Goal: Task Accomplishment & Management: Manage account settings

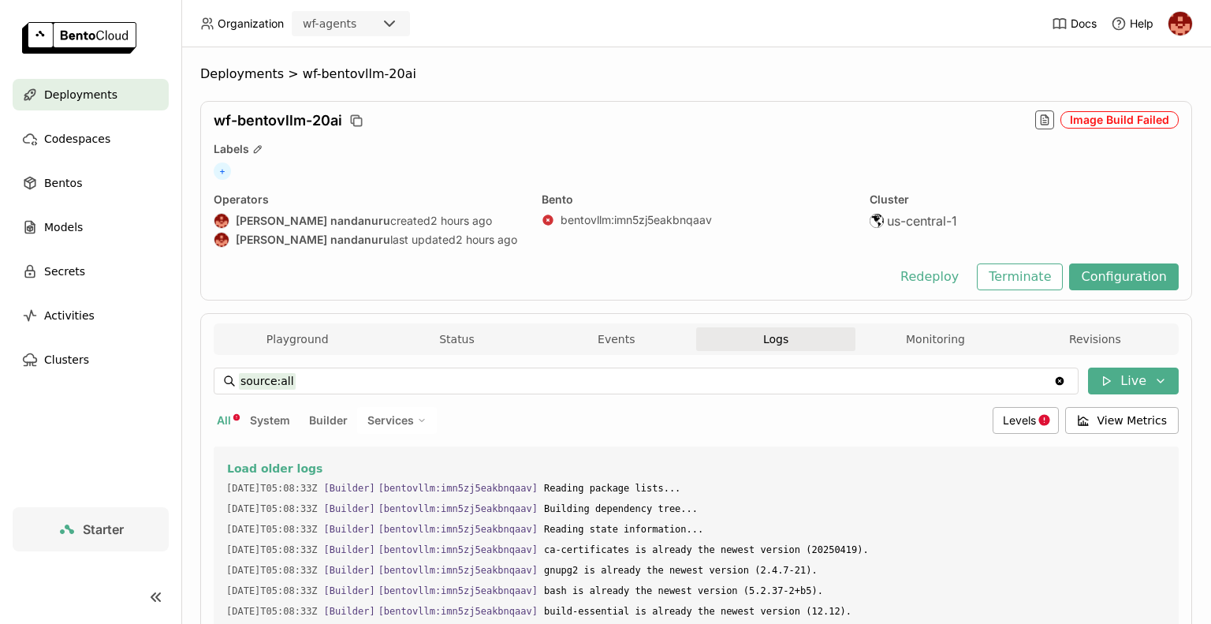
scroll to position [1943, 0]
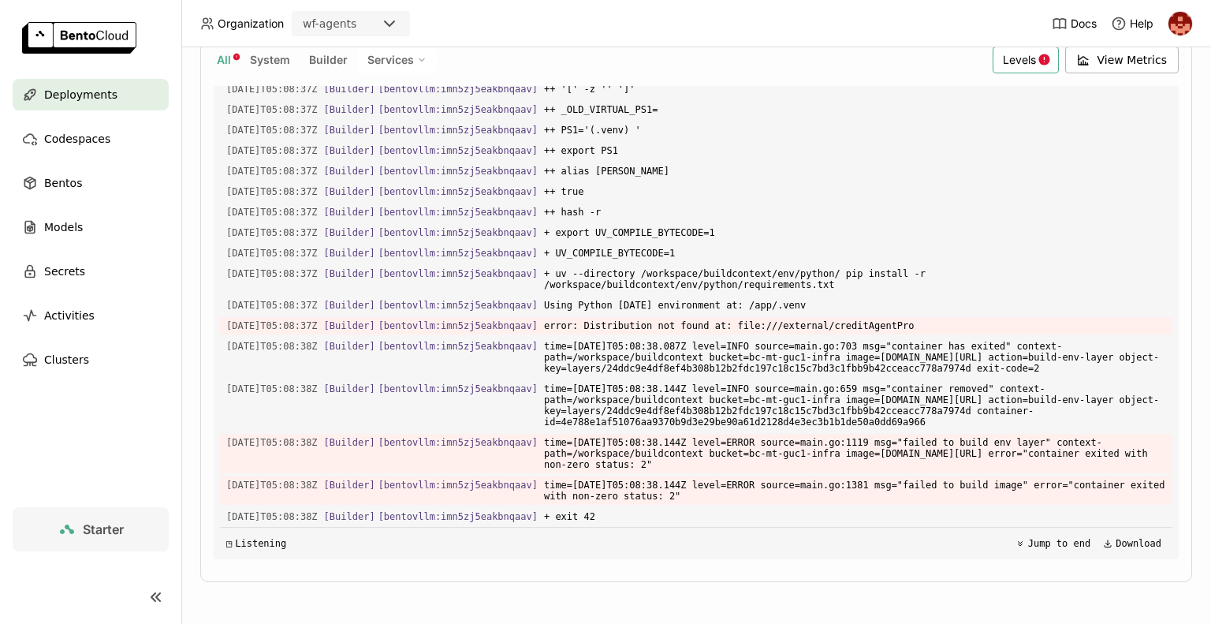
click at [1011, 61] on span "Levels" at bounding box center [1019, 59] width 33 height 13
click at [114, 94] on div "Deployments" at bounding box center [91, 95] width 156 height 32
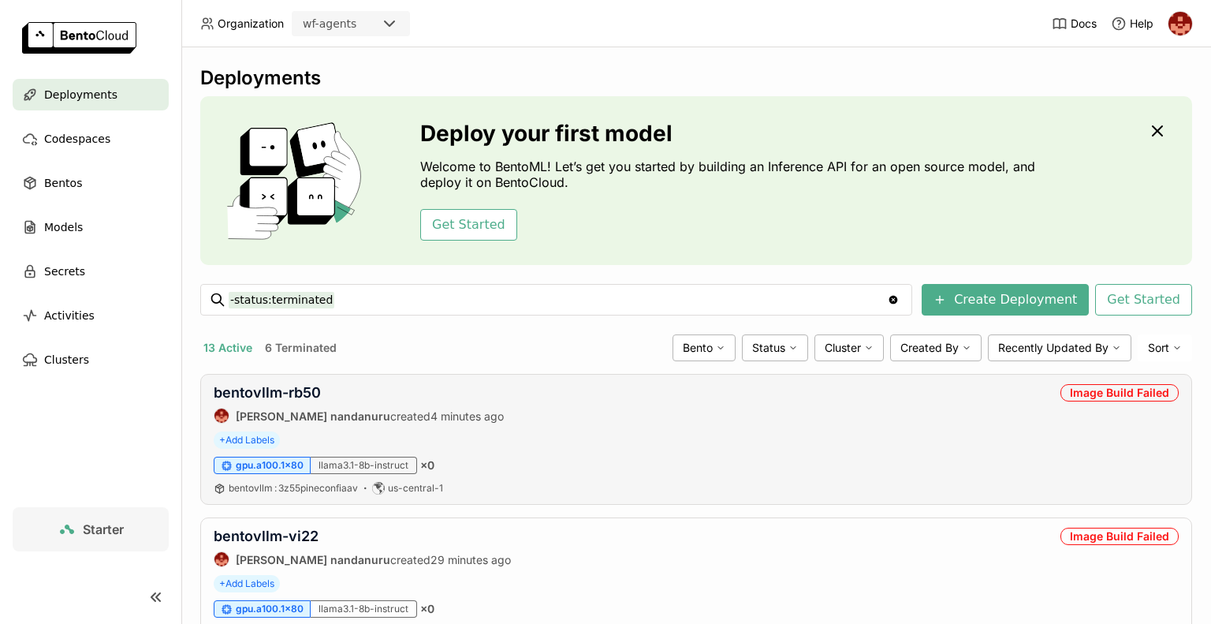
click at [645, 437] on div "+ Add Labels" at bounding box center [696, 439] width 965 height 17
click at [101, 100] on span "Deployments" at bounding box center [80, 94] width 73 height 19
click at [89, 145] on span "Codespaces" at bounding box center [77, 138] width 66 height 19
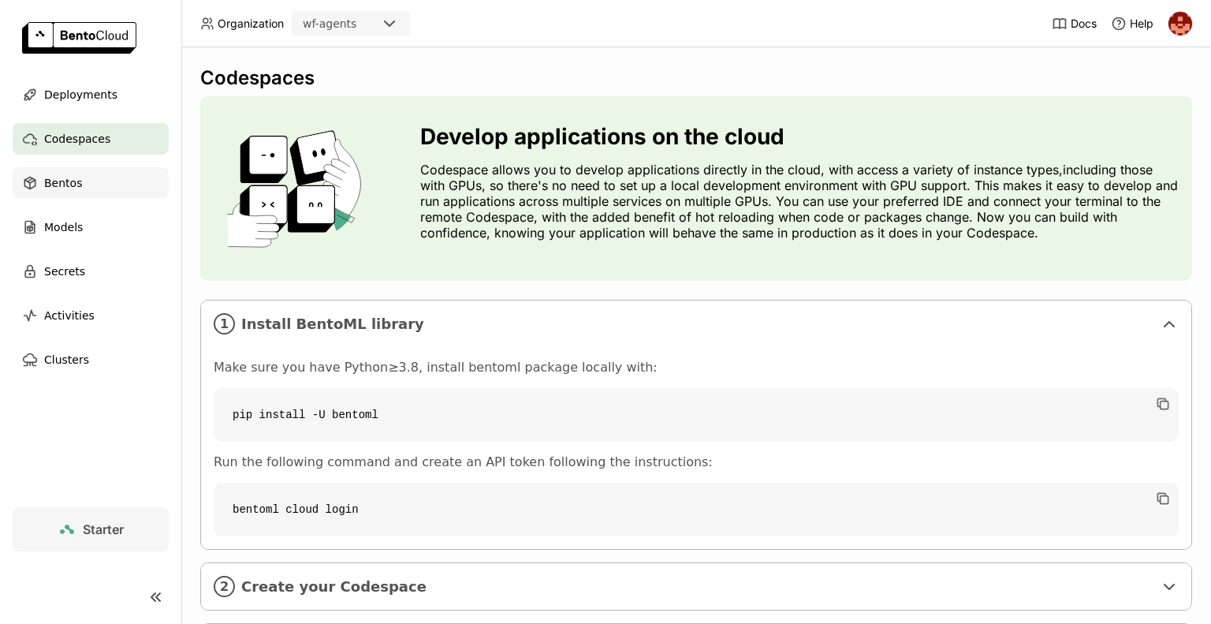
click at [55, 195] on div "Bentos" at bounding box center [91, 183] width 156 height 32
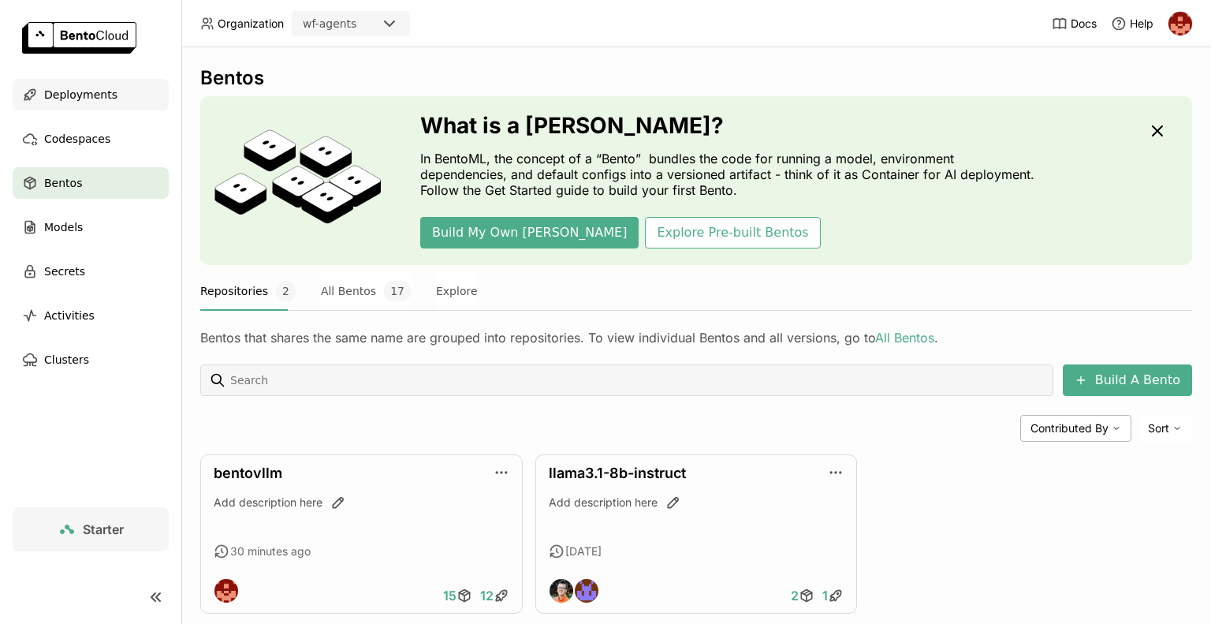
click at [72, 98] on span "Deployments" at bounding box center [80, 94] width 73 height 19
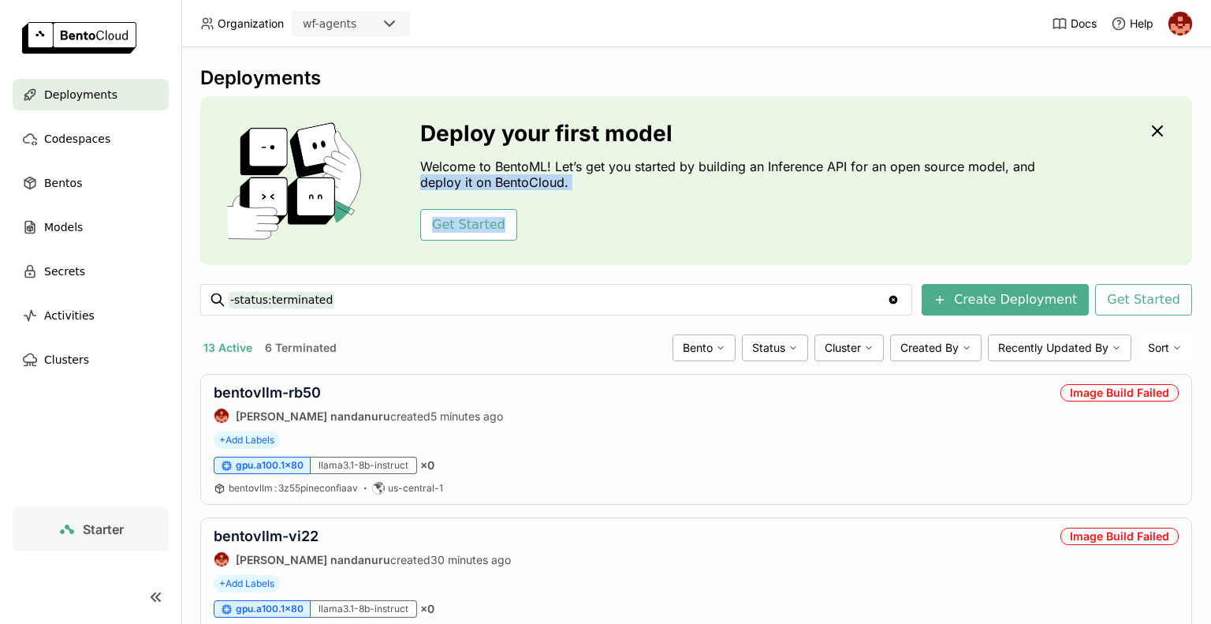
drag, startPoint x: 1197, startPoint y: 170, endPoint x: 1190, endPoint y: 229, distance: 59.5
click at [1190, 229] on div "Deployments Deploy your first model Welcome to BentoML! Let’s get you started b…" at bounding box center [696, 335] width 1030 height 576
click at [911, 483] on div "bentovllm : 3z55pineconfiaav us-central-1" at bounding box center [696, 488] width 965 height 13
click at [1190, 229] on div "Deployments Deploy your first model Welcome to BentoML! Let’s get you started b…" at bounding box center [696, 335] width 1030 height 576
click at [84, 184] on div "Bentos" at bounding box center [91, 183] width 156 height 32
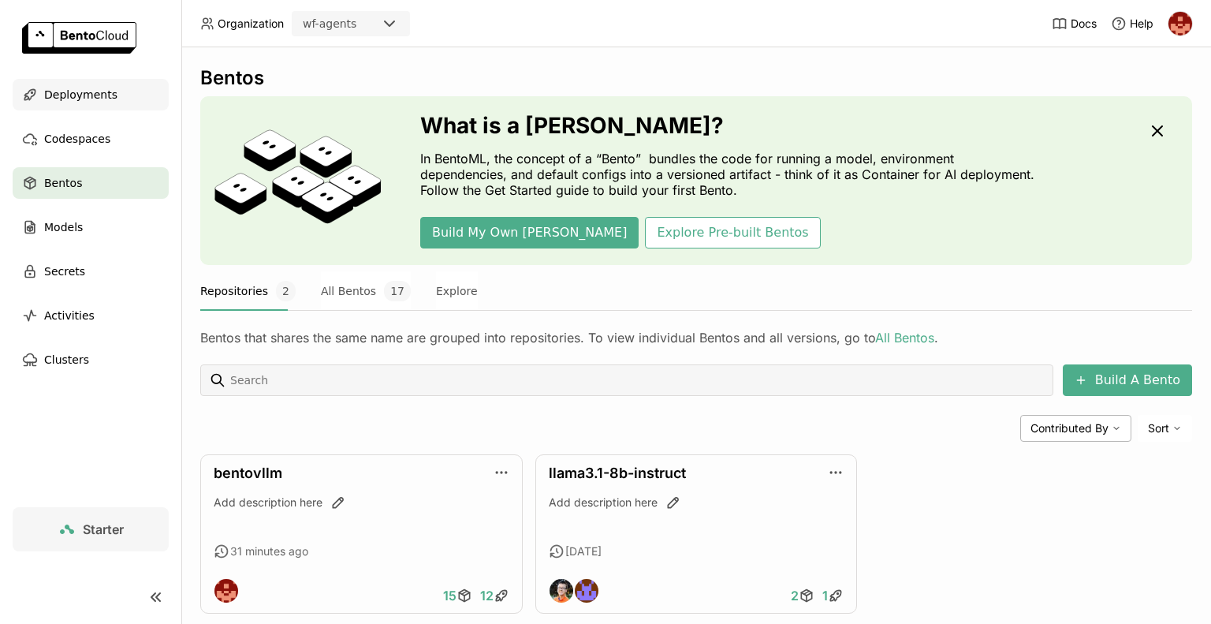
click at [101, 102] on span "Deployments" at bounding box center [80, 94] width 73 height 19
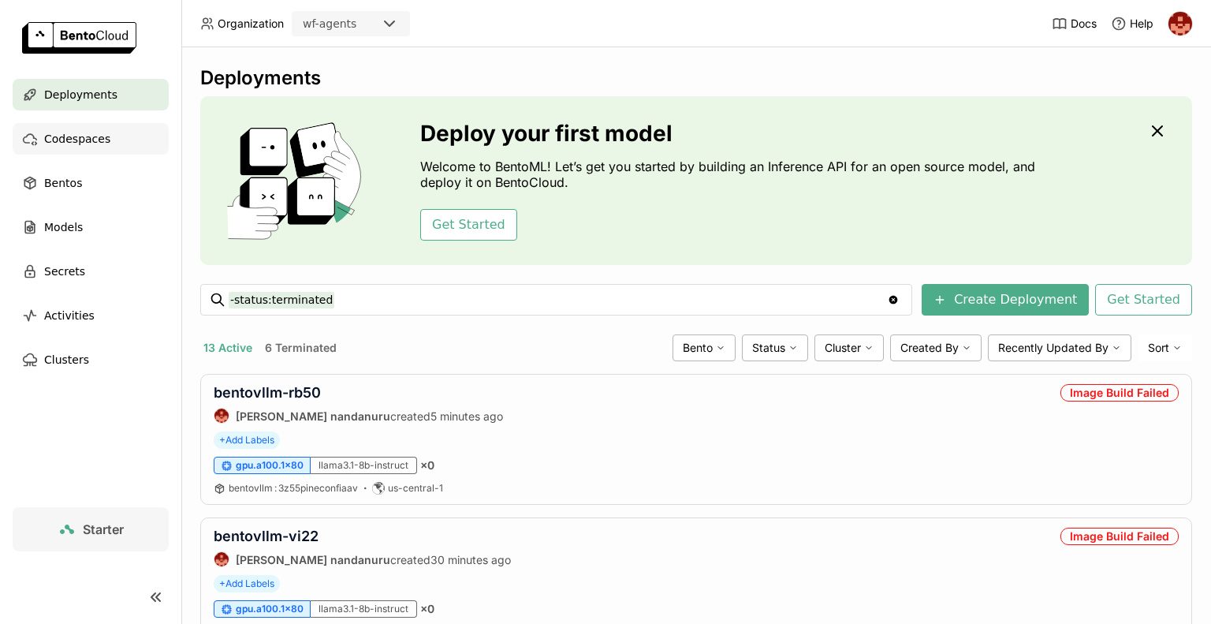
click at [82, 145] on span "Codespaces" at bounding box center [77, 138] width 66 height 19
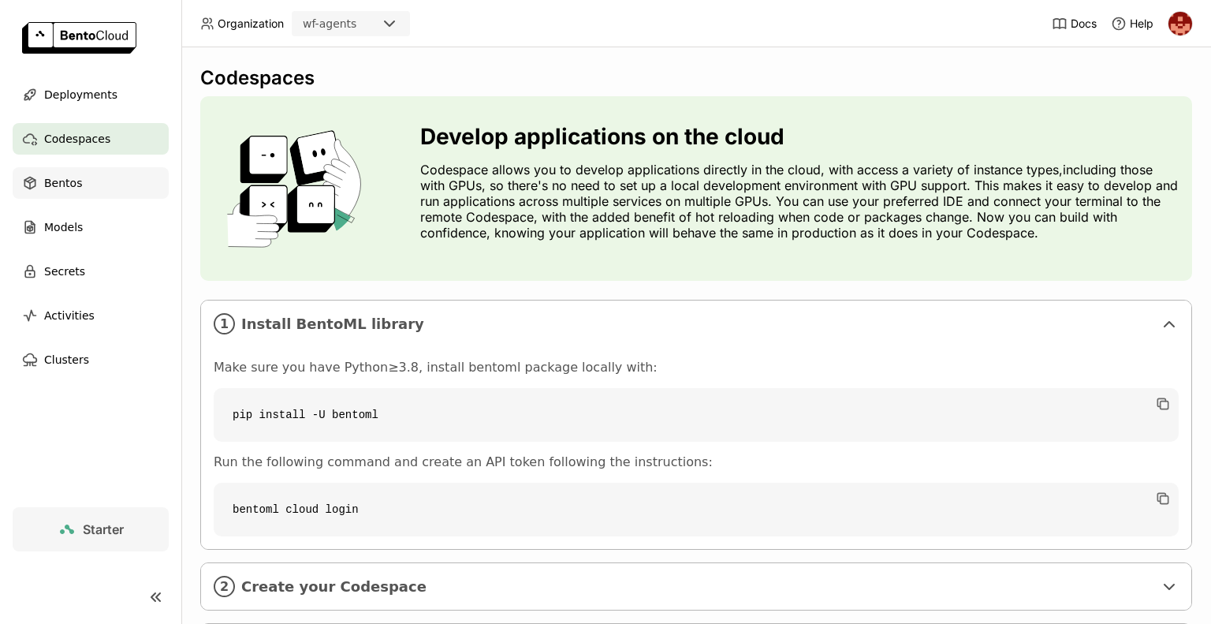
click at [74, 192] on span "Bentos" at bounding box center [63, 182] width 38 height 19
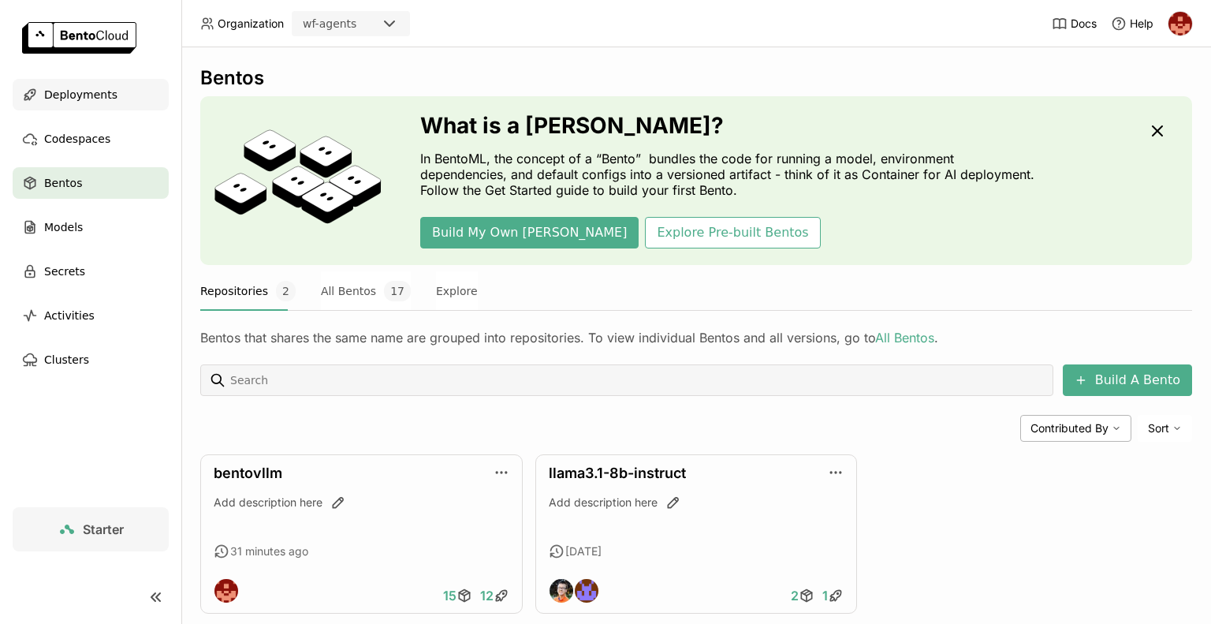
click at [98, 99] on span "Deployments" at bounding box center [80, 94] width 73 height 19
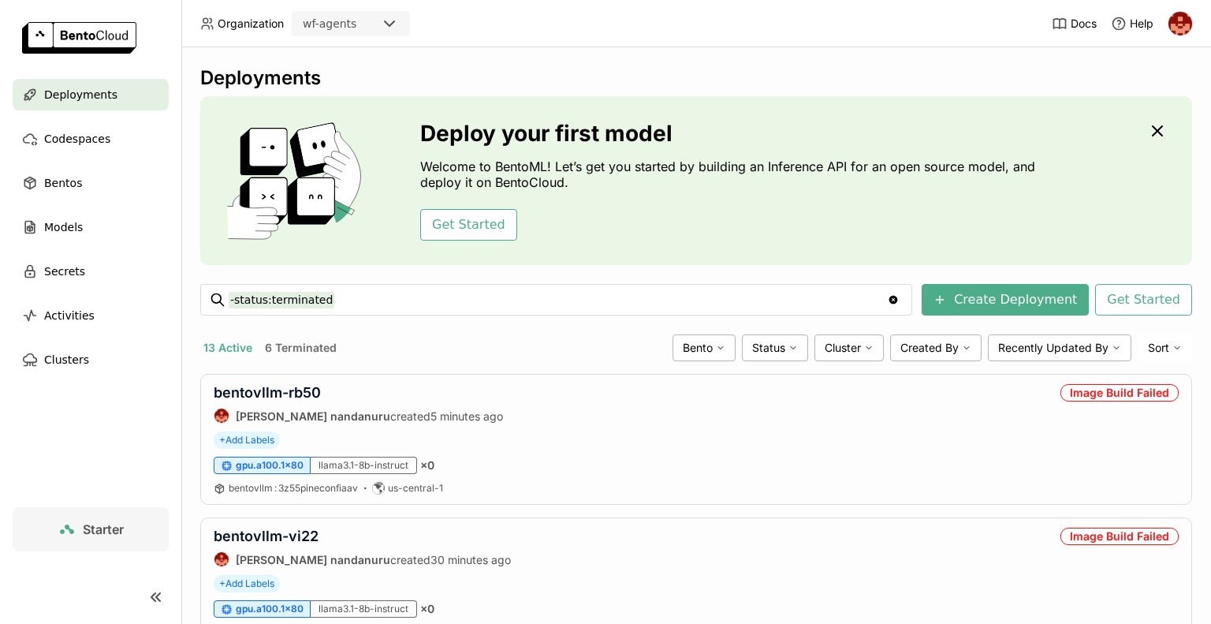
click at [98, 99] on span "Deployments" at bounding box center [80, 94] width 73 height 19
click at [326, 393] on link "credit-deployment-4" at bounding box center [285, 392] width 143 height 17
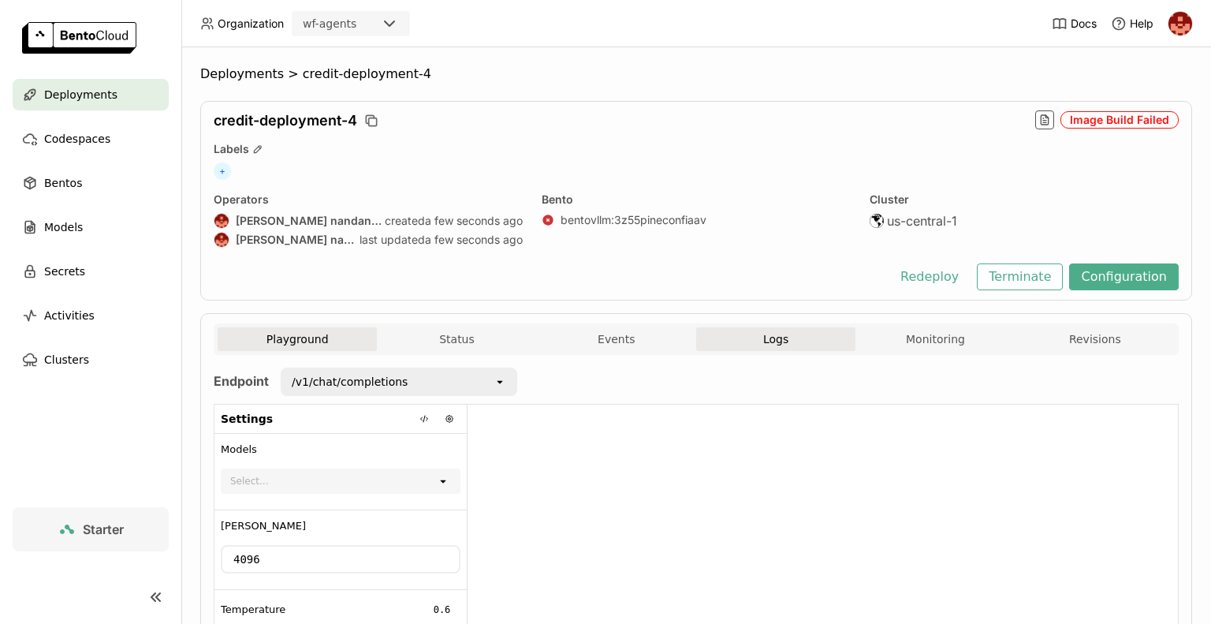
click at [765, 339] on span "Logs" at bounding box center [775, 339] width 25 height 14
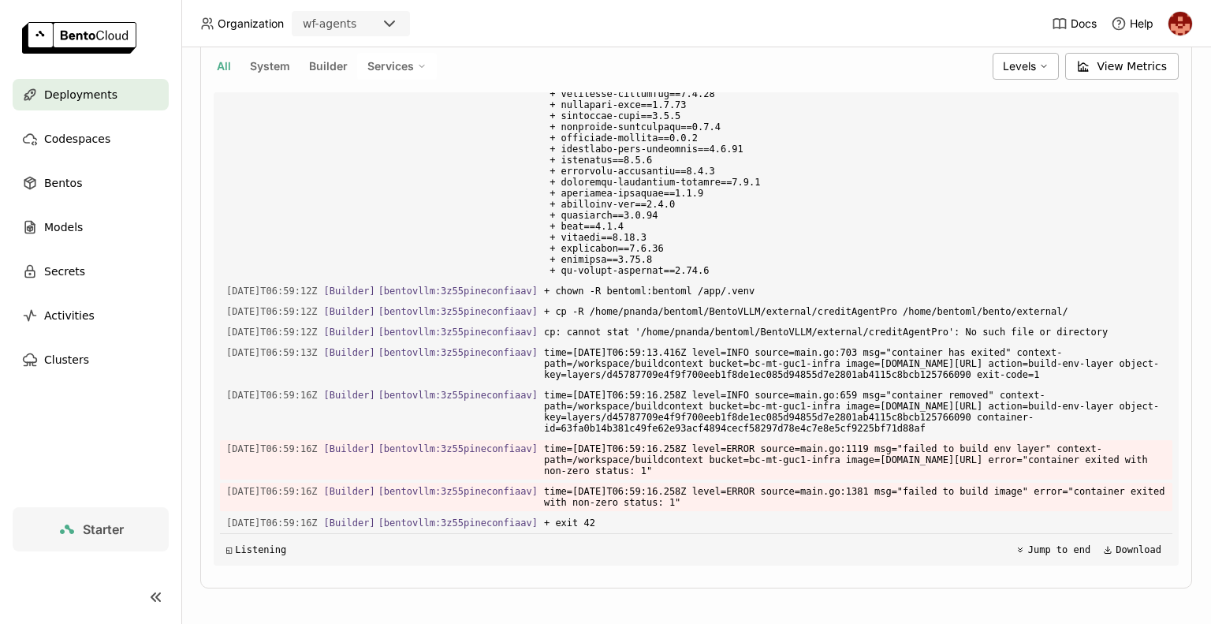
scroll to position [360, 0]
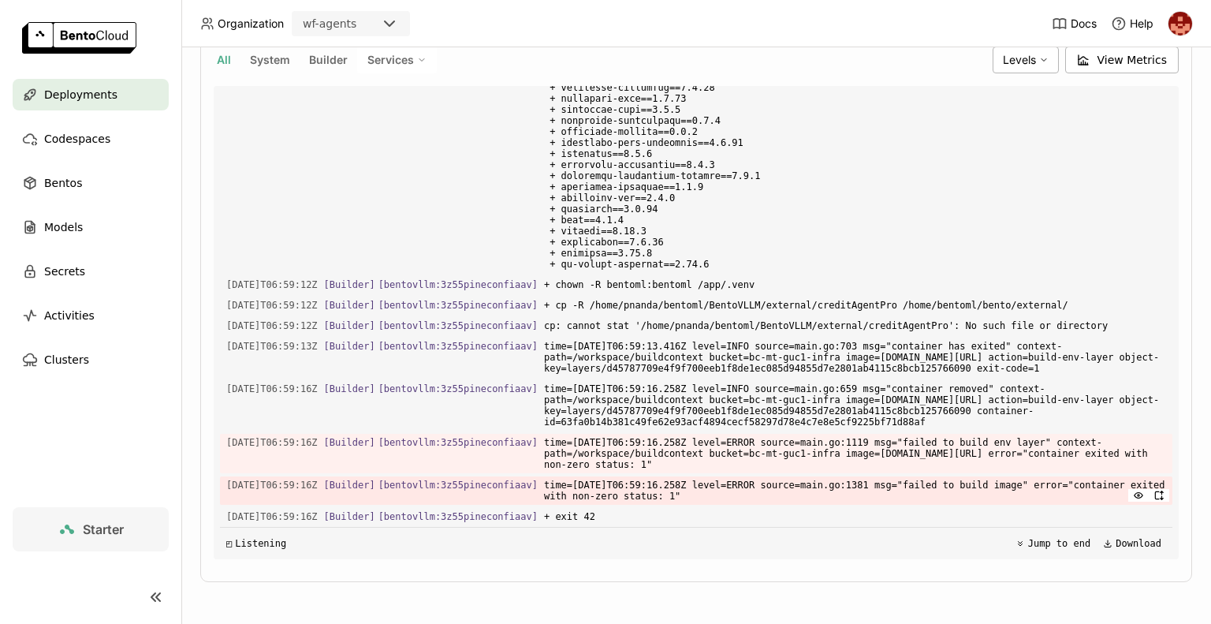
click at [948, 483] on span "time=2025-10-08T06:59:16.258Z level=ERROR source=main.go:1381 msg="failed to bu…" at bounding box center [855, 490] width 622 height 28
click at [68, 184] on span "Bentos" at bounding box center [63, 182] width 38 height 19
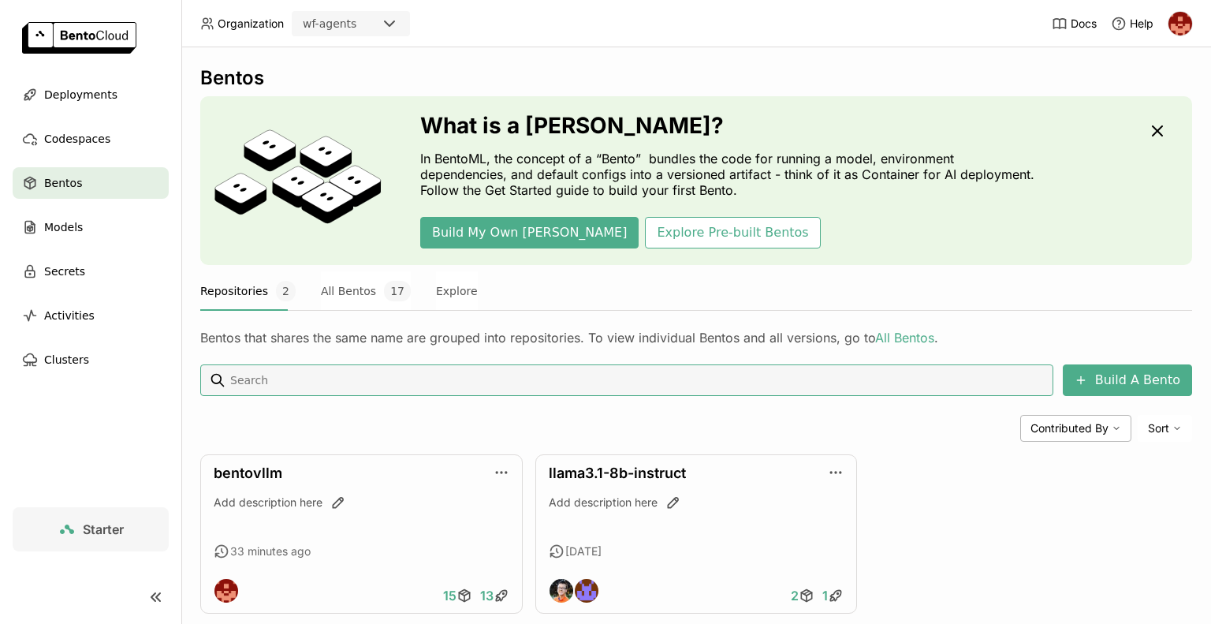
scroll to position [31, 0]
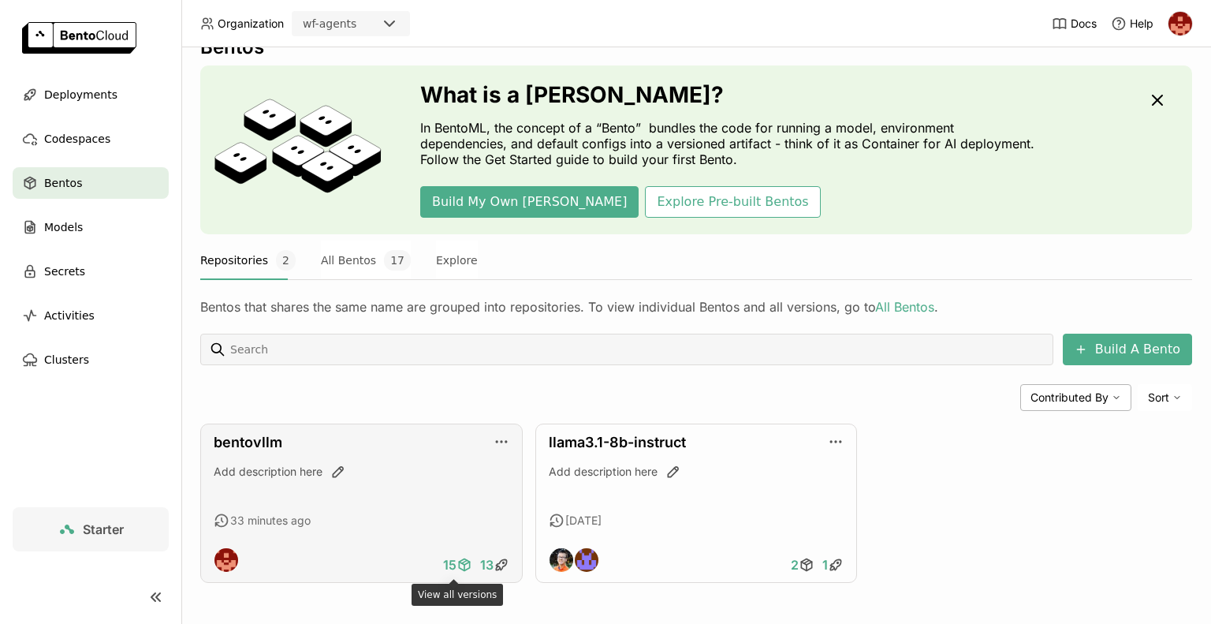
click at [449, 564] on span "15" at bounding box center [449, 565] width 13 height 16
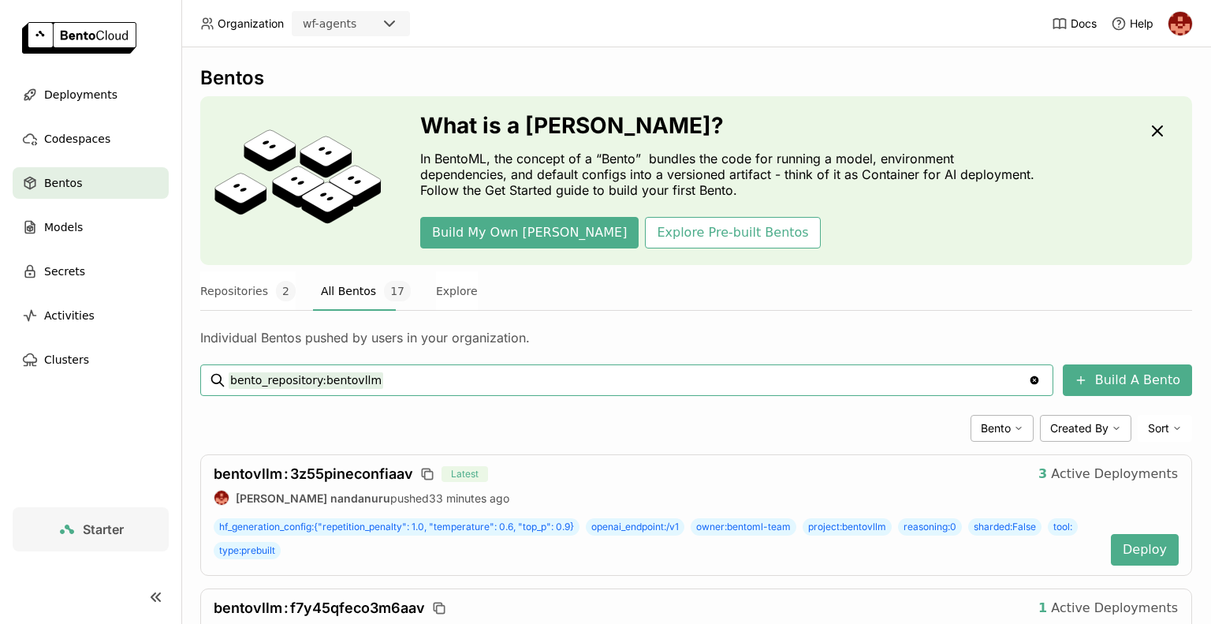
click at [1111, 317] on div "Individual Bentos pushed by users in your organization." at bounding box center [696, 328] width 992 height 35
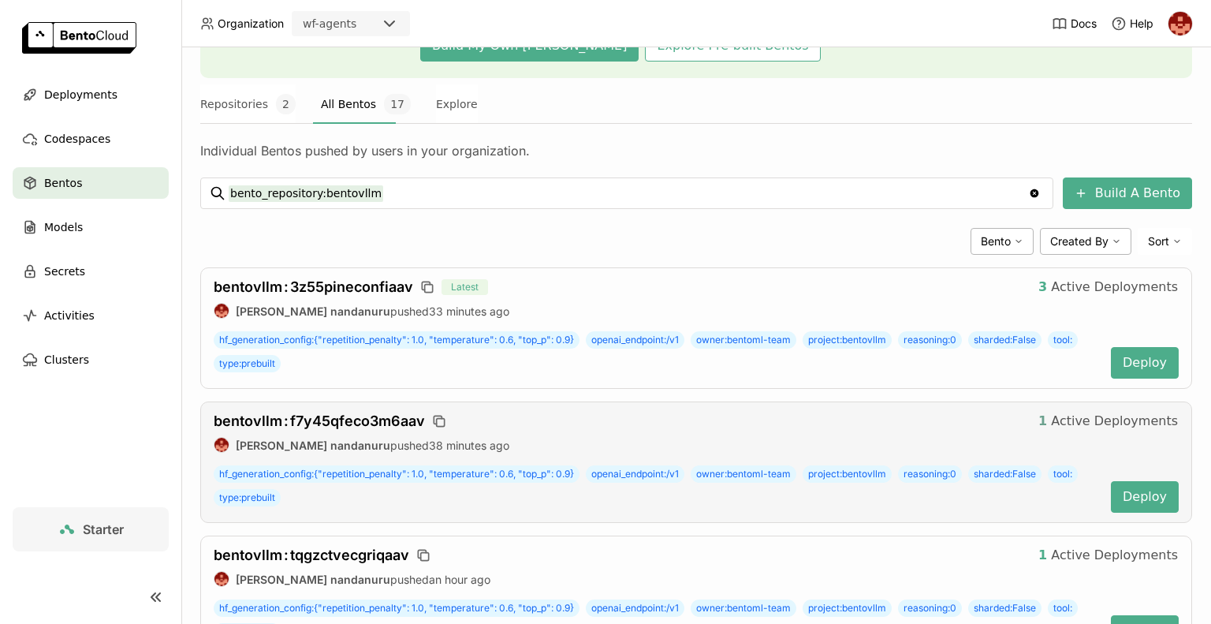
scroll to position [315, 0]
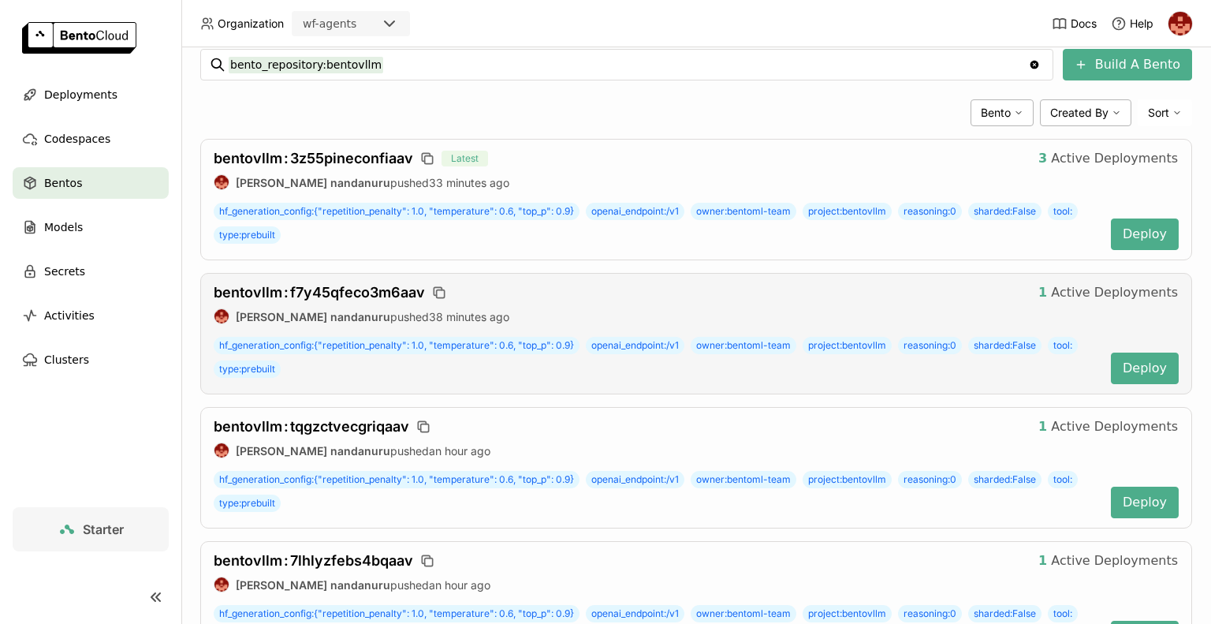
click at [1123, 317] on div "prasanth nandanuru pushed 38 minutes ago hf_generation_config : {"repetition_pe…" at bounding box center [696, 346] width 965 height 76
click at [366, 153] on span "bentovllm : 3z55pineconfiaav" at bounding box center [313, 158] width 199 height 17
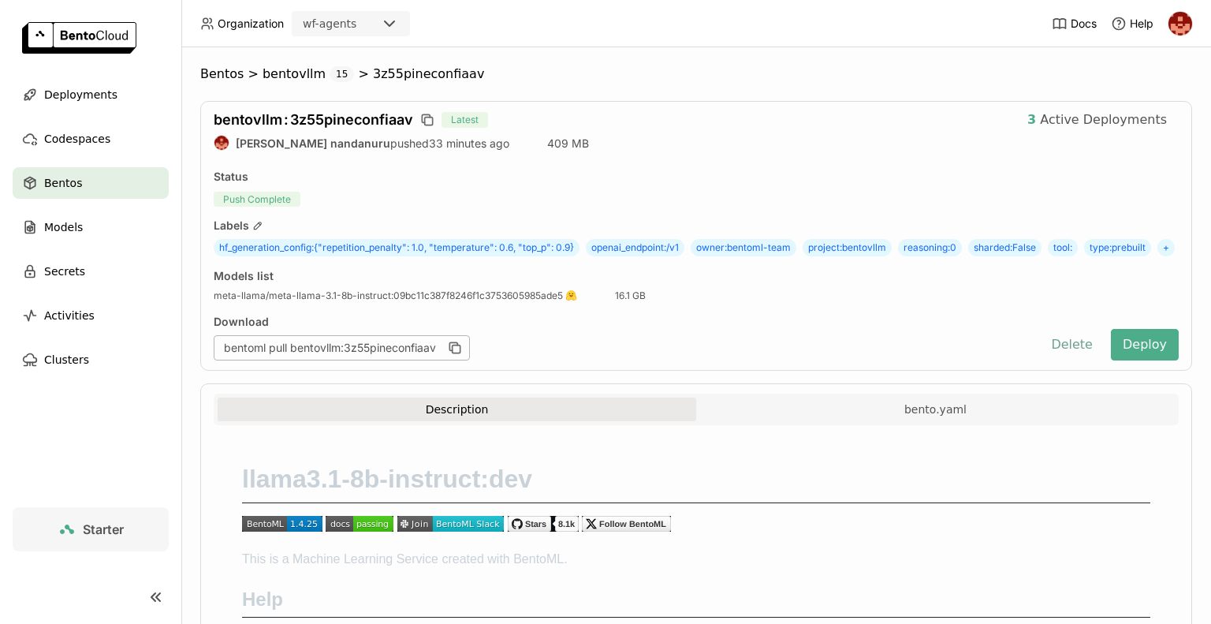
click at [1066, 360] on button "Delete" at bounding box center [1071, 345] width 65 height 32
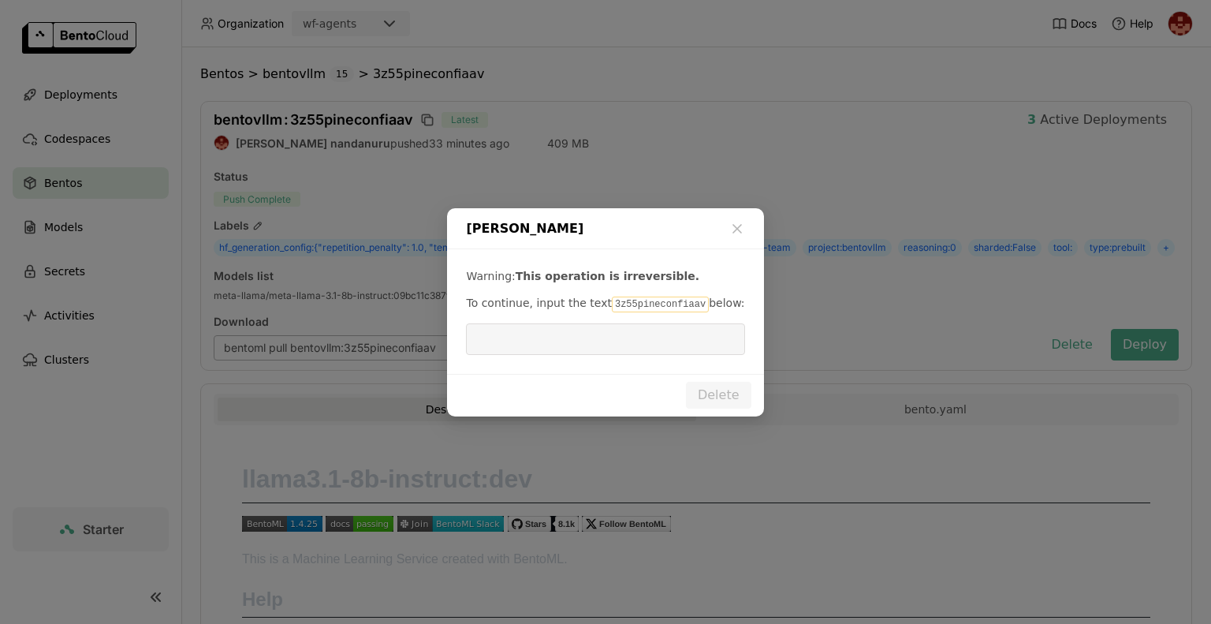
click at [682, 307] on code "3z55pineconfiaav" at bounding box center [660, 304] width 97 height 16
drag, startPoint x: 682, startPoint y: 307, endPoint x: 598, endPoint y: 307, distance: 84.3
click at [612, 307] on code "3z55pineconfiaav" at bounding box center [660, 304] width 97 height 16
copy code "3z55pineconfiaav"
click at [524, 343] on input "dialog" at bounding box center [604, 339] width 259 height 30
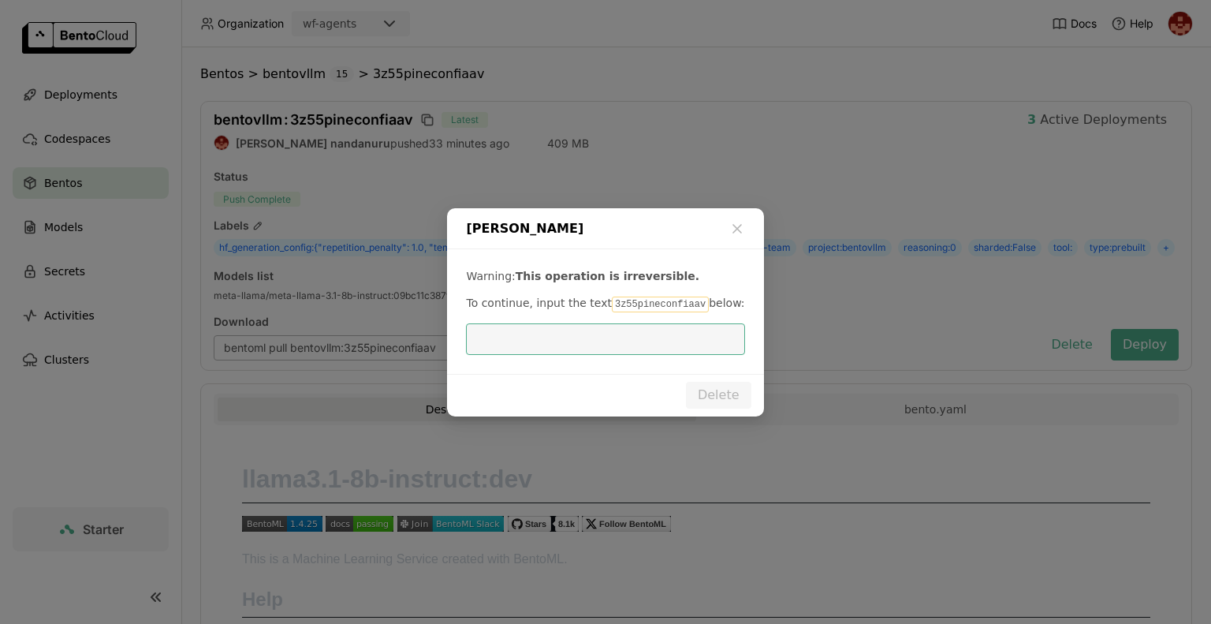
paste input "3z55pineconfiaav"
type input "3z55pineconfiaav"
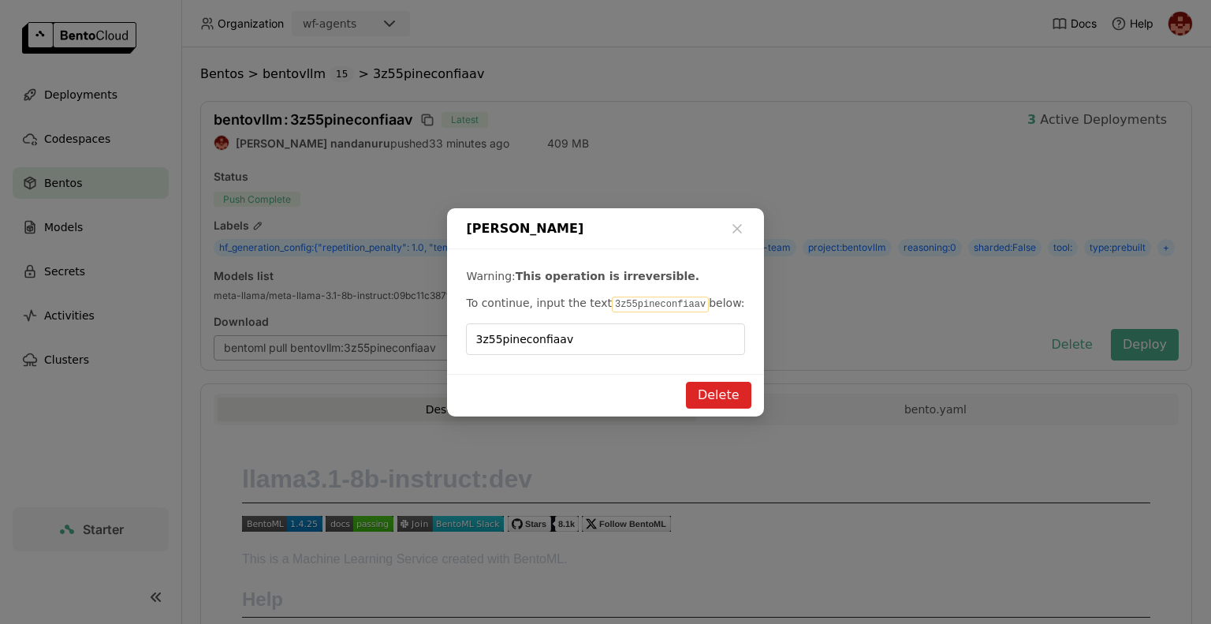
click at [720, 387] on button "Delete" at bounding box center [718, 395] width 65 height 27
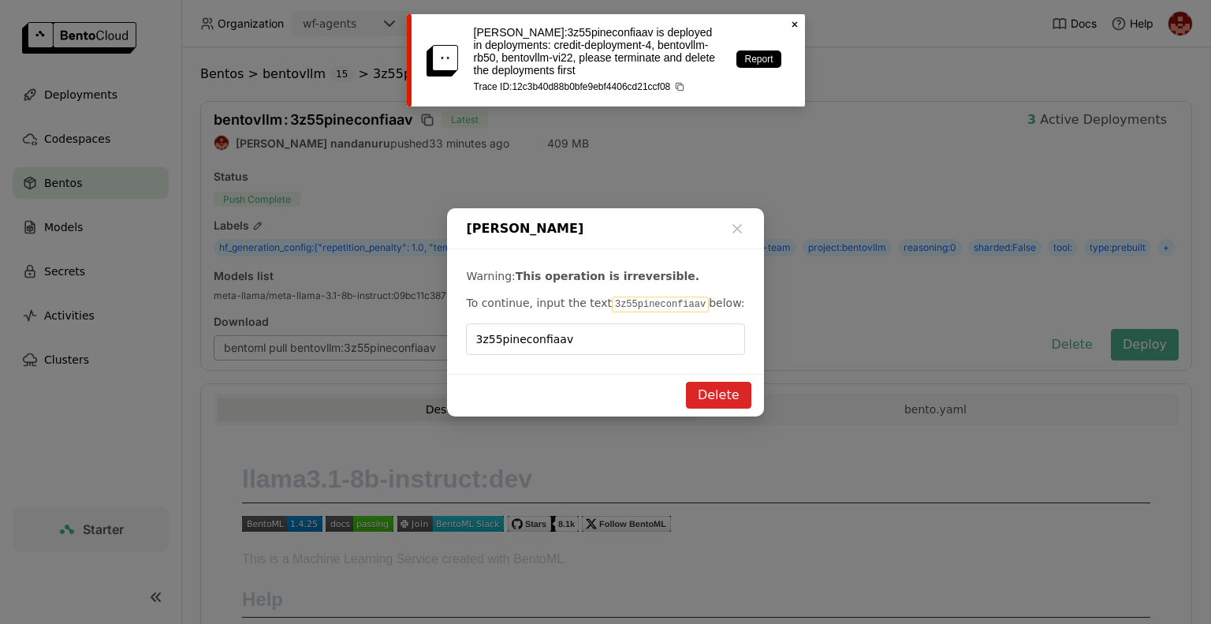
click at [795, 27] on icon "Close" at bounding box center [794, 24] width 13 height 13
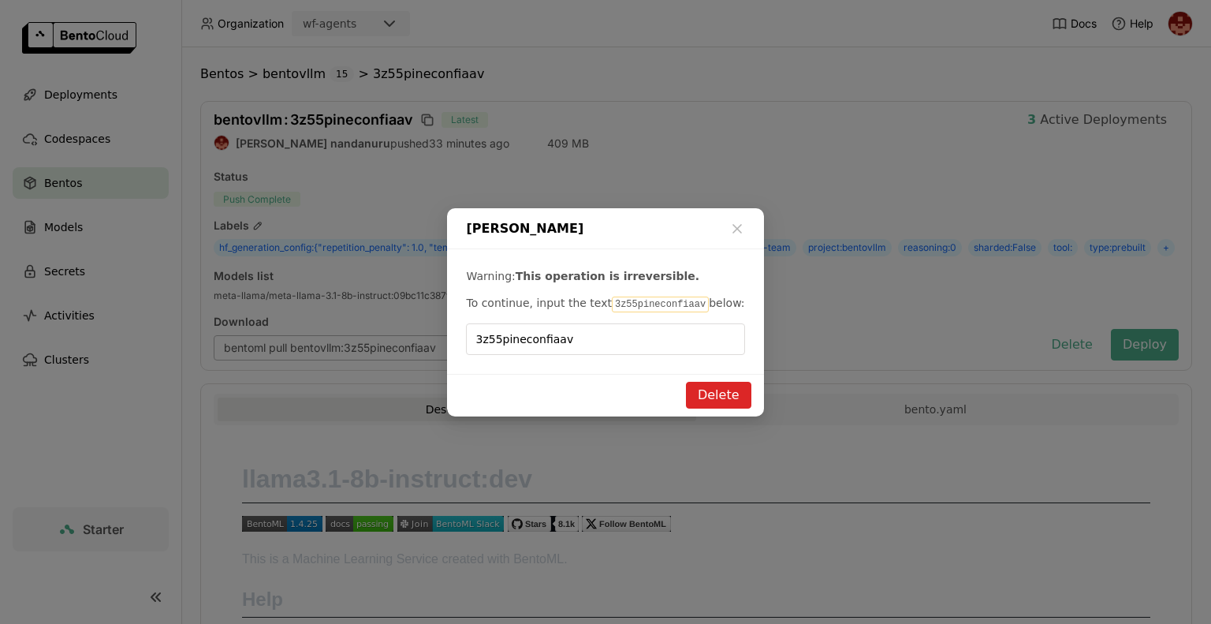
click at [706, 406] on button "Delete" at bounding box center [718, 395] width 65 height 27
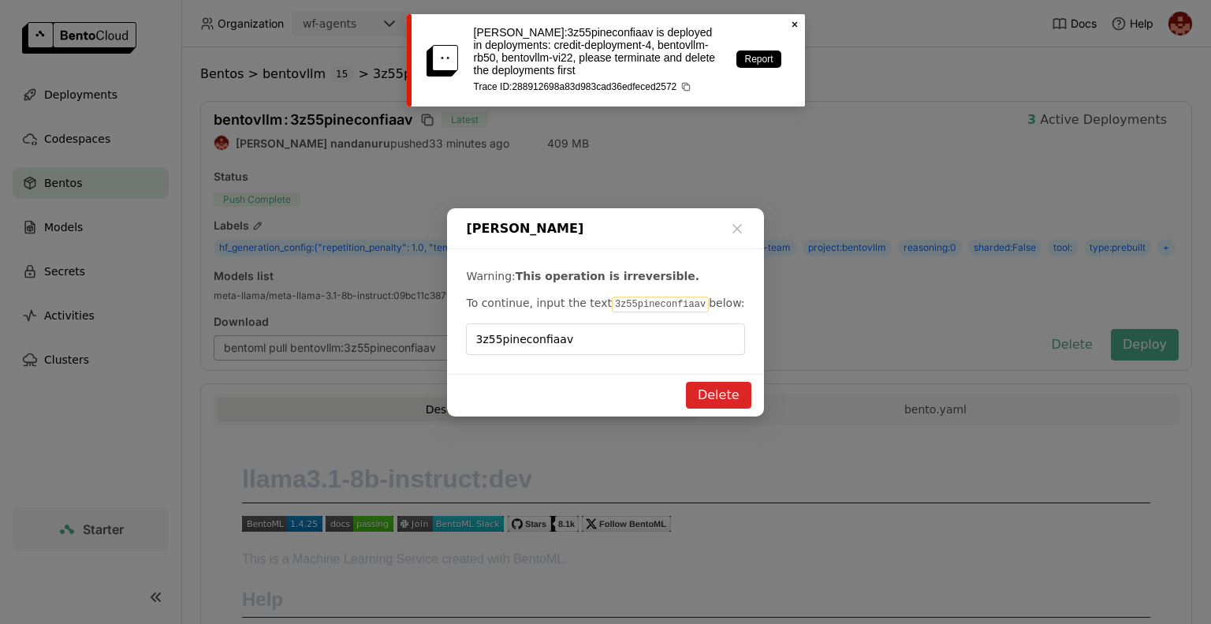
click at [790, 21] on icon "Close" at bounding box center [794, 24] width 13 height 13
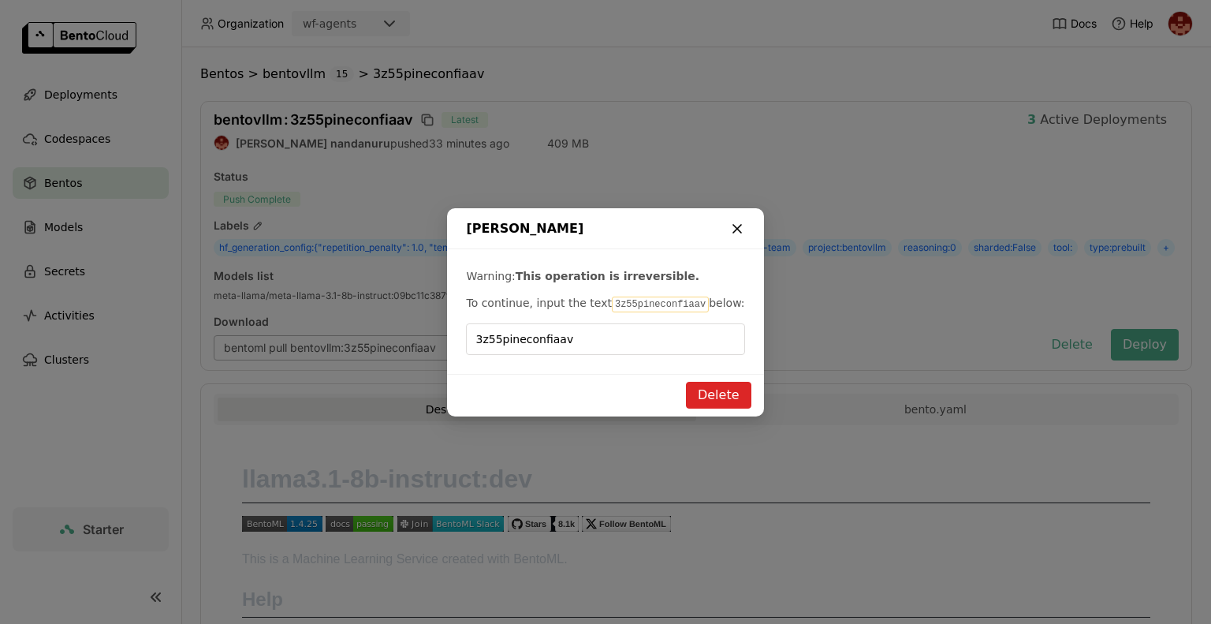
click at [733, 225] on icon "dialog" at bounding box center [737, 229] width 8 height 8
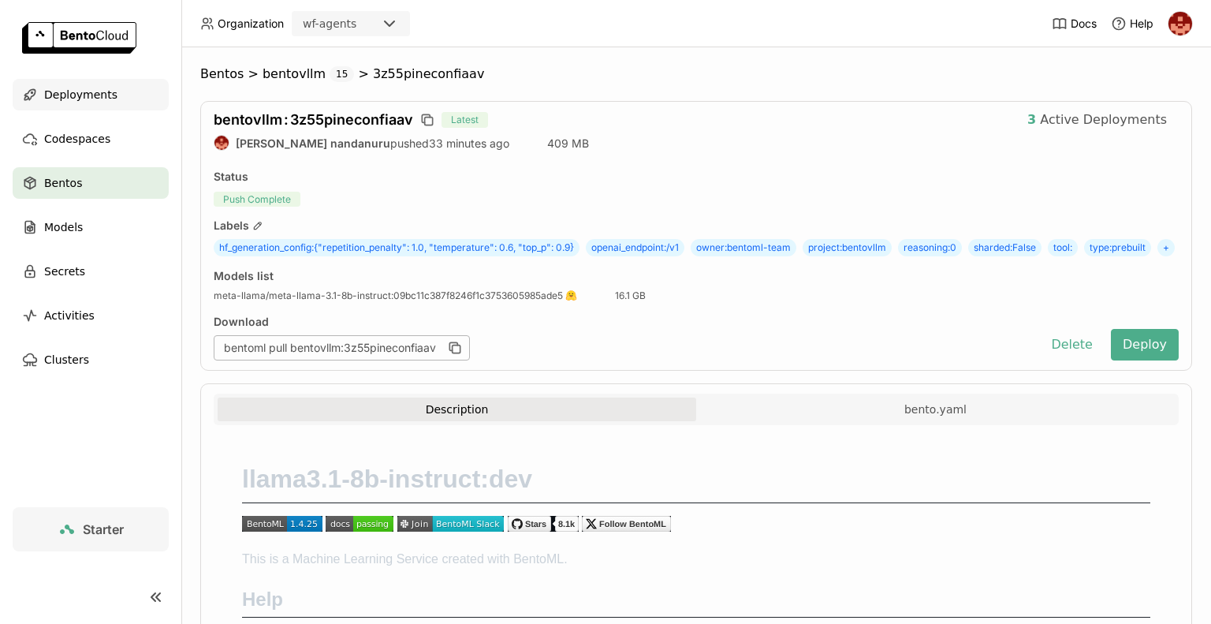
click at [106, 98] on span "Deployments" at bounding box center [80, 94] width 73 height 19
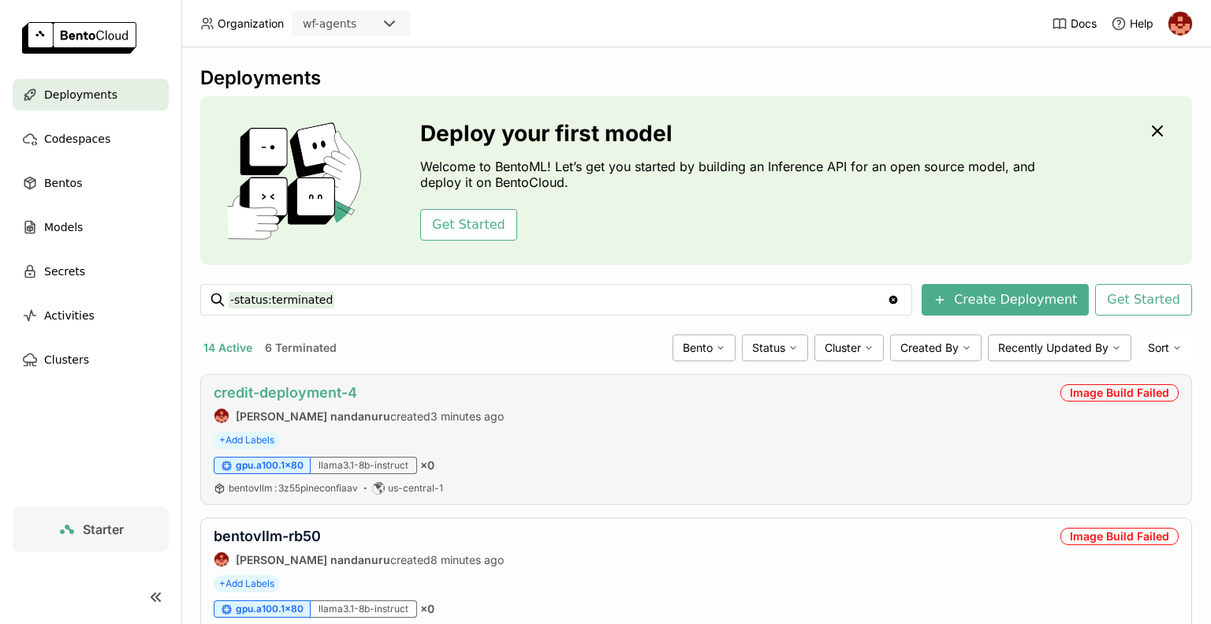
click at [340, 389] on link "credit-deployment-4" at bounding box center [285, 392] width 143 height 17
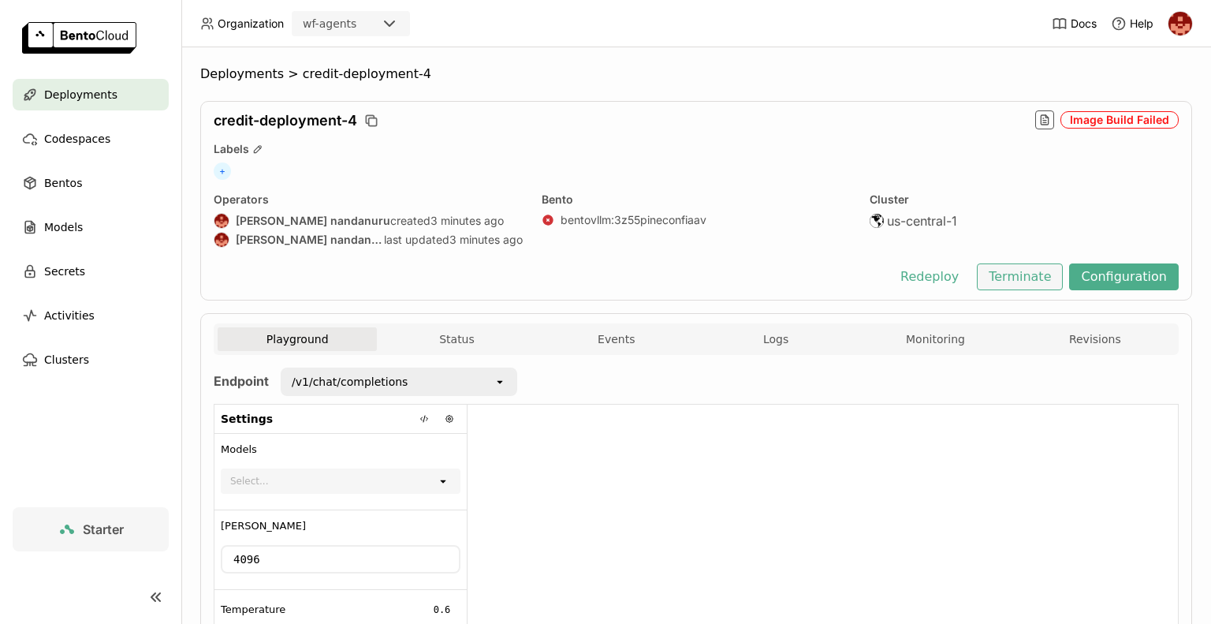
click at [1041, 275] on button "Terminate" at bounding box center [1020, 276] width 86 height 27
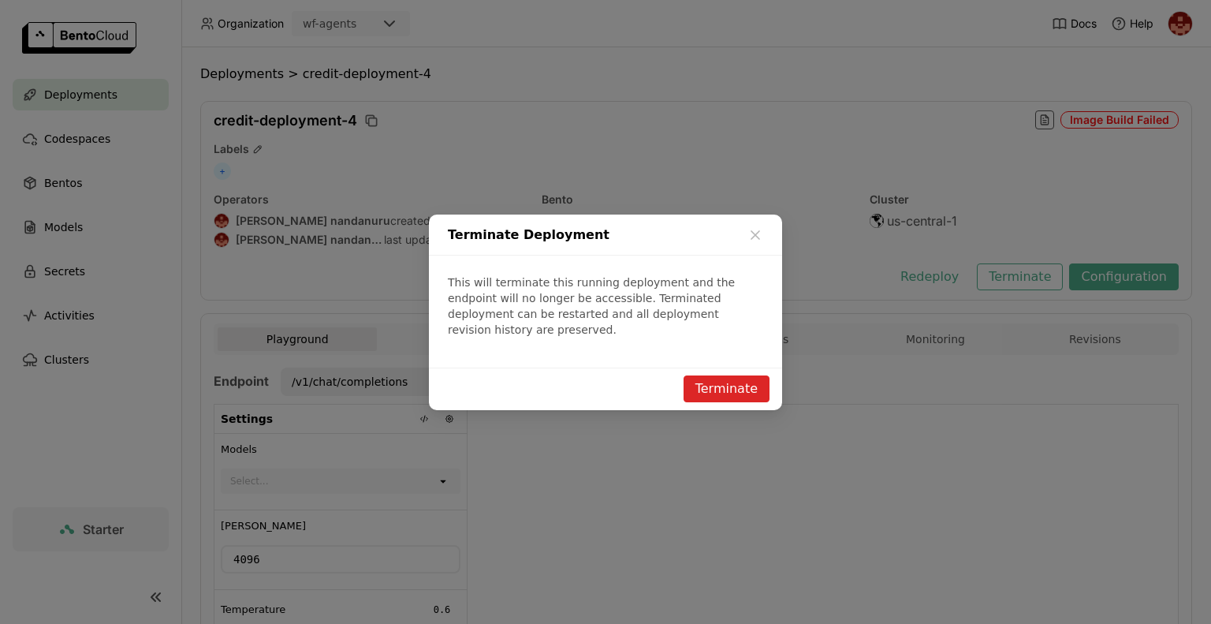
click at [728, 382] on button "Terminate" at bounding box center [726, 388] width 86 height 27
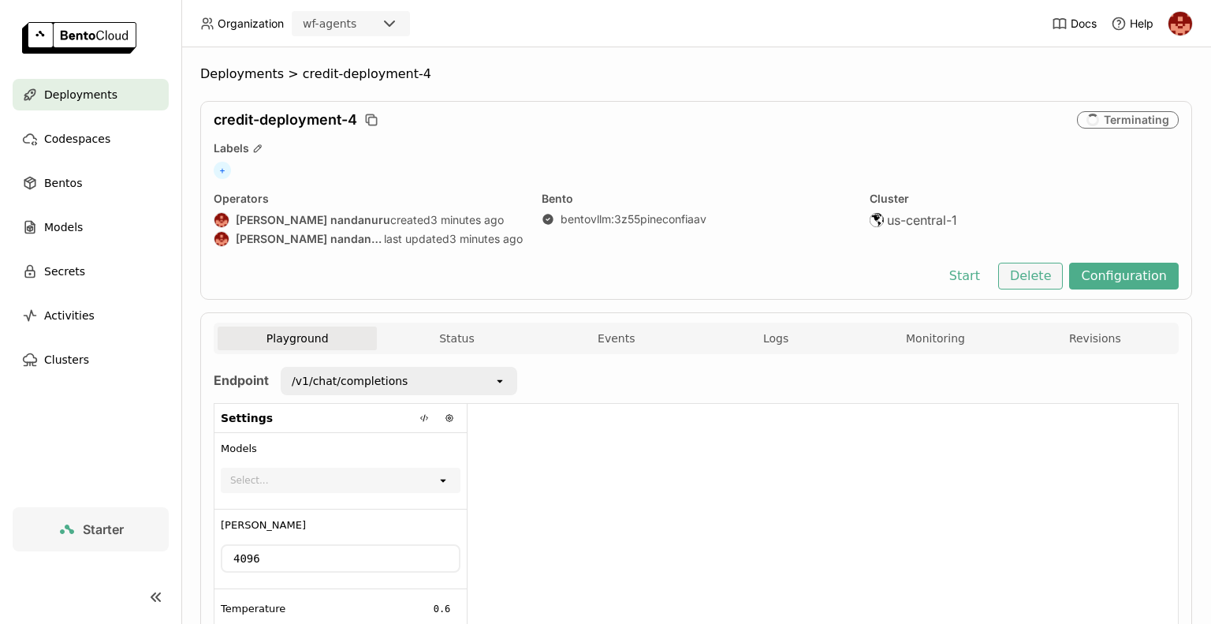
click at [1030, 279] on button "Delete" at bounding box center [1030, 275] width 65 height 27
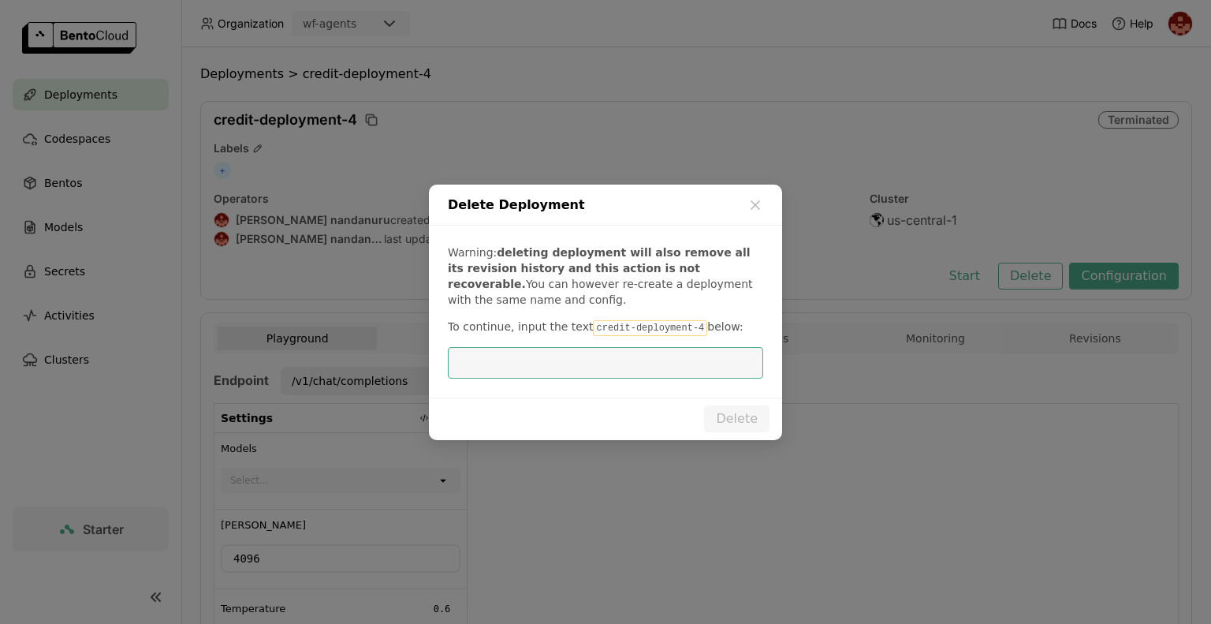
click at [707, 330] on span "below:" at bounding box center [724, 326] width 35 height 13
drag, startPoint x: 678, startPoint y: 330, endPoint x: 628, endPoint y: 331, distance: 49.7
click at [628, 331] on code "credit-deployment-4" at bounding box center [650, 328] width 114 height 16
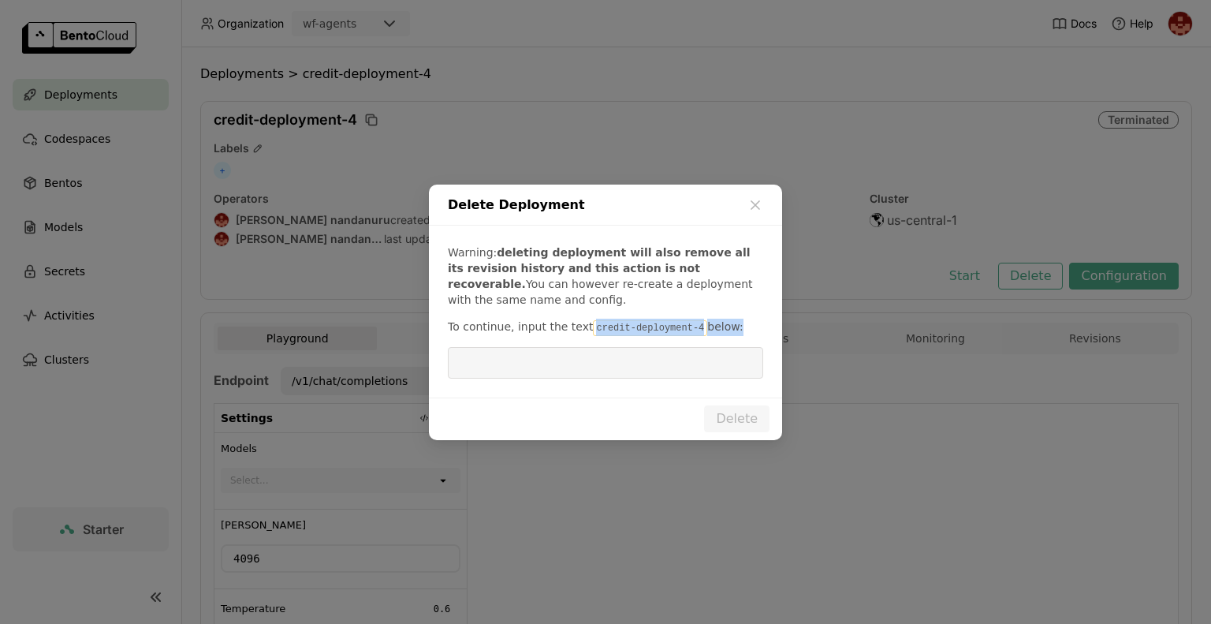
drag, startPoint x: 582, startPoint y: 327, endPoint x: 683, endPoint y: 335, distance: 102.0
click at [683, 335] on div "Warning: deleting deployment will also remove all its revision history and this…" at bounding box center [605, 311] width 353 height 172
drag, startPoint x: 677, startPoint y: 326, endPoint x: 606, endPoint y: 325, distance: 71.0
click at [606, 325] on code "credit-deployment-4" at bounding box center [650, 328] width 114 height 16
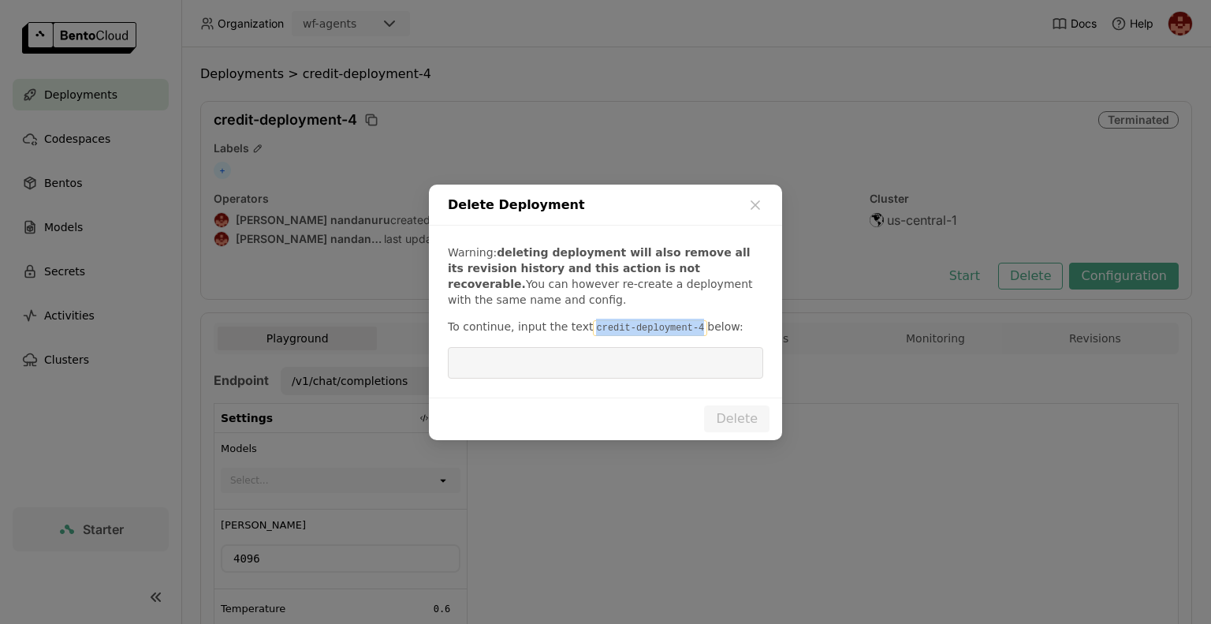
drag, startPoint x: 580, startPoint y: 333, endPoint x: 683, endPoint y: 330, distance: 103.3
click at [683, 330] on p "To continue, input the text credit-deployment-4 below:" at bounding box center [605, 326] width 315 height 17
copy code "credit-deployment-4"
click at [474, 373] on input "dialog" at bounding box center [605, 363] width 296 height 30
paste input "credit-deployment-4"
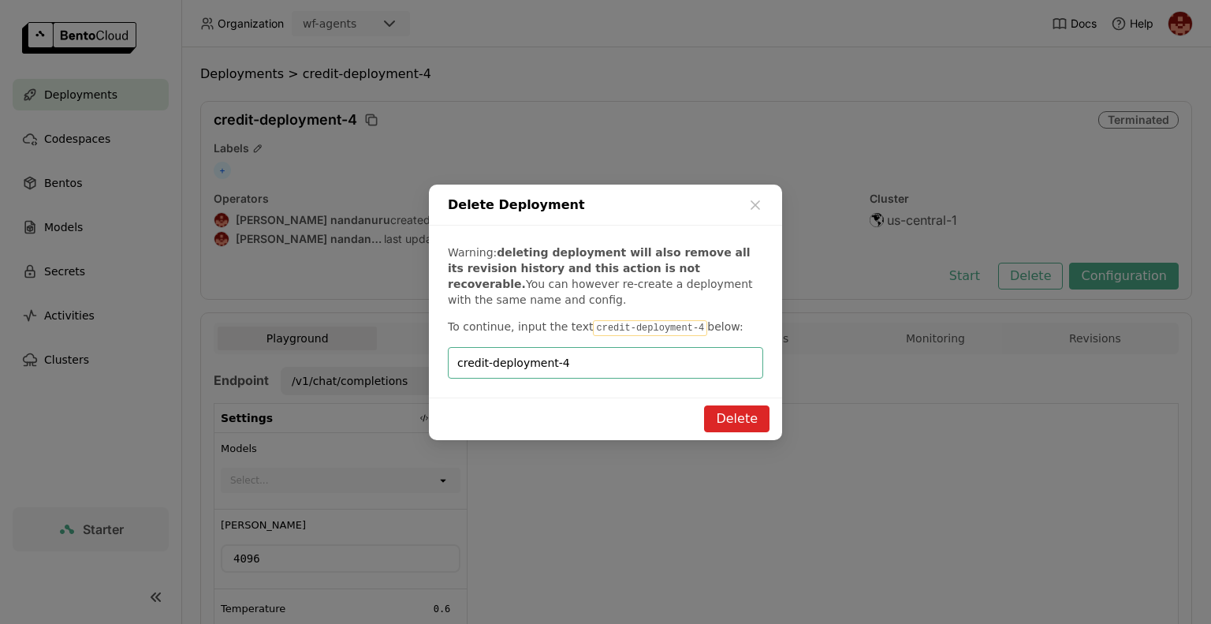
type input "credit-deployment-4"
click at [724, 430] on button "Delete" at bounding box center [736, 418] width 65 height 27
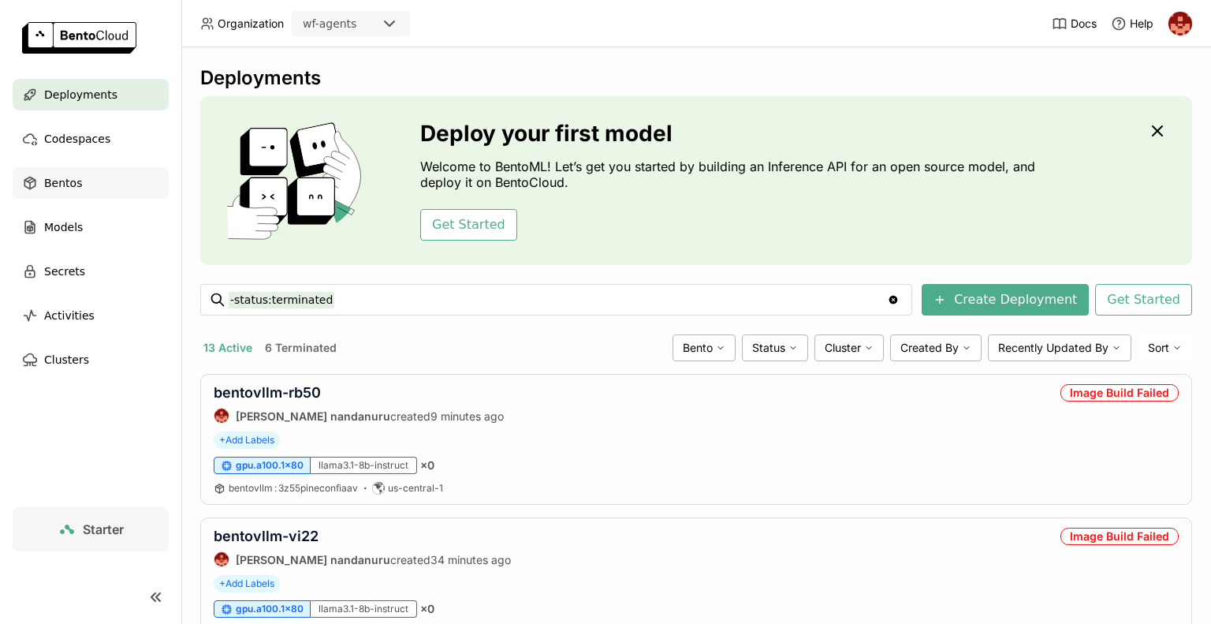
click at [79, 190] on div "Bentos" at bounding box center [91, 183] width 156 height 32
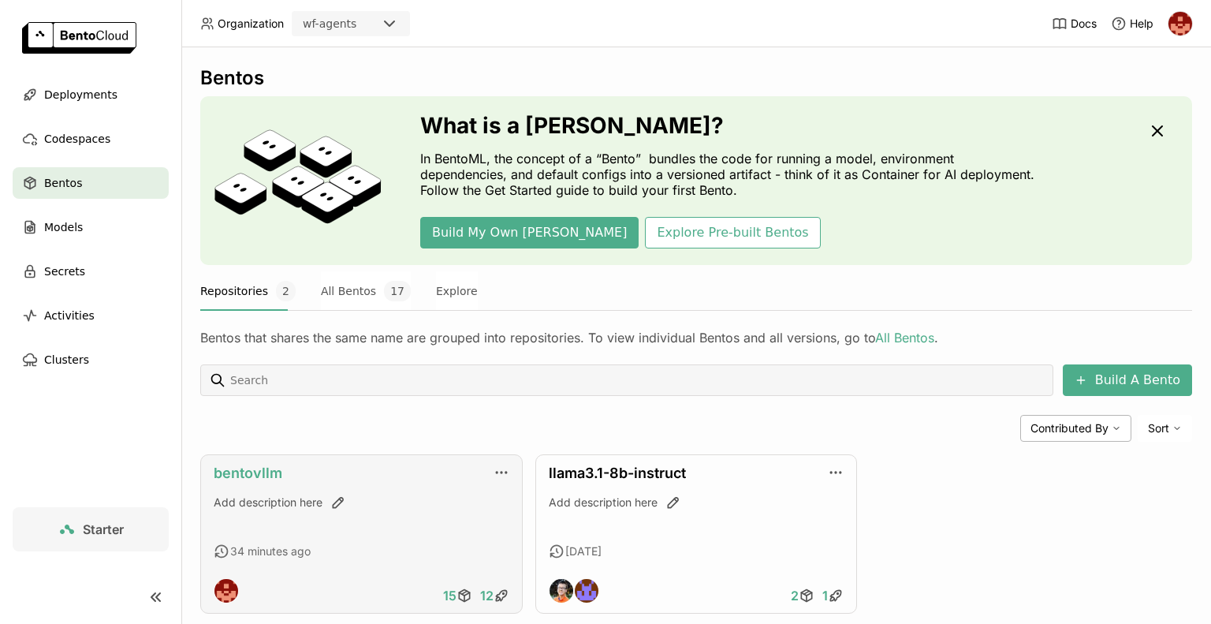
click at [248, 476] on link "bentovllm" at bounding box center [248, 472] width 69 height 17
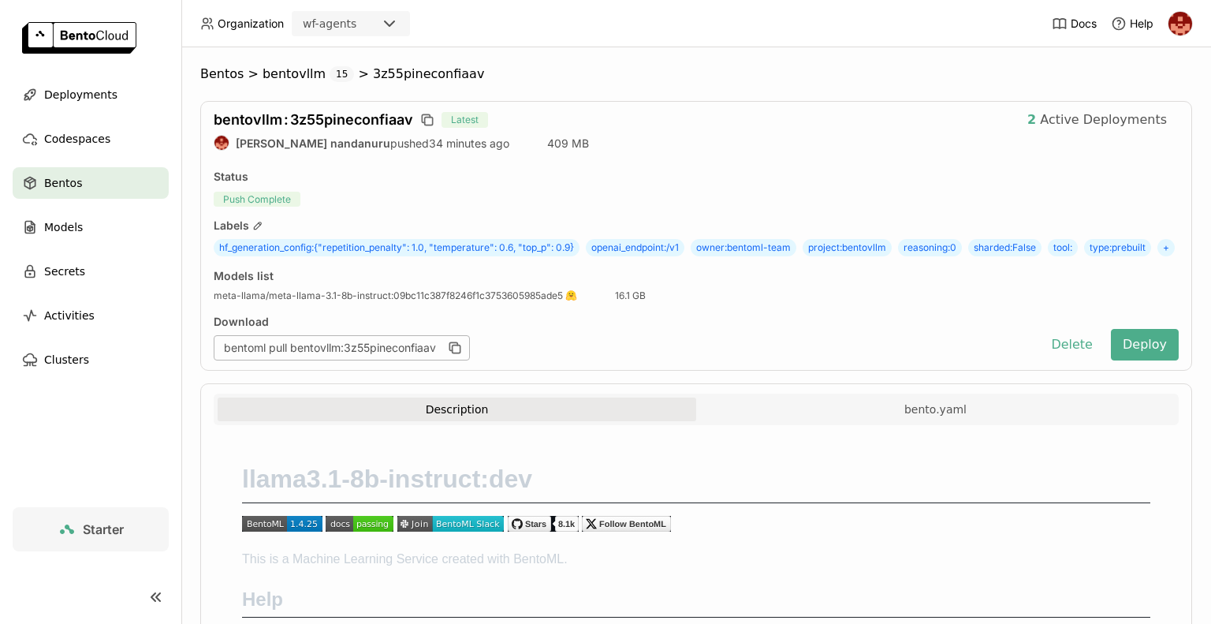
click at [882, 329] on div "bentovllm : 3z55pineconfiaav Latest 2 Active Deployments prasanth nandanuru pus…" at bounding box center [696, 236] width 992 height 270
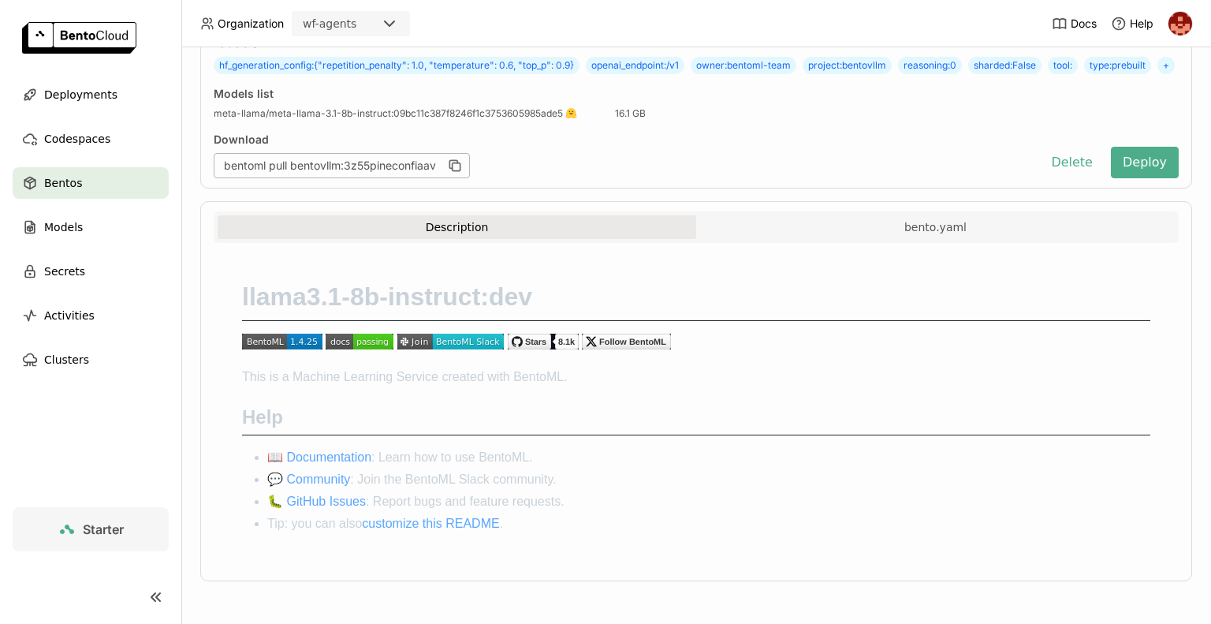
scroll to position [203, 0]
click at [882, 329] on div "llama3.1-8b-instruct:dev This is a Machine Learning Service created with BentoM…" at bounding box center [696, 406] width 927 height 265
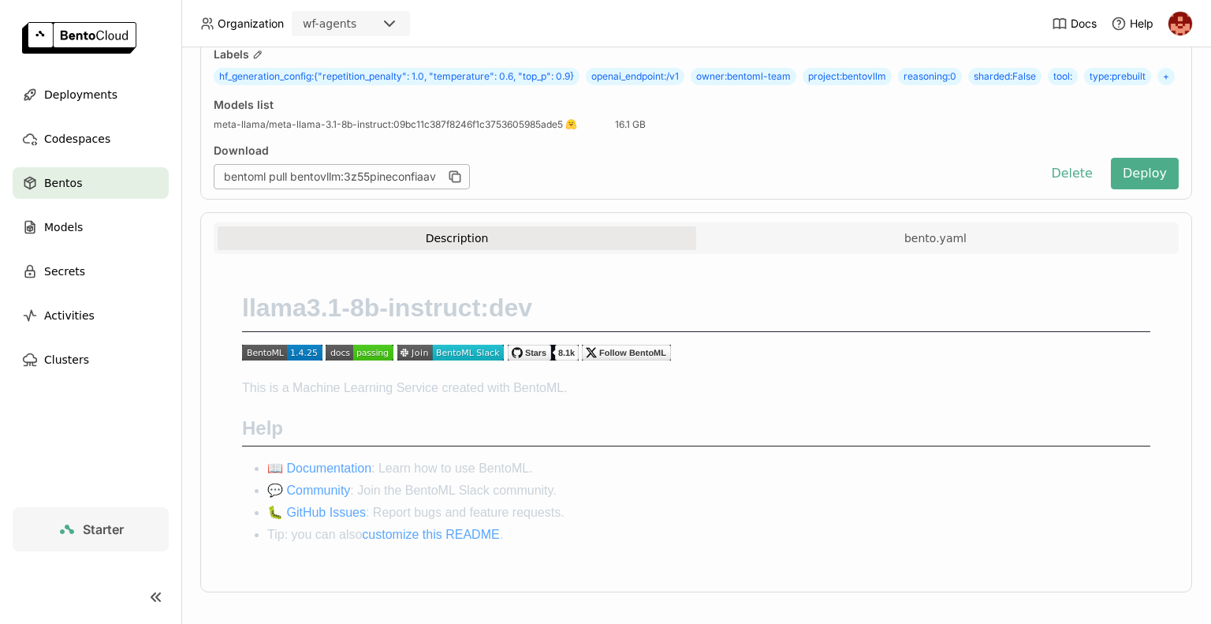
click at [882, 329] on div "llama3.1-8b-instruct:dev This is a Machine Learning Service created with BentoM…" at bounding box center [696, 417] width 927 height 265
click at [882, 329] on h1 "llama3.1-8b-instruct:dev" at bounding box center [696, 312] width 908 height 40
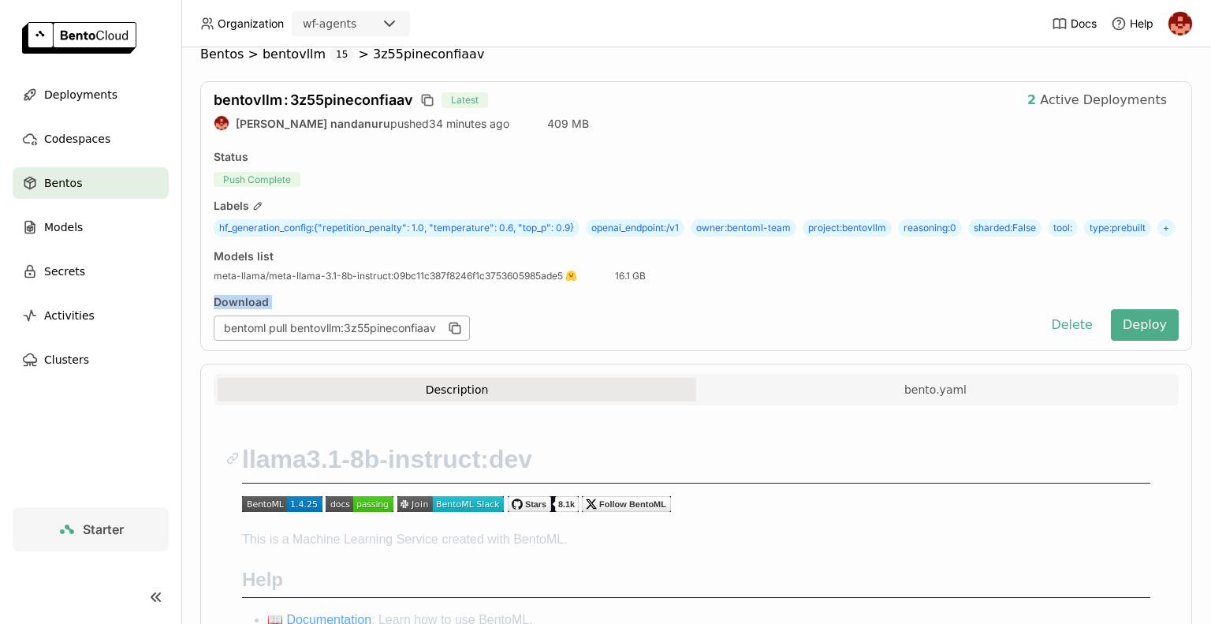
scroll to position [13, 0]
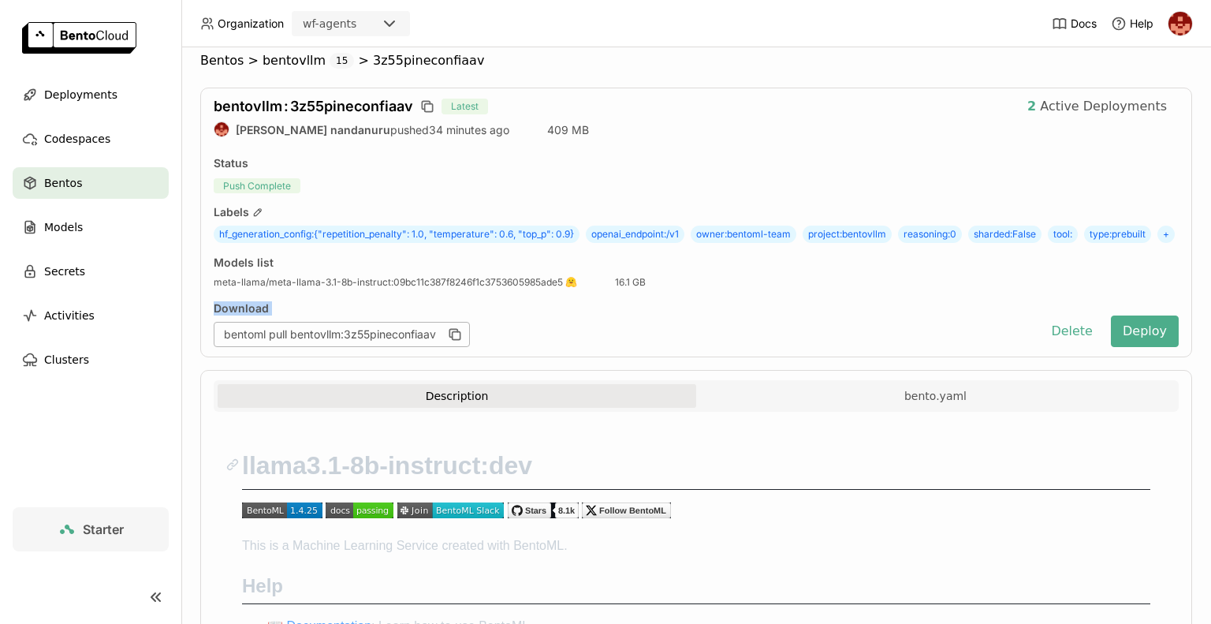
click at [882, 315] on div "Download" at bounding box center [623, 308] width 819 height 14
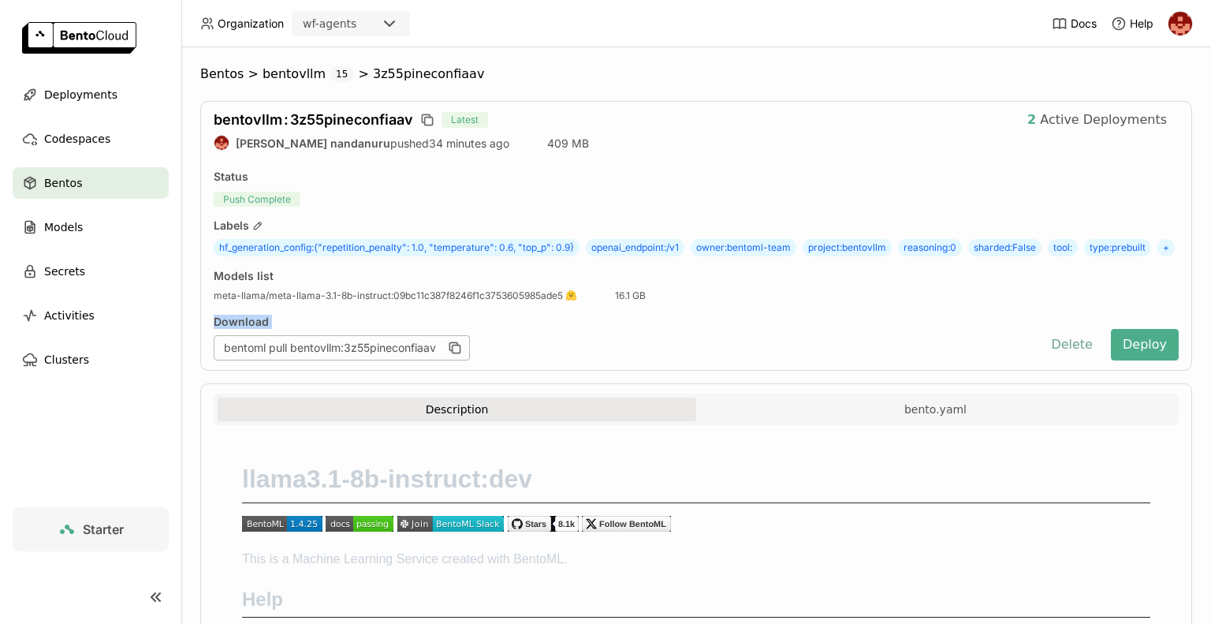
click at [1052, 360] on button "Delete" at bounding box center [1071, 345] width 65 height 32
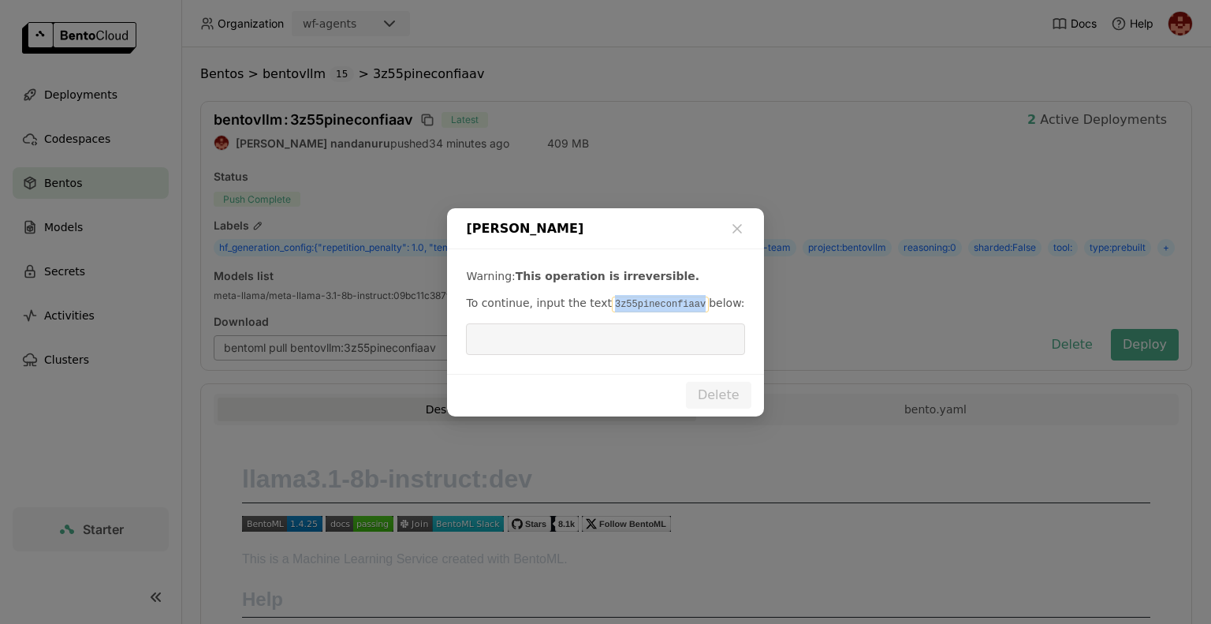
drag, startPoint x: 683, startPoint y: 305, endPoint x: 594, endPoint y: 289, distance: 90.5
click at [594, 289] on div "Warning: This operation is irreversible. To continue, input the text 3z55pineco…" at bounding box center [605, 311] width 316 height 125
copy p "3z55pineconfiaav"
click at [560, 340] on input "dialog" at bounding box center [604, 339] width 259 height 30
paste input "3z55pineconfiaav"
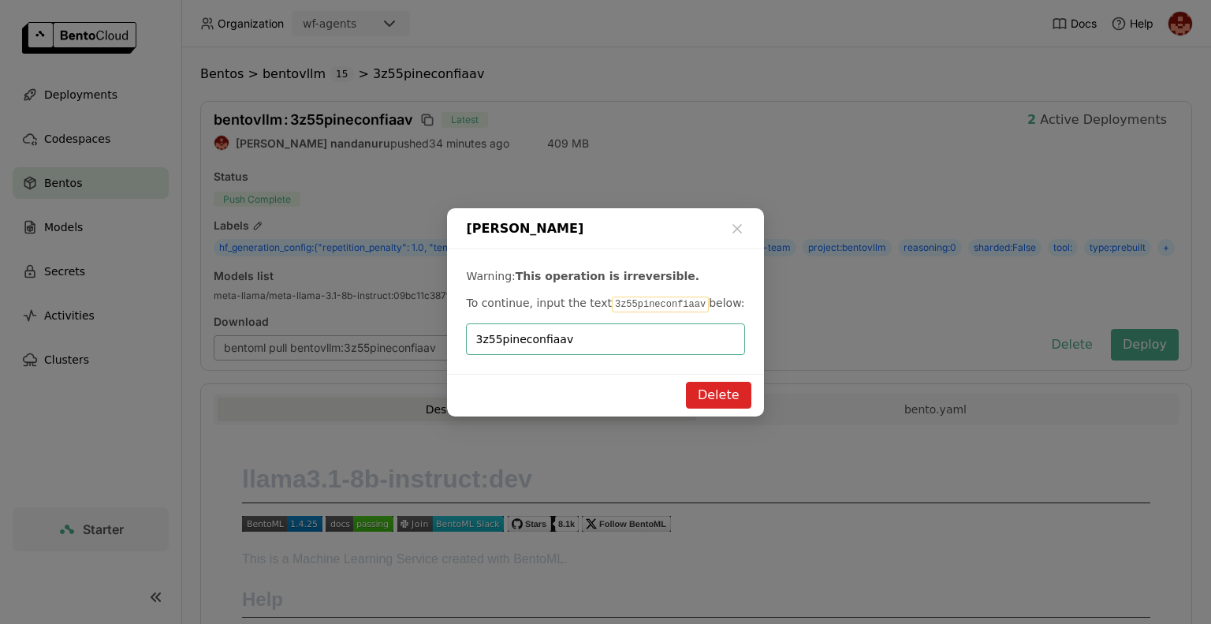
click at [560, 340] on input "3z55pineconfiaav" at bounding box center [604, 339] width 259 height 30
type input "3z55pineconfiaav"
click at [694, 396] on button "Delete" at bounding box center [718, 395] width 65 height 27
click at [741, 229] on icon "dialog" at bounding box center [737, 229] width 16 height 16
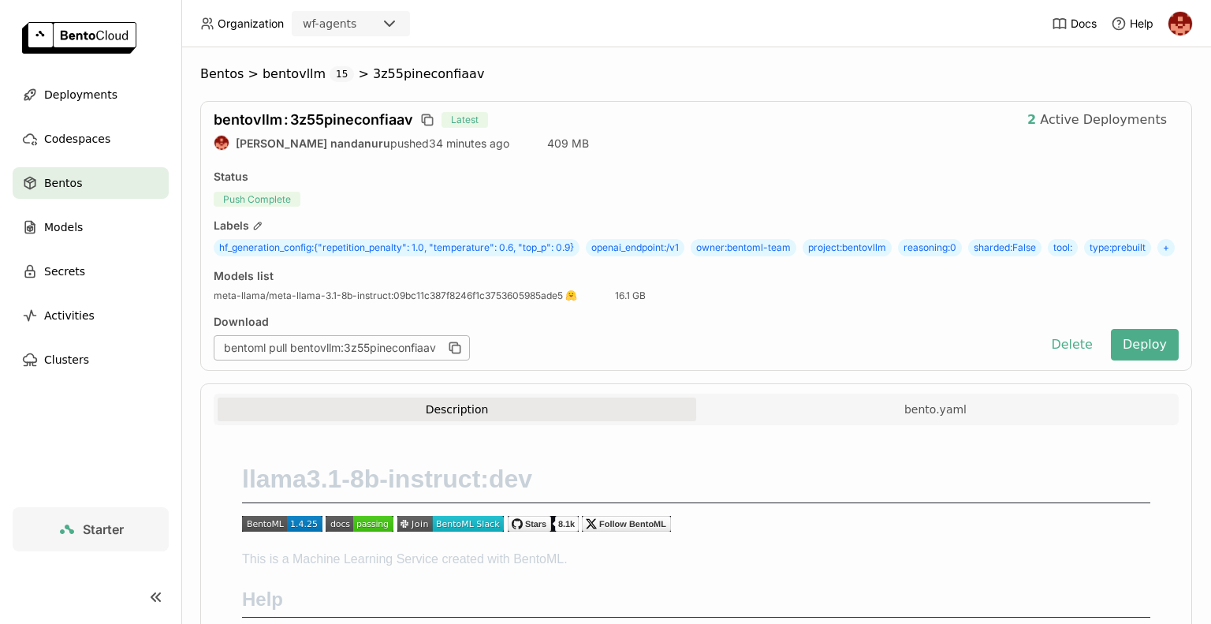
click at [73, 189] on span "Bentos" at bounding box center [63, 182] width 38 height 19
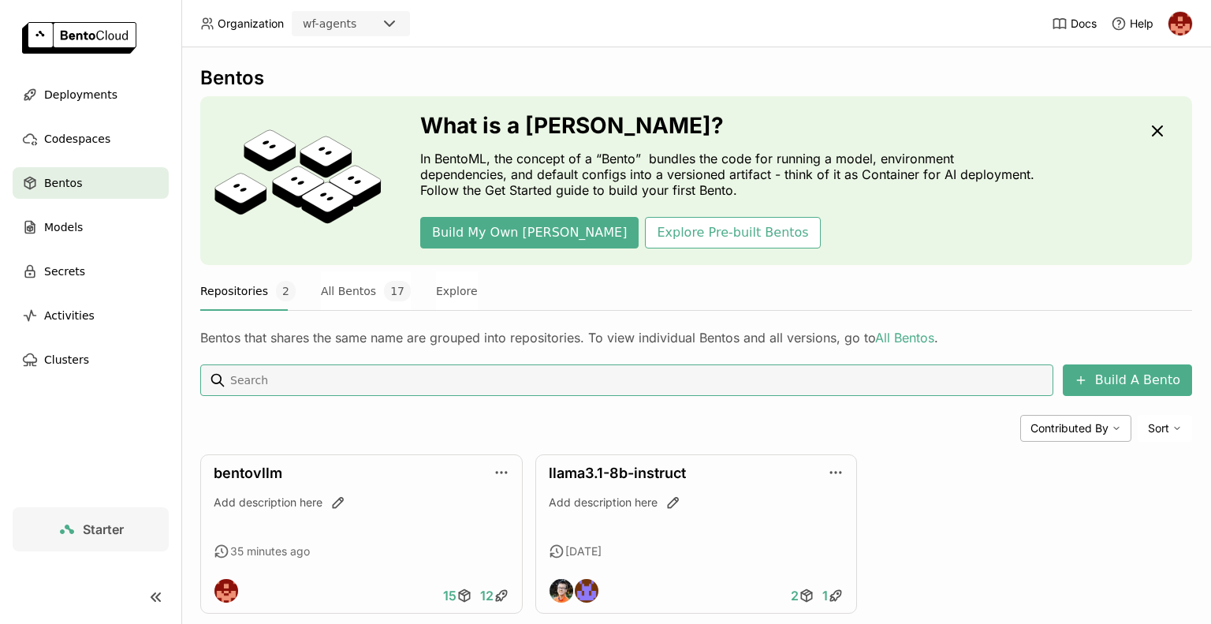
click at [416, 392] on div at bounding box center [636, 380] width 815 height 30
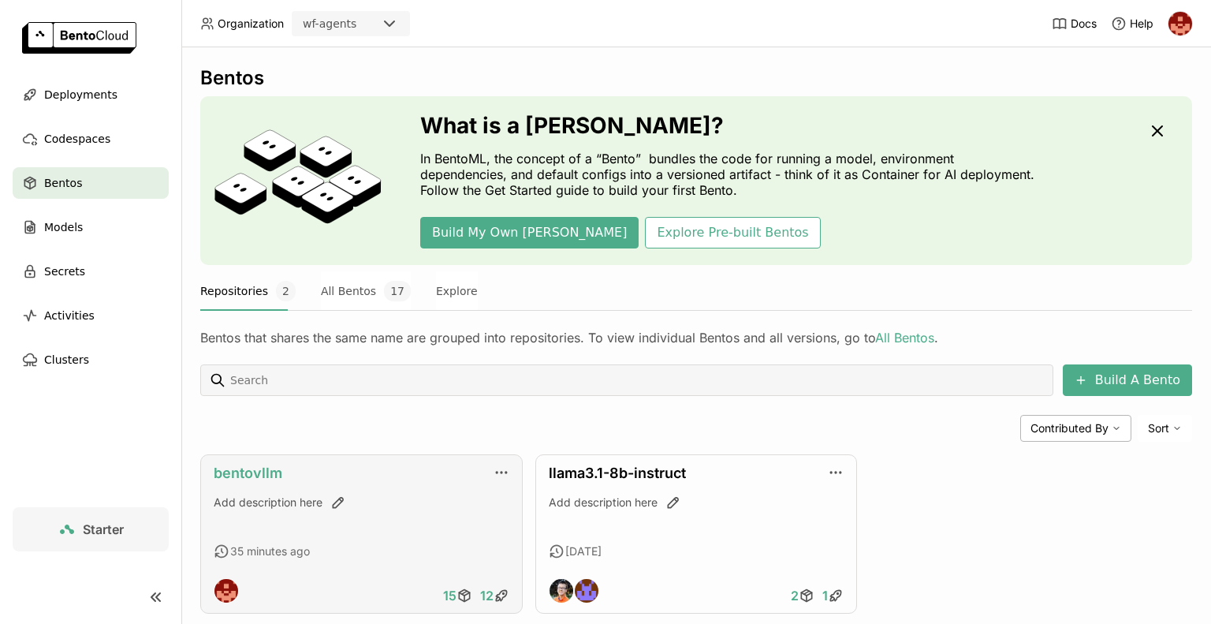
click at [261, 472] on link "bentovllm" at bounding box center [248, 472] width 69 height 17
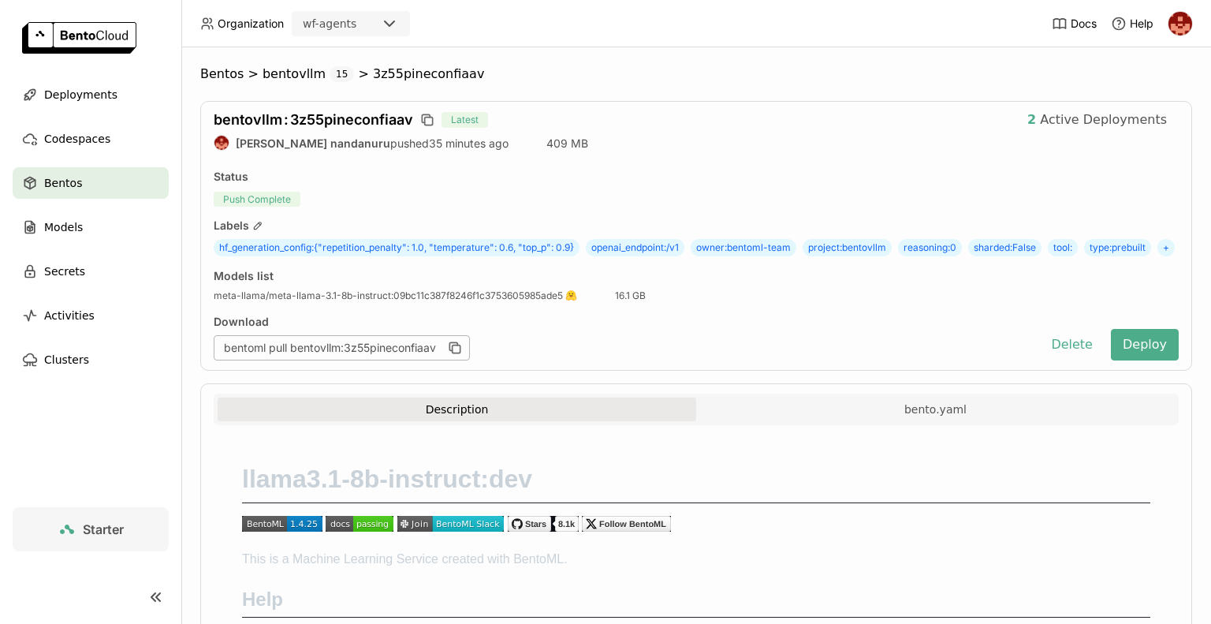
click at [687, 353] on div "Download bentoml pull bentovllm:3z55pineconfiaav" at bounding box center [623, 338] width 819 height 46
click at [1070, 360] on button "Delete" at bounding box center [1071, 345] width 65 height 32
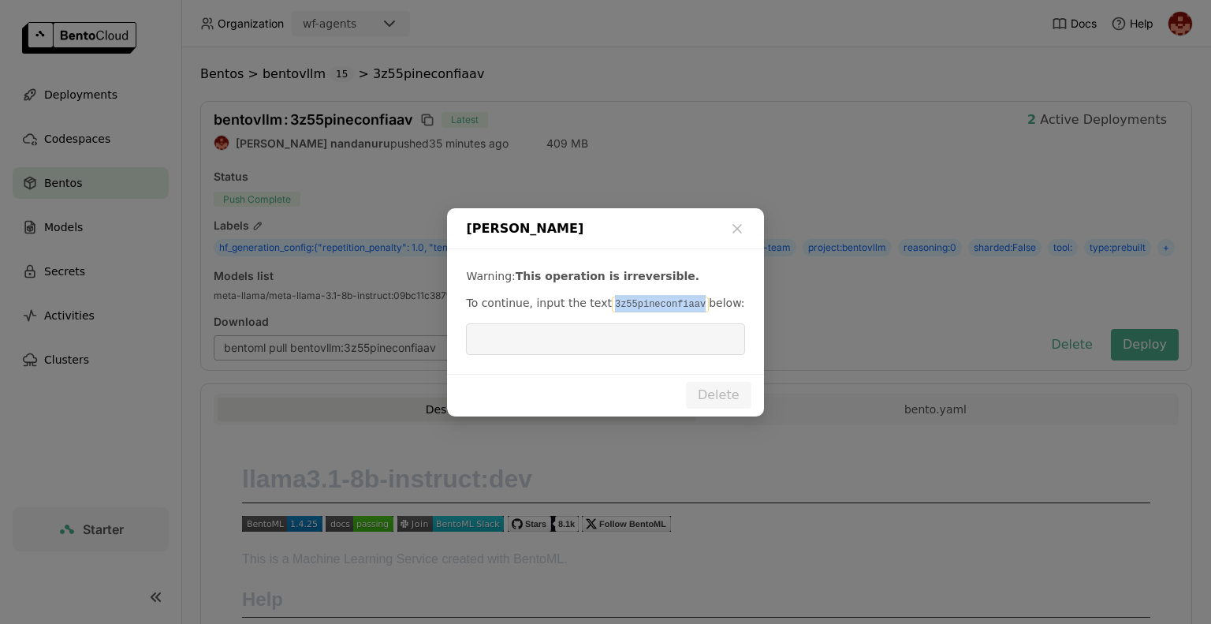
drag, startPoint x: 602, startPoint y: 307, endPoint x: 684, endPoint y: 294, distance: 83.1
click at [684, 295] on p "To continue, input the text 3z55pineconfiaav below:" at bounding box center [605, 303] width 278 height 17
copy code "3z55pineconfiaav"
click at [517, 348] on input "dialog" at bounding box center [604, 339] width 259 height 30
paste input "3z55pineconfiaav"
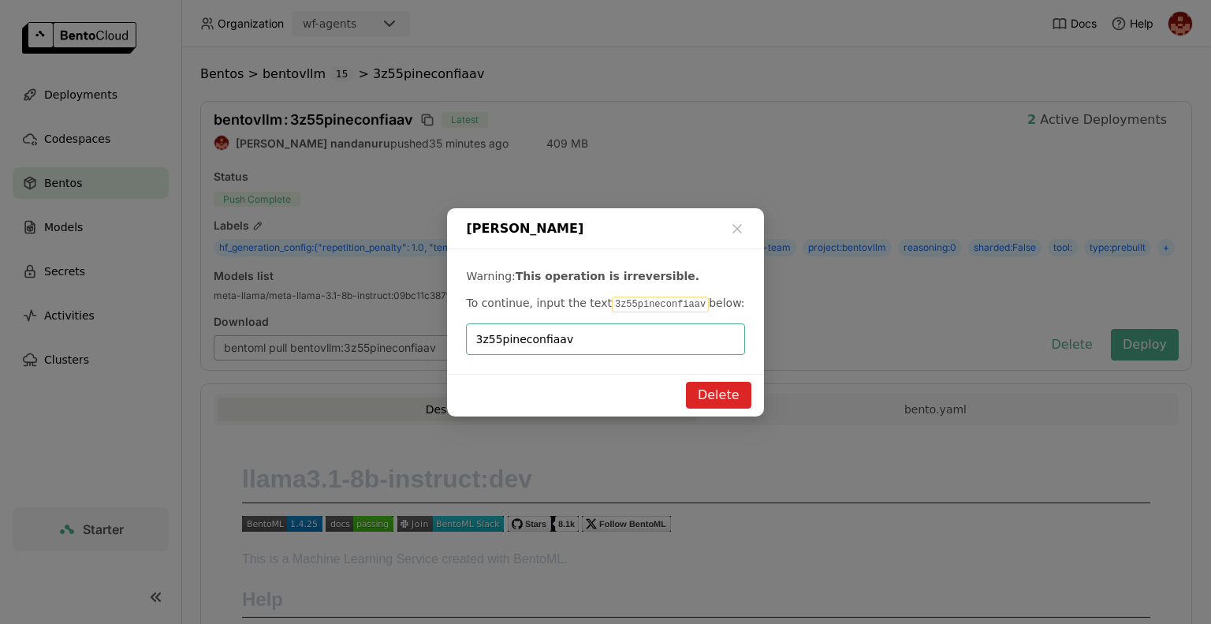
type input "3z55pineconfiaav"
click at [727, 392] on button "Delete" at bounding box center [718, 395] width 65 height 27
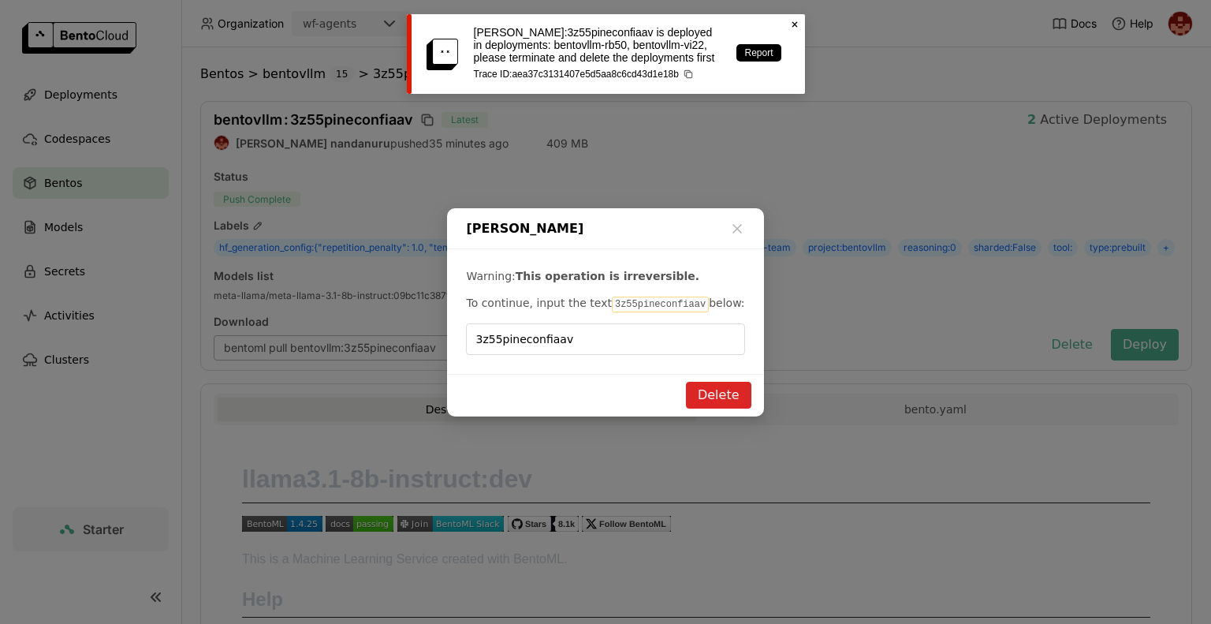
click at [798, 25] on icon "Close" at bounding box center [794, 24] width 13 height 13
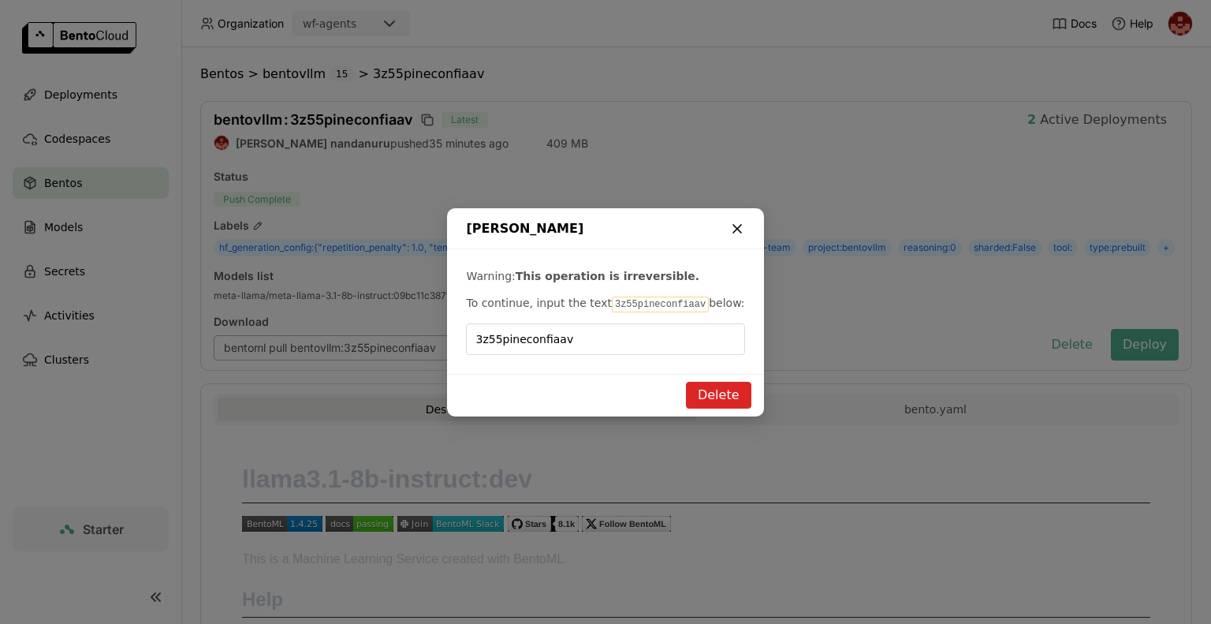
click at [735, 237] on div "dialog" at bounding box center [737, 230] width 16 height 19
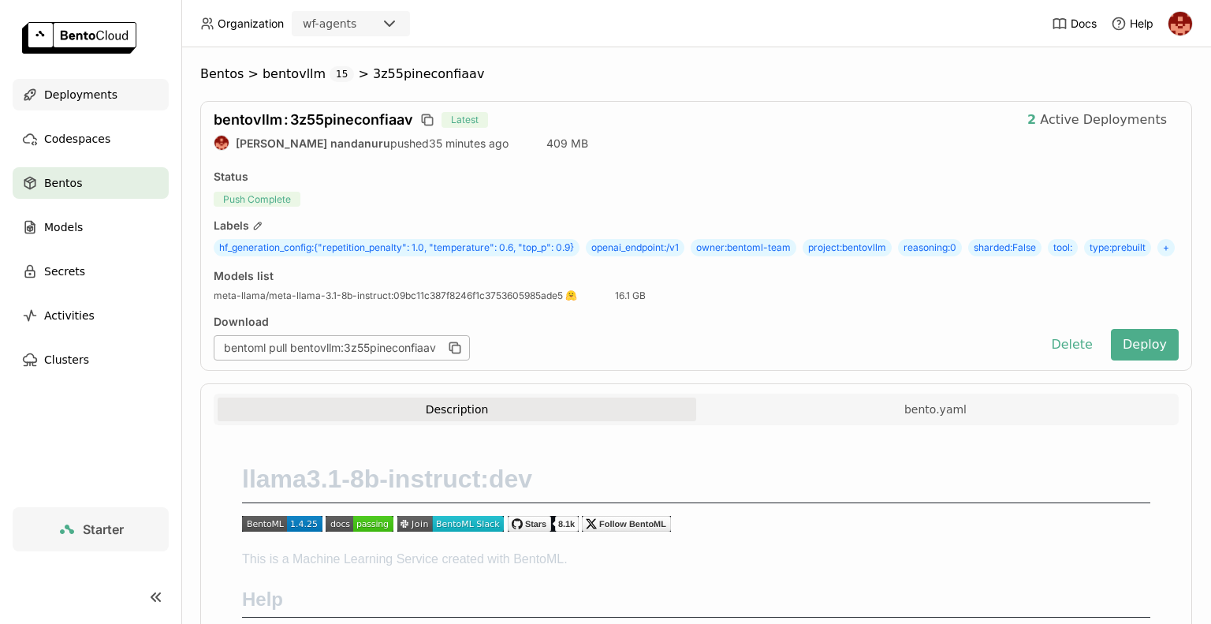
click at [78, 84] on div "Deployments" at bounding box center [91, 95] width 156 height 32
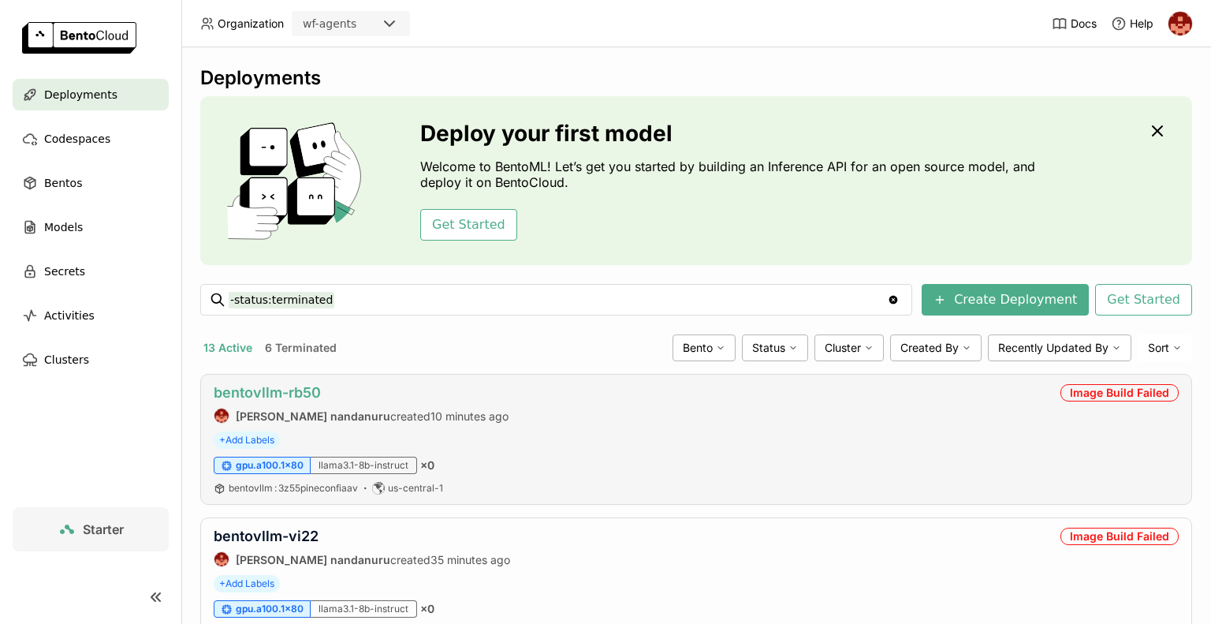
click at [294, 389] on link "bentovllm-rb50" at bounding box center [267, 392] width 107 height 17
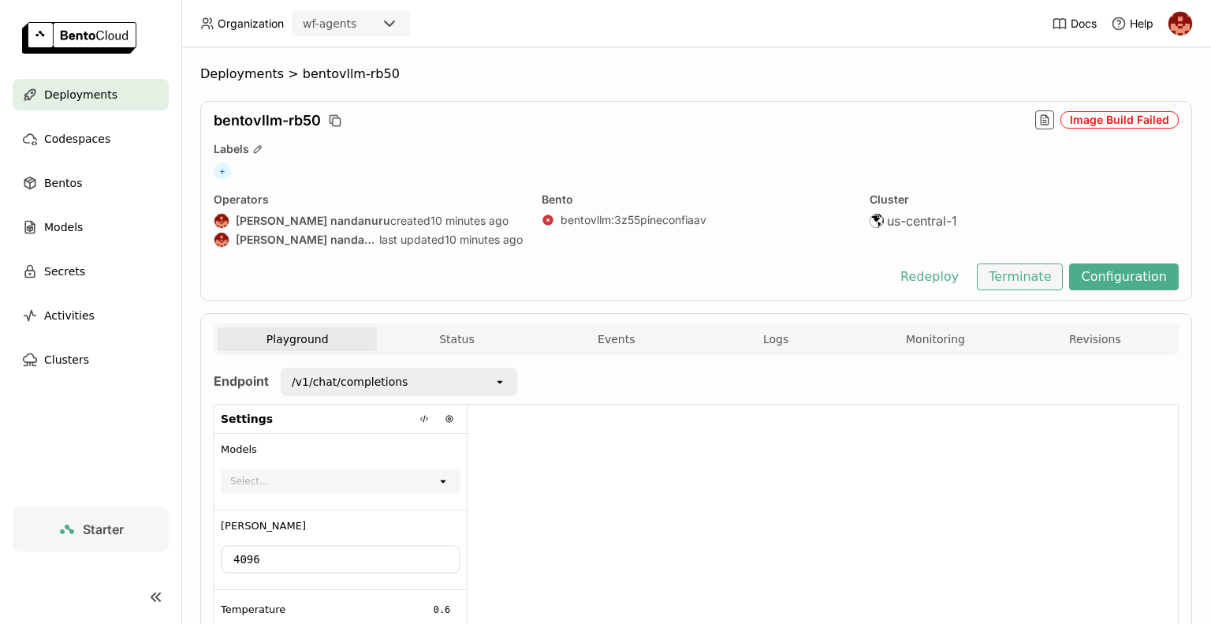
click at [1025, 270] on button "Terminate" at bounding box center [1020, 276] width 86 height 27
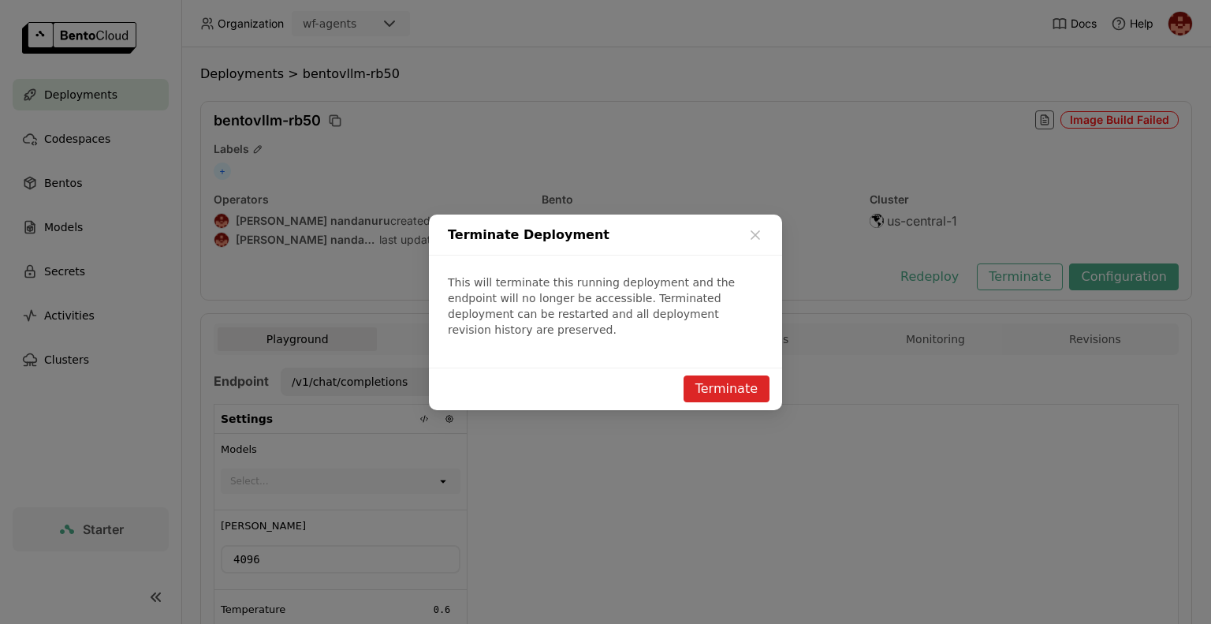
click at [721, 381] on button "Terminate" at bounding box center [726, 388] width 86 height 27
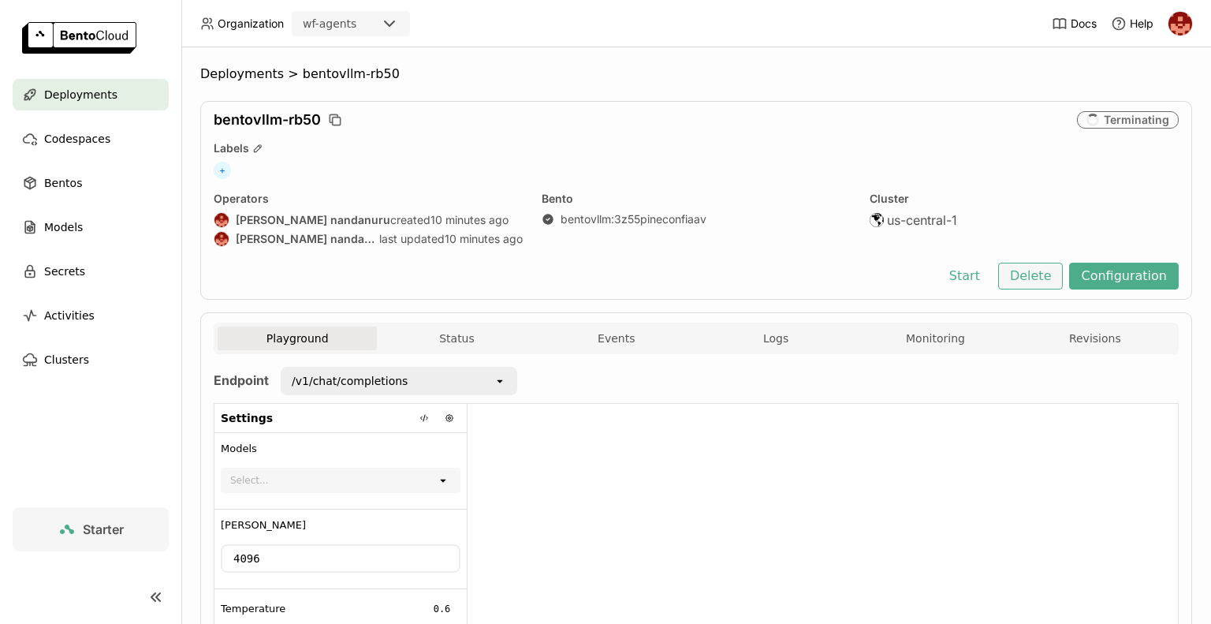
click at [1041, 285] on button "Delete" at bounding box center [1030, 275] width 65 height 27
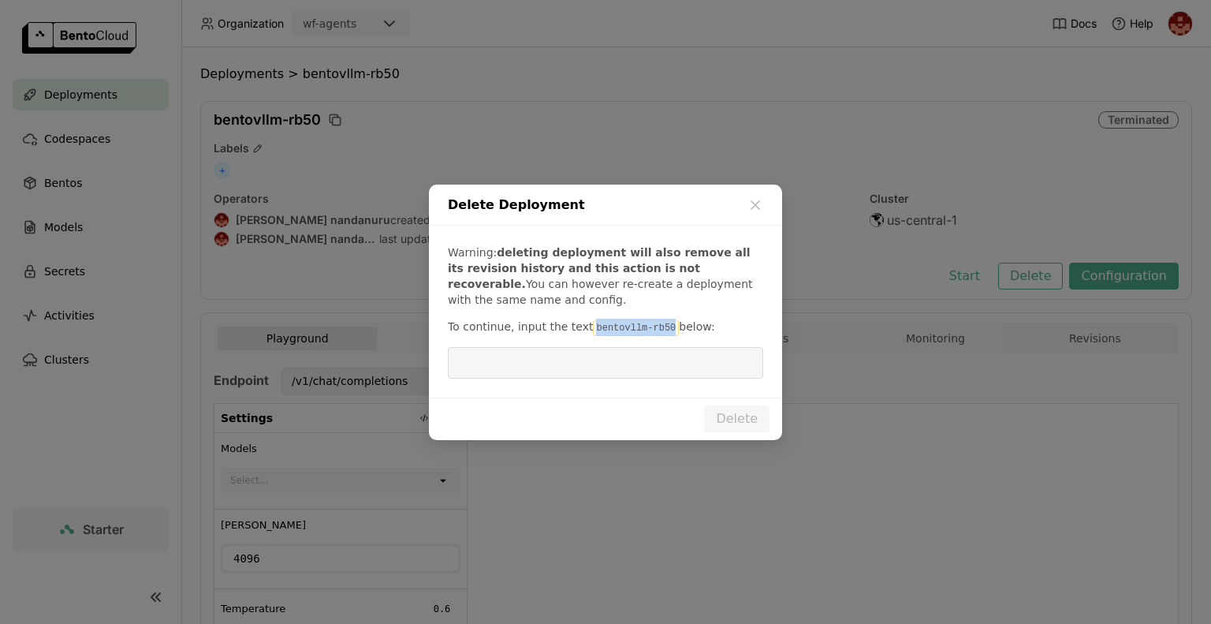
drag, startPoint x: 657, startPoint y: 326, endPoint x: 577, endPoint y: 322, distance: 79.7
click at [577, 322] on p "To continue, input the text bentovllm-rb50 below:" at bounding box center [605, 326] width 315 height 17
copy code "bentovllm-rb50"
click at [521, 363] on input "dialog" at bounding box center [605, 363] width 296 height 30
paste input "bentovllm-rb50"
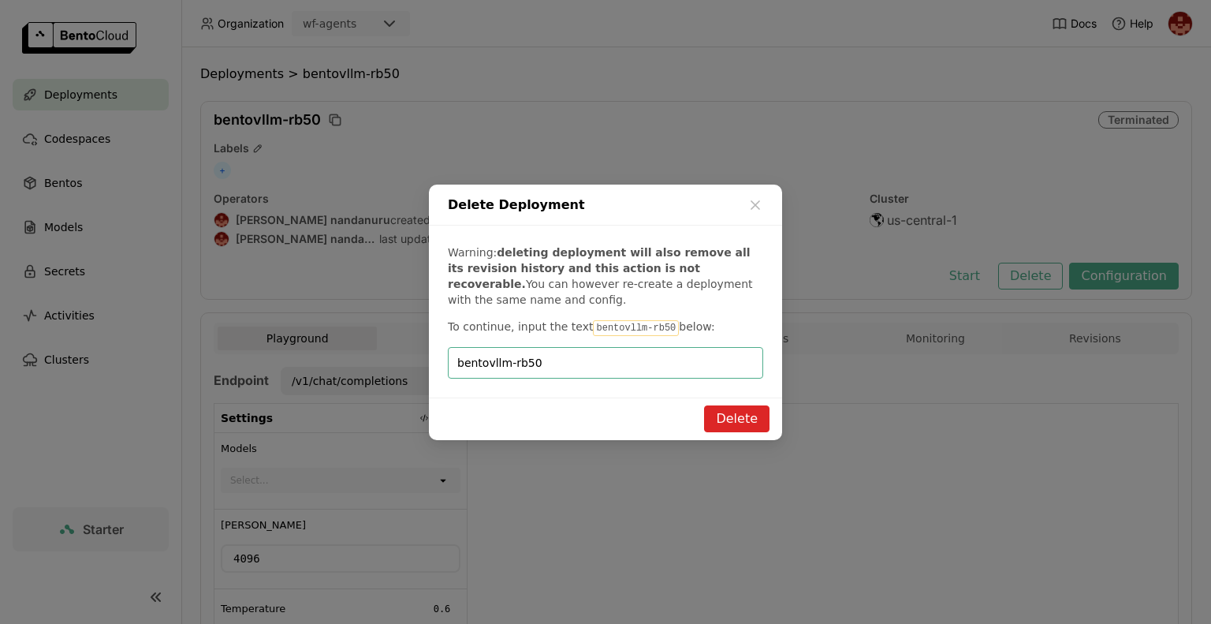
type input "bentovllm-rb50"
click at [751, 426] on button "Delete" at bounding box center [736, 418] width 65 height 27
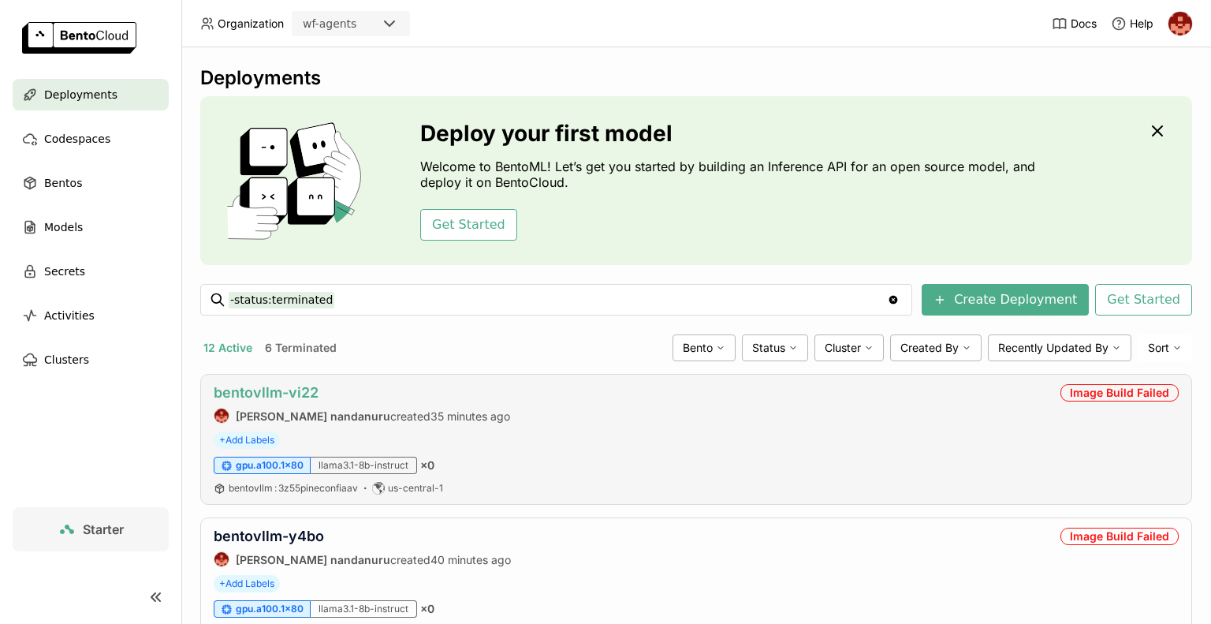
click at [299, 387] on link "bentovllm-vi22" at bounding box center [266, 392] width 105 height 17
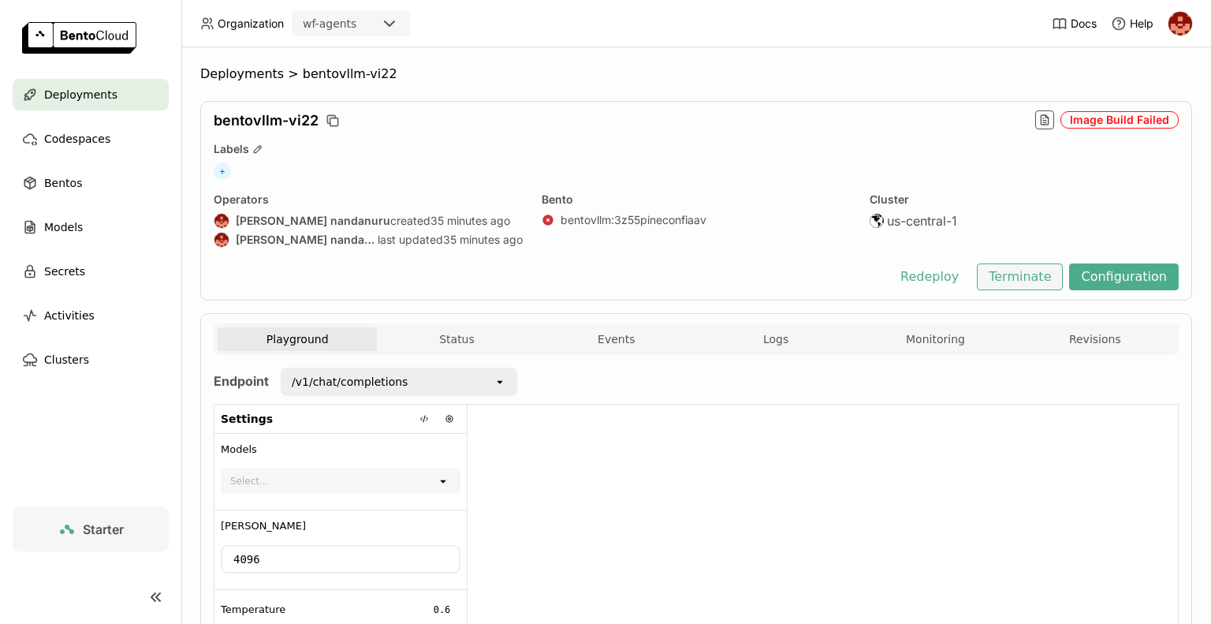
click at [1039, 270] on button "Terminate" at bounding box center [1020, 276] width 86 height 27
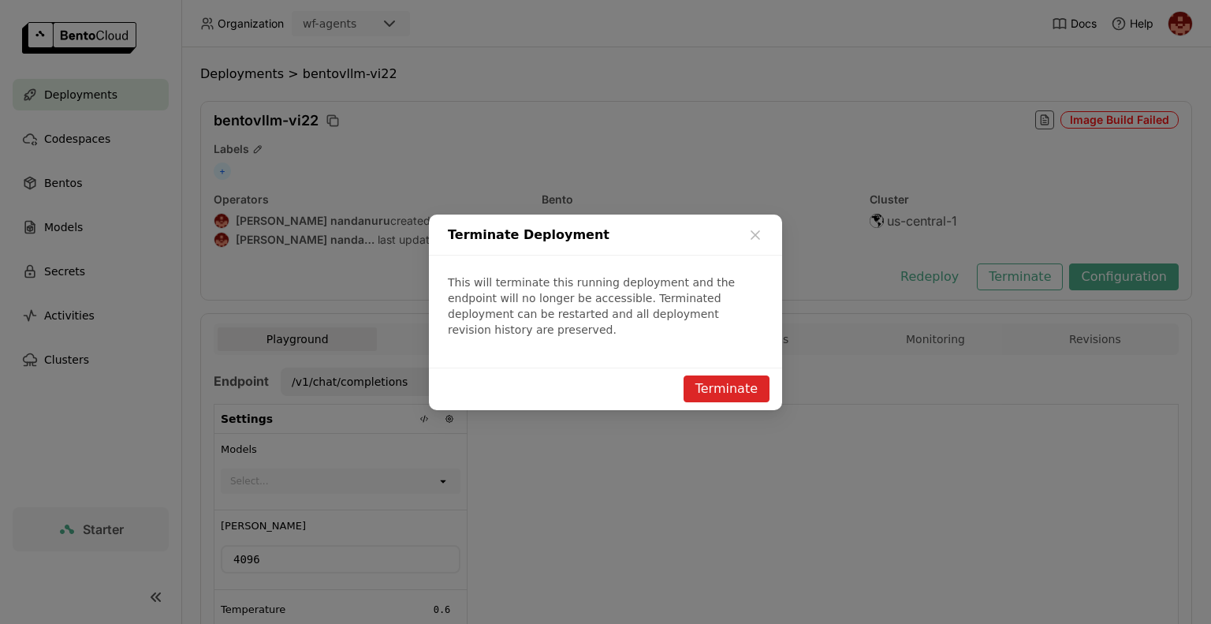
click at [747, 385] on button "Terminate" at bounding box center [726, 388] width 86 height 27
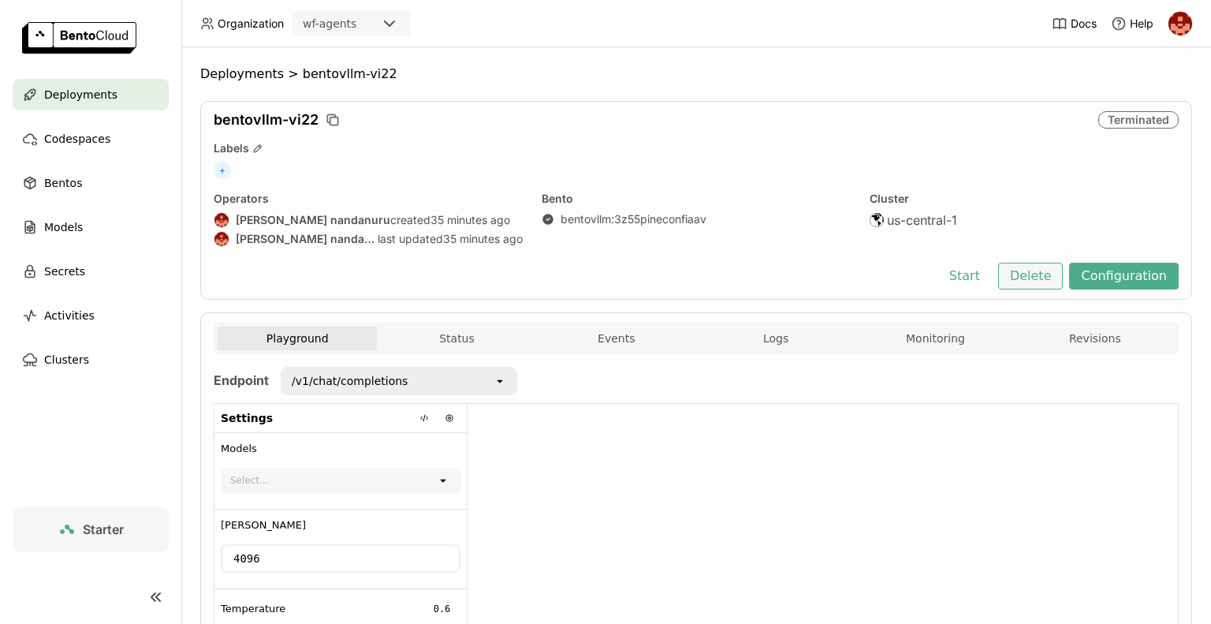
click at [1018, 279] on button "Delete" at bounding box center [1030, 275] width 65 height 27
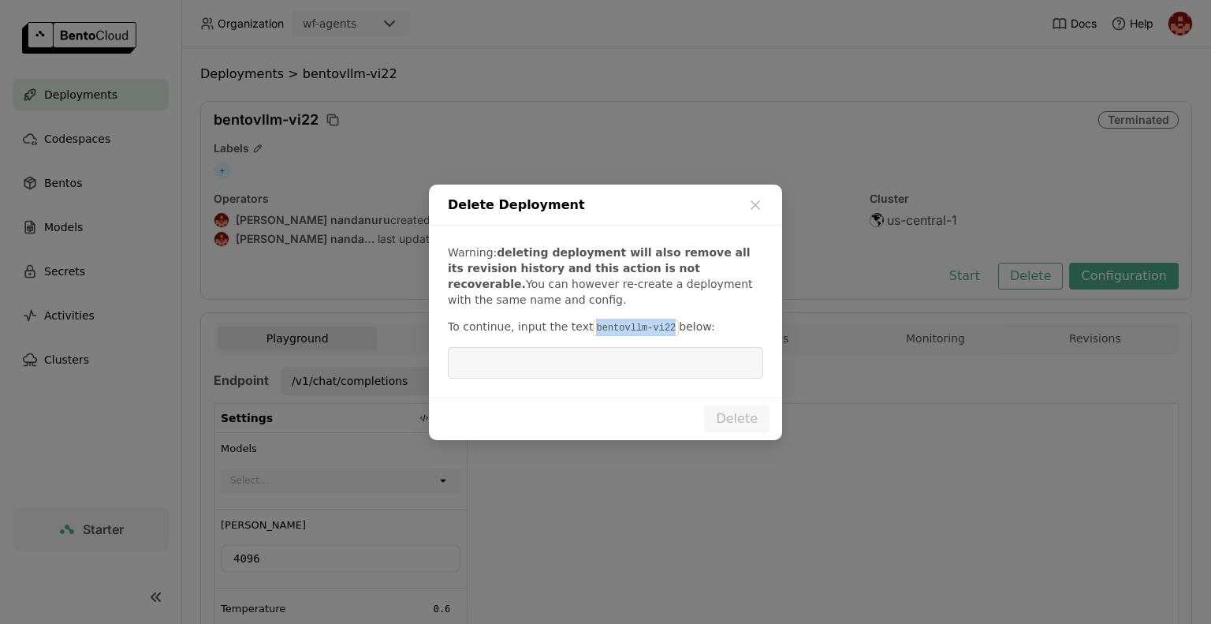
drag, startPoint x: 653, startPoint y: 331, endPoint x: 583, endPoint y: 322, distance: 70.8
click at [593, 322] on code "bentovllm-vi22" at bounding box center [636, 328] width 86 height 16
copy code "bentovllm-vi22"
click at [502, 371] on input "dialog" at bounding box center [605, 363] width 296 height 30
paste input "bentovllm-vi22"
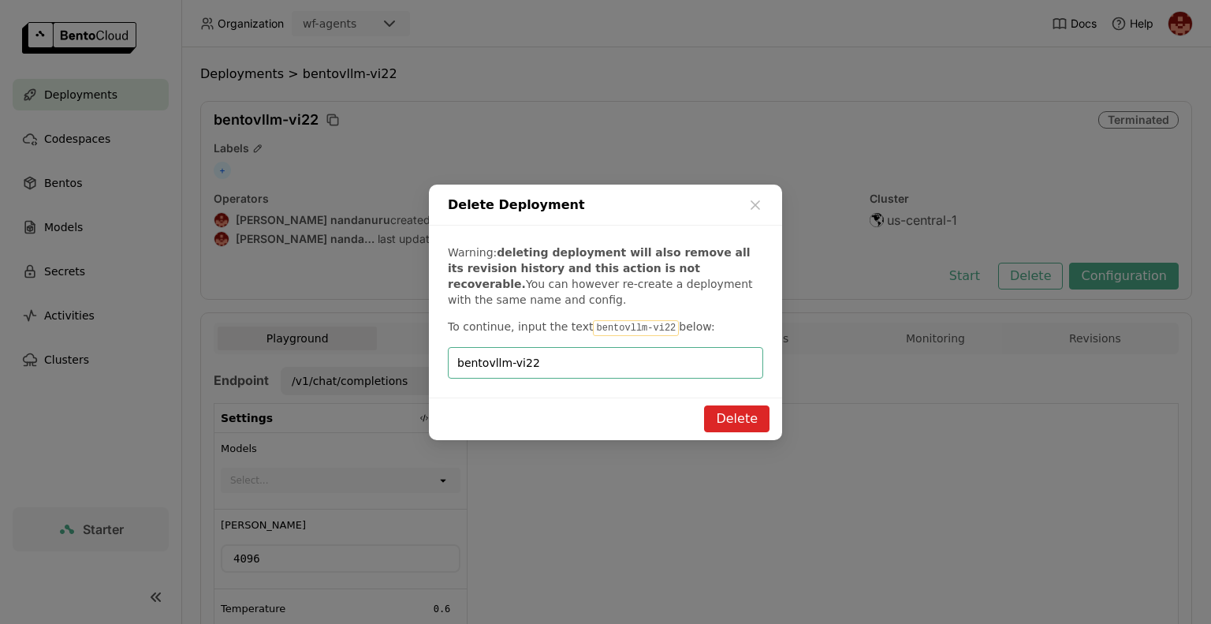
type input "bentovllm-vi22"
click at [750, 426] on button "Delete" at bounding box center [736, 418] width 65 height 27
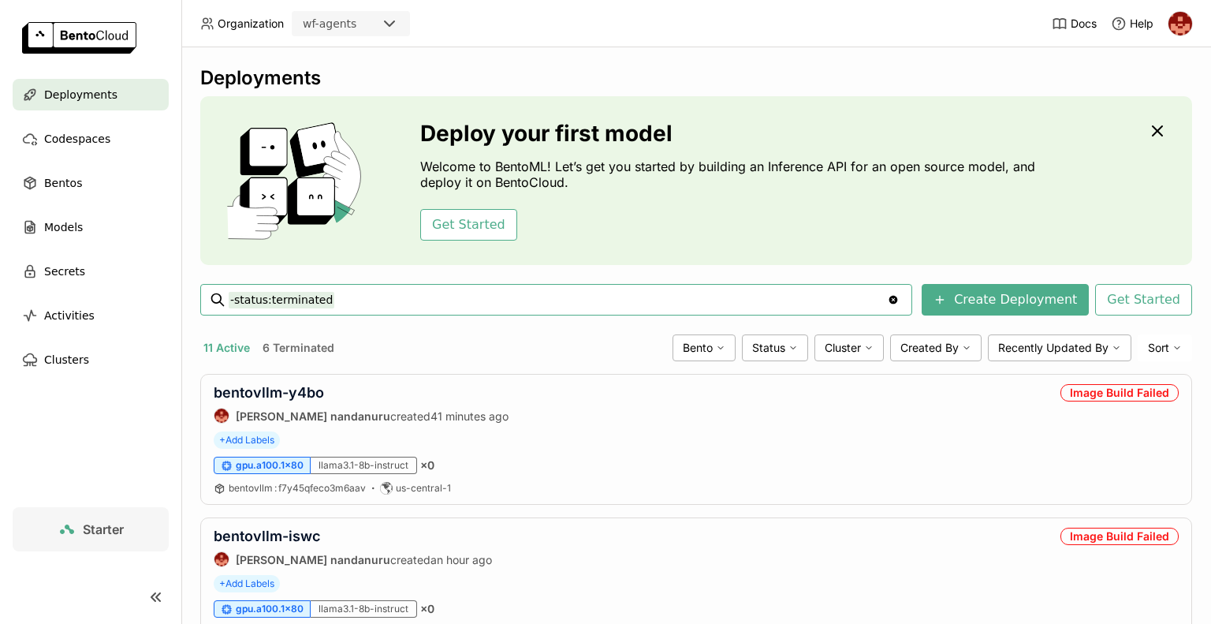
click at [726, 292] on input "-status:terminated" at bounding box center [558, 299] width 658 height 25
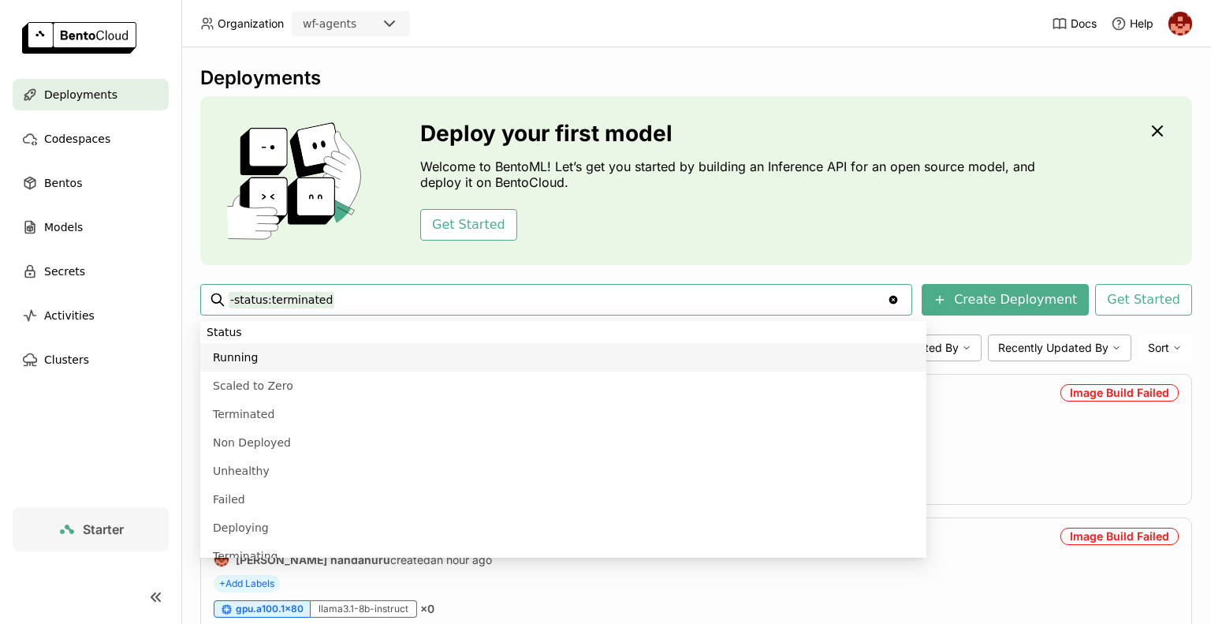
click at [820, 207] on div "Deploy your first model Welcome to BentoML! Let’s get you started by building a…" at bounding box center [731, 181] width 623 height 120
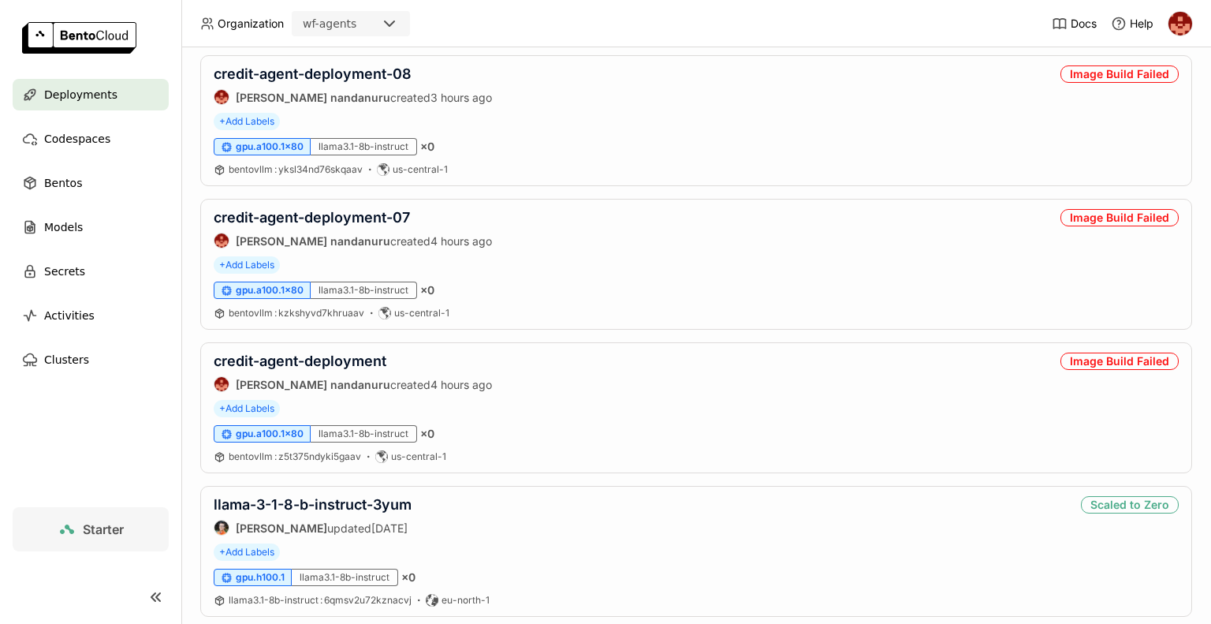
scroll to position [1319, 0]
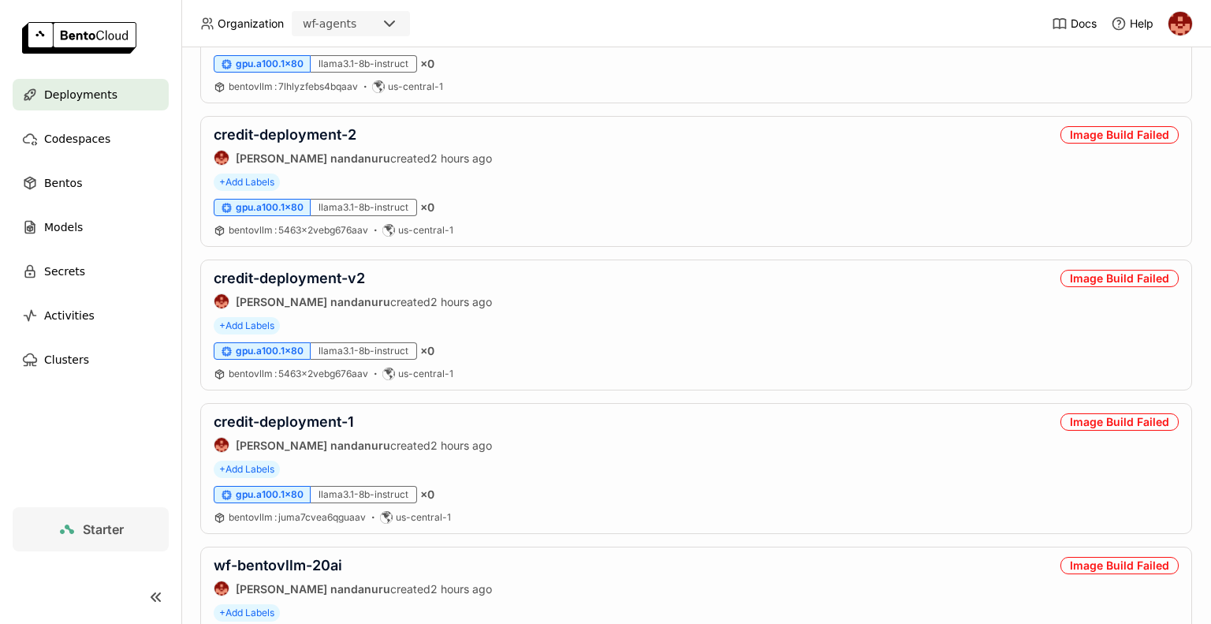
click at [820, 207] on div "gpu.a100.1x80 llama3.1-8b-instruct × 0" at bounding box center [696, 207] width 965 height 17
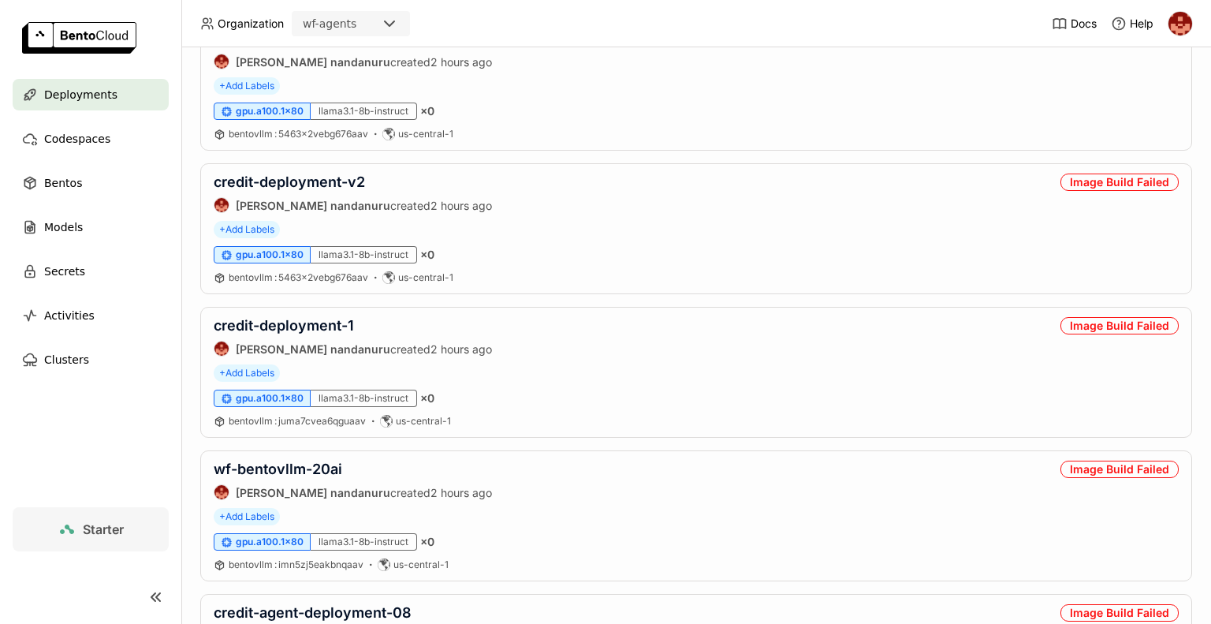
click at [820, 207] on div "credit-deployment-v2 prasanth nandanuru created 2 hours ago Image Build Failed …" at bounding box center [696, 228] width 992 height 131
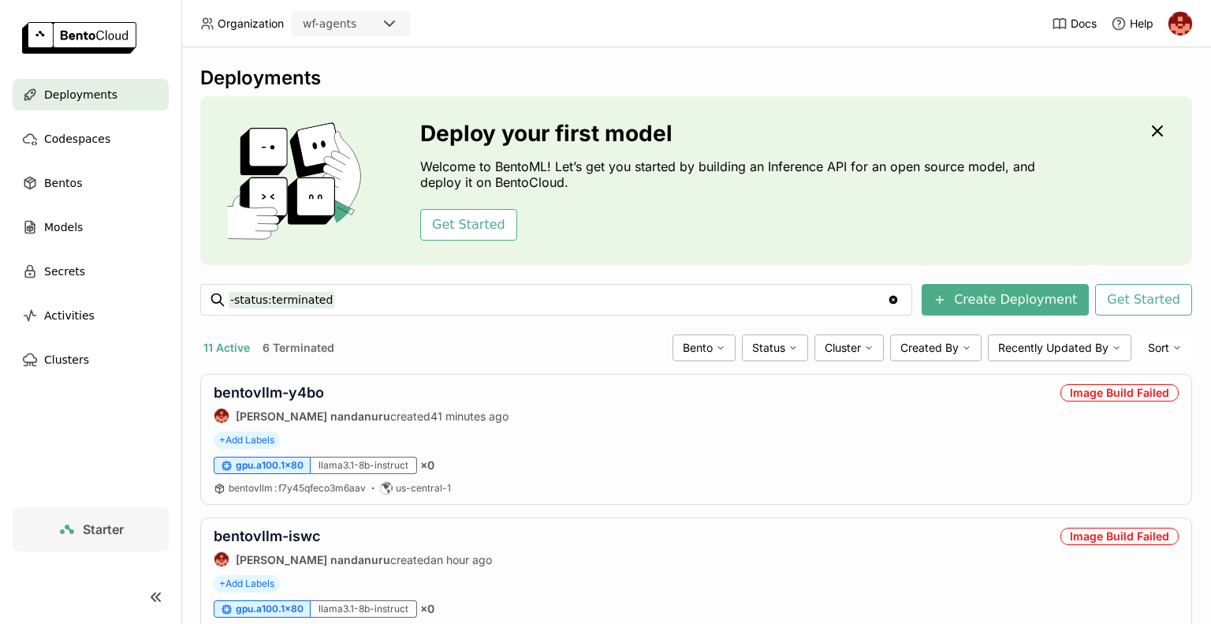
scroll to position [0, 0]
click at [820, 207] on div "Deploy your first model Welcome to BentoML! Let’s get you started by building a…" at bounding box center [731, 181] width 623 height 120
click at [77, 192] on div "Bentos" at bounding box center [91, 183] width 156 height 32
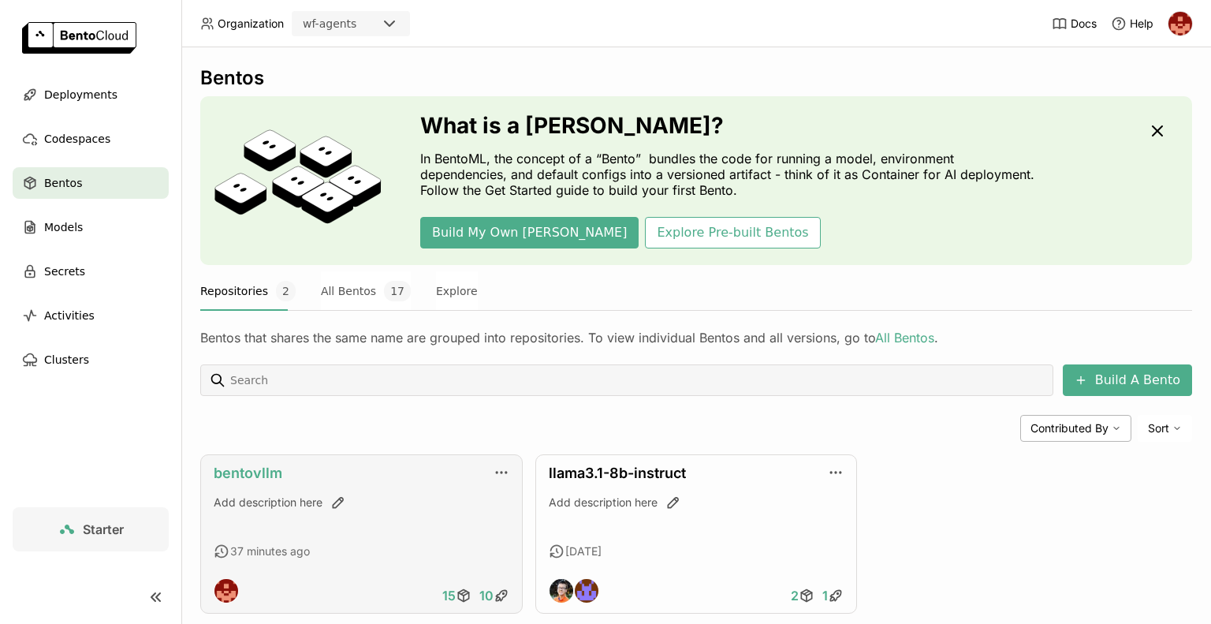
click at [266, 475] on link "bentovllm" at bounding box center [248, 472] width 69 height 17
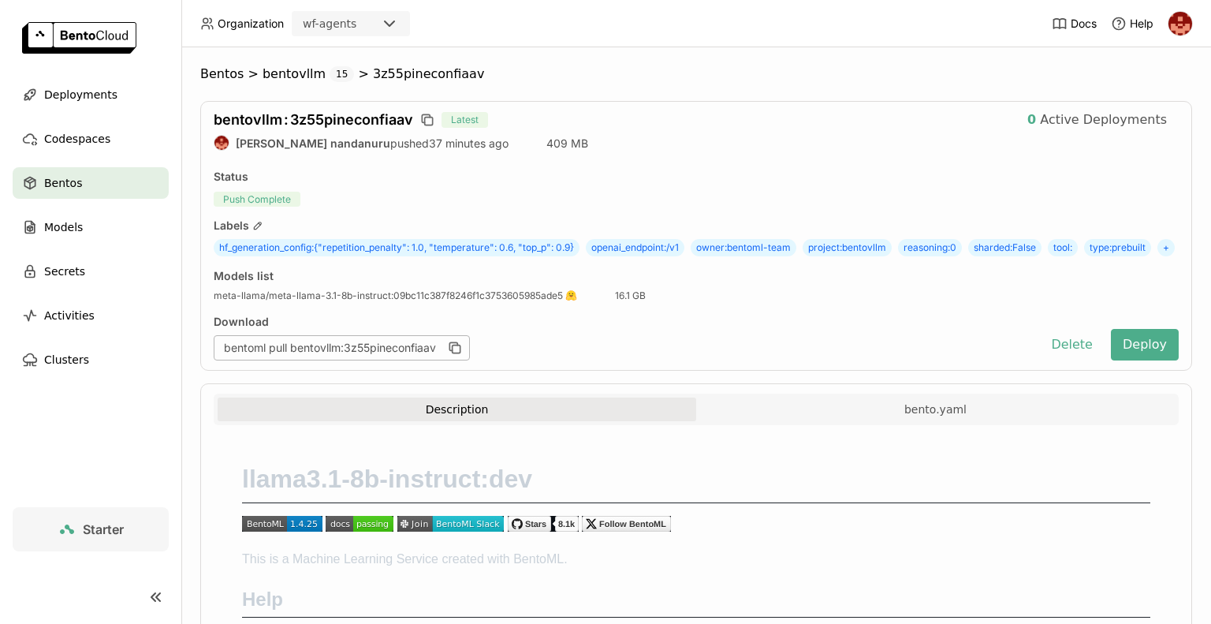
click at [821, 329] on div "Download" at bounding box center [623, 322] width 819 height 14
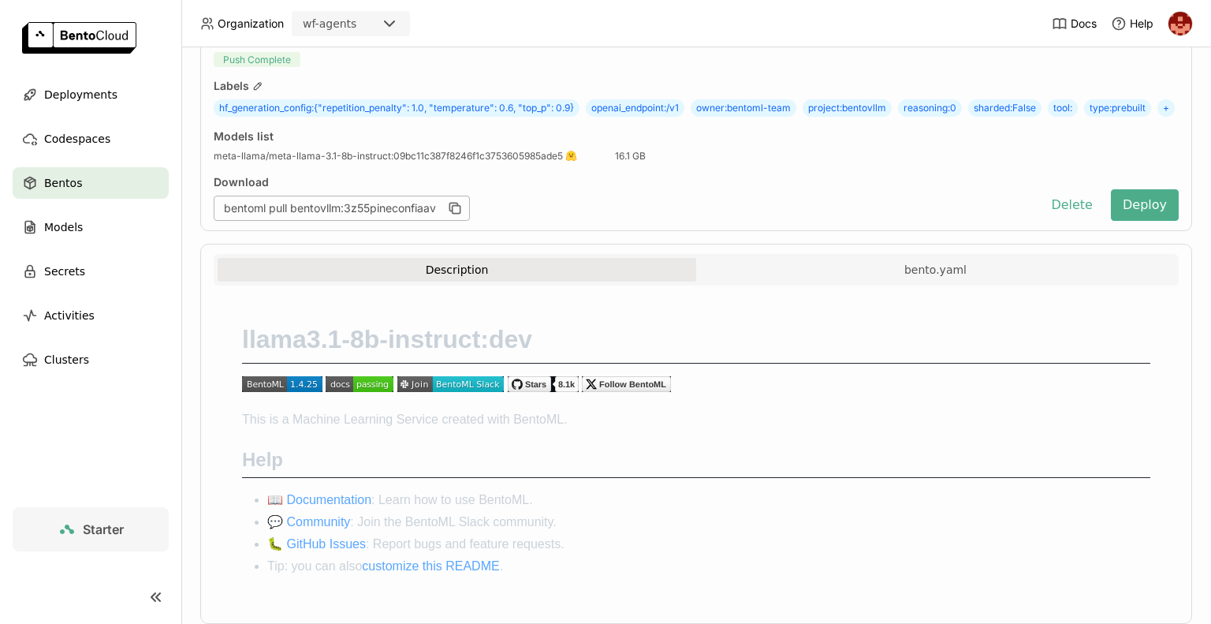
scroll to position [108, 0]
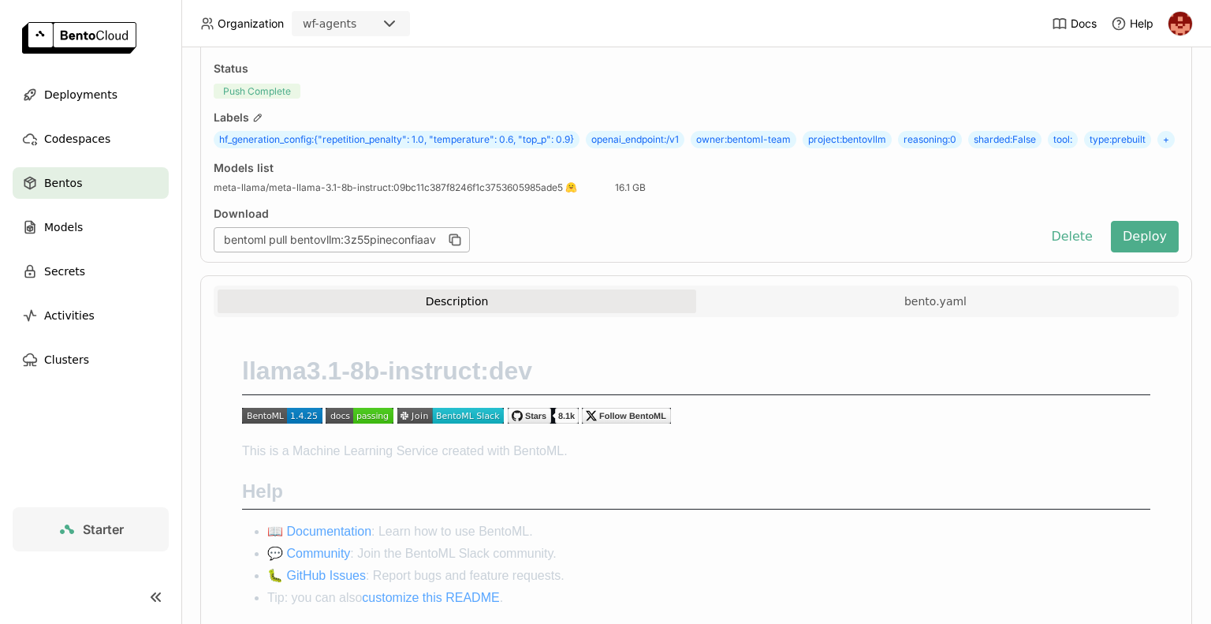
click at [821, 345] on div "llama3.1-8b-instruct:dev This is a Machine Learning Service created with BentoM…" at bounding box center [696, 481] width 965 height 328
click at [93, 92] on span "Deployments" at bounding box center [80, 94] width 73 height 19
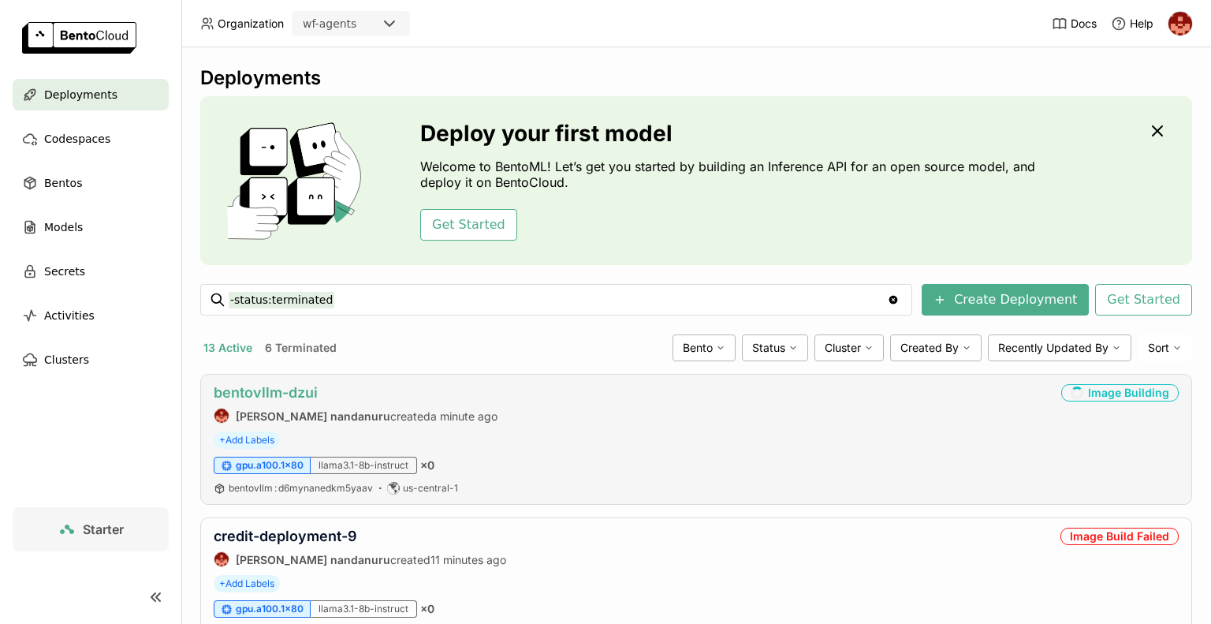
click at [296, 392] on link "bentovllm-dzui" at bounding box center [266, 392] width 104 height 17
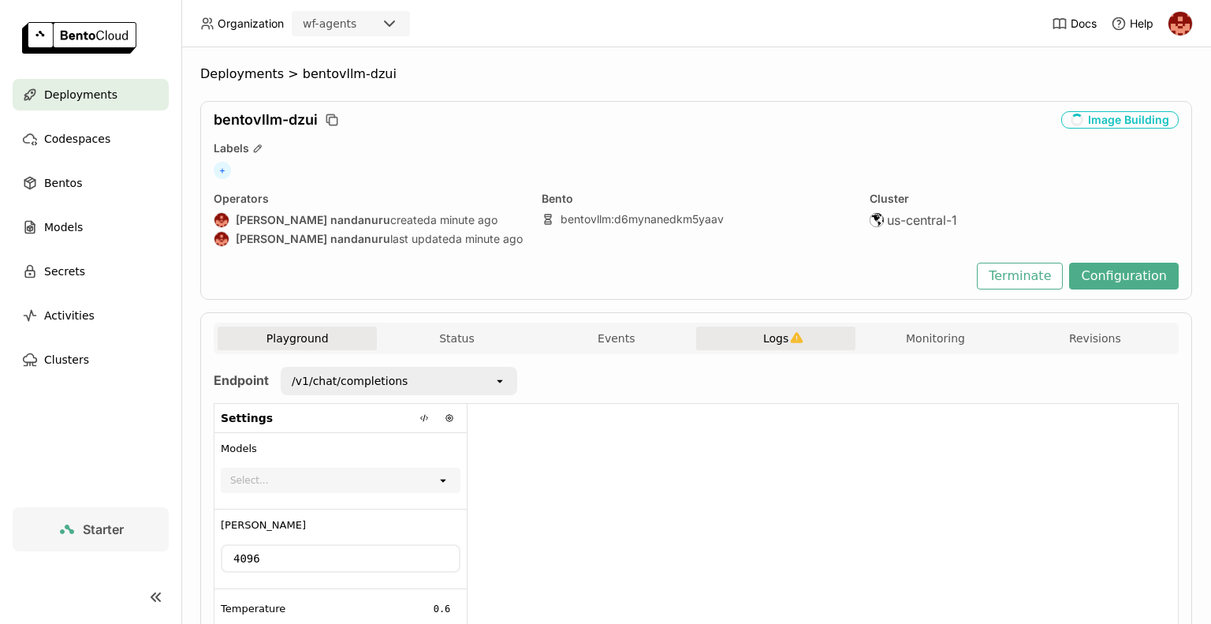
click at [784, 329] on button "Logs" at bounding box center [775, 338] width 159 height 24
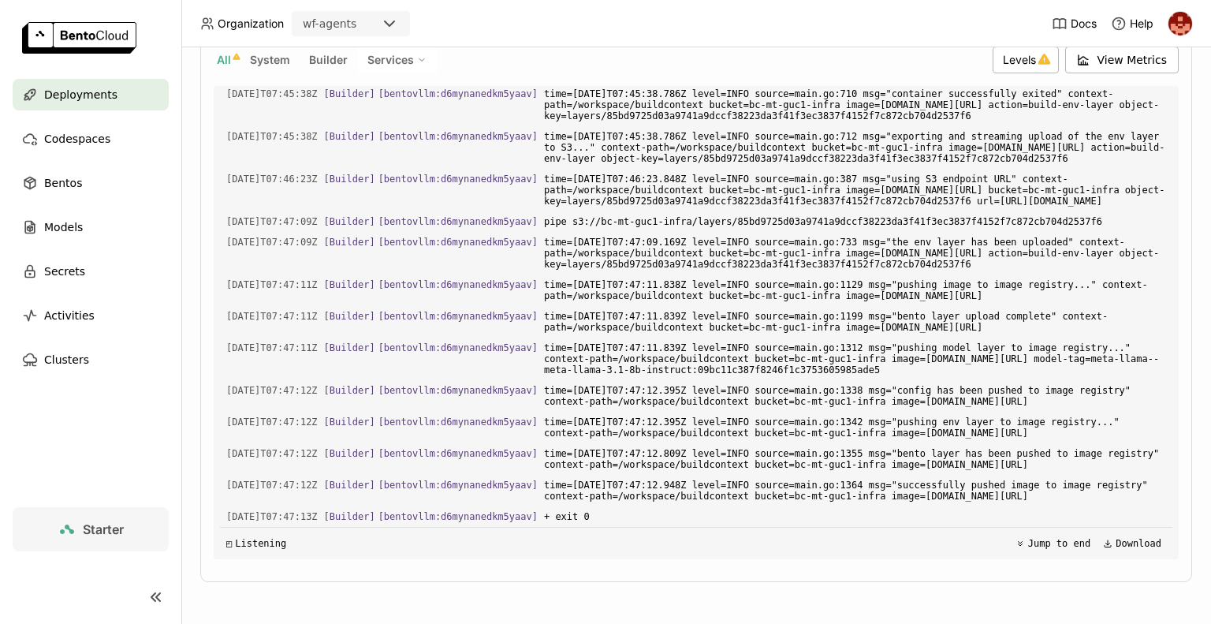
scroll to position [7028, 0]
drag, startPoint x: 1148, startPoint y: 529, endPoint x: 1151, endPoint y: 560, distance: 31.7
click at [1151, 560] on div "source:all source:all Clear value Live All System Builder Services Levels View …" at bounding box center [696, 282] width 965 height 577
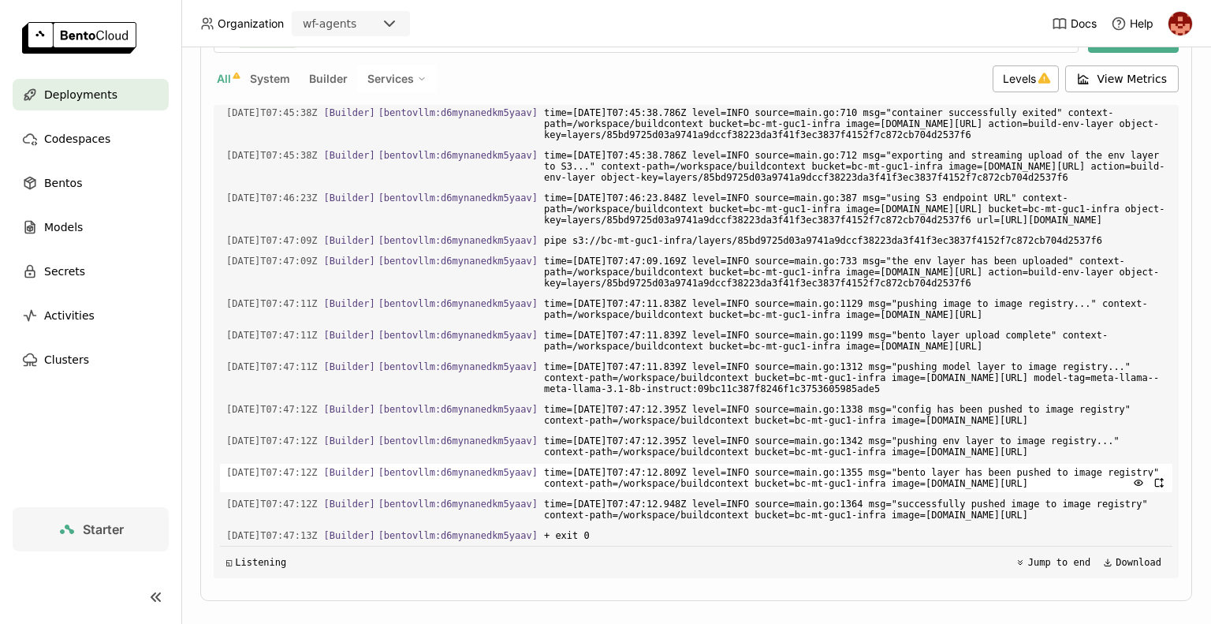
scroll to position [378, 0]
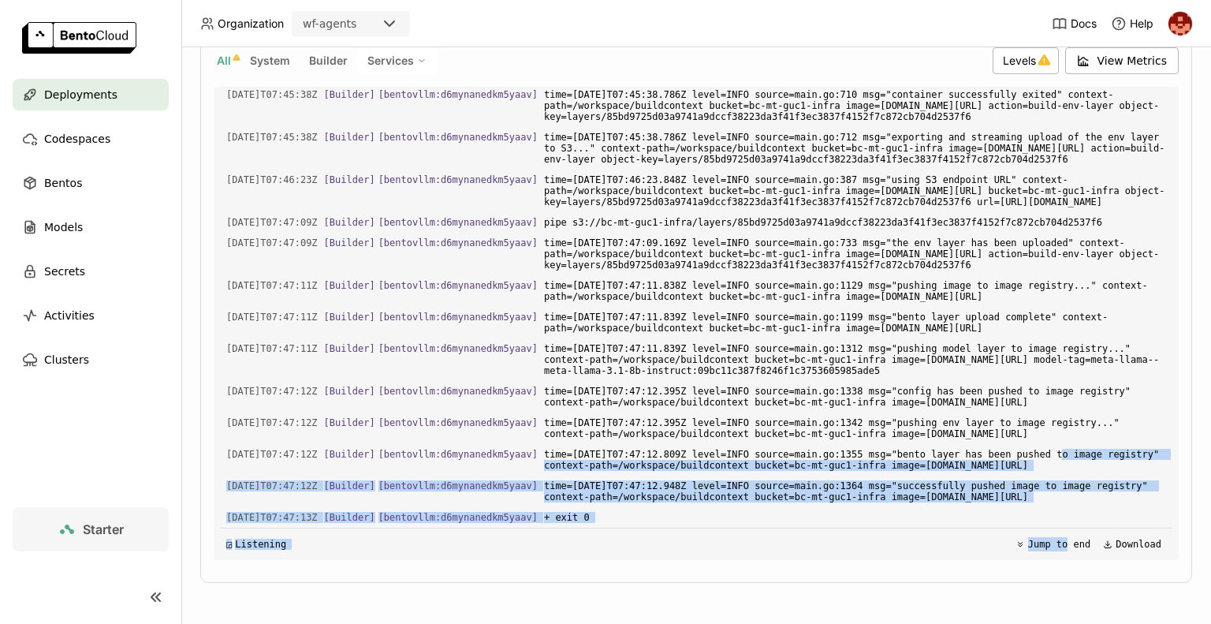
drag, startPoint x: 1009, startPoint y: 422, endPoint x: 1048, endPoint y: 568, distance: 151.1
click at [1048, 568] on div "source:all source:all Clear value Live All System Builder Services Levels View …" at bounding box center [696, 283] width 965 height 577
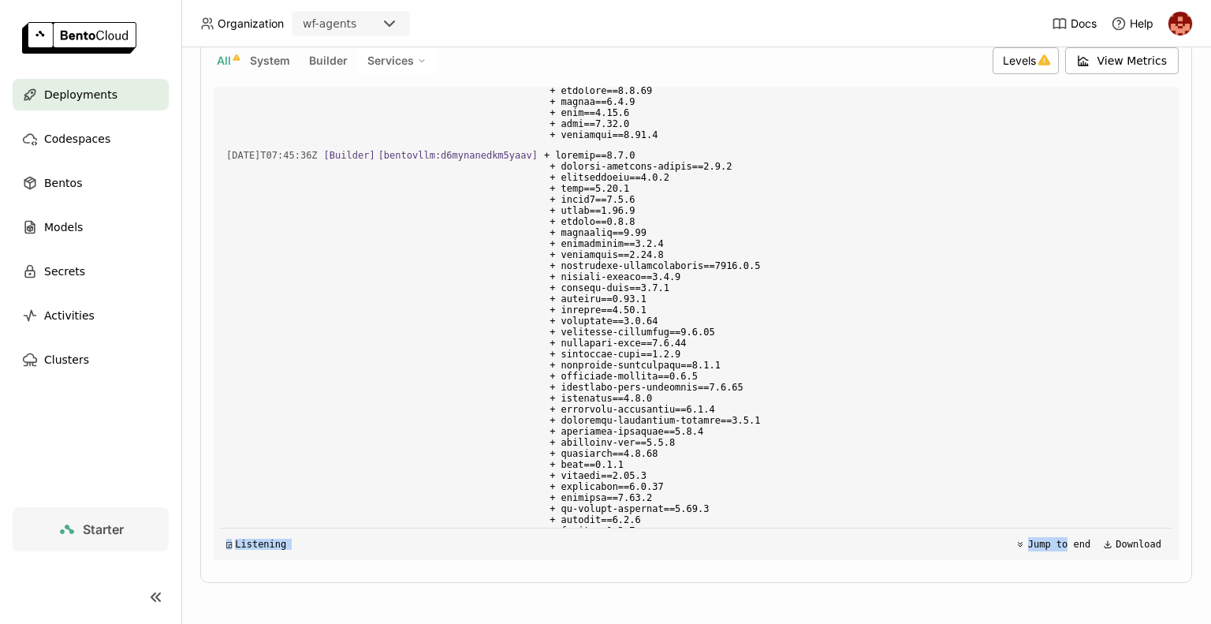
scroll to position [1510, 0]
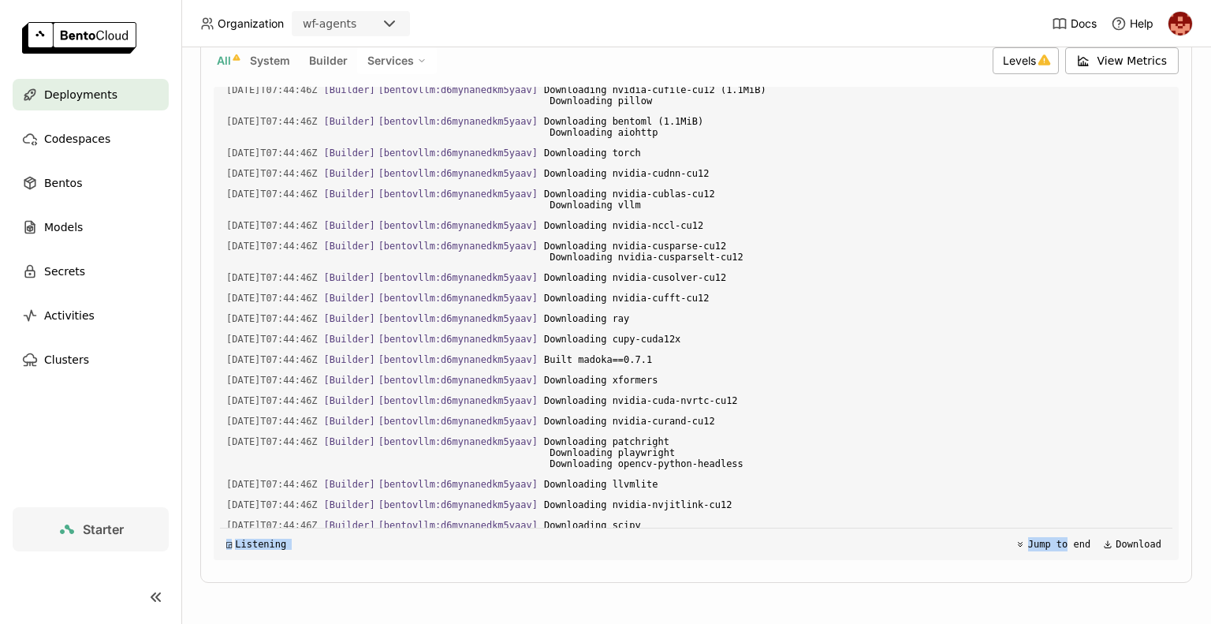
drag, startPoint x: 1007, startPoint y: 318, endPoint x: 1205, endPoint y: -95, distance: 458.0
click at [1205, 0] on html "Organization wf-agents Docs Help Deployments Codespaces Bentos Models Secrets A…" at bounding box center [605, 312] width 1211 height 624
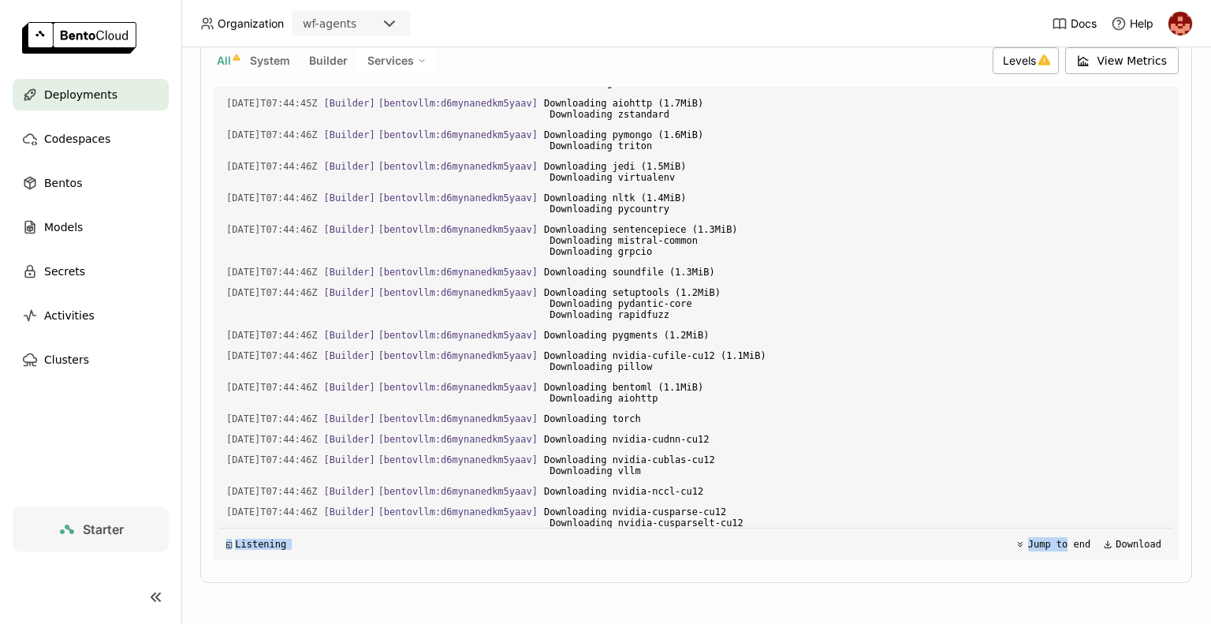
click at [69, 98] on span "Deployments" at bounding box center [80, 94] width 73 height 19
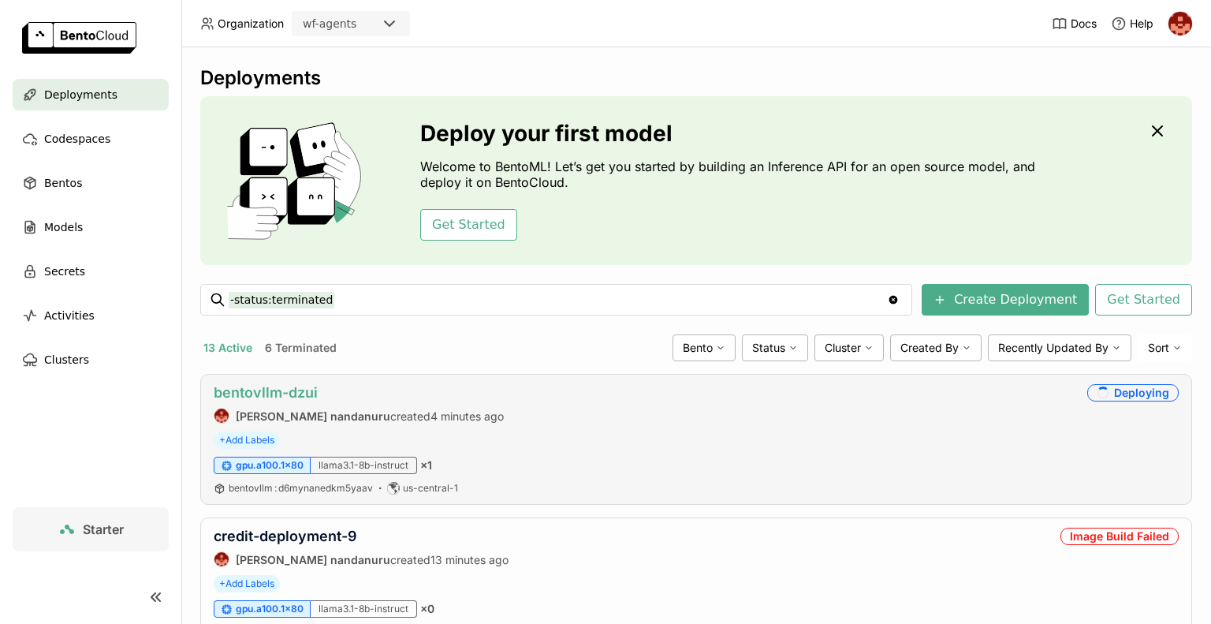
click at [275, 392] on link "bentovllm-dzui" at bounding box center [266, 392] width 104 height 17
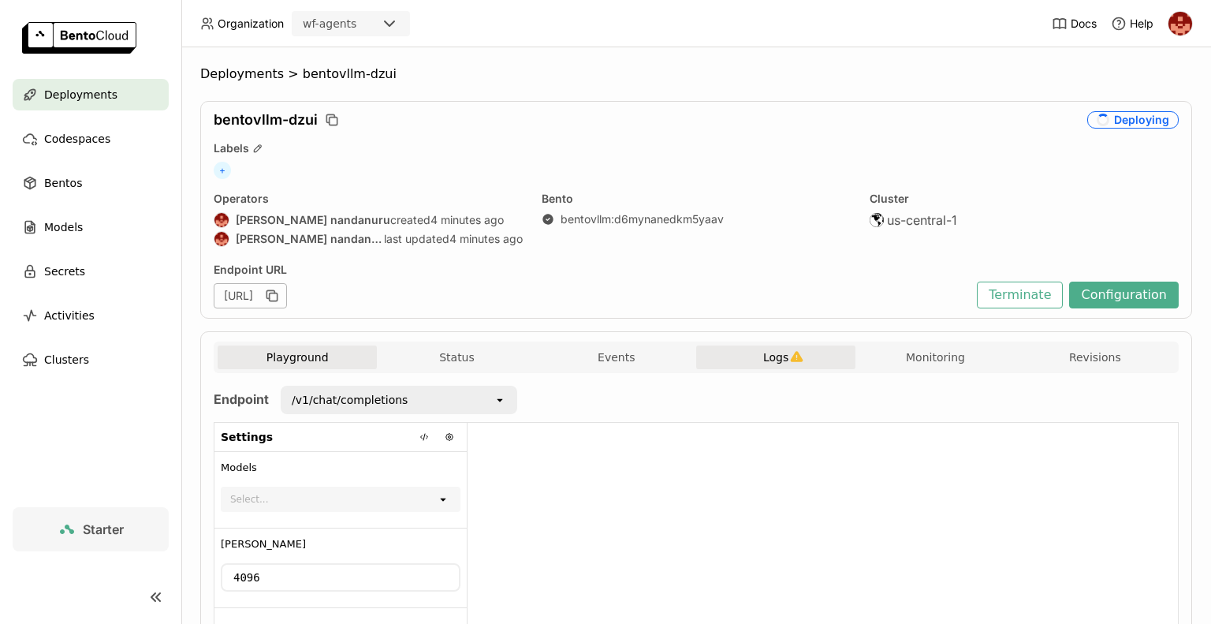
click at [774, 359] on span "Logs" at bounding box center [775, 357] width 25 height 14
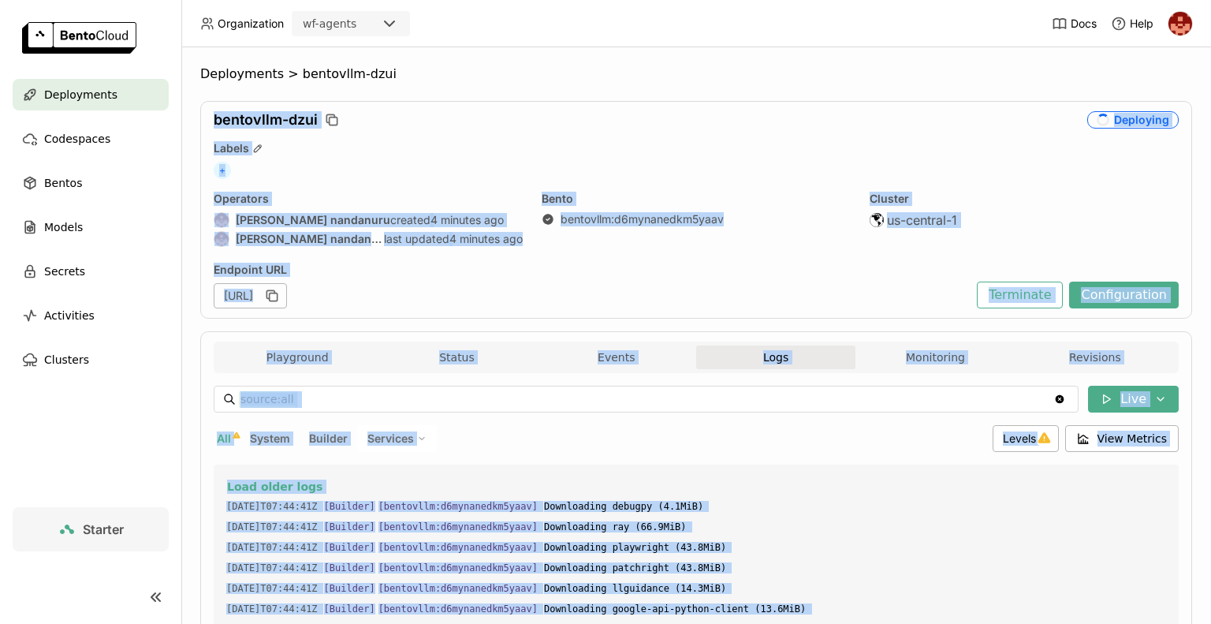
drag, startPoint x: 743, startPoint y: 378, endPoint x: 1081, endPoint y: -92, distance: 579.5
click at [1081, 0] on html "Organization wf-agents Docs Help Deployments Codespaces Bentos Models Secrets A…" at bounding box center [605, 312] width 1211 height 624
click at [75, 100] on span "Deployments" at bounding box center [80, 94] width 73 height 19
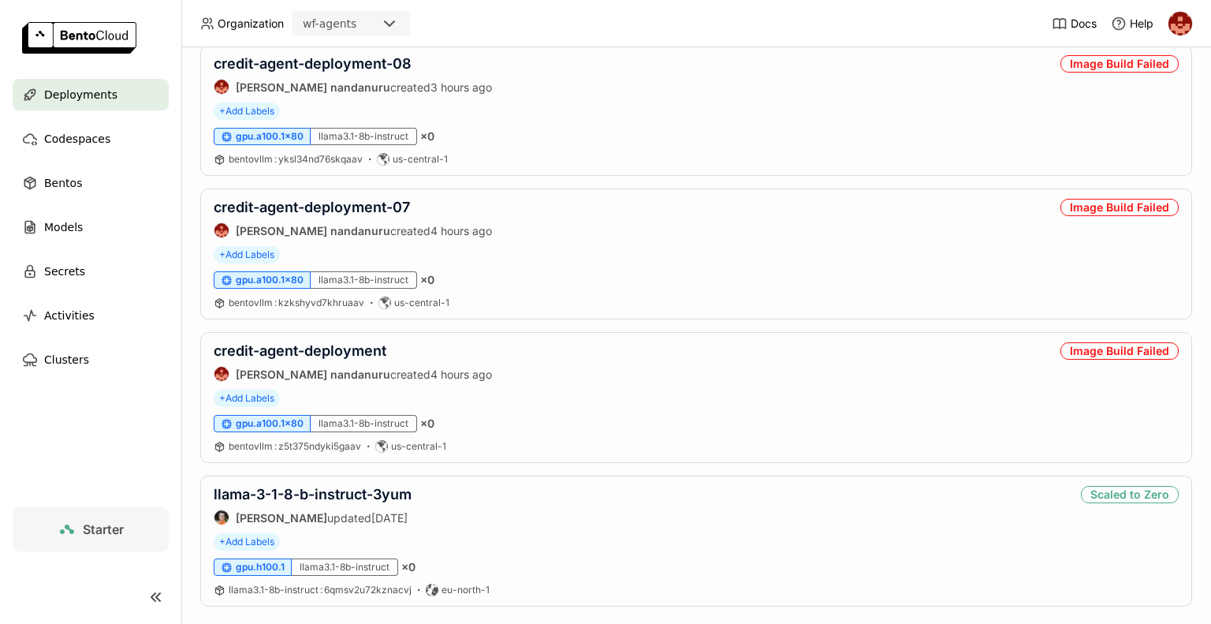
scroll to position [1636, 0]
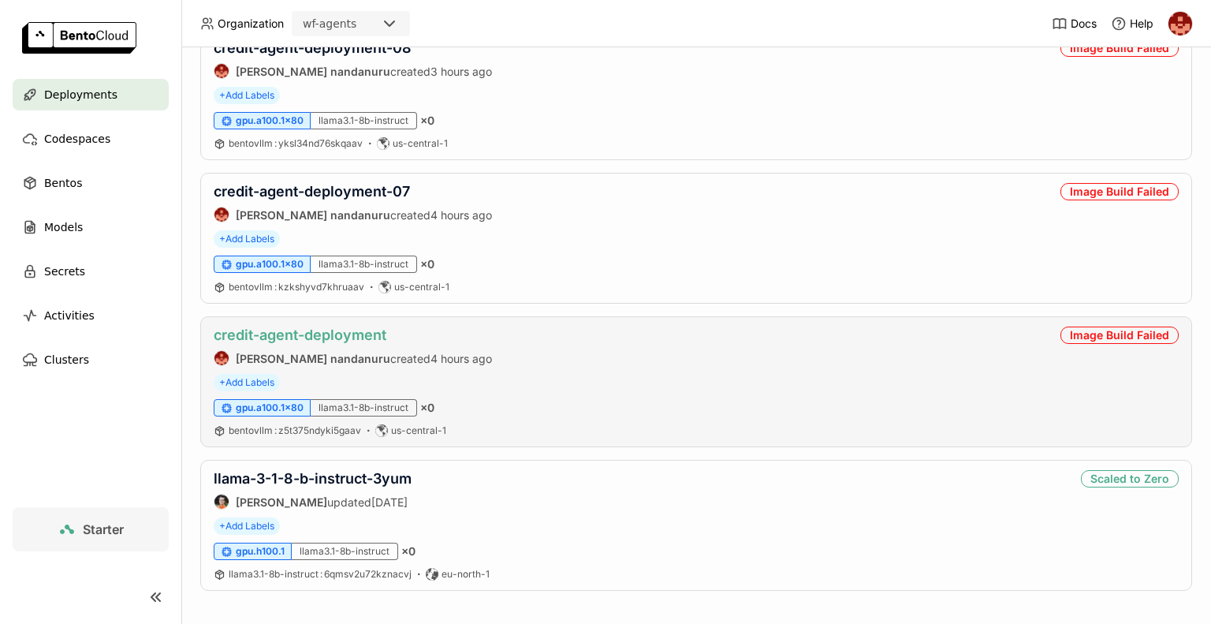
click at [358, 330] on link "credit-agent-deployment" at bounding box center [300, 334] width 173 height 17
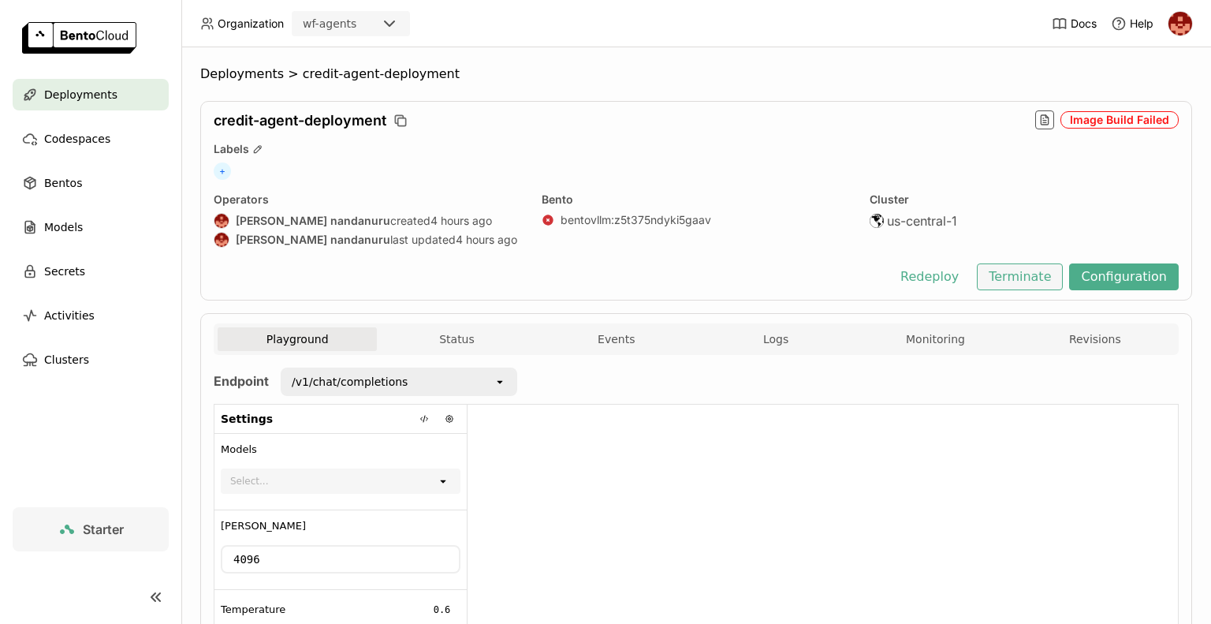
click at [1031, 274] on button "Terminate" at bounding box center [1020, 276] width 86 height 27
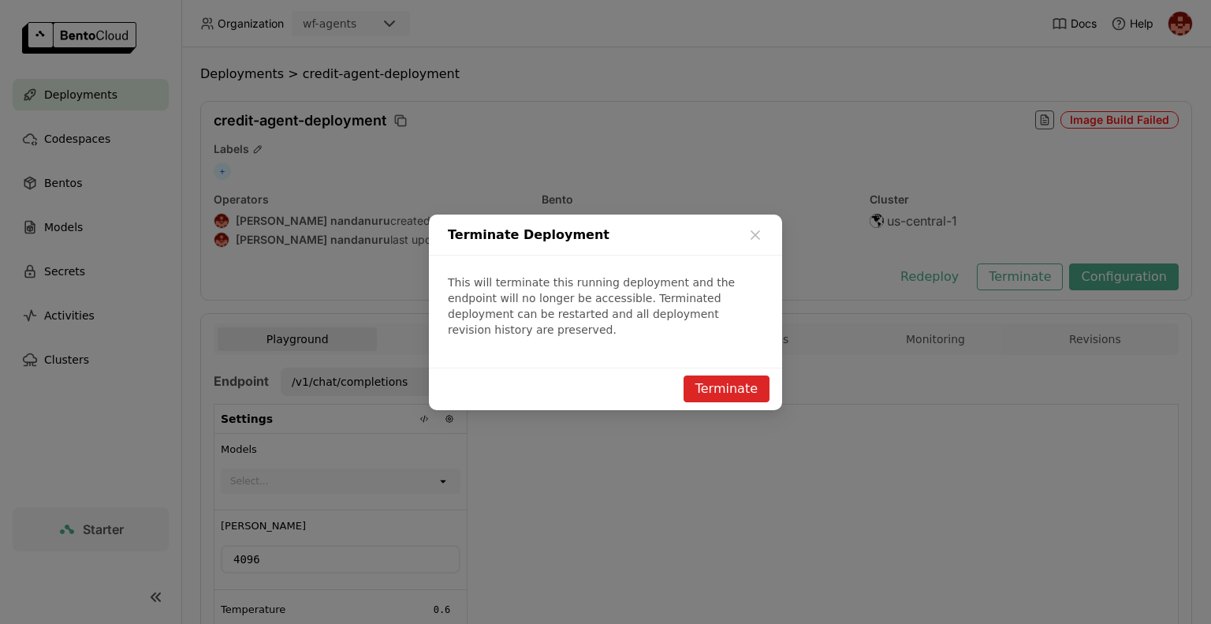
click at [754, 378] on button "Terminate" at bounding box center [726, 388] width 86 height 27
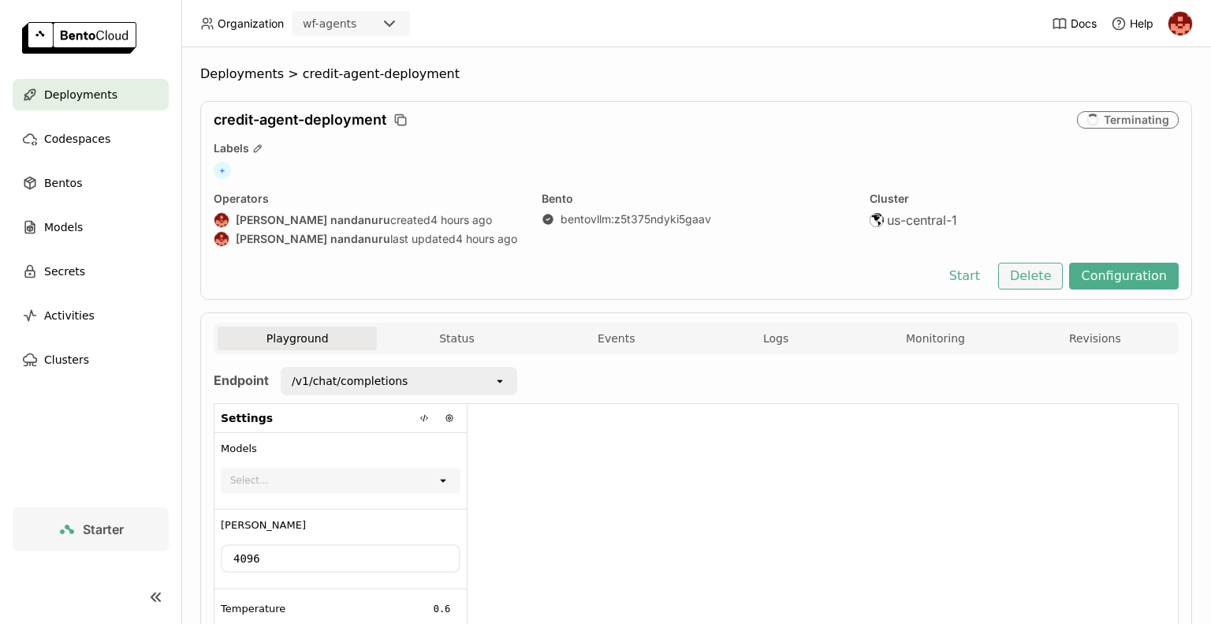
click at [1036, 277] on button "Delete" at bounding box center [1030, 275] width 65 height 27
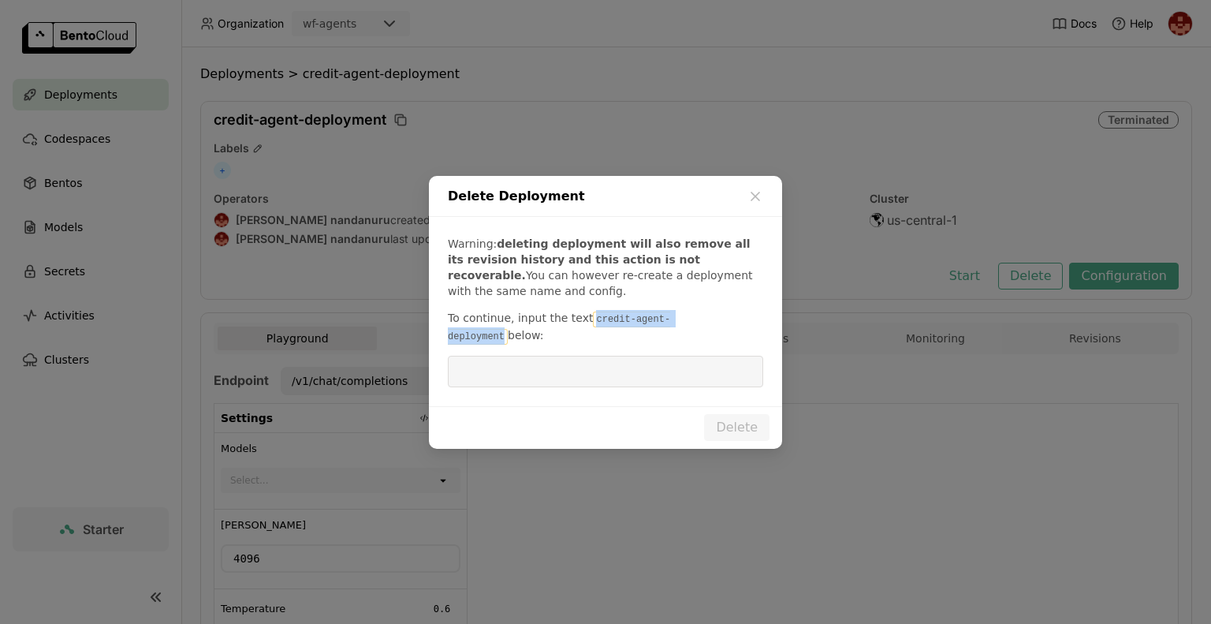
drag, startPoint x: 704, startPoint y: 325, endPoint x: 575, endPoint y: 315, distance: 129.7
click at [575, 315] on div "Warning: deleting deployment will also remove all its revision history and this…" at bounding box center [605, 311] width 353 height 189
drag, startPoint x: 700, startPoint y: 331, endPoint x: 583, endPoint y: 326, distance: 116.8
click at [583, 326] on code "credit-agent-deployment" at bounding box center [559, 327] width 222 height 33
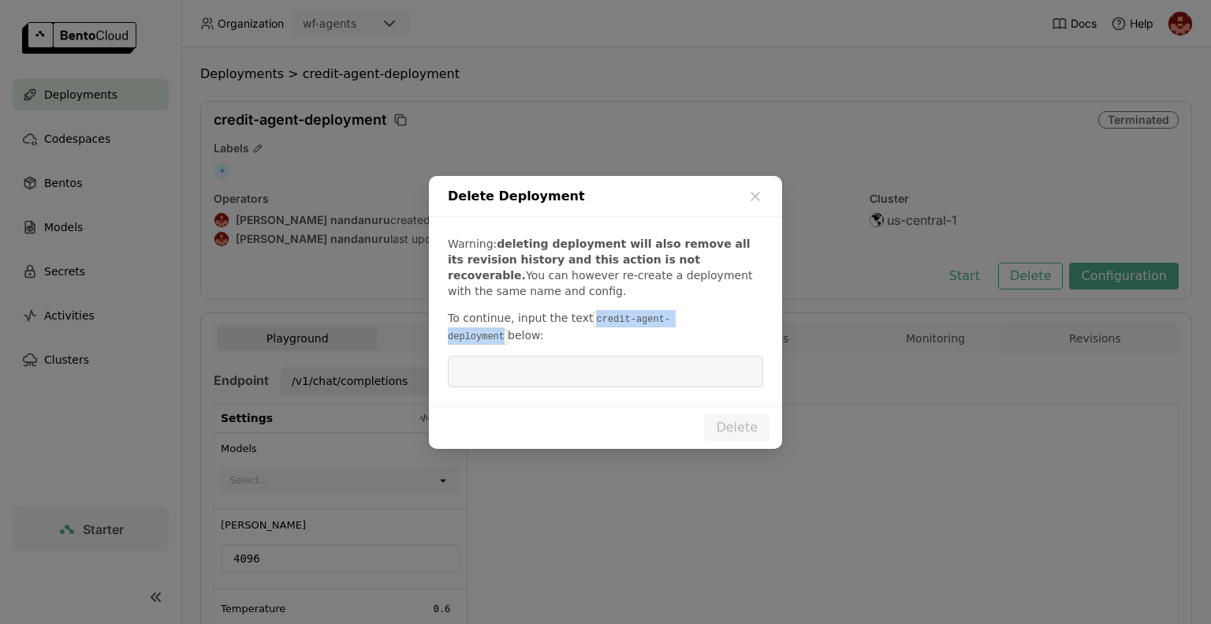
copy code "credit-agent-deployment"
click at [545, 374] on input "dialog" at bounding box center [605, 371] width 296 height 30
paste input "credit-agent-deployment"
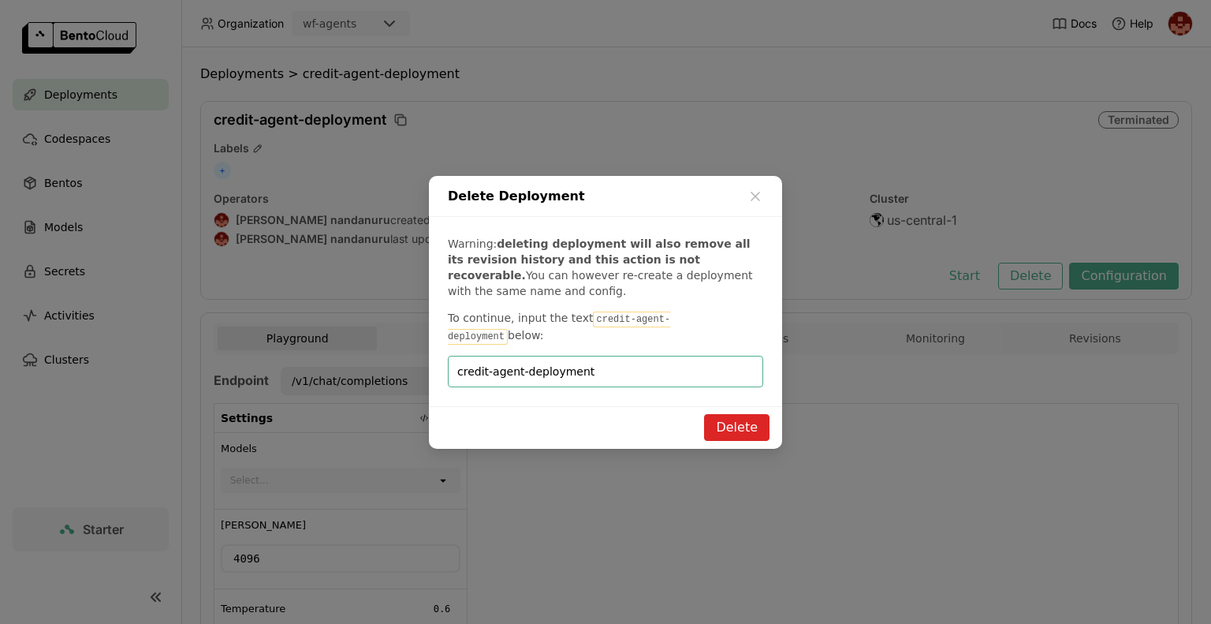
type input "credit-agent-deployment"
click at [747, 425] on button "Delete" at bounding box center [736, 427] width 65 height 27
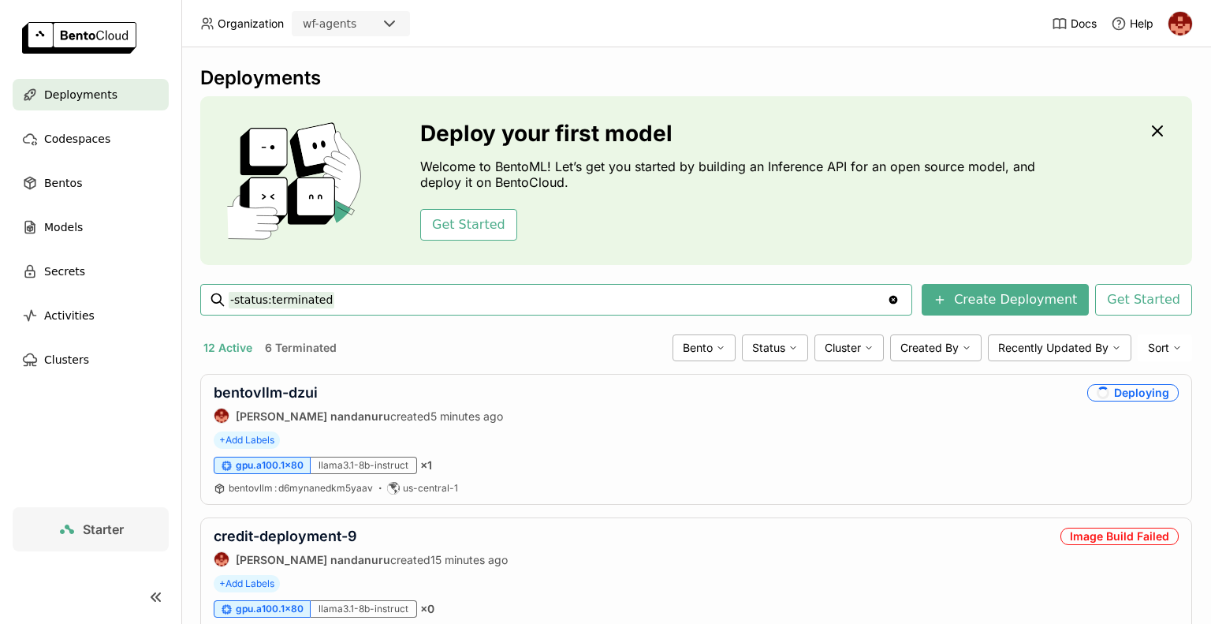
scroll to position [330, 0]
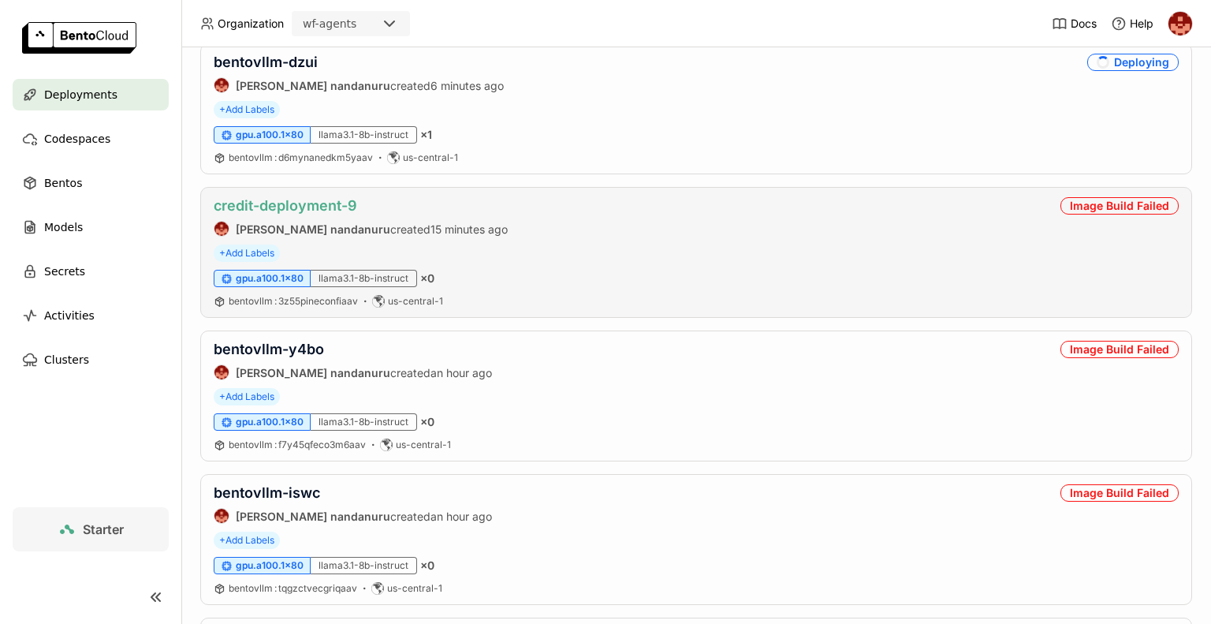
click at [335, 203] on link "credit-deployment-9" at bounding box center [285, 205] width 143 height 17
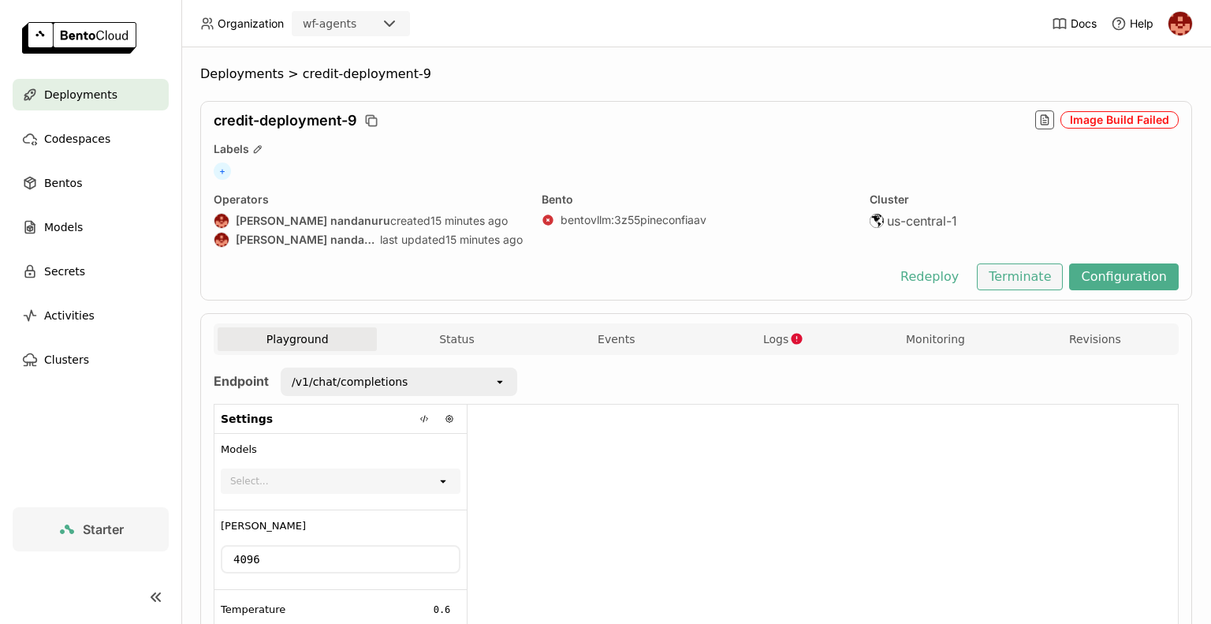
click at [1025, 284] on button "Terminate" at bounding box center [1020, 276] width 86 height 27
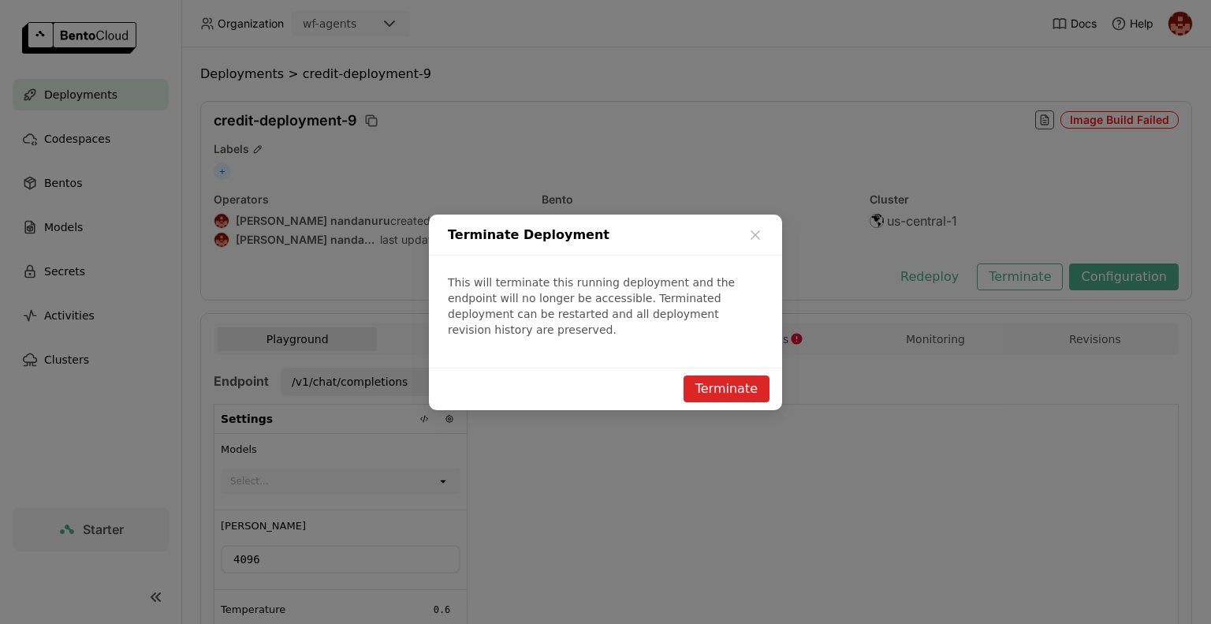
click at [723, 385] on button "Terminate" at bounding box center [726, 388] width 86 height 27
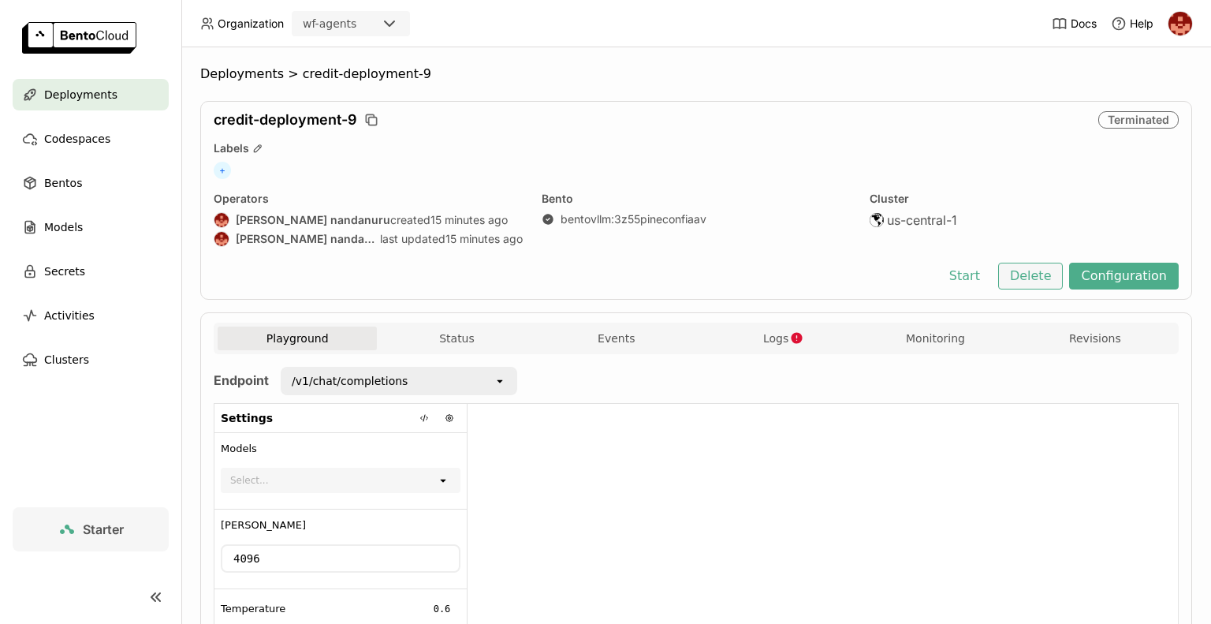
click at [1030, 285] on button "Delete" at bounding box center [1030, 275] width 65 height 27
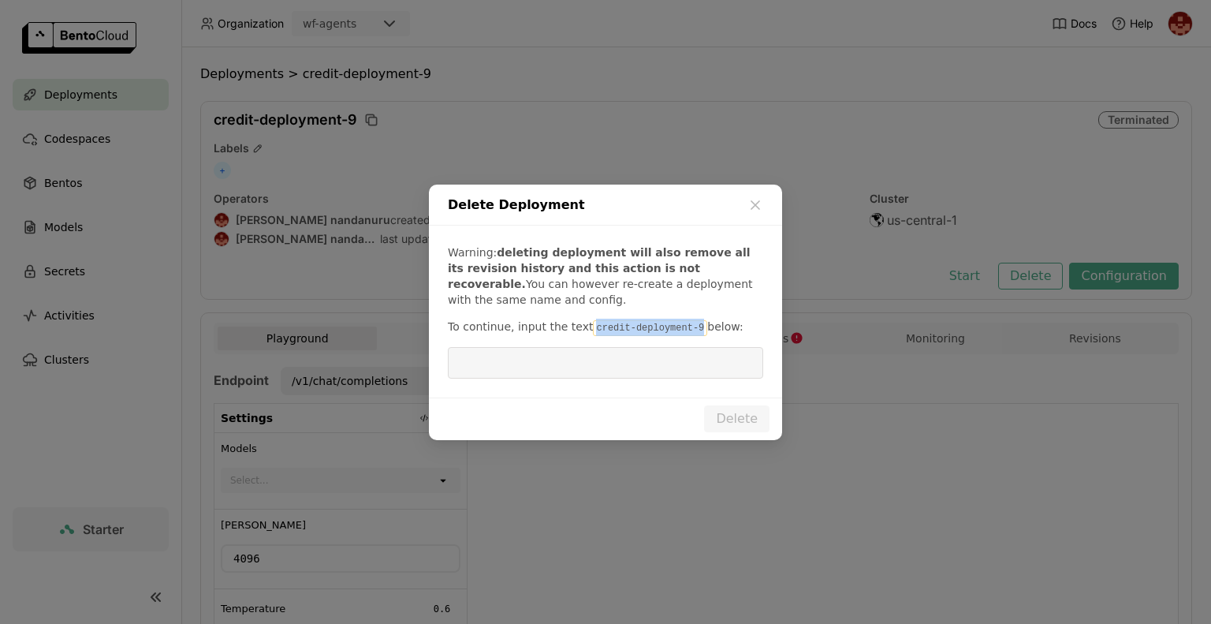
drag, startPoint x: 682, startPoint y: 329, endPoint x: 577, endPoint y: 330, distance: 104.8
click at [577, 330] on p "To continue, input the text credit-deployment-9 below:" at bounding box center [605, 326] width 315 height 17
copy code "credit-deployment-9"
click at [519, 366] on input "dialog" at bounding box center [605, 363] width 296 height 30
paste input "credit-deployment-9"
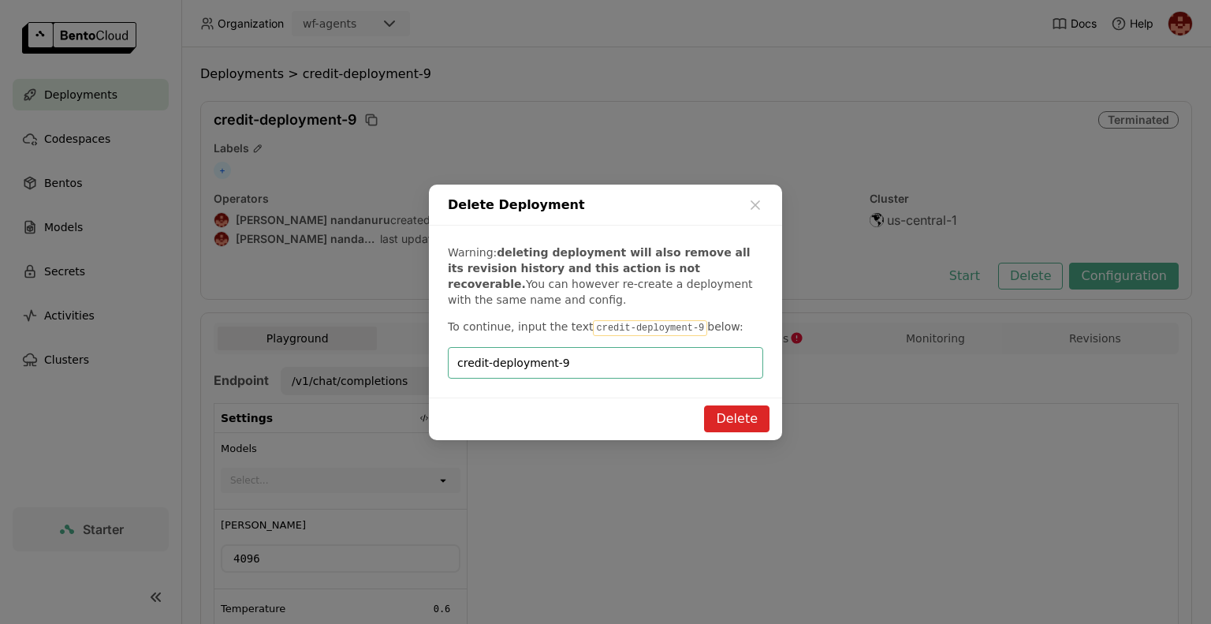
type input "credit-deployment-9"
click at [744, 417] on button "Delete" at bounding box center [736, 418] width 65 height 27
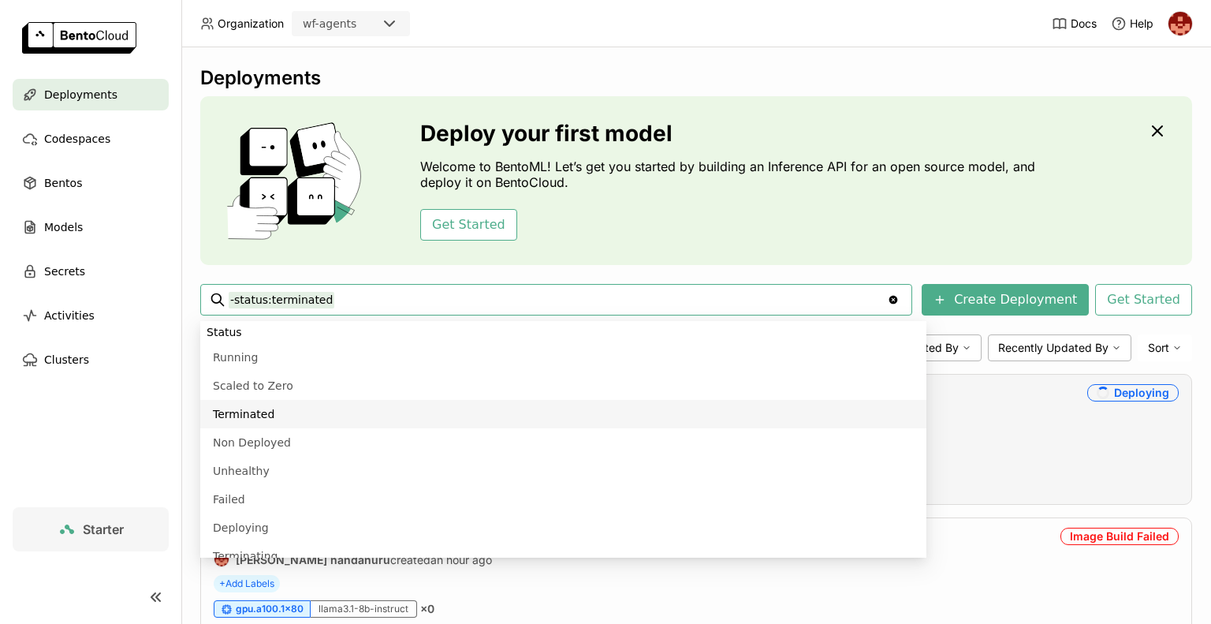
click at [1004, 496] on div "bentovllm-dzui prasanth nandanuru created 6 minutes ago Deploying + Add Labels …" at bounding box center [696, 439] width 992 height 131
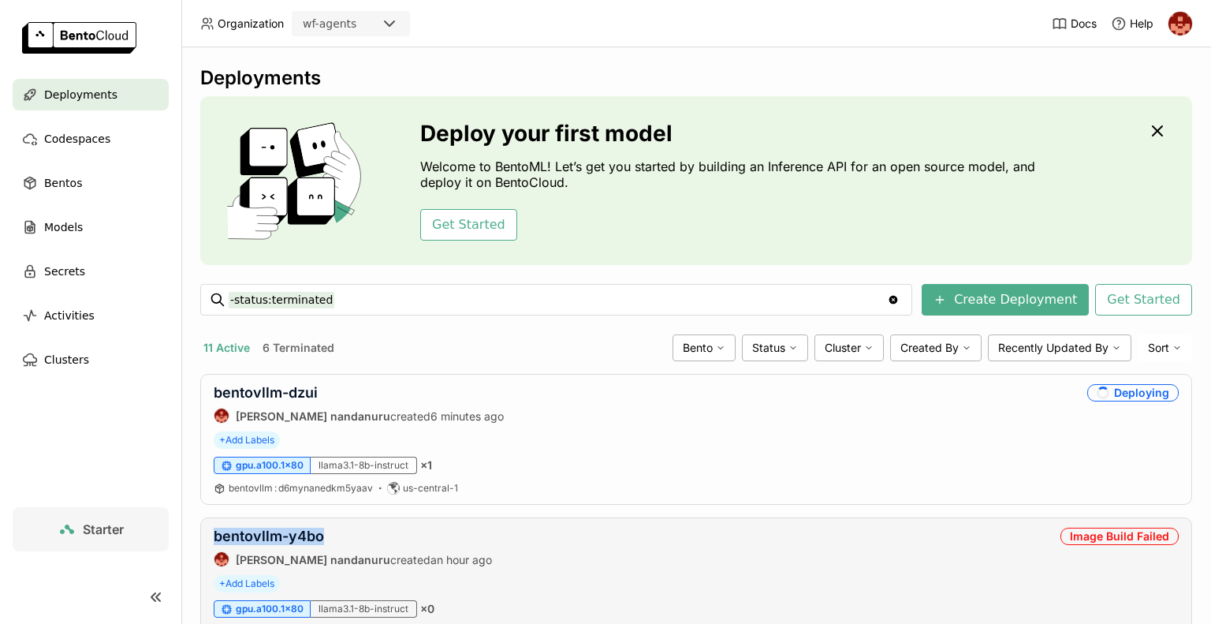
drag, startPoint x: 326, startPoint y: 540, endPoint x: 208, endPoint y: 523, distance: 118.6
click at [208, 523] on div "bentovllm-y4bo prasanth nandanuru created an hour ago Image Build Failed + Add …" at bounding box center [696, 582] width 992 height 131
copy link "bentovllm-y4bo"
click at [303, 532] on link "bentovllm-y4bo" at bounding box center [269, 535] width 110 height 17
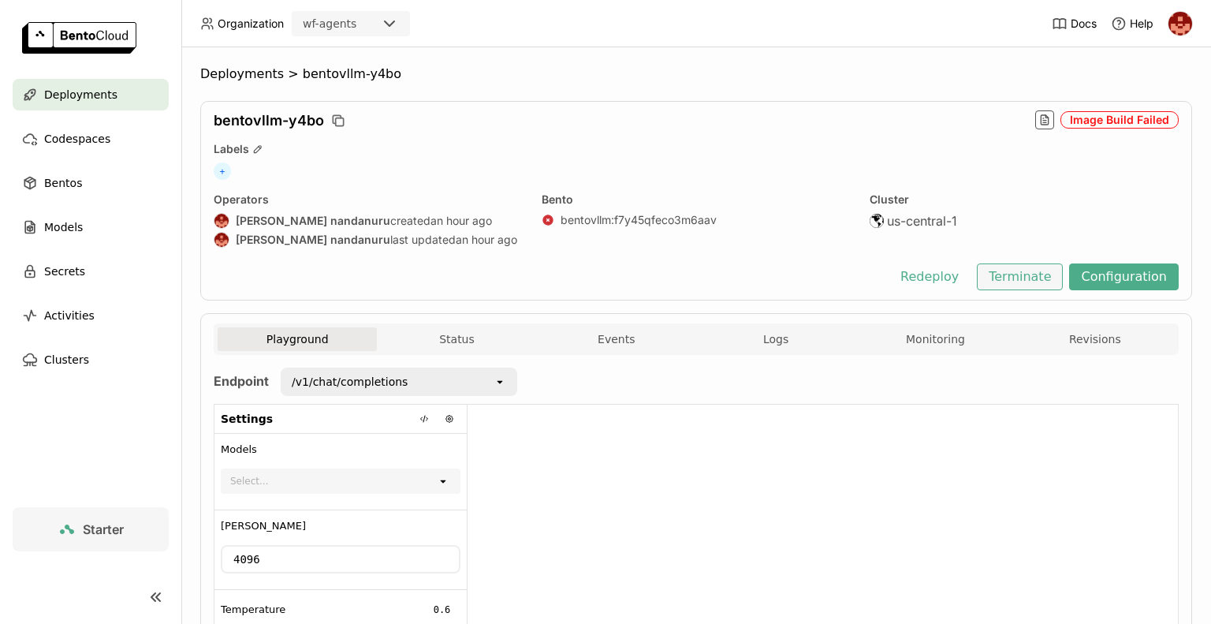
click at [1003, 285] on button "Terminate" at bounding box center [1020, 276] width 86 height 27
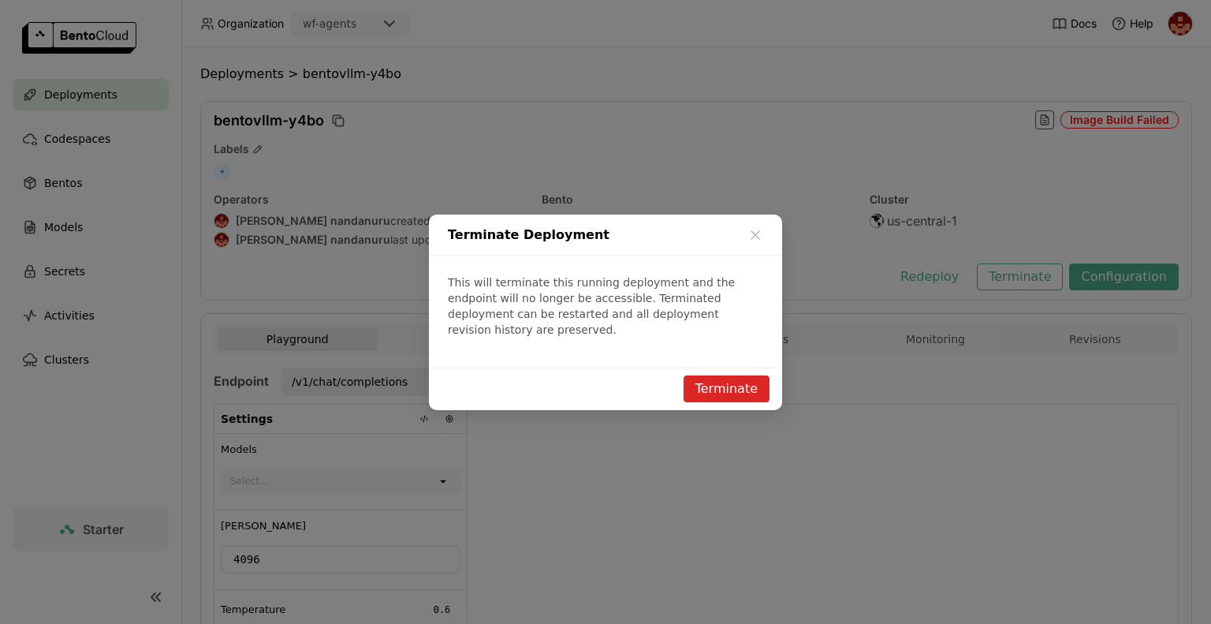
click at [731, 379] on button "Terminate" at bounding box center [726, 388] width 86 height 27
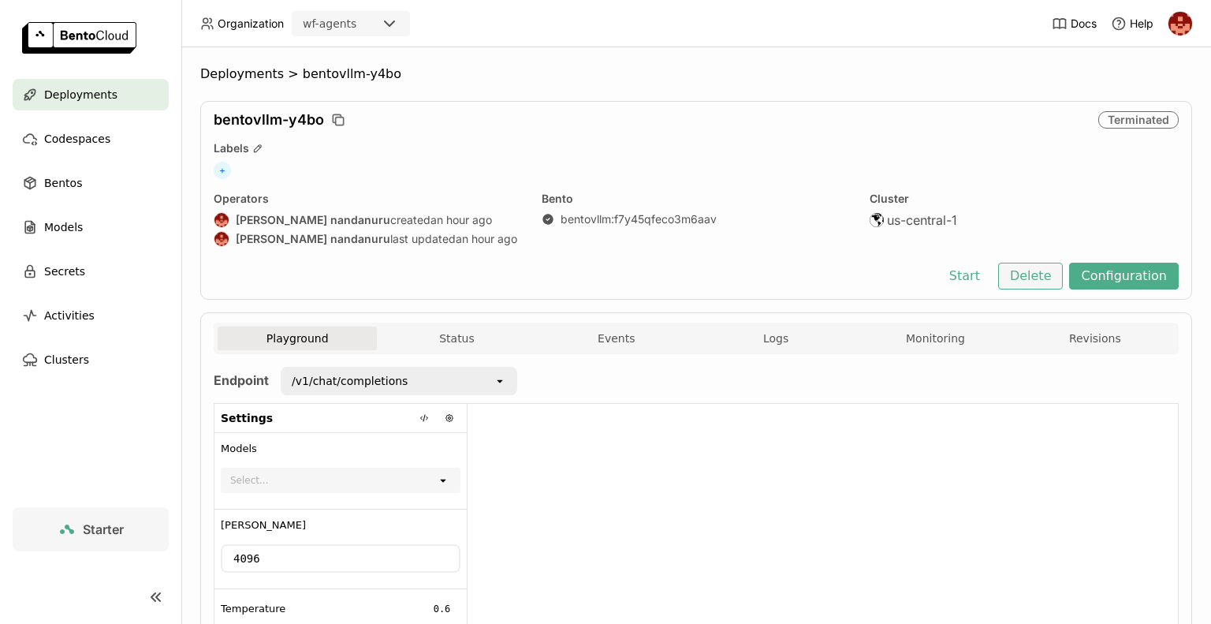
click at [1026, 276] on button "Delete" at bounding box center [1030, 275] width 65 height 27
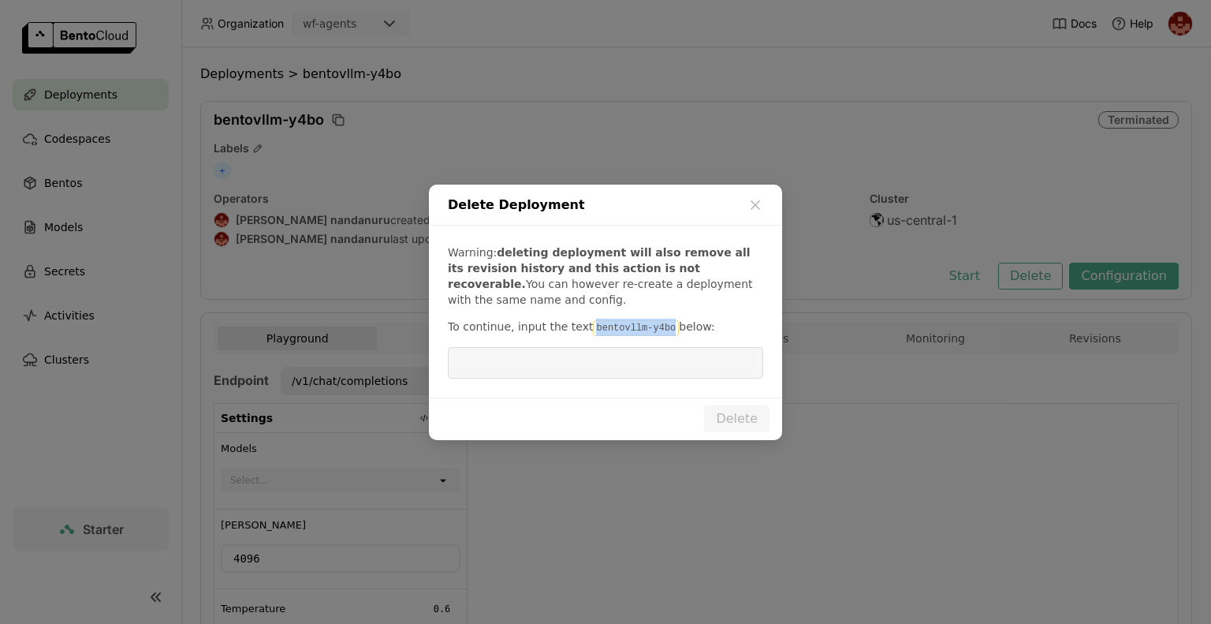
drag, startPoint x: 653, startPoint y: 329, endPoint x: 580, endPoint y: 315, distance: 73.9
click at [580, 315] on div "Warning: deleting deployment will also remove all its revision history and this…" at bounding box center [605, 311] width 353 height 172
copy code "bentovllm-y4bo"
click at [512, 363] on input "dialog" at bounding box center [605, 363] width 296 height 30
paste input "bentovllm-y4bo"
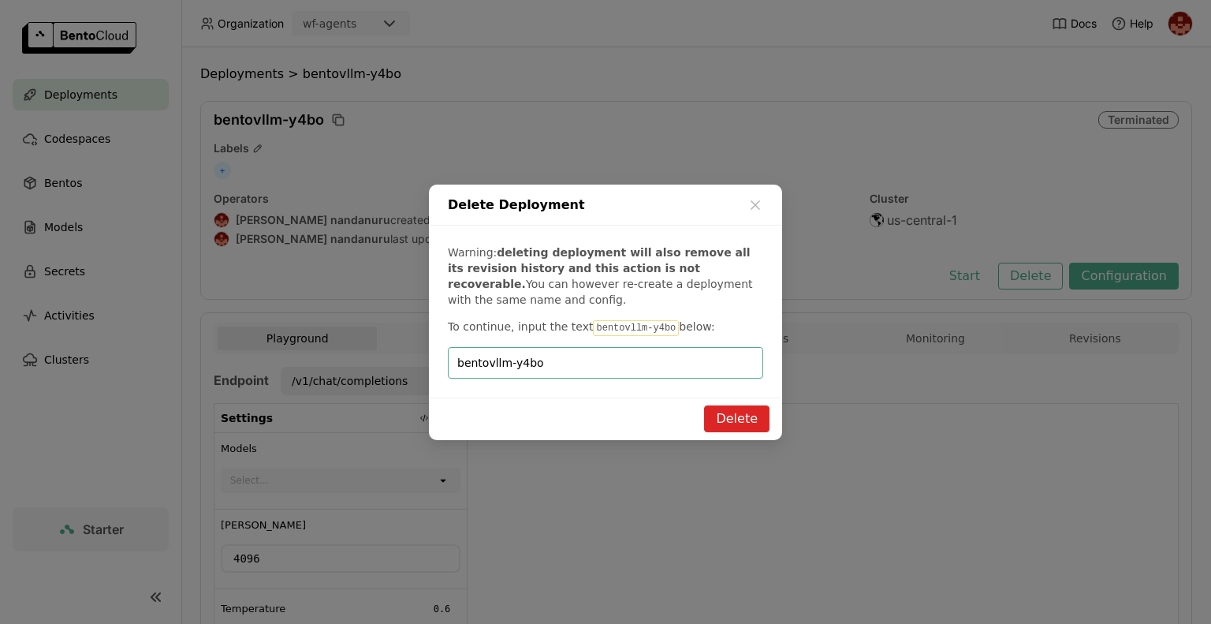
type input "bentovllm-y4bo"
click at [735, 423] on button "Delete" at bounding box center [736, 418] width 65 height 27
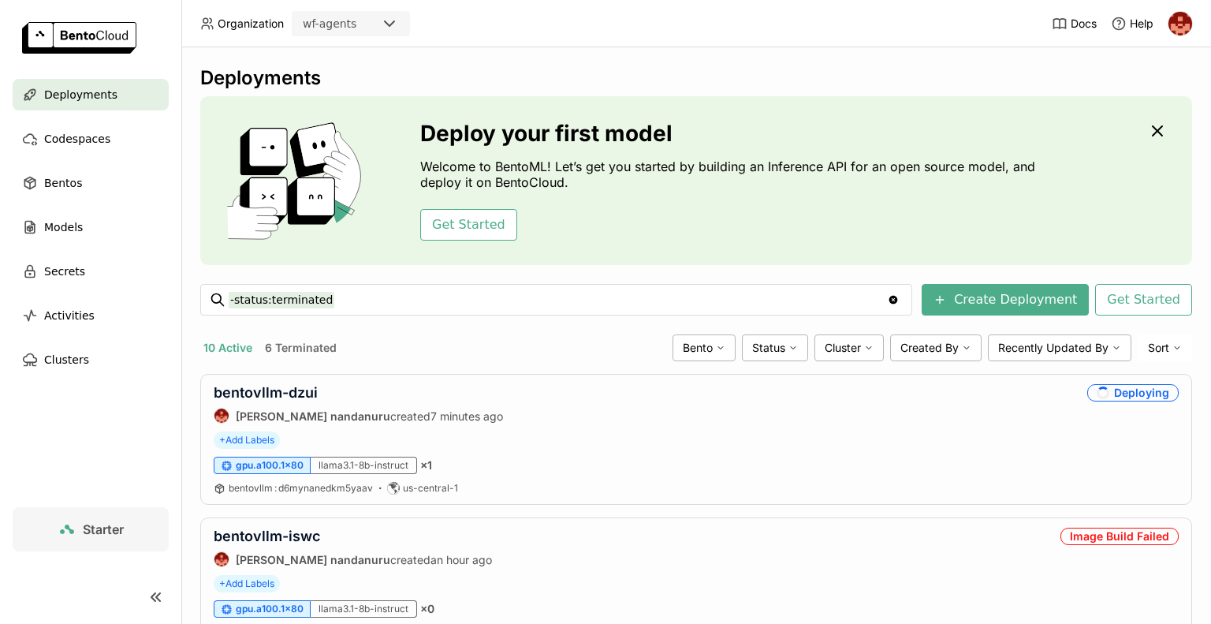
click at [735, 423] on div "bentovllm-dzui prasanth nandanuru created 7 minutes ago Deploying + Add Labels …" at bounding box center [696, 439] width 992 height 131
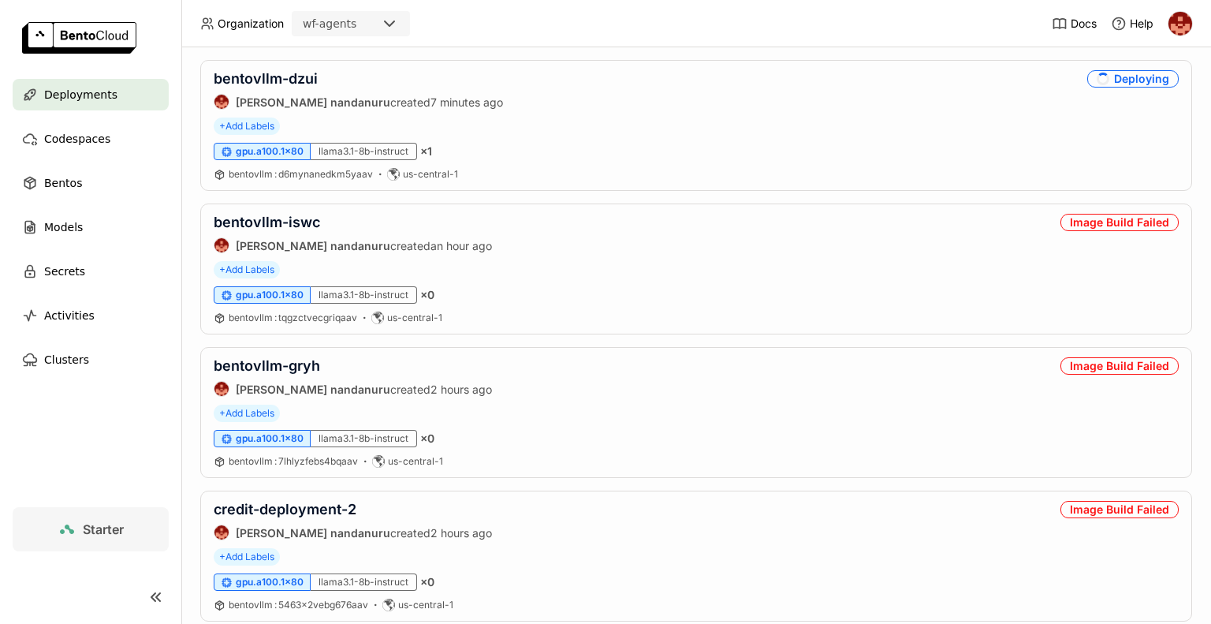
scroll to position [355, 0]
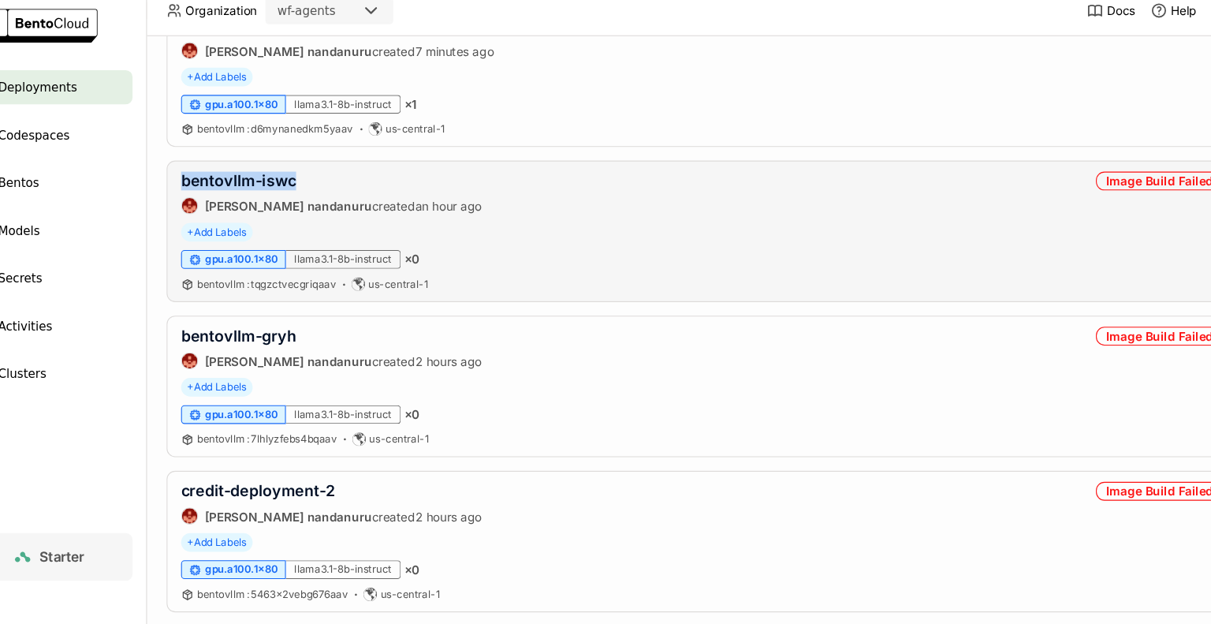
drag, startPoint x: 323, startPoint y: 183, endPoint x: 207, endPoint y: 181, distance: 115.9
click at [207, 181] on div "bentovllm-iswc prasanth nandanuru created an hour ago Image Build Failed + Add …" at bounding box center [696, 227] width 992 height 131
click at [305, 177] on link "bentovllm-iswc" at bounding box center [267, 181] width 106 height 17
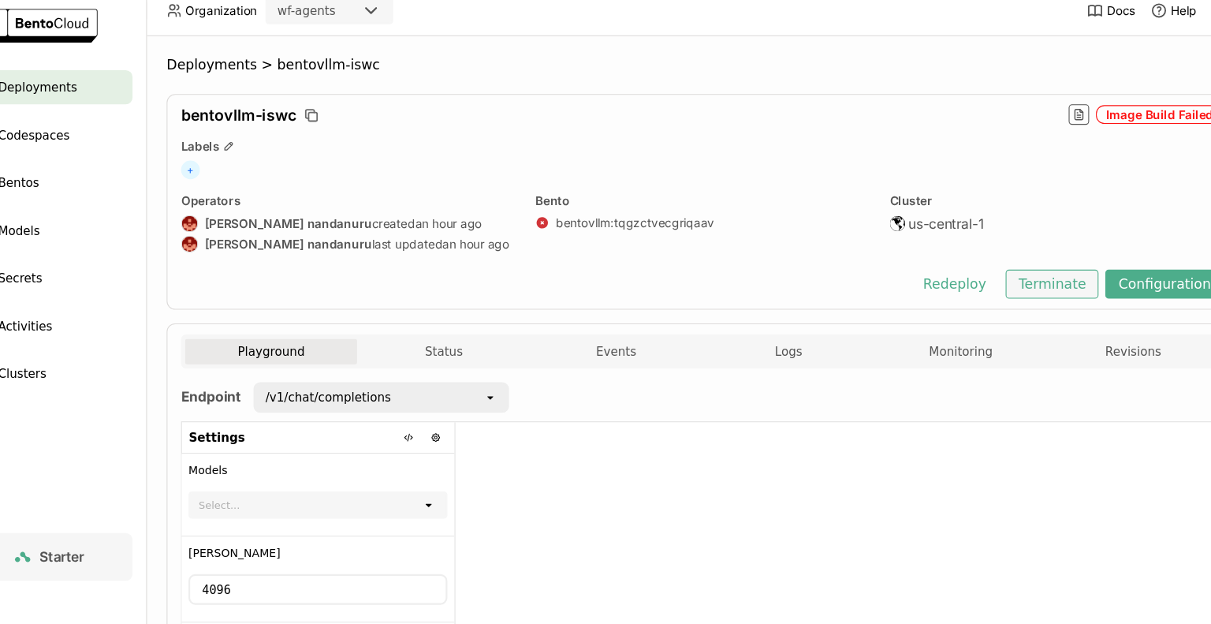
click at [1011, 277] on button "Terminate" at bounding box center [1020, 276] width 86 height 27
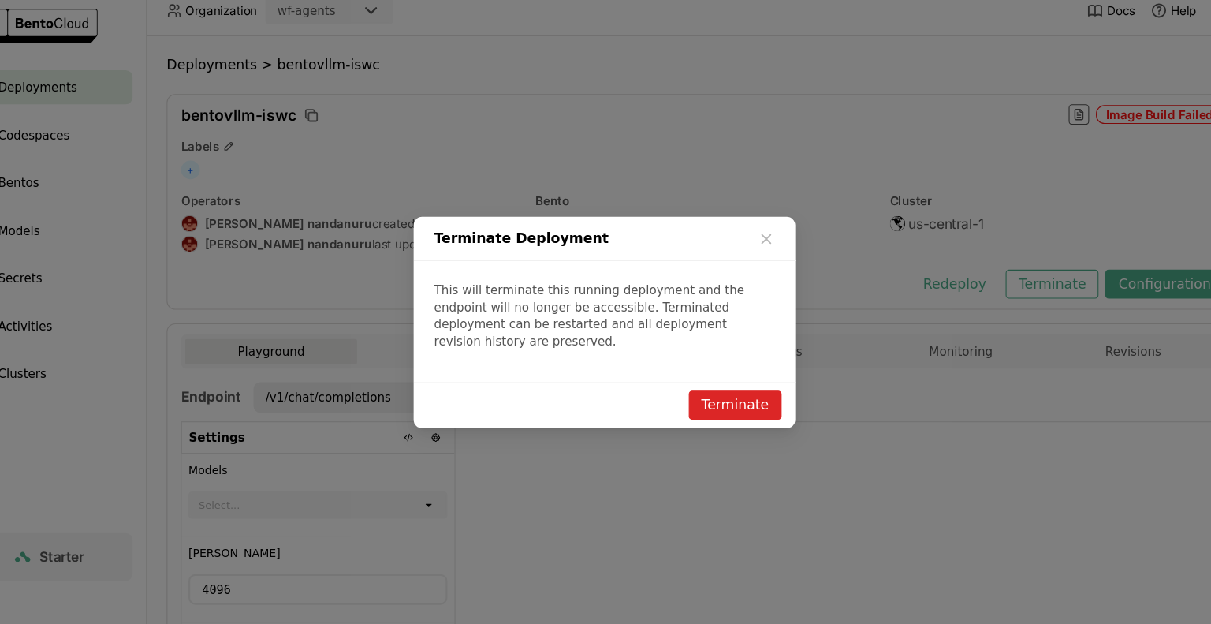
click at [724, 383] on button "Terminate" at bounding box center [726, 388] width 86 height 27
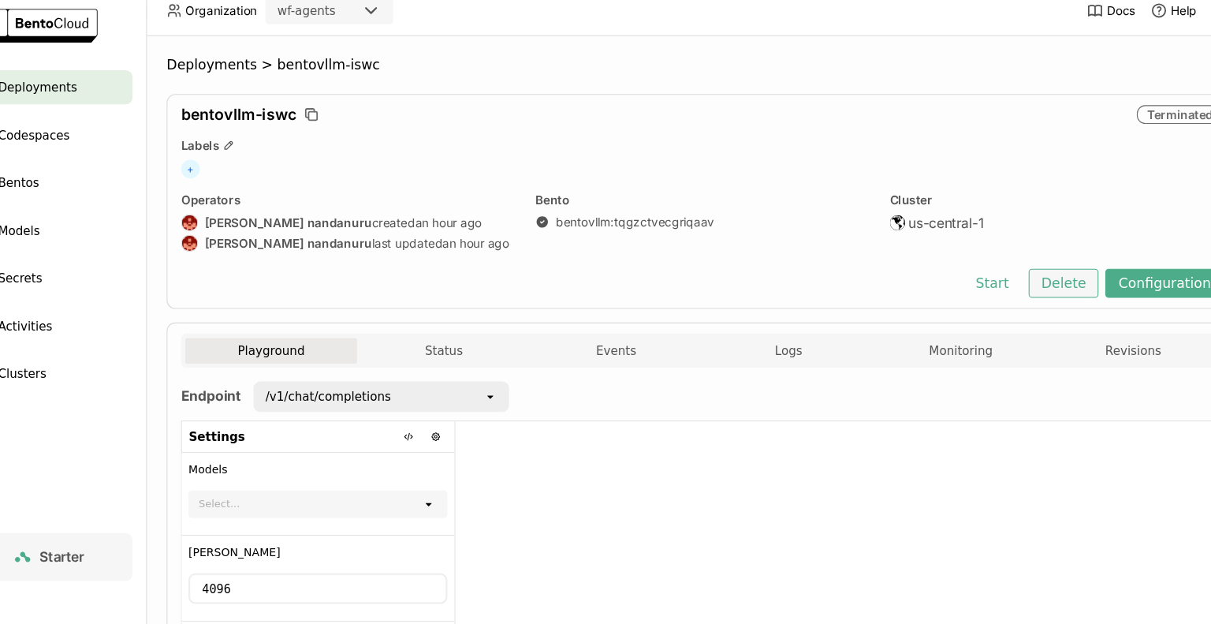
click at [1036, 280] on button "Delete" at bounding box center [1030, 275] width 65 height 27
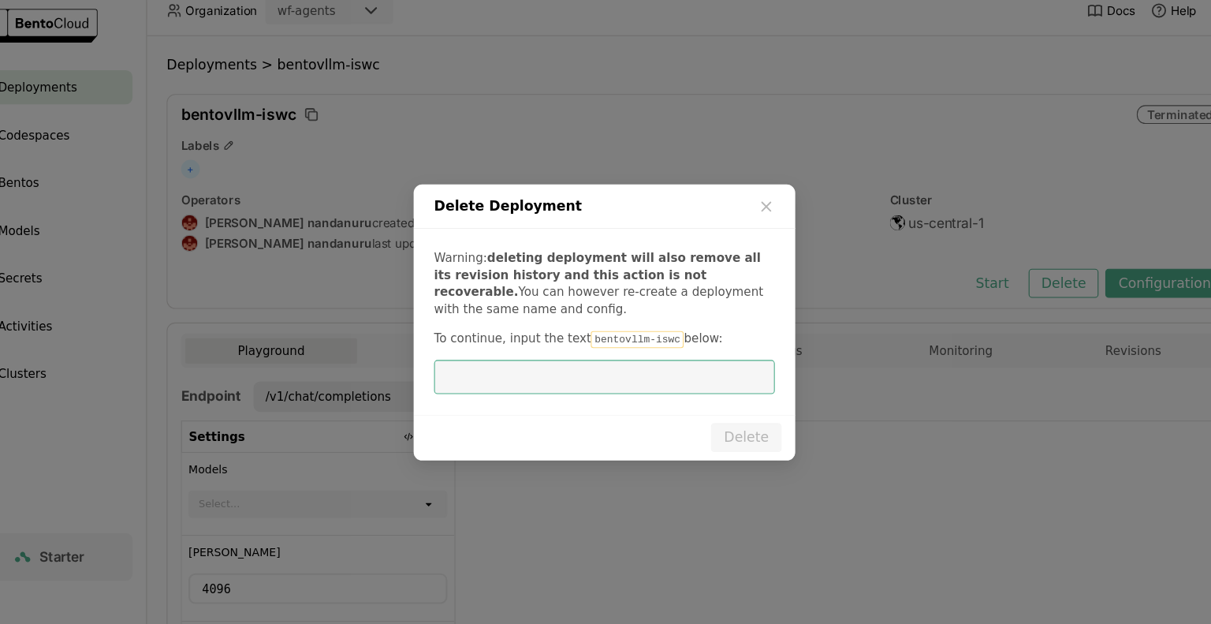
click at [555, 370] on input "dialog" at bounding box center [605, 363] width 296 height 30
type input "bentovllm-iswc"
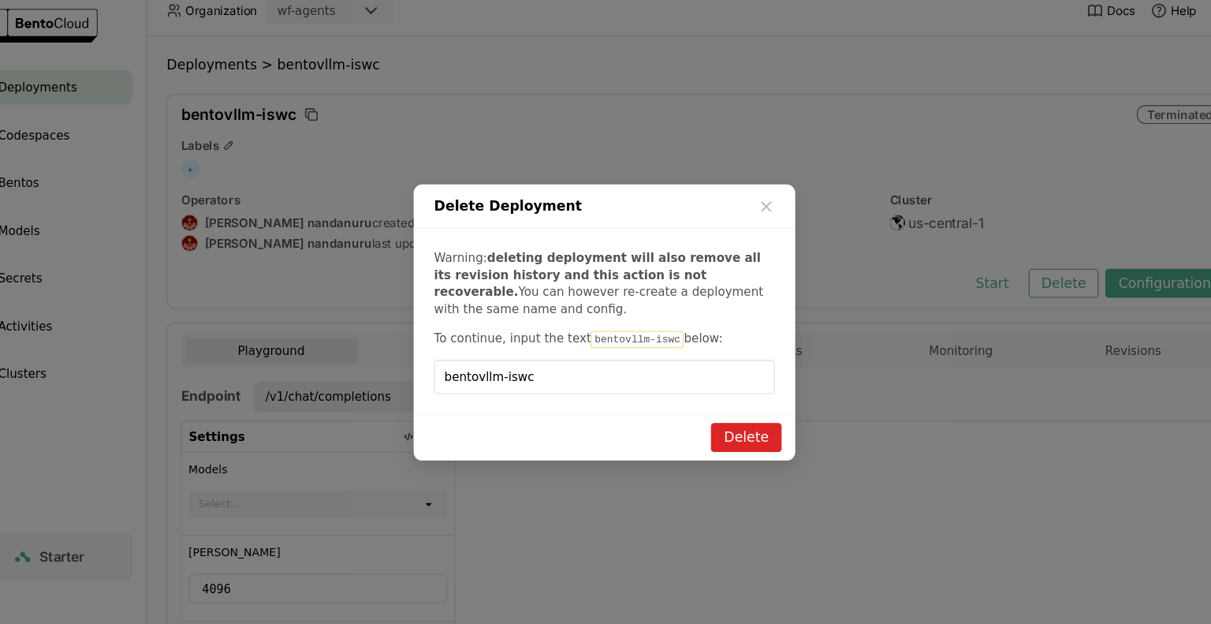
click at [744, 416] on button "Delete" at bounding box center [736, 418] width 65 height 27
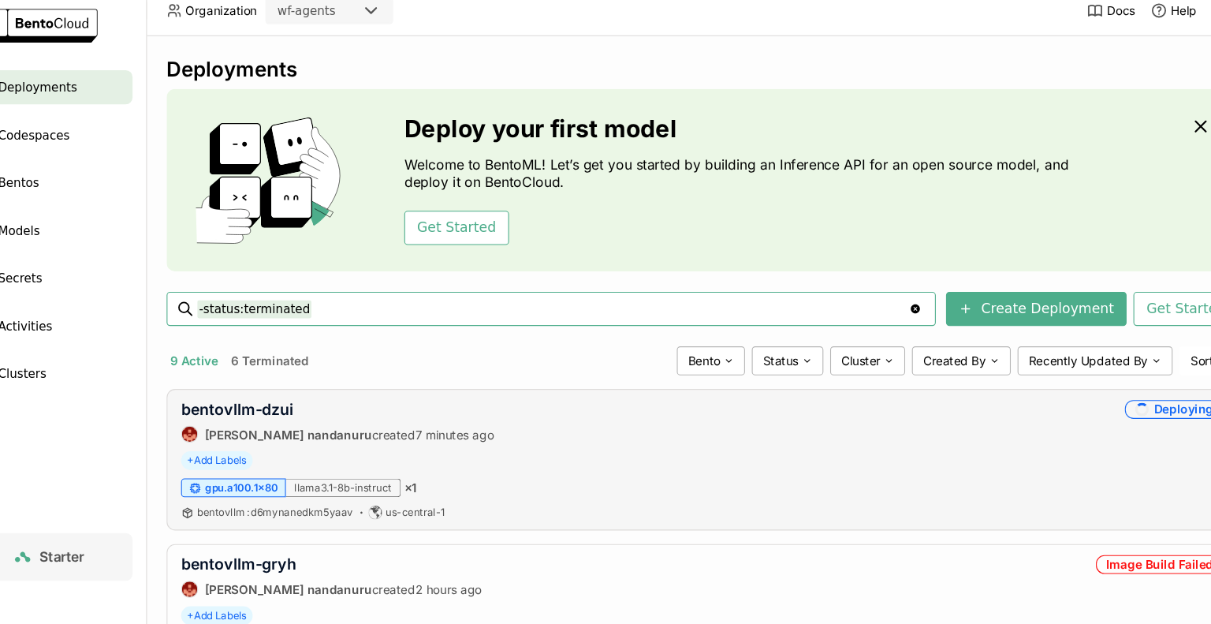
click at [978, 472] on div "gpu.a100.1x80 llama3.1-8b-instruct × 1" at bounding box center [696, 464] width 965 height 17
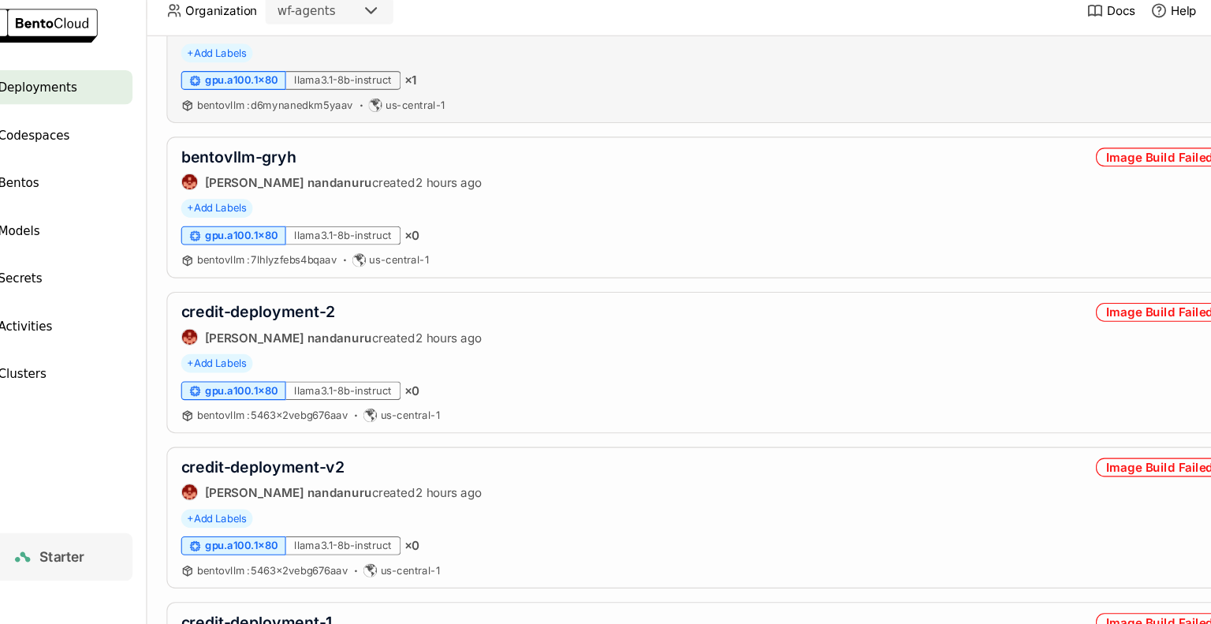
scroll to position [378, 0]
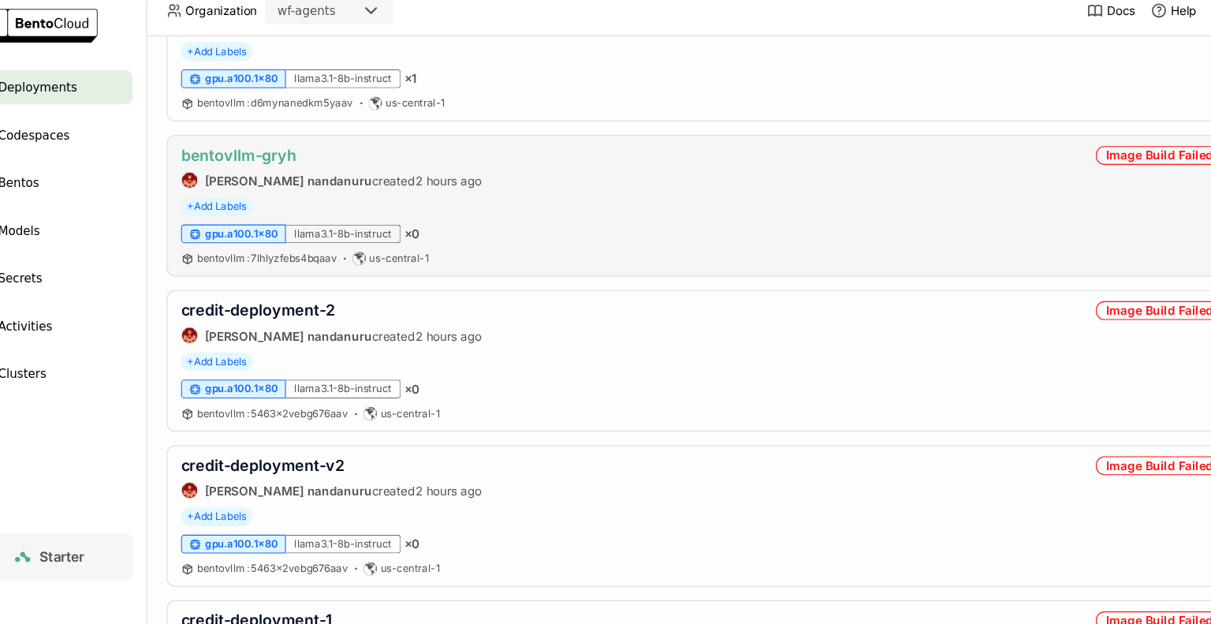
click at [268, 161] on link "bentovllm-gryh" at bounding box center [267, 157] width 106 height 17
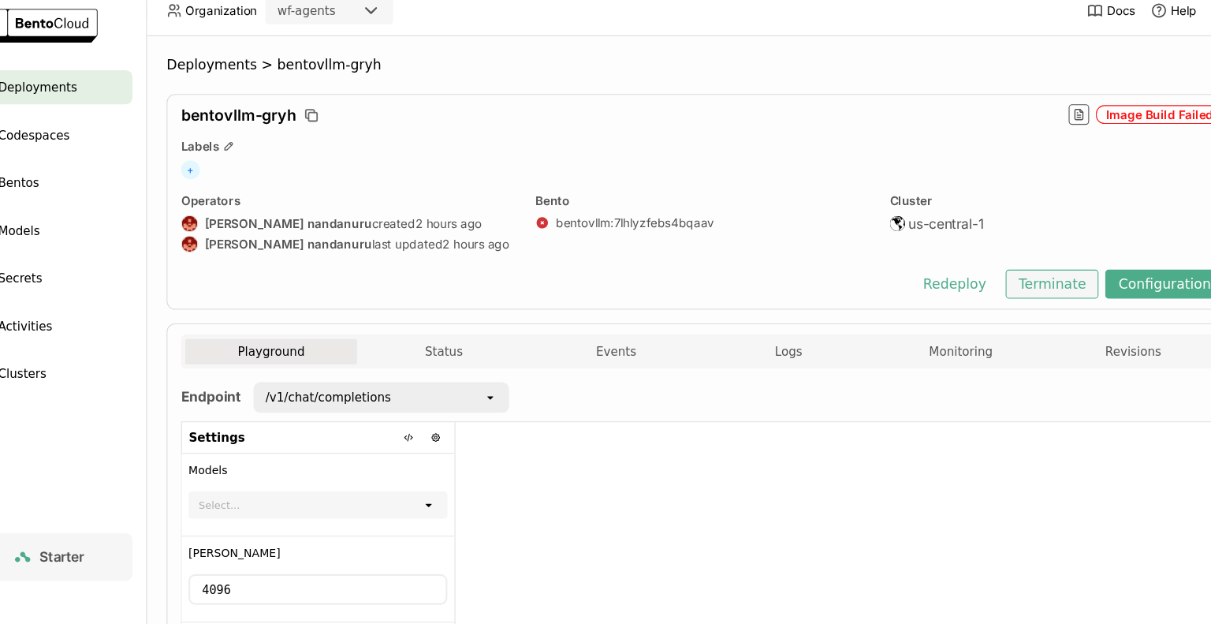
click at [1014, 277] on button "Terminate" at bounding box center [1020, 276] width 86 height 27
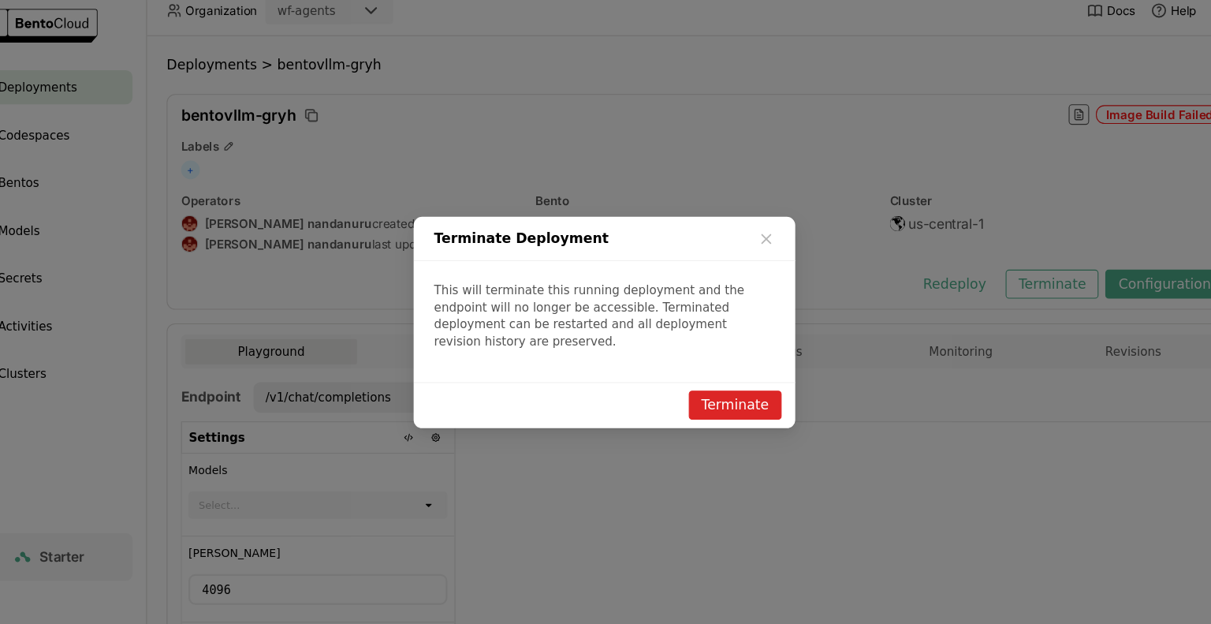
click at [735, 375] on button "Terminate" at bounding box center [726, 388] width 86 height 27
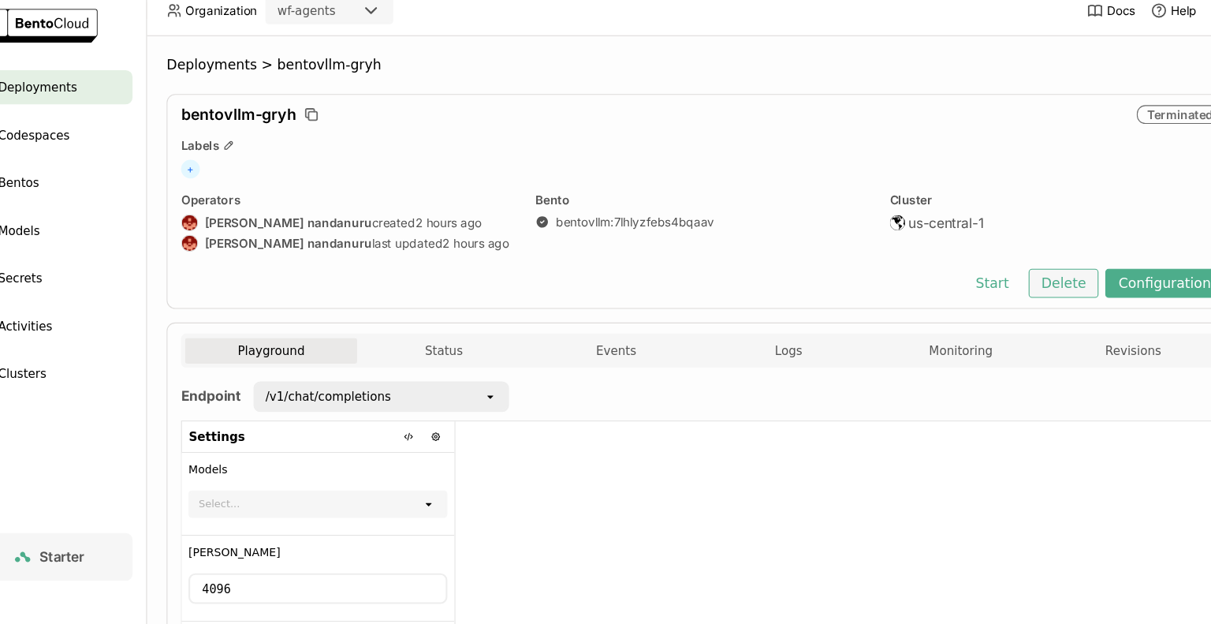
click at [1025, 276] on button "Delete" at bounding box center [1030, 275] width 65 height 27
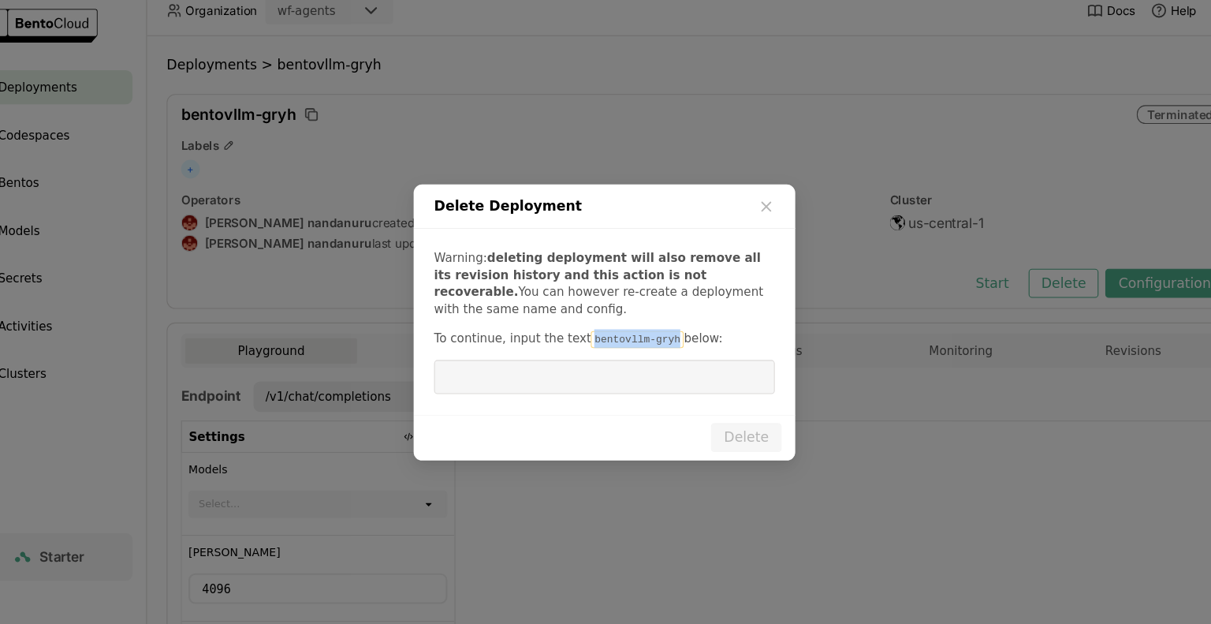
drag, startPoint x: 655, startPoint y: 329, endPoint x: 578, endPoint y: 324, distance: 77.4
click at [593, 324] on code "bentovllm-gryh" at bounding box center [636, 328] width 86 height 16
click at [497, 367] on input "dialog" at bounding box center [605, 363] width 296 height 30
paste input "bentovllm-gryh"
type input "bentovllm-gryh"
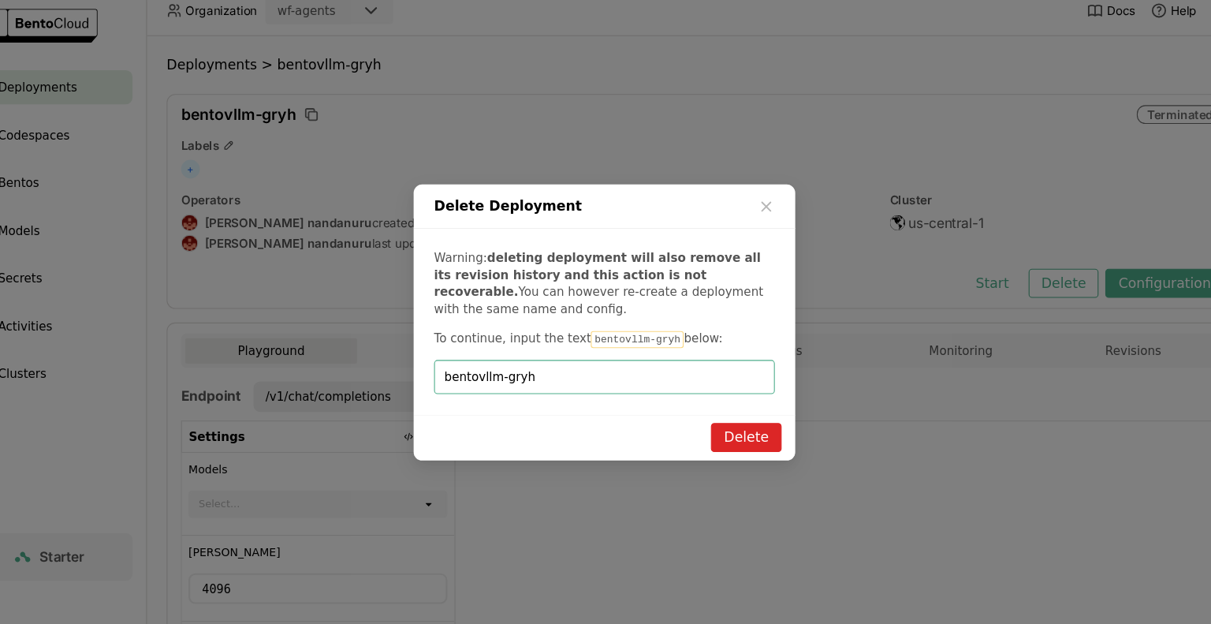
click at [740, 422] on button "Delete" at bounding box center [736, 418] width 65 height 27
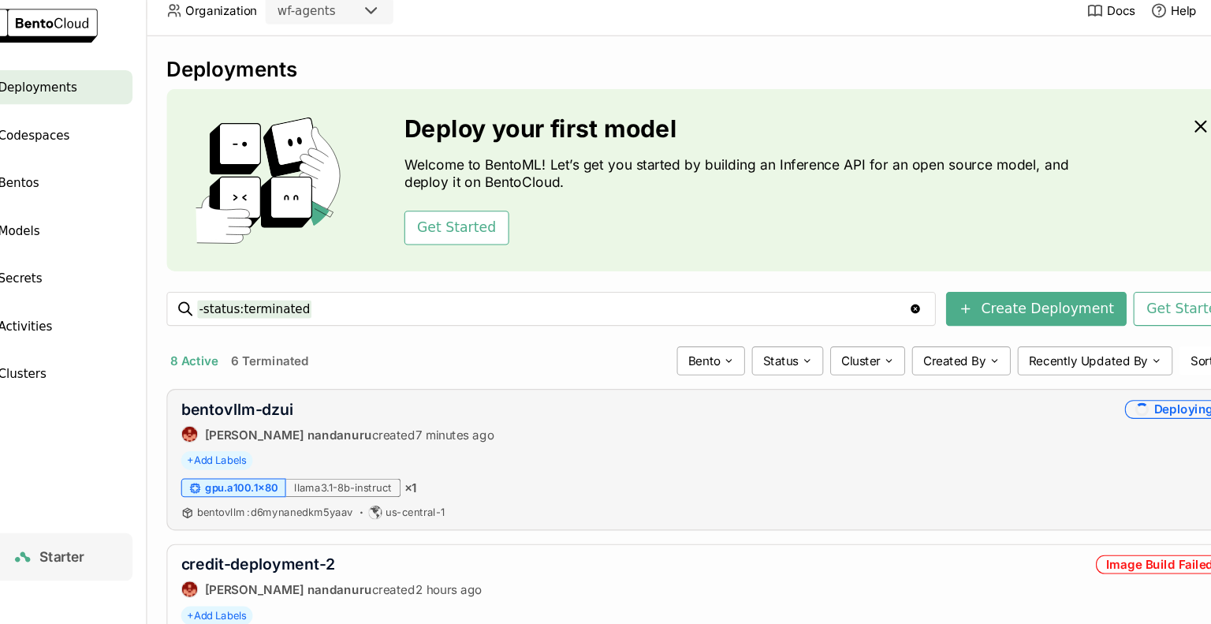
click at [985, 482] on div "bentovllm : d6mynanedkm5yaav us-central-1" at bounding box center [696, 488] width 965 height 13
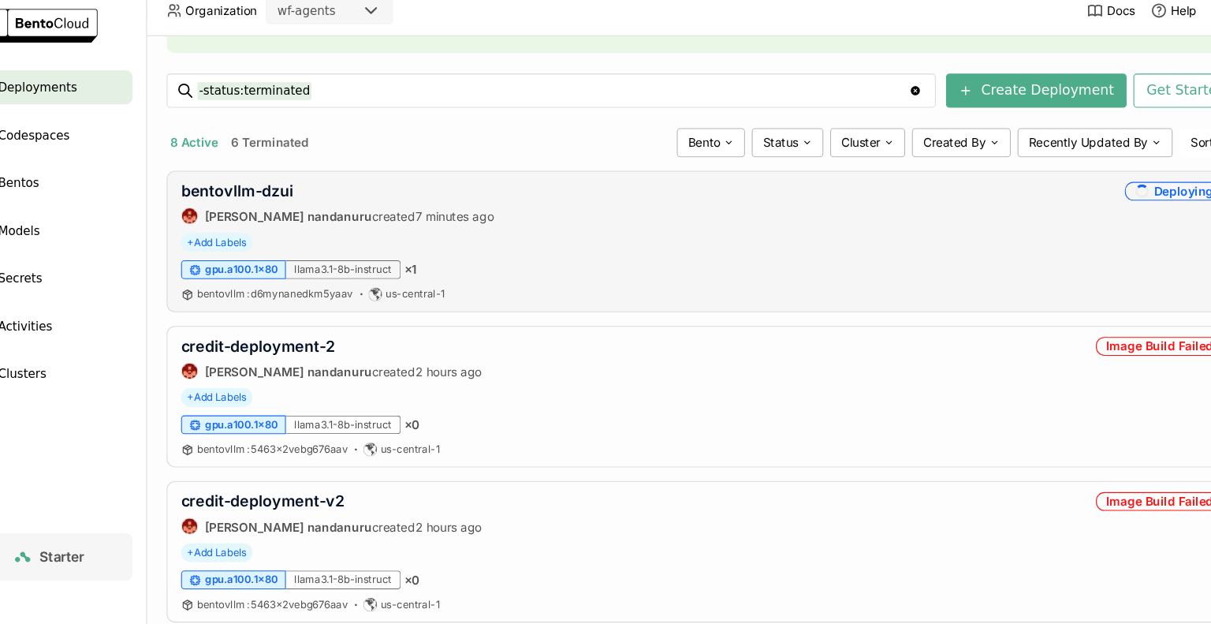
scroll to position [284, 0]
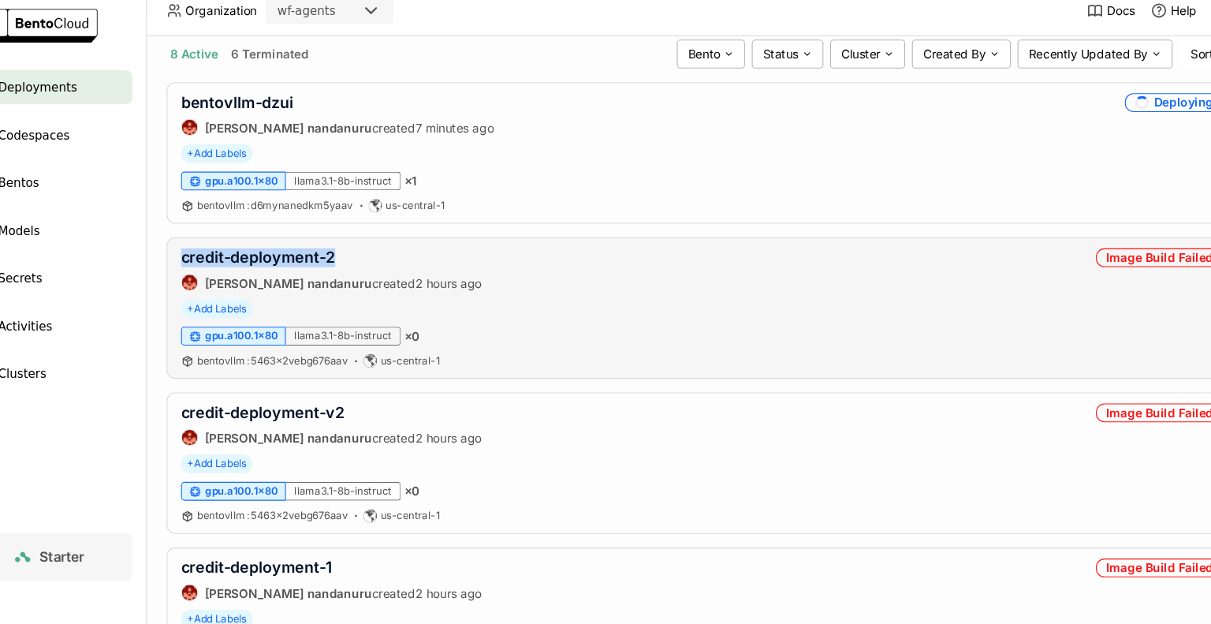
drag, startPoint x: 356, startPoint y: 251, endPoint x: 207, endPoint y: 252, distance: 148.2
click at [207, 252] on div "credit-deployment-2 prasanth nandanuru created 2 hours ago Image Build Failed +…" at bounding box center [696, 298] width 992 height 131
click at [300, 253] on link "credit-deployment-2" at bounding box center [285, 252] width 143 height 17
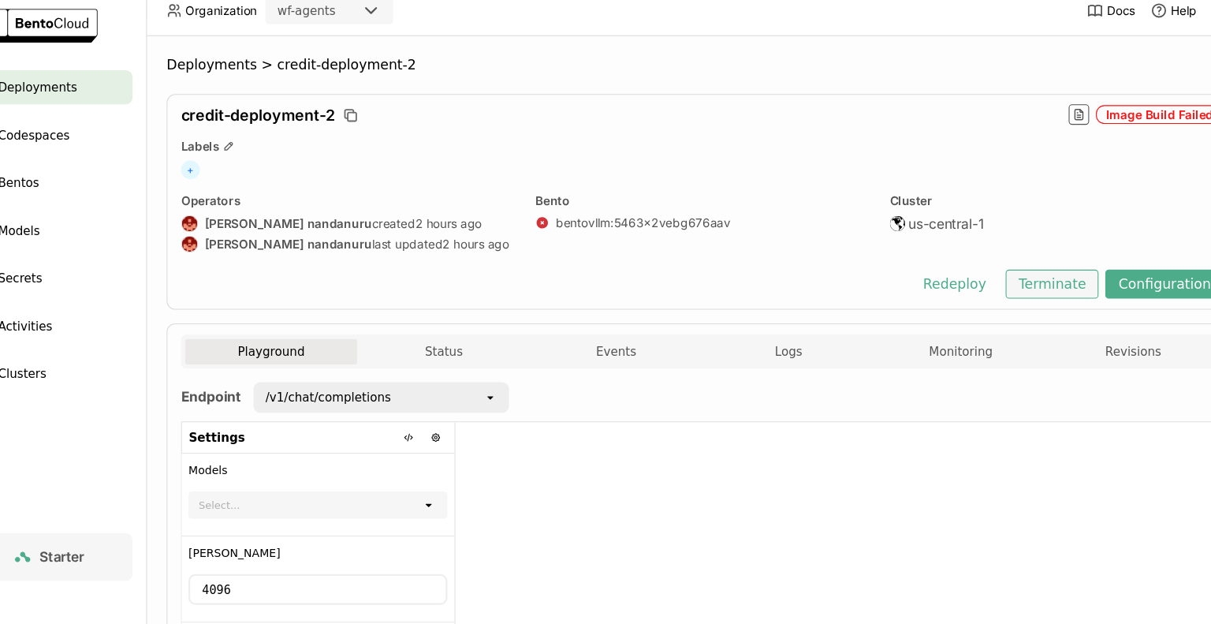
click at [1022, 281] on button "Terminate" at bounding box center [1020, 276] width 86 height 27
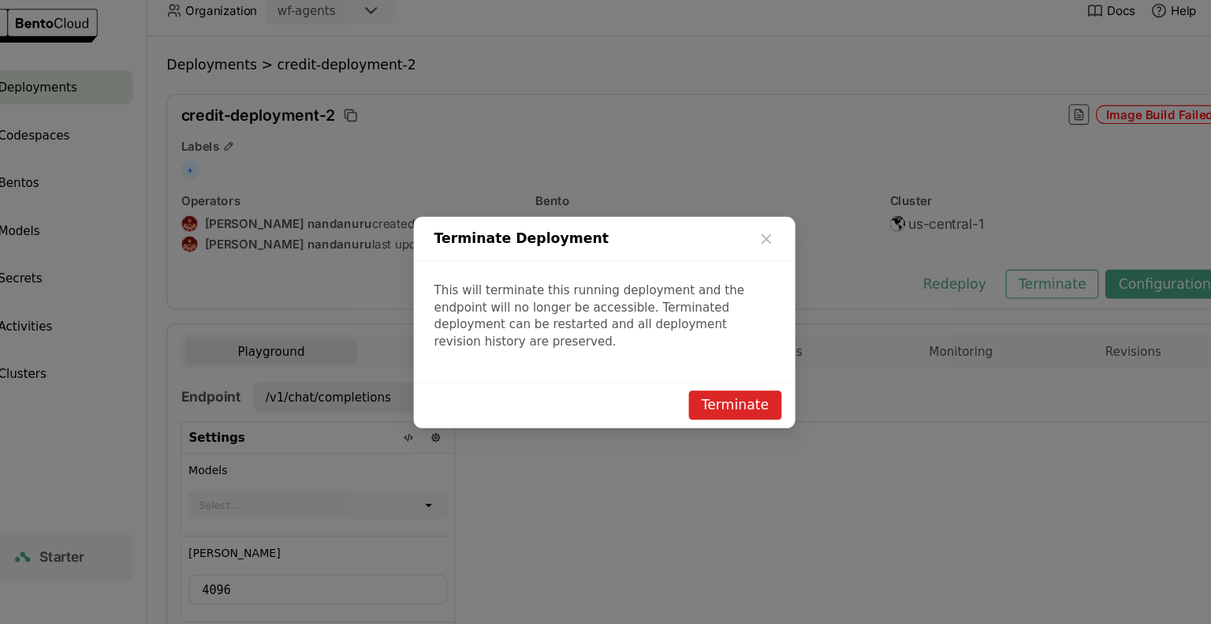
click at [732, 382] on button "Terminate" at bounding box center [726, 388] width 86 height 27
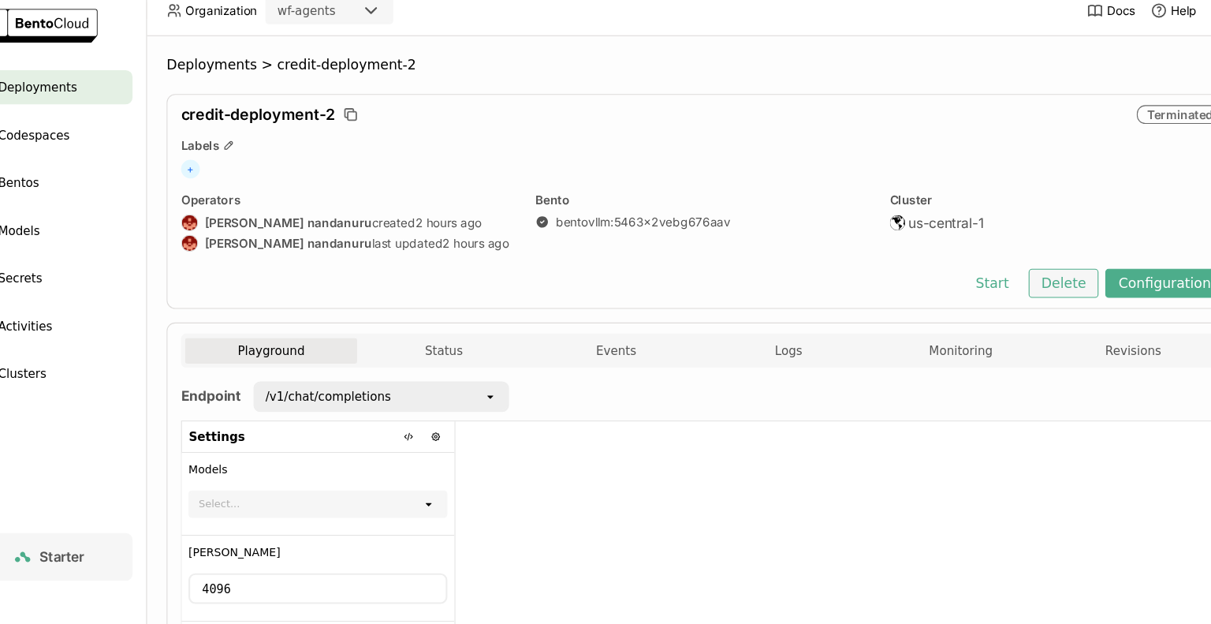
click at [1022, 277] on button "Delete" at bounding box center [1030, 275] width 65 height 27
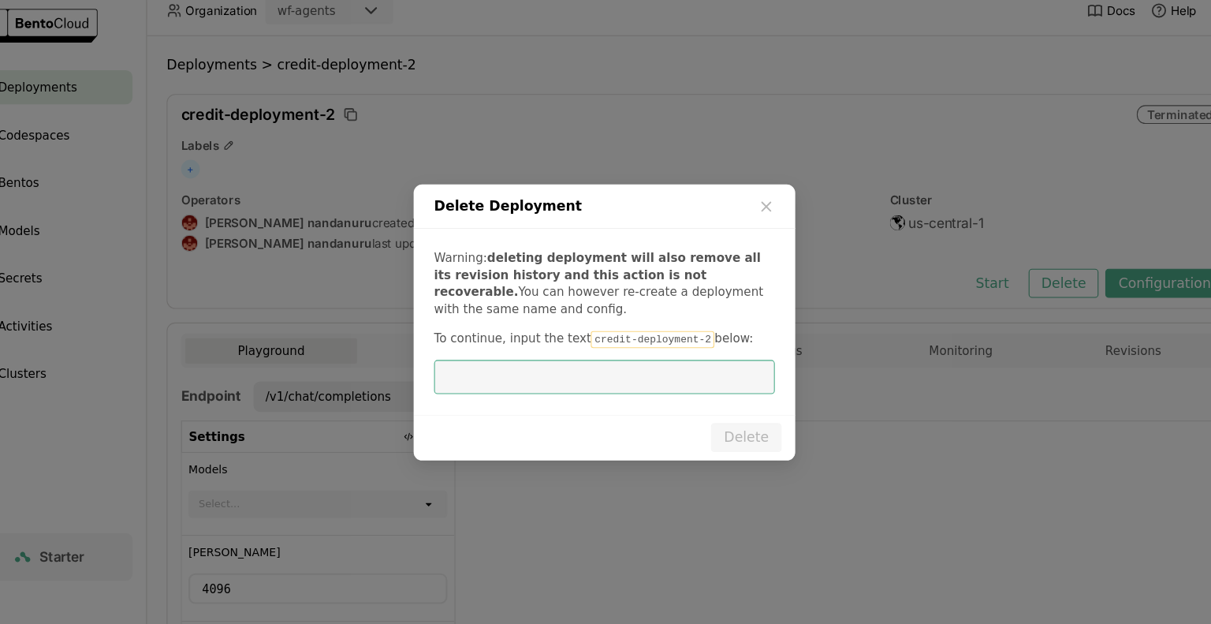
click at [546, 367] on input "dialog" at bounding box center [605, 363] width 296 height 30
type input "credit-deployment-2"
click at [736, 414] on button "Delete" at bounding box center [736, 418] width 65 height 27
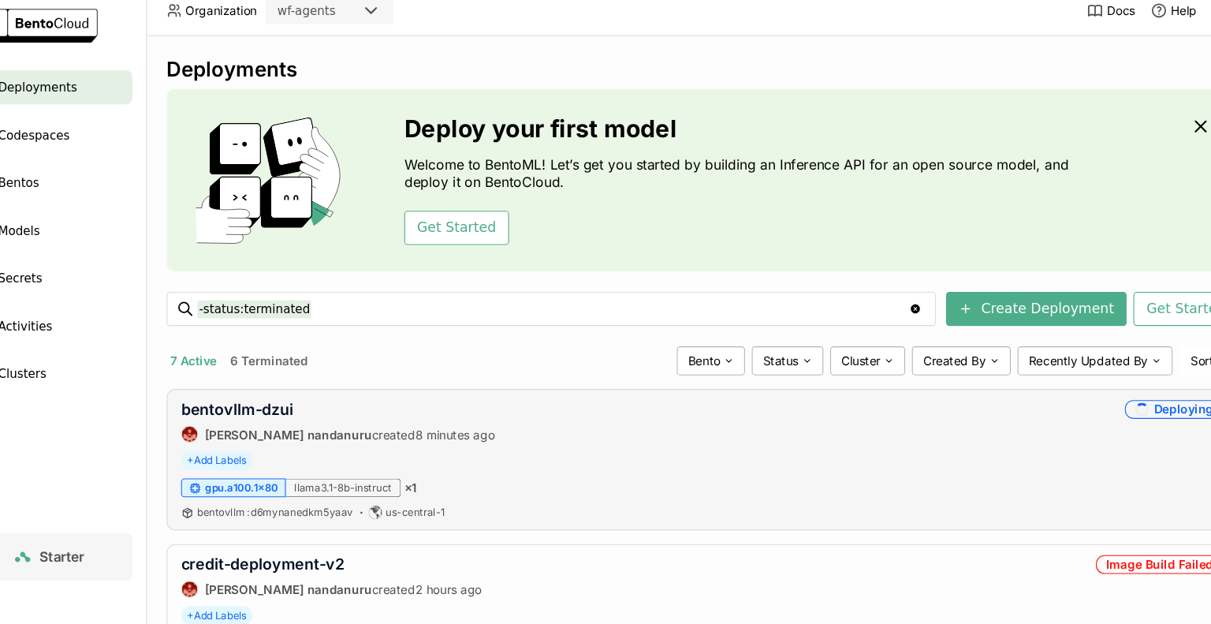
click at [1041, 487] on div "bentovllm : d6mynanedkm5yaav us-central-1" at bounding box center [696, 488] width 965 height 13
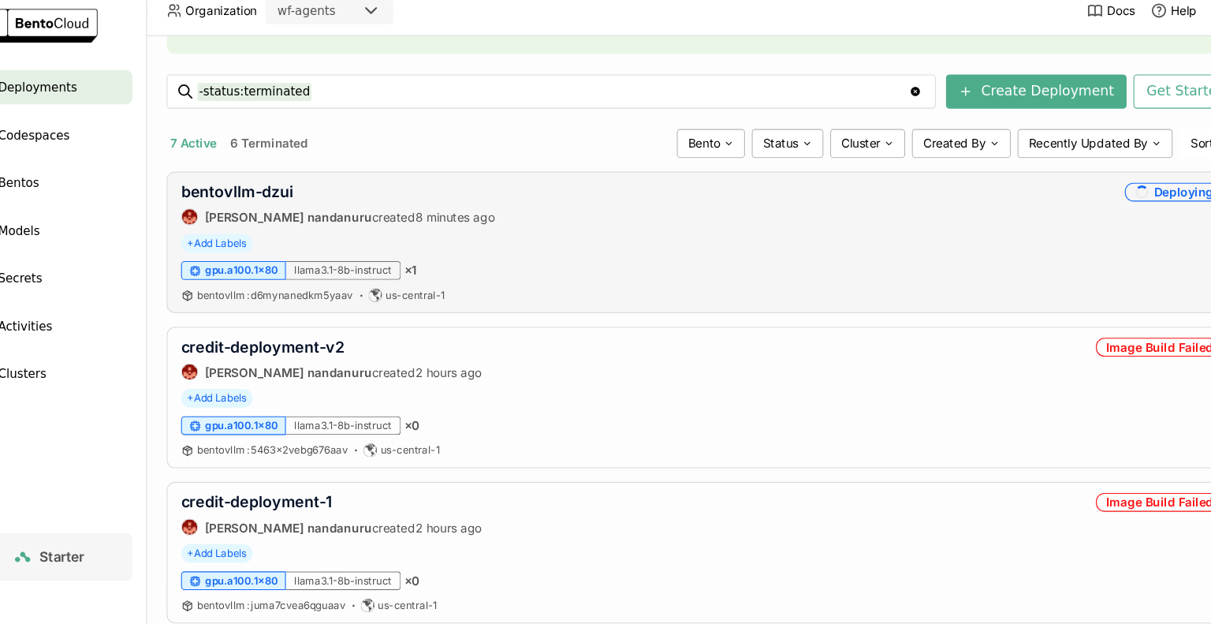
scroll to position [347, 0]
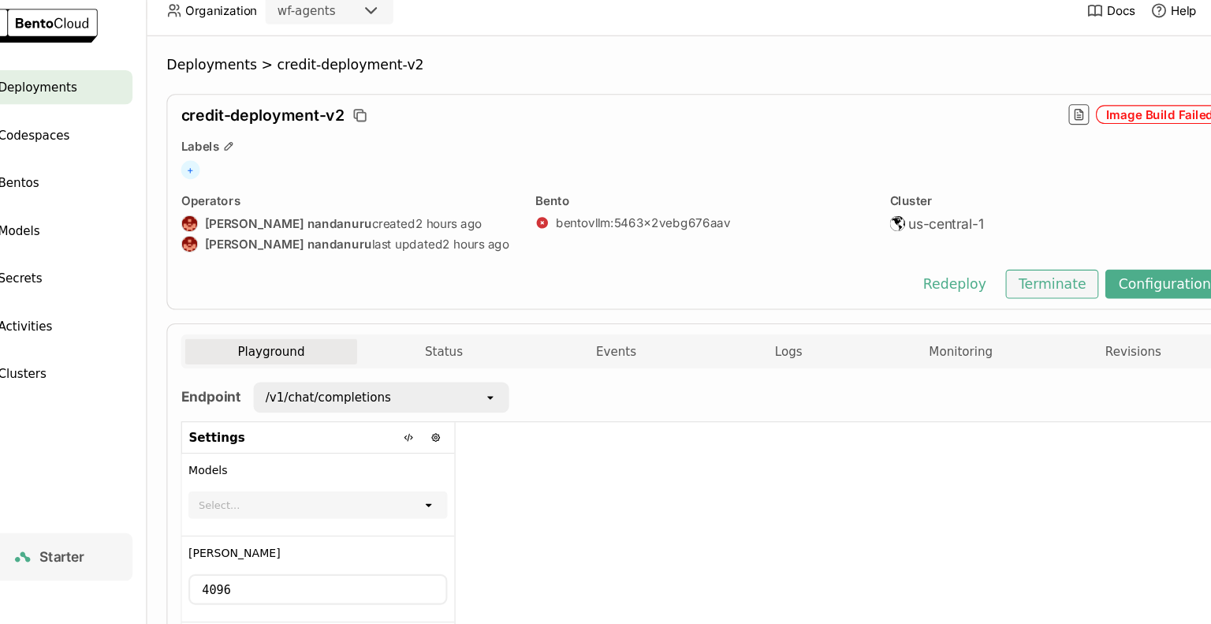
click at [1025, 286] on button "Terminate" at bounding box center [1020, 276] width 86 height 27
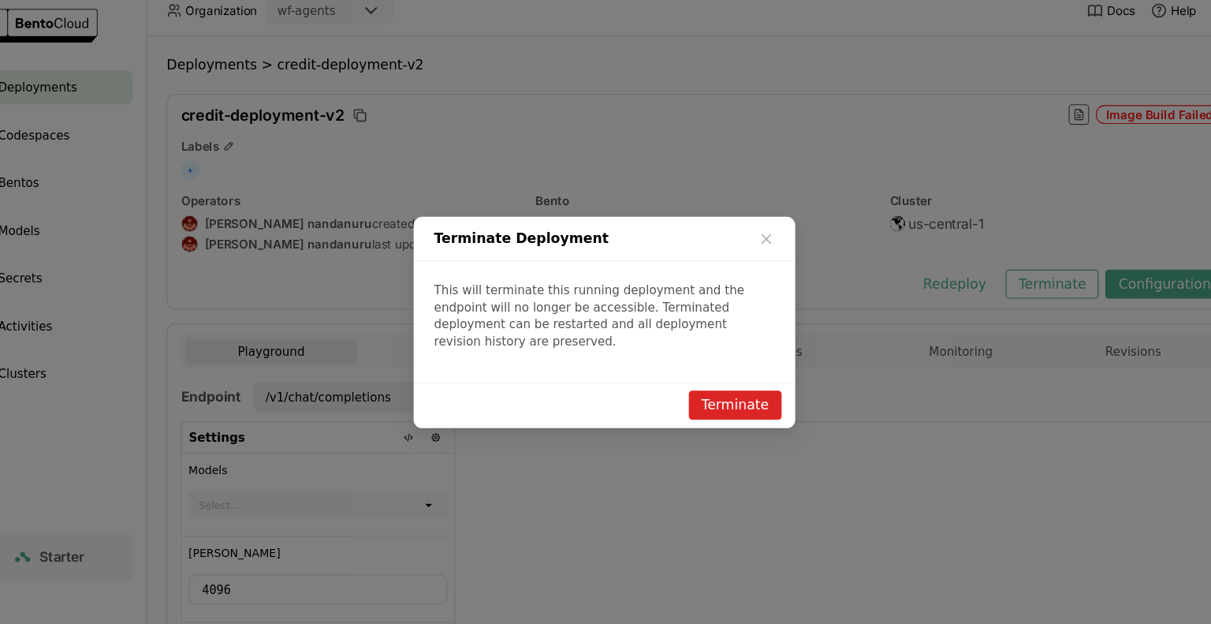
click at [713, 378] on button "Terminate" at bounding box center [726, 388] width 86 height 27
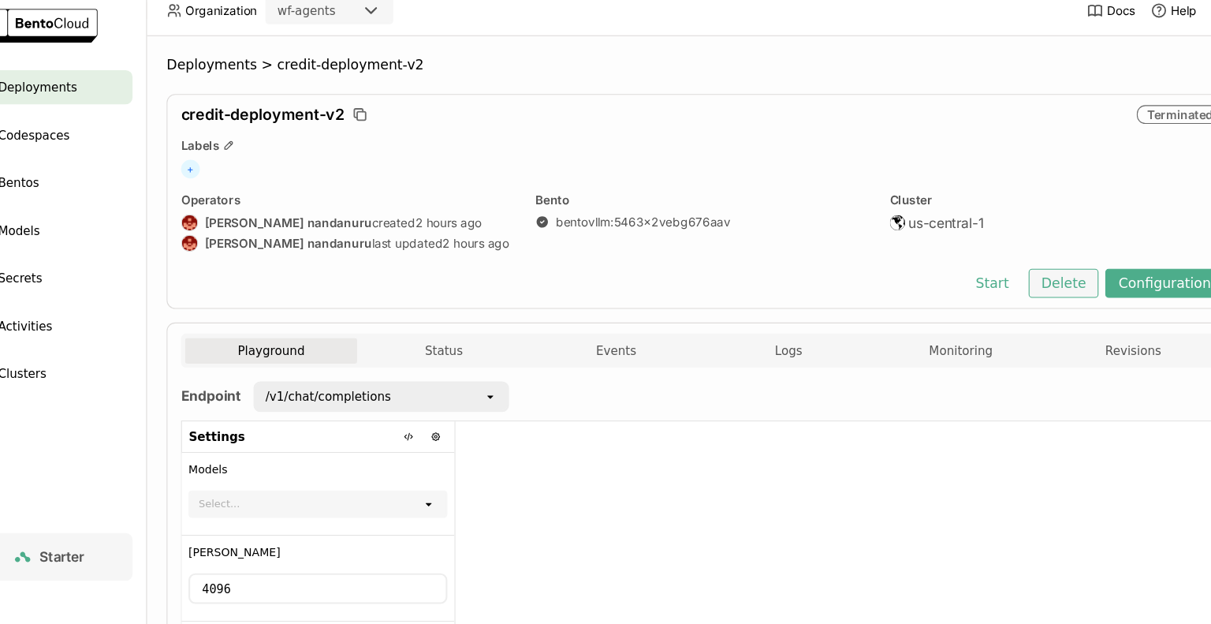
click at [1036, 277] on button "Delete" at bounding box center [1030, 275] width 65 height 27
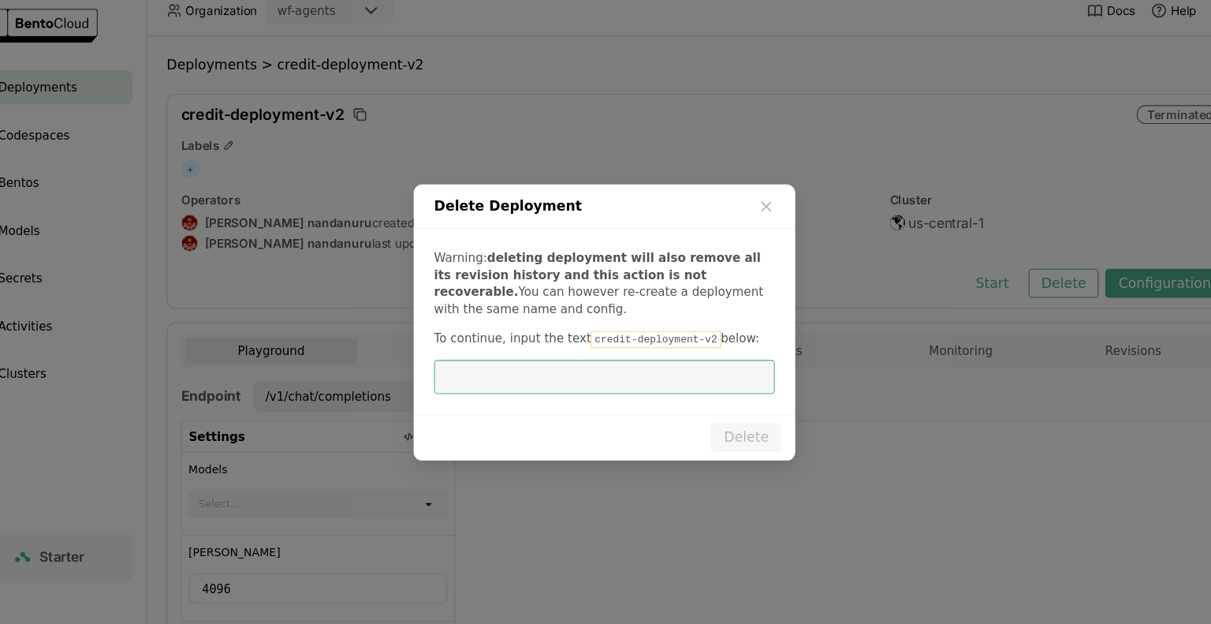
click at [570, 371] on input "dialog" at bounding box center [605, 363] width 296 height 30
type input "credit-deployment-v2"
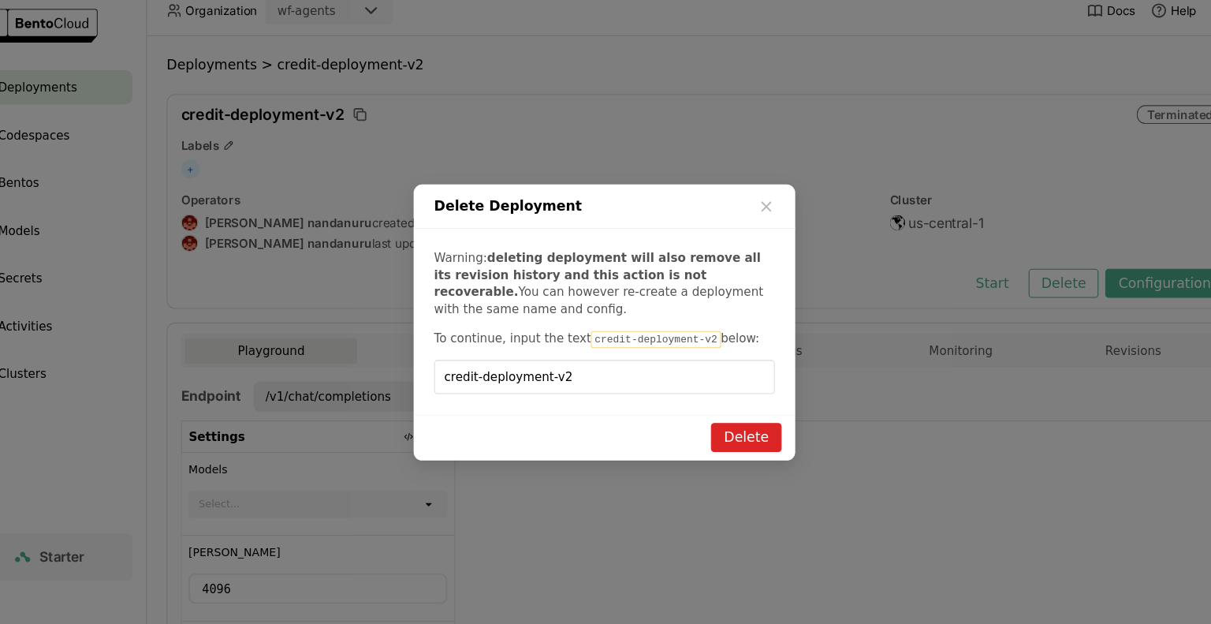
click at [749, 419] on button "Delete" at bounding box center [736, 418] width 65 height 27
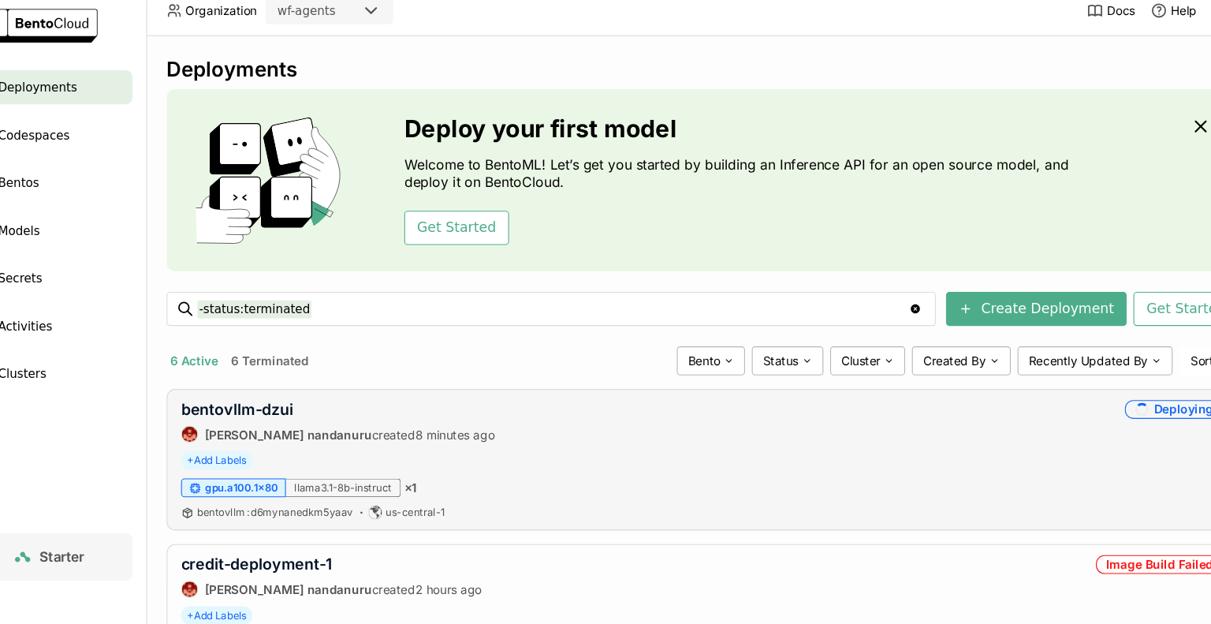
click at [944, 459] on div "gpu.a100.1x80 llama3.1-8b-instruct × 1" at bounding box center [696, 464] width 965 height 17
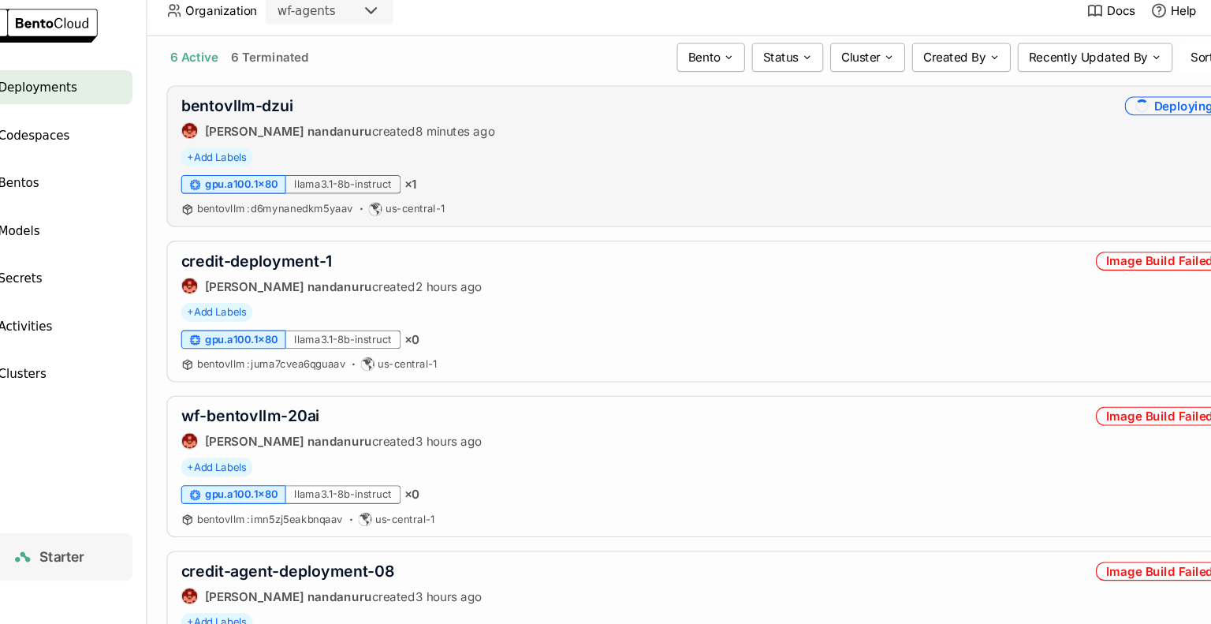
scroll to position [284, 0]
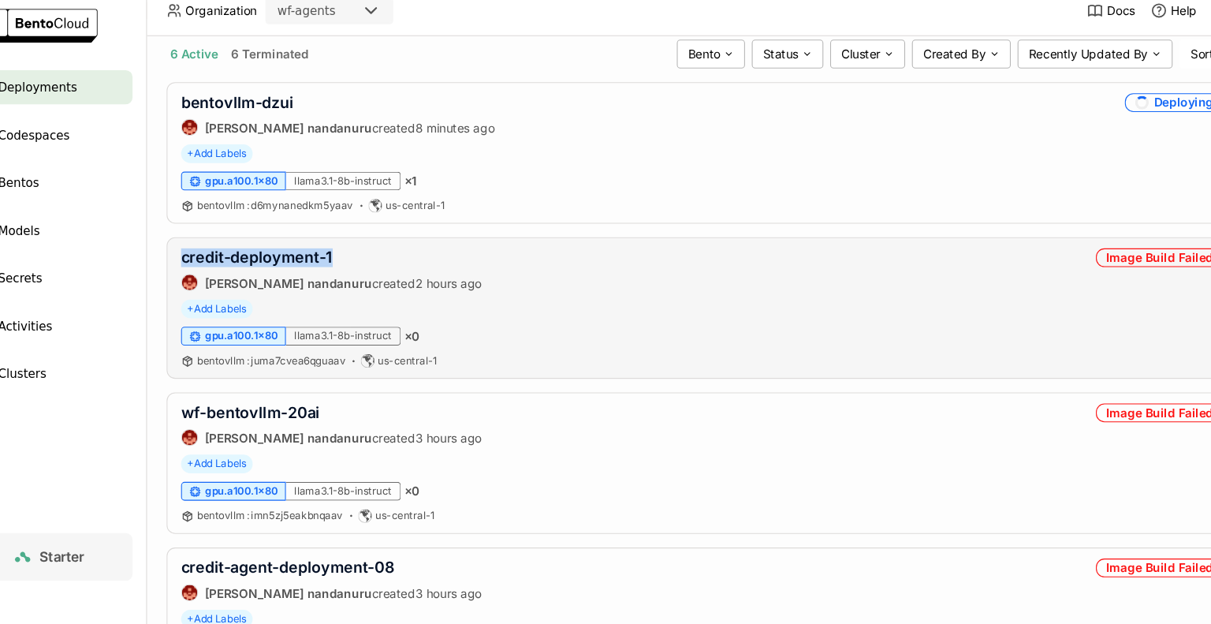
drag, startPoint x: 355, startPoint y: 252, endPoint x: 202, endPoint y: 247, distance: 153.0
click at [202, 247] on div "credit-deployment-1 prasanth nandanuru created 2 hours ago Image Build Failed +…" at bounding box center [696, 298] width 992 height 131
copy link "credit-deployment-1"
click at [329, 248] on link "credit-deployment-1" at bounding box center [284, 252] width 140 height 17
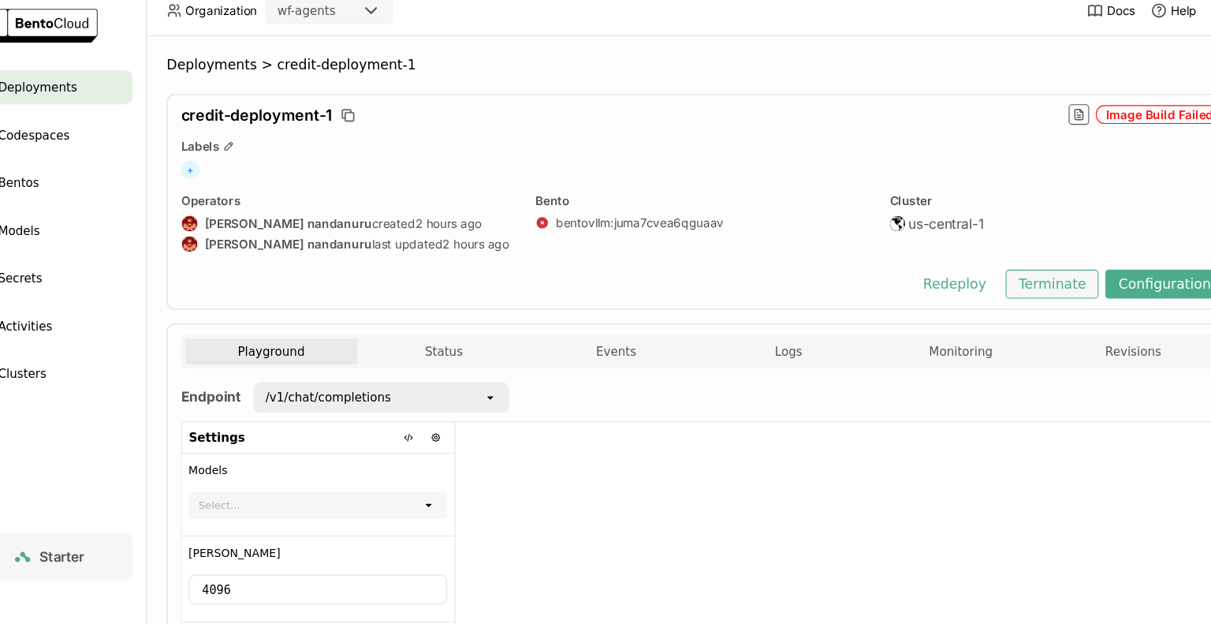
click at [1012, 274] on button "Terminate" at bounding box center [1020, 276] width 86 height 27
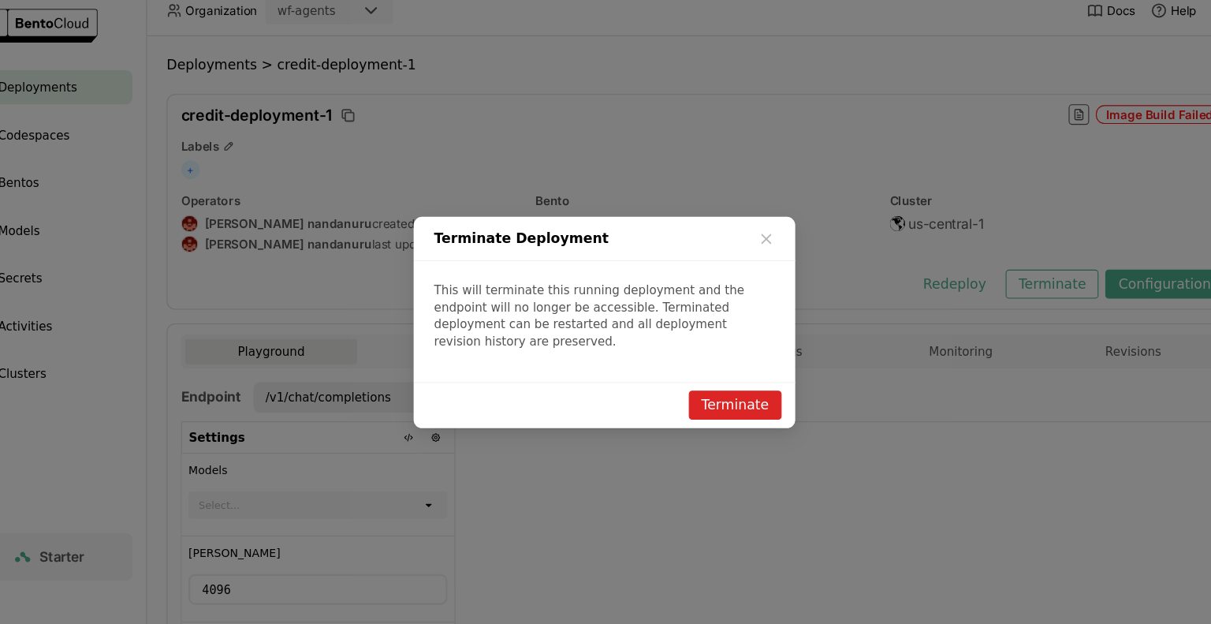
click at [721, 382] on button "Terminate" at bounding box center [726, 388] width 86 height 27
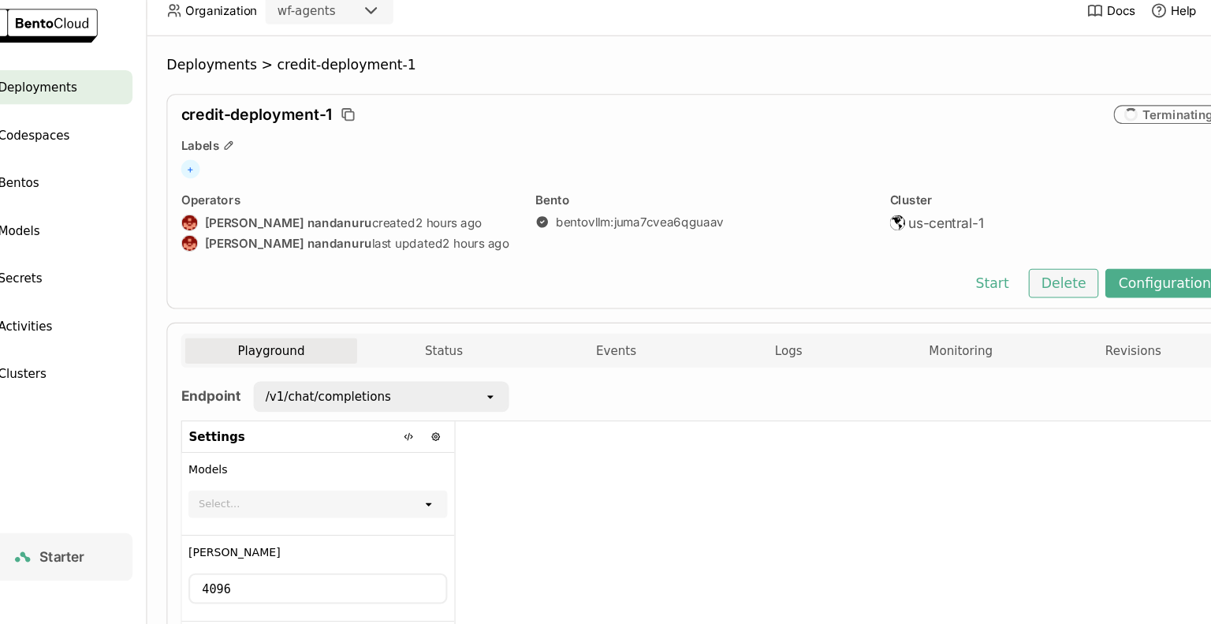
click at [1044, 277] on button "Delete" at bounding box center [1030, 275] width 65 height 27
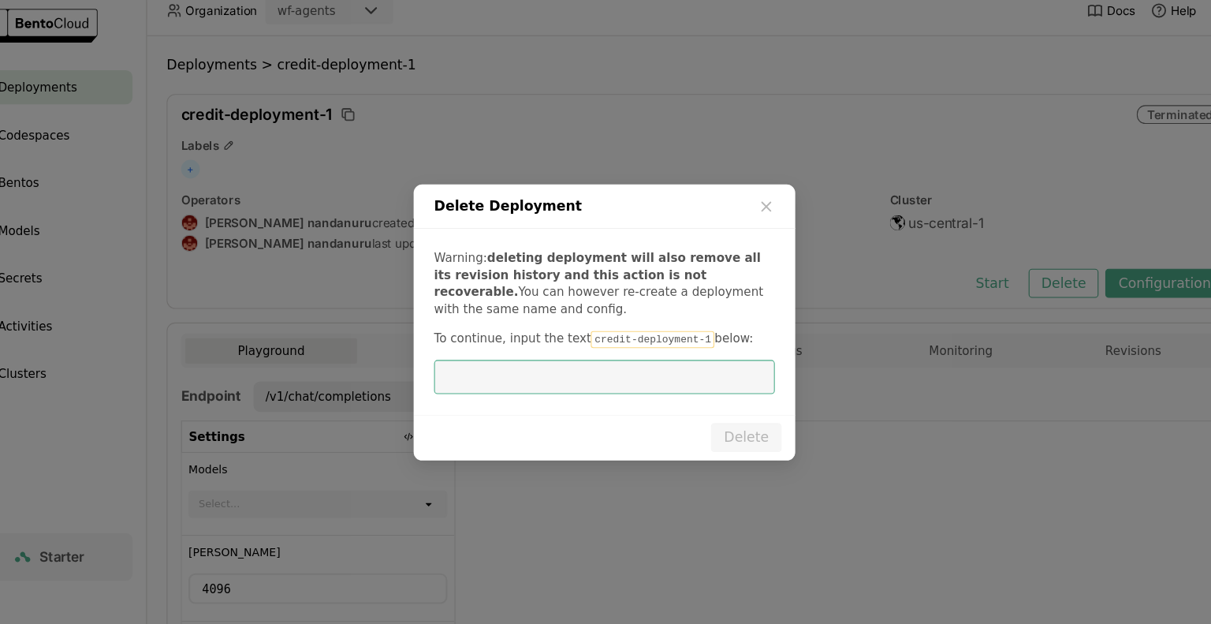
click at [545, 369] on input "dialog" at bounding box center [605, 363] width 296 height 30
type input "credit-deployment-1"
click at [741, 426] on button "Delete" at bounding box center [736, 418] width 65 height 27
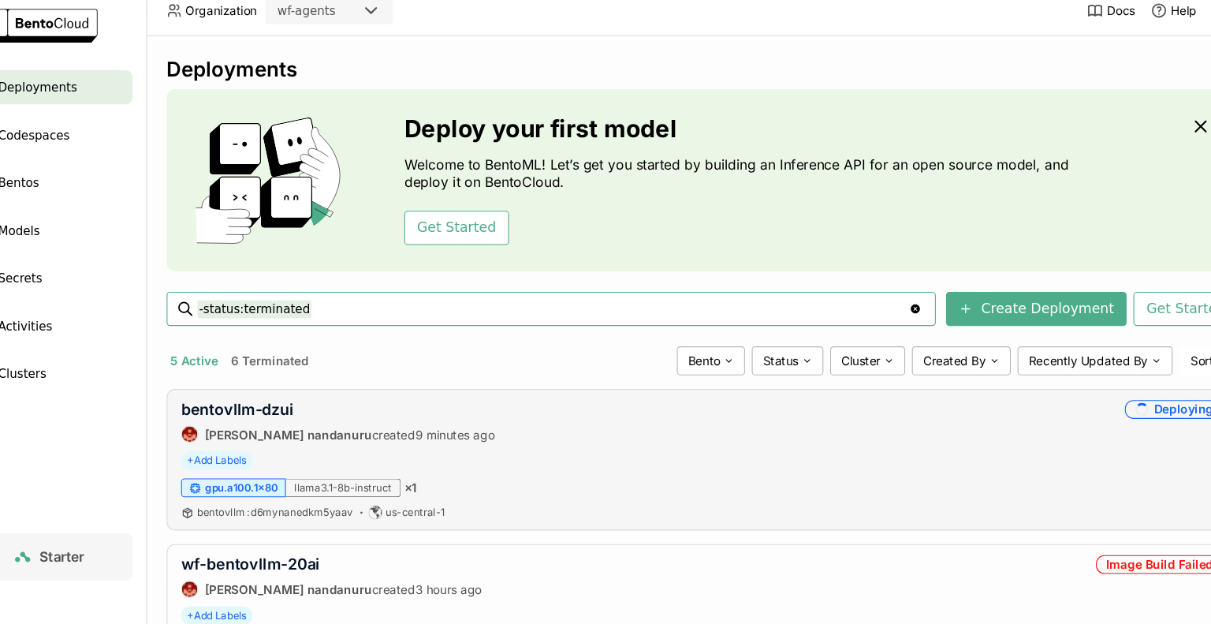
click at [1036, 482] on div "bentovllm : d6mynanedkm5yaav us-central-1" at bounding box center [696, 488] width 965 height 13
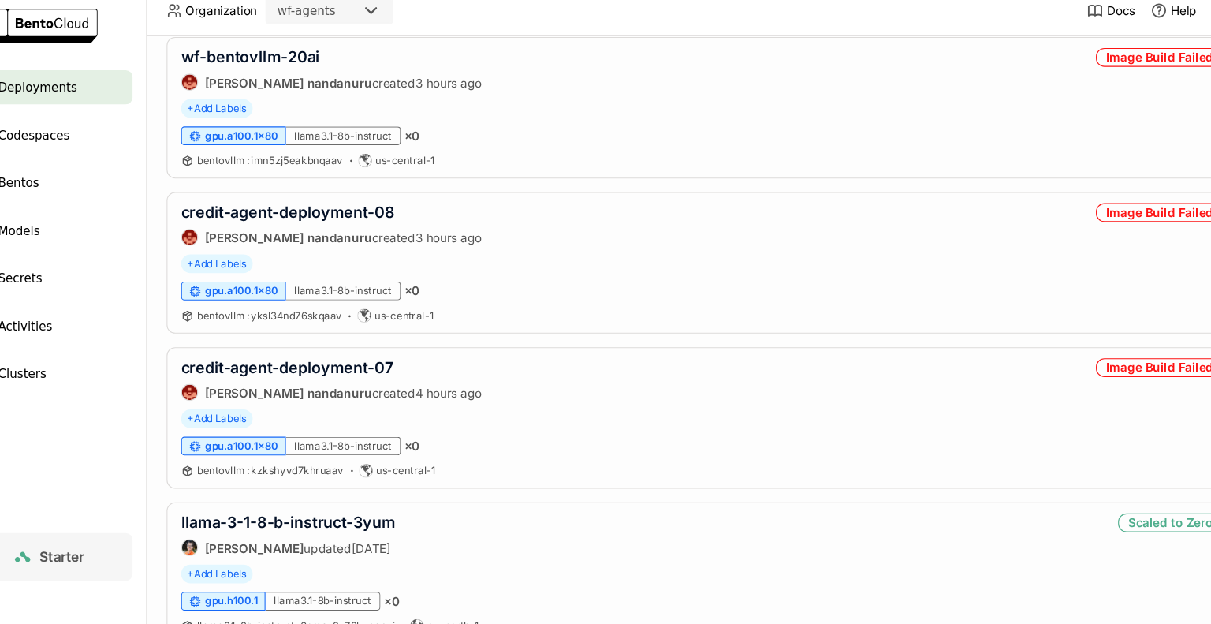
scroll to position [473, 0]
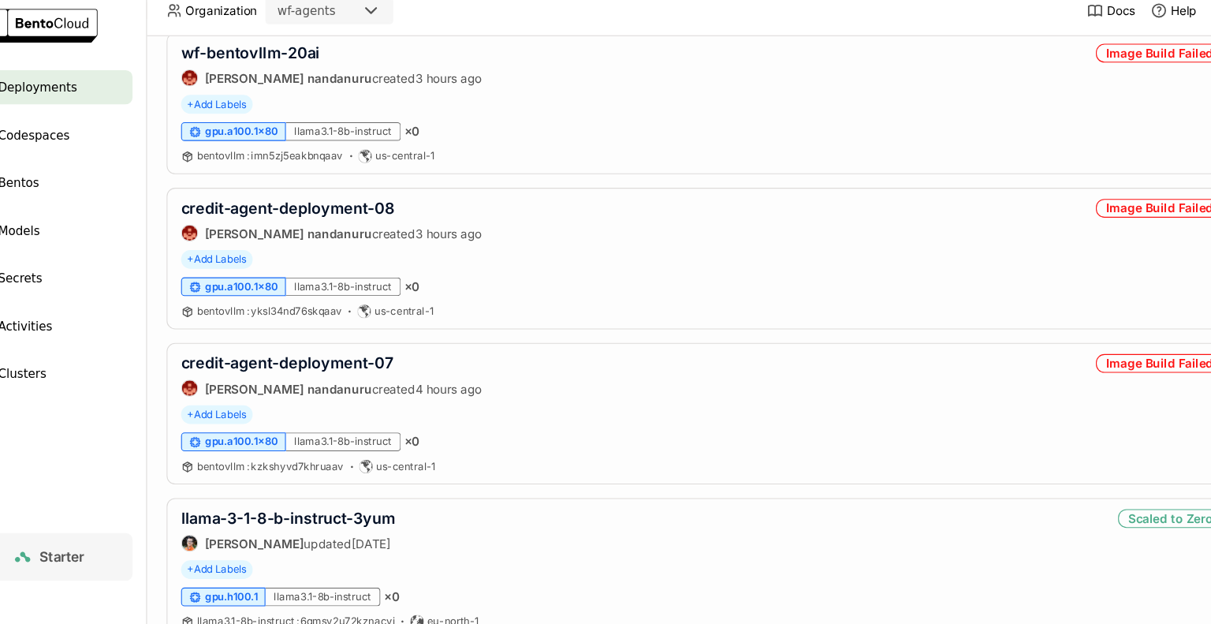
click at [1036, 485] on div "llama-3-1-8-b-instruct-3yum Sean Sheng updated 5 days ago Scaled to Zero" at bounding box center [696, 504] width 965 height 39
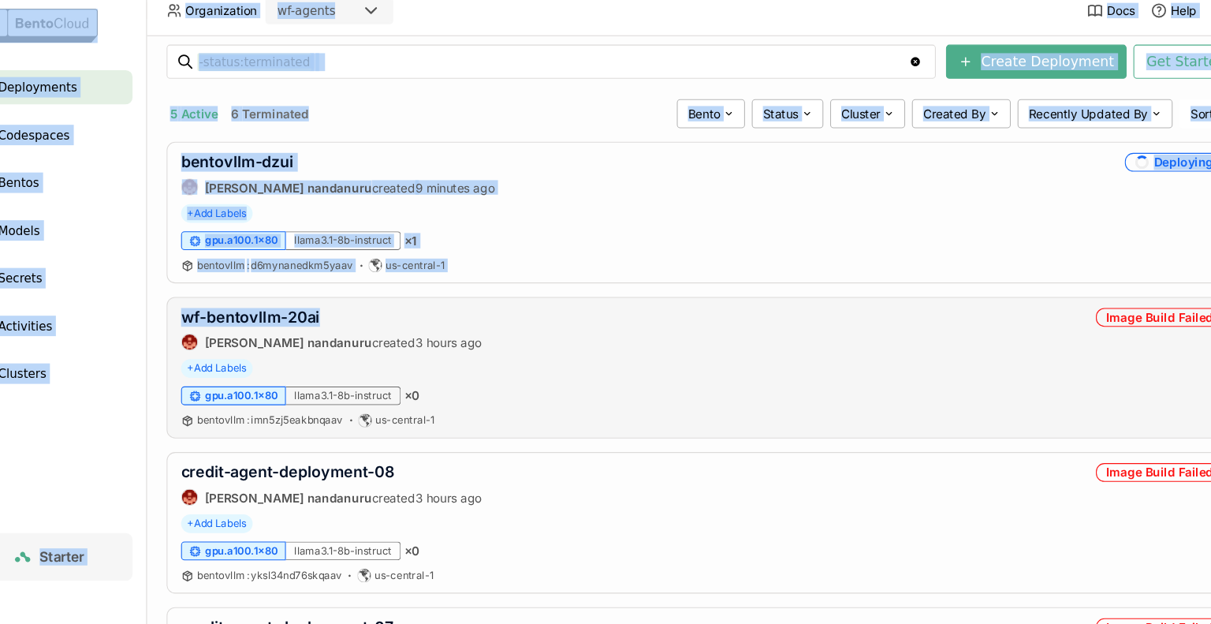
scroll to position [167, 0]
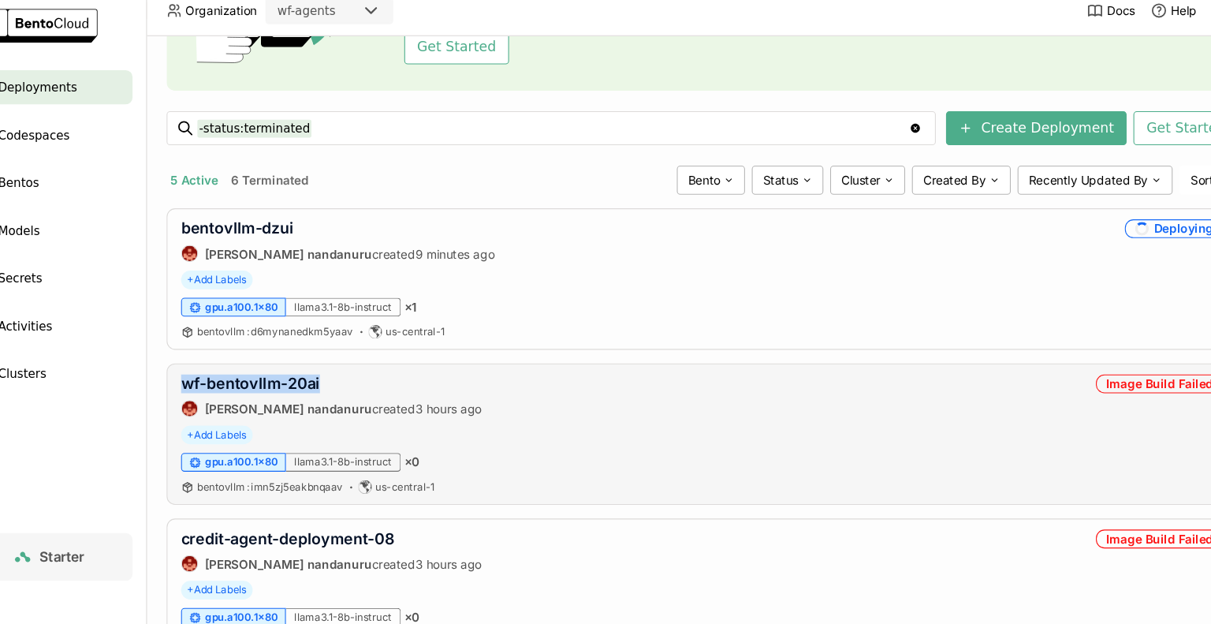
drag, startPoint x: 346, startPoint y: 62, endPoint x: 205, endPoint y: 367, distance: 335.4
click at [205, 367] on div "wf-bentovllm-20ai prasanth nandanuru created 3 hours ago Image Build Failed + A…" at bounding box center [696, 415] width 992 height 131
copy link "wf-bentovllm-20ai"
click at [311, 373] on link "wf-bentovllm-20ai" at bounding box center [278, 368] width 128 height 17
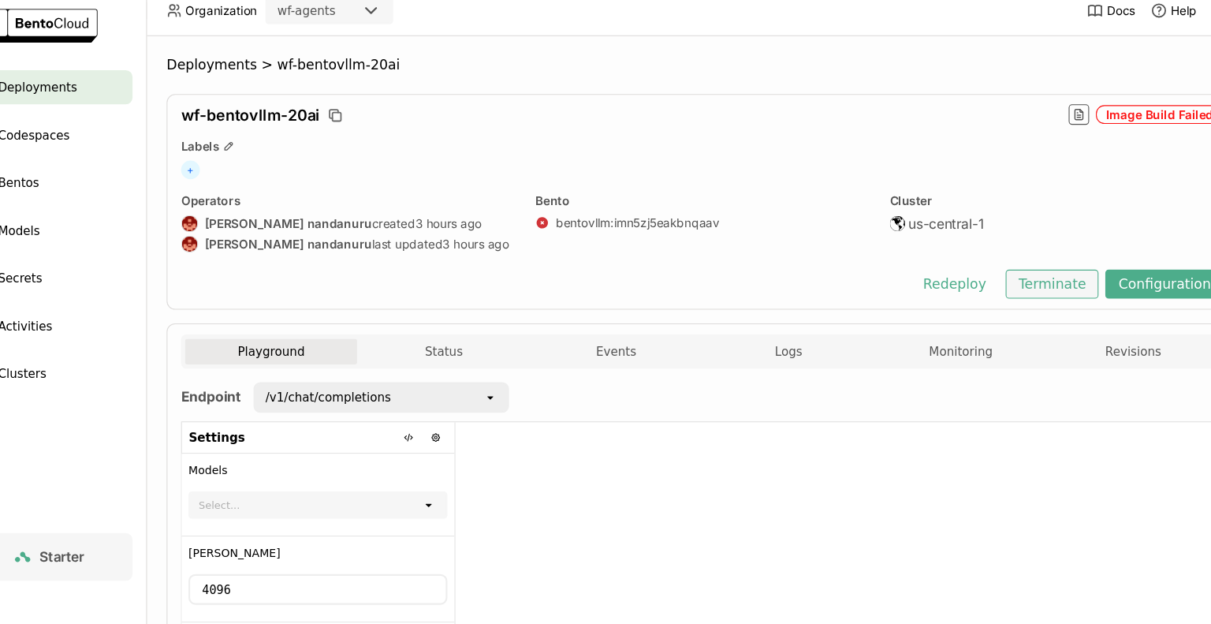
click at [1040, 276] on button "Terminate" at bounding box center [1020, 276] width 86 height 27
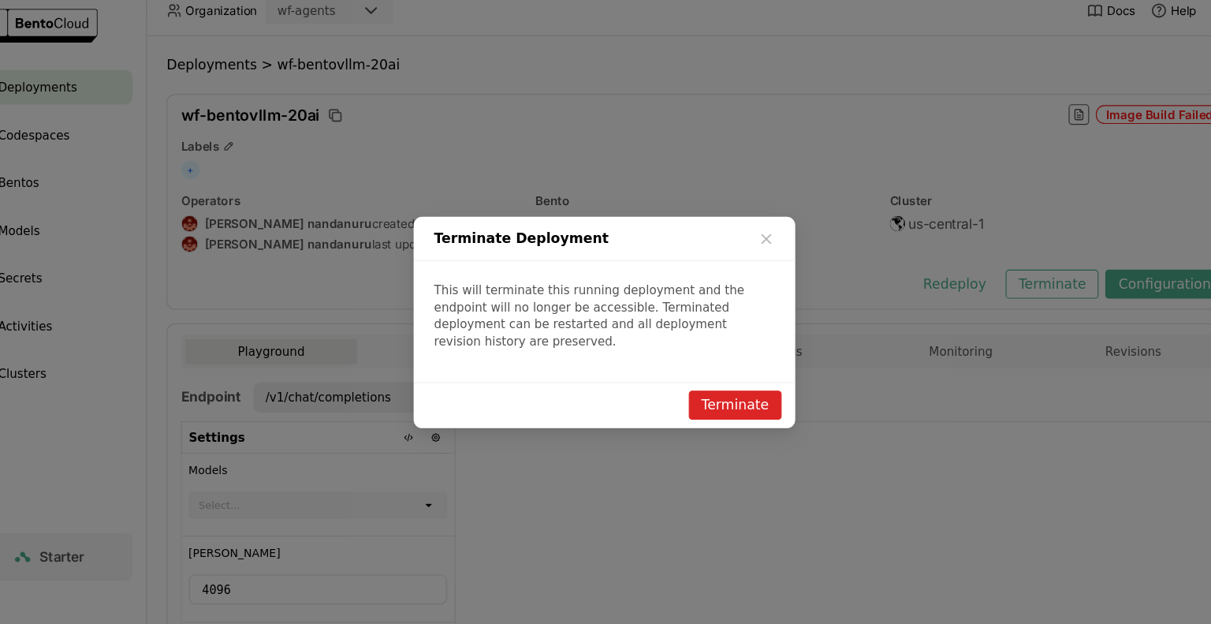
click at [713, 386] on button "Terminate" at bounding box center [726, 388] width 86 height 27
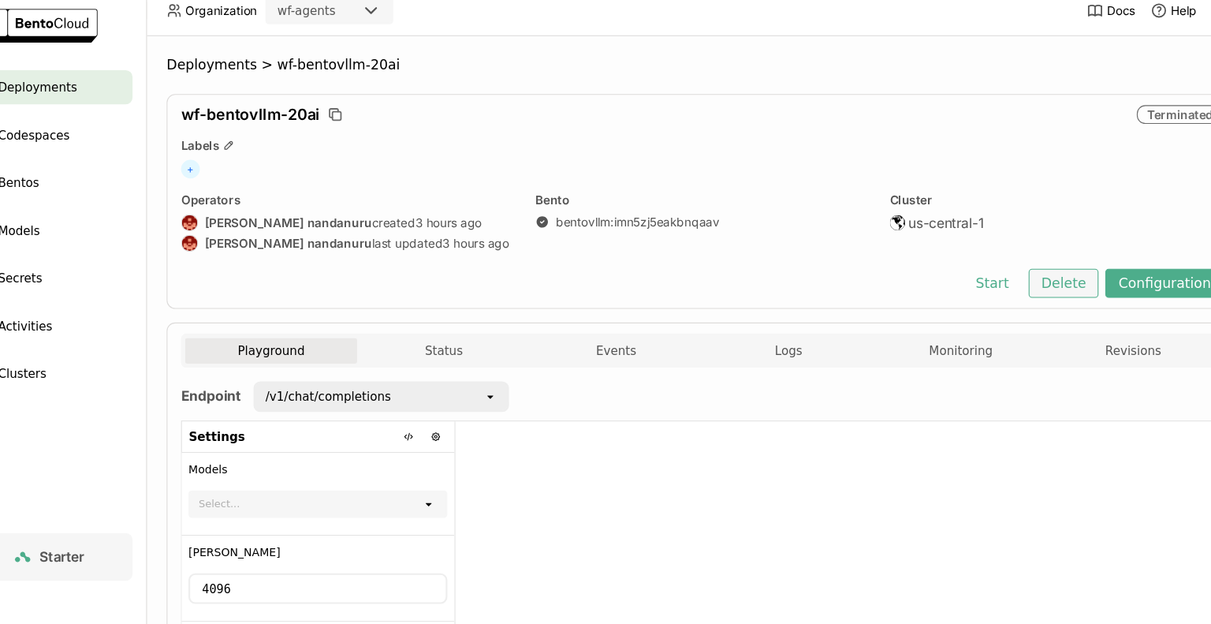
click at [1033, 277] on button "Delete" at bounding box center [1030, 275] width 65 height 27
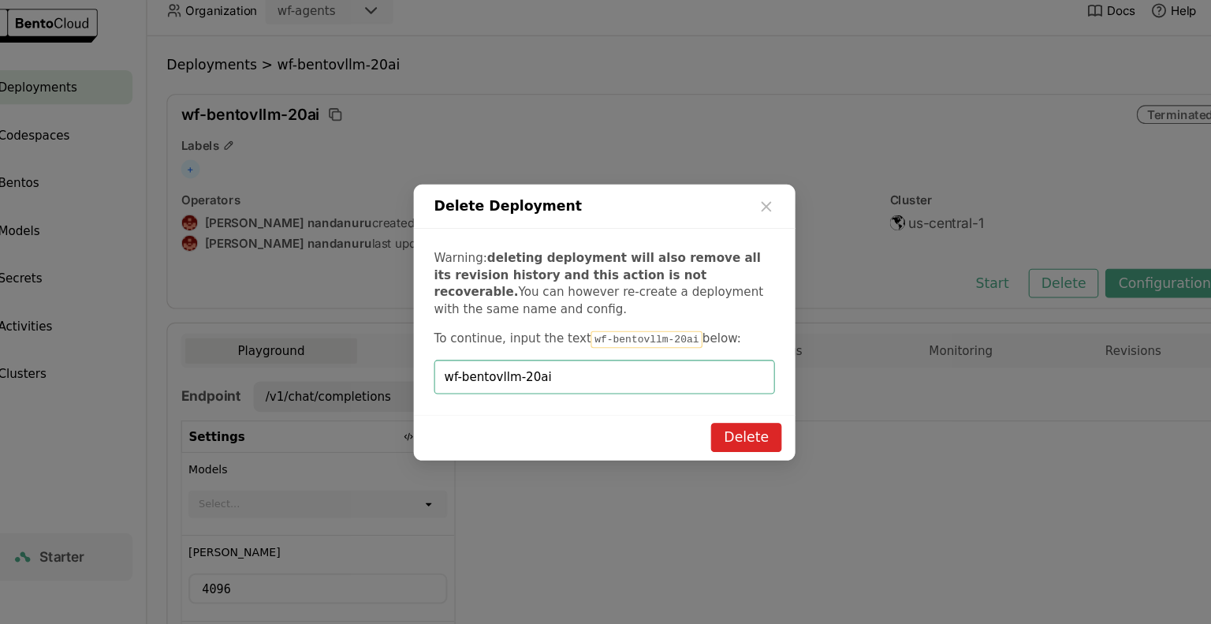
type input "wf-bentovllm-20ai"
click at [751, 419] on button "Delete" at bounding box center [736, 418] width 65 height 27
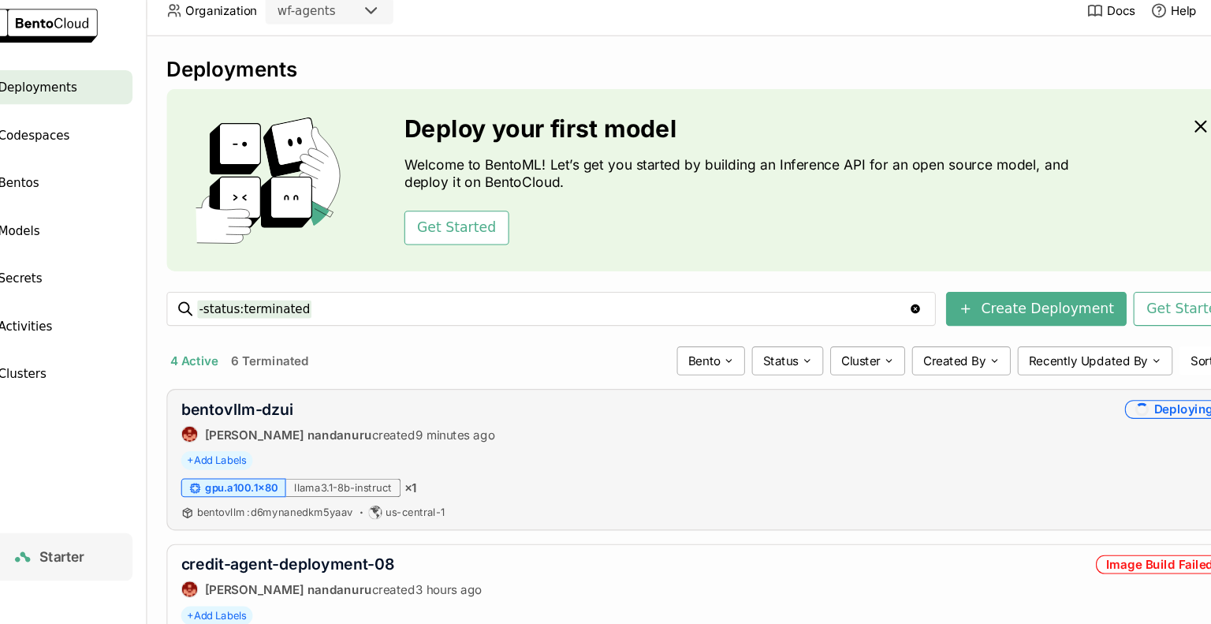
click at [1040, 439] on div "+ Add Labels" at bounding box center [696, 439] width 965 height 17
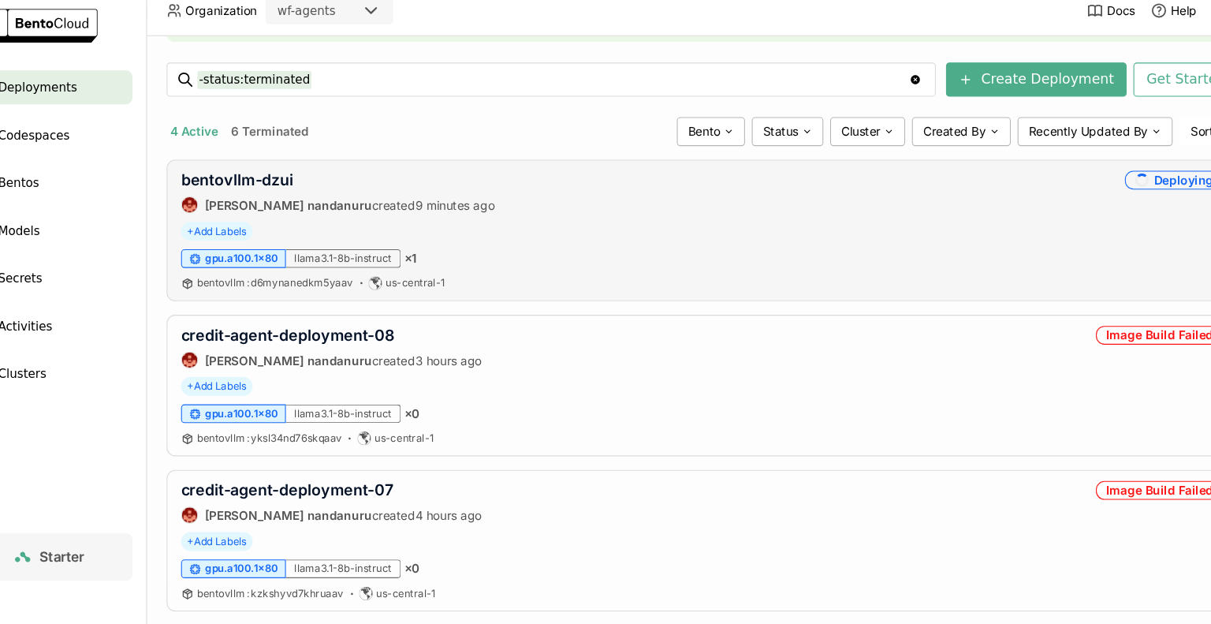
scroll to position [252, 0]
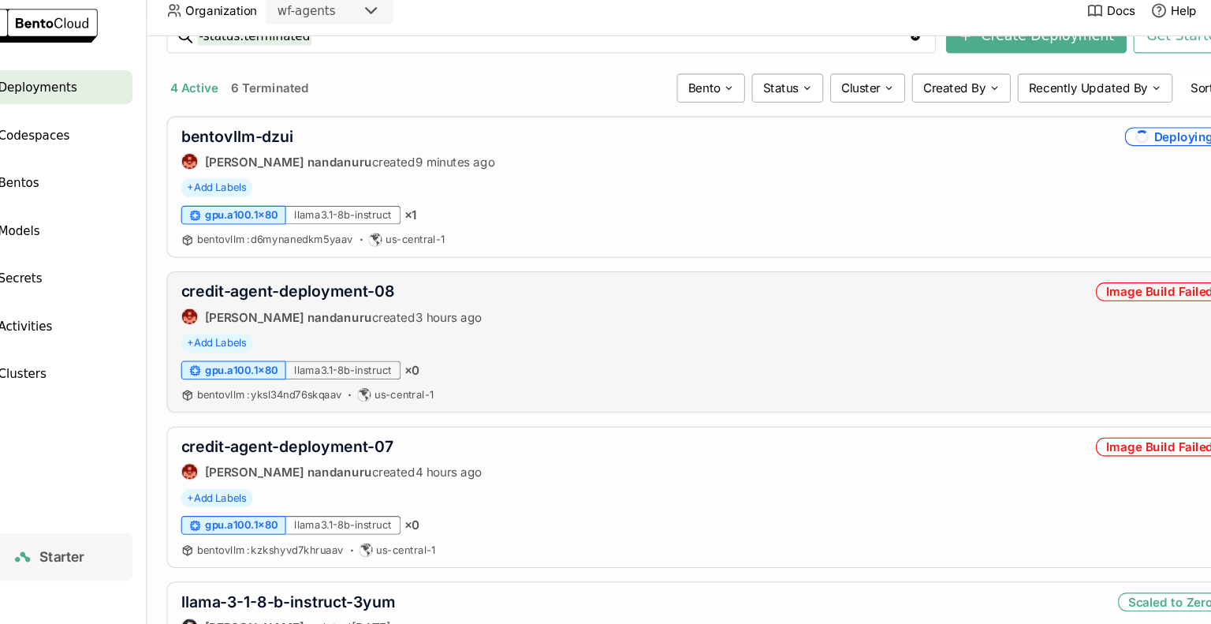
drag, startPoint x: 415, startPoint y: 291, endPoint x: 500, endPoint y: 301, distance: 85.0
click at [500, 301] on div "credit-agent-deployment-08 prasanth nandanuru created 3 hours ago Image Build F…" at bounding box center [696, 294] width 965 height 39
drag, startPoint x: 421, startPoint y: 279, endPoint x: 205, endPoint y: 282, distance: 216.0
click at [205, 282] on div "credit-agent-deployment-08 prasanth nandanuru created 3 hours ago Image Build F…" at bounding box center [696, 330] width 992 height 131
copy link "credit-agent-deployment-08"
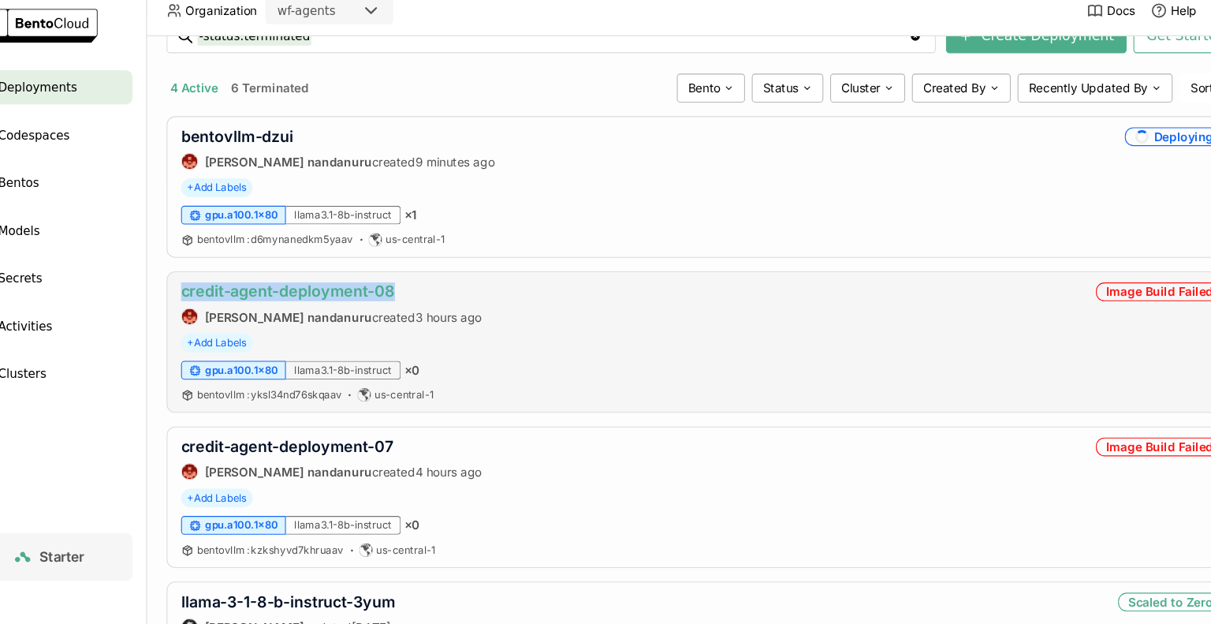
click at [332, 289] on link "credit-agent-deployment-08" at bounding box center [313, 283] width 198 height 17
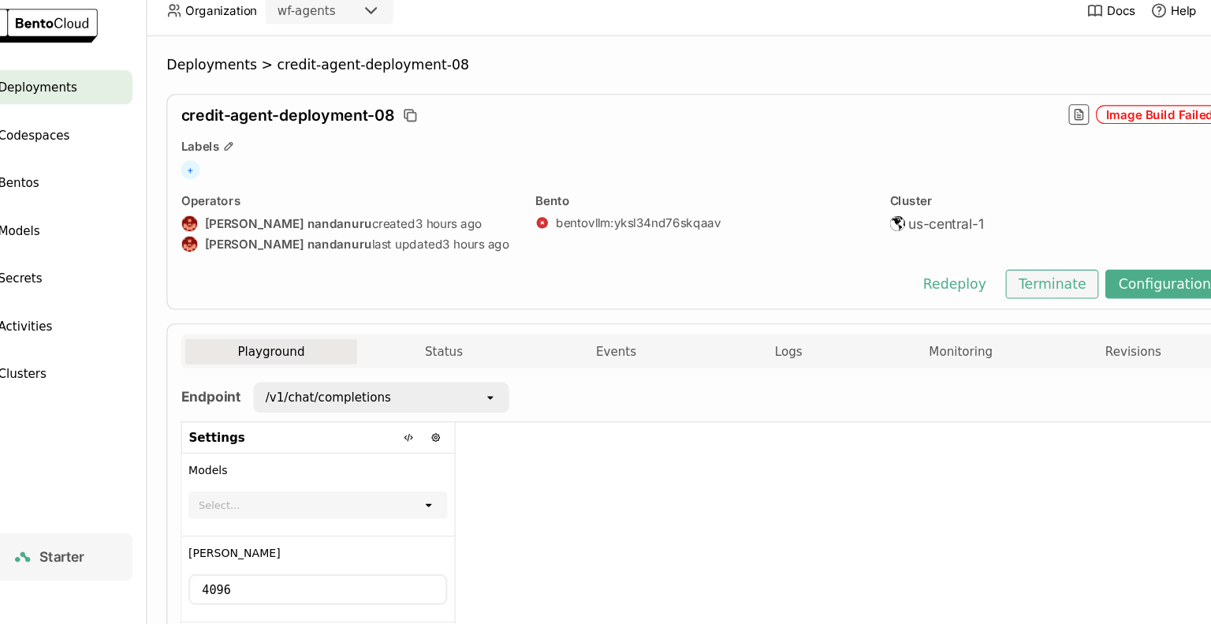
click at [1013, 279] on button "Terminate" at bounding box center [1020, 276] width 86 height 27
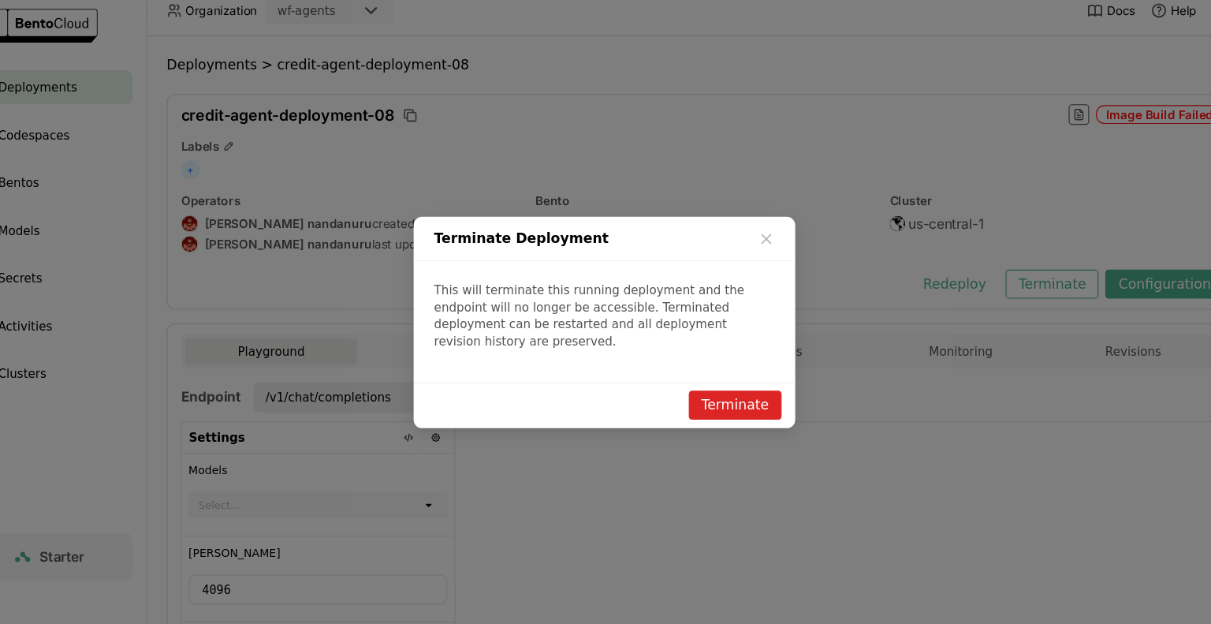
click at [711, 378] on button "Terminate" at bounding box center [726, 388] width 86 height 27
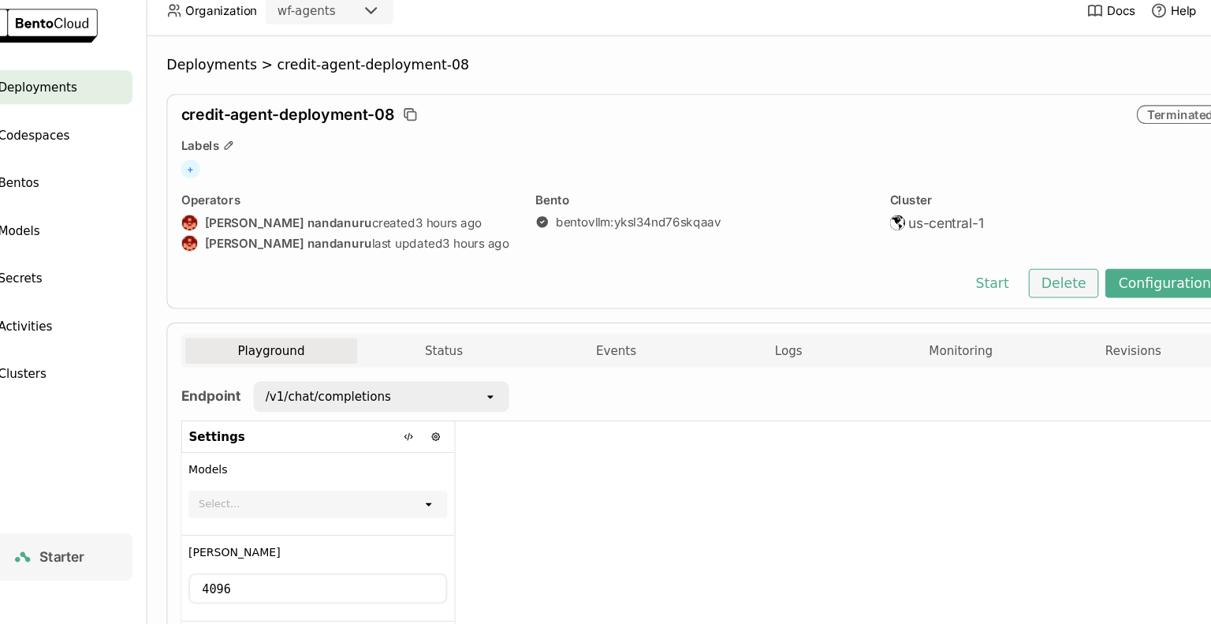
click at [1036, 274] on button "Delete" at bounding box center [1030, 275] width 65 height 27
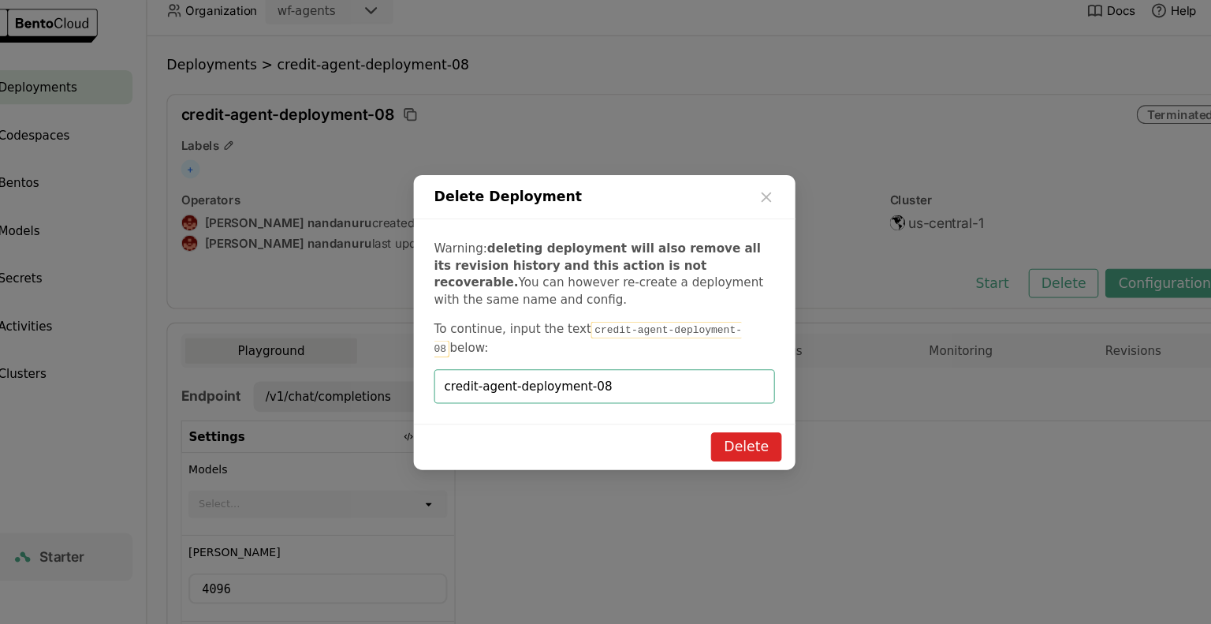
type input "credit-agent-deployment-08"
click at [737, 424] on button "Delete" at bounding box center [736, 427] width 65 height 27
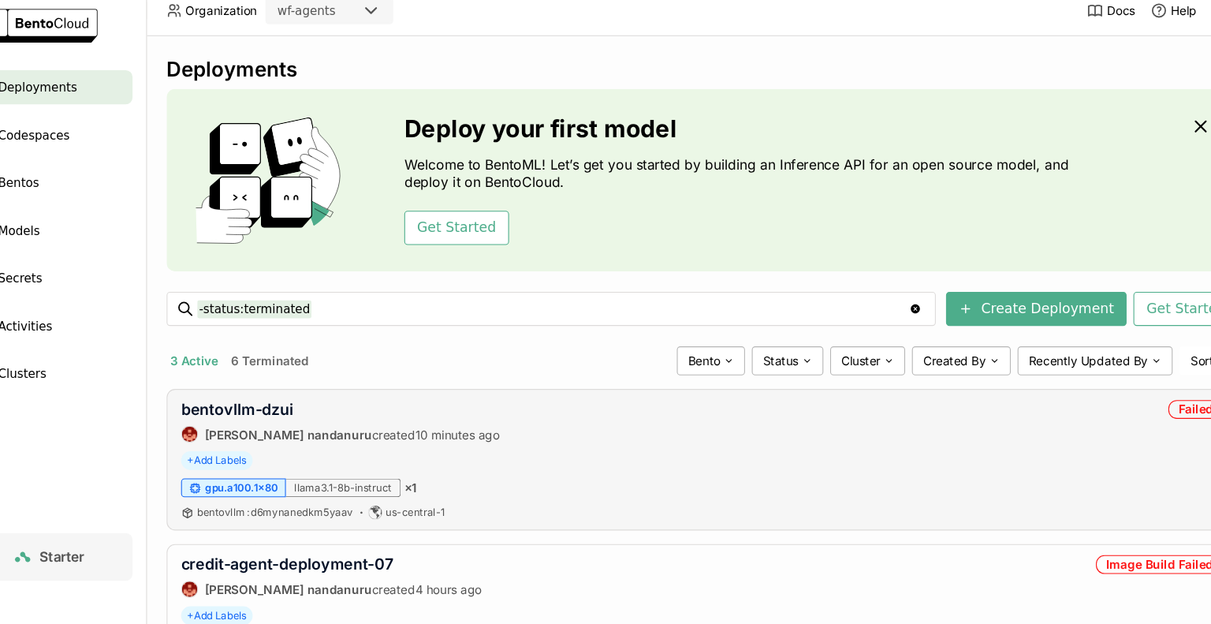
click at [1090, 470] on div "gpu.a100.1x80 llama3.1-8b-instruct × 1" at bounding box center [696, 464] width 965 height 17
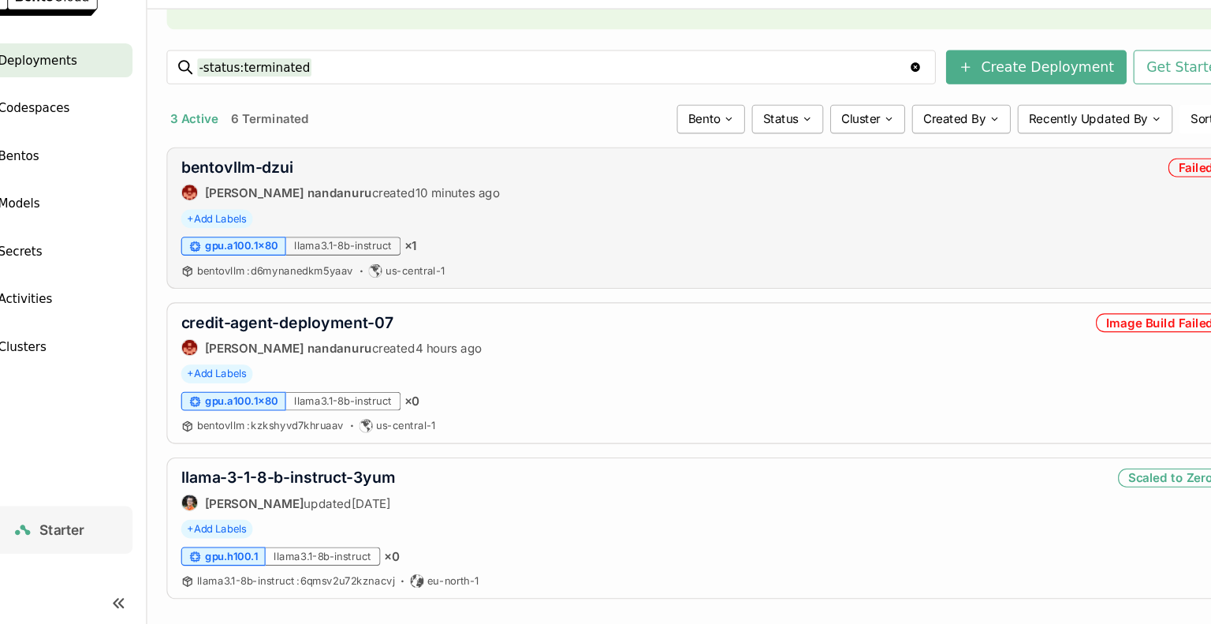
scroll to position [207, 0]
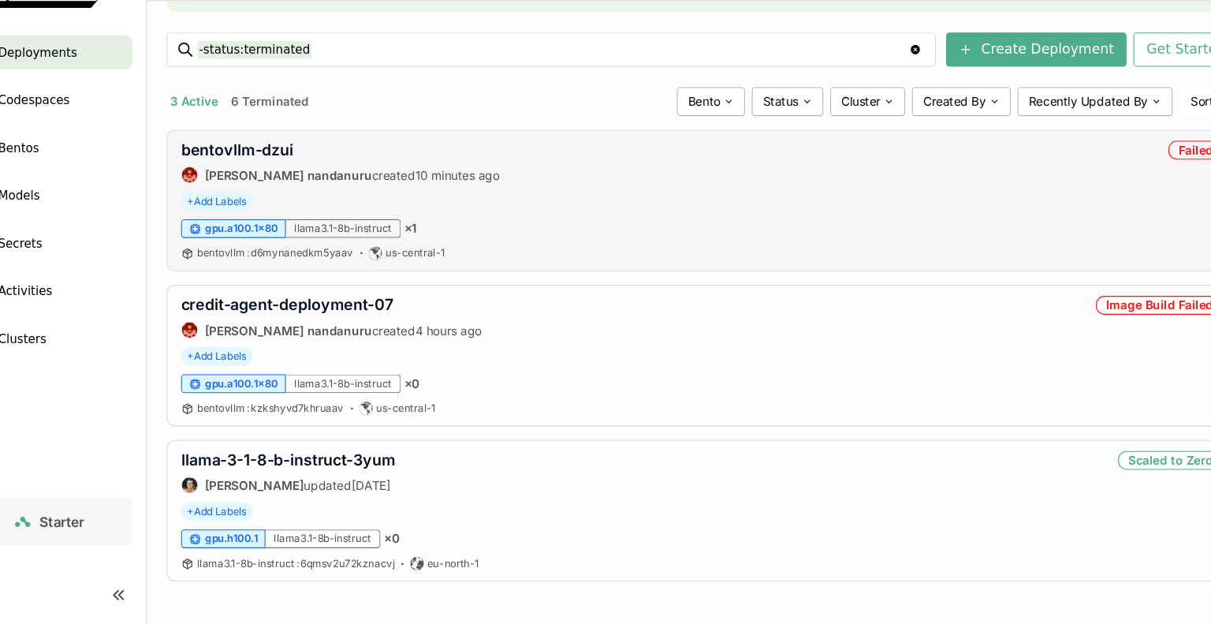
click at [1062, 517] on div "+ Add Labels" at bounding box center [696, 519] width 965 height 17
click at [286, 187] on link "bentovllm-dzui" at bounding box center [266, 185] width 104 height 17
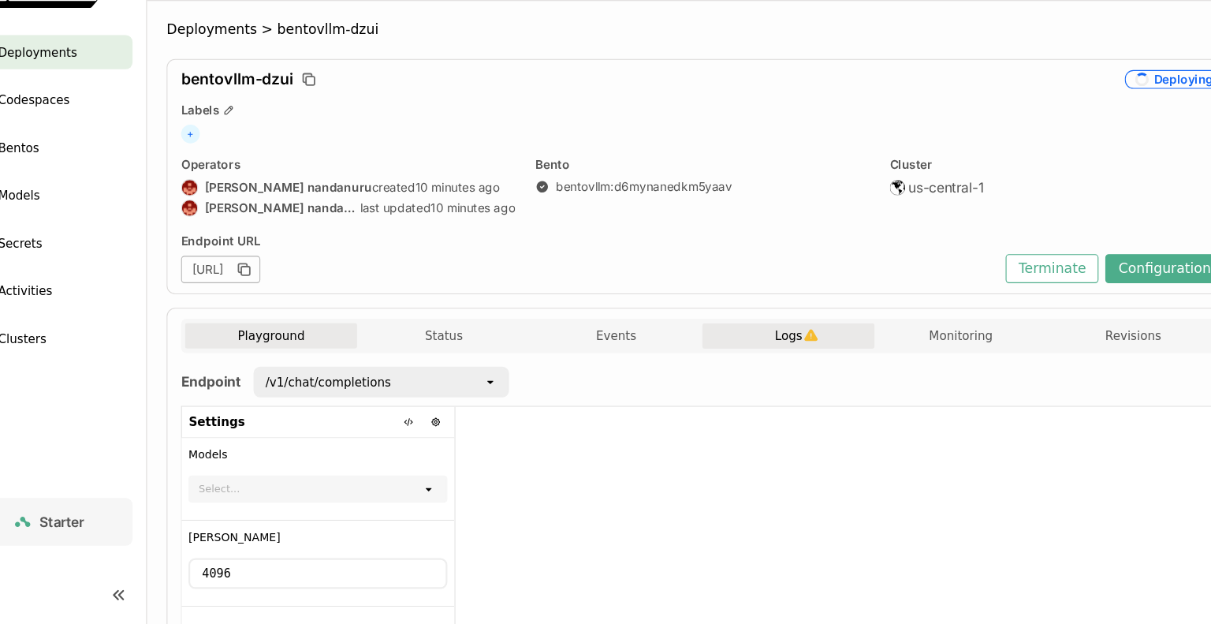
click at [778, 356] on span "Logs" at bounding box center [775, 357] width 25 height 14
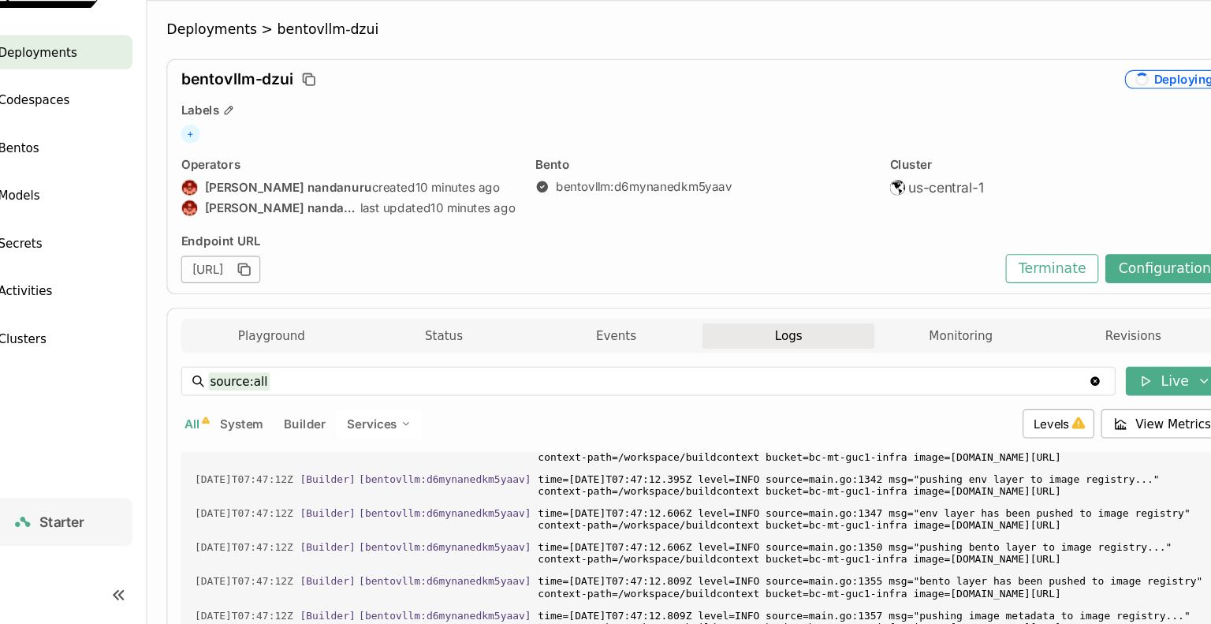
scroll to position [6934, 0]
drag, startPoint x: 1160, startPoint y: 504, endPoint x: 1153, endPoint y: 598, distance: 94.9
click at [1067, 576] on span "time=2025-10-08T07:47:12.809Z level=INFO source=main.go:1355 msg="bento layer h…" at bounding box center [855, 590] width 622 height 28
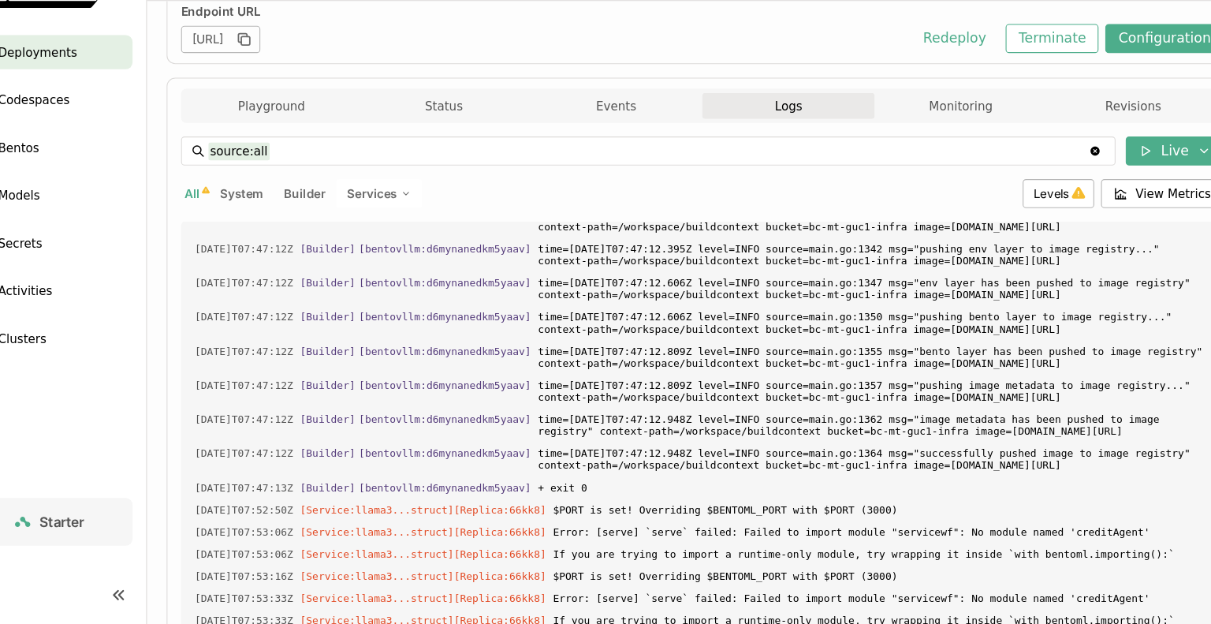
scroll to position [378, 0]
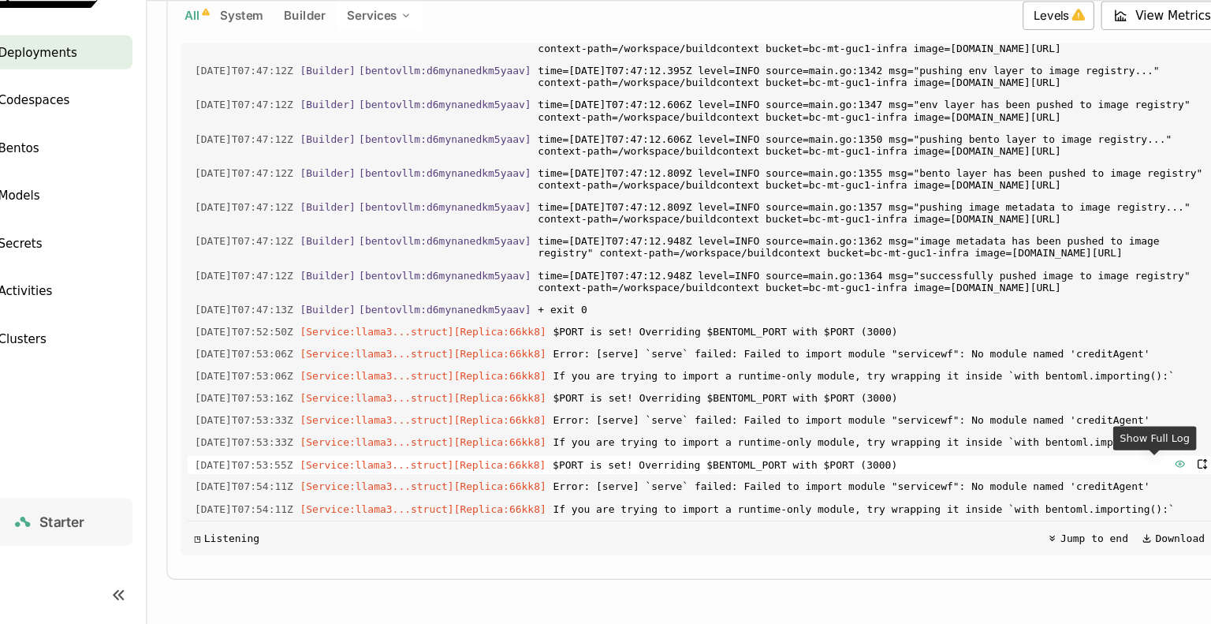
drag, startPoint x: 1067, startPoint y: 514, endPoint x: 1122, endPoint y: 471, distance: 69.1
click at [1122, 471] on div "Load older logs 2025-10-08T07:44:41Z [Builder] [ bentovllm:d6mynanedkm5yaav ] D…" at bounding box center [696, 323] width 952 height 473
click at [1012, 491] on span "Error: [serve] `serve` failed: Failed to import module "servicewf": No module n…" at bounding box center [862, 496] width 608 height 17
click at [1015, 498] on span "Error: [serve] `serve` failed: Failed to import module "servicewf": No module n…" at bounding box center [862, 496] width 608 height 17
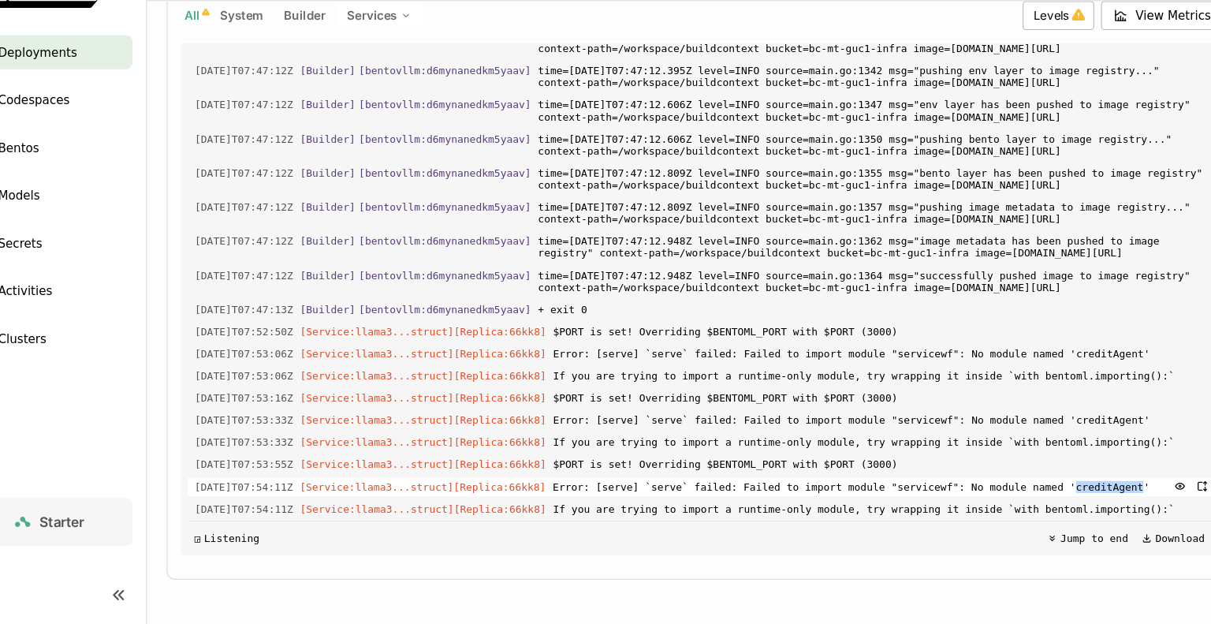
copy span "creditAgent"
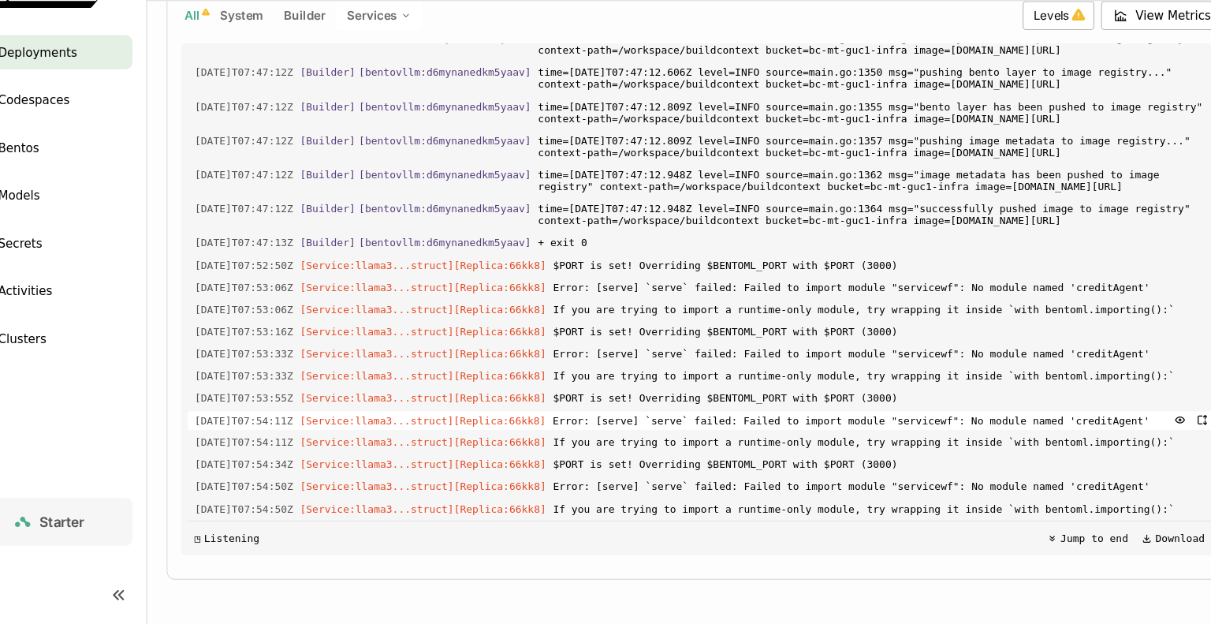
click at [1015, 498] on span "Error: [serve] `serve` failed: Failed to import module "servicewf": No module n…" at bounding box center [862, 496] width 608 height 17
drag, startPoint x: 965, startPoint y: 151, endPoint x: 968, endPoint y: 551, distance: 400.5
click at [968, 551] on div "Load older logs 2025-10-08T07:44:41Z [Builder] [ bentovllm:d6mynanedkm5yaav ] D…" at bounding box center [696, 323] width 952 height 473
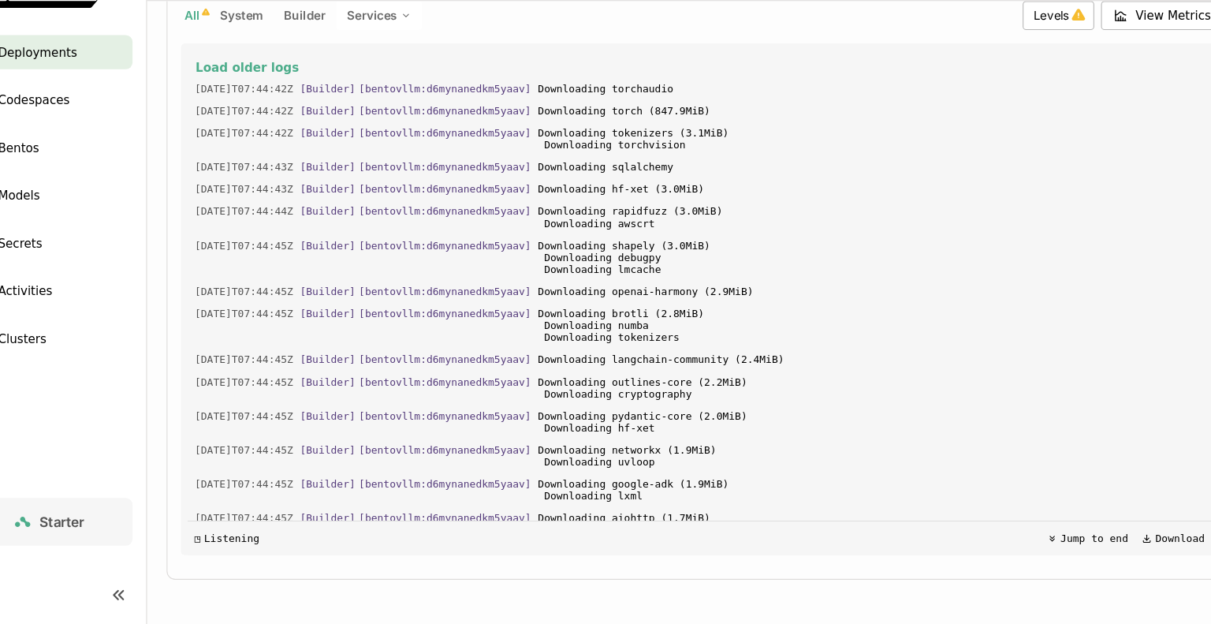
scroll to position [6955, 0]
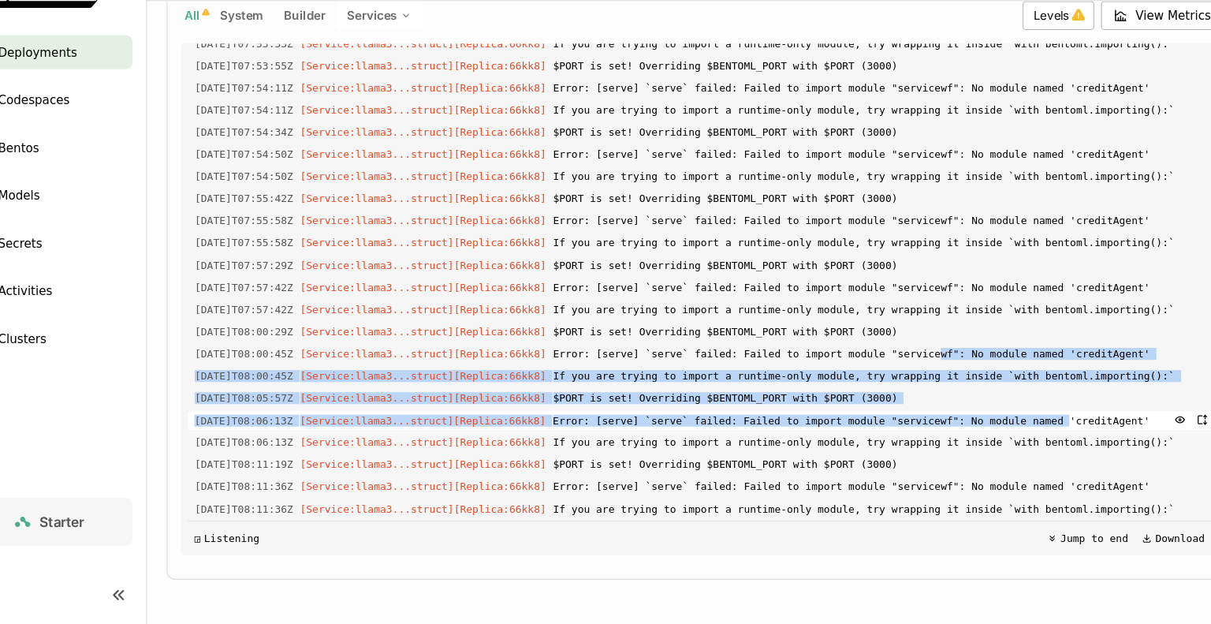
drag, startPoint x: 878, startPoint y: 374, endPoint x: 985, endPoint y: 426, distance: 118.8
click at [985, 426] on div "Load older logs 2025-10-08T07:44:42Z [Builder] [ bentovllm:d6mynanedkm5yaav ] D…" at bounding box center [696, 323] width 952 height 473
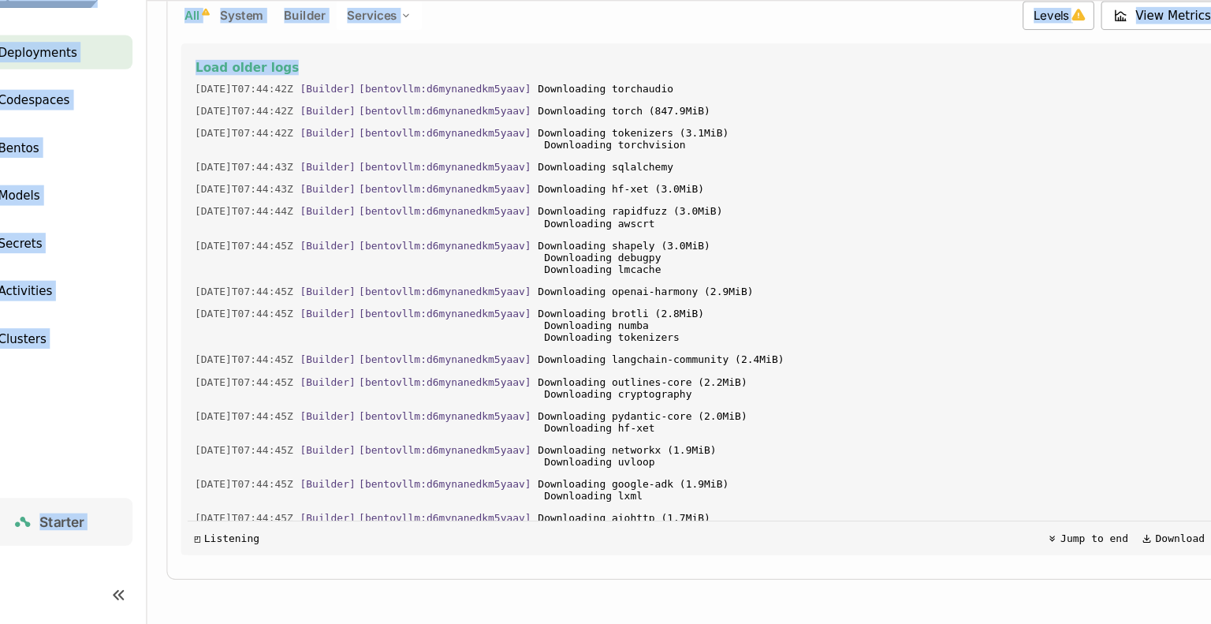
scroll to position [230, 0]
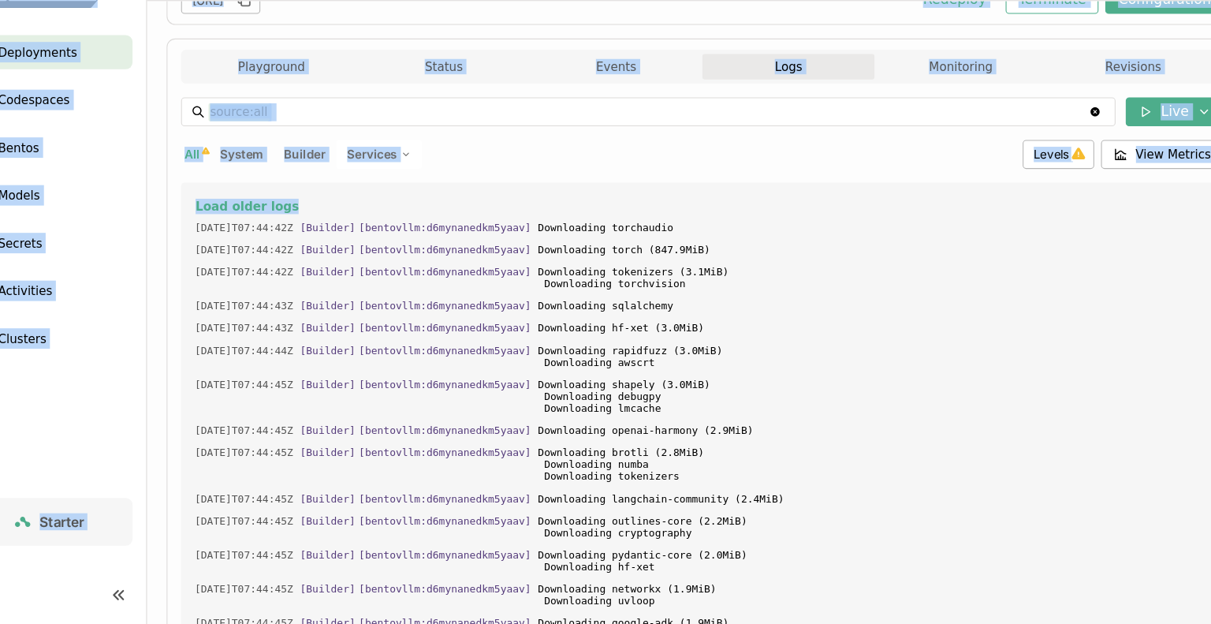
drag, startPoint x: 1166, startPoint y: 102, endPoint x: 1166, endPoint y: 35, distance: 67.8
click at [1166, 35] on div "Organization wf-agents Docs Help Deployments Codespaces Bentos Models Secrets A…" at bounding box center [605, 312] width 1211 height 624
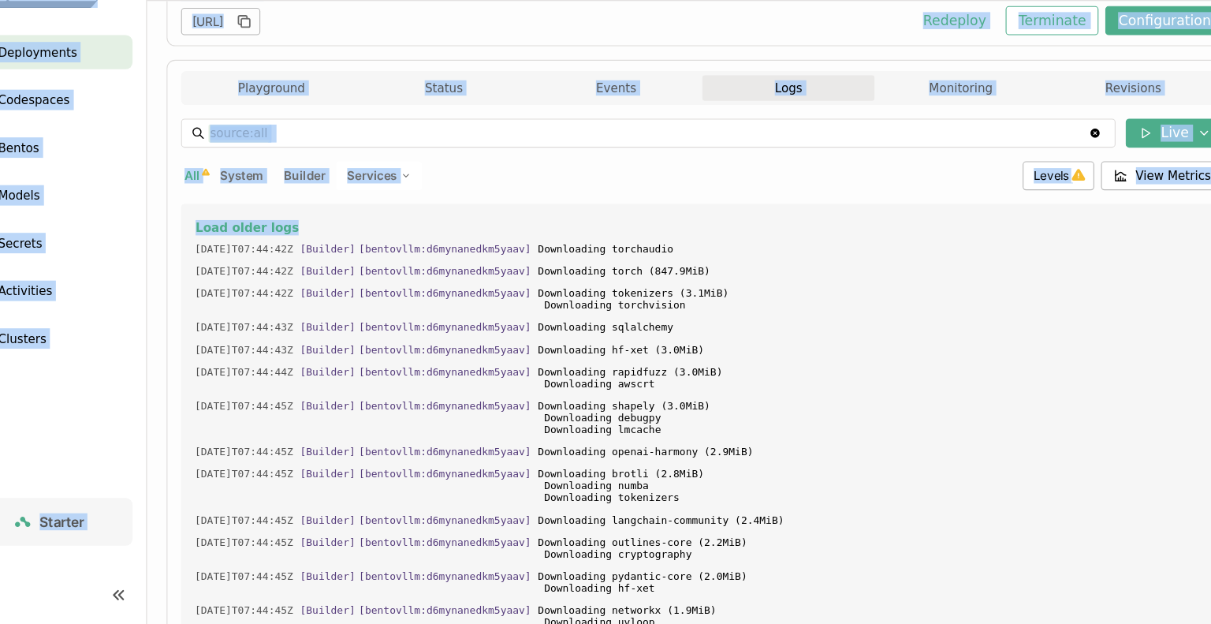
click at [169, 156] on ul "Deployments Codespaces Bentos Models Secrets Activities Clusters" at bounding box center [90, 227] width 181 height 296
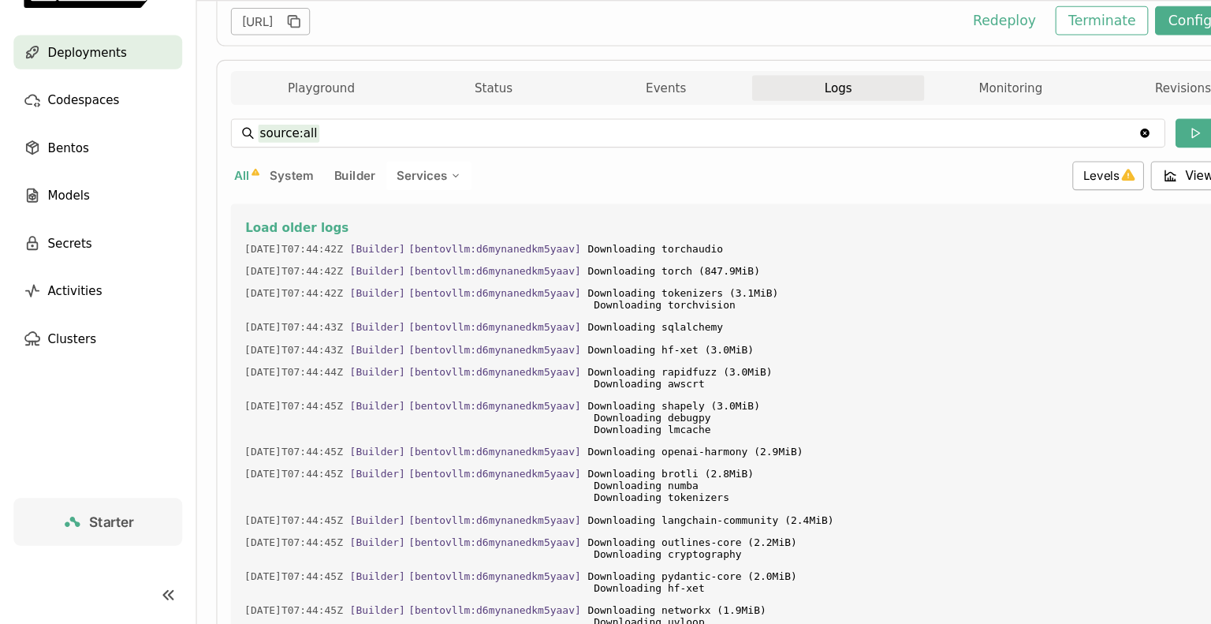
click at [92, 97] on span "Deployments" at bounding box center [80, 94] width 73 height 19
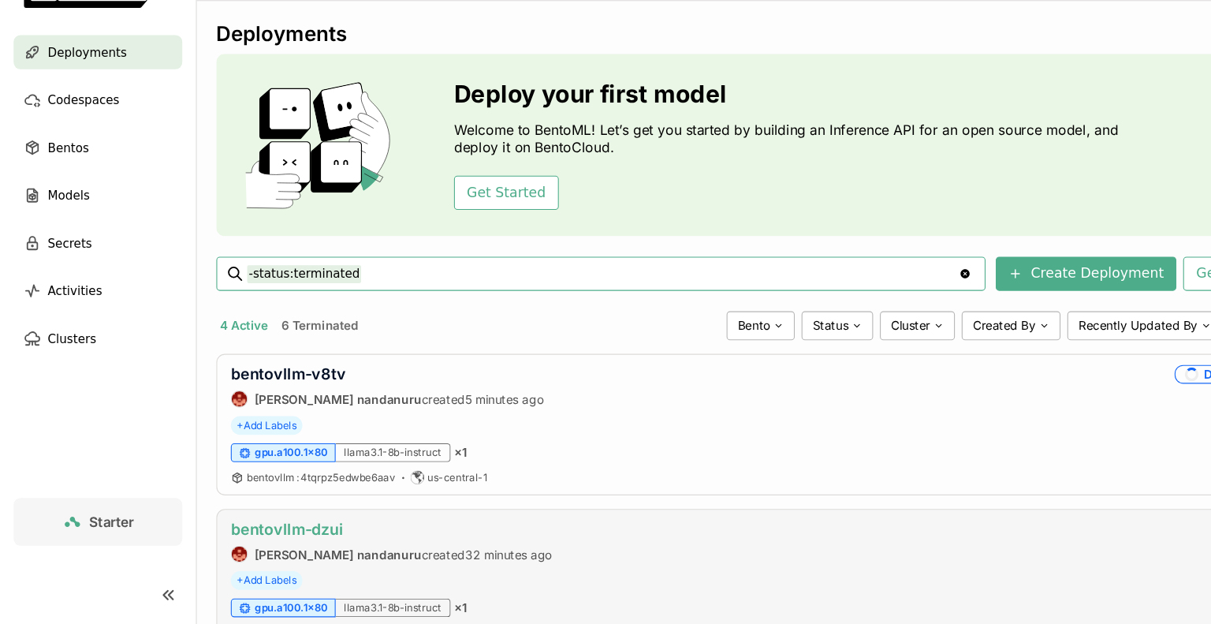
click at [301, 538] on link "bentovllm-dzui" at bounding box center [266, 535] width 104 height 17
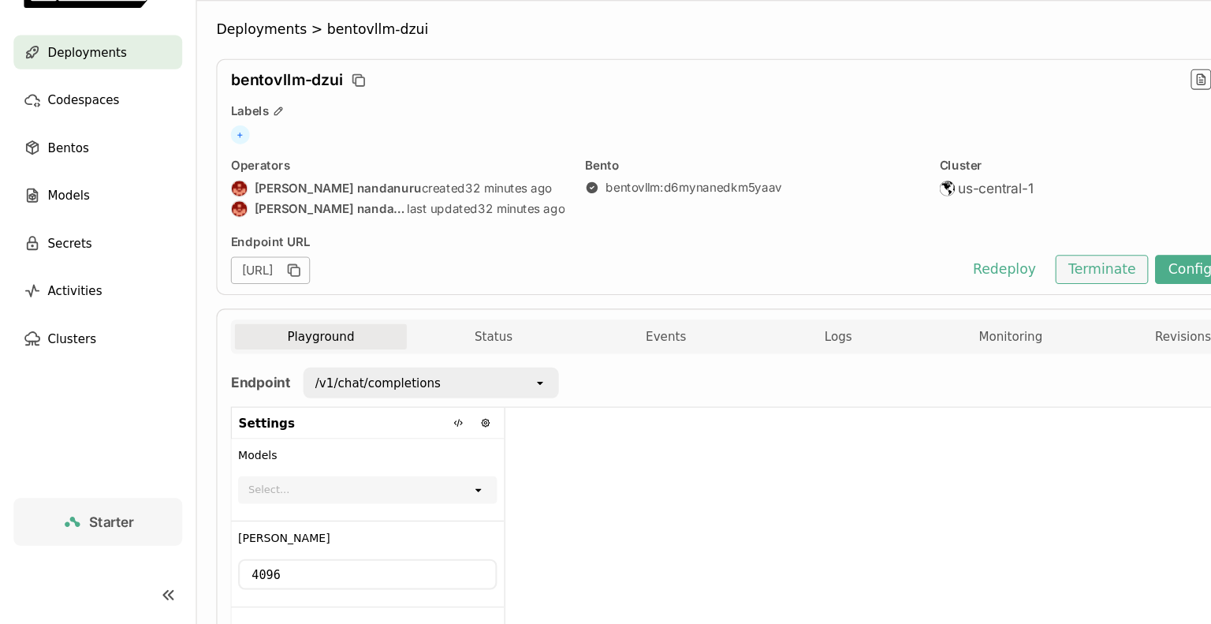
click at [1024, 290] on button "Terminate" at bounding box center [1020, 295] width 86 height 27
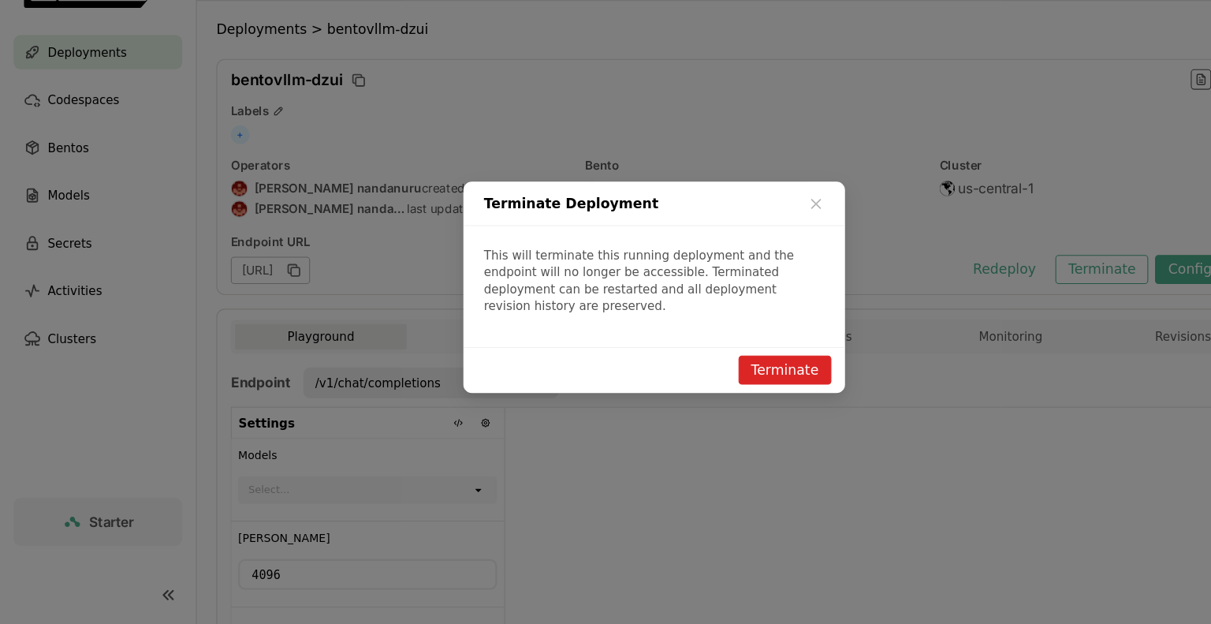
click at [734, 389] on button "Terminate" at bounding box center [726, 388] width 86 height 27
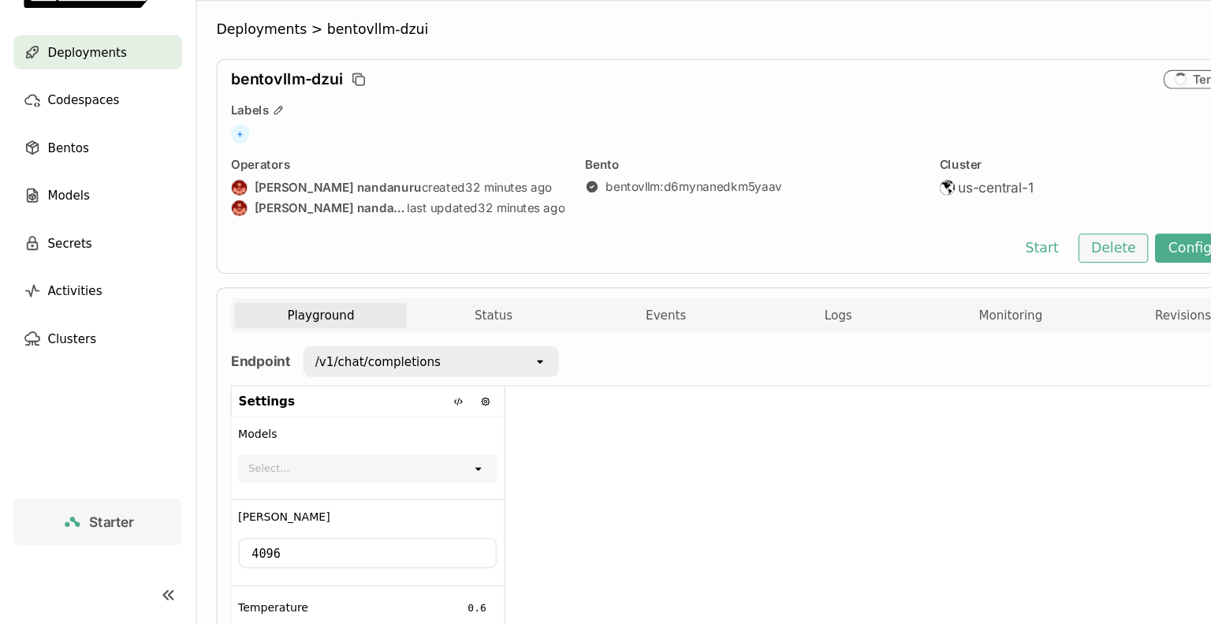
click at [1027, 276] on button "Delete" at bounding box center [1030, 275] width 65 height 27
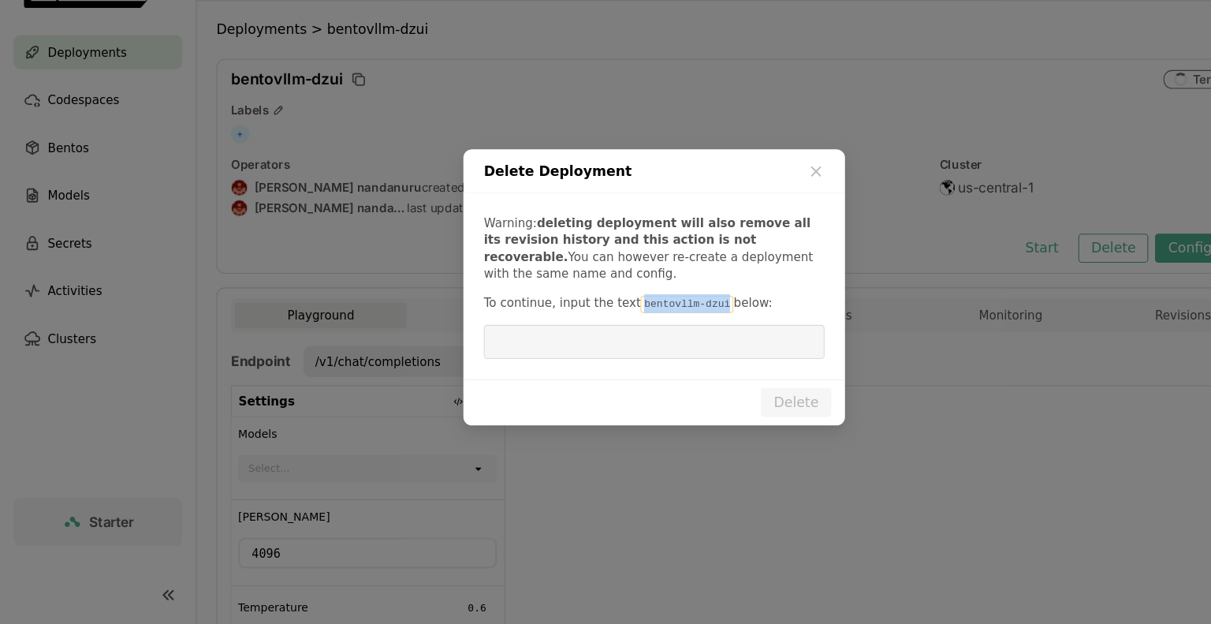
drag, startPoint x: 653, startPoint y: 327, endPoint x: 579, endPoint y: 318, distance: 73.9
click at [579, 318] on p "To continue, input the text bentovllm-dzui below:" at bounding box center [605, 326] width 315 height 17
copy code "bentovllm-dzui"
click at [531, 366] on input "dialog" at bounding box center [605, 363] width 296 height 30
paste input "bentovllm-dzui"
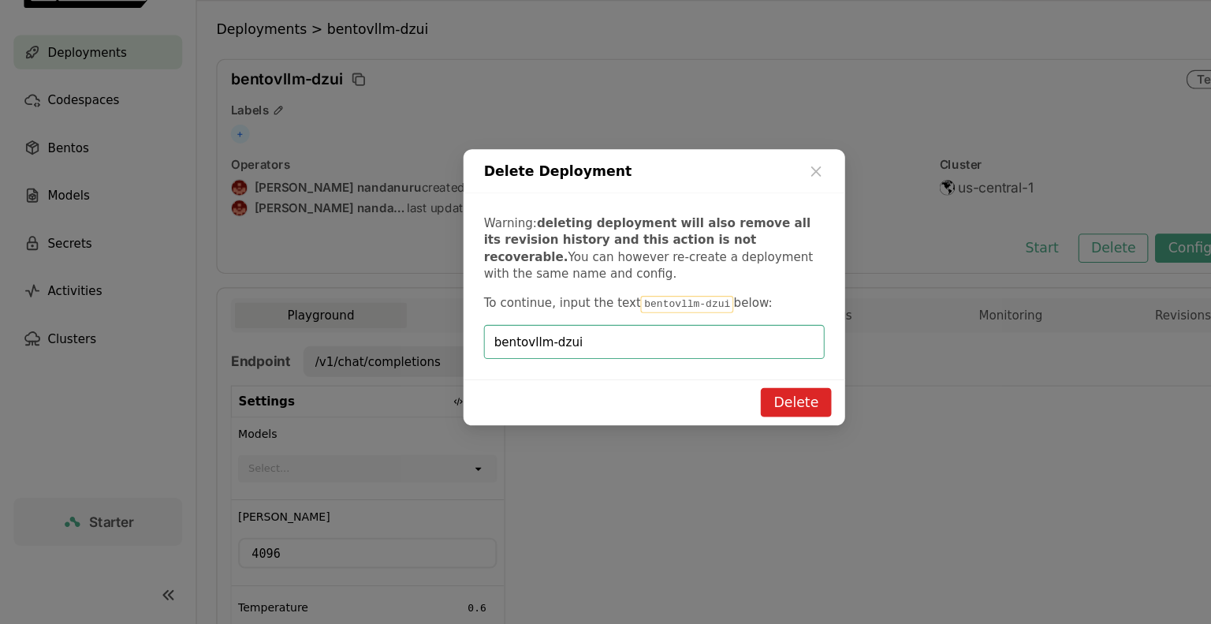
type input "bentovllm-dzui"
click at [738, 417] on button "Delete" at bounding box center [736, 418] width 65 height 27
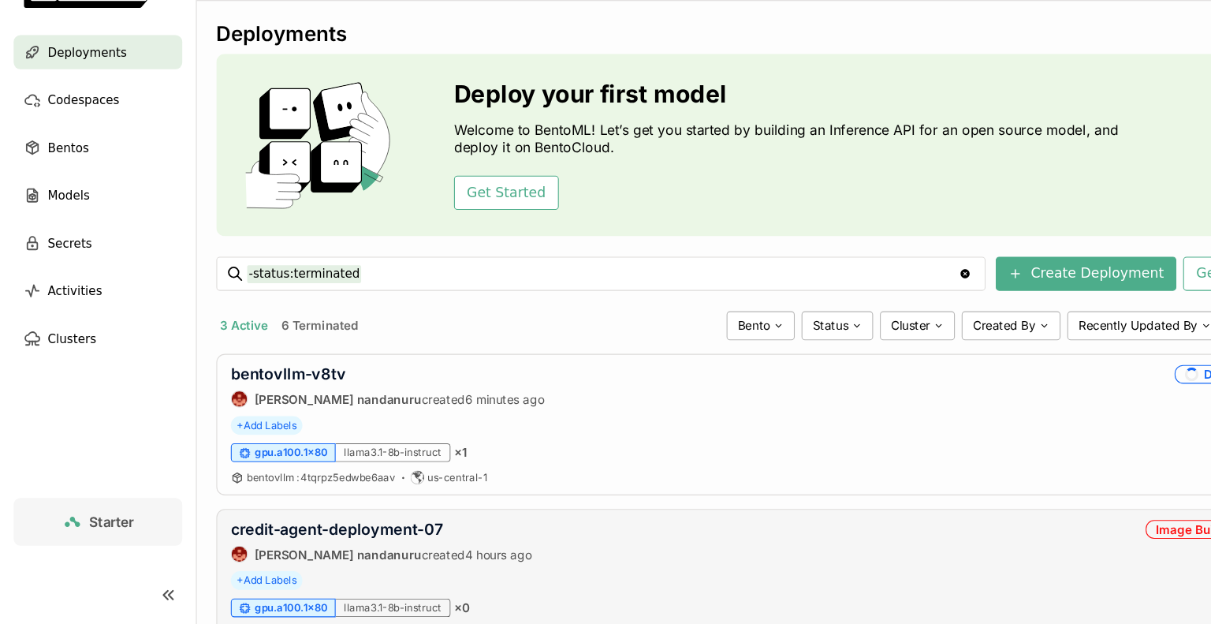
click at [607, 587] on div "+ Add Labels" at bounding box center [696, 583] width 965 height 17
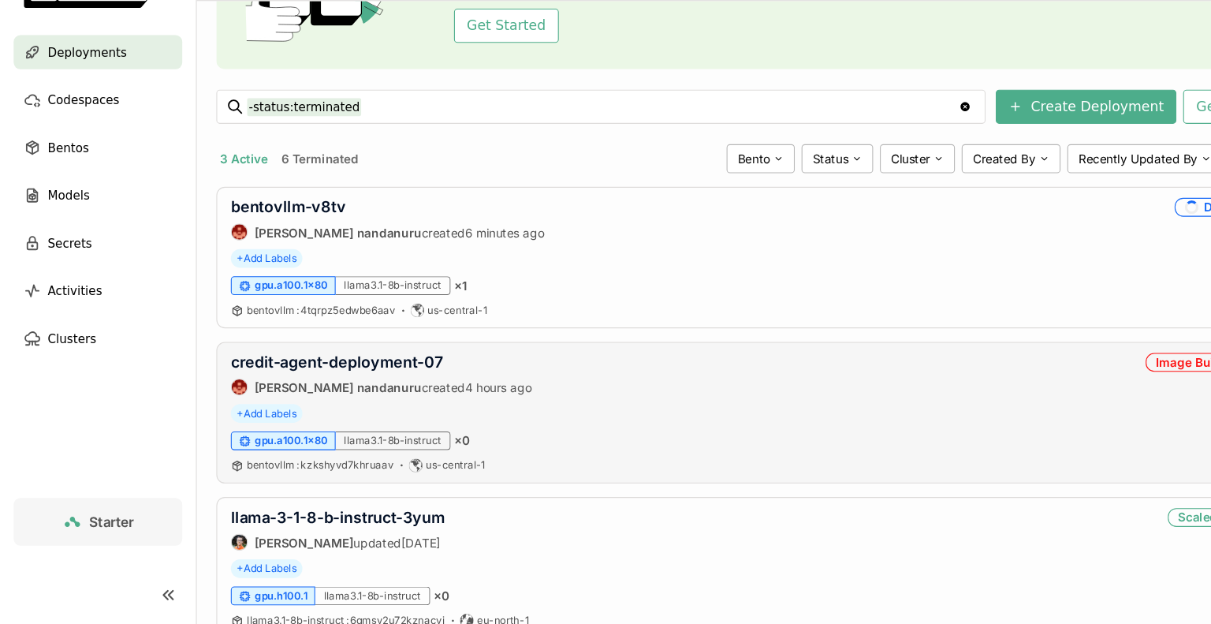
scroll to position [207, 0]
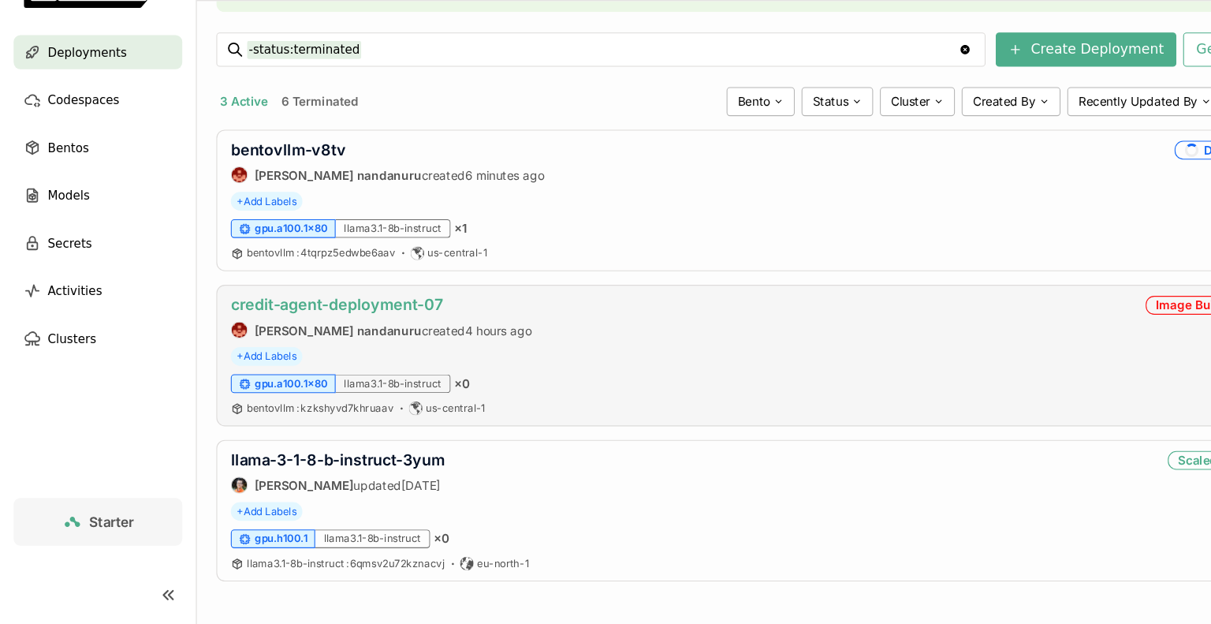
click at [293, 334] on link "credit-agent-deployment-07" at bounding box center [312, 328] width 196 height 17
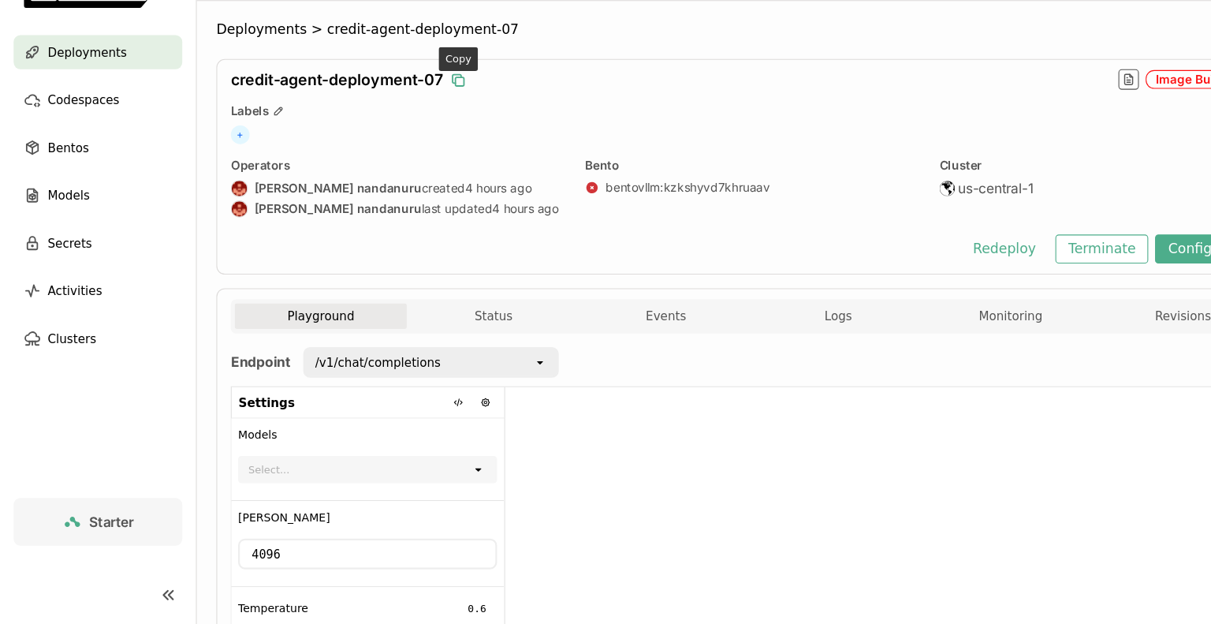
click at [423, 122] on icon "button" at bounding box center [424, 121] width 16 height 16
click at [1034, 272] on button "Terminate" at bounding box center [1020, 276] width 86 height 27
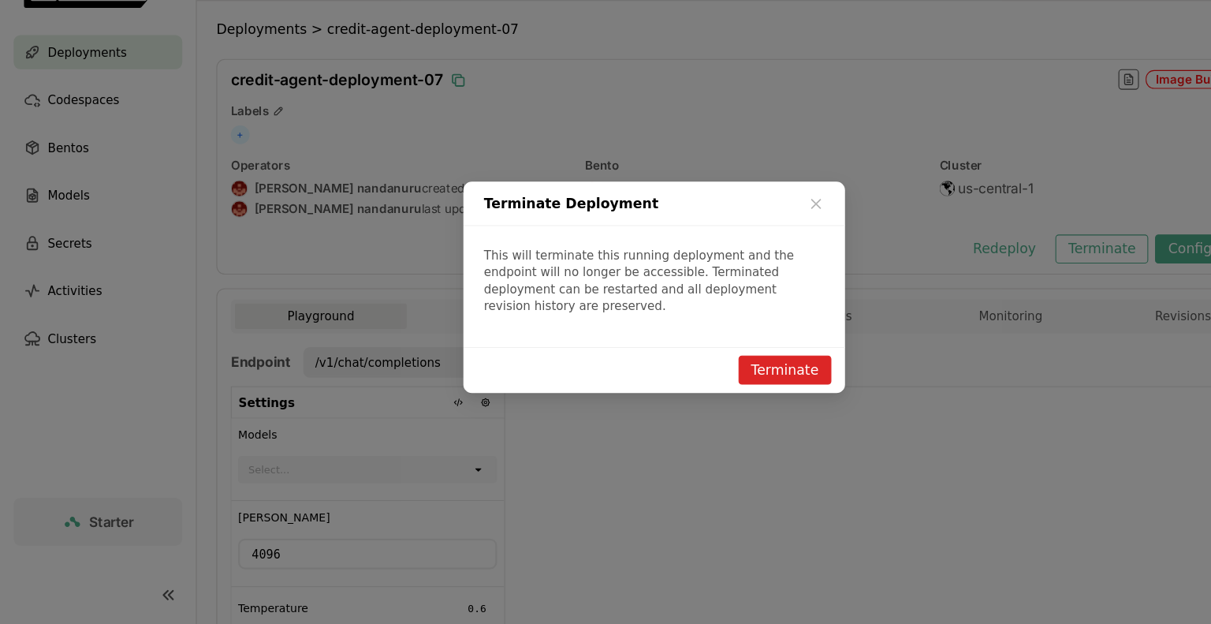
click at [717, 385] on button "Terminate" at bounding box center [726, 388] width 86 height 27
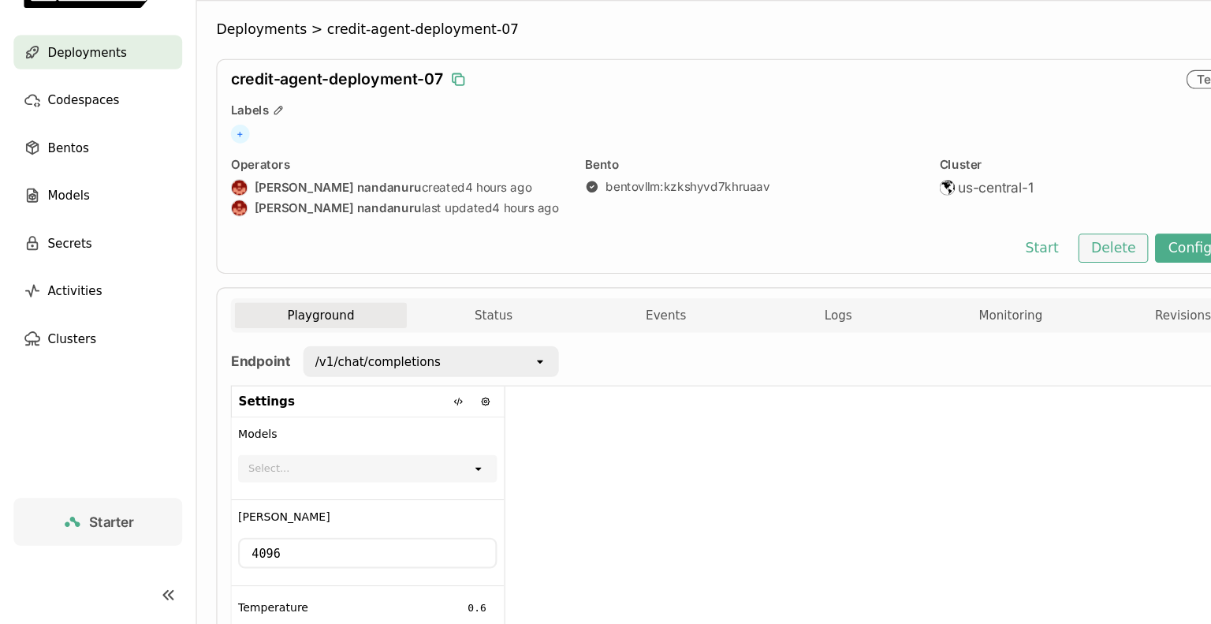
click at [1044, 270] on button "Delete" at bounding box center [1030, 275] width 65 height 27
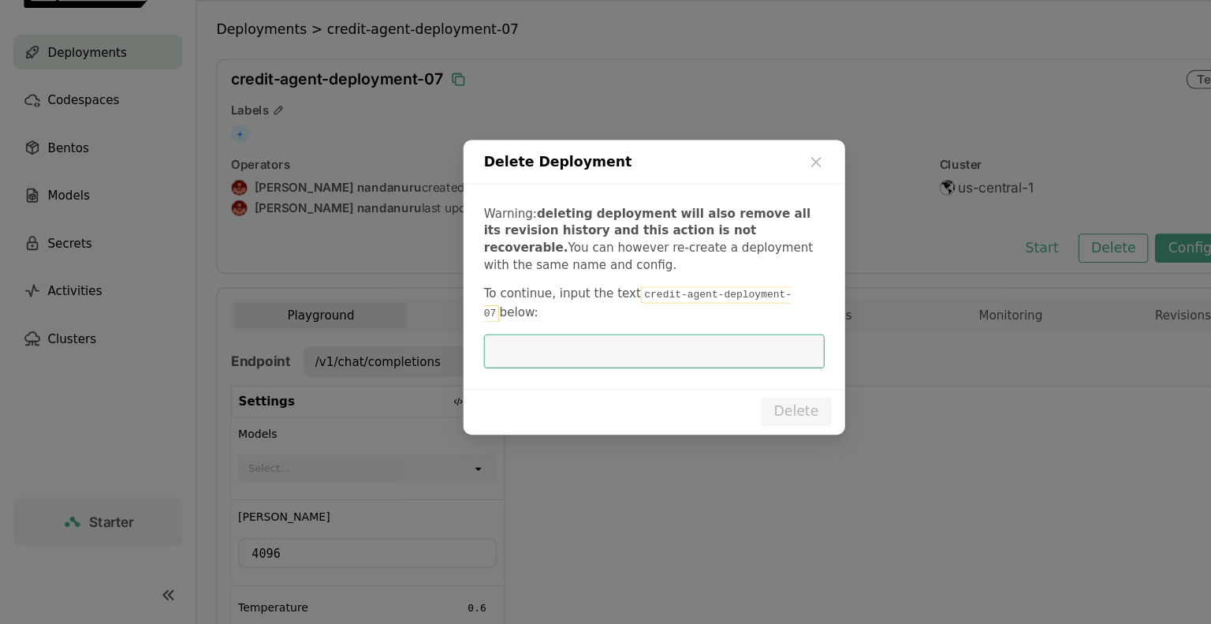
click at [586, 364] on input "dialog" at bounding box center [605, 371] width 296 height 30
type input "credit-agent-deployment-07"
click at [755, 426] on button "Delete" at bounding box center [736, 427] width 65 height 27
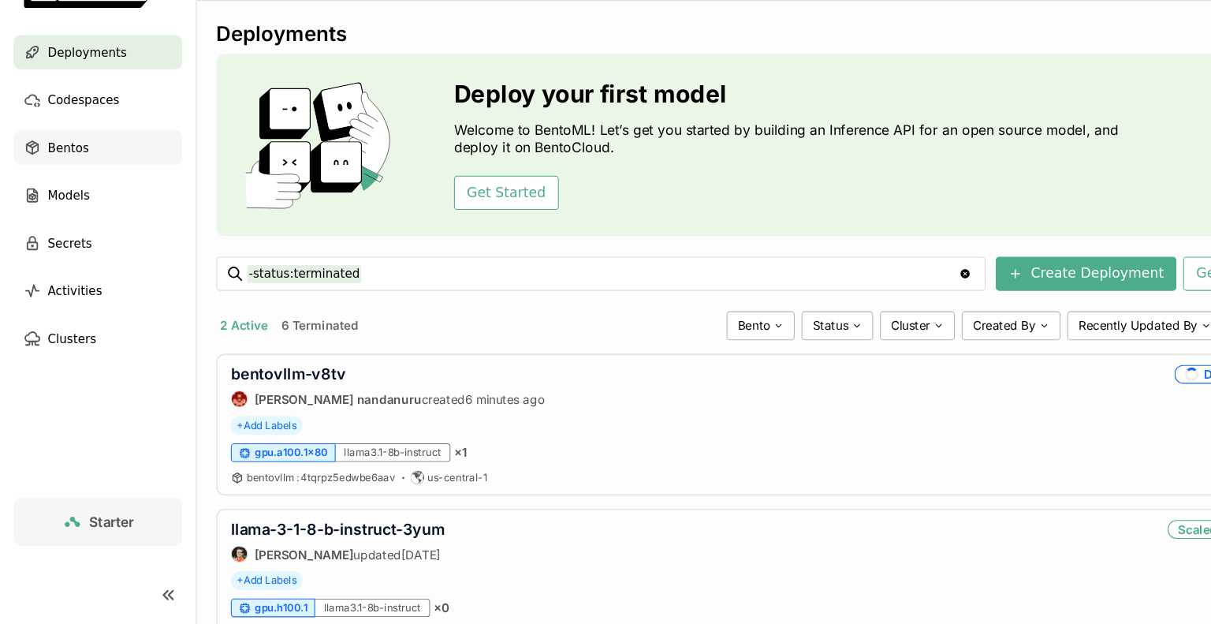
click at [56, 187] on span "Bentos" at bounding box center [63, 182] width 38 height 19
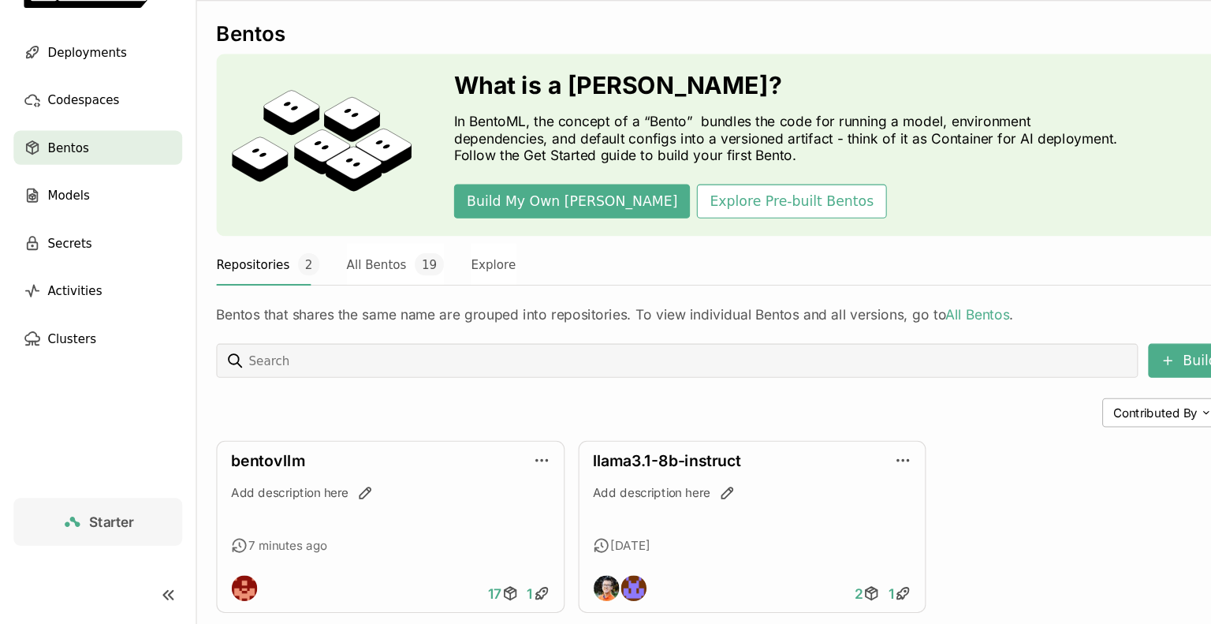
click at [638, 285] on div "Repositories 2 All Bentos 19 Explore" at bounding box center [696, 290] width 992 height 39
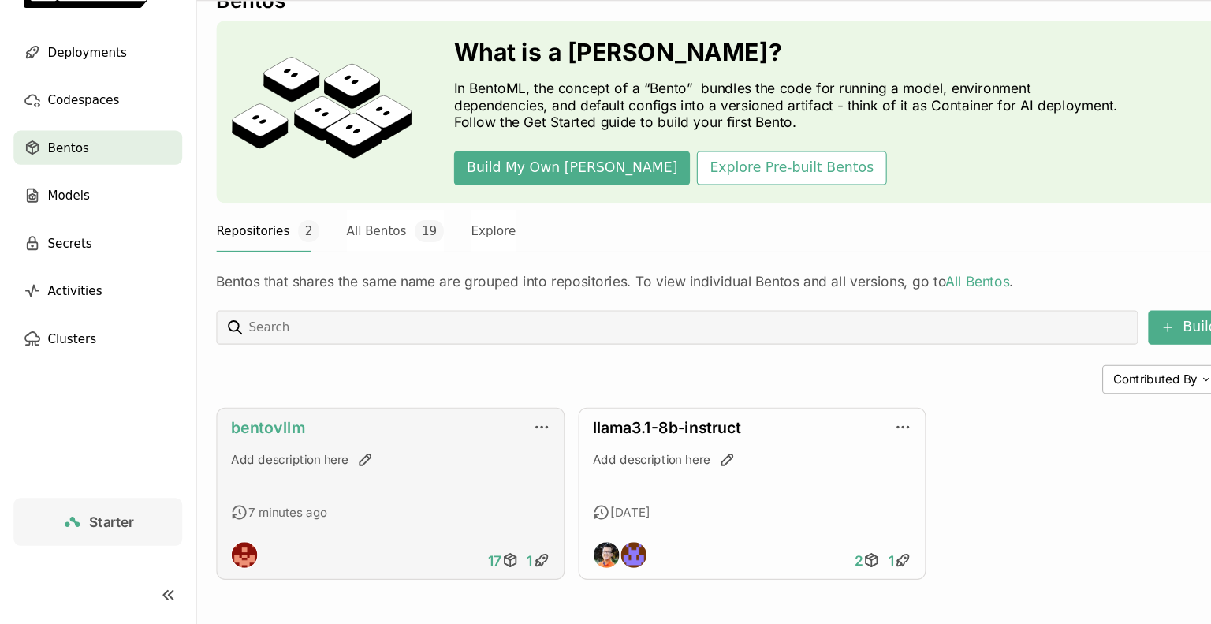
click at [257, 441] on link "bentovllm" at bounding box center [248, 442] width 69 height 17
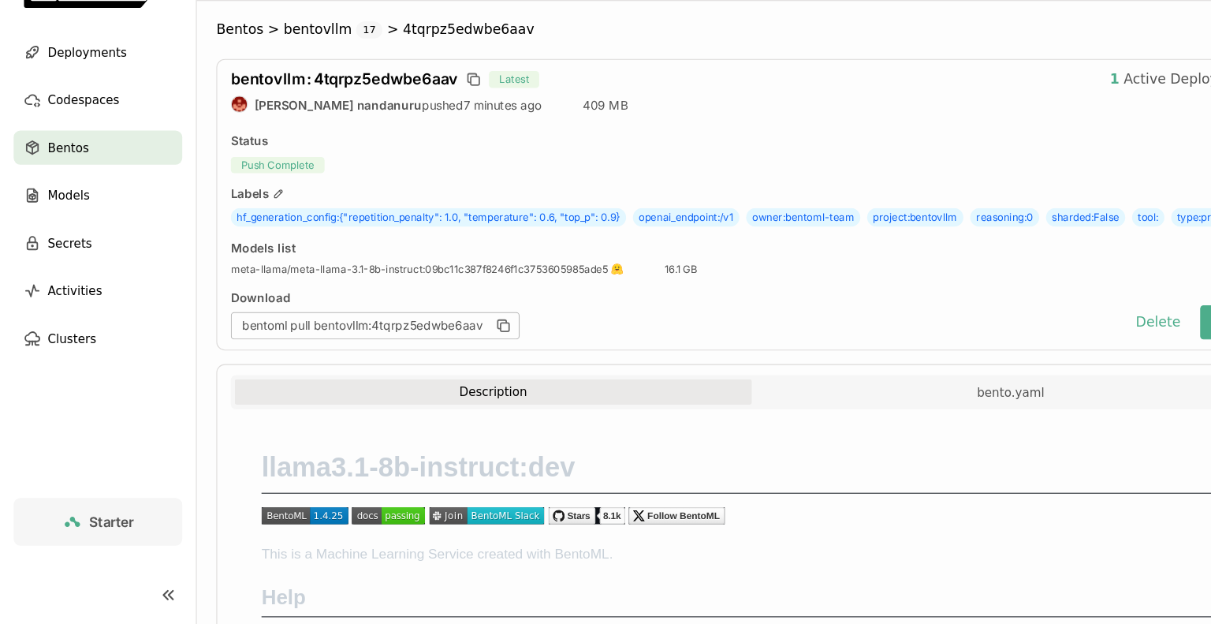
click at [750, 360] on div "bentoml pull bentovllm:4tqrpz5edwbe6aav" at bounding box center [623, 347] width 819 height 25
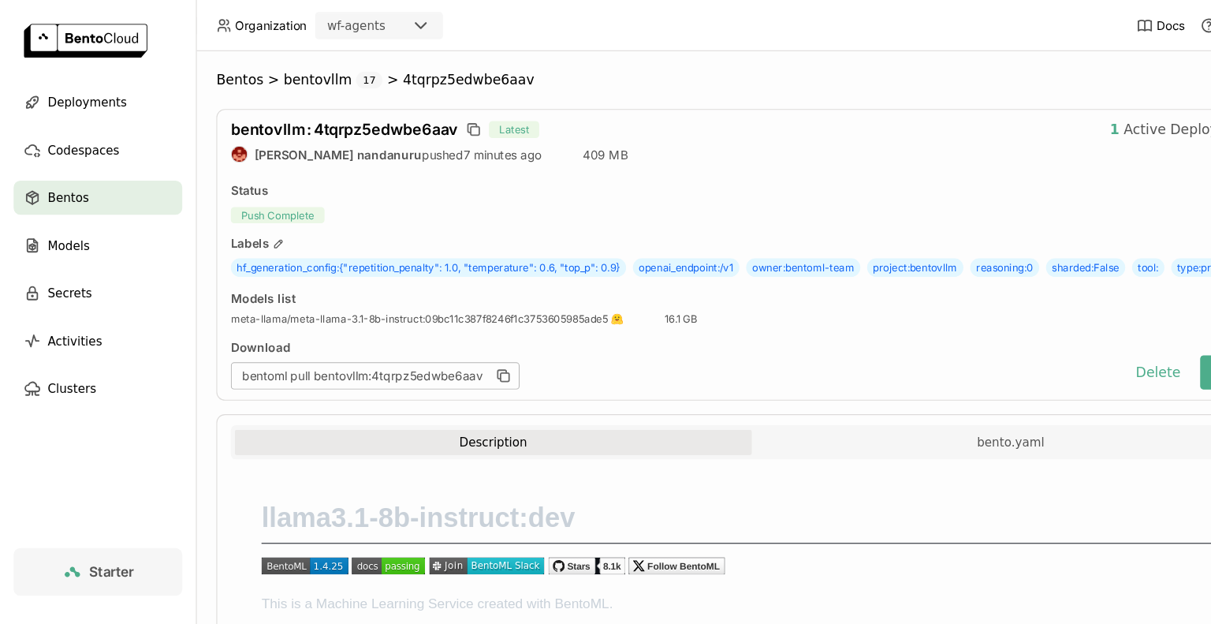
click at [750, 302] on div "Models list meta-llama/meta-llama-3.1-8b-instruct : 09bc11c387f8246f1c375360598…" at bounding box center [696, 285] width 965 height 33
click at [330, 75] on span "17" at bounding box center [342, 74] width 24 height 16
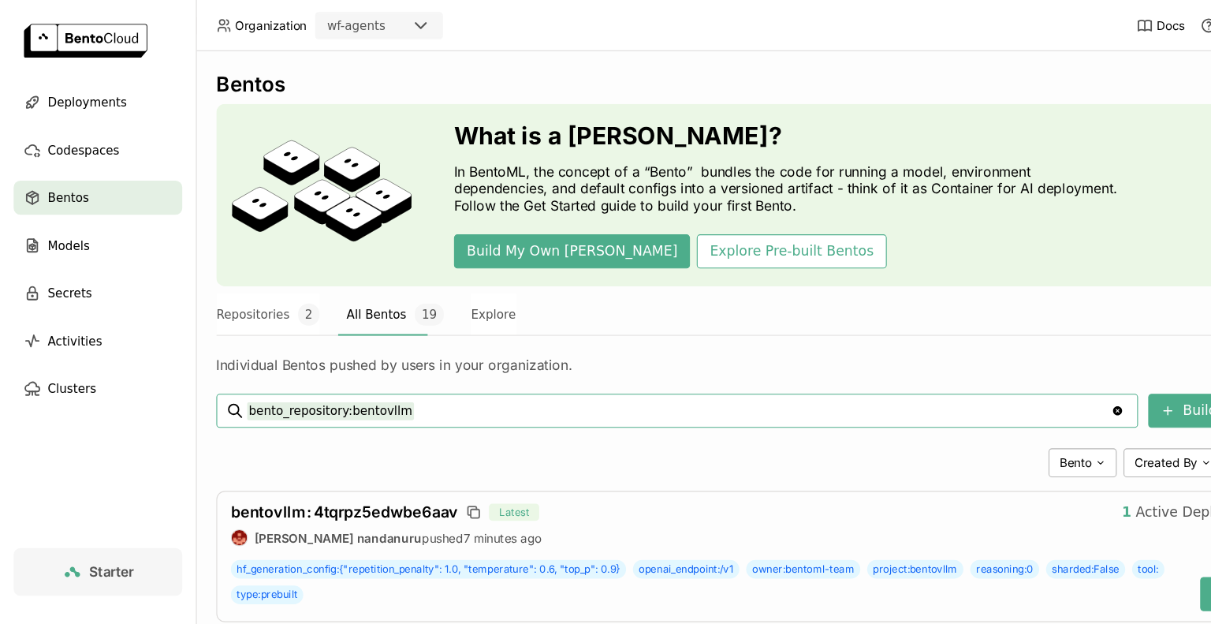
click at [1016, 318] on div "Individual Bentos pushed by users in your organization." at bounding box center [696, 328] width 992 height 35
click at [326, 292] on button "All Bentos 19" at bounding box center [366, 290] width 90 height 39
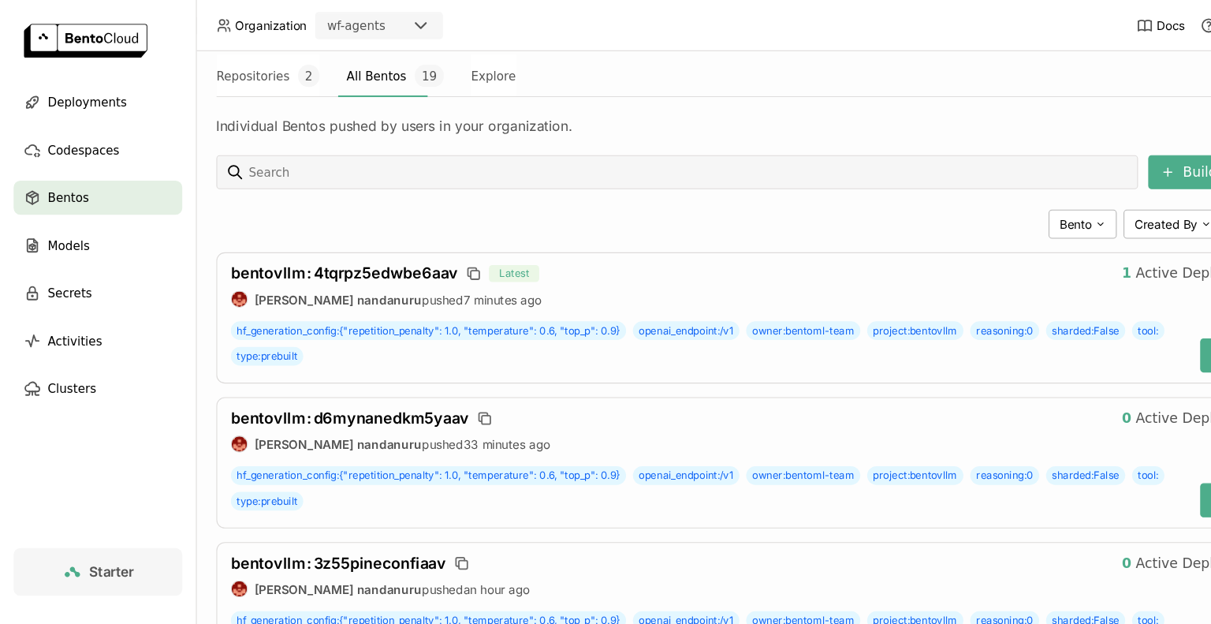
scroll to position [315, 0]
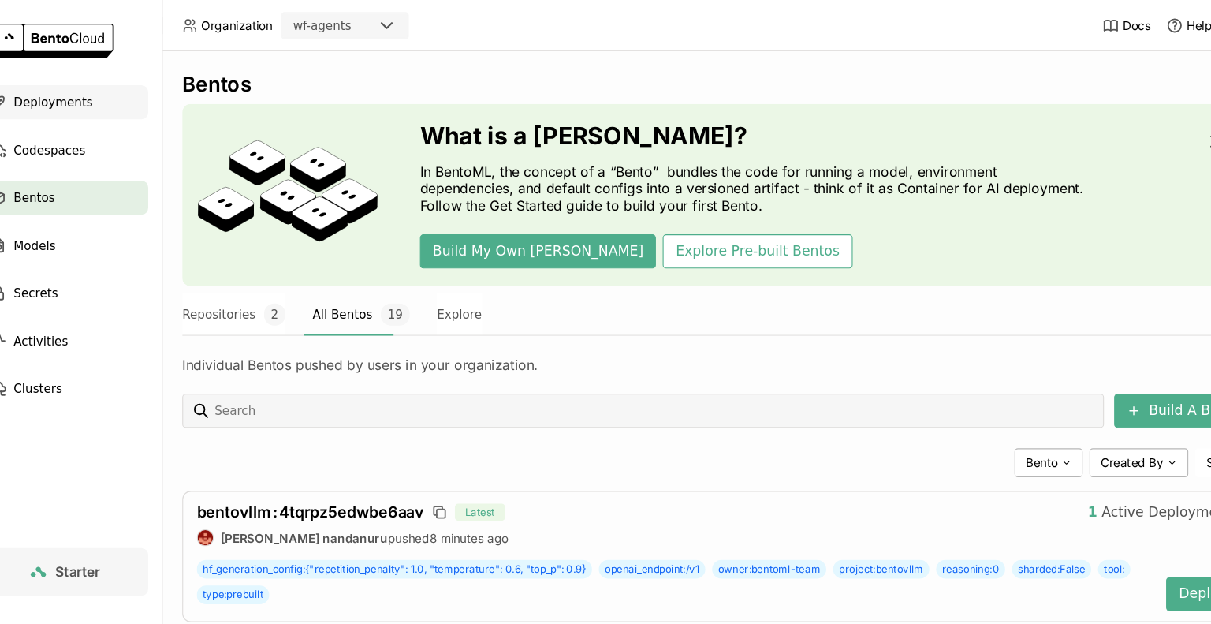
click at [65, 106] on div "Deployments" at bounding box center [91, 95] width 156 height 32
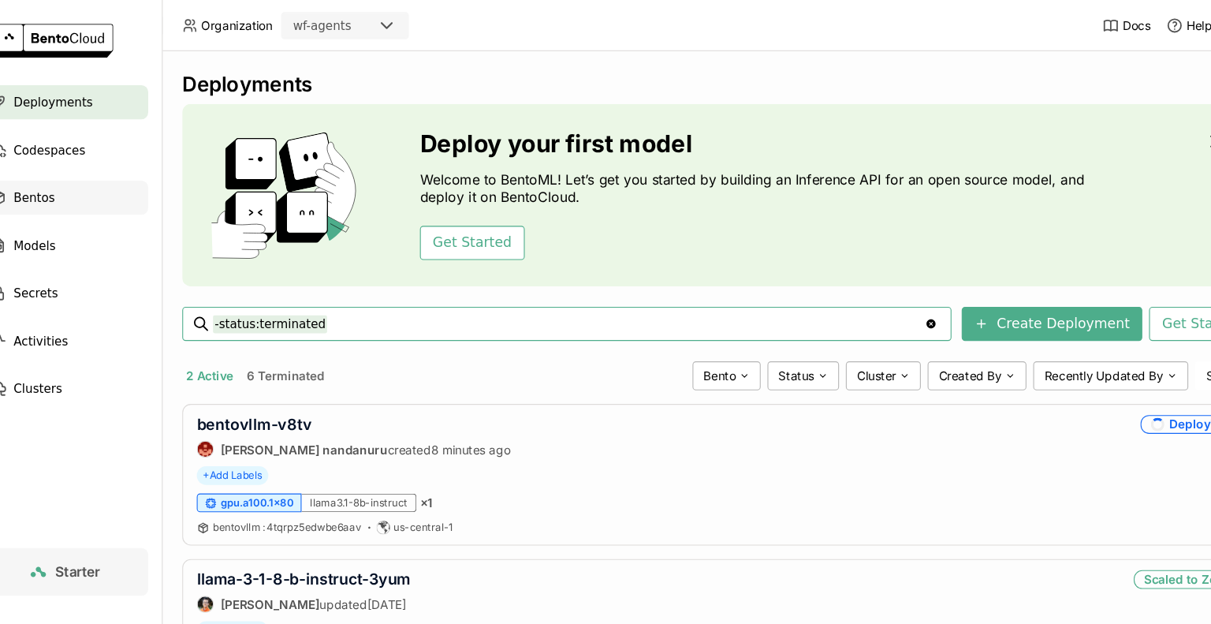
click at [36, 179] on icon at bounding box center [30, 183] width 16 height 16
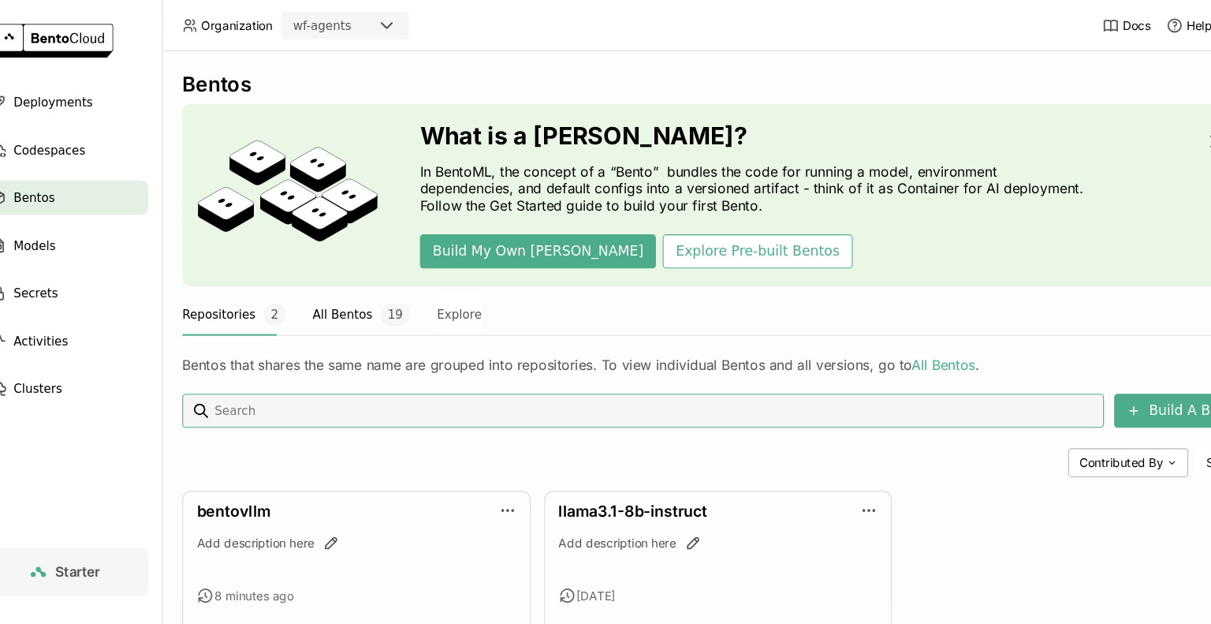
click at [348, 296] on button "All Bentos 19" at bounding box center [366, 290] width 90 height 39
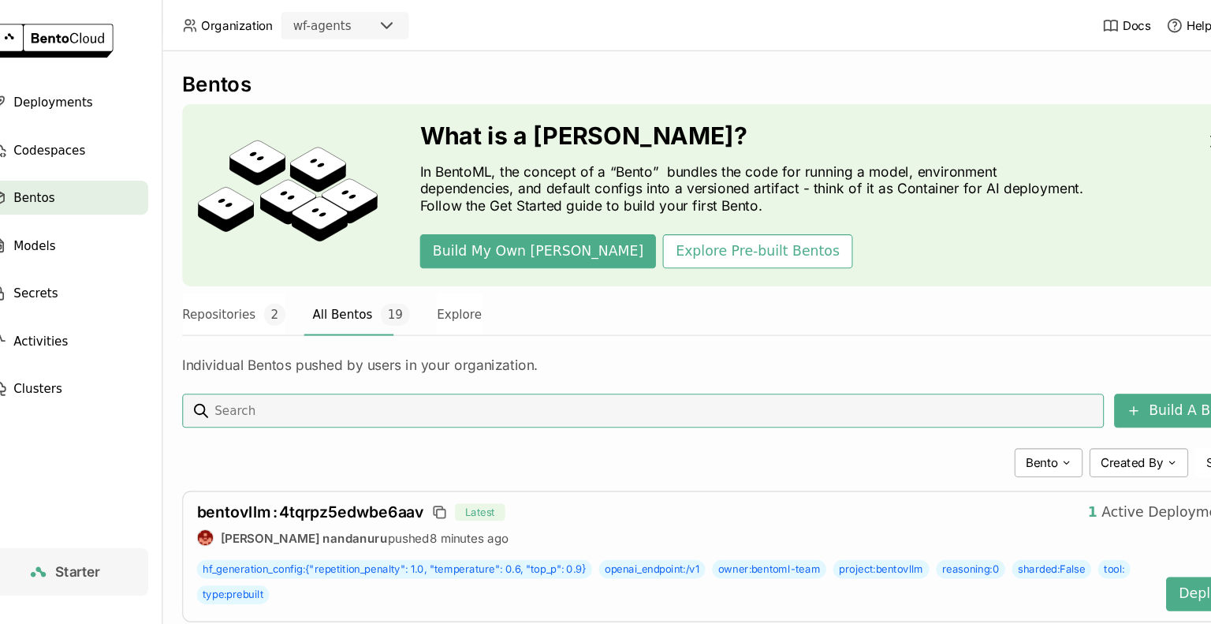
click at [931, 314] on div "Individual Bentos pushed by users in your organization." at bounding box center [696, 328] width 992 height 35
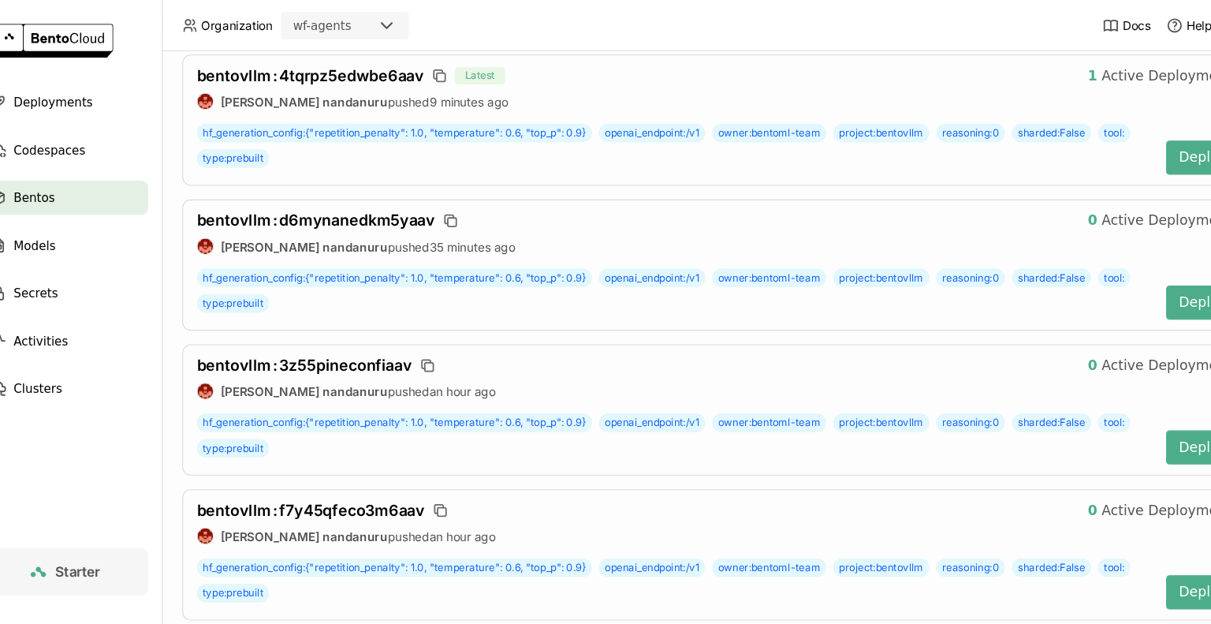
scroll to position [410, 0]
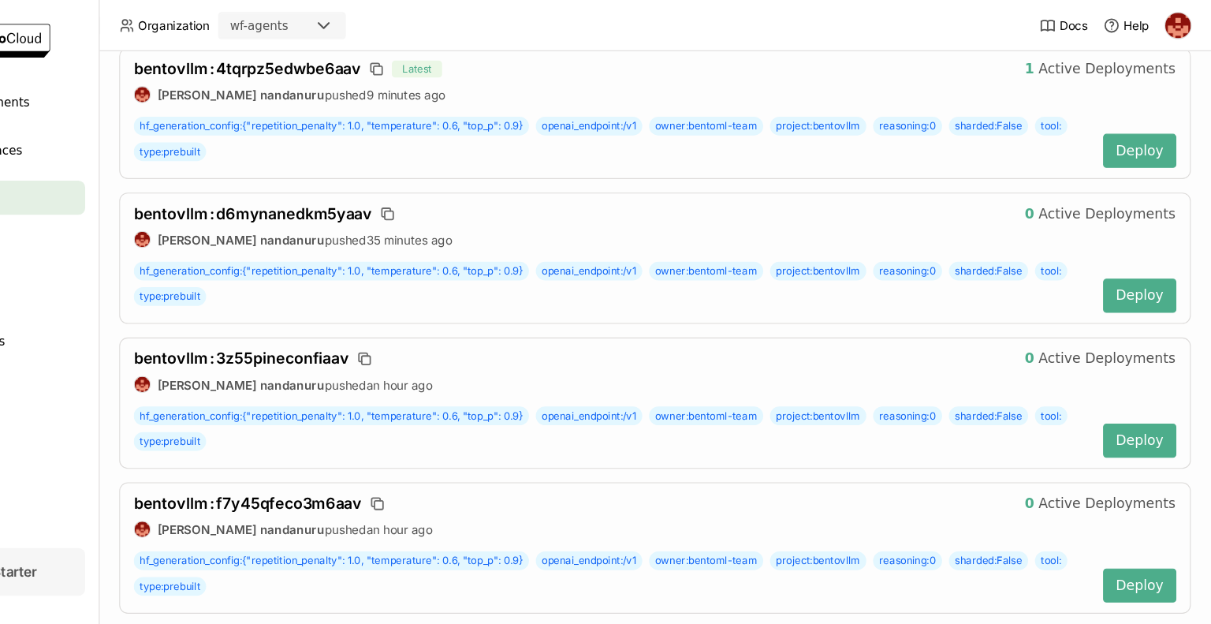
click at [989, 314] on div "bentovllm : 3z55pineconfiaav 0 Active Deployments prasanth nandanuru pushed an …" at bounding box center [696, 372] width 992 height 121
click at [352, 328] on span "bentovllm : 3z55pineconfiaav" at bounding box center [313, 331] width 199 height 17
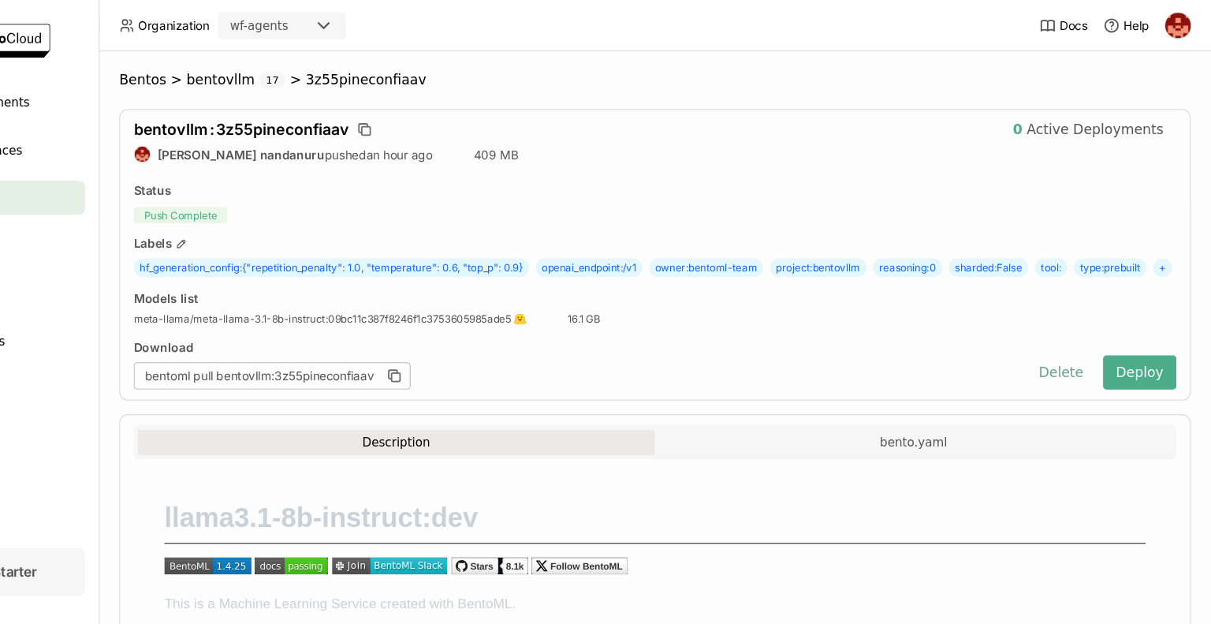
click at [1074, 360] on button "Delete" at bounding box center [1071, 345] width 65 height 32
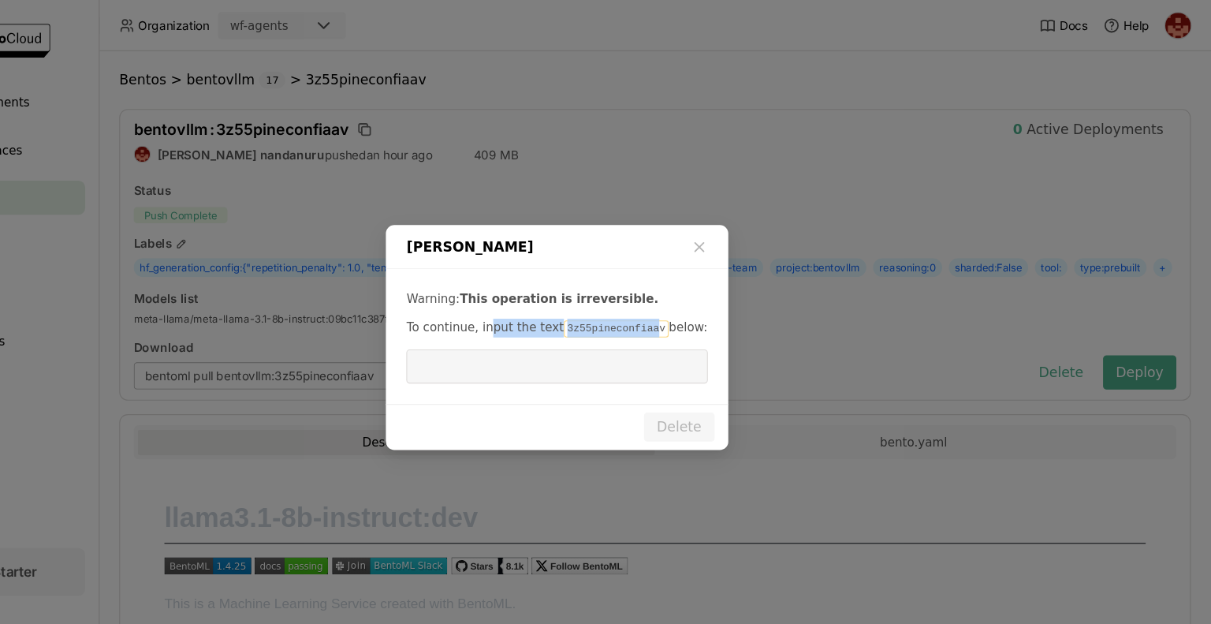
drag, startPoint x: 680, startPoint y: 303, endPoint x: 539, endPoint y: 292, distance: 141.5
click at [539, 292] on div "Warning: This operation is irreversible. To continue, input the text 3z55pineco…" at bounding box center [605, 311] width 316 height 125
click at [664, 315] on div "Warning: This operation is irreversible. To continue, input the text 3z55pineco…" at bounding box center [605, 311] width 316 height 125
drag, startPoint x: 681, startPoint y: 305, endPoint x: 601, endPoint y: 311, distance: 80.6
click at [612, 311] on code "3z55pineconfiaav" at bounding box center [660, 304] width 97 height 16
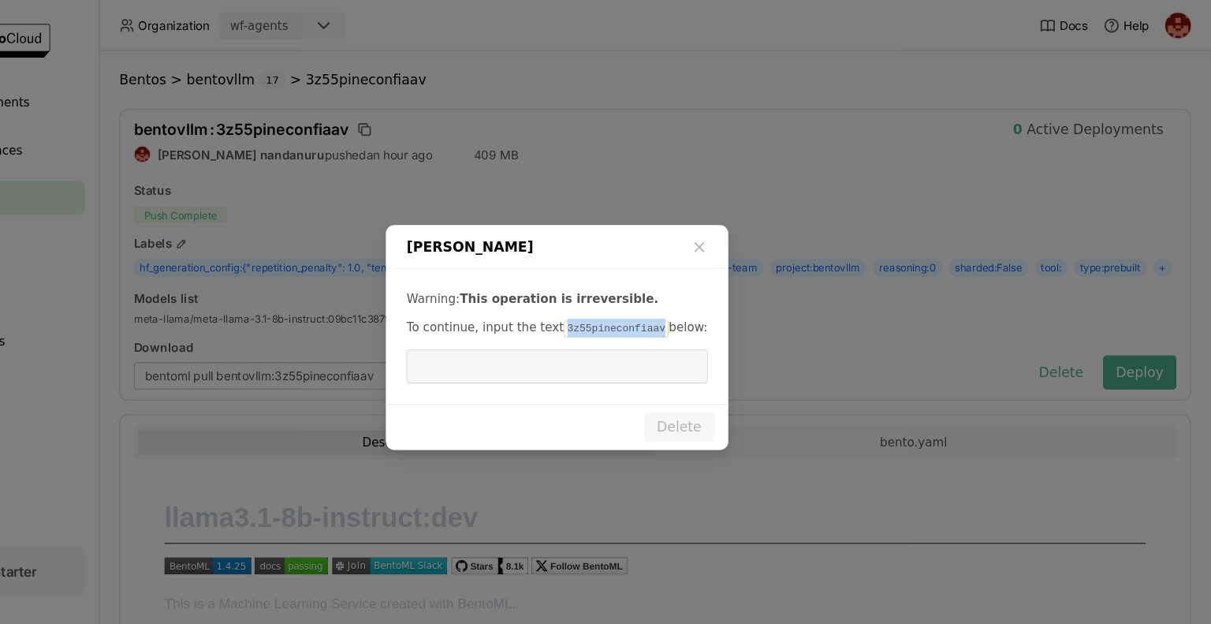
copy code "3z55pineconfiaav"
click at [563, 344] on input "dialog" at bounding box center [604, 339] width 259 height 30
paste input "3z55pineconfiaav"
type input "3z55pineconfiaav"
click at [732, 397] on button "Delete" at bounding box center [718, 395] width 65 height 27
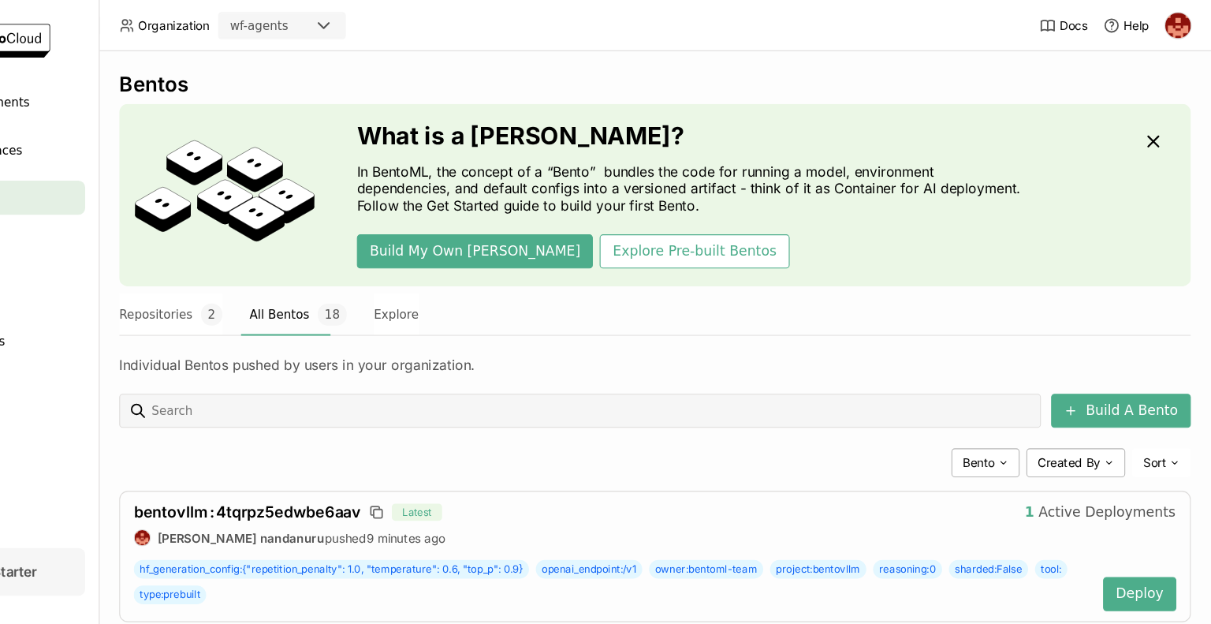
click at [843, 335] on div "Individual Bentos pushed by users in your organization." at bounding box center [696, 338] width 992 height 16
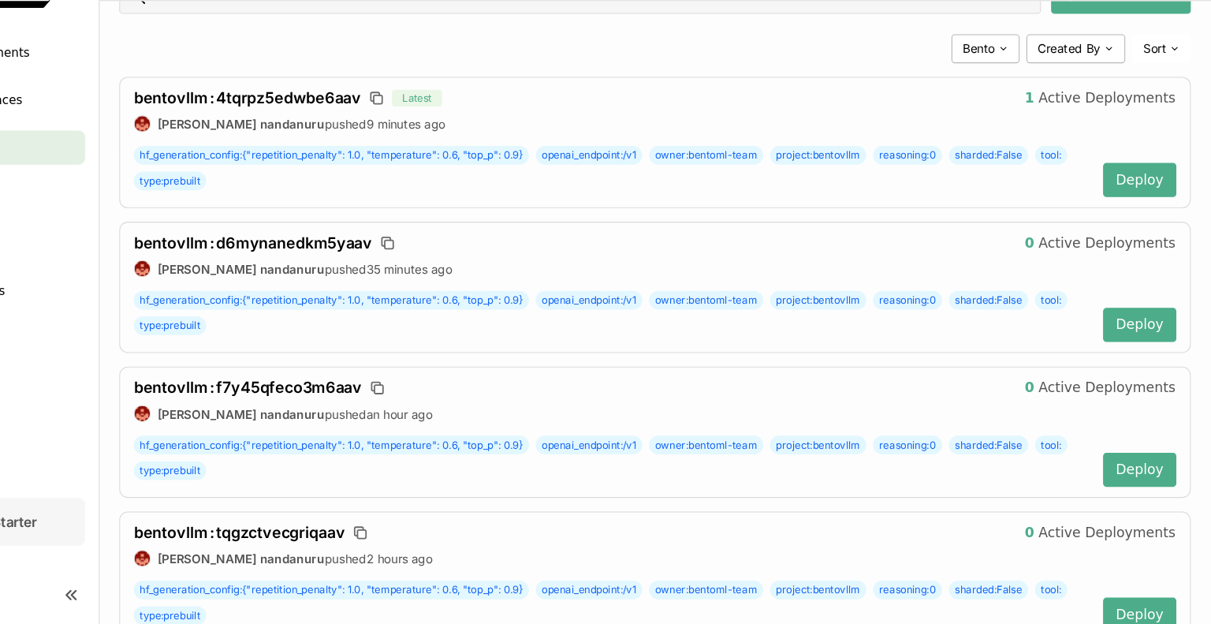
scroll to position [368, 0]
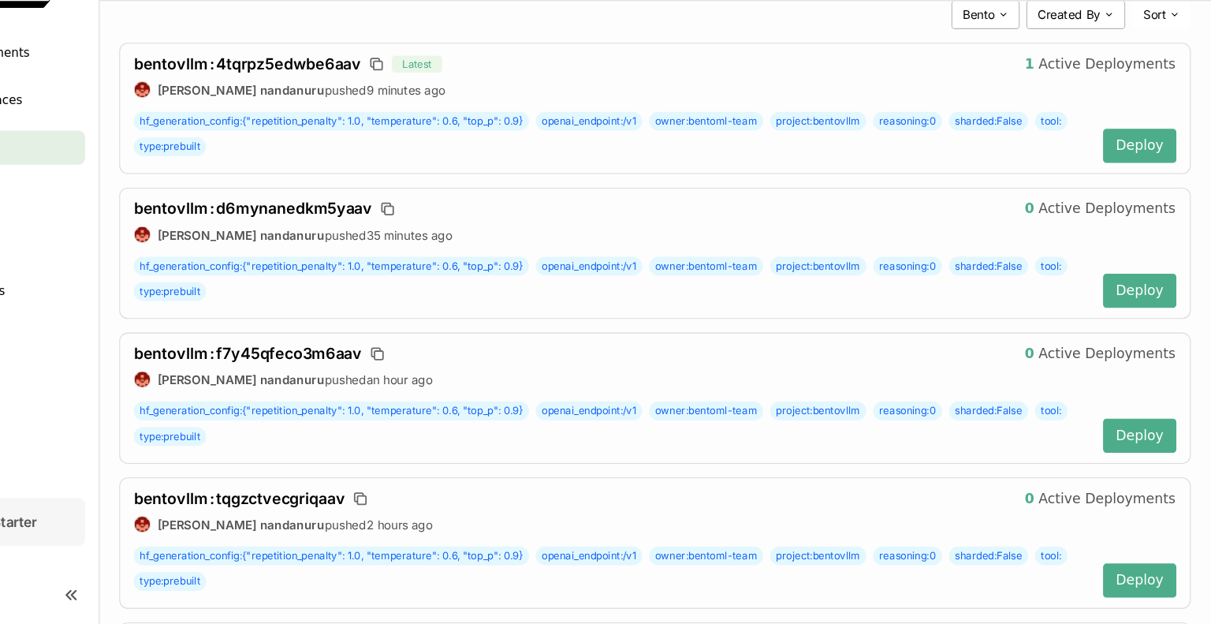
click at [843, 382] on div "bentovllm : f7y45qfeco3m6aav 0 Active Deployments prasanth nandanuru pushed an …" at bounding box center [696, 414] width 992 height 121
click at [90, 415] on nav "Deployments Codespaces Bentos Models Secrets Activities Clusters" at bounding box center [90, 293] width 181 height 428
click at [90, 403] on nav "Deployments Codespaces Bentos Models Secrets Activities Clusters" at bounding box center [90, 293] width 181 height 428
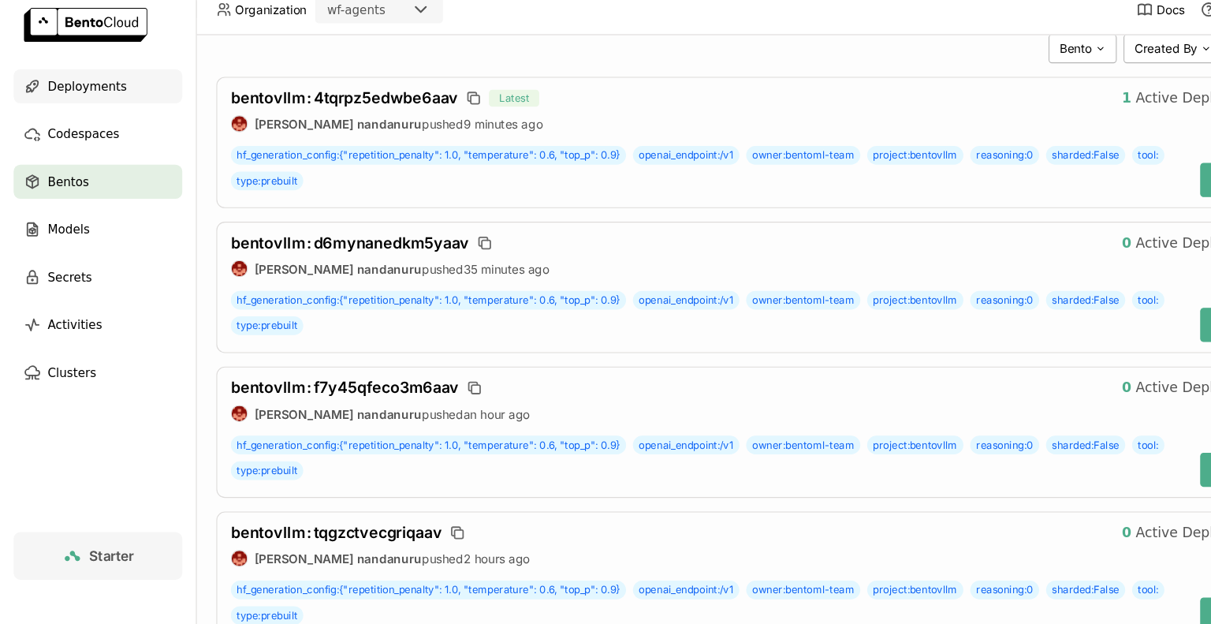
click at [90, 99] on span "Deployments" at bounding box center [80, 94] width 73 height 19
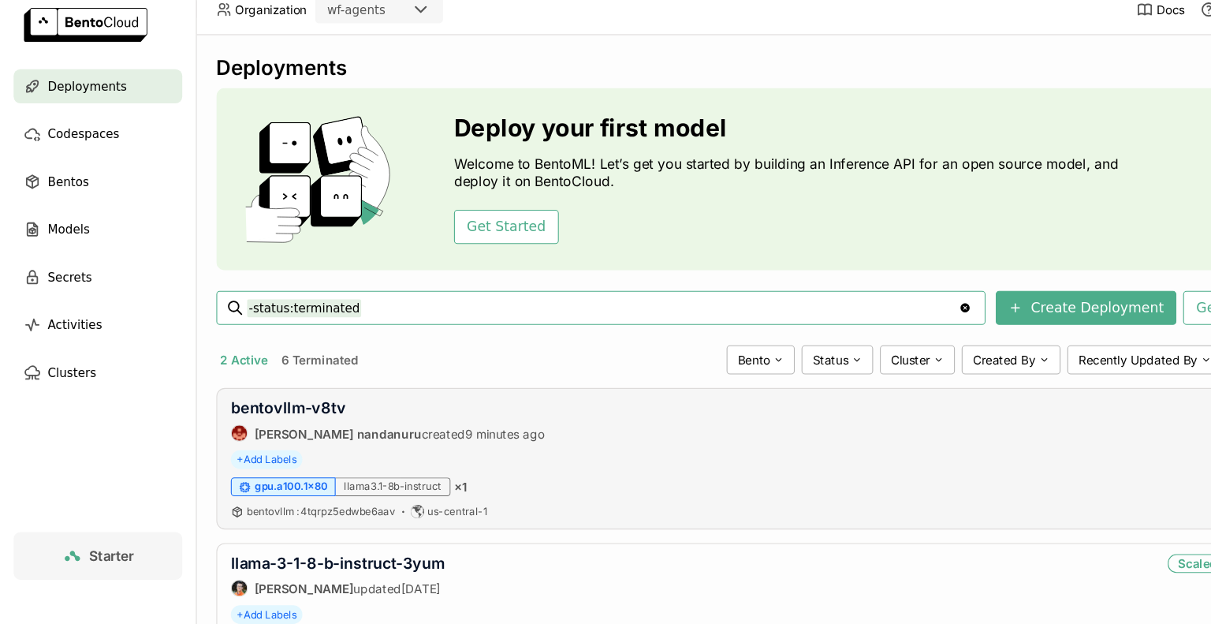
click at [948, 430] on div "bentovllm-v8tv prasanth nandanuru created 9 minutes ago Failed + Add Labels gpu…" at bounding box center [696, 439] width 992 height 131
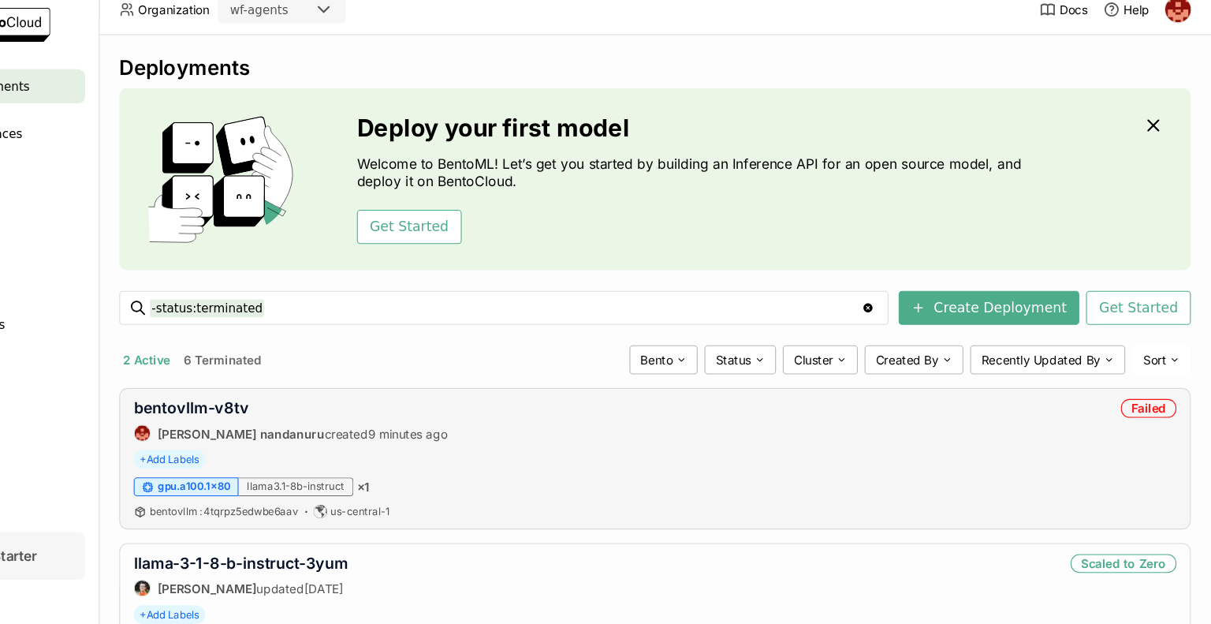
click at [1133, 389] on div "Failed" at bounding box center [1152, 392] width 51 height 17
click at [289, 393] on link "bentovllm-v8tv" at bounding box center [267, 392] width 106 height 17
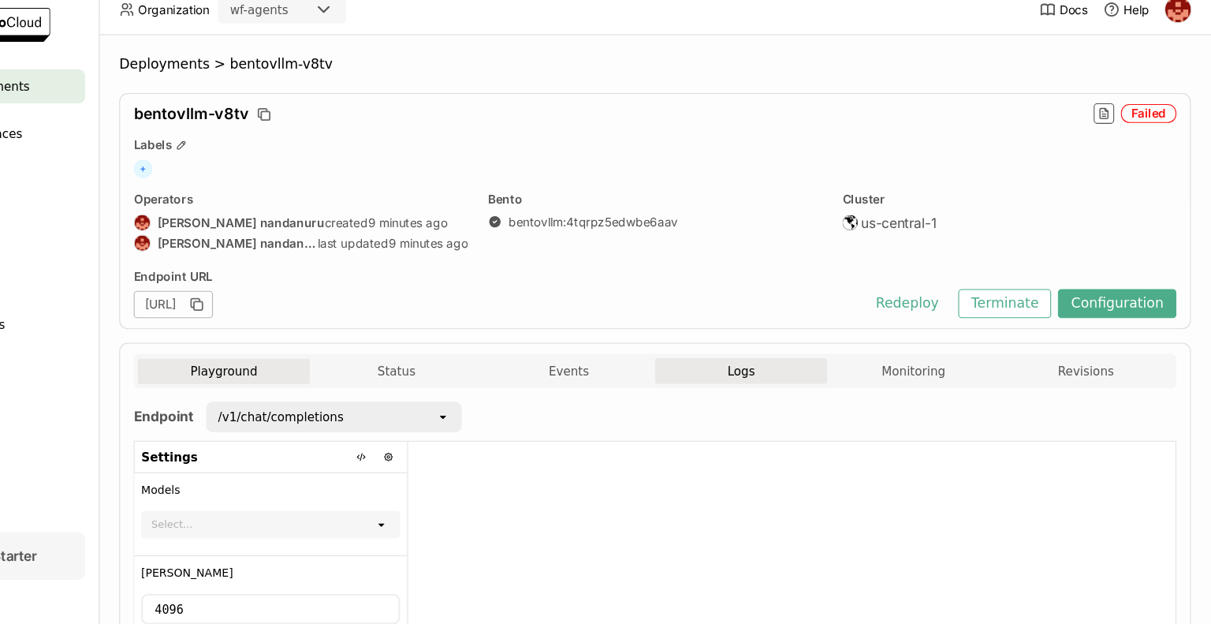
click at [765, 356] on span "Logs" at bounding box center [775, 358] width 25 height 14
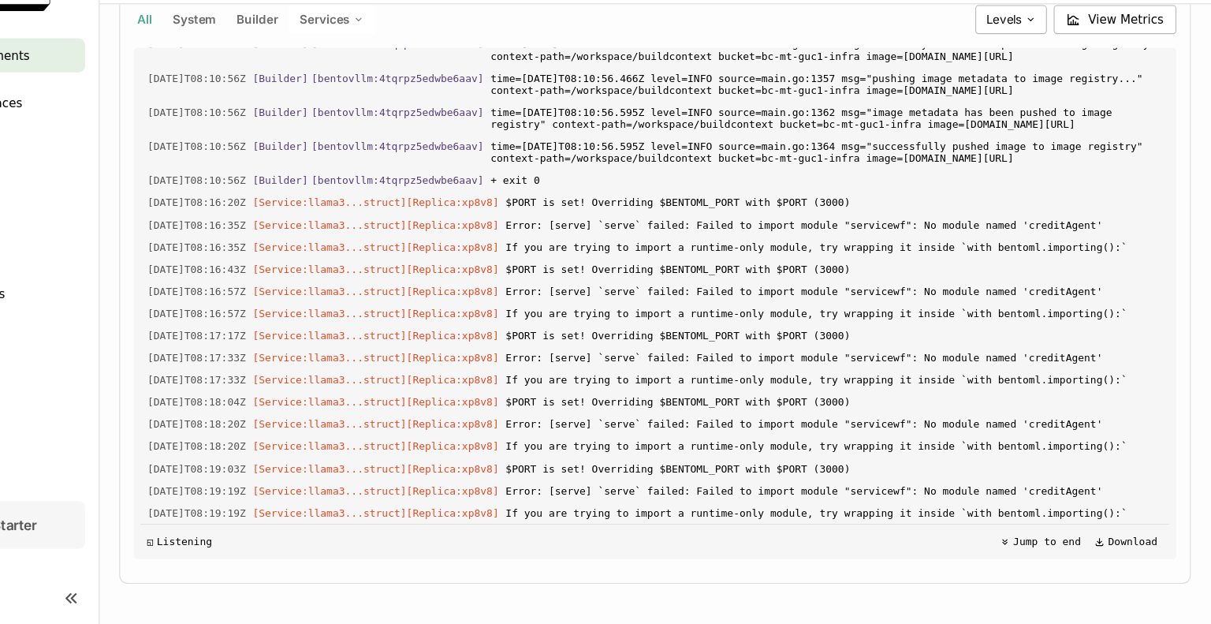
scroll to position [378, 0]
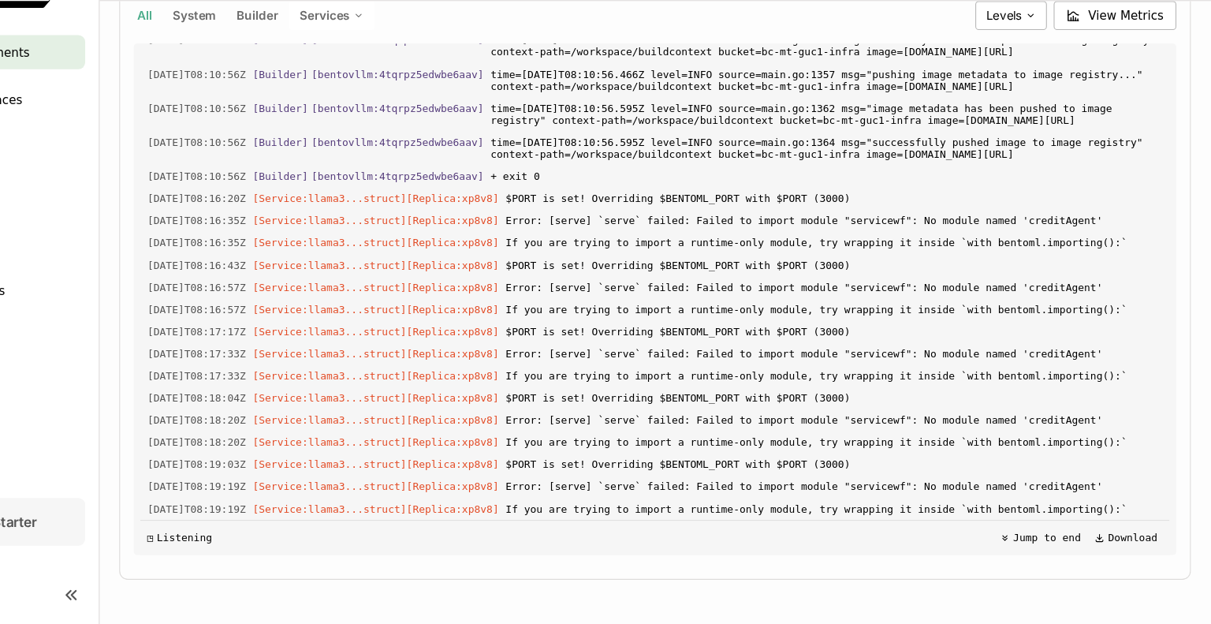
click at [765, 388] on span "If you are trying to import a runtime-only module, try wrapping it inside `with…" at bounding box center [862, 393] width 608 height 17
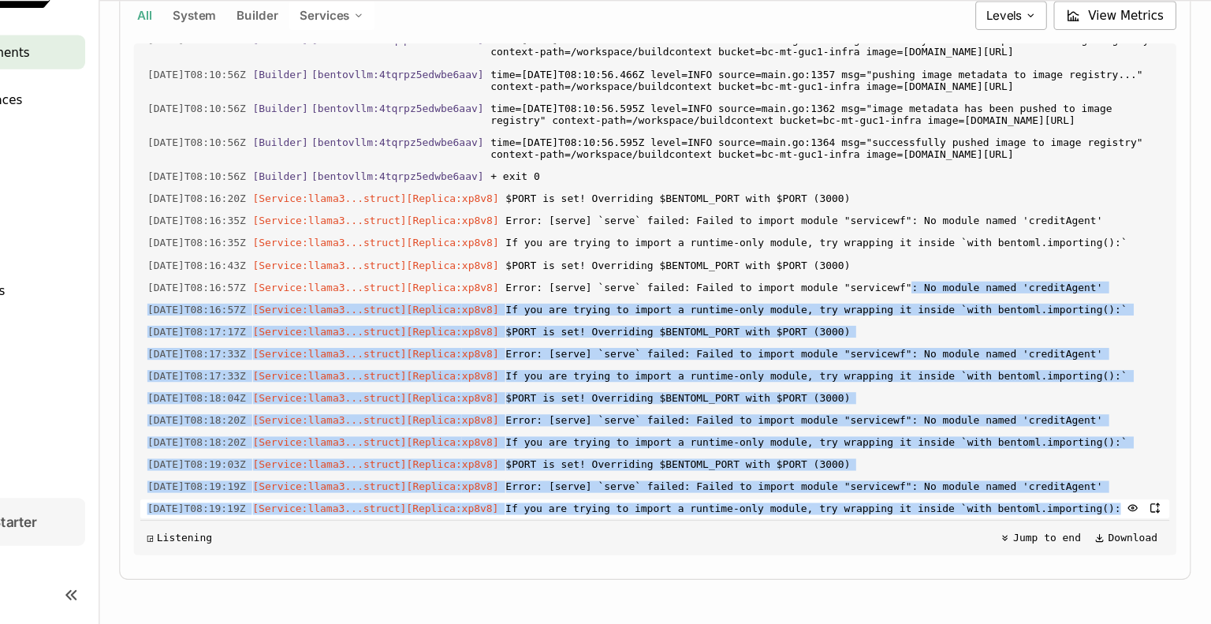
drag, startPoint x: 892, startPoint y: 318, endPoint x: 1070, endPoint y: 512, distance: 263.9
click at [1070, 512] on div "Load older logs 2025-10-08T08:10:37Z [Builder] [ bentovllm:4tqrpz5edwbe6aav ] .…" at bounding box center [696, 323] width 952 height 473
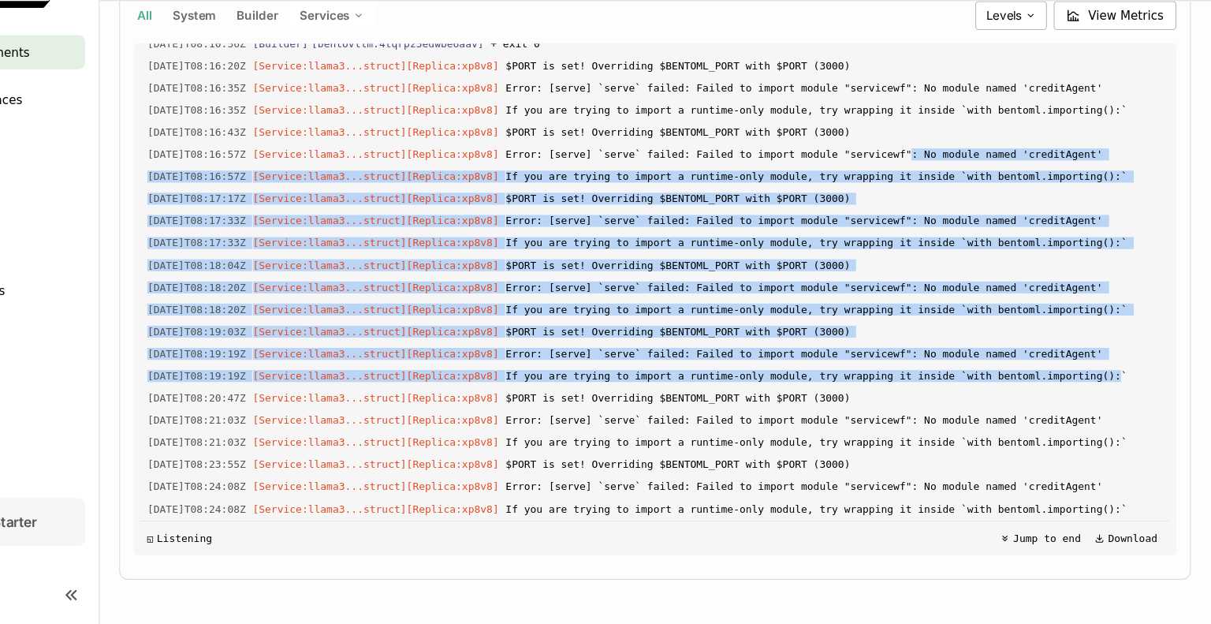
scroll to position [0, 0]
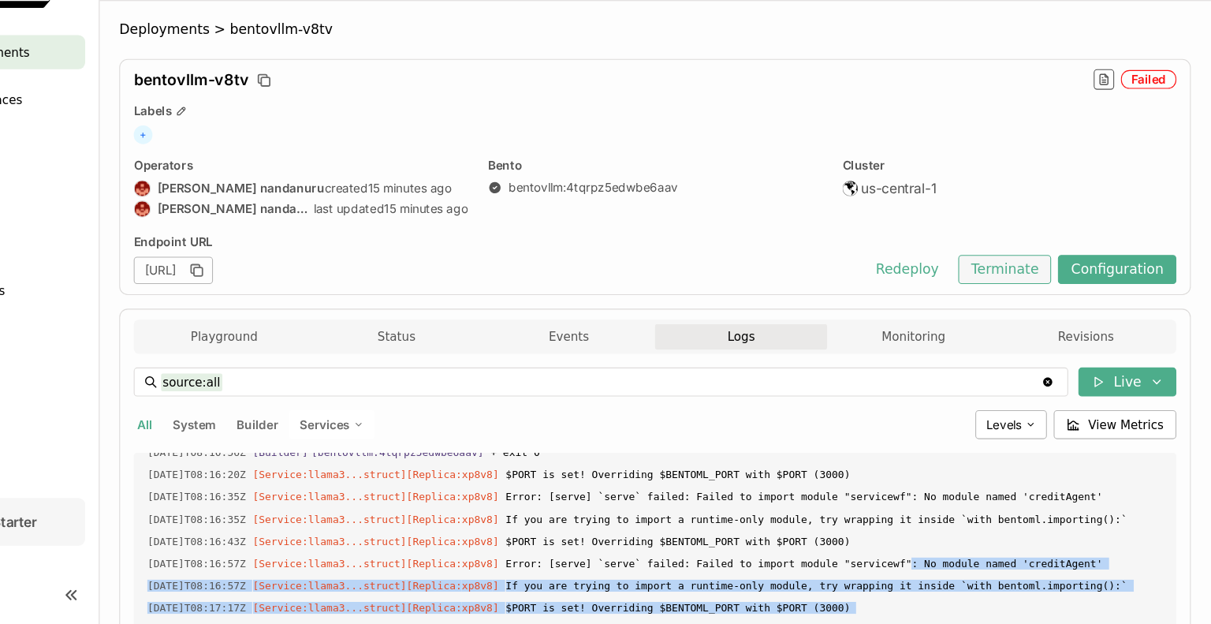
click at [1020, 305] on button "Terminate" at bounding box center [1020, 295] width 86 height 27
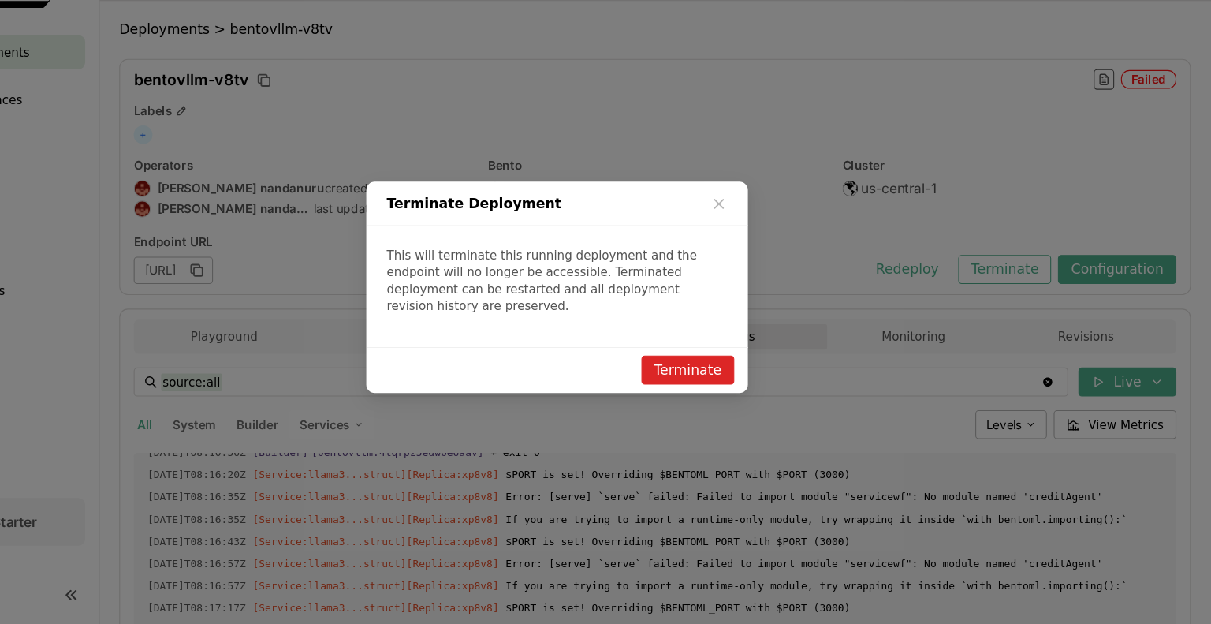
click at [733, 388] on button "Terminate" at bounding box center [726, 388] width 86 height 27
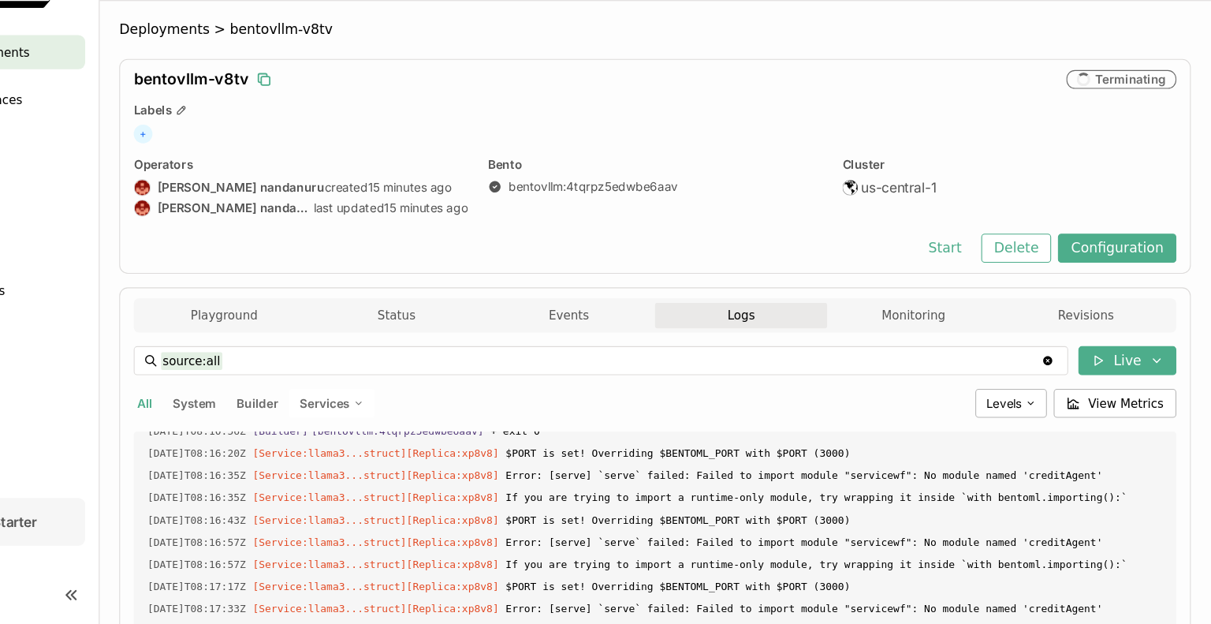
click at [332, 119] on icon "button" at bounding box center [336, 121] width 8 height 8
click at [1032, 279] on button "Delete" at bounding box center [1030, 275] width 65 height 27
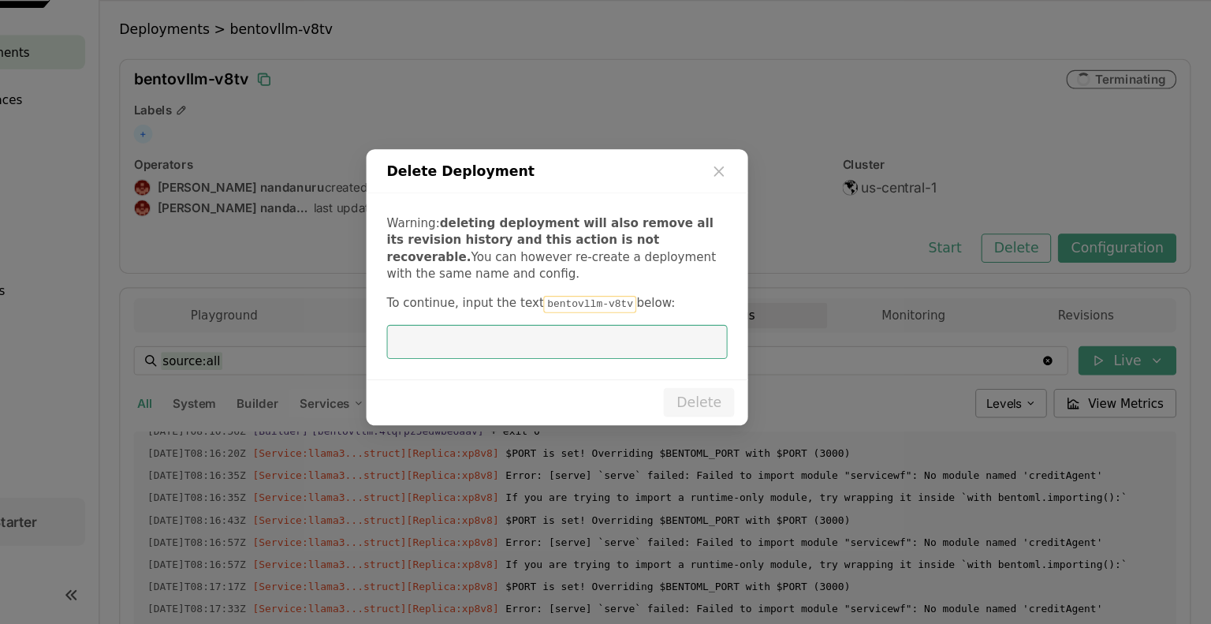
click at [512, 368] on input "dialog" at bounding box center [605, 363] width 296 height 30
type input "bentovllm-v8tv"
click at [728, 415] on button "Delete" at bounding box center [736, 418] width 65 height 27
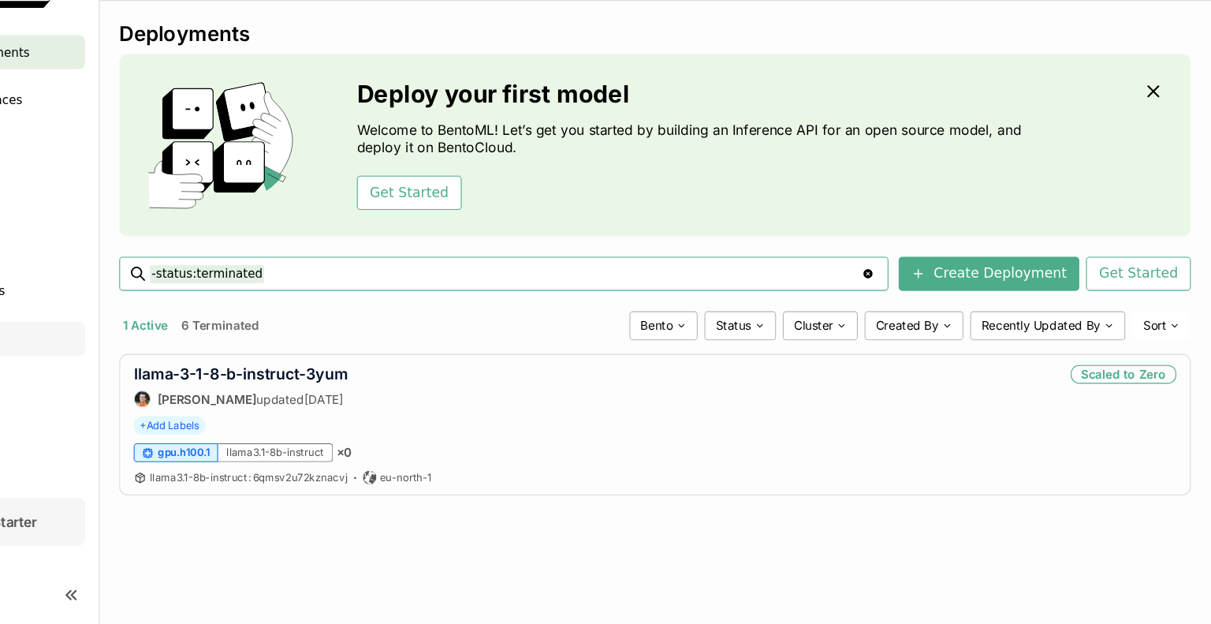
click at [165, 354] on div "Clusters" at bounding box center [91, 360] width 156 height 32
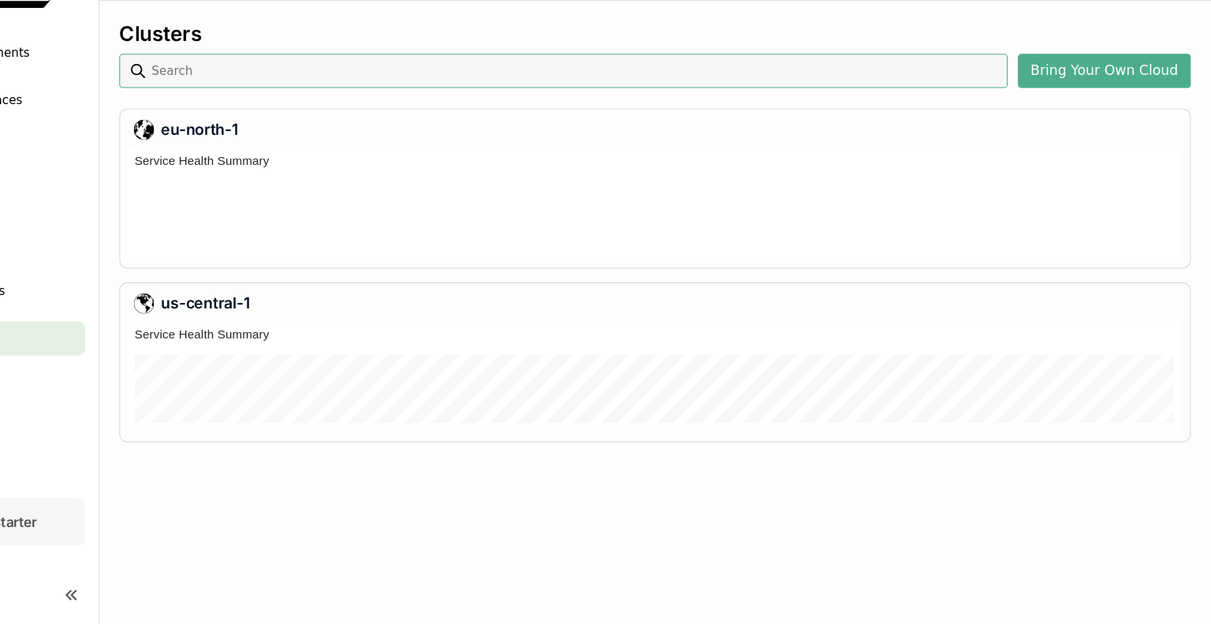
scroll to position [96, 970]
click at [281, 527] on div "Clusters Bring Your Own Cloud eu-north-1 us-central-1" at bounding box center [696, 335] width 1030 height 576
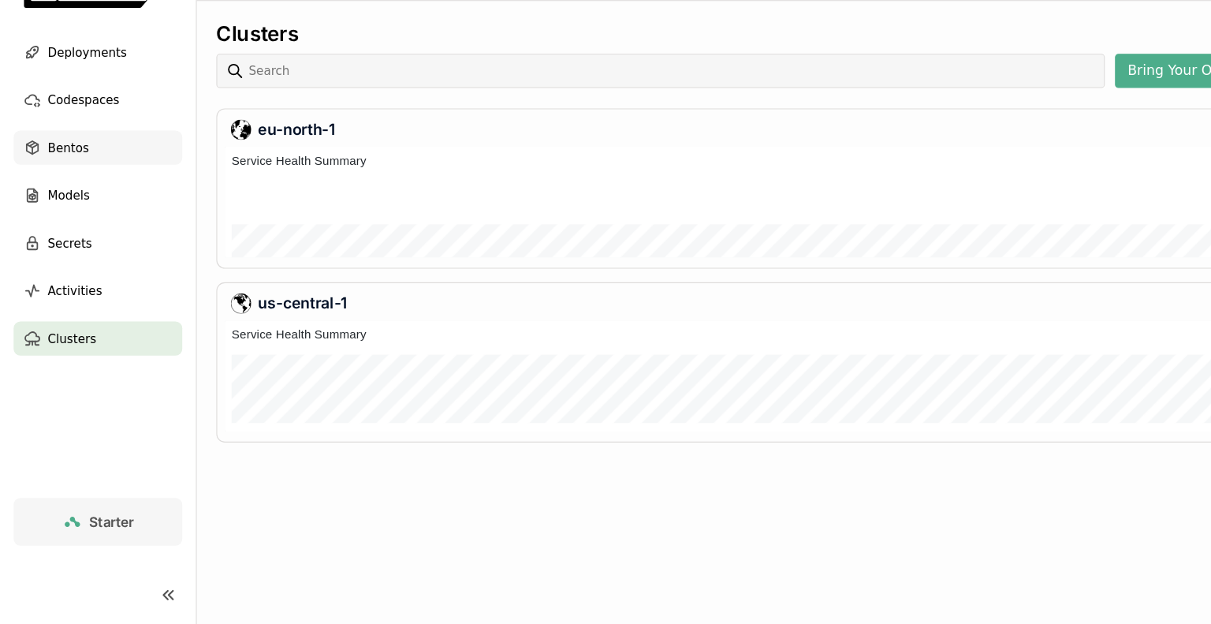
click at [75, 188] on span "Bentos" at bounding box center [63, 182] width 38 height 19
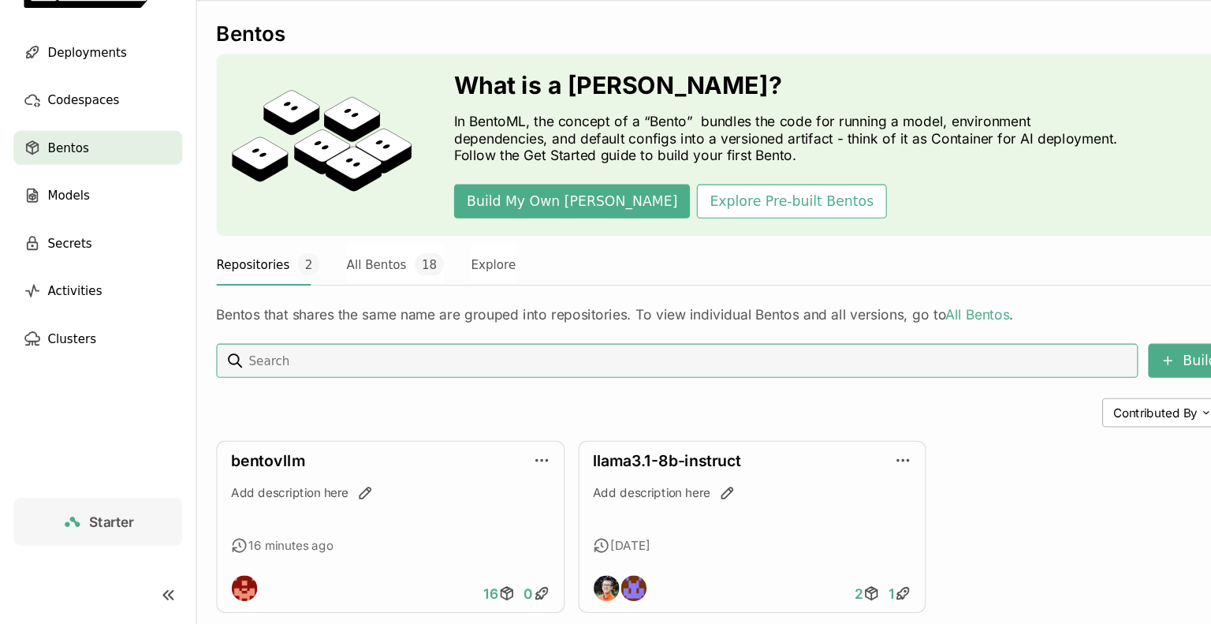
click at [660, 400] on div "Build A Bento Contributed By Sort bentovllm Add description here 16 minutes ago…" at bounding box center [696, 488] width 992 height 249
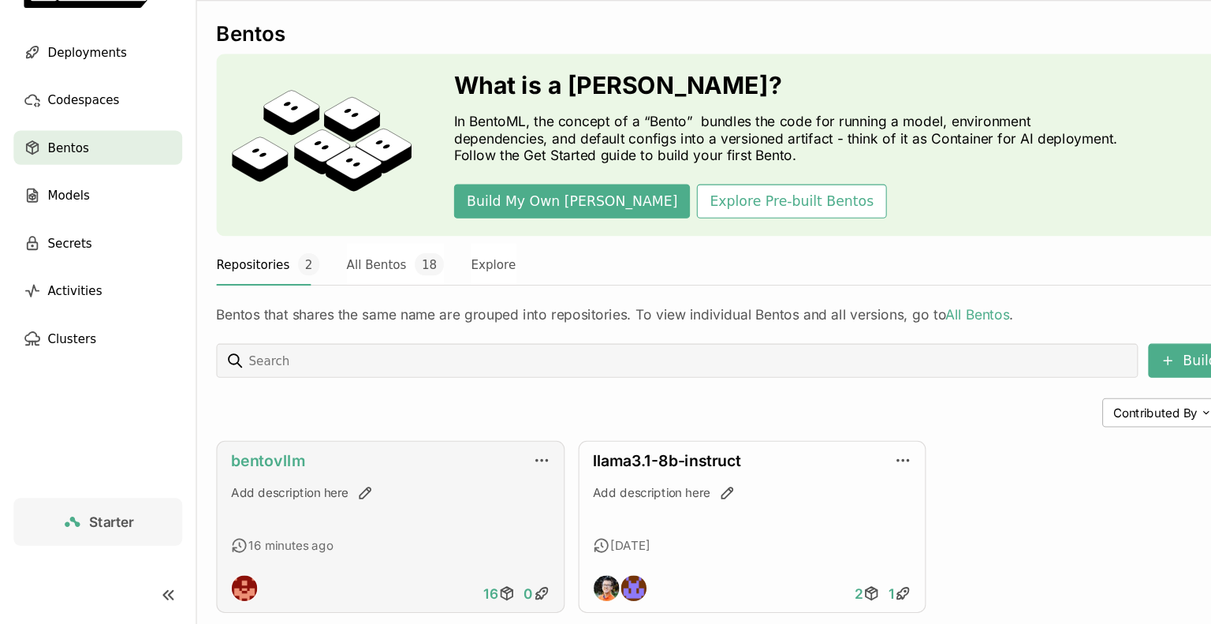
click at [249, 469] on link "bentovllm" at bounding box center [248, 472] width 69 height 17
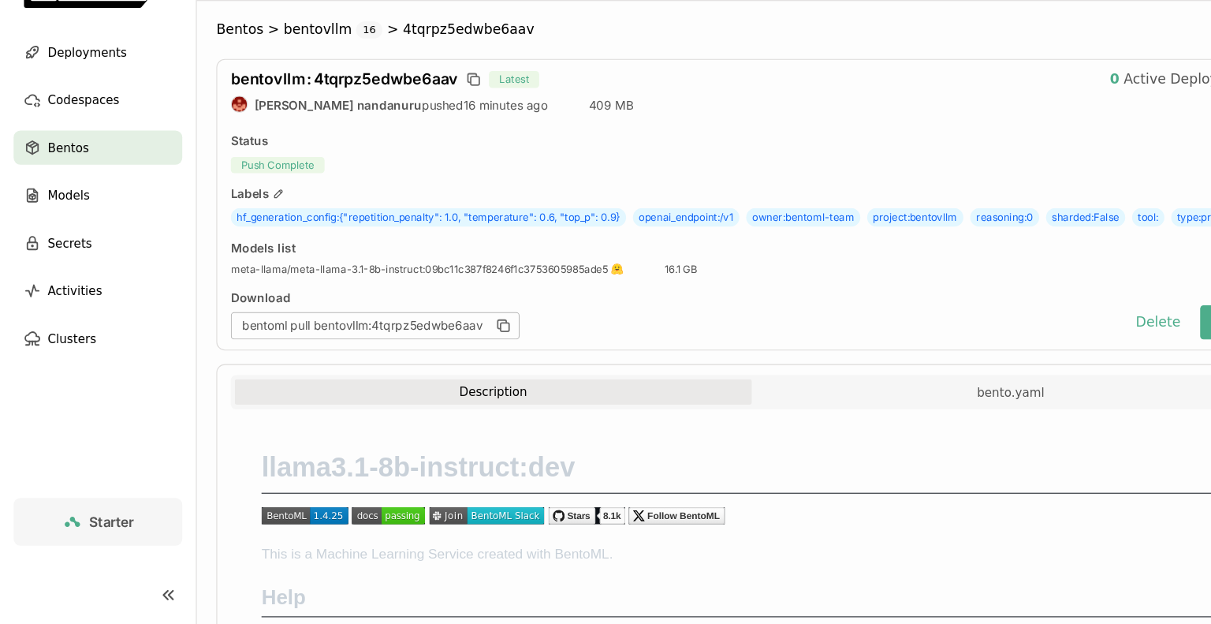
click at [530, 329] on div "Download" at bounding box center [623, 322] width 819 height 14
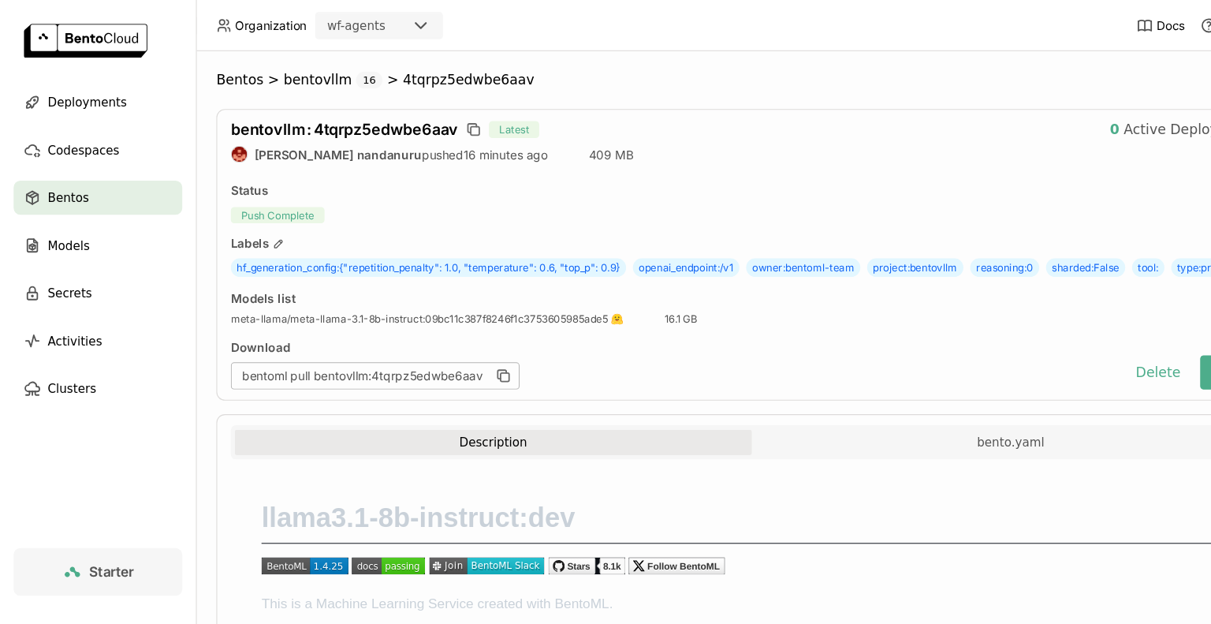
click at [530, 302] on div "Models list meta-llama/meta-llama-3.1-8b-instruct : 09bc11c387f8246f1c375360598…" at bounding box center [696, 285] width 965 height 33
click at [392, 82] on span "4tqrpz5edwbe6aav" at bounding box center [433, 74] width 121 height 16
click at [726, 360] on div "bentoml pull bentovllm:4tqrpz5edwbe6aav" at bounding box center [623, 347] width 819 height 25
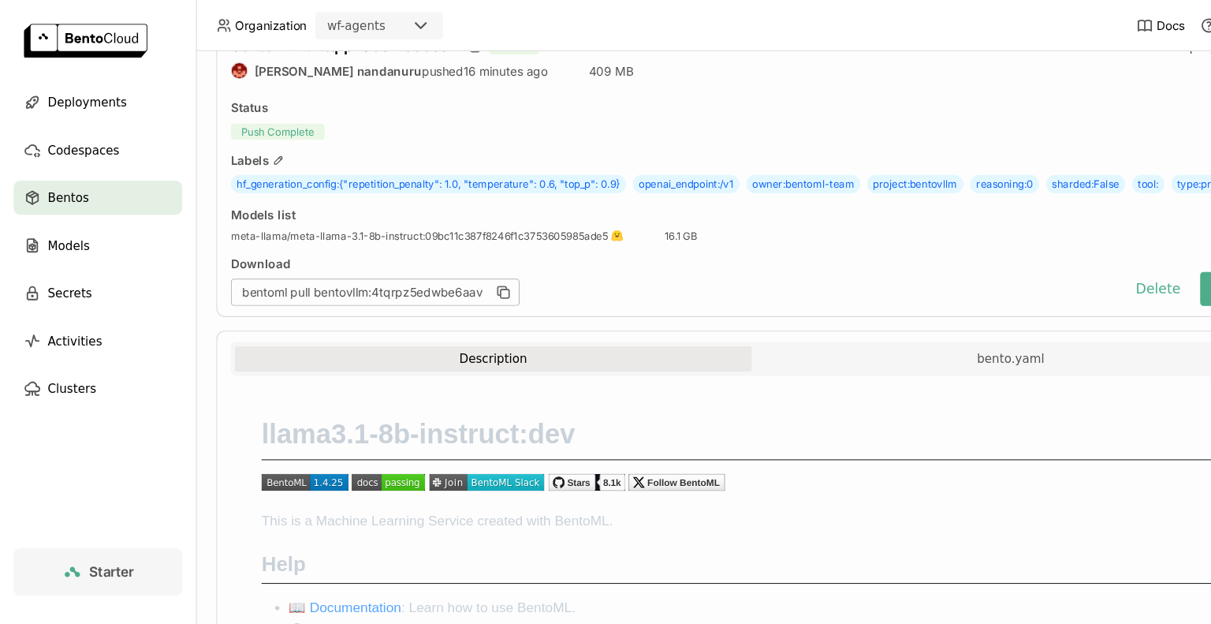
scroll to position [95, 0]
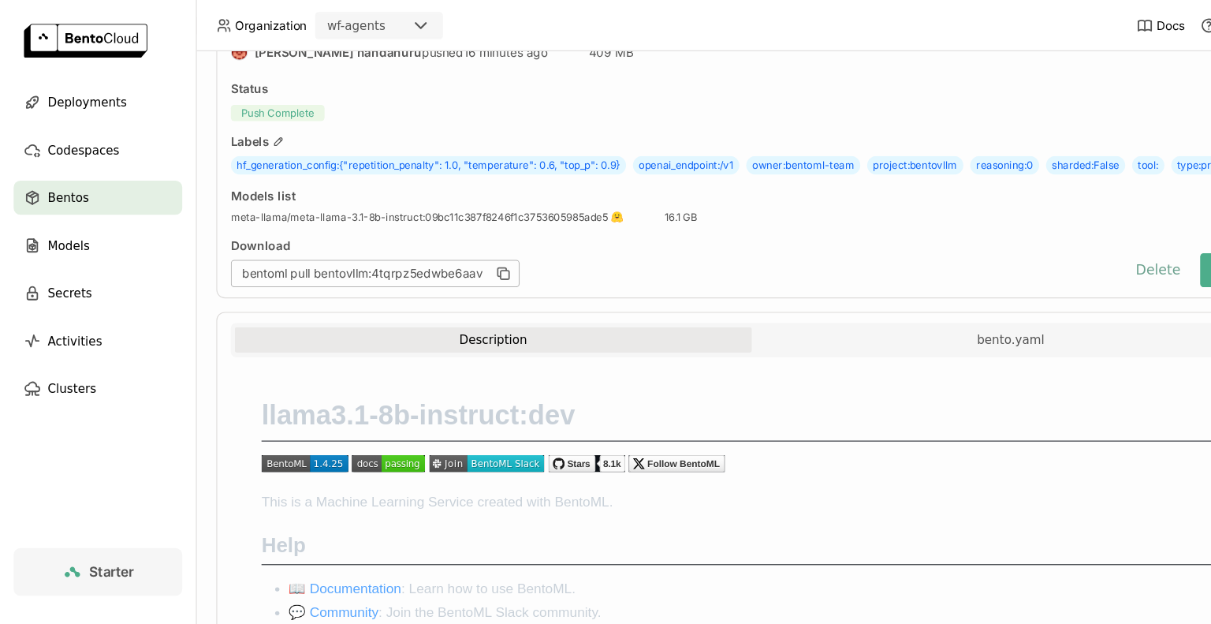
click at [1062, 266] on button "Delete" at bounding box center [1071, 250] width 65 height 32
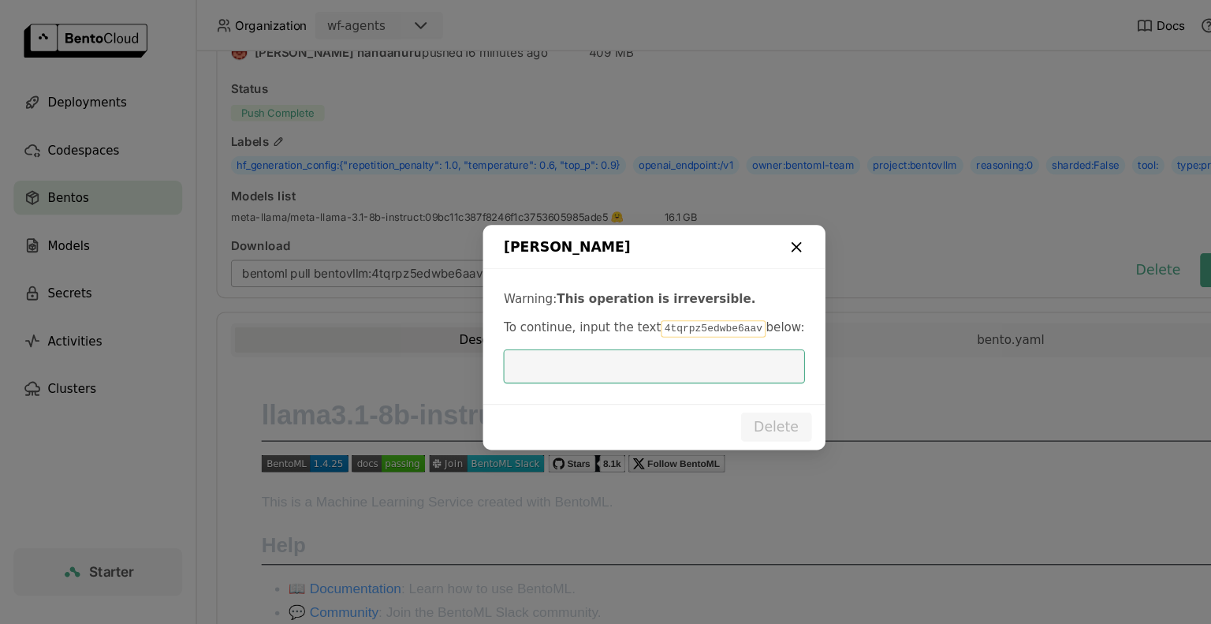
click at [735, 231] on icon "dialog" at bounding box center [737, 229] width 16 height 16
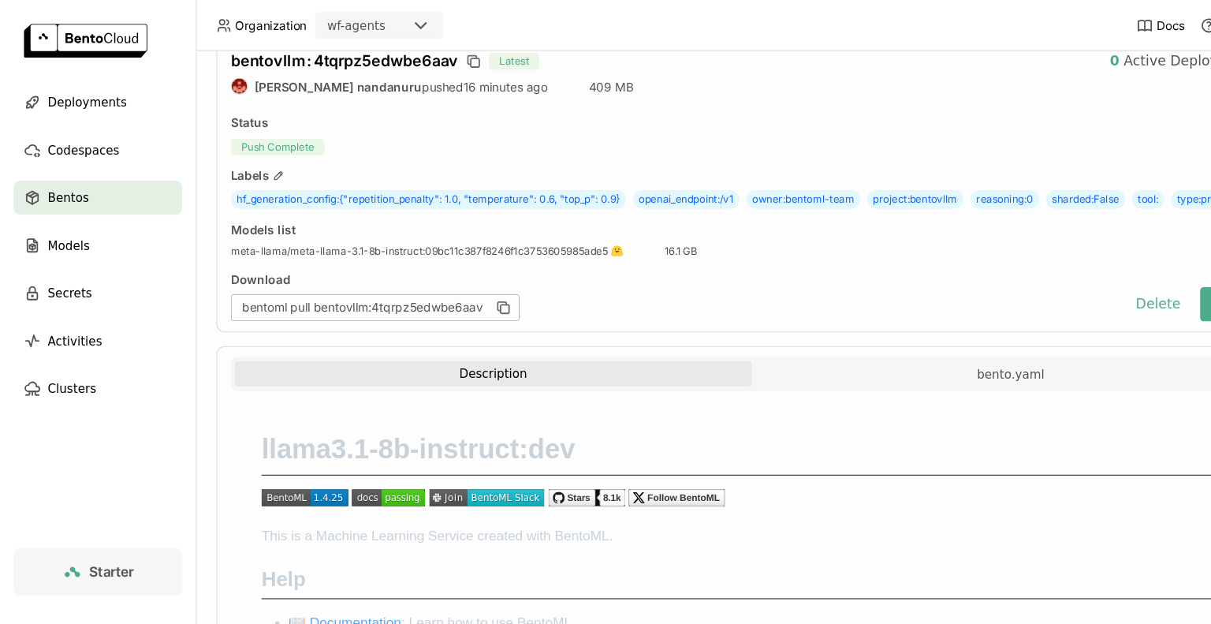
scroll to position [0, 0]
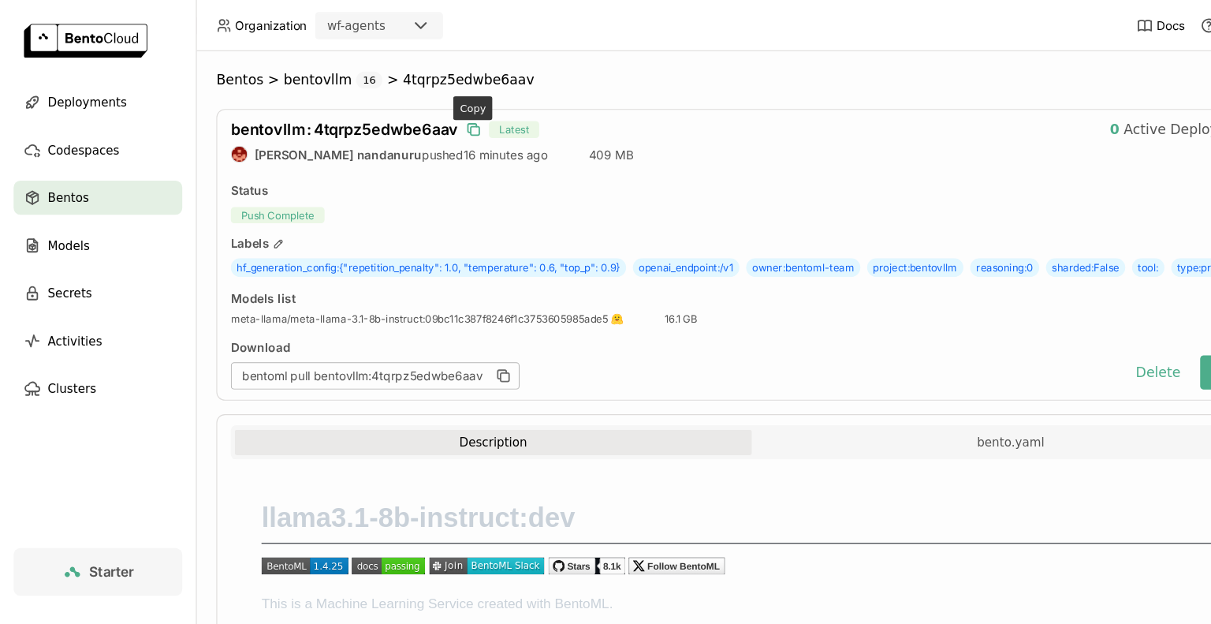
click at [438, 124] on icon "button" at bounding box center [438, 120] width 16 height 16
click at [1064, 360] on button "Delete" at bounding box center [1071, 345] width 65 height 32
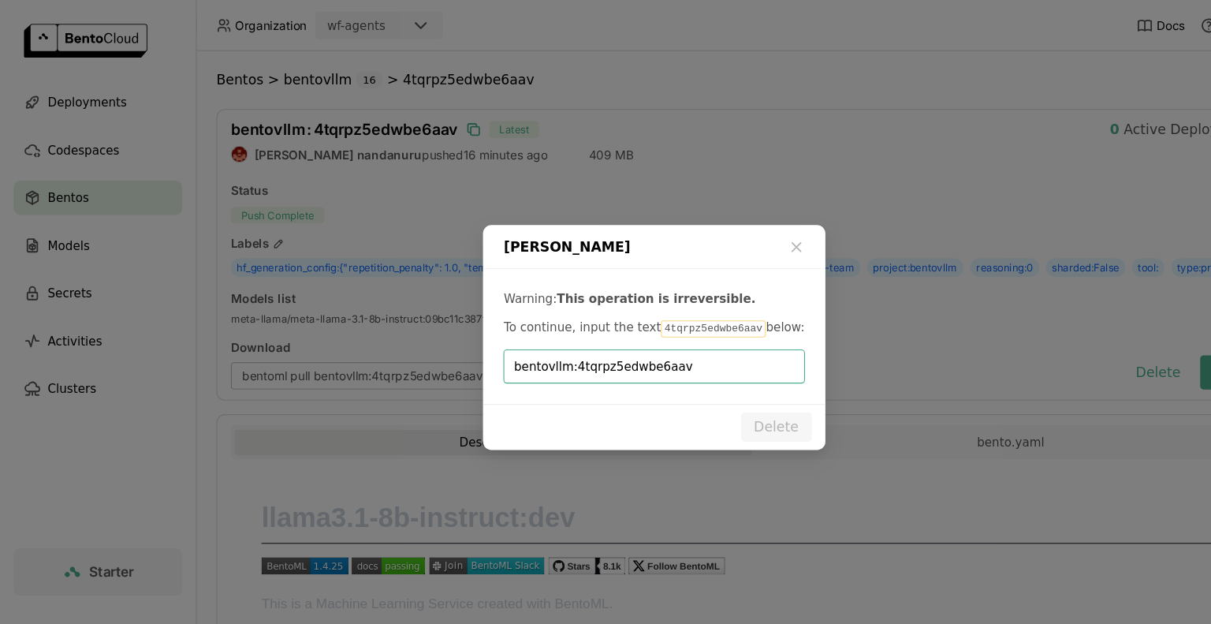
drag, startPoint x: 530, startPoint y: 341, endPoint x: 355, endPoint y: 352, distance: 175.3
click at [355, 352] on div "Delete Bento Warning: This operation is irreversible. To continue, input the te…" at bounding box center [605, 312] width 1211 height 624
type input "4tqrpz5edwbe6aav"
click at [727, 389] on button "Delete" at bounding box center [718, 395] width 65 height 27
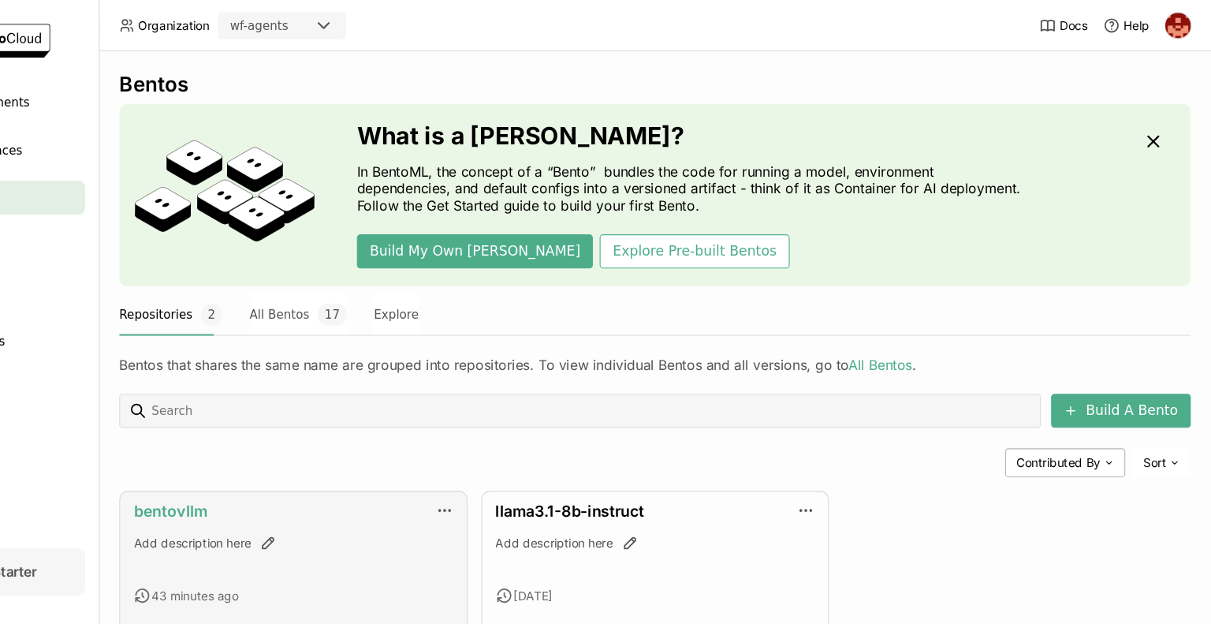
click at [265, 475] on link "bentovllm" at bounding box center [248, 472] width 69 height 17
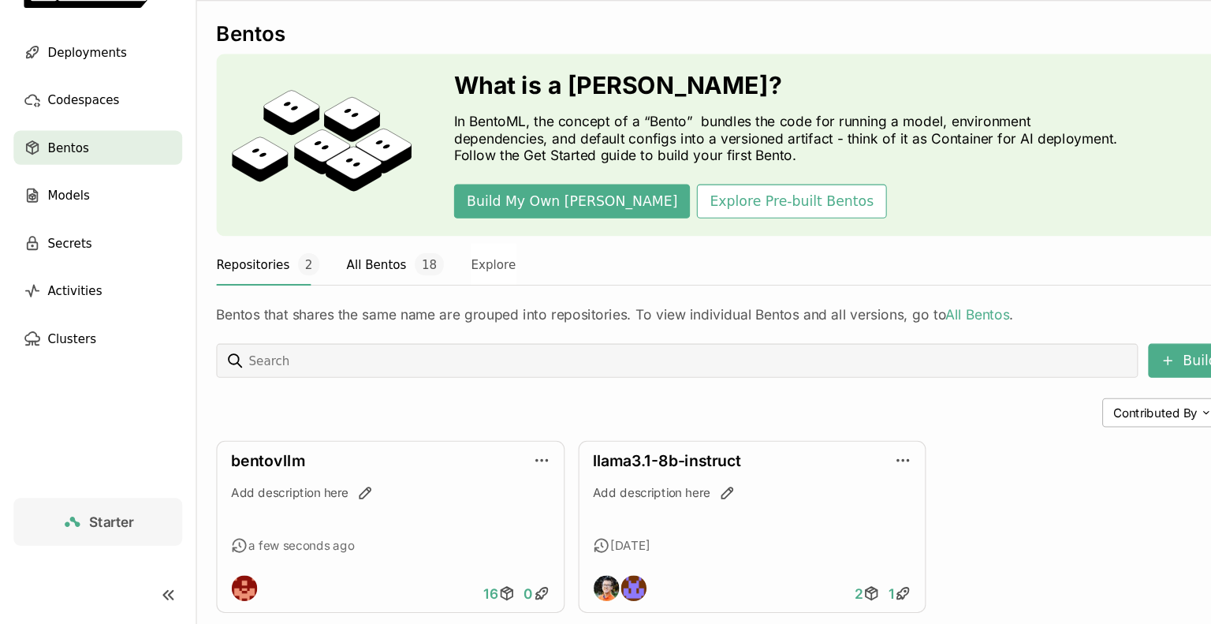
click at [337, 292] on button "All Bentos 18" at bounding box center [366, 290] width 90 height 39
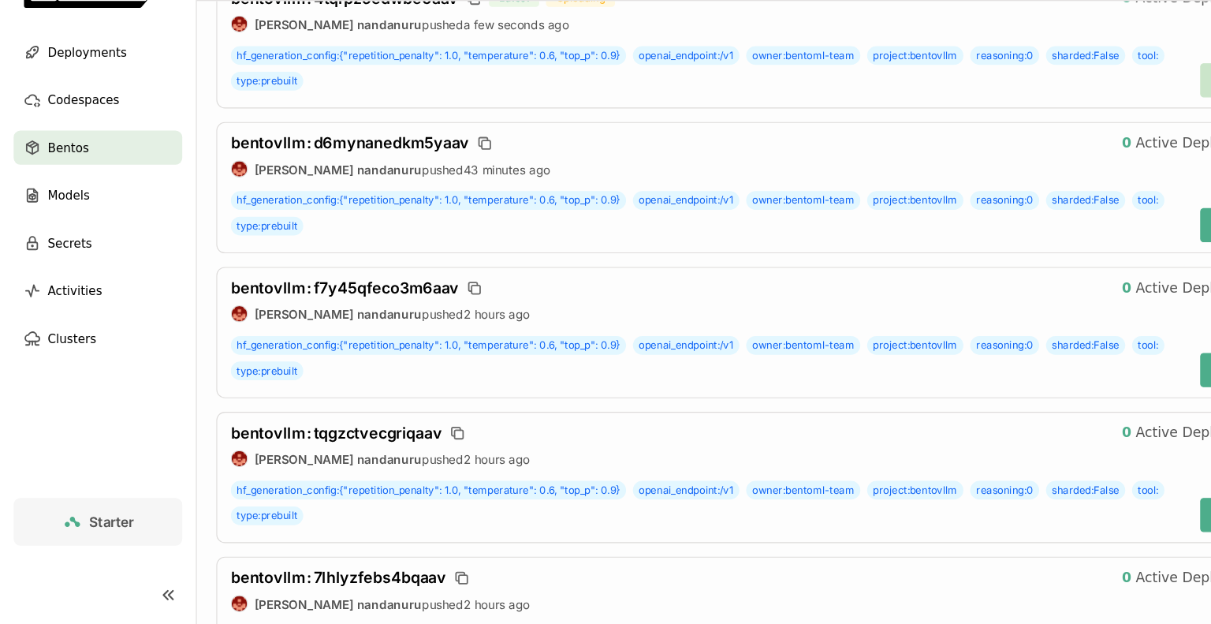
scroll to position [441, 0]
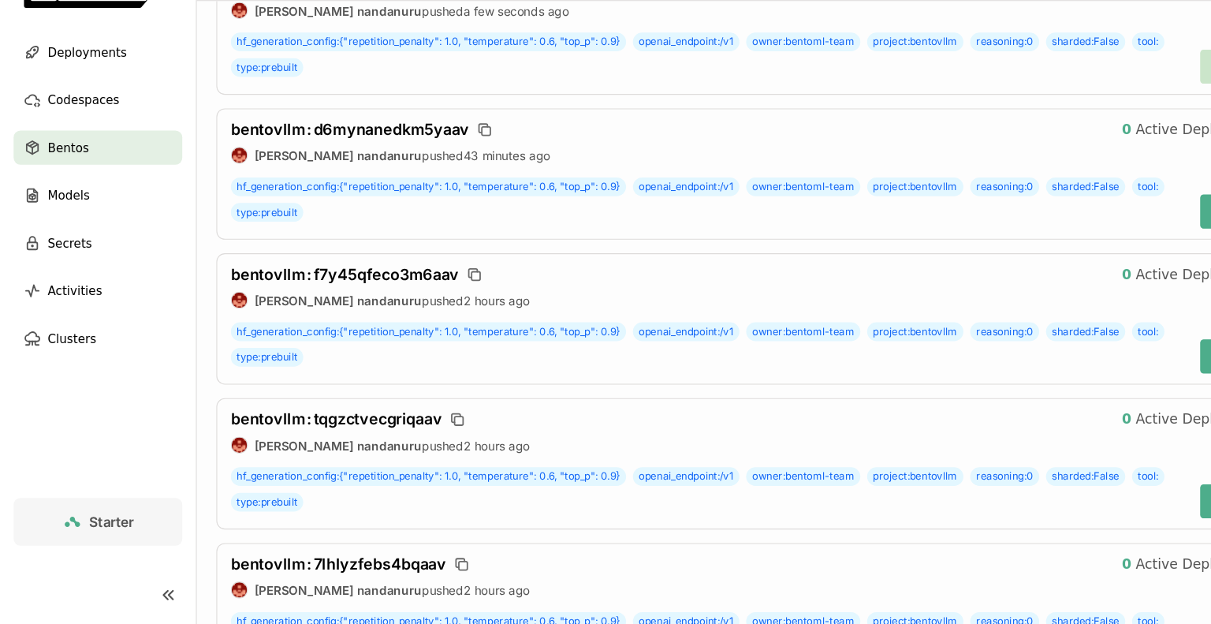
click at [650, 442] on div "bentovllm : tqgzctvecgriqaav 0 Active Deployments prasanth nandanuru pushed 2 h…" at bounding box center [696, 475] width 992 height 121
click at [830, 377] on div "hf_generation_config : {"repetition_penalty": 1.0, "temperature": 0.6, "top_p":…" at bounding box center [656, 365] width 884 height 54
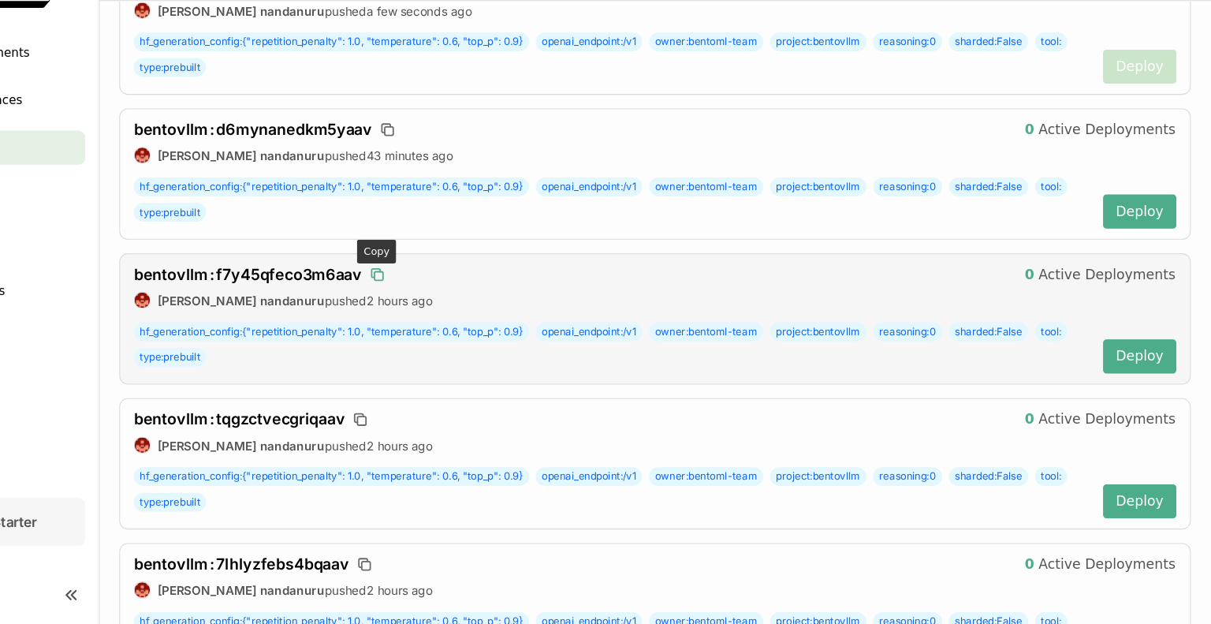
click at [440, 296] on icon "button" at bounding box center [439, 300] width 16 height 16
click at [374, 299] on span "bentovllm : f7y45qfeco3m6aav" at bounding box center [319, 300] width 211 height 17
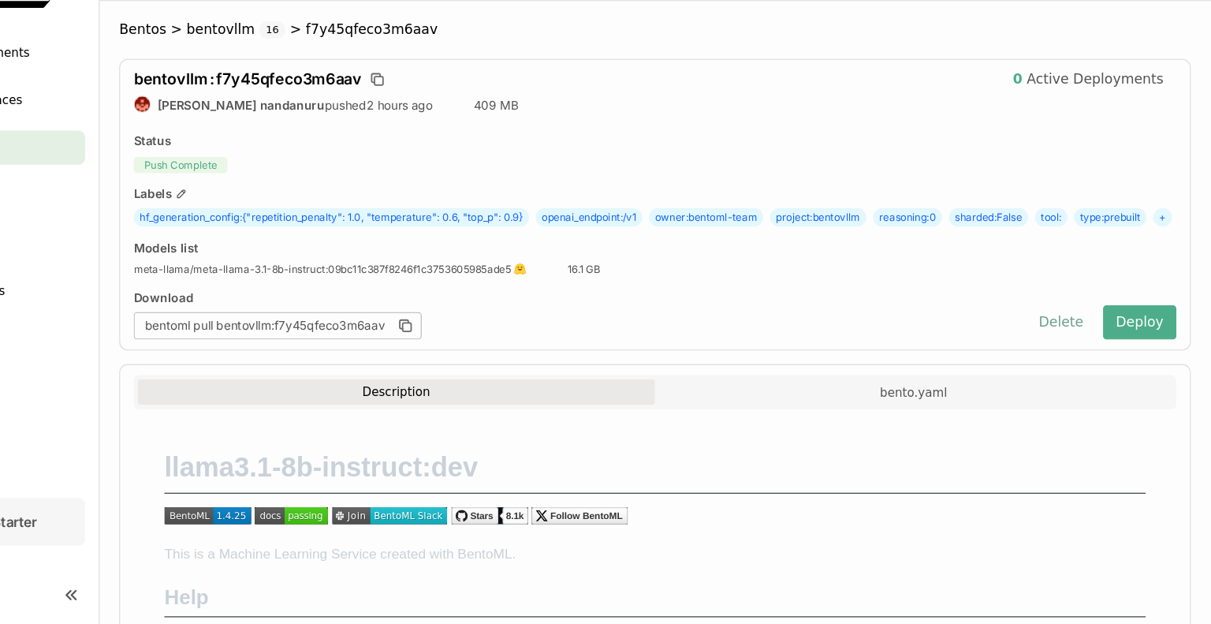
click at [1066, 360] on button "Delete" at bounding box center [1071, 345] width 65 height 32
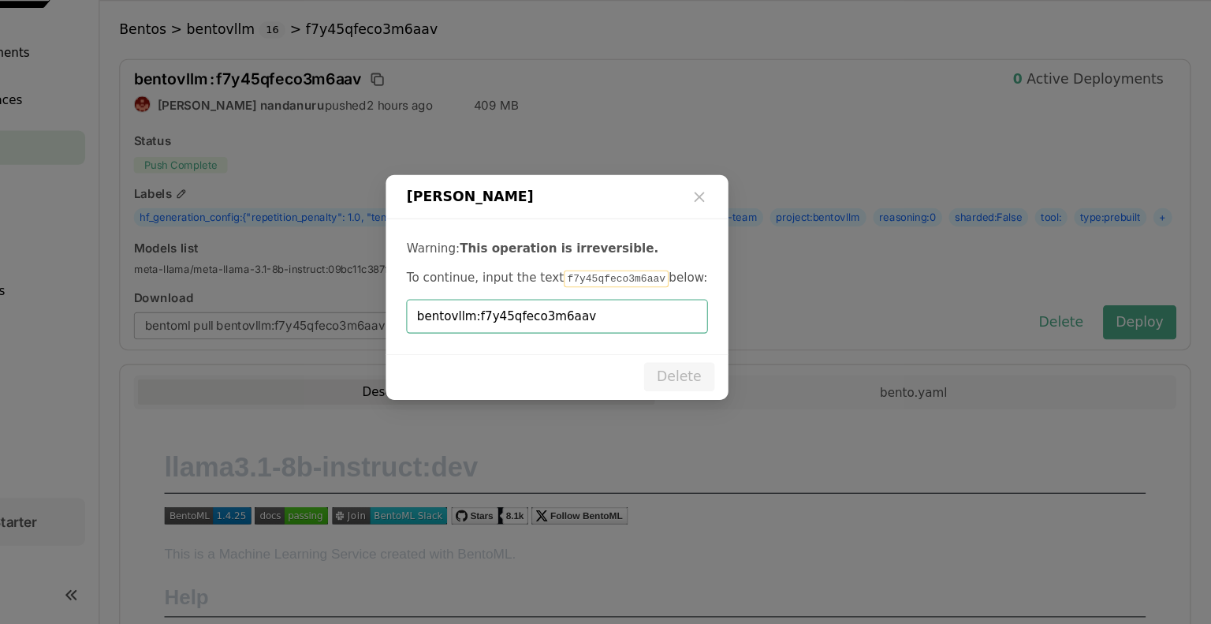
drag, startPoint x: 526, startPoint y: 343, endPoint x: 400, endPoint y: 324, distance: 127.5
click at [400, 324] on div "Delete Bento Warning: This operation is irreversible. To continue, input the te…" at bounding box center [605, 312] width 1211 height 624
type input "f7y45qfeco3m6aav"
click at [713, 390] on button "Delete" at bounding box center [718, 395] width 65 height 27
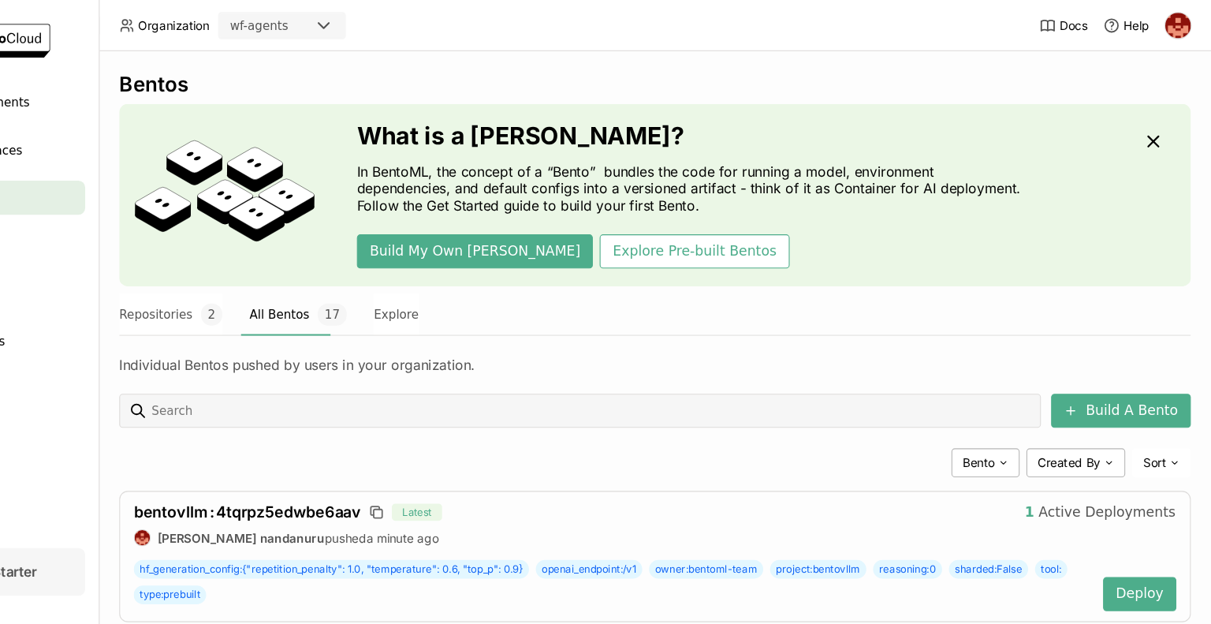
click at [859, 307] on div "Repositories 2 All Bentos 17 Explore" at bounding box center [696, 290] width 992 height 39
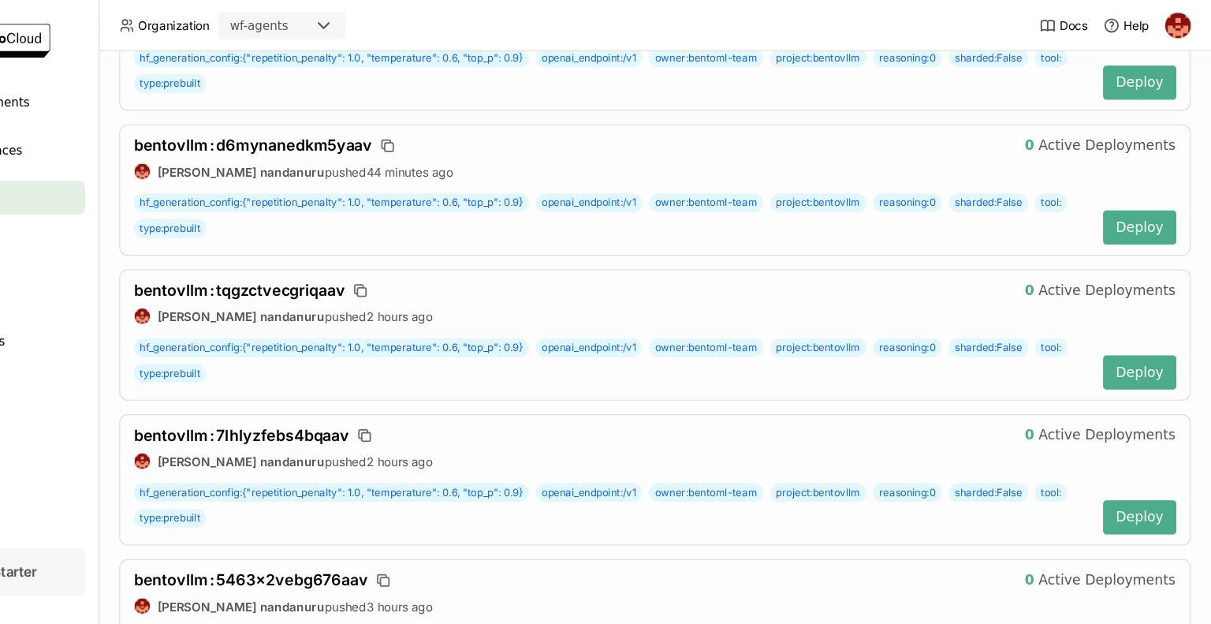
scroll to position [505, 0]
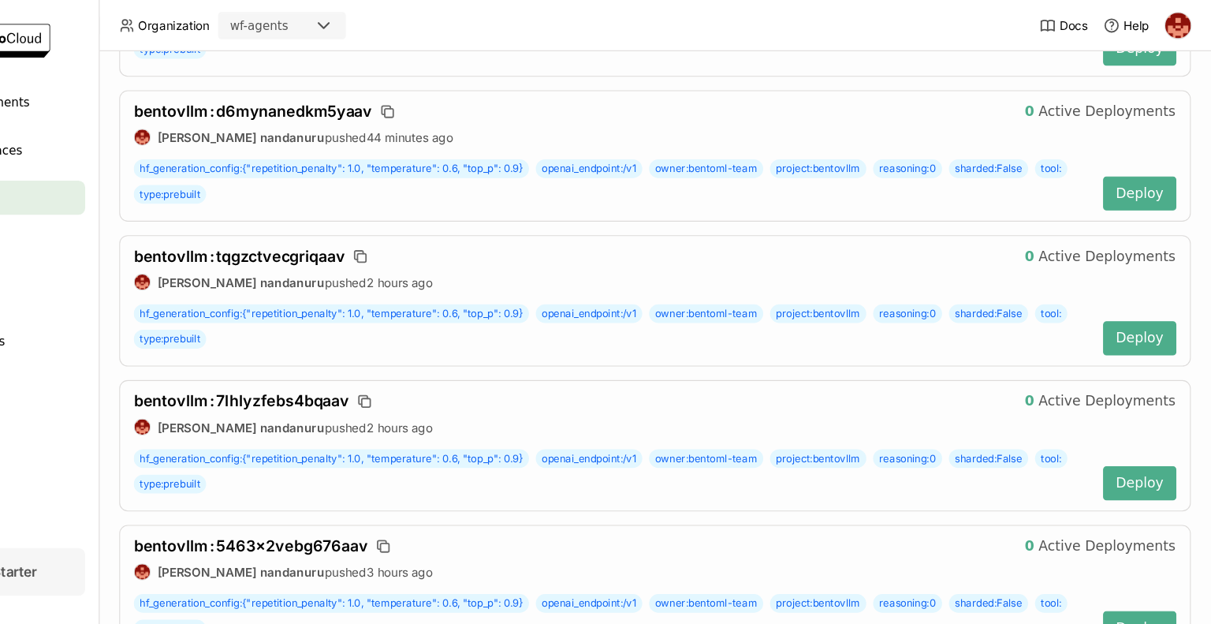
click at [859, 307] on div "hf_generation_config : {"repetition_penalty": 1.0, "temperature": 0.6, "top_p":…" at bounding box center [656, 302] width 884 height 54
click at [421, 233] on icon "button" at bounding box center [423, 237] width 16 height 16
click at [352, 234] on span "bentovllm : tqgzctvecgriqaav" at bounding box center [311, 237] width 195 height 17
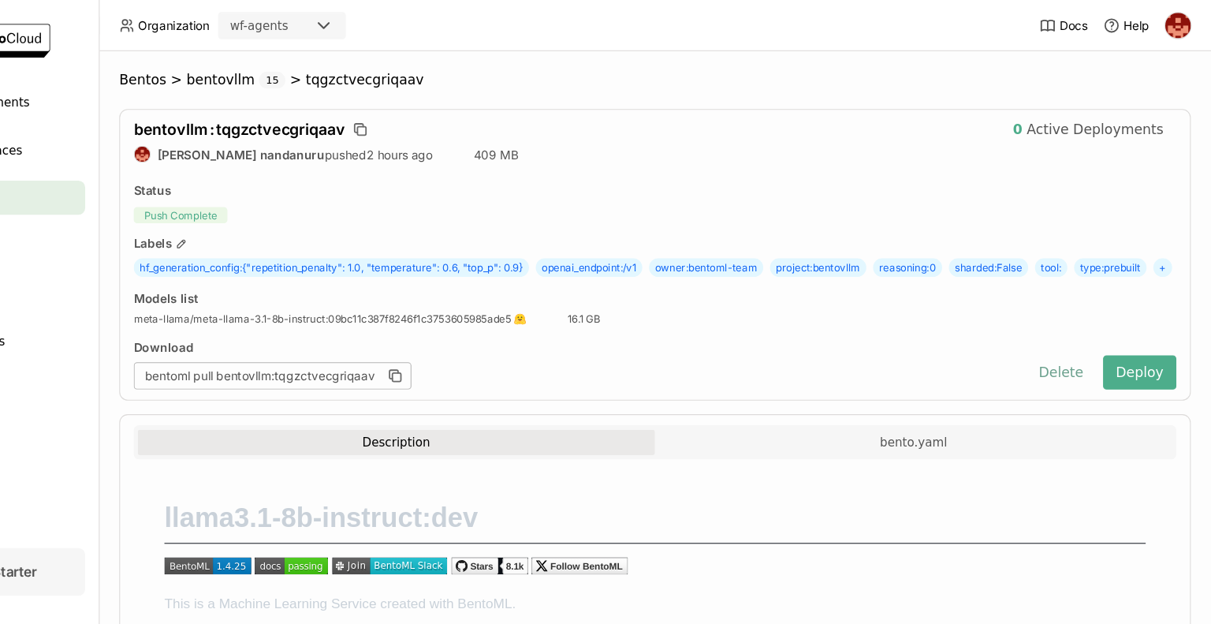
click at [1064, 360] on button "Delete" at bounding box center [1071, 345] width 65 height 32
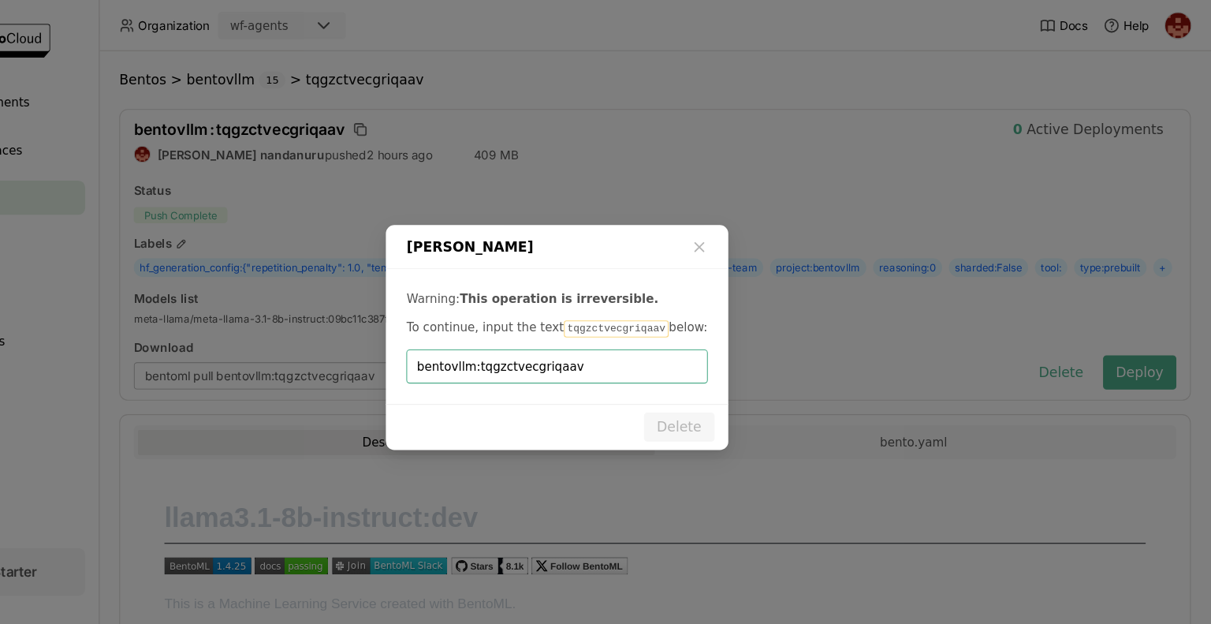
drag, startPoint x: 525, startPoint y: 341, endPoint x: 371, endPoint y: 307, distance: 157.4
click at [371, 307] on div "Delete Bento Warning: This operation is irreversible. To continue, input the te…" at bounding box center [605, 312] width 1211 height 624
type input "tqgzctvecgriqaav"
click at [725, 397] on button "Delete" at bounding box center [718, 395] width 65 height 27
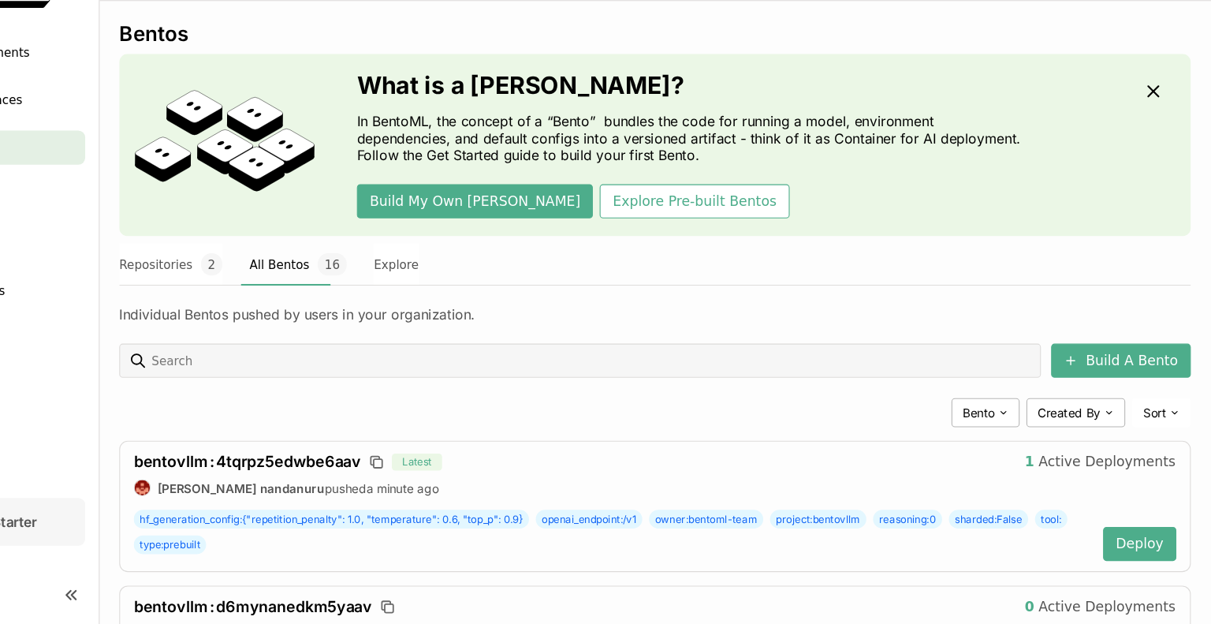
click at [884, 340] on div "Individual Bentos pushed by users in your organization." at bounding box center [696, 338] width 992 height 16
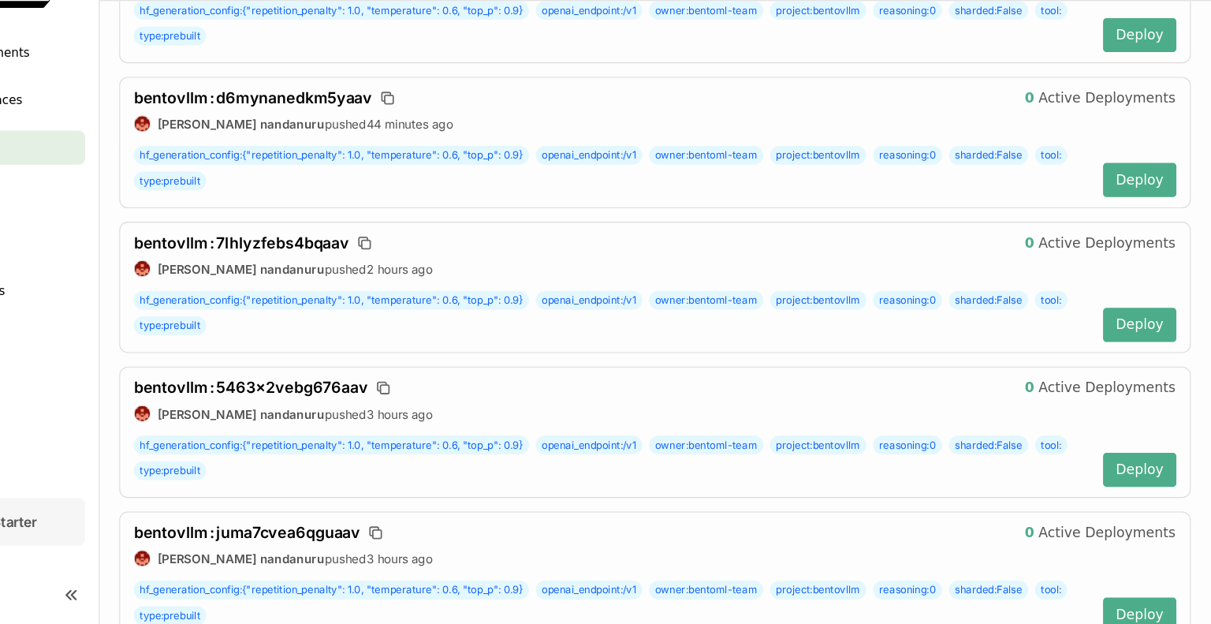
scroll to position [473, 0]
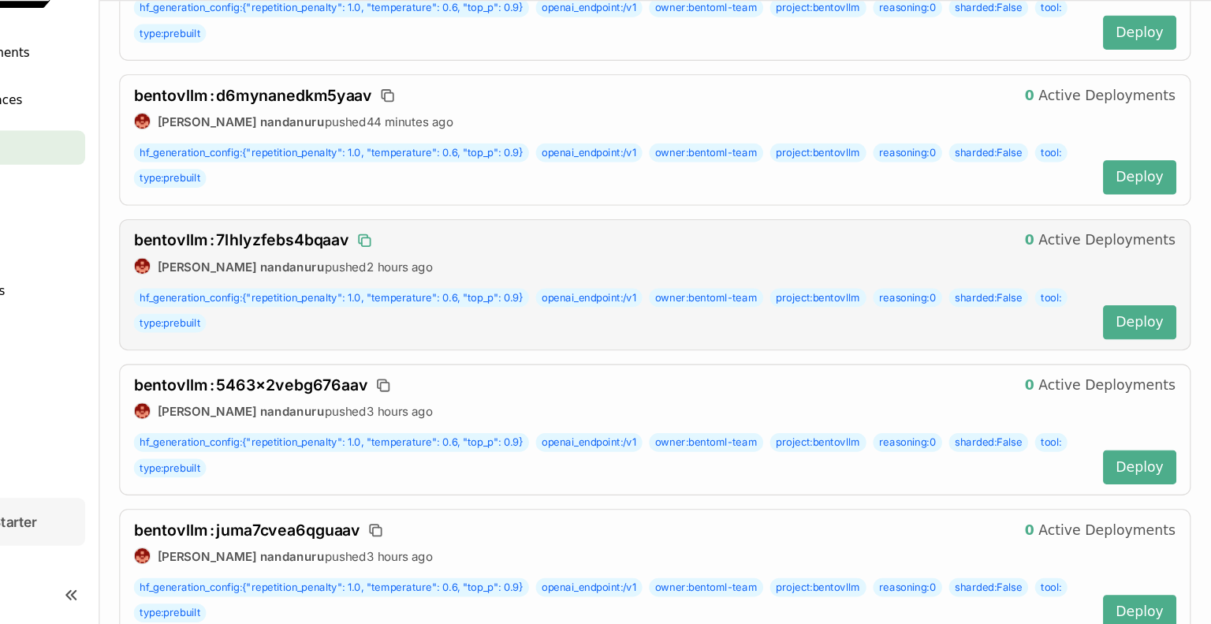
click at [426, 263] on icon "button" at bounding box center [426, 267] width 8 height 8
click at [390, 268] on span "bentovllm : 7lhlyzfebs4bqaav" at bounding box center [313, 268] width 199 height 17
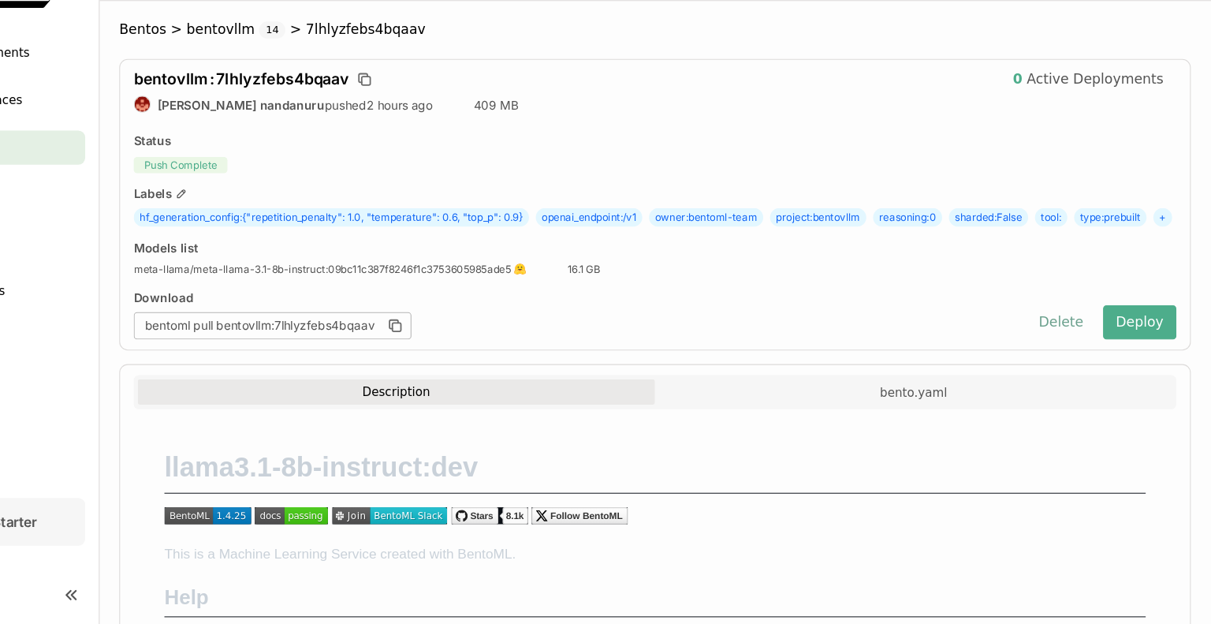
click at [1068, 360] on button "Delete" at bounding box center [1071, 345] width 65 height 32
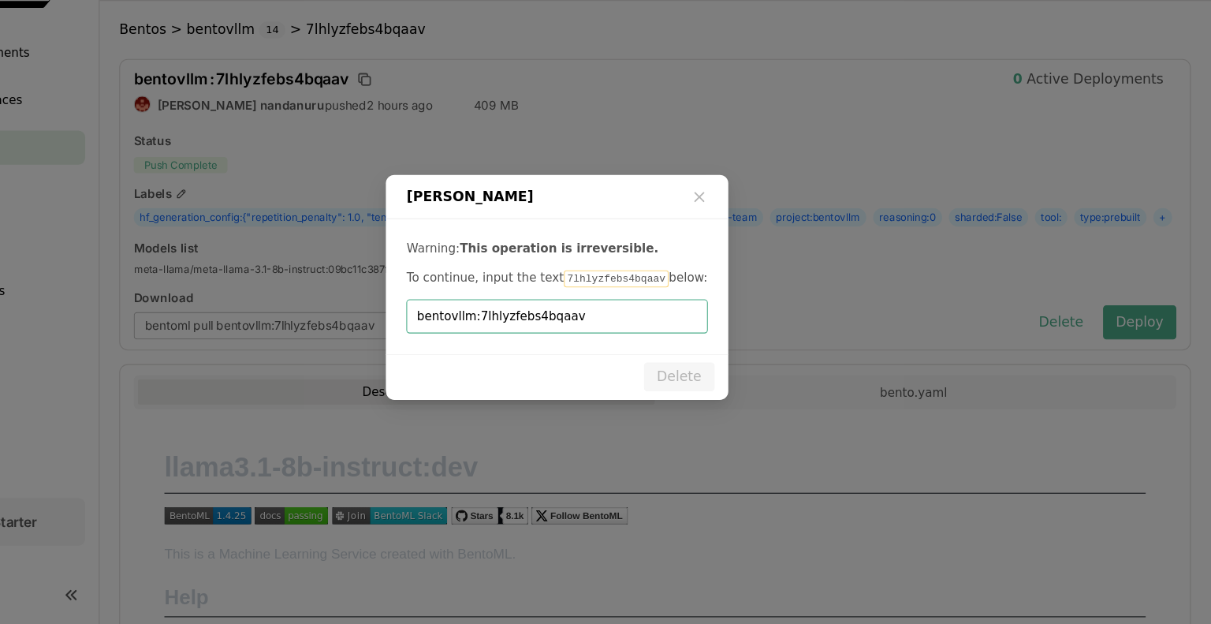
click at [531, 343] on input "bentovllm:7lhlyzfebs4bqaav" at bounding box center [604, 339] width 259 height 30
click at [531, 342] on input "bentovllm:7lhlyzfebs4bqaav" at bounding box center [604, 339] width 259 height 30
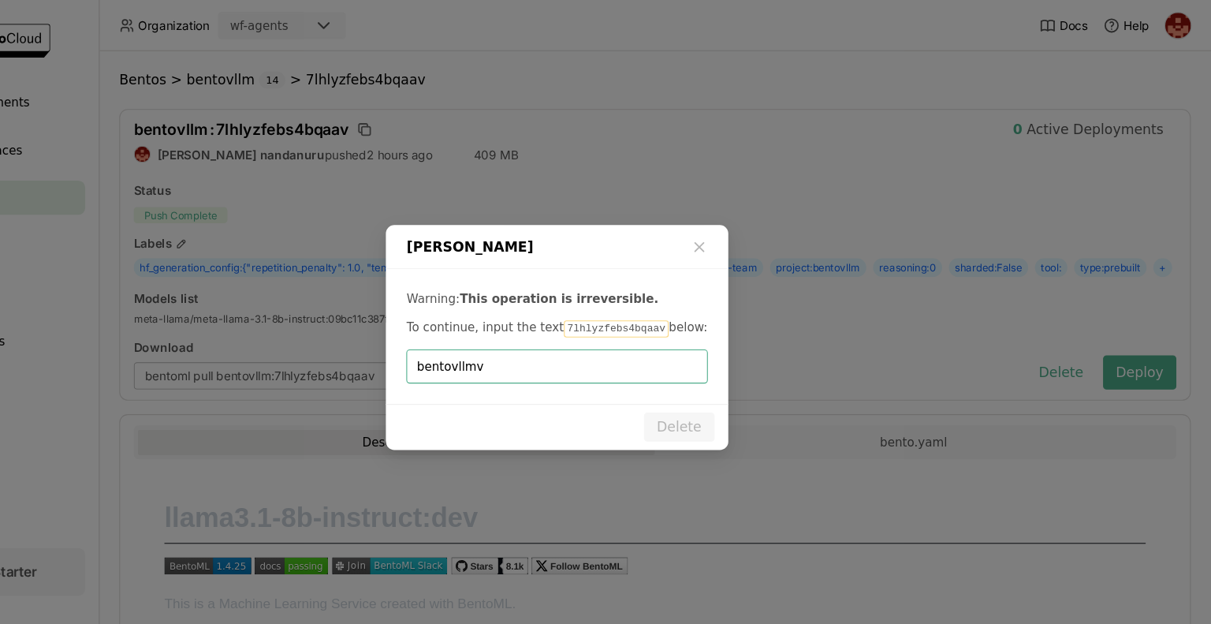
type input "bentovllm"
drag, startPoint x: 541, startPoint y: 340, endPoint x: 227, endPoint y: 312, distance: 314.9
click at [227, 312] on div "Delete Bento Warning: This operation is irreversible. To continue, input the te…" at bounding box center [605, 312] width 1211 height 624
click at [523, 343] on input "bentovllm:7lhlyzfebs4bqaav" at bounding box center [604, 339] width 259 height 30
type input "7lhlyzfebs4bqaav"
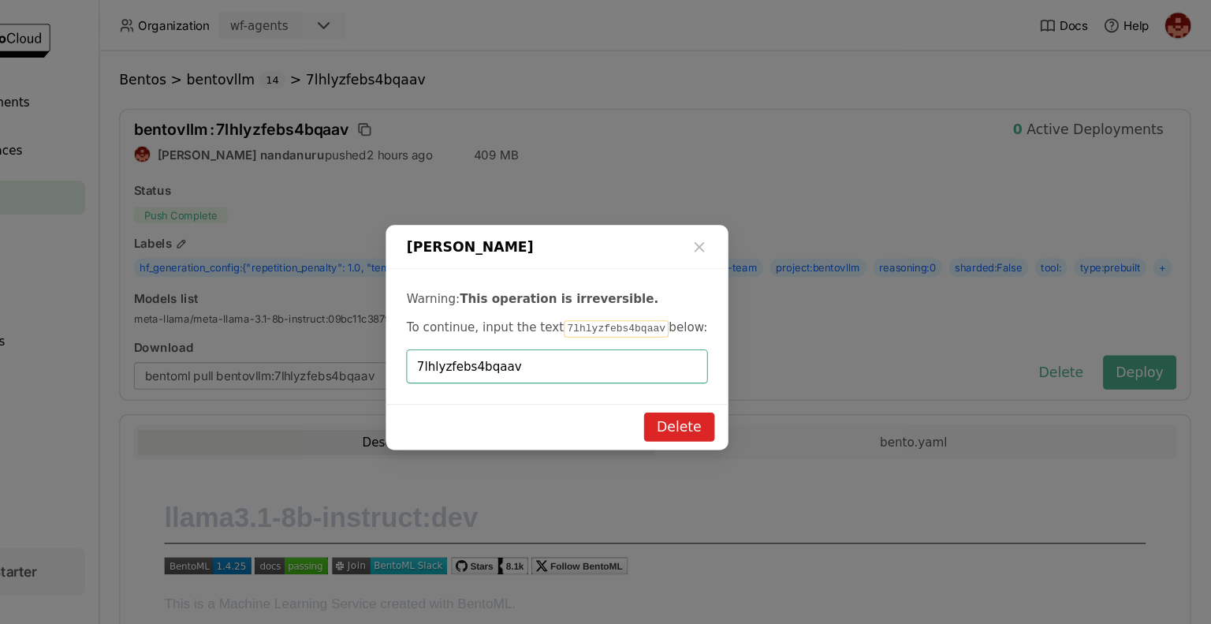
click at [713, 389] on button "Delete" at bounding box center [718, 395] width 65 height 27
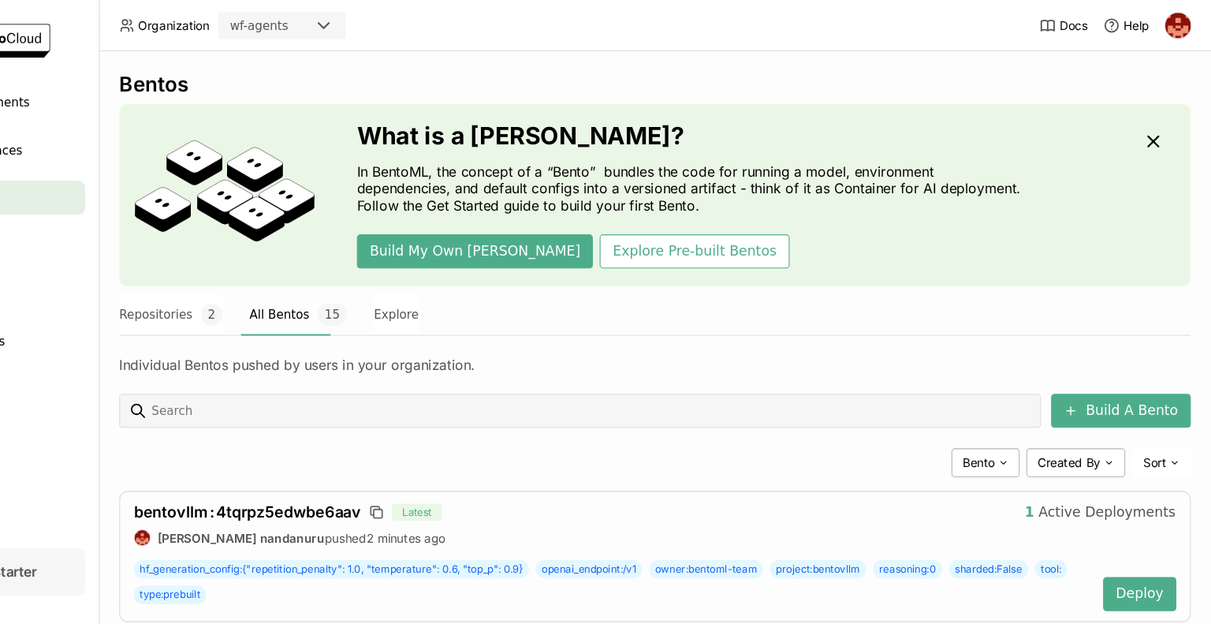
click at [1042, 294] on div "Repositories 2 All Bentos 15 Explore" at bounding box center [696, 290] width 992 height 39
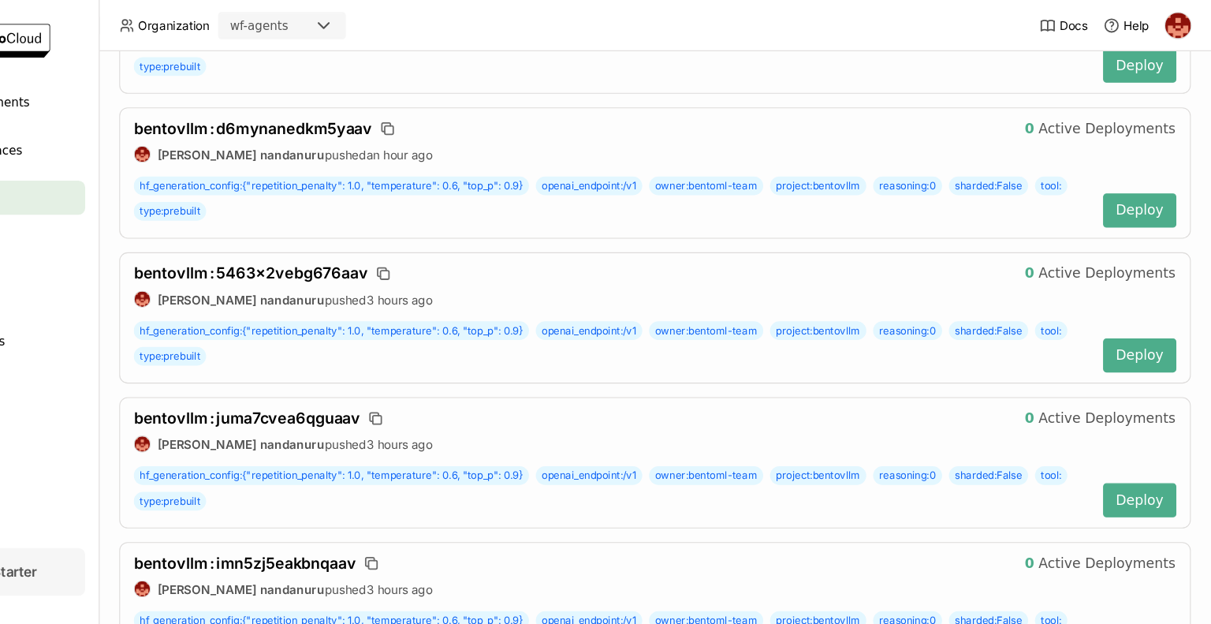
scroll to position [536, 0]
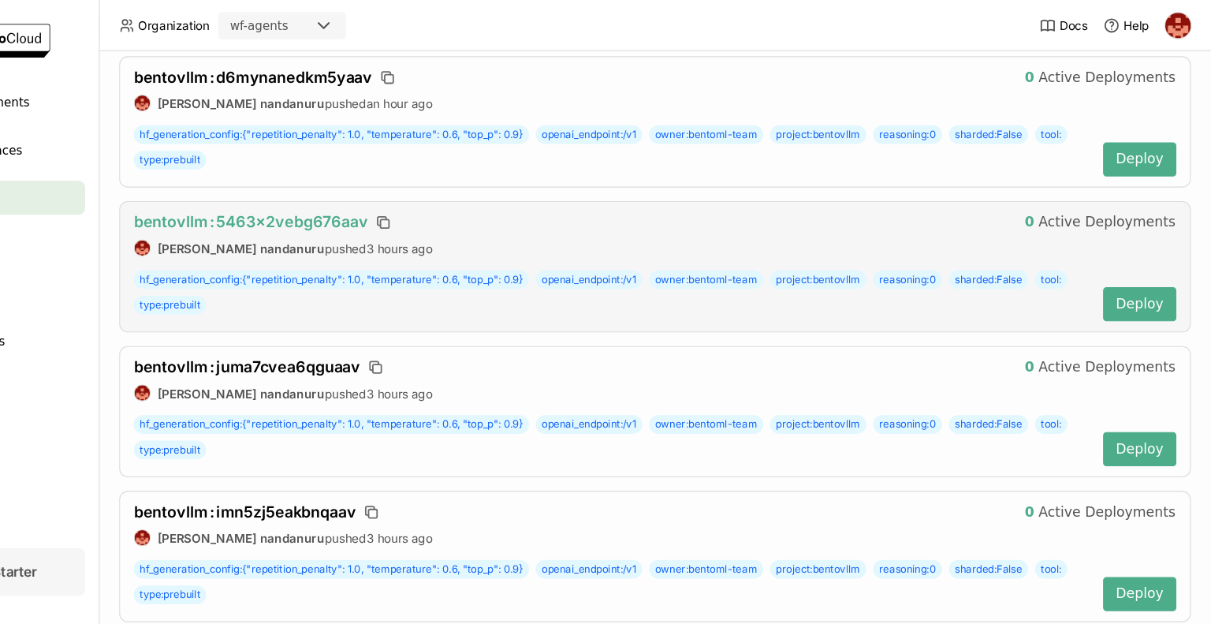
click at [329, 208] on span "bentovllm : 5463x2vebg676aav" at bounding box center [322, 205] width 217 height 17
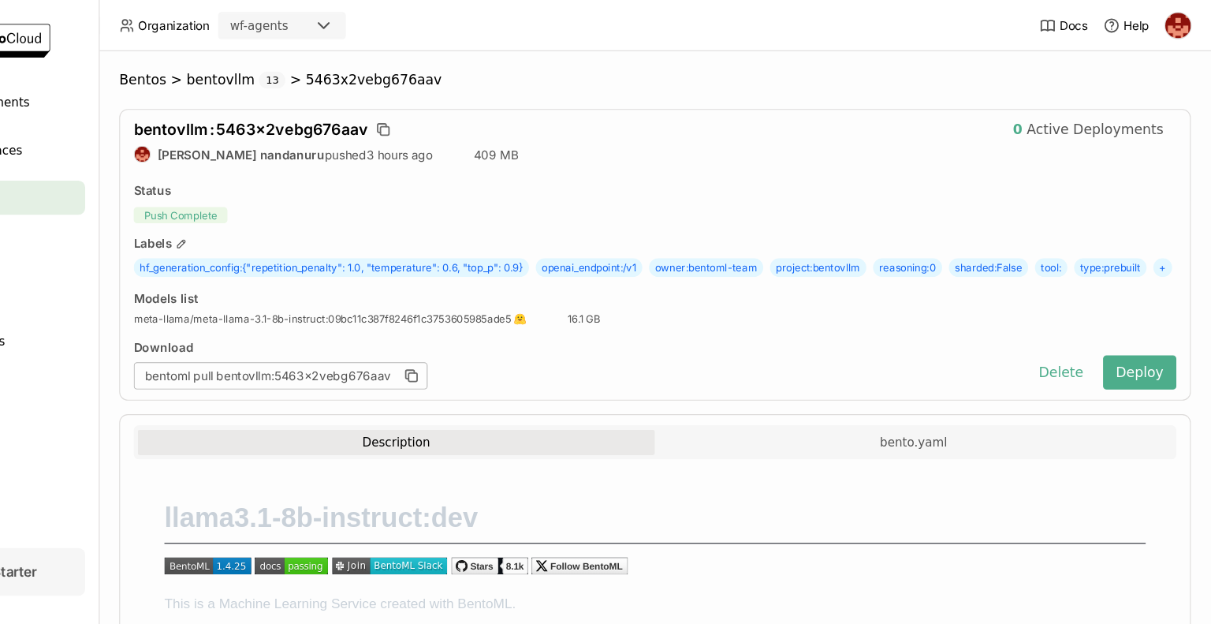
drag, startPoint x: 1056, startPoint y: 369, endPoint x: 627, endPoint y: 242, distance: 447.2
click at [627, 242] on div "bentovllm : 5463x2vebg676aav 0 Active Deployments prasanth nandanuru pushed 3 h…" at bounding box center [696, 236] width 992 height 270
click at [437, 121] on icon "button" at bounding box center [445, 120] width 16 height 16
click at [1059, 360] on button "Delete" at bounding box center [1071, 345] width 65 height 32
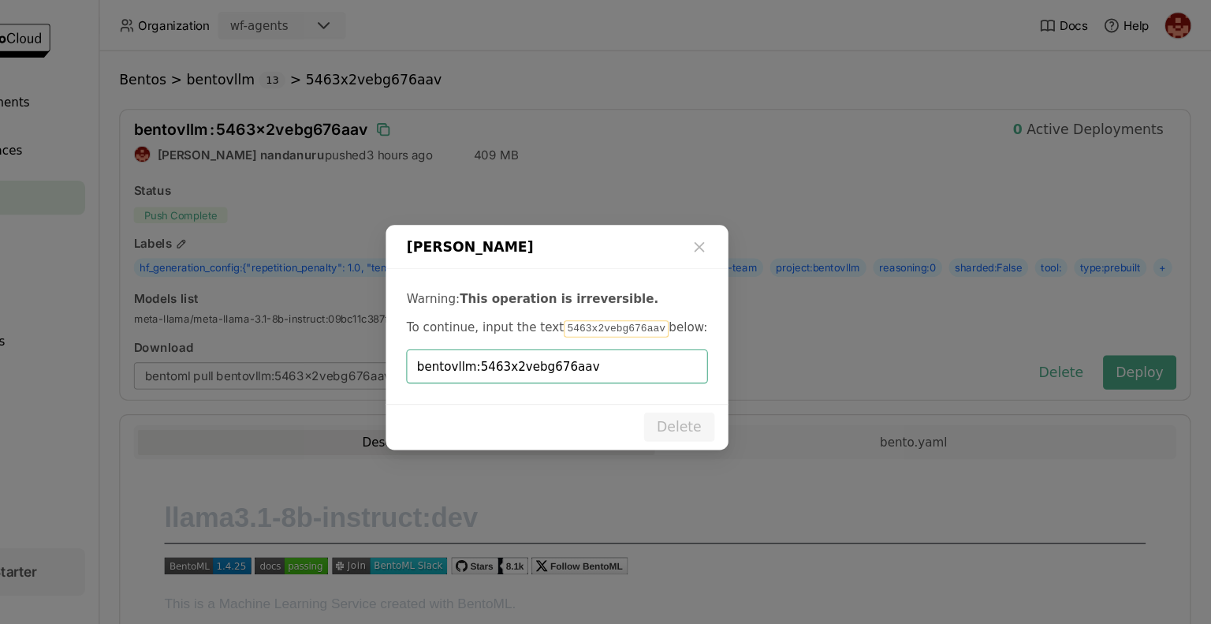
click at [525, 339] on input "bentovllm:5463x2vebg676aav" at bounding box center [604, 339] width 259 height 30
click at [525, 339] on input "5463x2vebg676aav" at bounding box center [604, 339] width 259 height 30
type input "5463x2vebg676aav"
click at [735, 394] on button "Delete" at bounding box center [718, 395] width 65 height 27
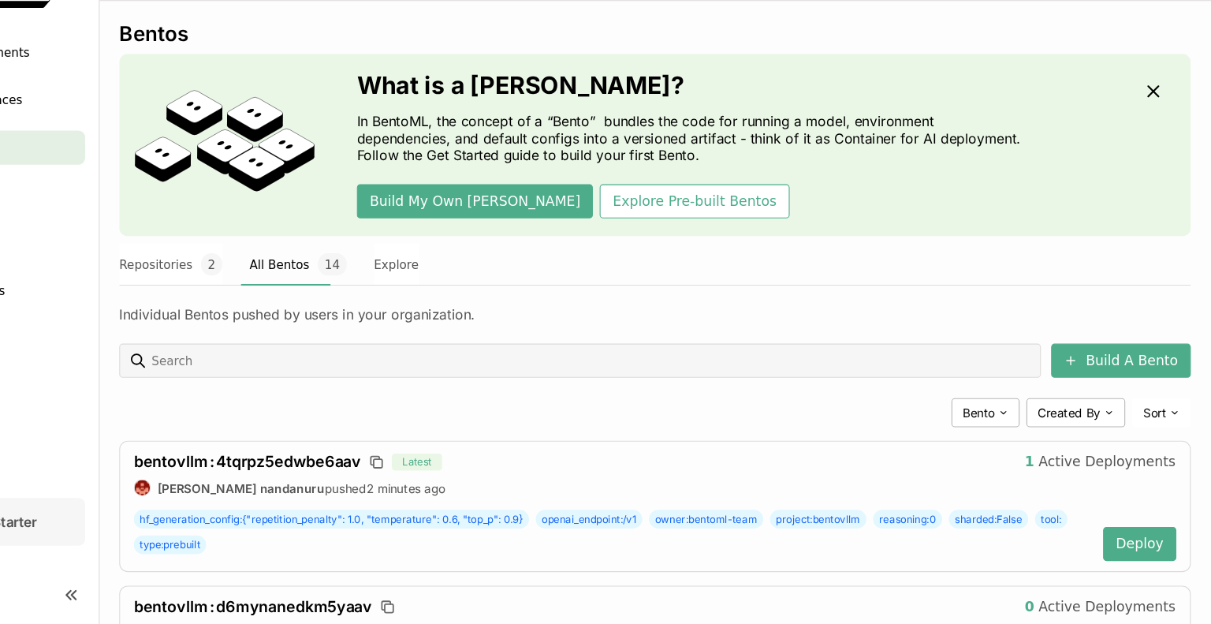
click at [783, 329] on div "Individual Bentos pushed by users in your organization." at bounding box center [696, 328] width 992 height 35
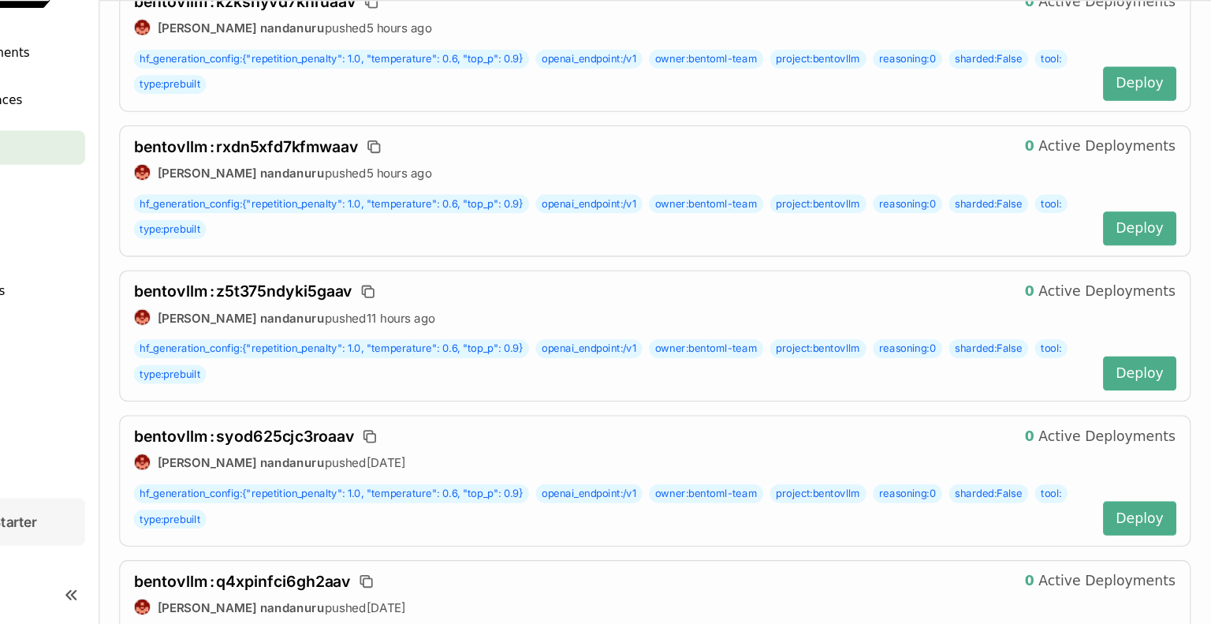
scroll to position [1064, 0]
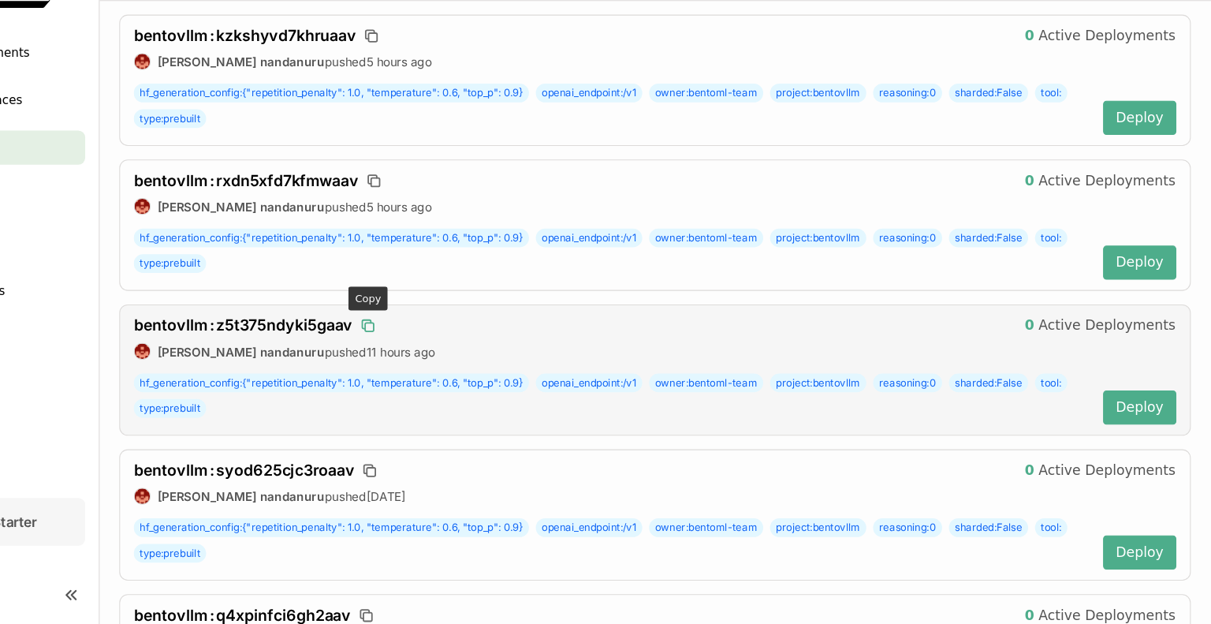
click at [432, 345] on icon "button" at bounding box center [432, 349] width 8 height 8
click at [400, 342] on span "bentovllm : z5t375ndyki5gaav" at bounding box center [315, 347] width 203 height 17
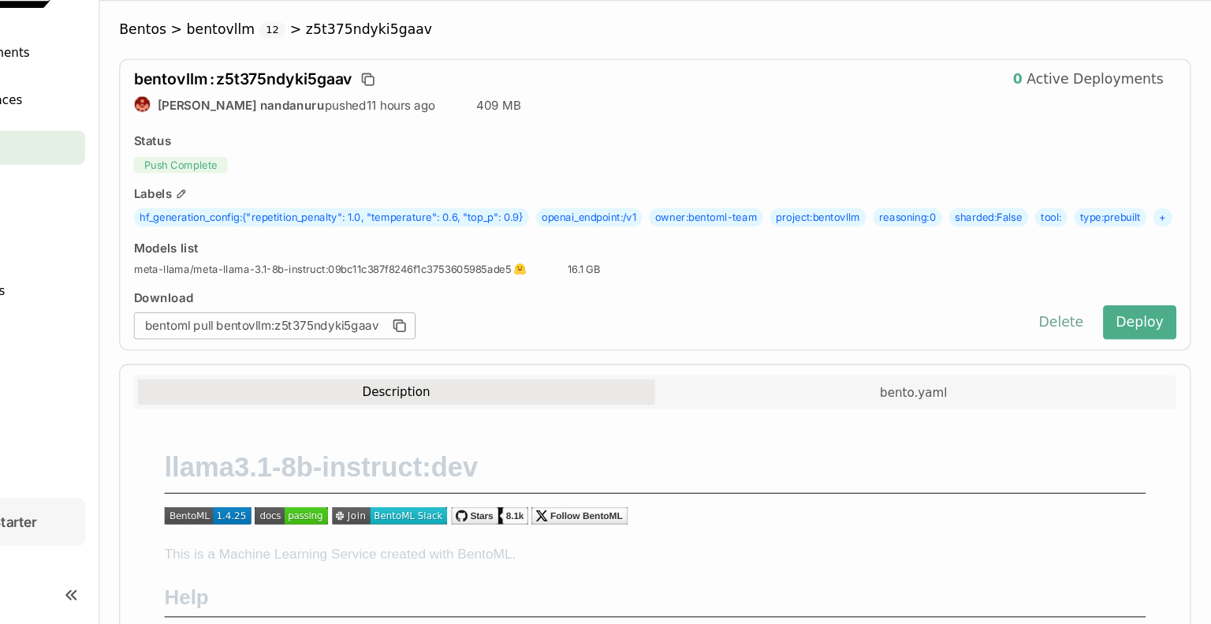
click at [1063, 360] on button "Delete" at bounding box center [1071, 345] width 65 height 32
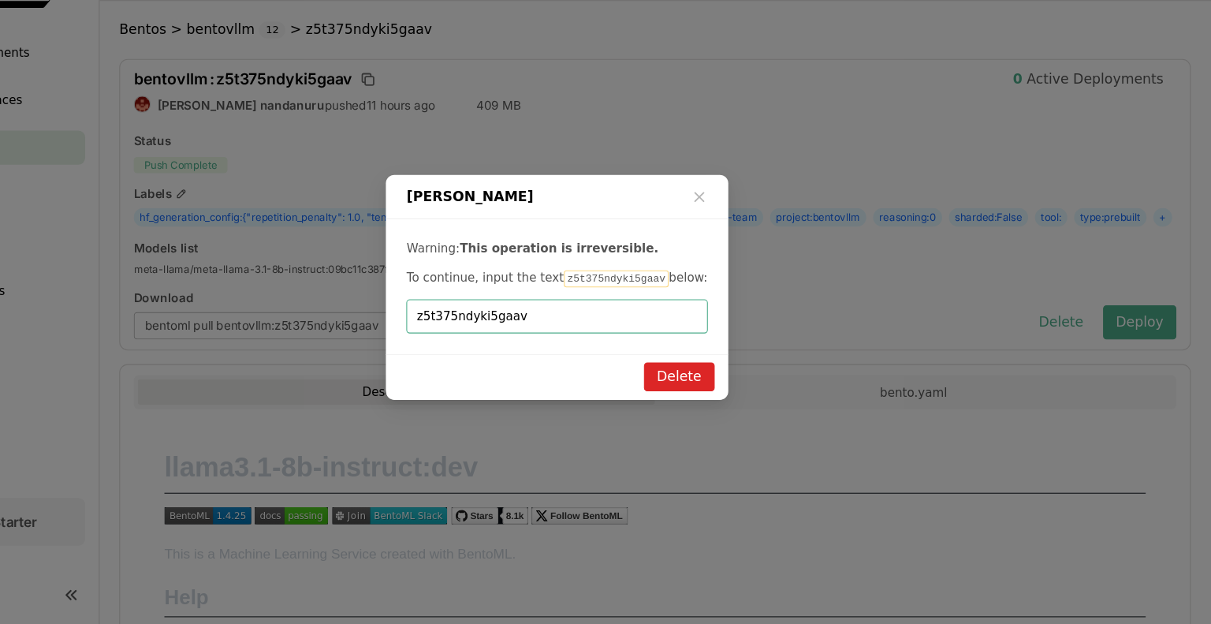
click at [531, 344] on input "z5t375ndyki5gaav" at bounding box center [604, 339] width 259 height 30
type input "z5t375ndyki5gaav"
click at [718, 405] on button "Delete" at bounding box center [718, 395] width 65 height 27
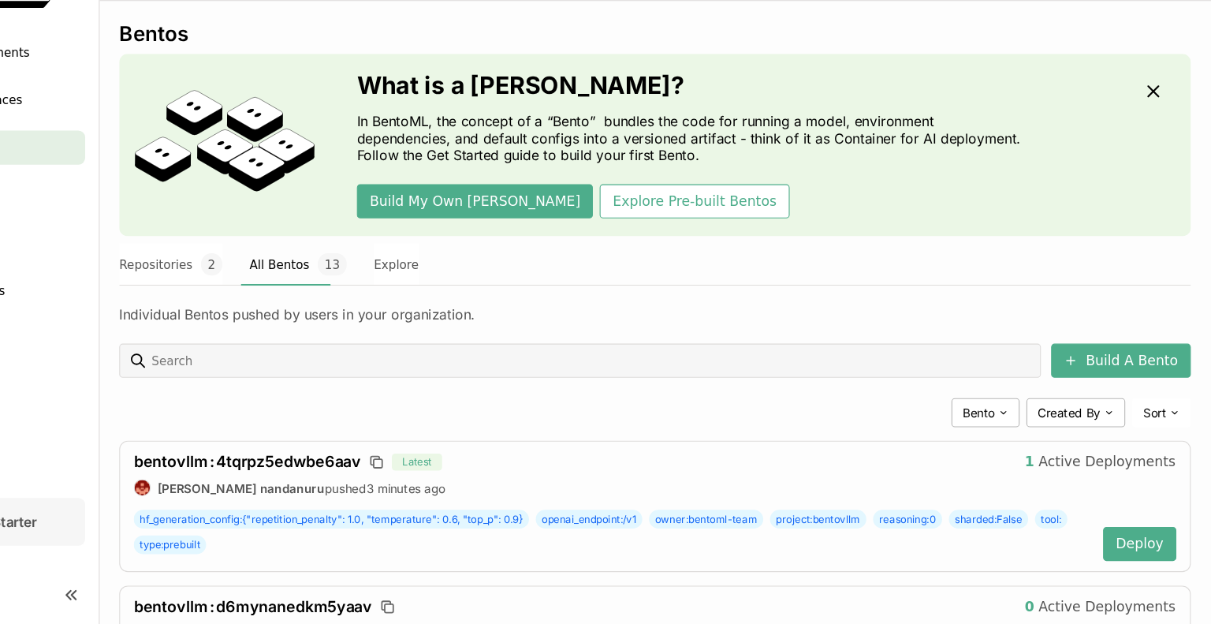
click at [1014, 262] on div "What is a Bento? In BentoML, the concept of a “Bento” bundles the code for runn…" at bounding box center [696, 180] width 992 height 169
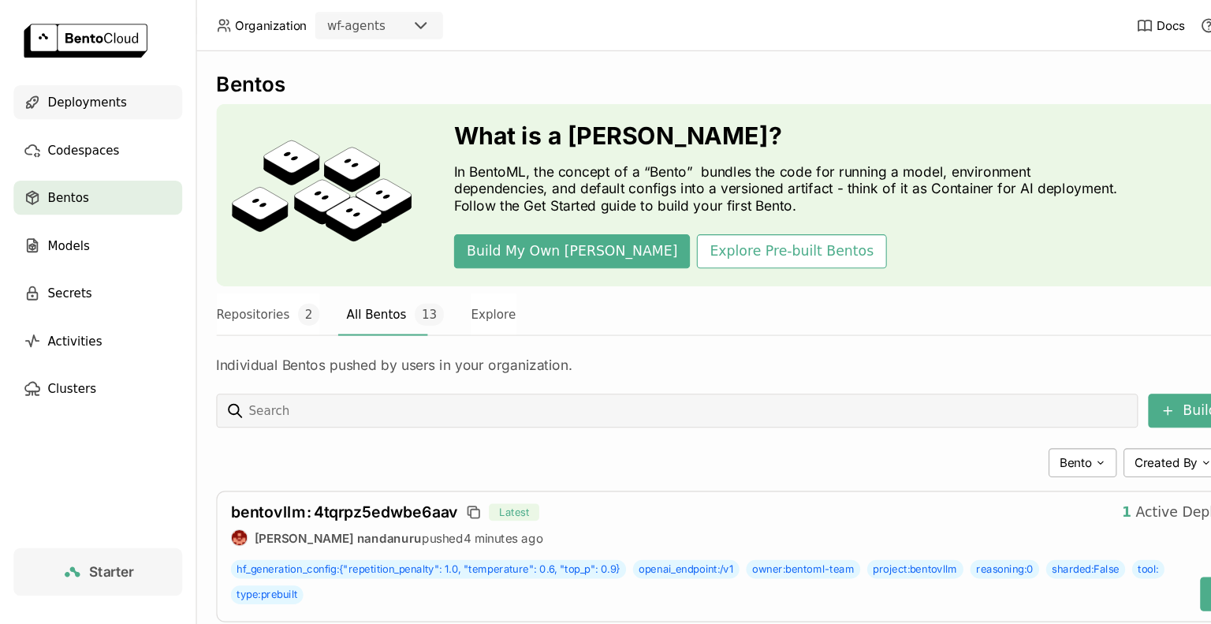
click at [67, 91] on span "Deployments" at bounding box center [80, 94] width 73 height 19
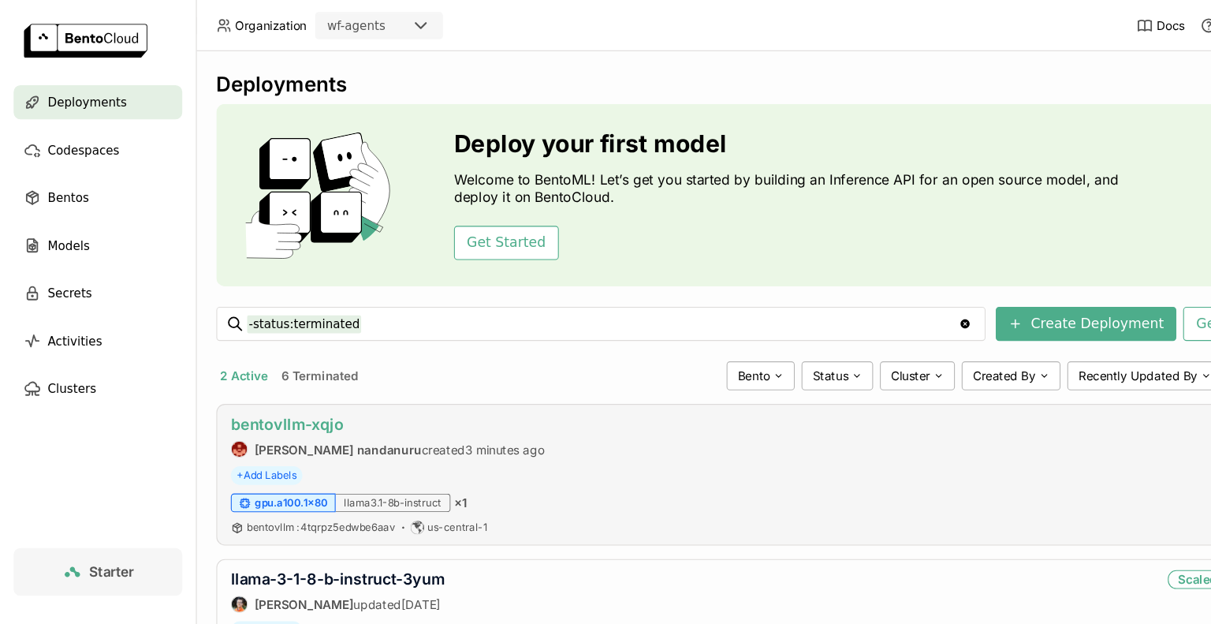
click at [286, 390] on link "bentovllm-xqjo" at bounding box center [266, 392] width 104 height 17
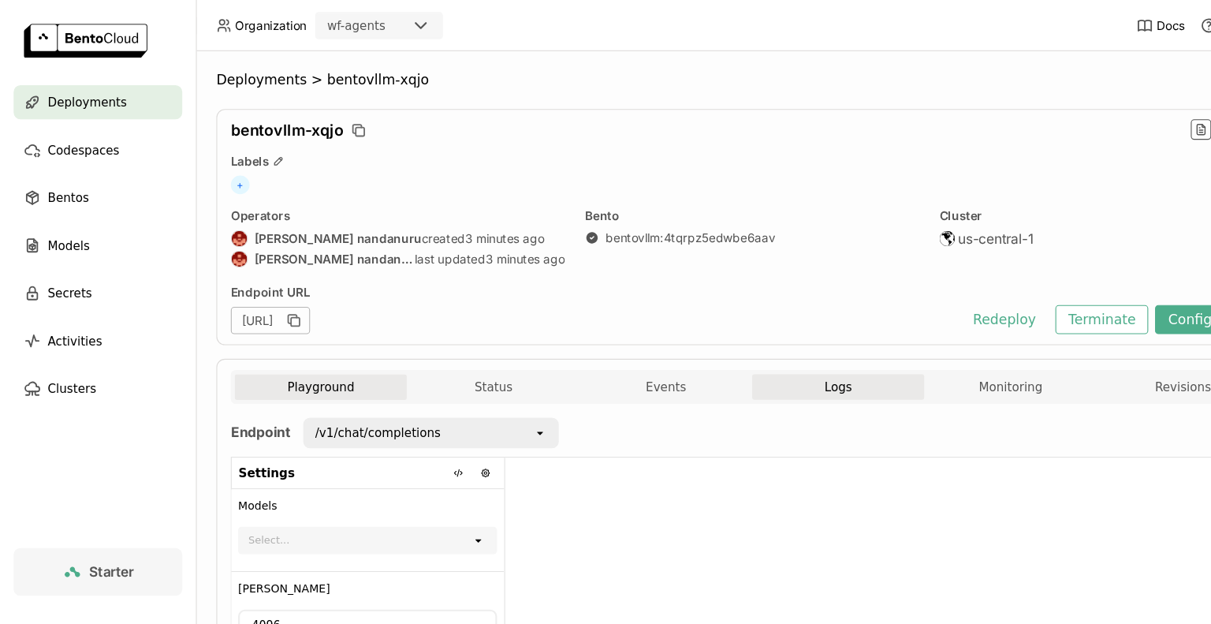
click at [772, 356] on span "Logs" at bounding box center [775, 358] width 25 height 14
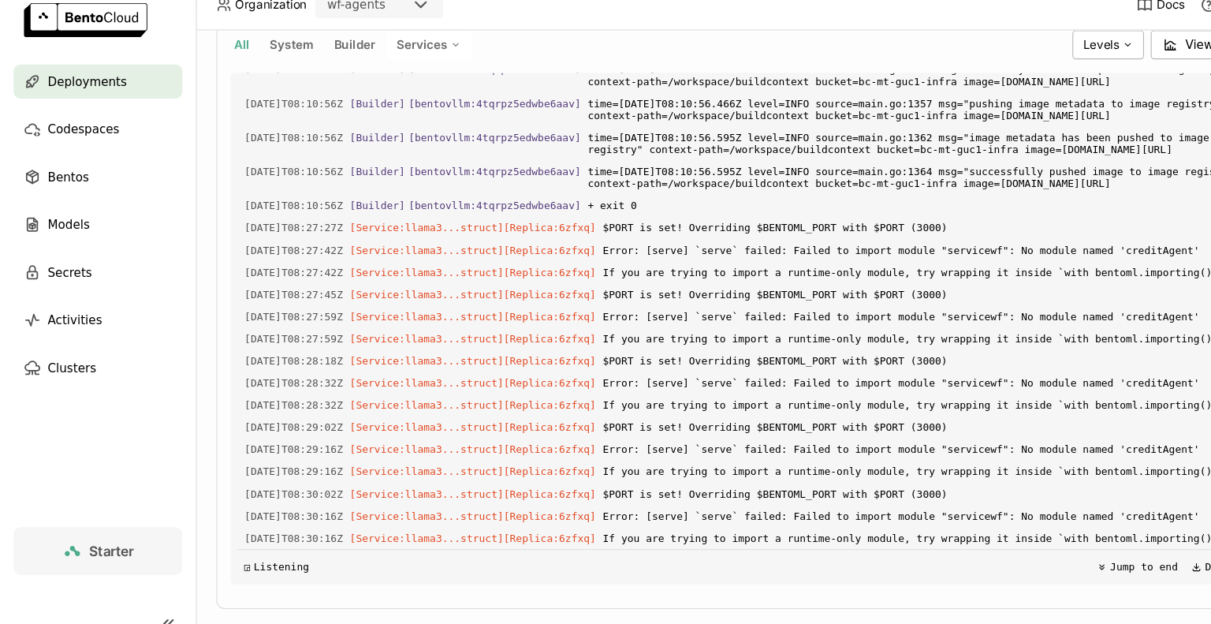
scroll to position [378, 0]
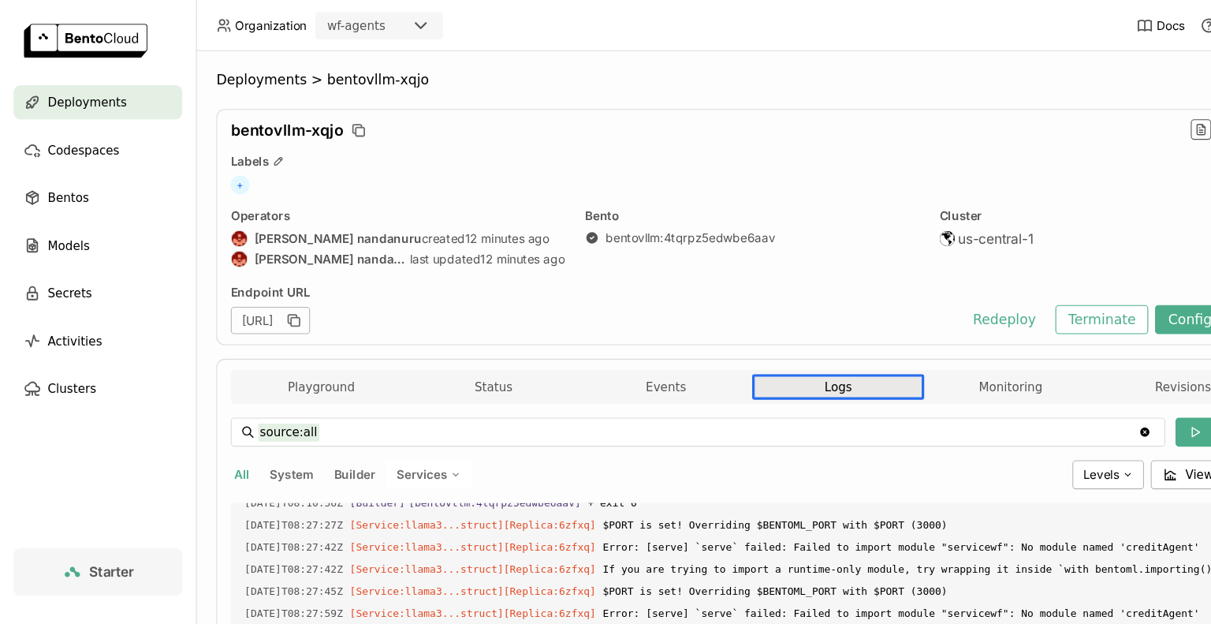
scroll to position [2863, 0]
click at [868, 405] on input "source:all" at bounding box center [646, 399] width 814 height 25
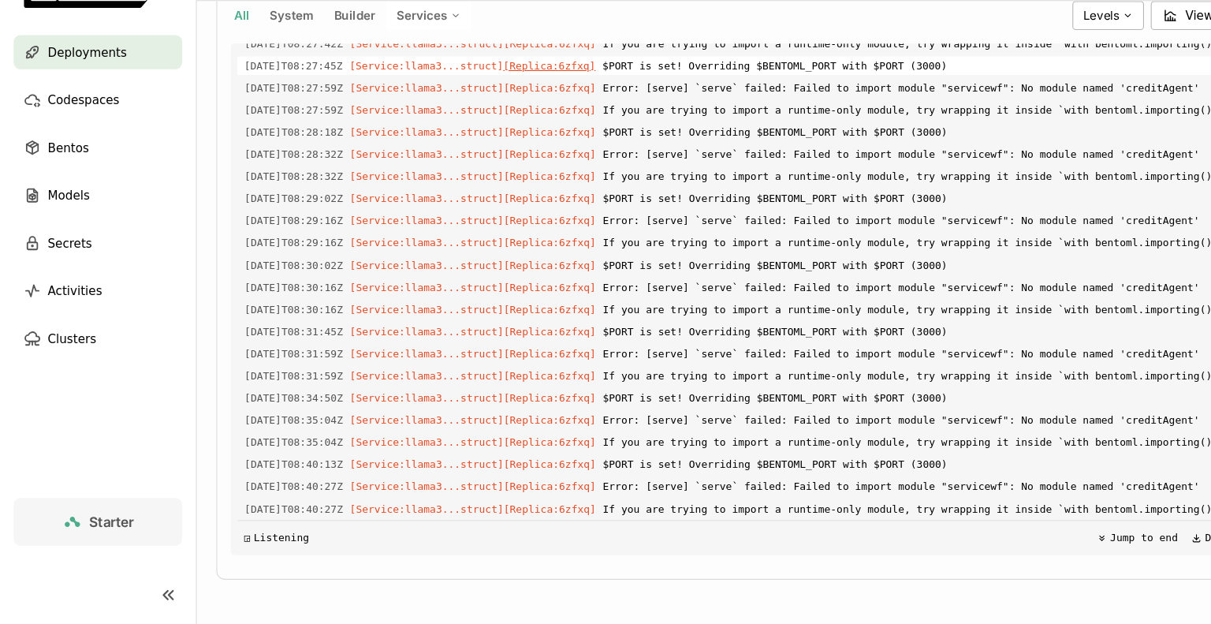
scroll to position [2925, 0]
click at [1065, 288] on span "$PORT is set! Overriding $BENTOML_PORT with $PORT (3000)" at bounding box center [862, 291] width 608 height 17
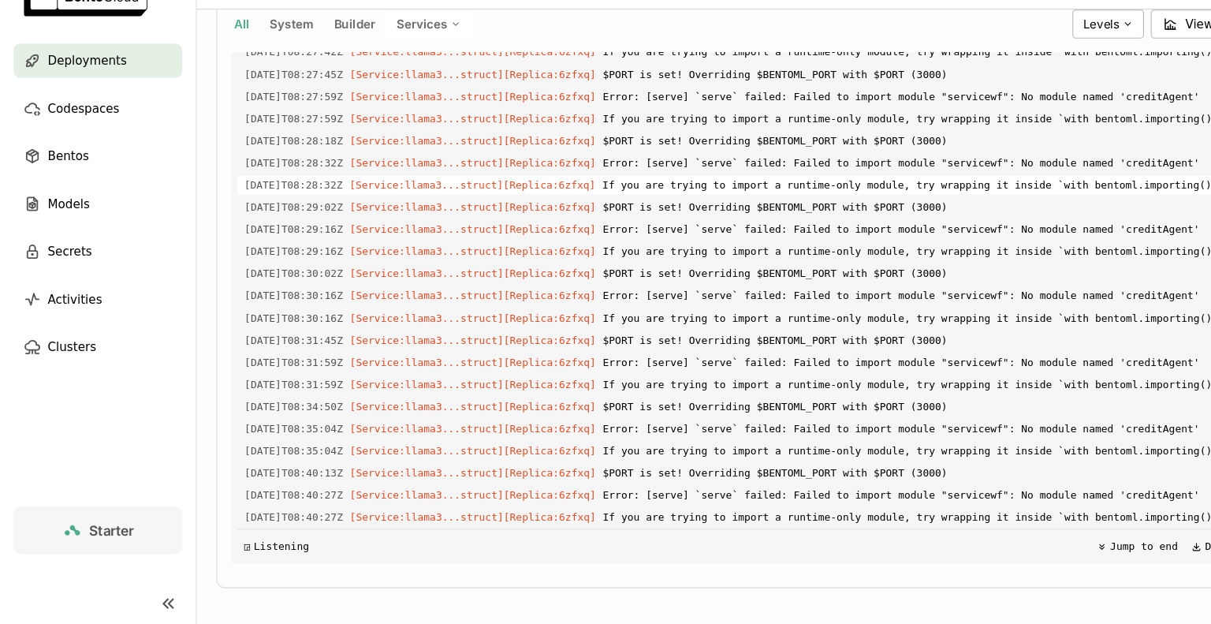
click at [976, 204] on span "If you are trying to import a runtime-only module, try wrapping it inside `with…" at bounding box center [862, 209] width 608 height 17
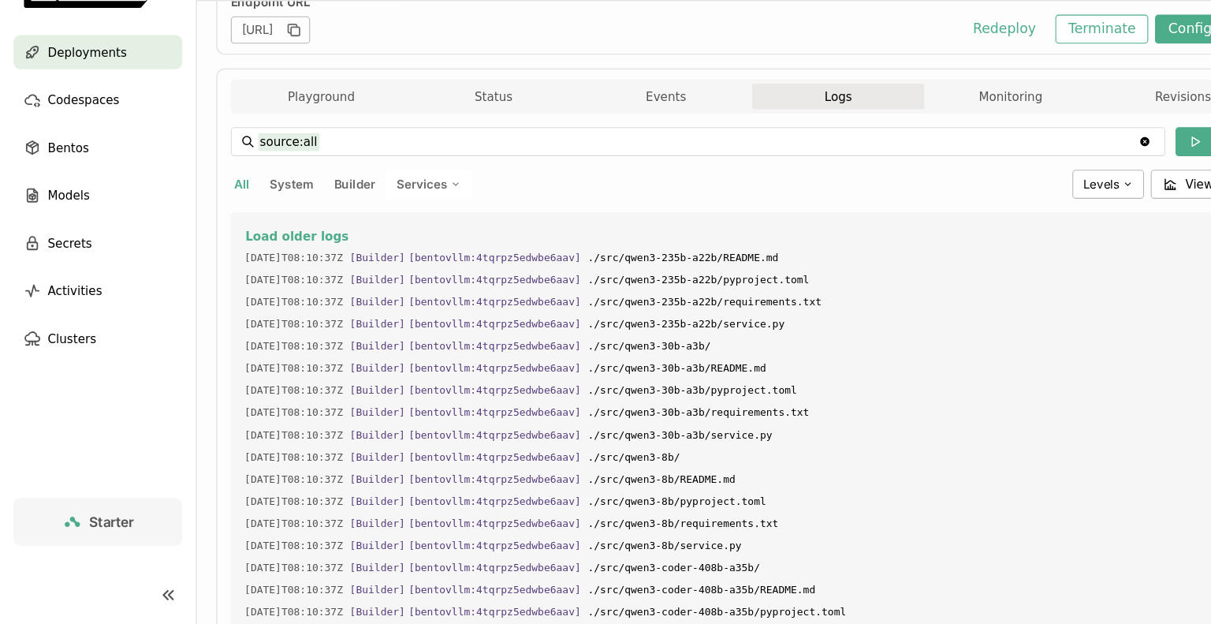
scroll to position [0, 0]
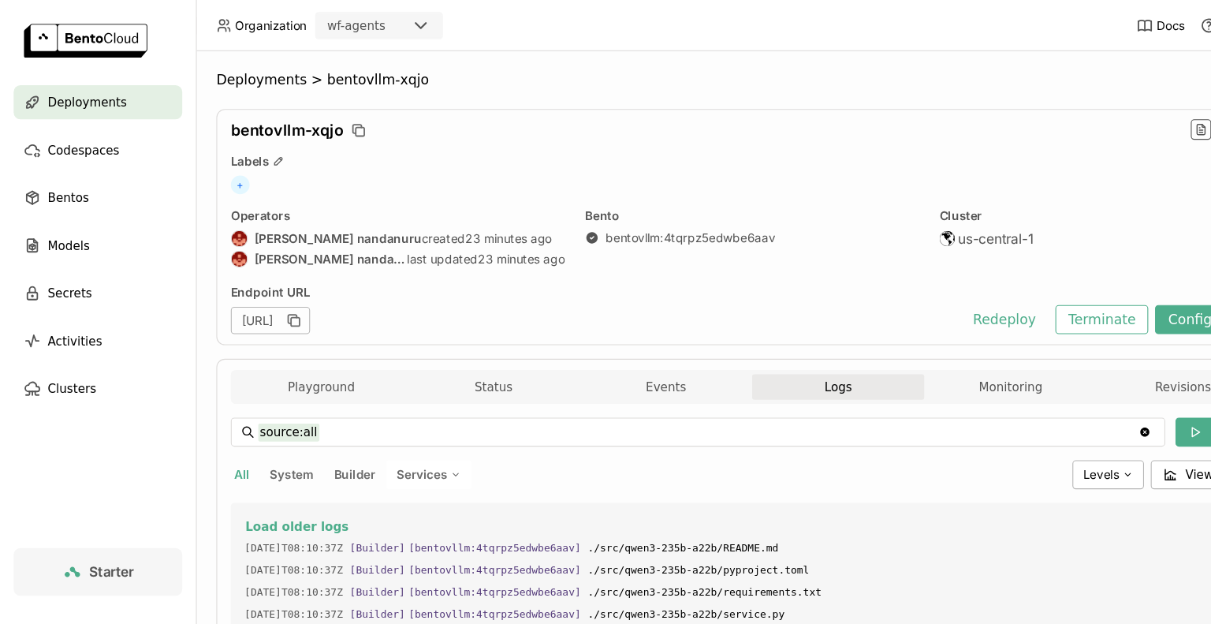
click at [84, 102] on span "Deployments" at bounding box center [80, 94] width 73 height 19
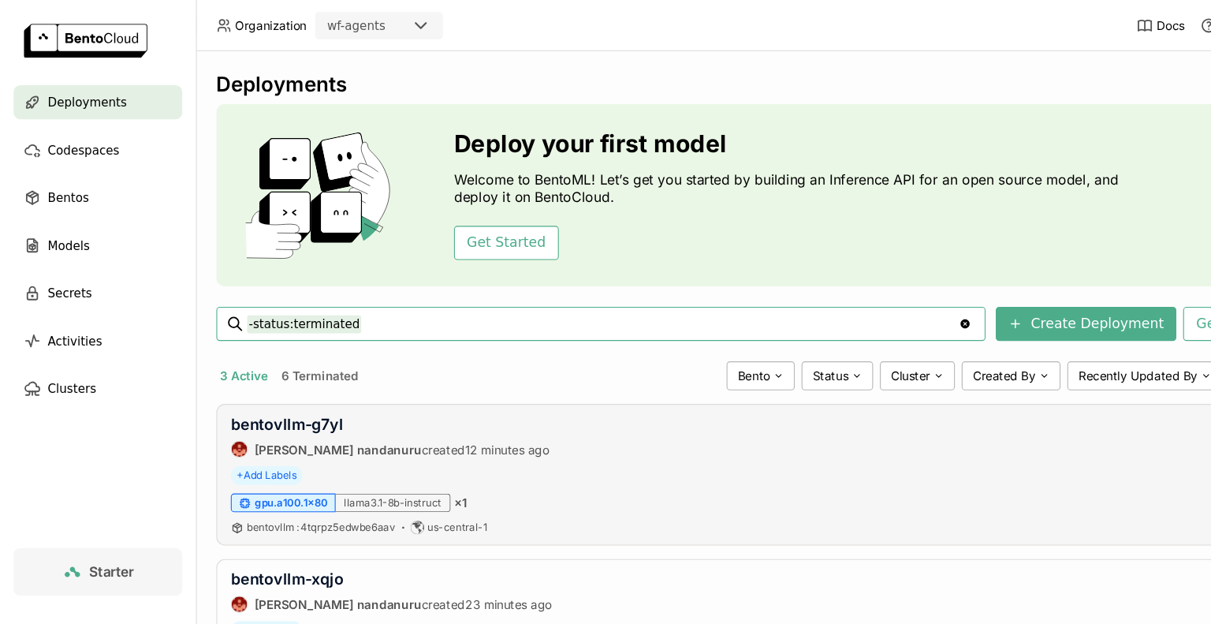
click at [442, 417] on span "12 minutes ago" at bounding box center [469, 415] width 78 height 13
click at [50, 191] on span "Bentos" at bounding box center [63, 182] width 38 height 19
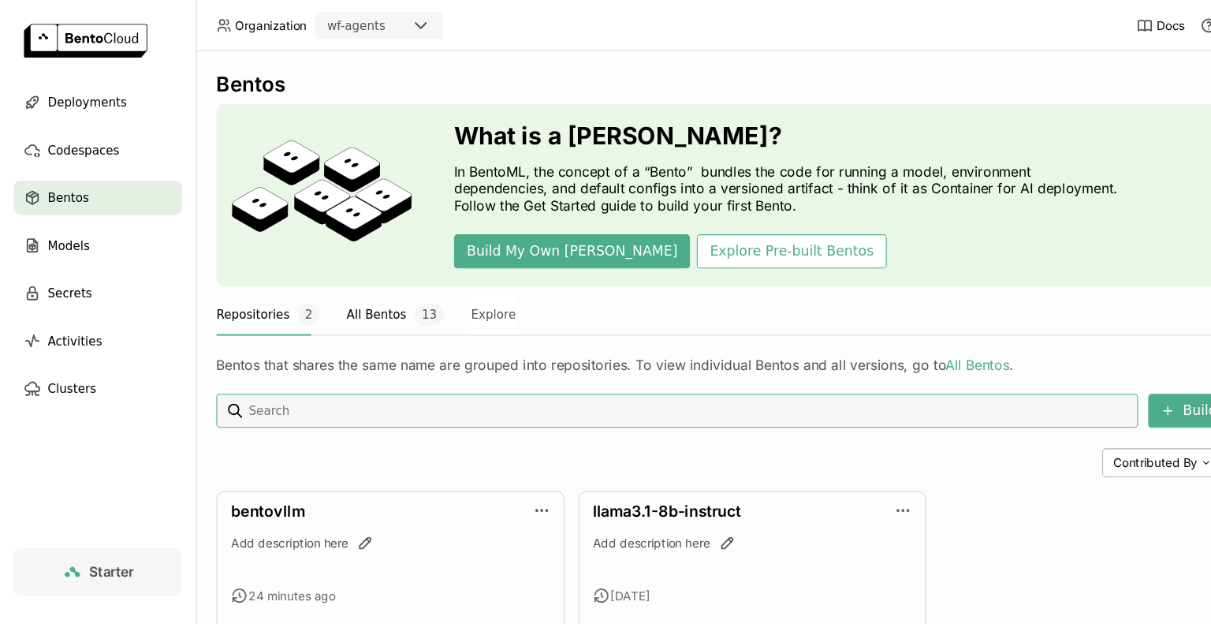
click at [372, 305] on button "All Bentos 13" at bounding box center [366, 290] width 90 height 39
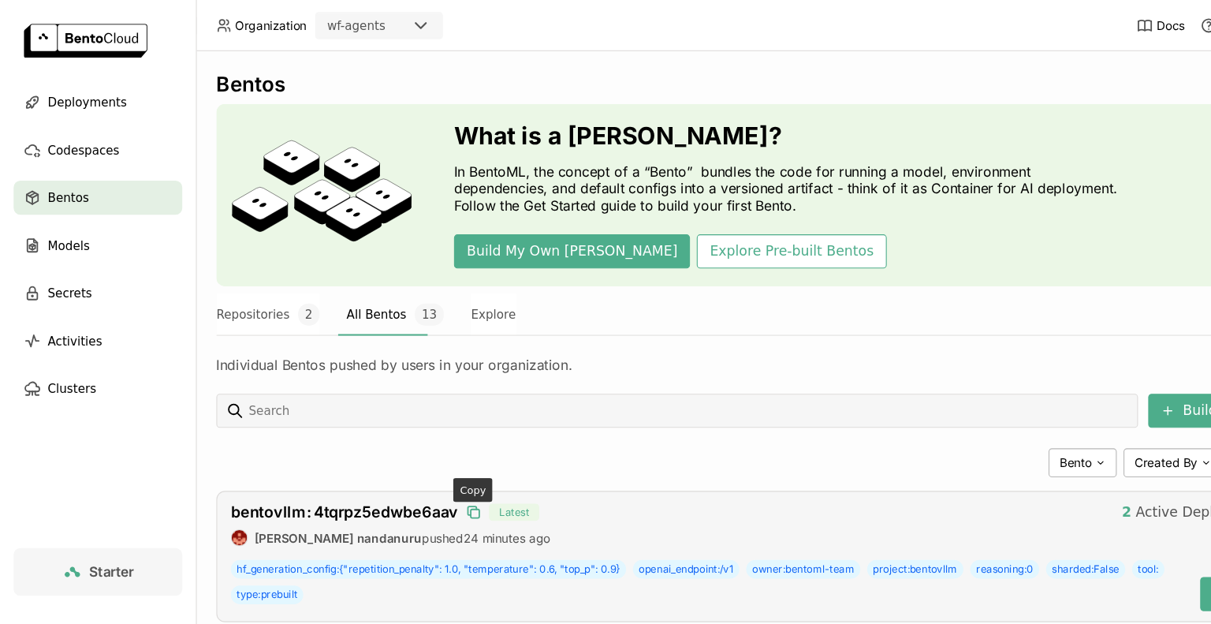
click at [437, 472] on icon "button" at bounding box center [438, 474] width 16 height 16
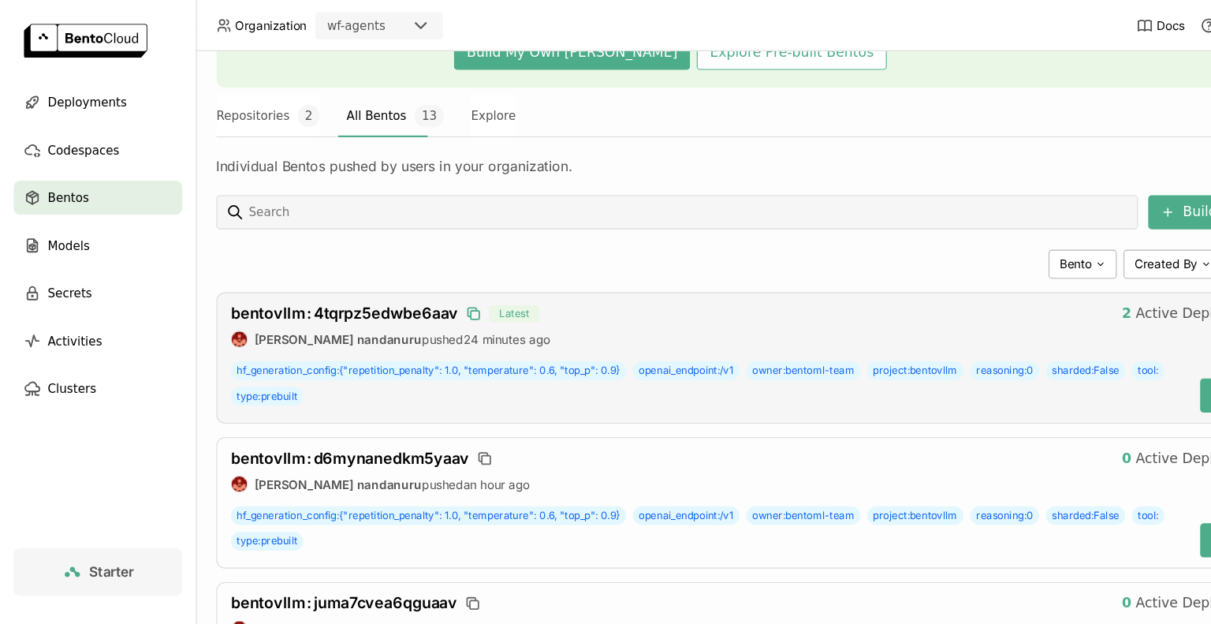
scroll to position [221, 0]
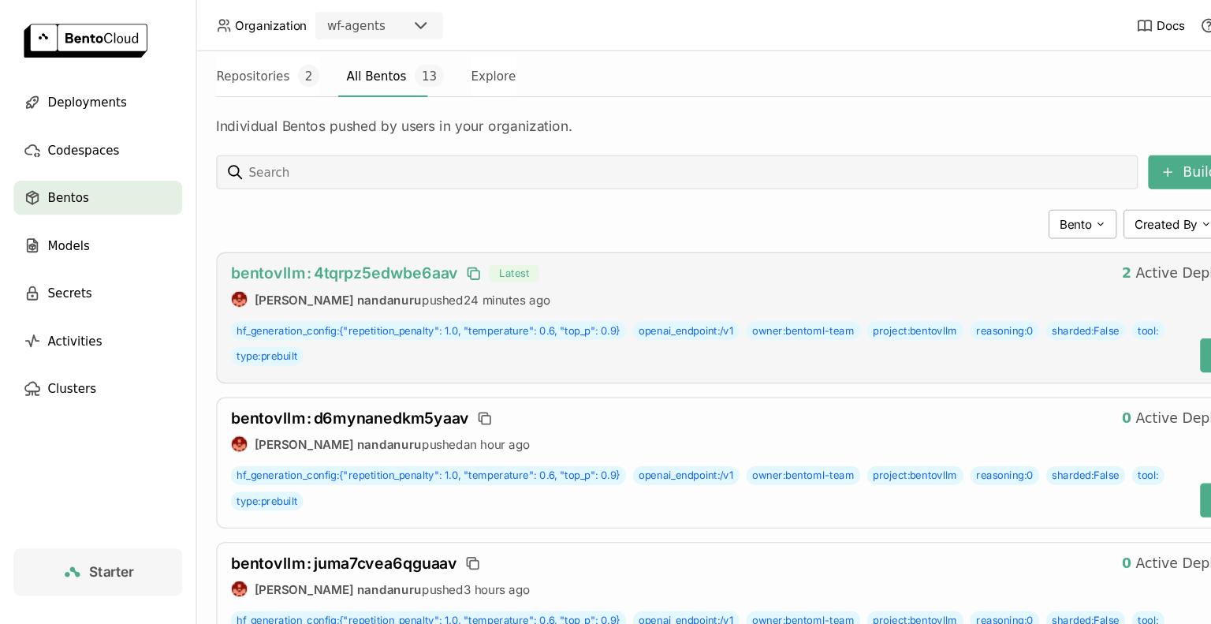
click at [362, 250] on span "bentovllm : 4tqrpz5edwbe6aav" at bounding box center [319, 252] width 210 height 17
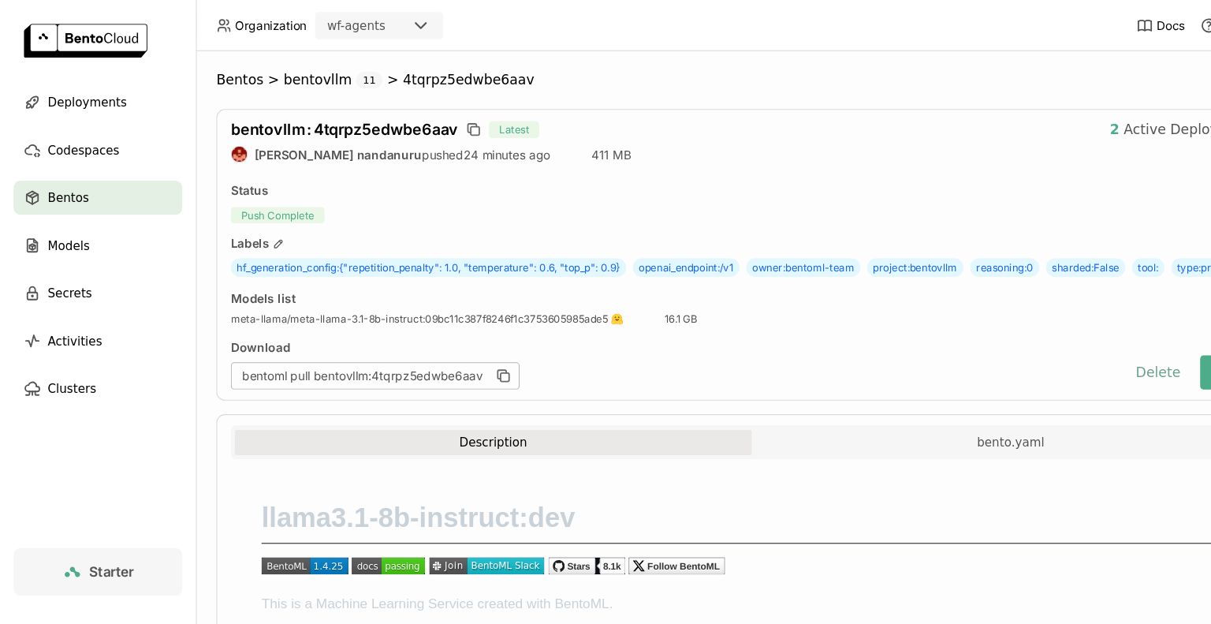
click at [1073, 360] on button "Delete" at bounding box center [1071, 345] width 65 height 32
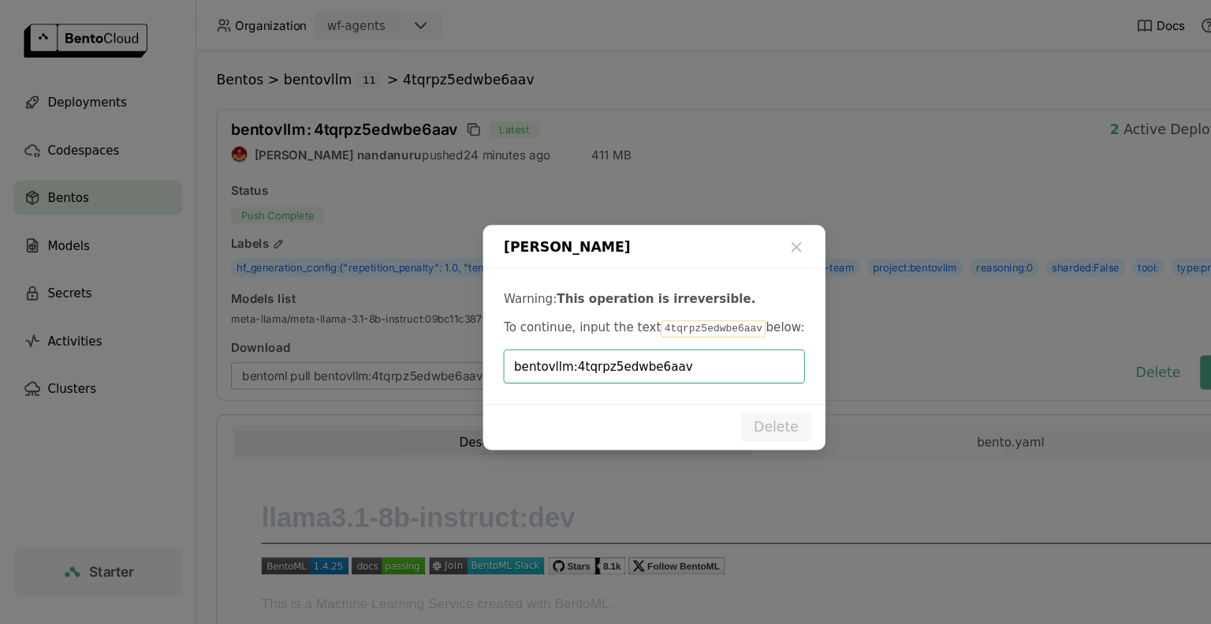
click at [530, 342] on input "bentovllm:4tqrpz5edwbe6aav" at bounding box center [604, 339] width 259 height 30
type input "4tqrpz5edwbe6aav"
click at [694, 240] on div "[PERSON_NAME]" at bounding box center [605, 228] width 316 height 41
click at [722, 397] on button "Delete" at bounding box center [718, 395] width 65 height 27
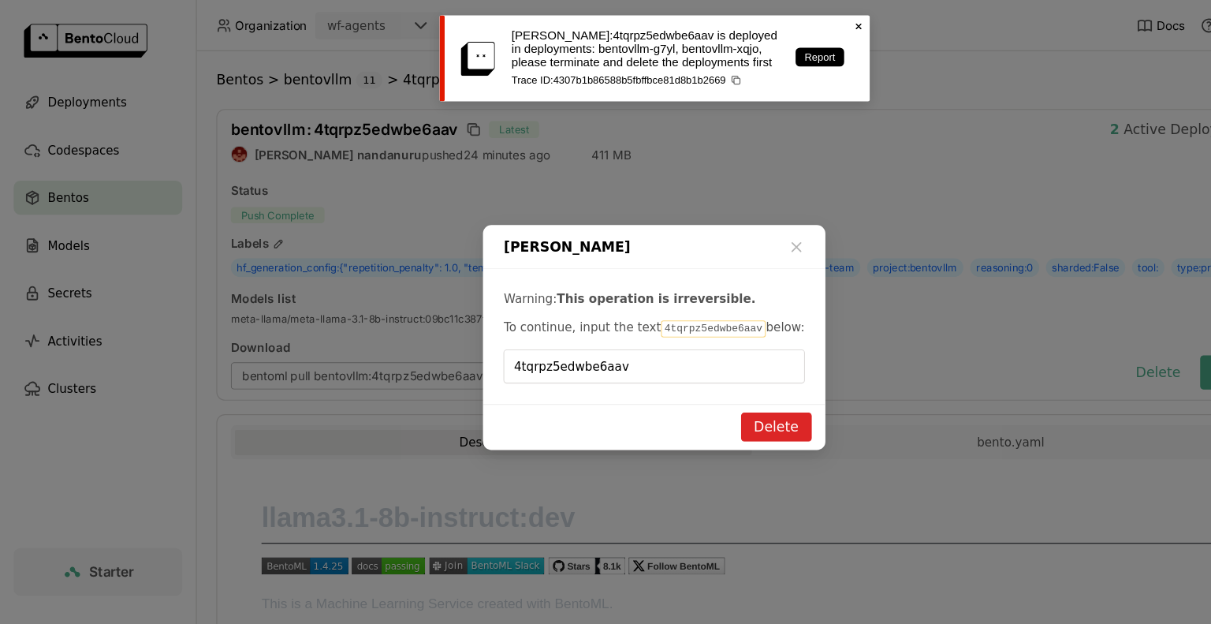
click at [777, 66] on div "[PERSON_NAME]:4tqrpz5edwbe6aav is deployed in deployments: bentovllm-g7yl, bent…" at bounding box center [627, 53] width 307 height 54
click at [793, 27] on icon "Close" at bounding box center [794, 24] width 13 height 13
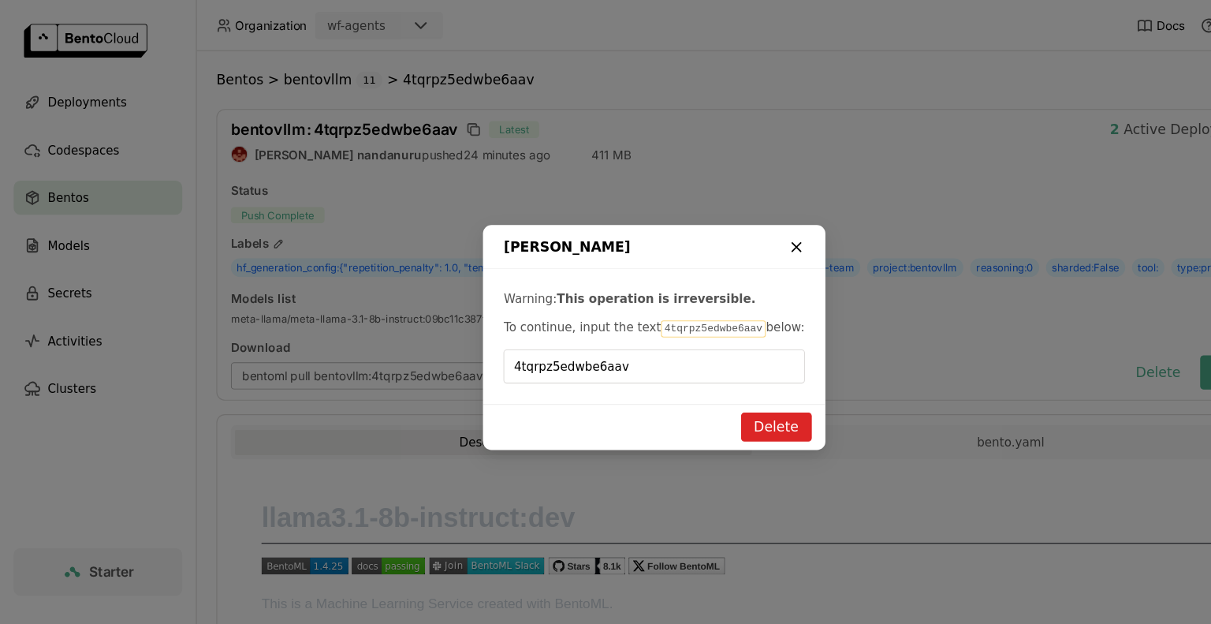
click at [738, 228] on icon "dialog" at bounding box center [737, 229] width 16 height 16
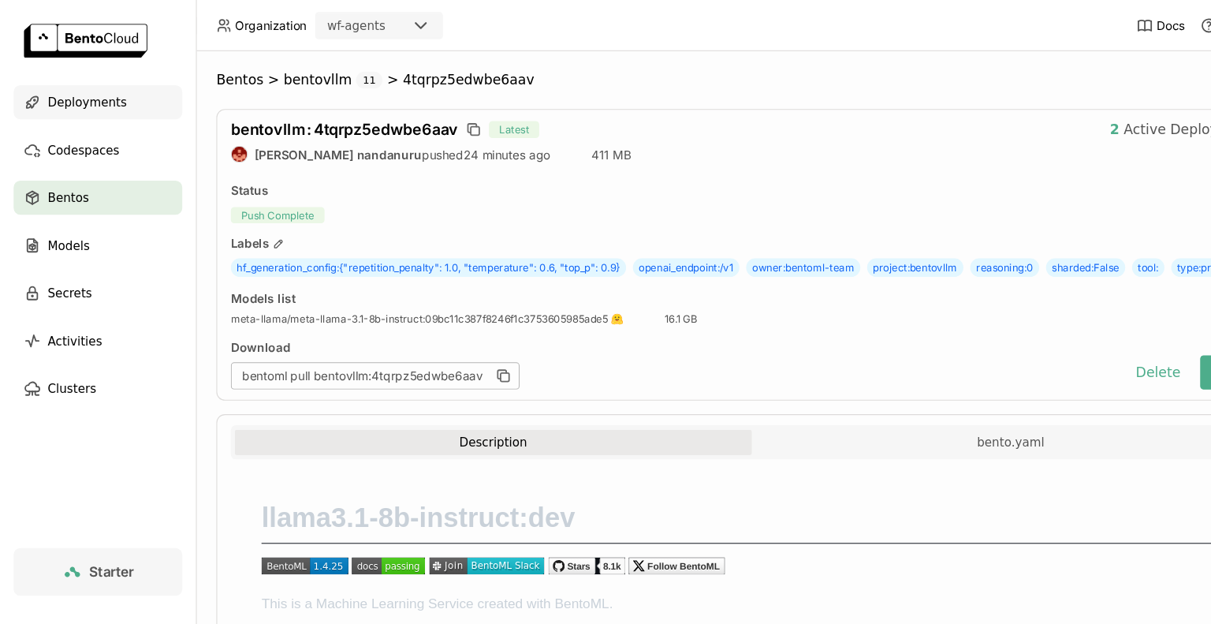
click at [95, 97] on span "Deployments" at bounding box center [80, 94] width 73 height 19
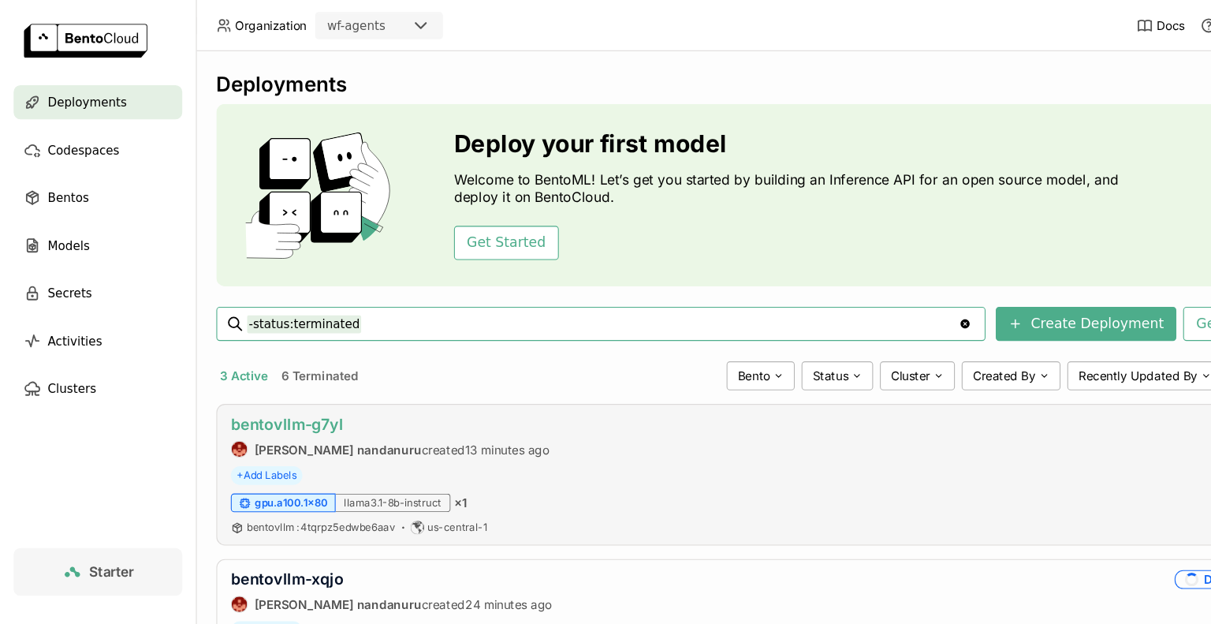
click at [299, 392] on link "bentovllm-g7yl" at bounding box center [266, 392] width 104 height 17
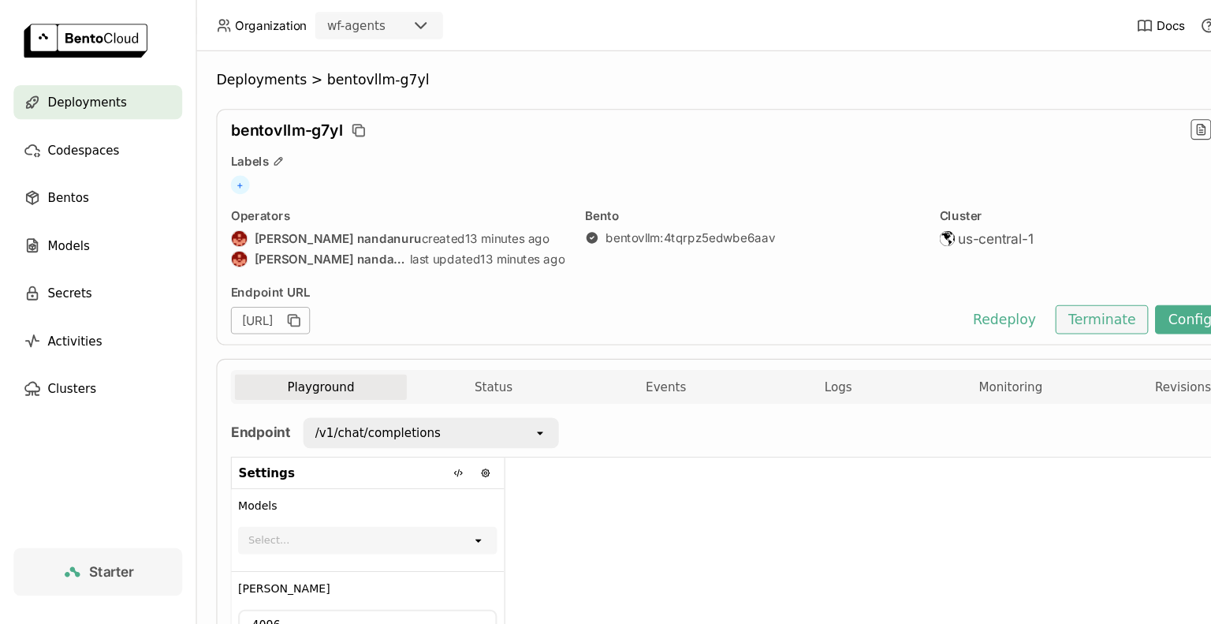
click at [1026, 303] on button "Terminate" at bounding box center [1020, 295] width 86 height 27
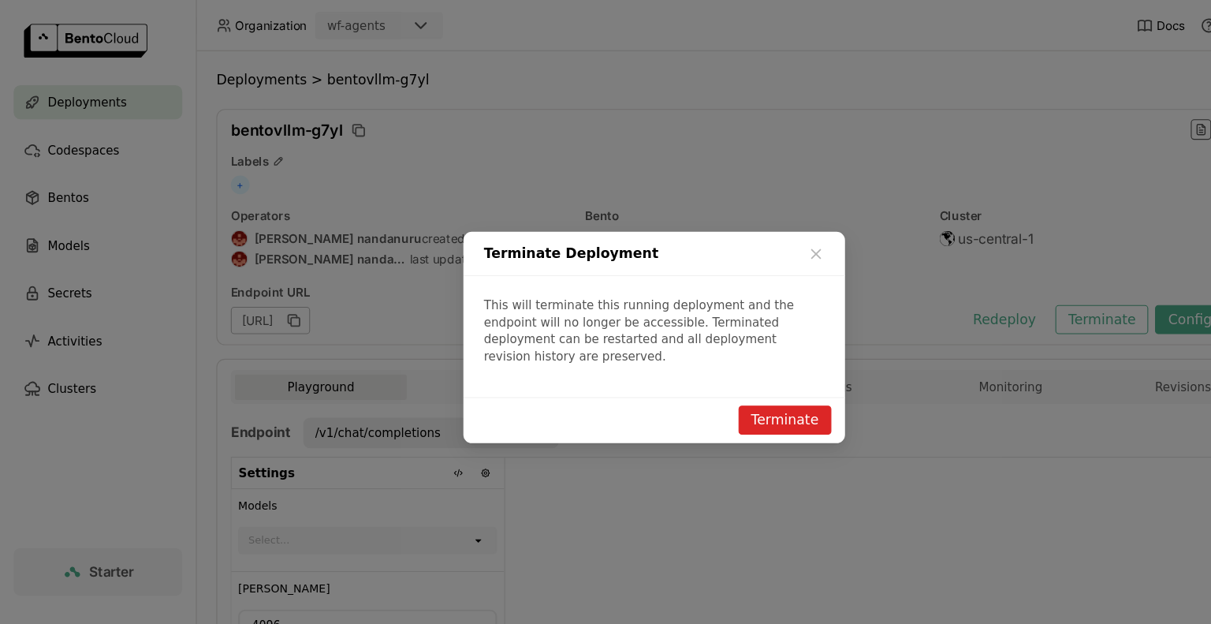
click at [739, 382] on button "Terminate" at bounding box center [726, 388] width 86 height 27
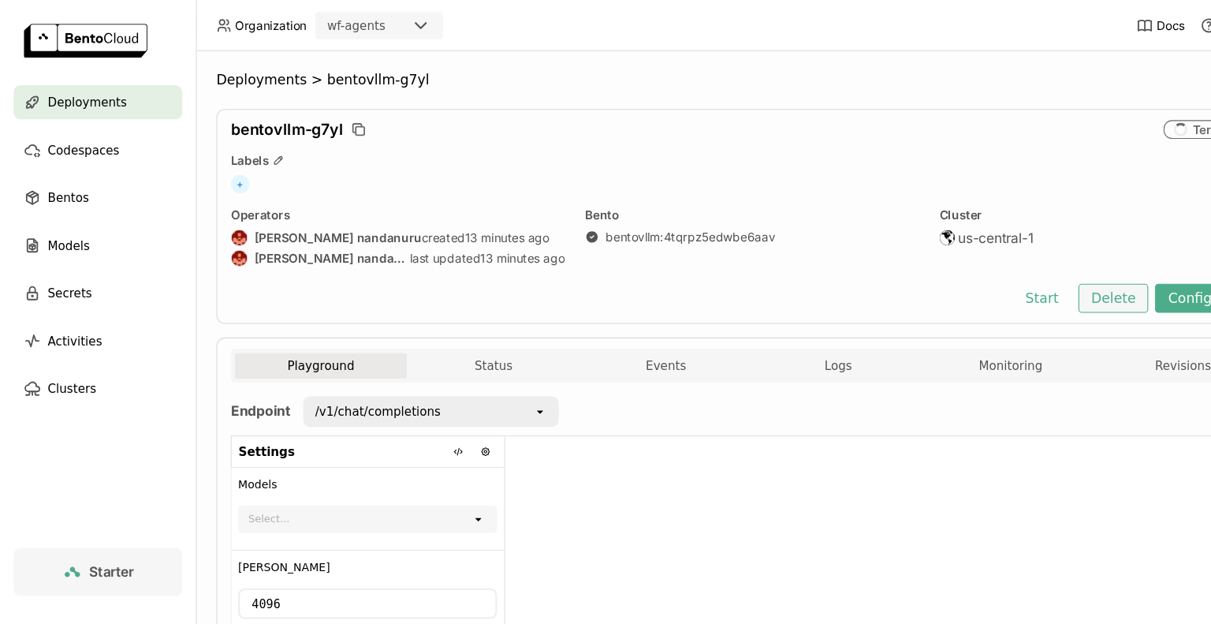
click at [1026, 285] on button "Delete" at bounding box center [1030, 275] width 65 height 27
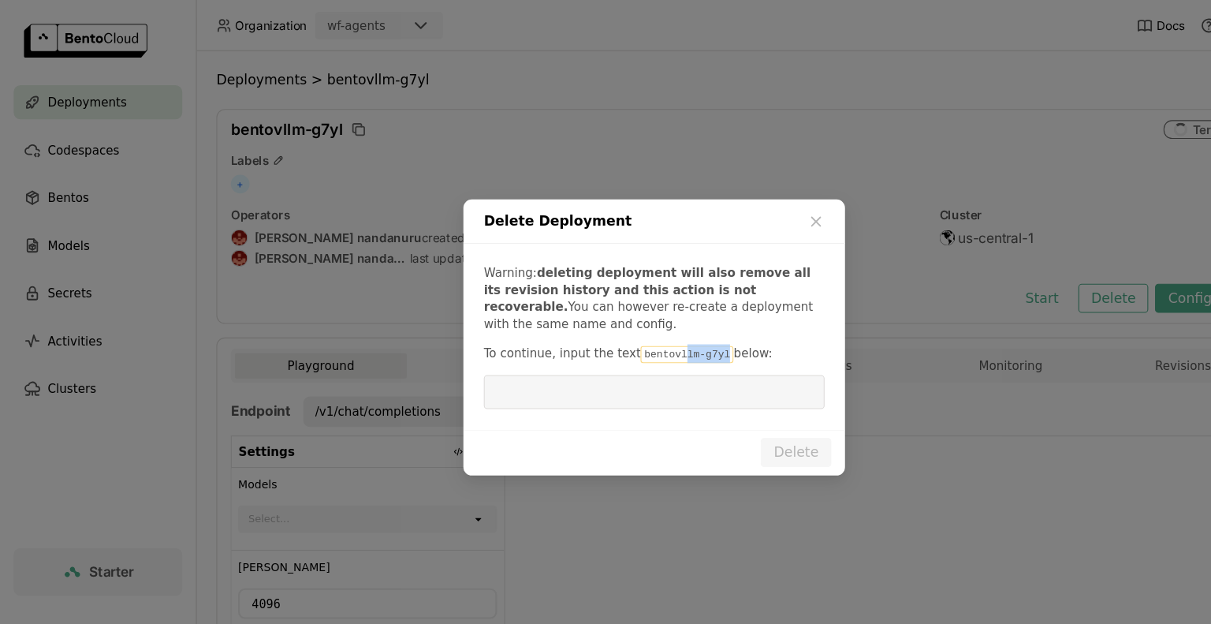
drag, startPoint x: 652, startPoint y: 330, endPoint x: 613, endPoint y: 329, distance: 38.6
click at [613, 329] on code "bentovllm-g7yl" at bounding box center [636, 328] width 86 height 16
click at [593, 331] on code "bentovllm-g7yl" at bounding box center [636, 328] width 86 height 16
drag, startPoint x: 585, startPoint y: 331, endPoint x: 698, endPoint y: 337, distance: 112.9
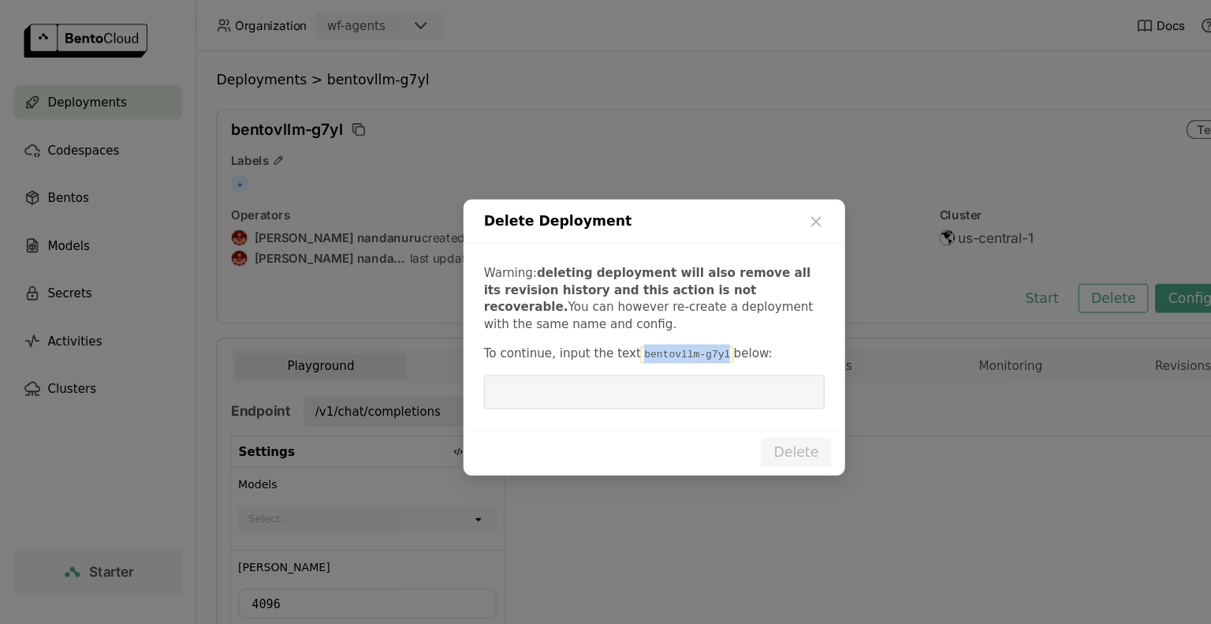
drag, startPoint x: 654, startPoint y: 331, endPoint x: 578, endPoint y: 323, distance: 76.9
click at [593, 323] on code "bentovllm-g7yl" at bounding box center [636, 328] width 86 height 16
copy code "bentovllm-g7yl"
click at [557, 353] on input "dialog" at bounding box center [605, 363] width 296 height 30
paste input "bentovllm-g7yl"
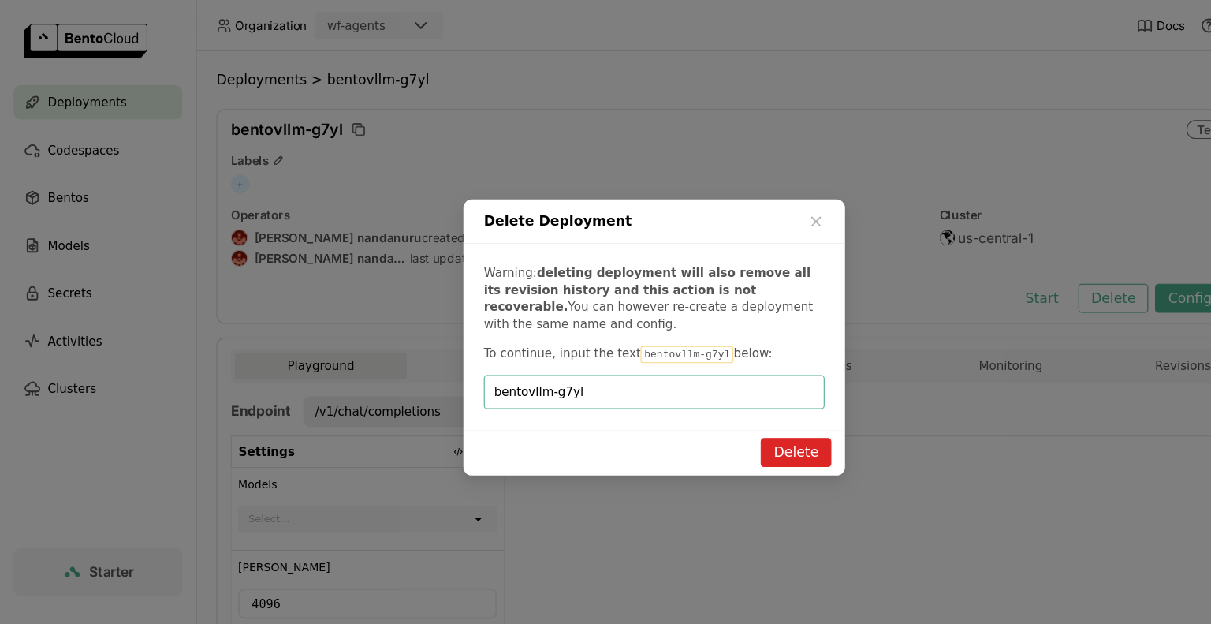
type input "bentovllm-g7yl"
click at [739, 417] on button "Delete" at bounding box center [736, 418] width 65 height 27
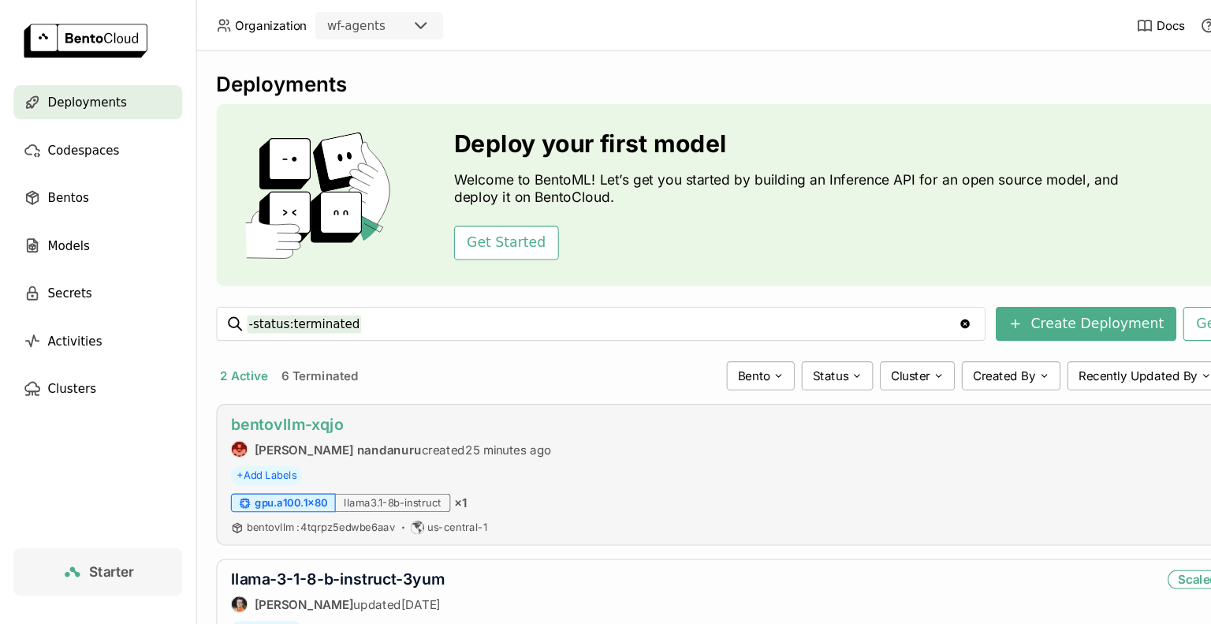
click at [299, 395] on link "bentovllm-xqjo" at bounding box center [266, 392] width 104 height 17
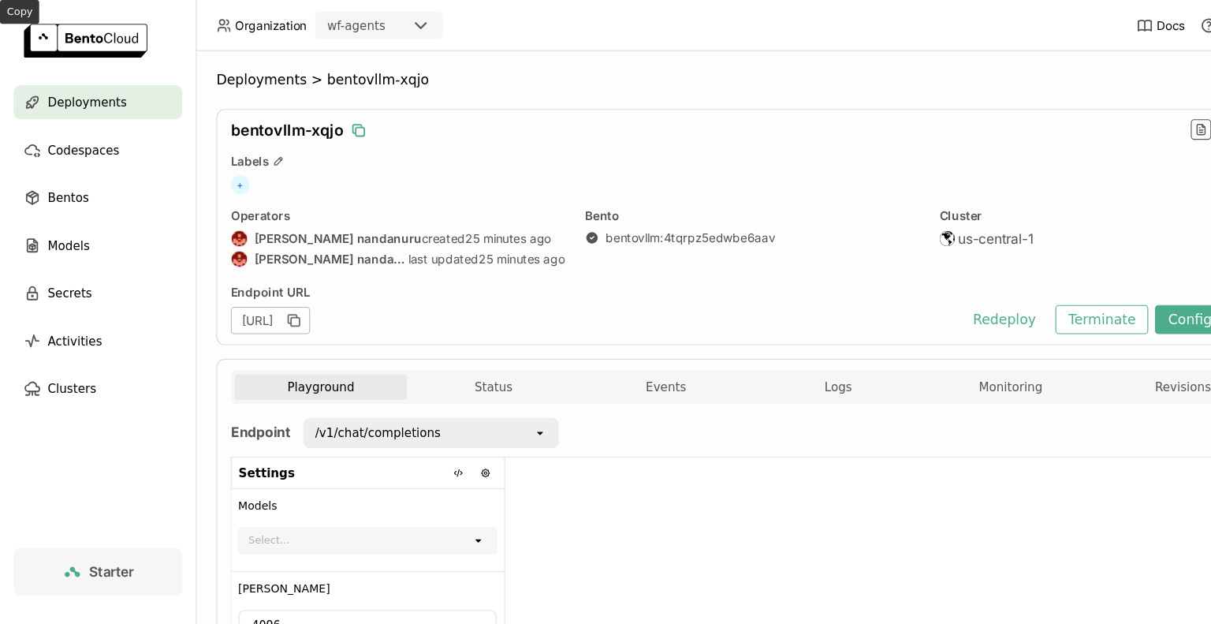
click at [325, 123] on icon "button" at bounding box center [332, 121] width 16 height 16
click at [1014, 300] on button "Terminate" at bounding box center [1020, 295] width 86 height 27
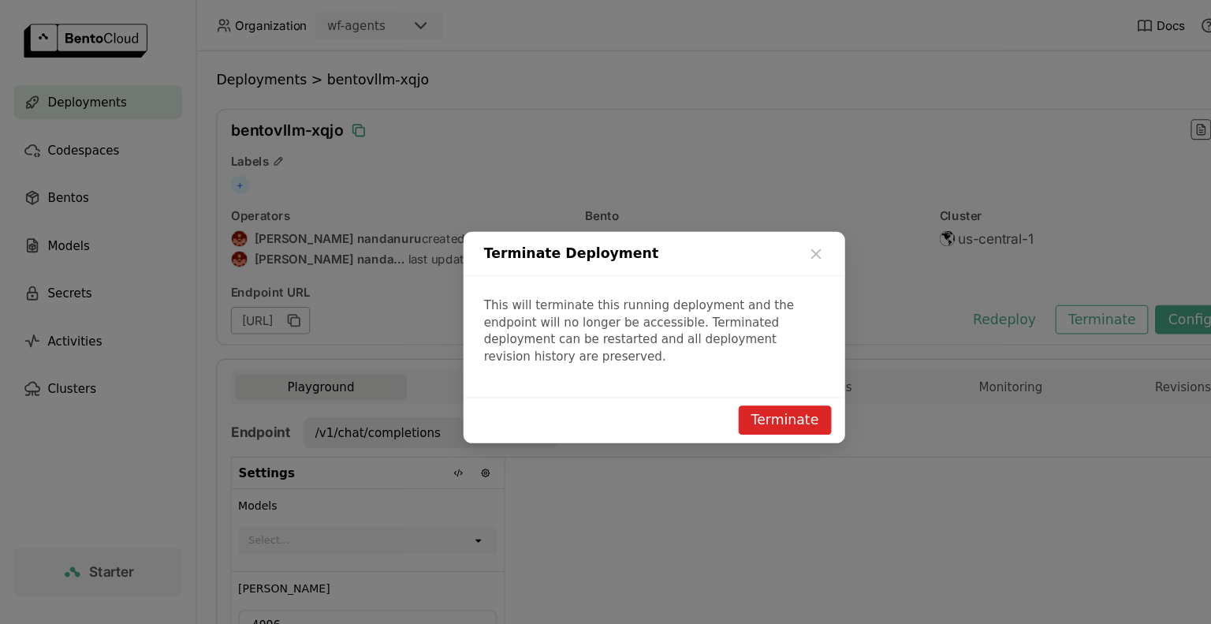
click at [732, 382] on button "Terminate" at bounding box center [726, 388] width 86 height 27
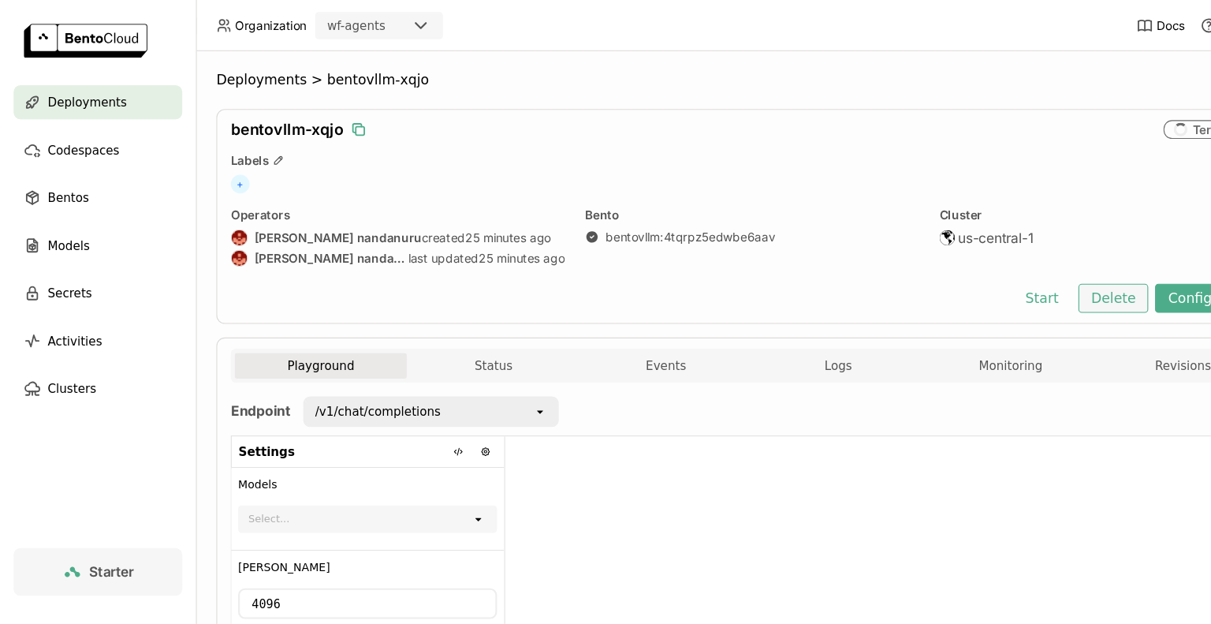
click at [1015, 280] on button "Delete" at bounding box center [1030, 275] width 65 height 27
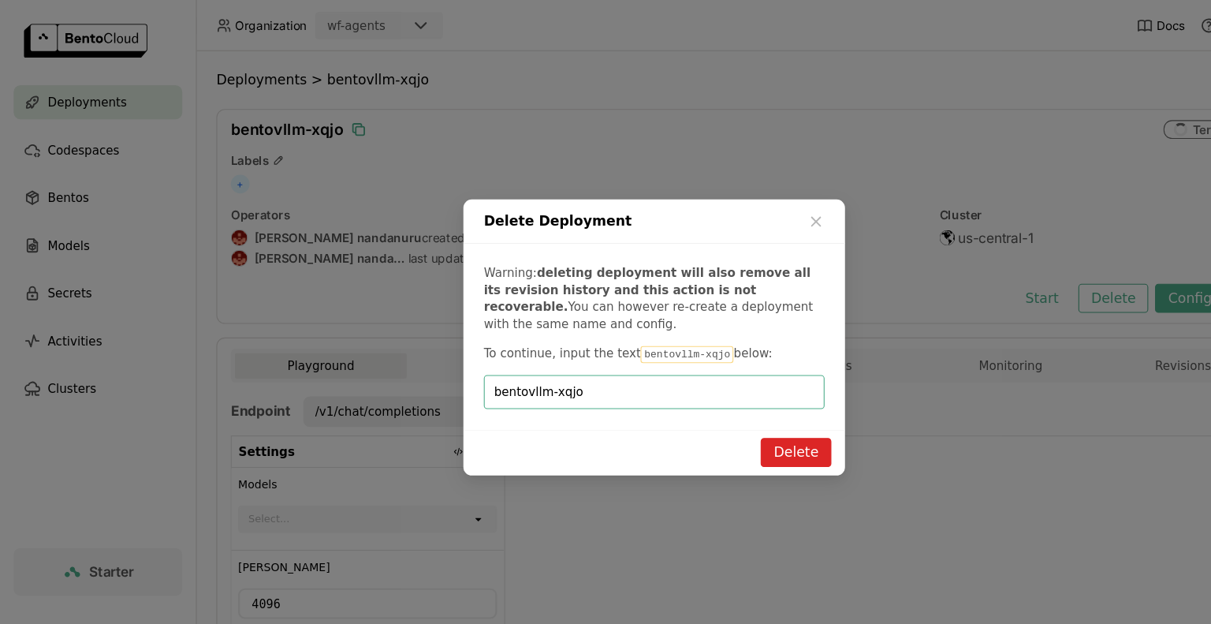
type input "bentovllm-xqjo"
click at [736, 413] on button "Delete" at bounding box center [736, 418] width 65 height 27
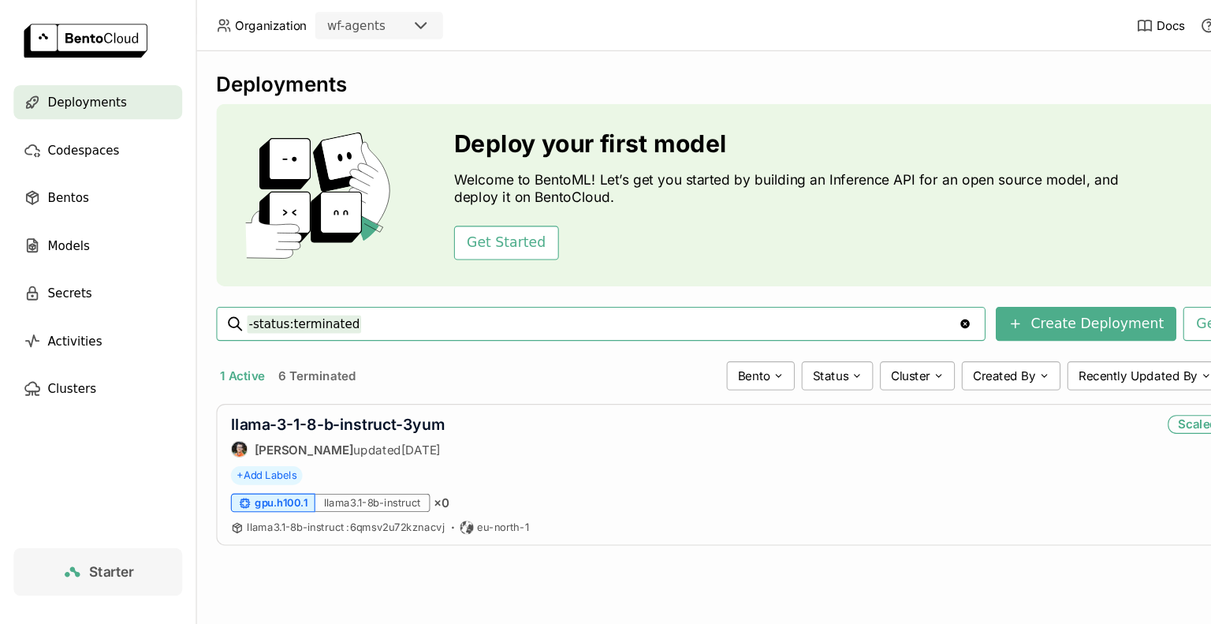
click at [732, 301] on input "-status:terminated" at bounding box center [558, 299] width 658 height 25
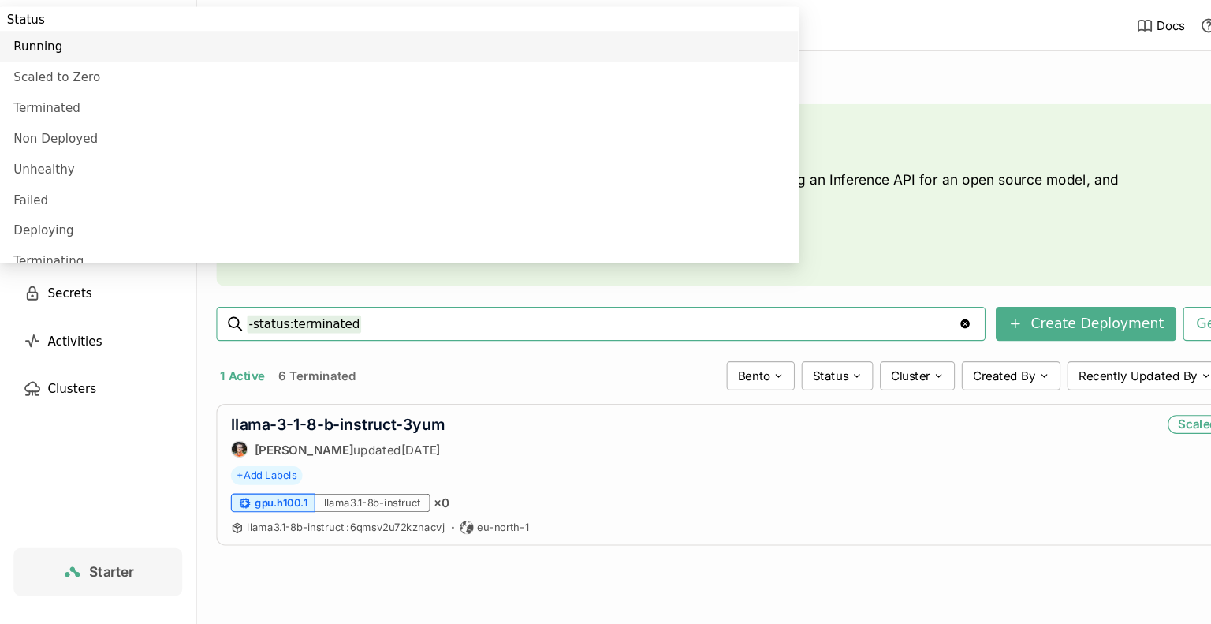
click at [69, 183] on span "Bentos" at bounding box center [63, 182] width 38 height 19
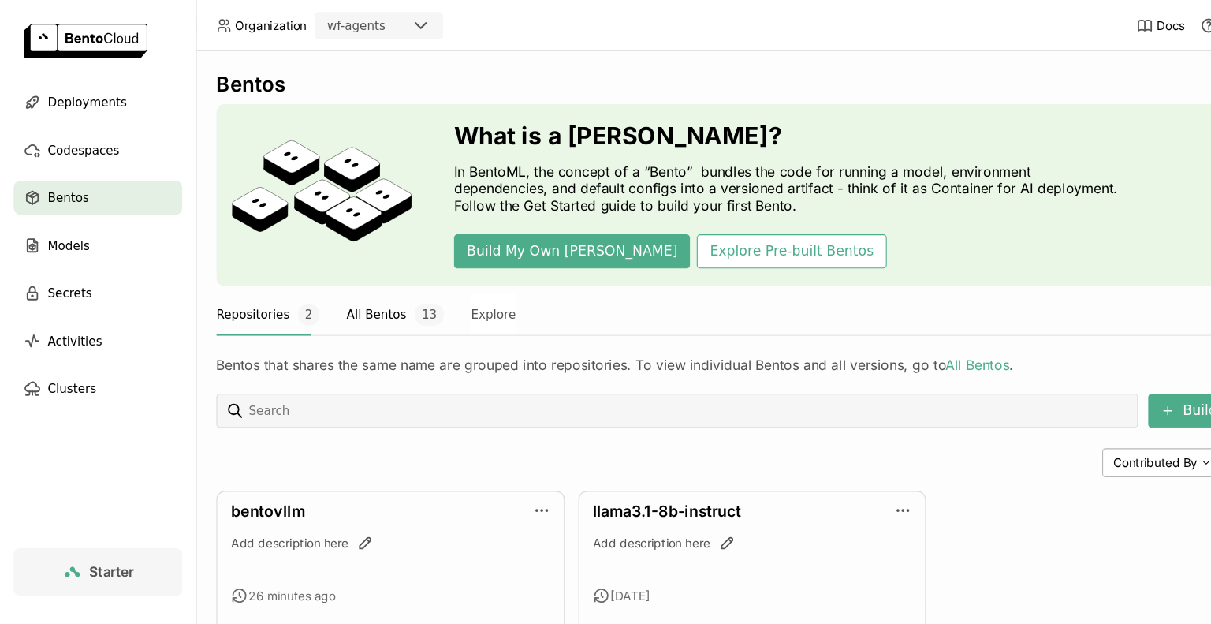
click at [351, 285] on button "All Bentos 13" at bounding box center [366, 290] width 90 height 39
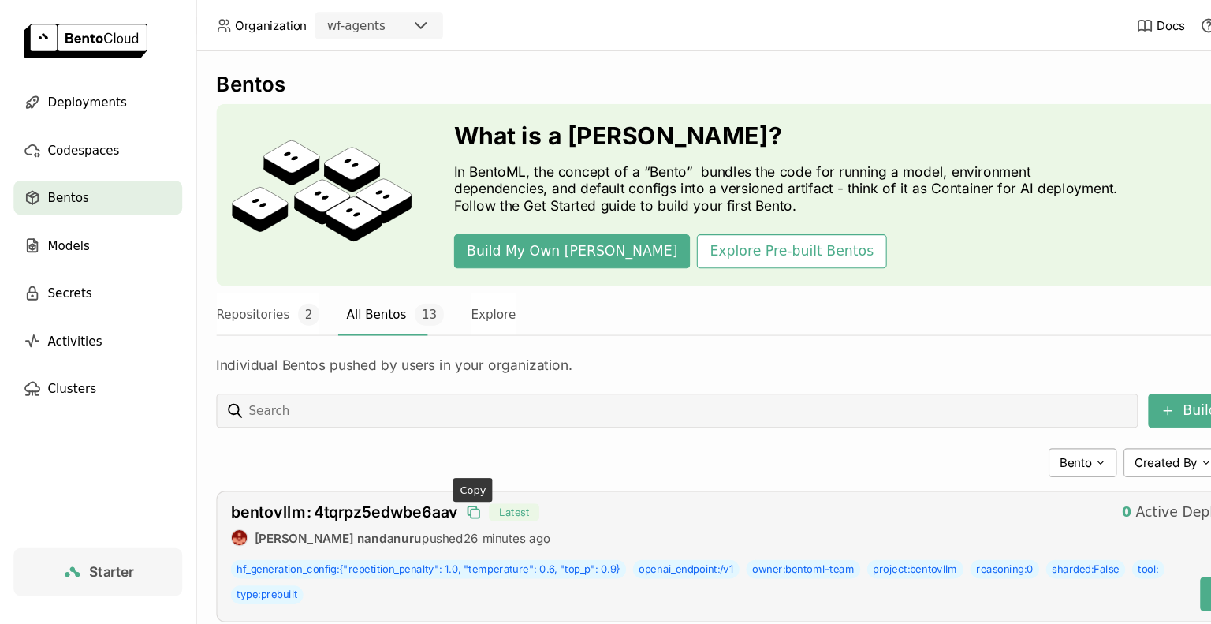
click at [437, 478] on icon "button" at bounding box center [440, 475] width 8 height 8
click at [352, 478] on span "bentovllm : 4tqrpz5edwbe6aav" at bounding box center [319, 473] width 210 height 17
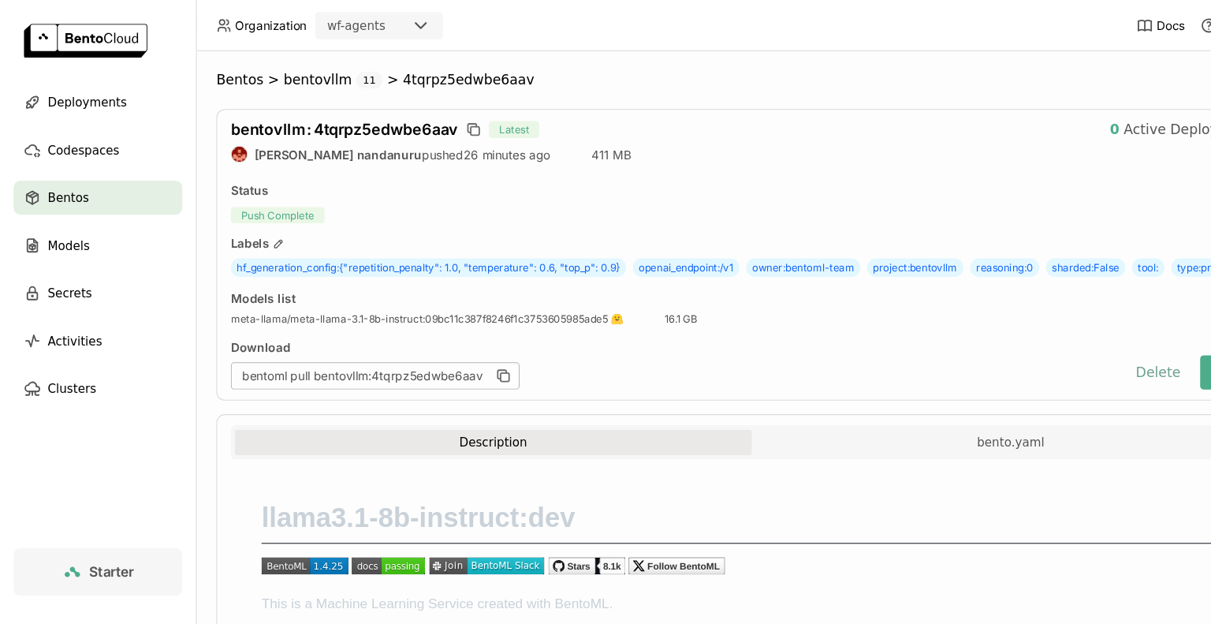
click at [1044, 360] on button "Delete" at bounding box center [1071, 345] width 65 height 32
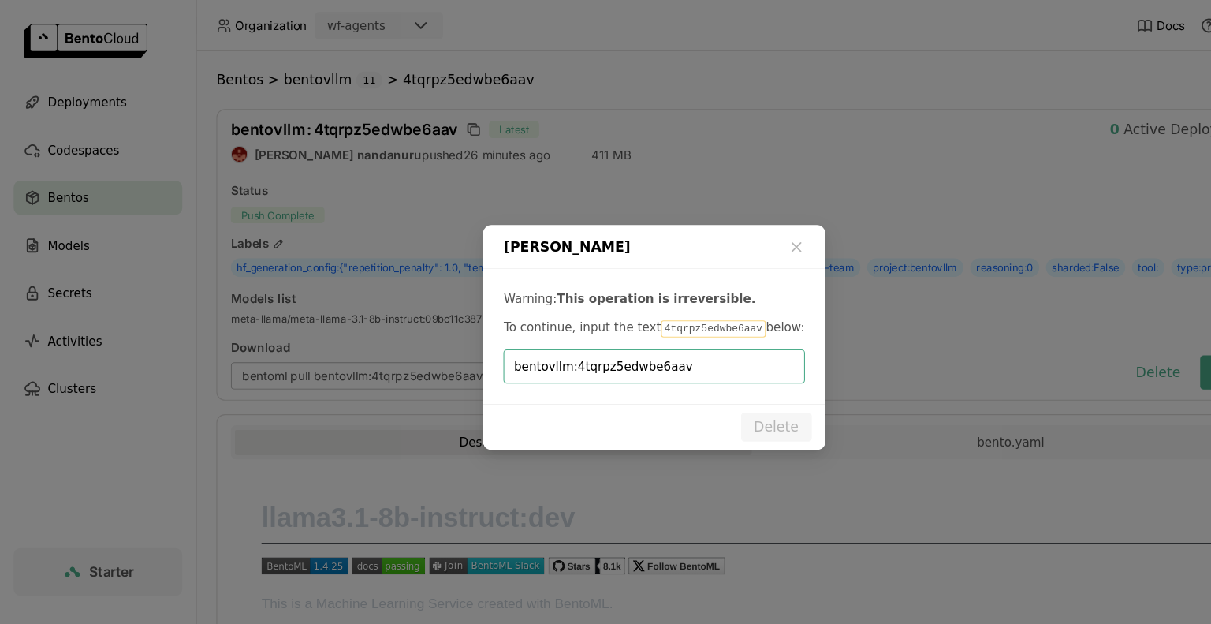
click at [527, 341] on input "bentovllm:4tqrpz5edwbe6aav" at bounding box center [604, 339] width 259 height 30
type input "4tqrpz5edwbe6aav"
click at [718, 387] on button "Delete" at bounding box center [718, 395] width 65 height 27
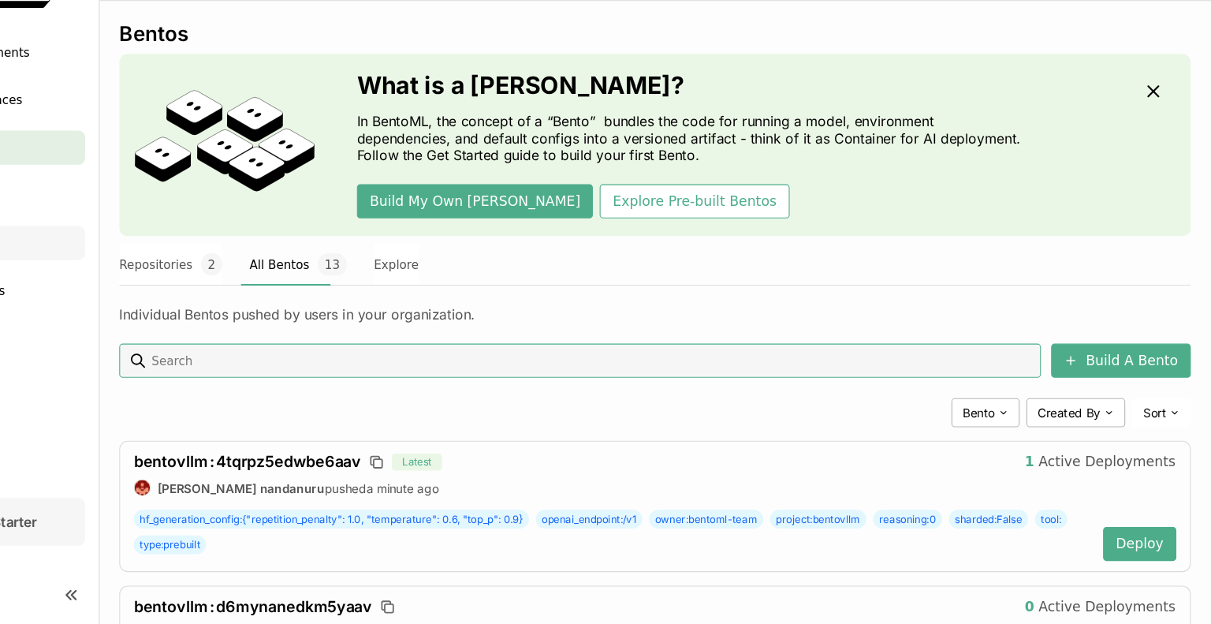
click at [138, 269] on div "Secrets" at bounding box center [91, 271] width 156 height 32
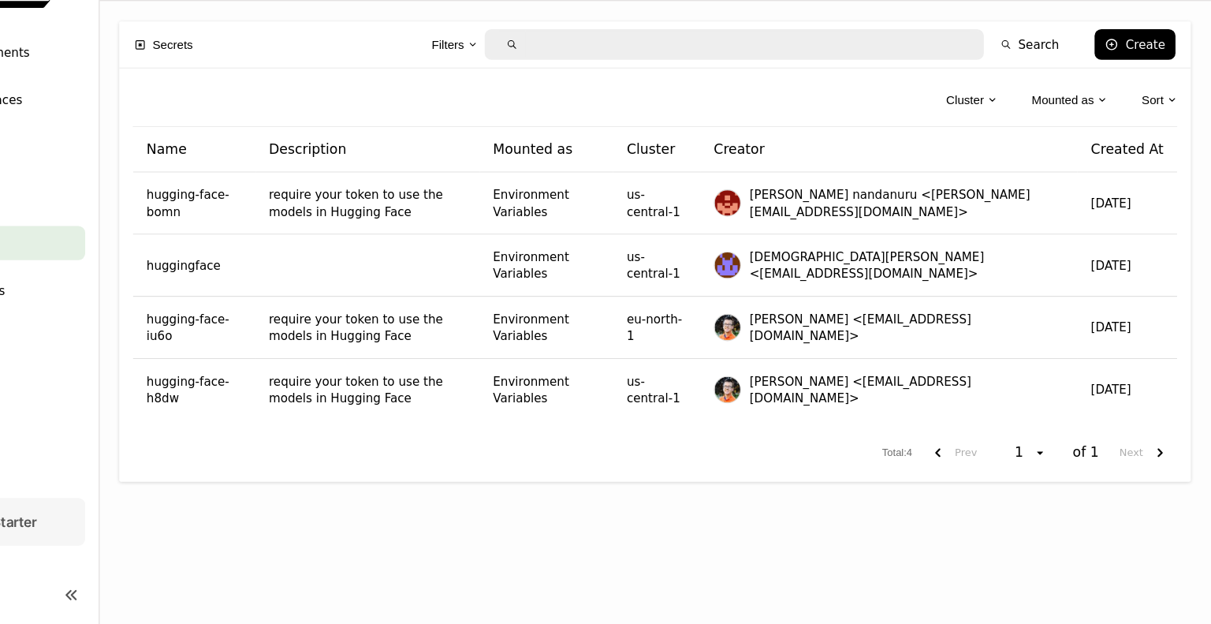
click at [893, 61] on div "Secrets Filters Search Create Cluster Mounted as Sort Name Description Mounted …" at bounding box center [696, 335] width 1030 height 576
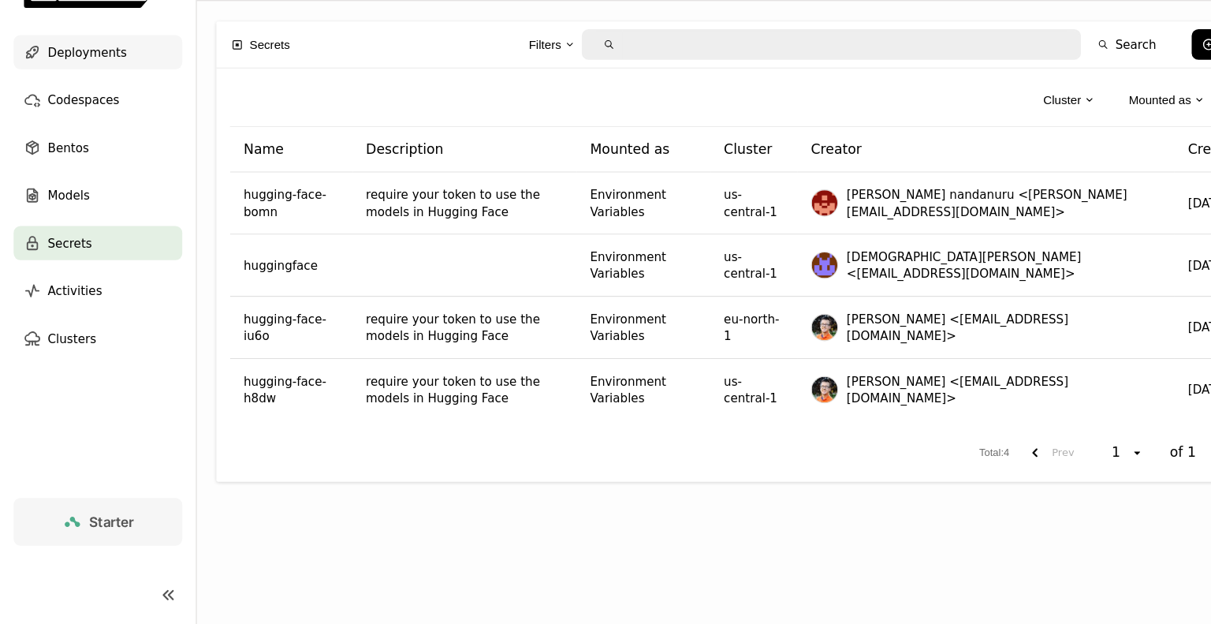
click at [69, 102] on span "Deployments" at bounding box center [80, 94] width 73 height 19
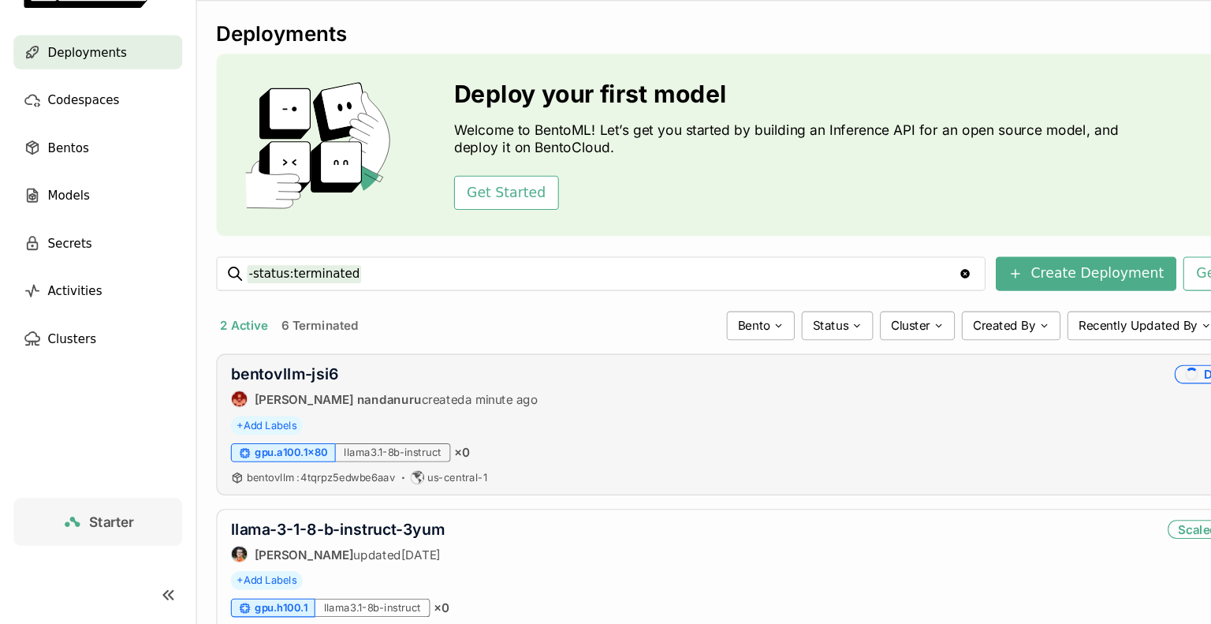
click at [291, 401] on div "bentovllm-jsi6 [PERSON_NAME] nandanuru created a minute ago" at bounding box center [356, 403] width 284 height 39
click at [292, 392] on link "bentovllm-jsi6" at bounding box center [264, 392] width 100 height 17
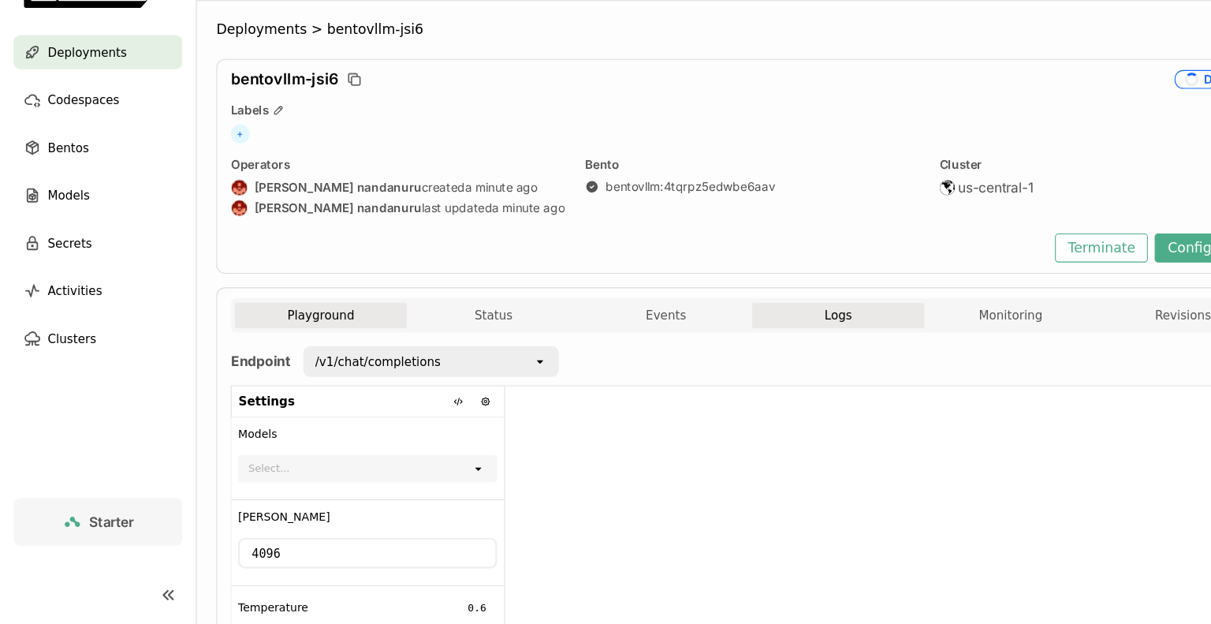
click at [790, 342] on button "Logs" at bounding box center [775, 338] width 159 height 24
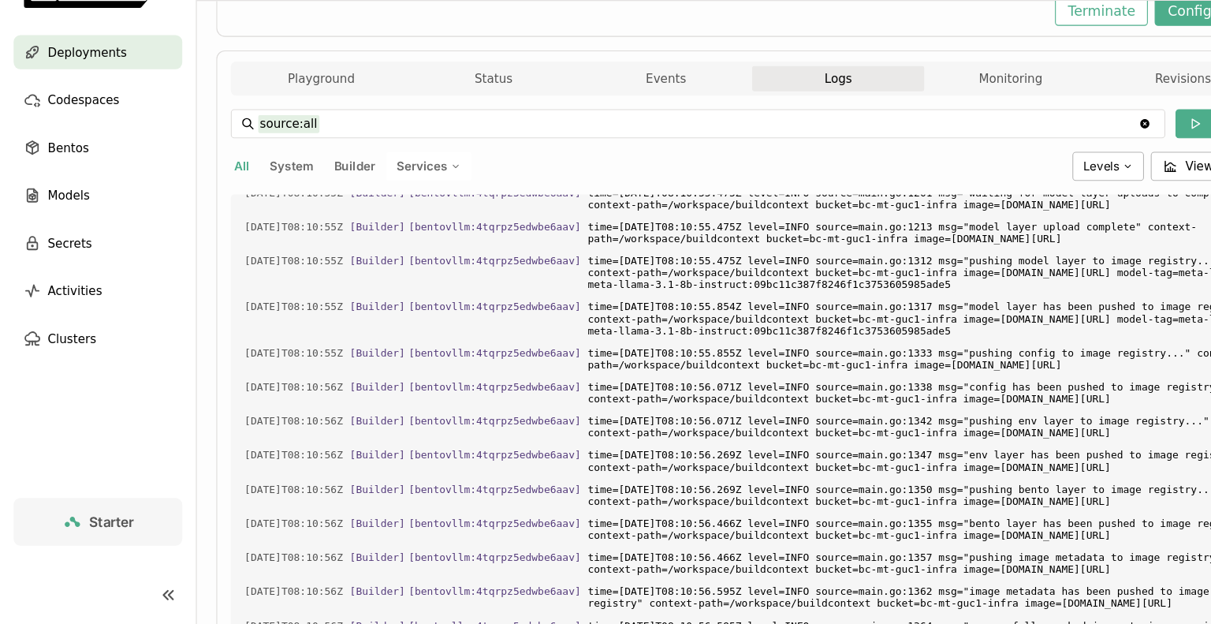
scroll to position [359, 0]
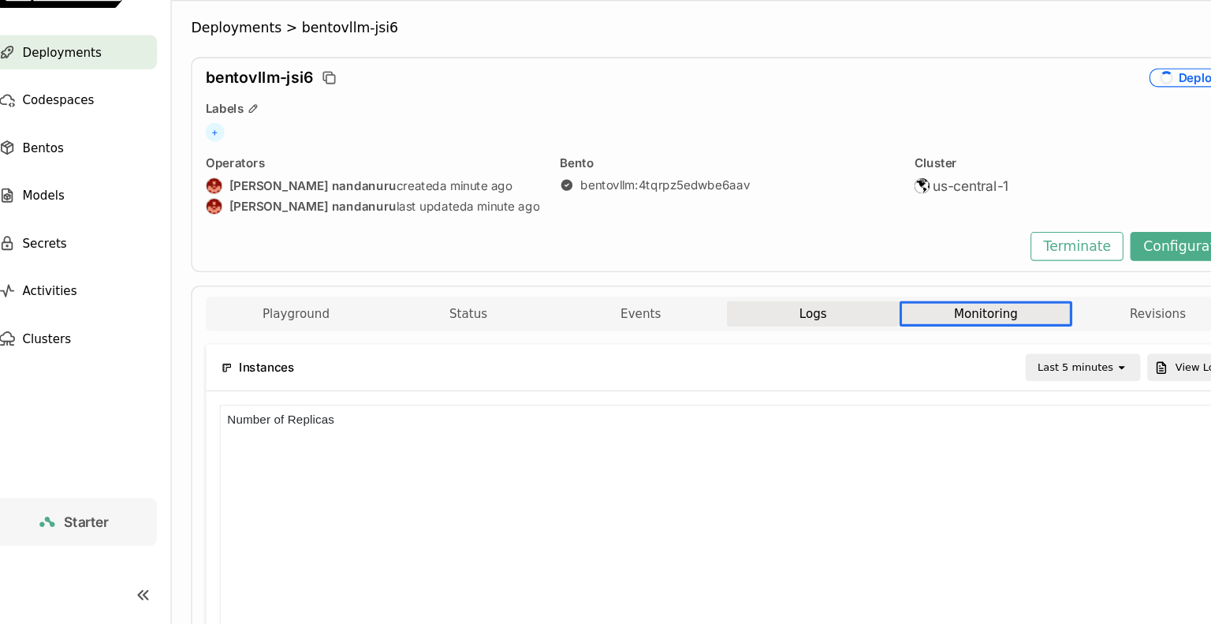
scroll to position [13, 13]
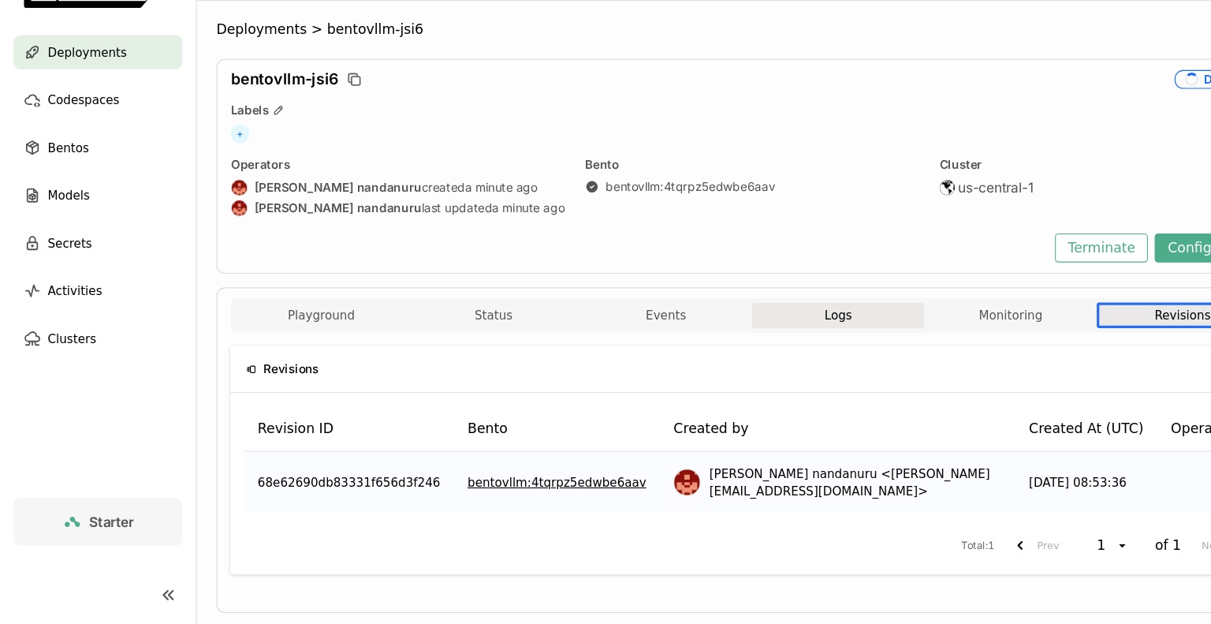
click at [790, 342] on button "Logs" at bounding box center [775, 338] width 159 height 24
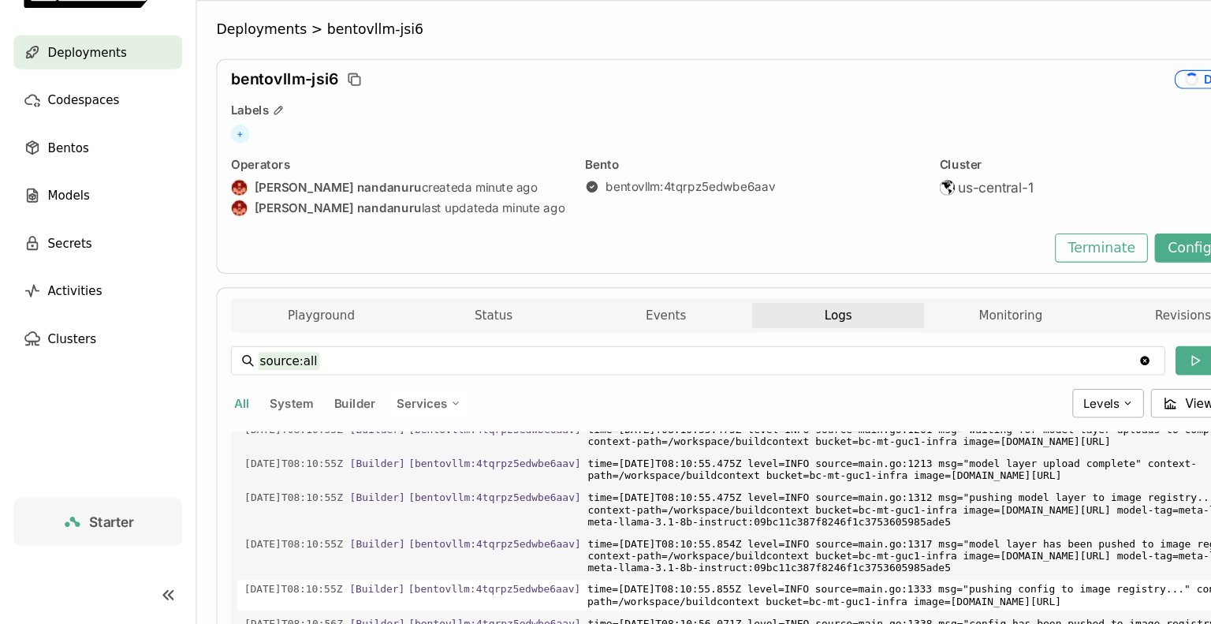
click at [684, 583] on span "time=[DATE]T08:10:55.855Z level=INFO source=main.go:1333 msg="pushing config to…" at bounding box center [855, 597] width 622 height 28
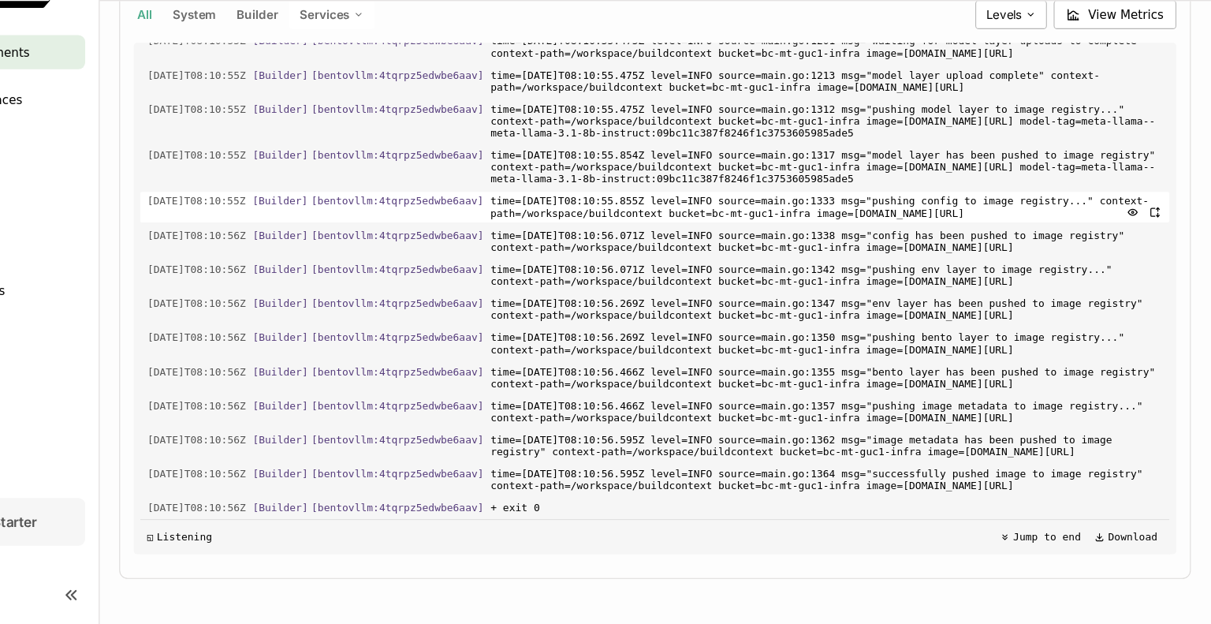
click at [774, 508] on span "+ exit 0" at bounding box center [855, 516] width 622 height 17
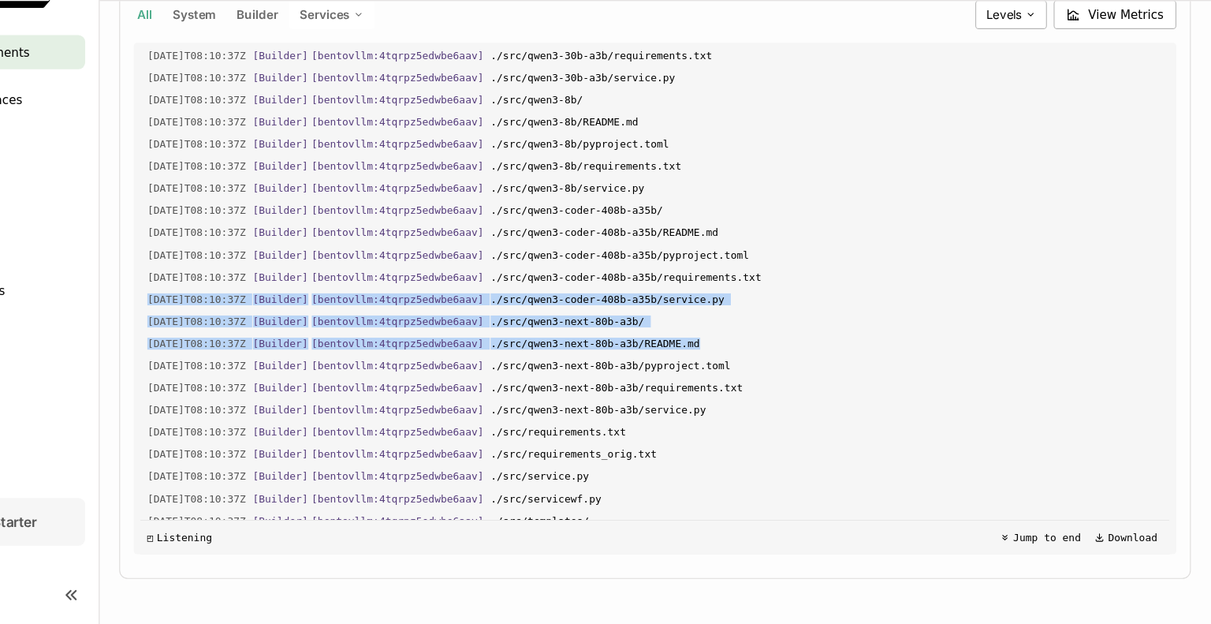
drag, startPoint x: 1192, startPoint y: 323, endPoint x: 1183, endPoint y: 382, distance: 59.0
click at [1183, 382] on div "Deployments > bentovllm-jsi6 bentovllm-jsi6 Deploying Labels + Operators [PERSO…" at bounding box center [696, 335] width 1030 height 576
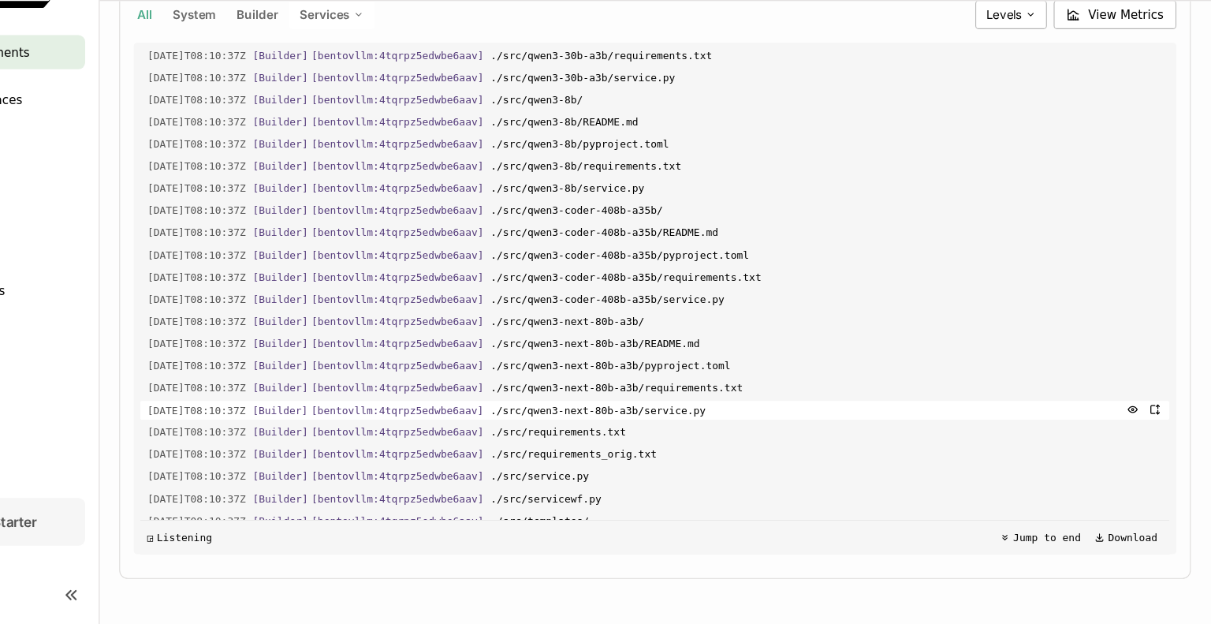
click at [871, 434] on span "./src/qwen3-next-80b-a3b/service.py" at bounding box center [855, 425] width 622 height 17
click at [720, 475] on span "./src/requirements_orig.txt" at bounding box center [855, 466] width 622 height 17
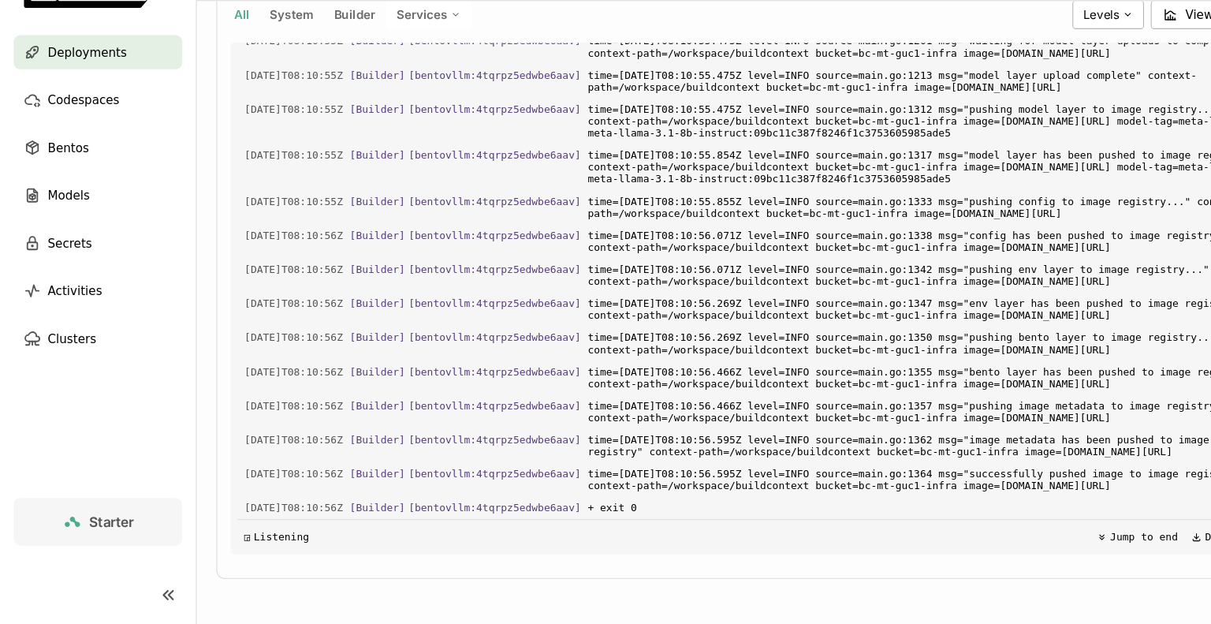
click at [810, 544] on div "◲ Listening Jump to end Download" at bounding box center [696, 543] width 952 height 32
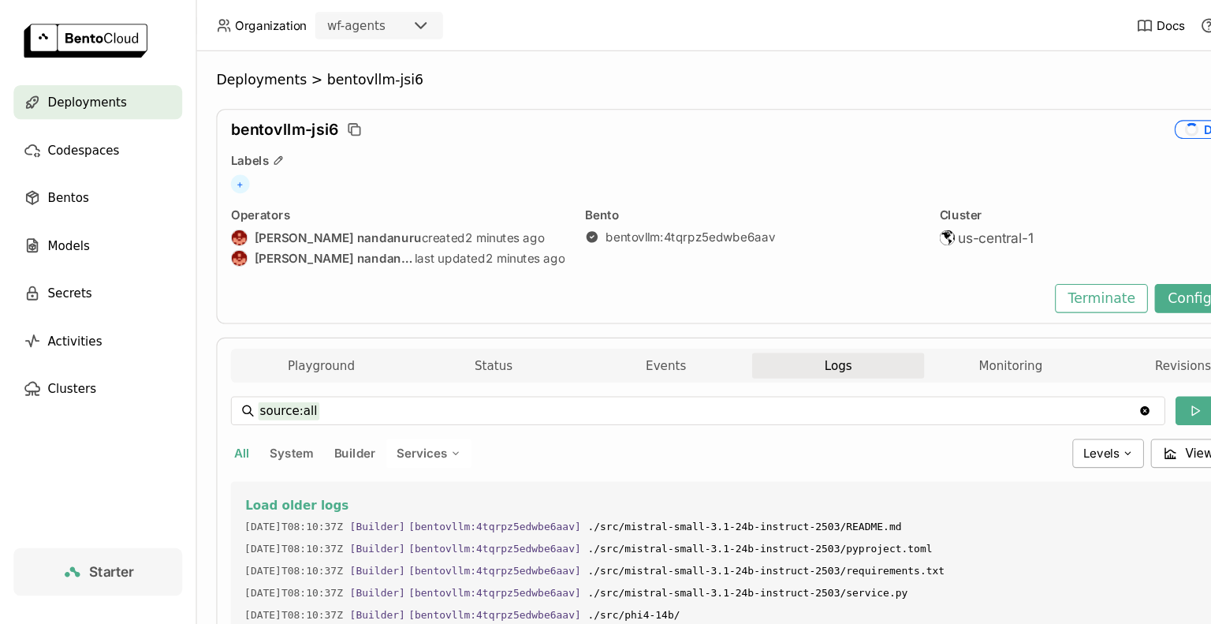
click at [131, 97] on div "Deployments" at bounding box center [91, 95] width 156 height 32
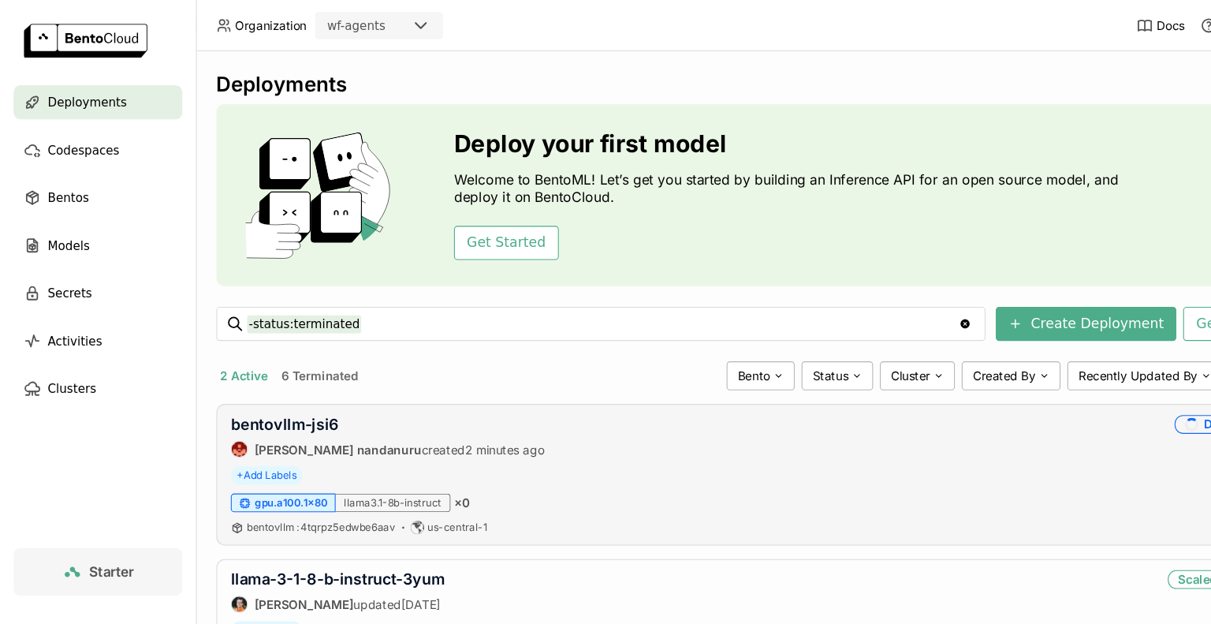
click at [1022, 439] on div "+ Add Labels" at bounding box center [696, 439] width 965 height 17
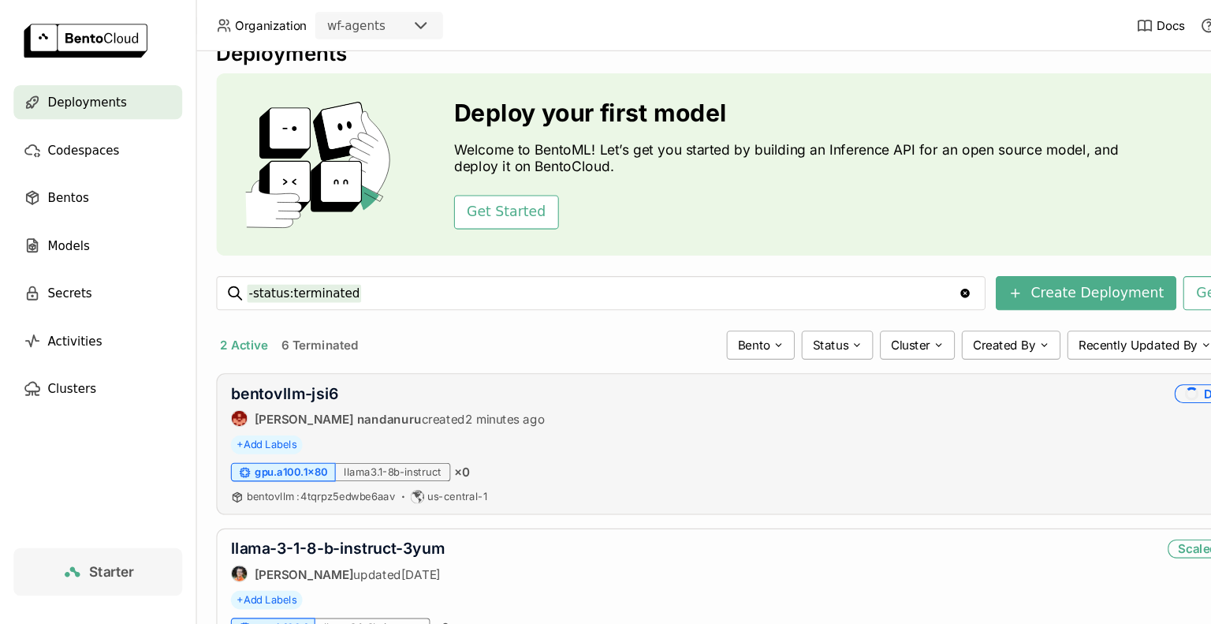
scroll to position [32, 0]
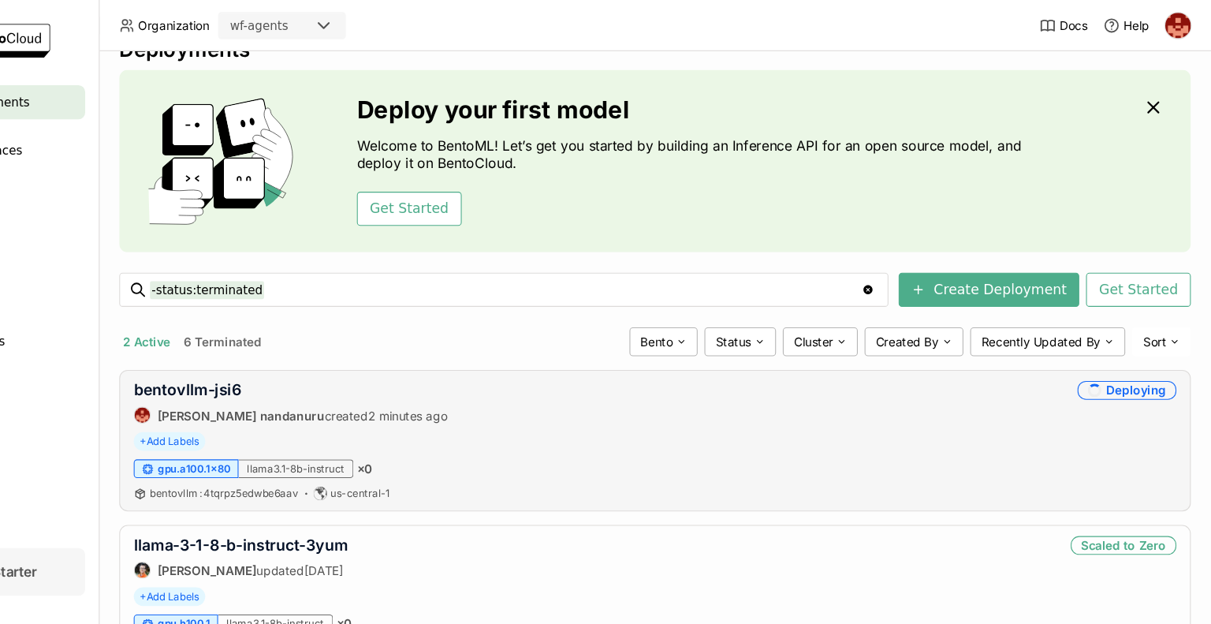
click at [1112, 439] on div "gpu.a100.1x80 llama3.1-8b-instruct × 0" at bounding box center [696, 433] width 965 height 17
click at [280, 363] on link "bentovllm-jsi6" at bounding box center [264, 360] width 100 height 17
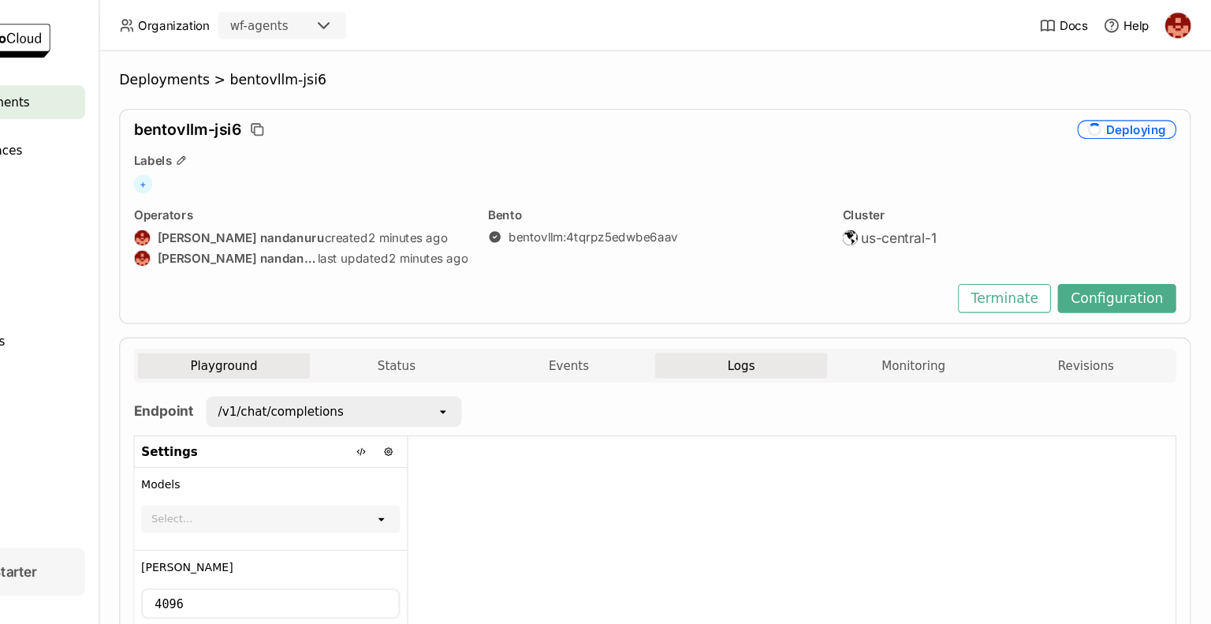
click at [782, 347] on button "Logs" at bounding box center [775, 338] width 159 height 24
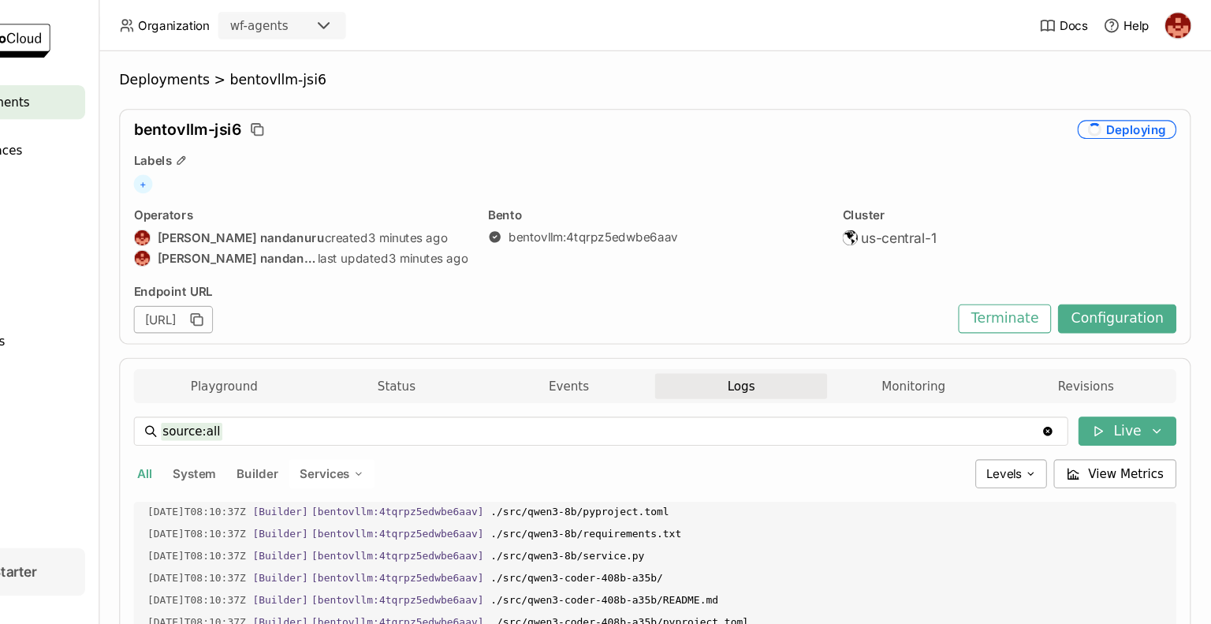
click at [903, 309] on div "bentovllm-jsi6 Deploying Labels + Operators [PERSON_NAME] nandanuru created 3 m…" at bounding box center [696, 210] width 992 height 218
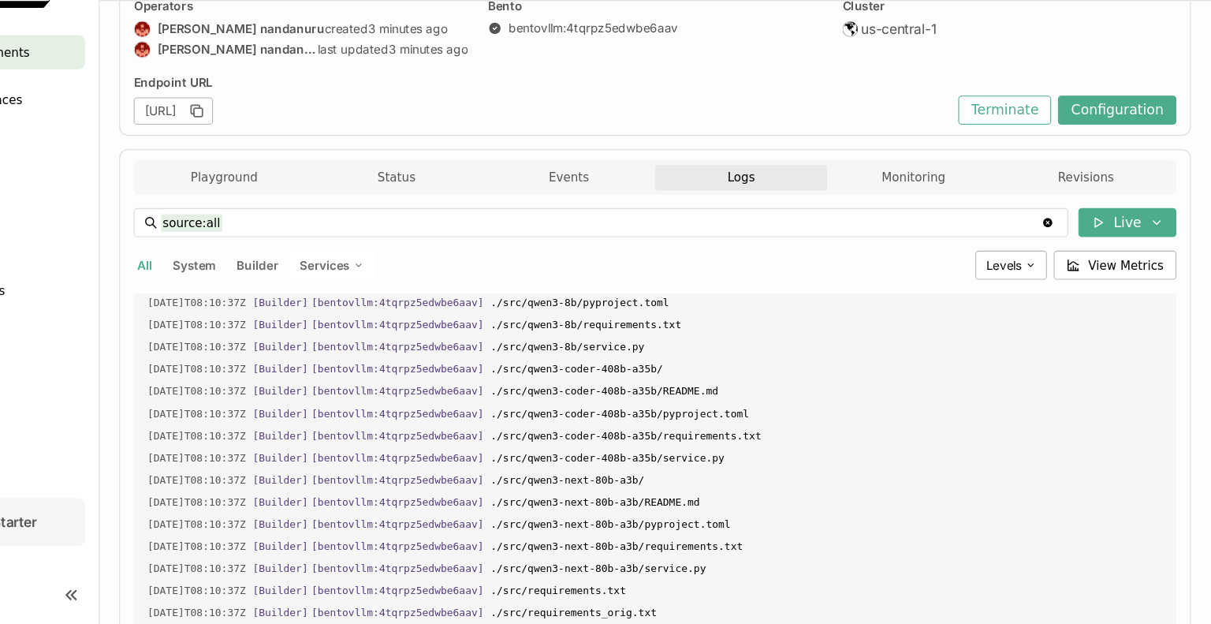
scroll to position [62, 0]
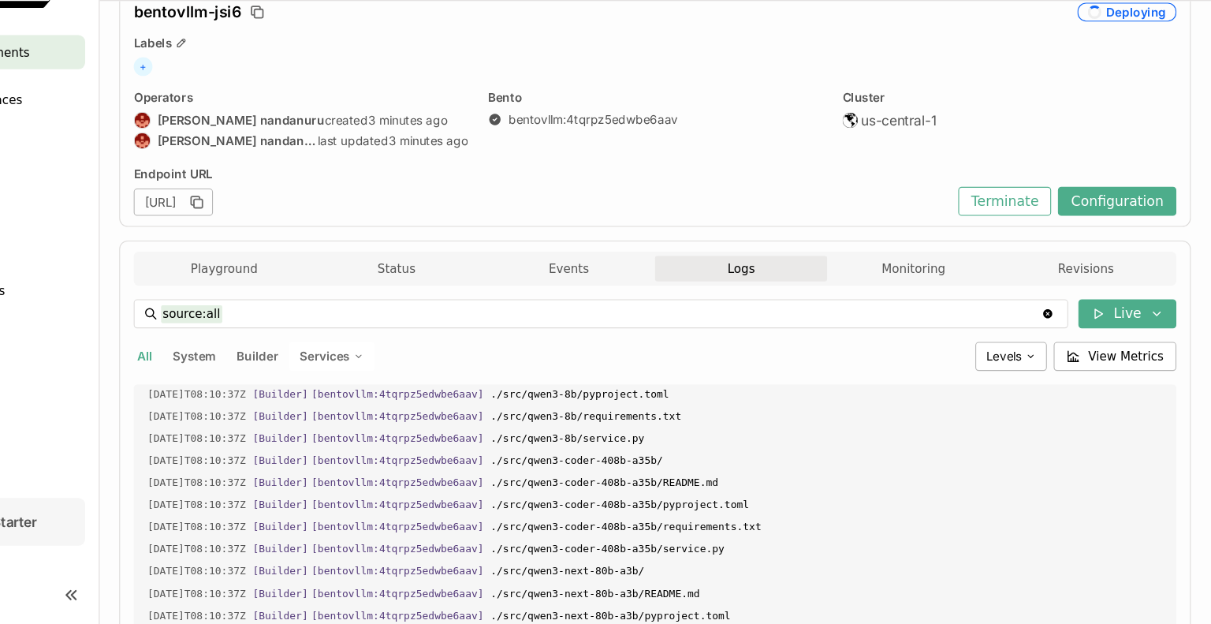
click at [903, 356] on div "source:all source:all Clear value Live All System Builder Services Levels View …" at bounding box center [696, 599] width 965 height 552
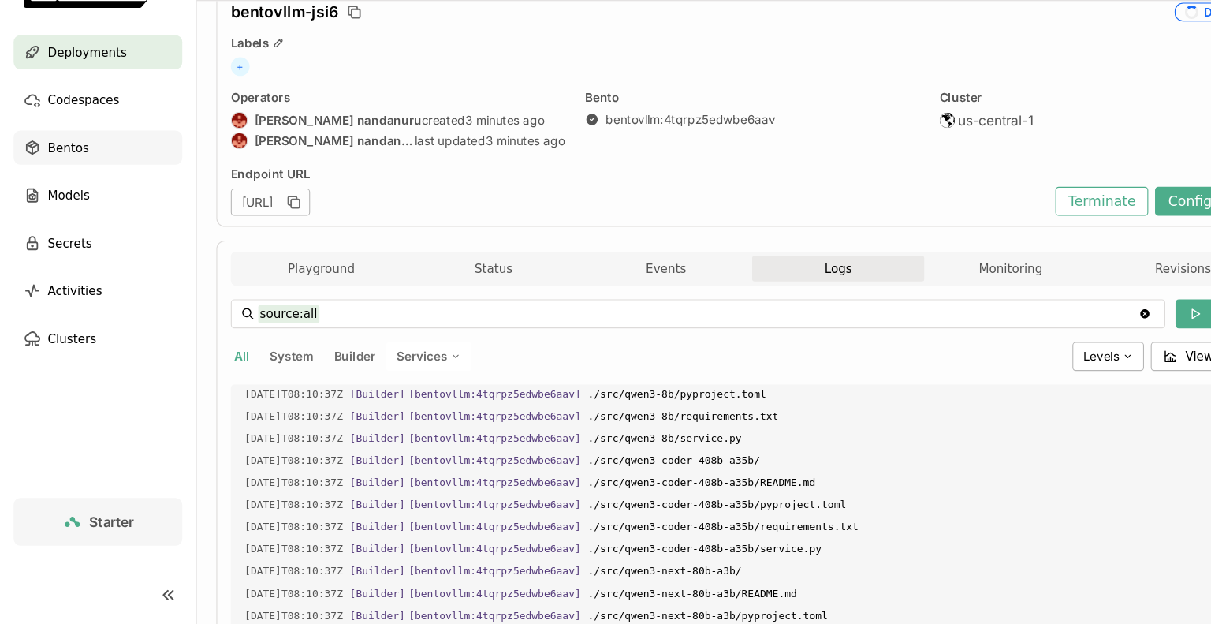
click at [80, 193] on div "Bentos" at bounding box center [91, 183] width 156 height 32
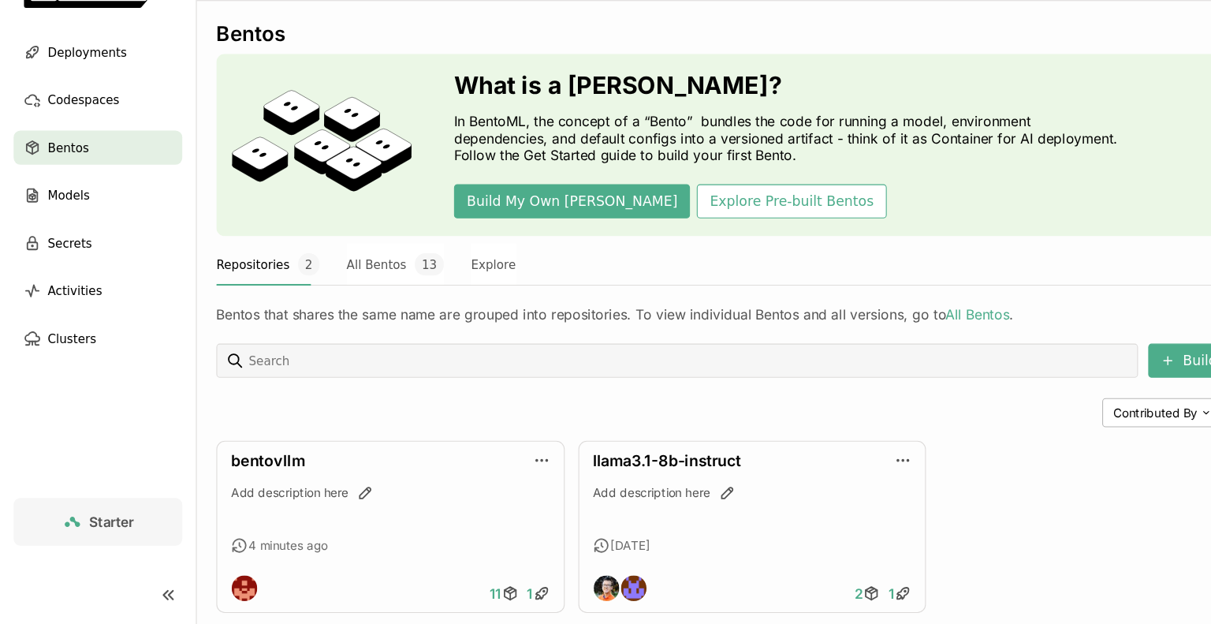
click at [612, 298] on div "Repositories 2 All Bentos 13 Explore" at bounding box center [696, 290] width 992 height 39
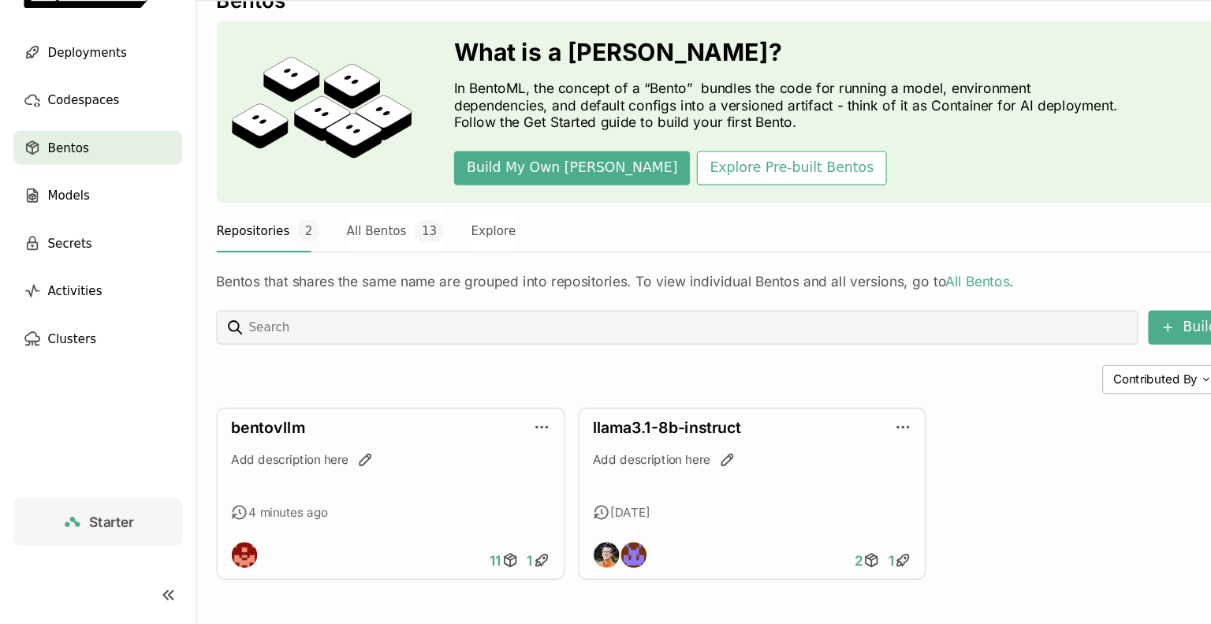
click at [531, 292] on div "Bentos that shares the same name are grouped into repositories. To view individ…" at bounding box center [696, 297] width 992 height 35
click at [353, 265] on button "All Bentos 13" at bounding box center [366, 259] width 90 height 39
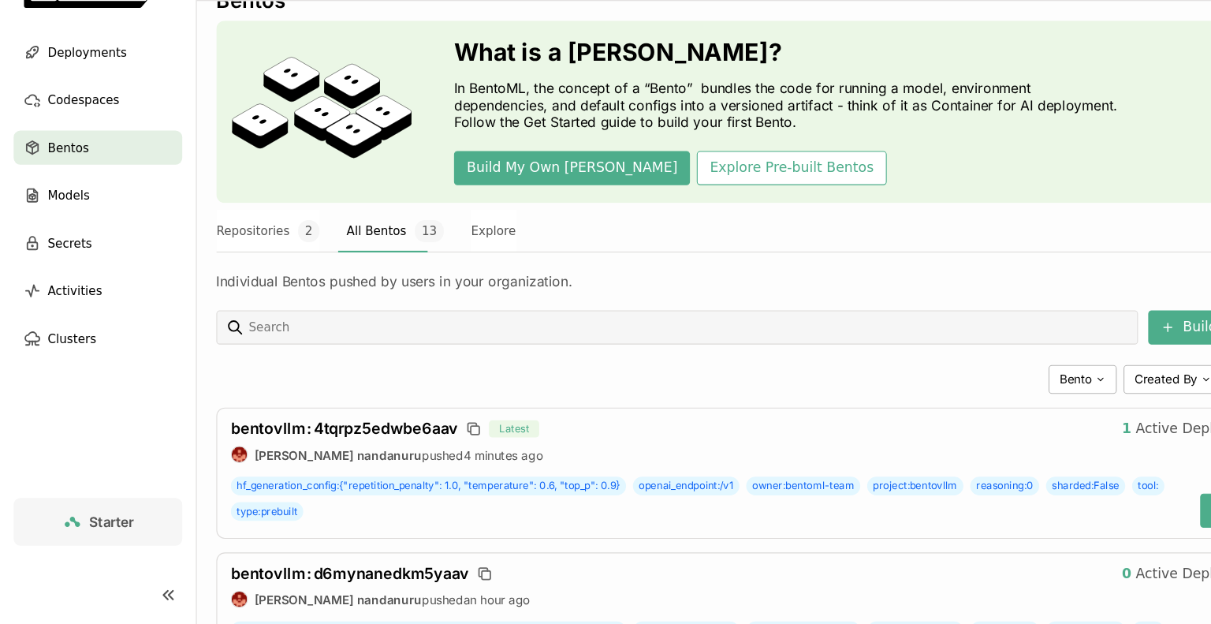
click at [803, 398] on div "[PERSON_NAME] Created By Sort" at bounding box center [696, 397] width 992 height 27
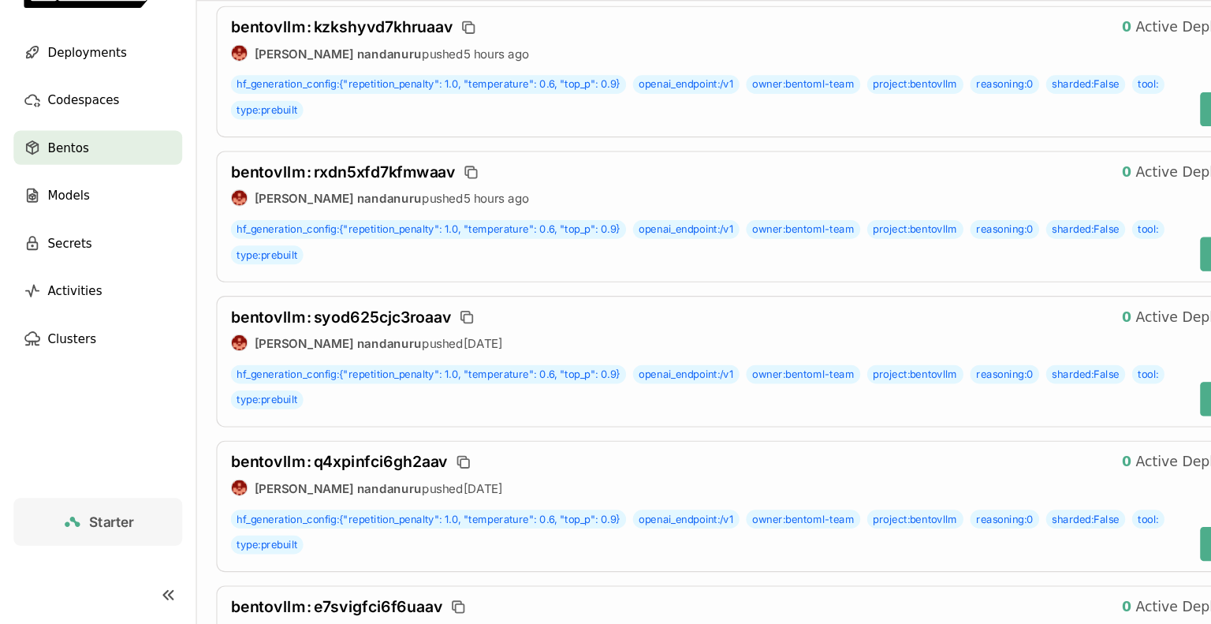
scroll to position [1026, 0]
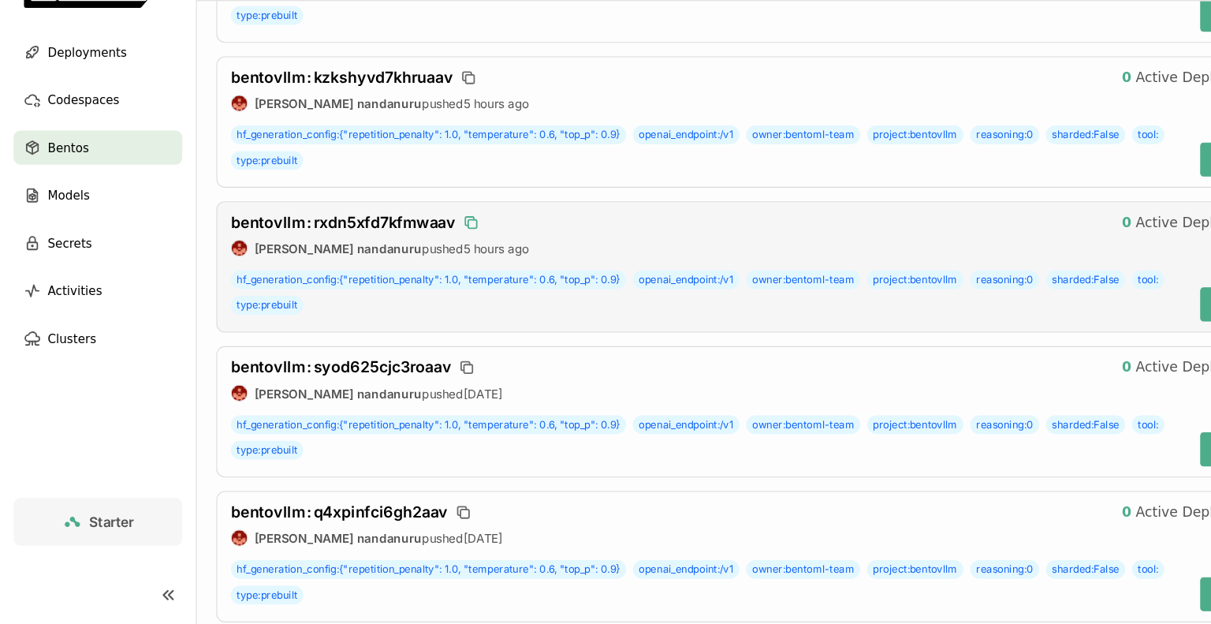
click at [437, 248] on icon "button" at bounding box center [436, 252] width 16 height 16
click at [1112, 214] on div "bentovllm : kzkshyvd7khruaav 0 Active Deployments [PERSON_NAME] nandanuru pushe…" at bounding box center [696, 159] width 992 height 121
click at [92, 95] on span "Deployments" at bounding box center [80, 94] width 73 height 19
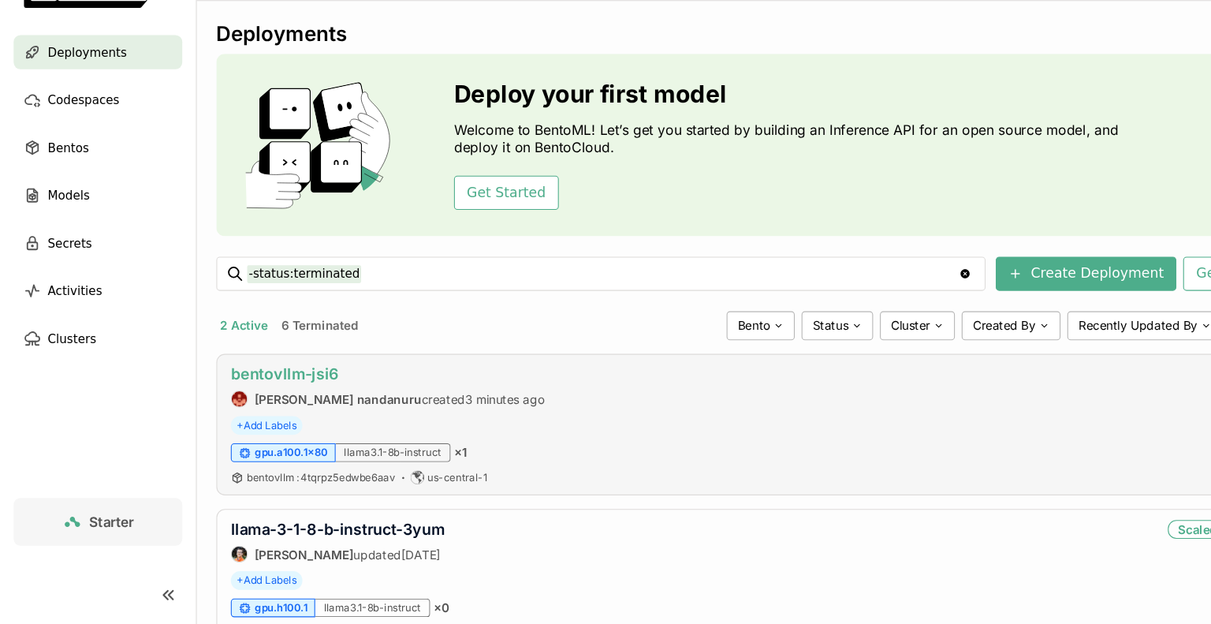
click at [277, 390] on link "bentovllm-jsi6" at bounding box center [264, 392] width 100 height 17
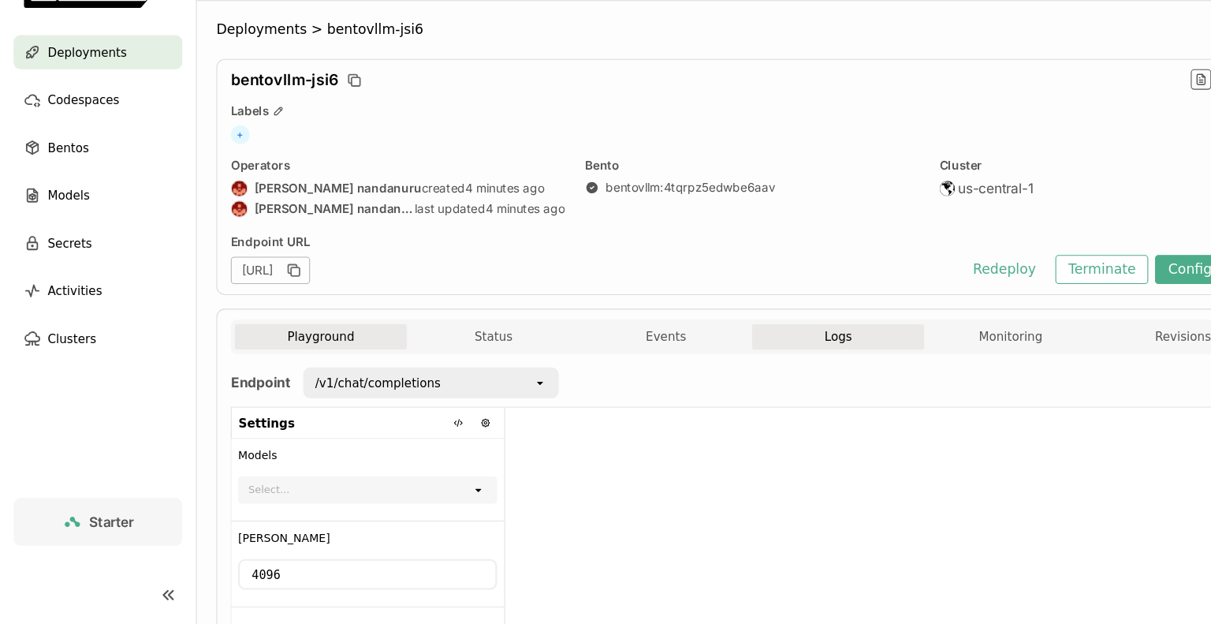
click at [786, 354] on button "Logs" at bounding box center [775, 358] width 159 height 24
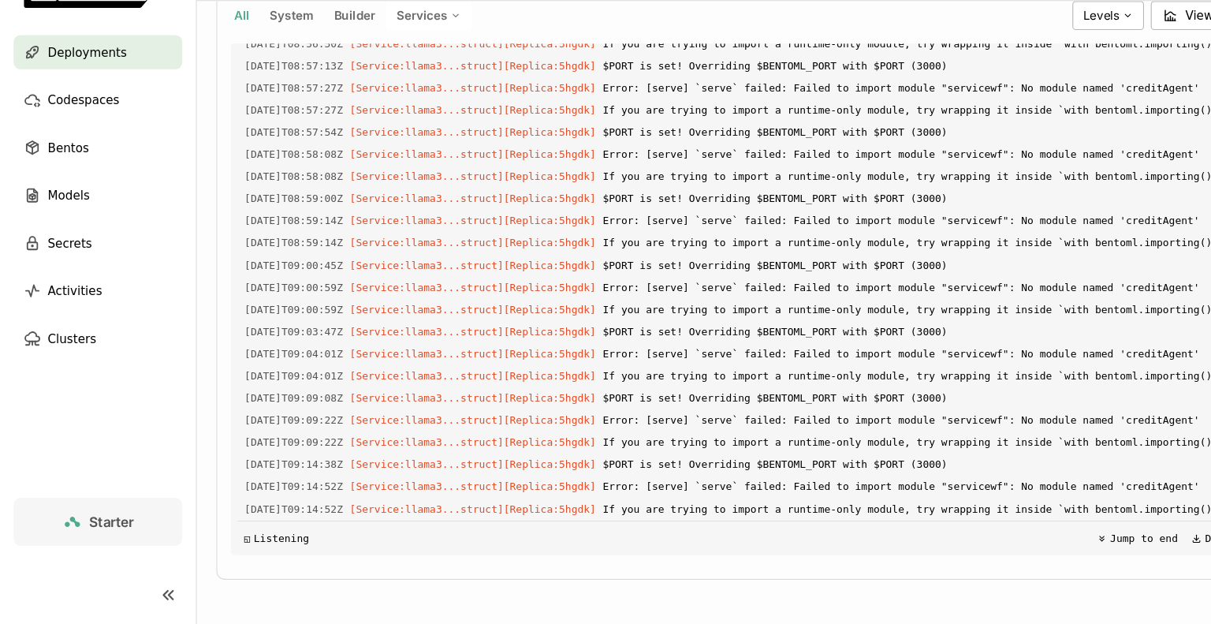
scroll to position [3300, 0]
click at [66, 185] on span "Bentos" at bounding box center [63, 182] width 38 height 19
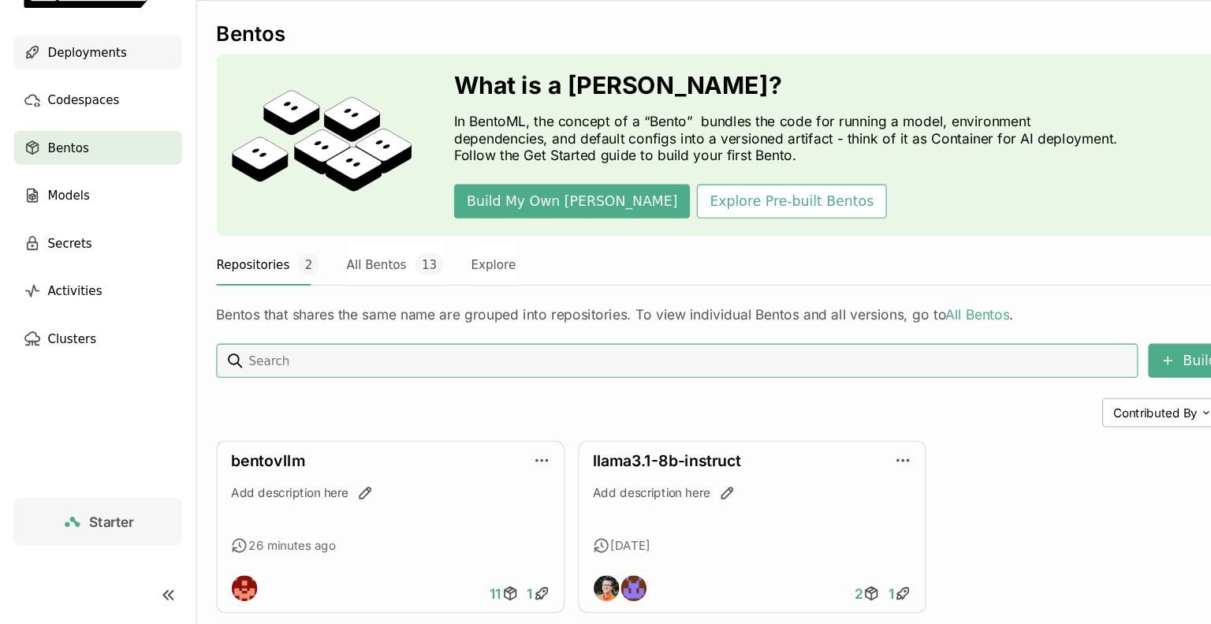
click at [95, 99] on span "Deployments" at bounding box center [80, 94] width 73 height 19
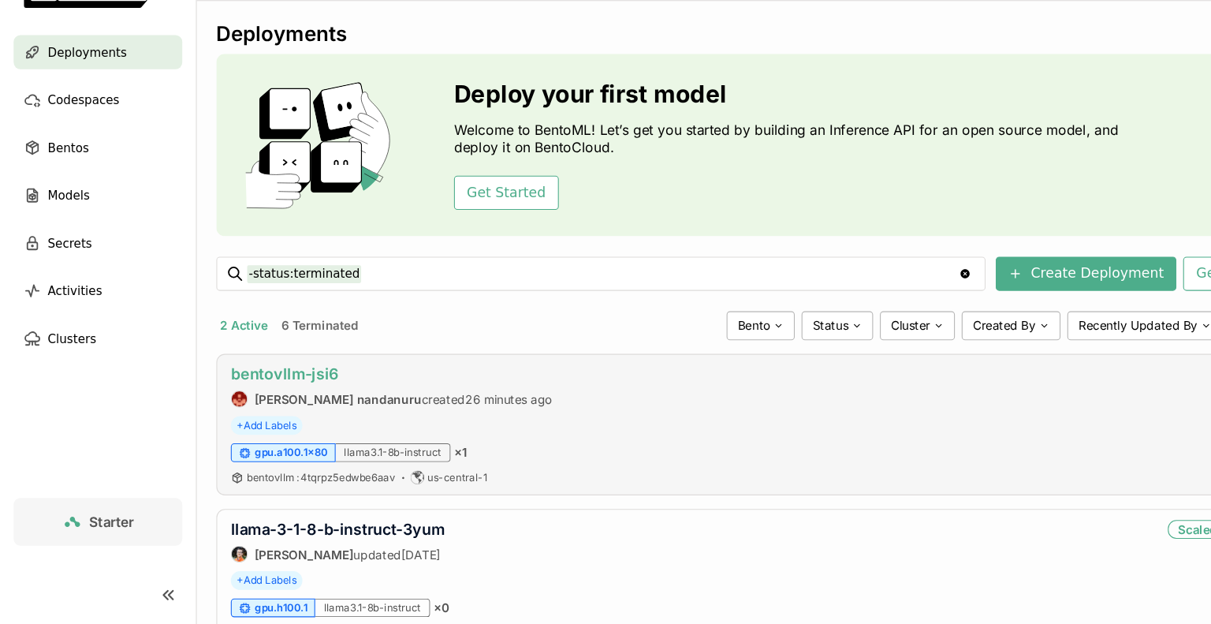
click at [296, 394] on link "bentovllm-jsi6" at bounding box center [264, 392] width 100 height 17
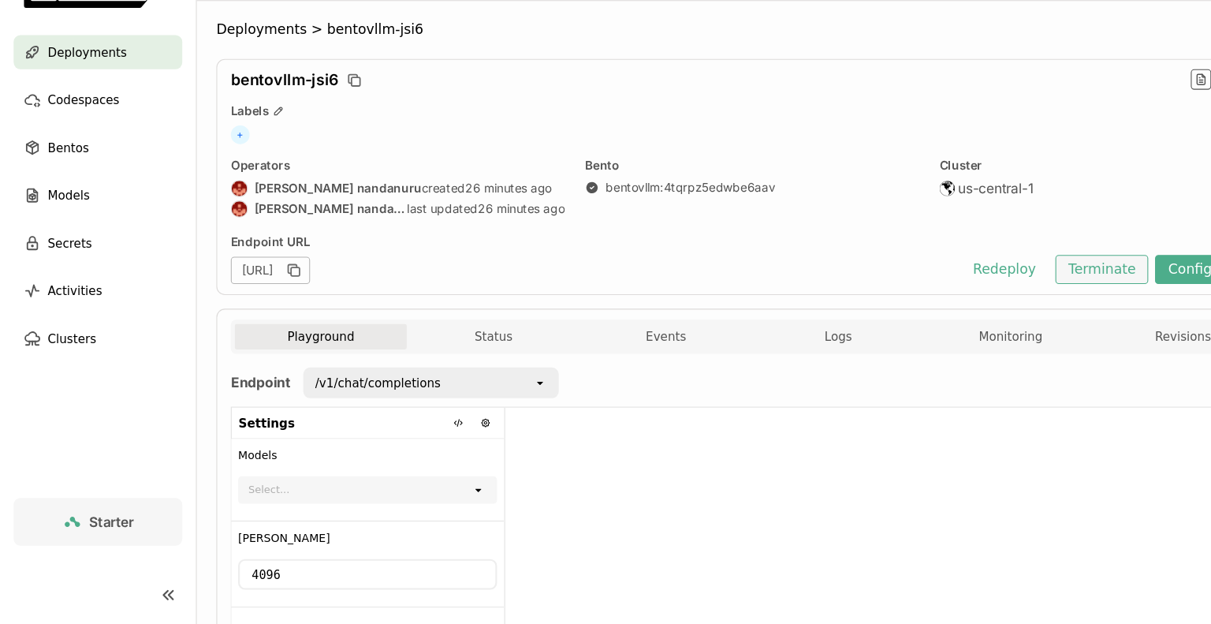
click at [1039, 294] on button "Terminate" at bounding box center [1020, 295] width 86 height 27
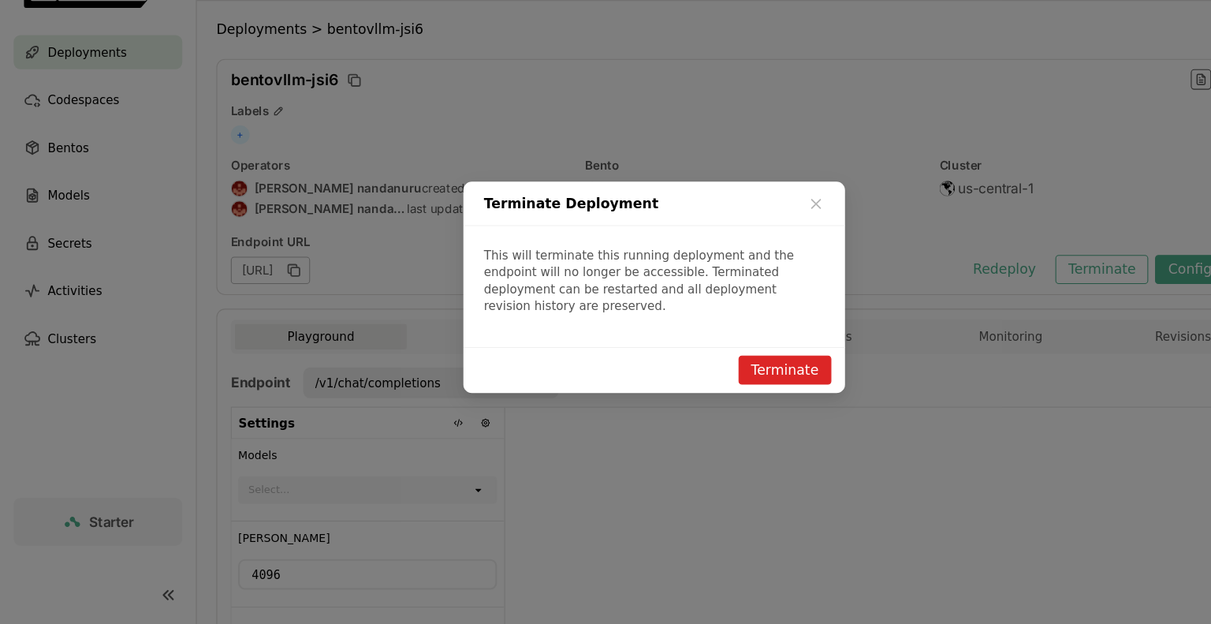
click at [732, 378] on button "Terminate" at bounding box center [726, 388] width 86 height 27
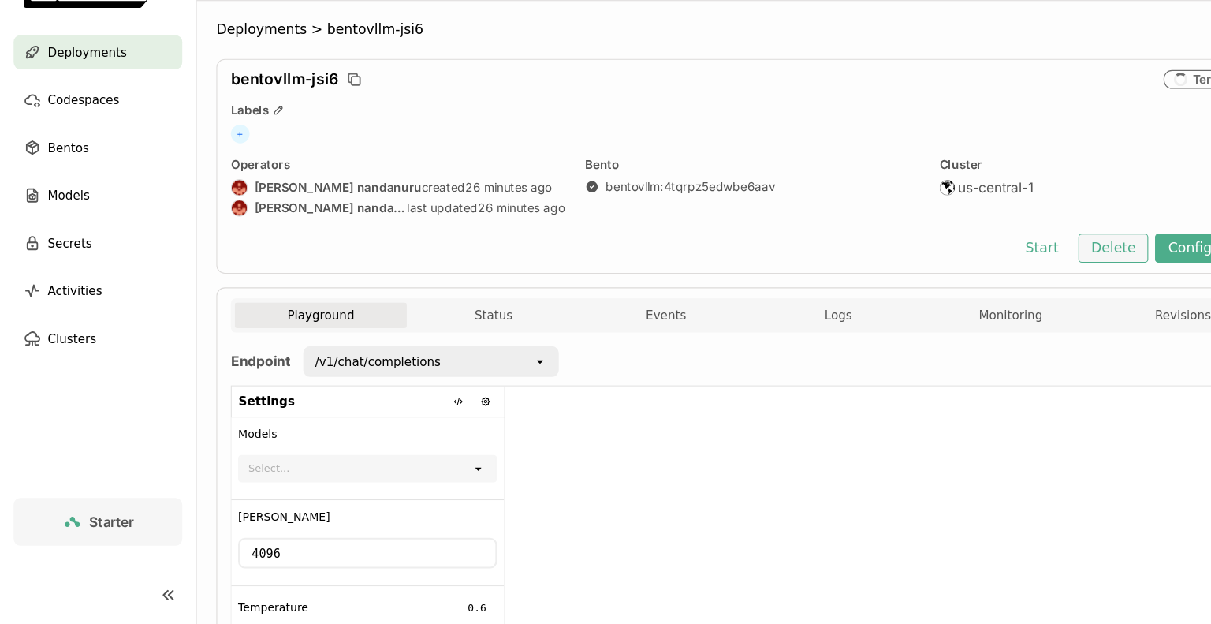
click at [1027, 277] on button "Delete" at bounding box center [1030, 275] width 65 height 27
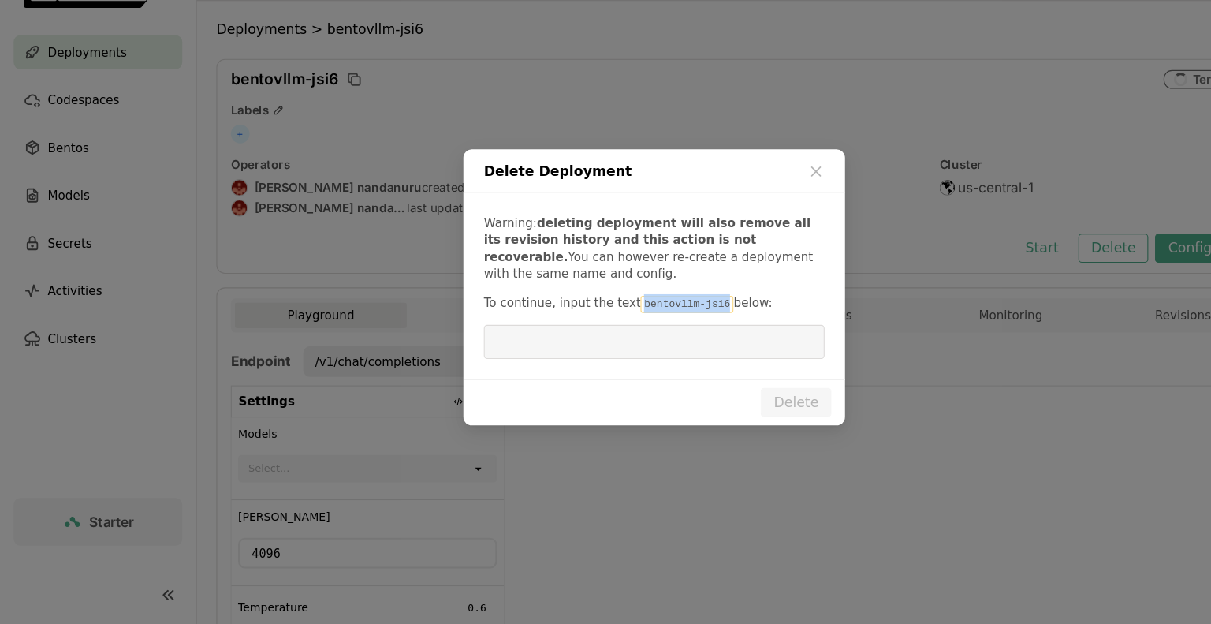
drag, startPoint x: 657, startPoint y: 322, endPoint x: 579, endPoint y: 329, distance: 78.3
click at [593, 329] on code "bentovllm-jsi6" at bounding box center [636, 328] width 86 height 16
copy code "bentovllm-jsi6"
click at [532, 366] on input "dialog" at bounding box center [605, 363] width 296 height 30
paste input "bentovllm-jsi6"
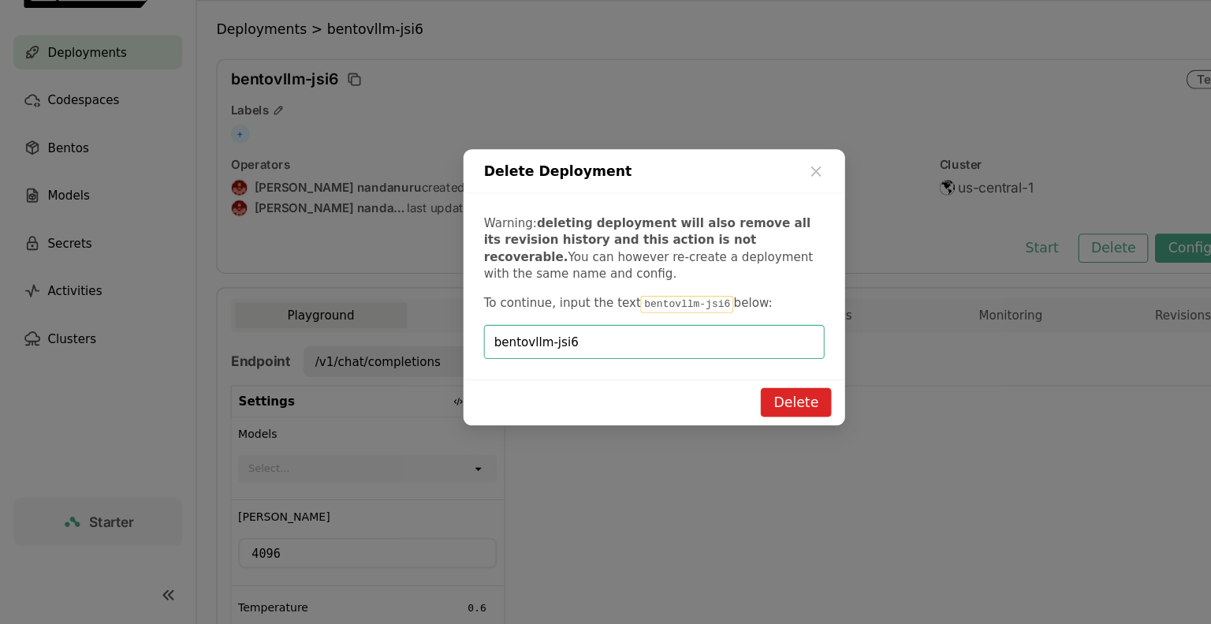
type input "bentovllm-jsi6"
click at [740, 425] on button "Delete" at bounding box center [736, 418] width 65 height 27
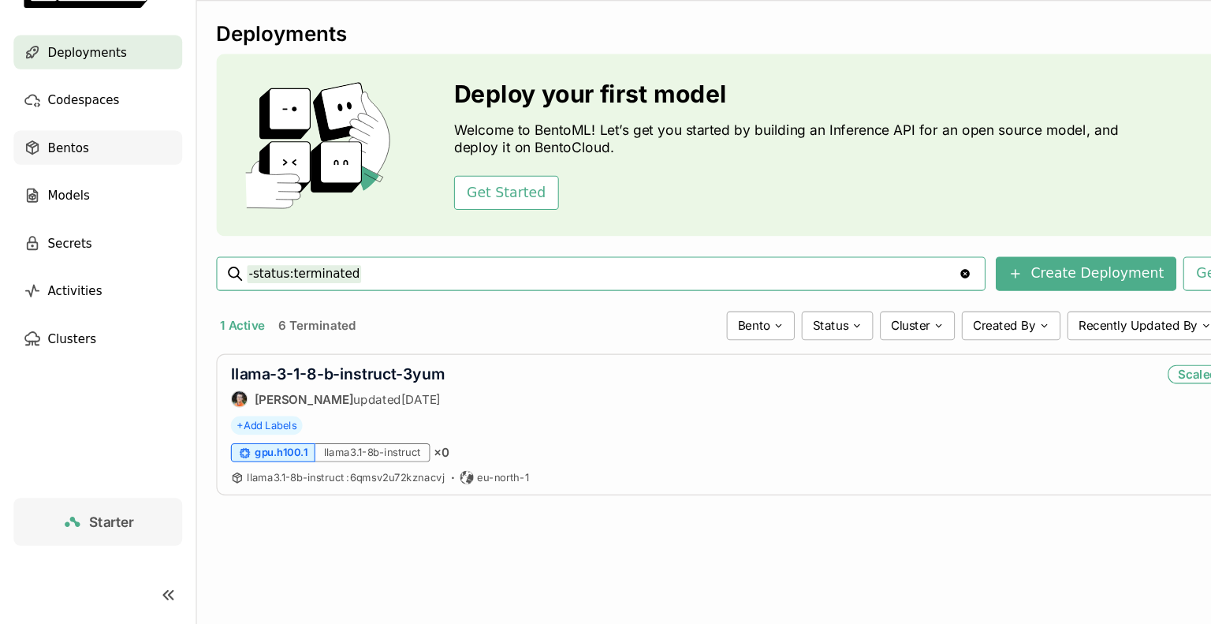
click at [73, 184] on span "Bentos" at bounding box center [63, 182] width 38 height 19
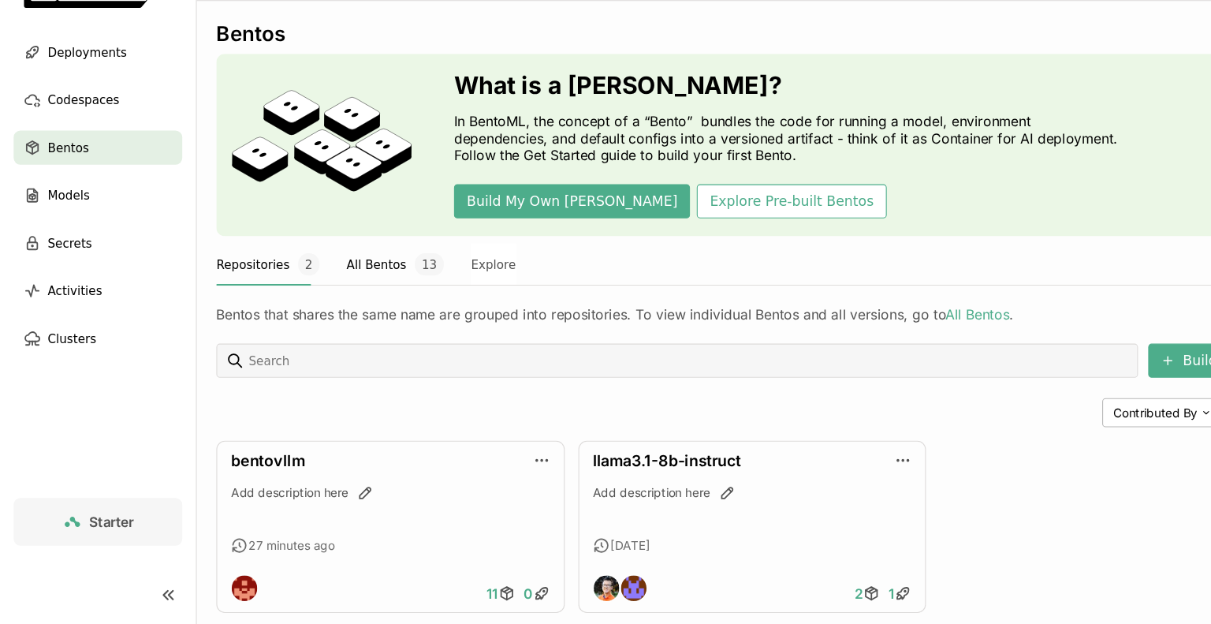
click at [346, 286] on button "All Bentos 13" at bounding box center [366, 290] width 90 height 39
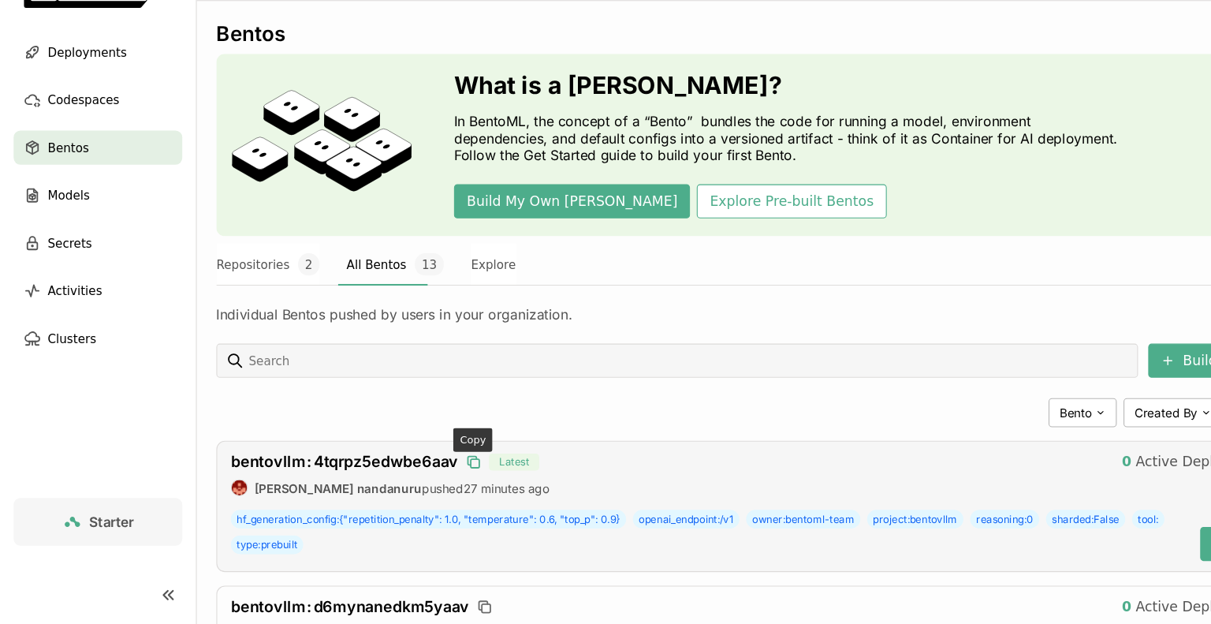
click at [436, 473] on icon "button" at bounding box center [440, 475] width 8 height 8
click at [1049, 567] on div "bentovllm : 4tqrpz5edwbe6aav Latest 0 Active Deployments [PERSON_NAME] nandanur…" at bounding box center [696, 514] width 992 height 121
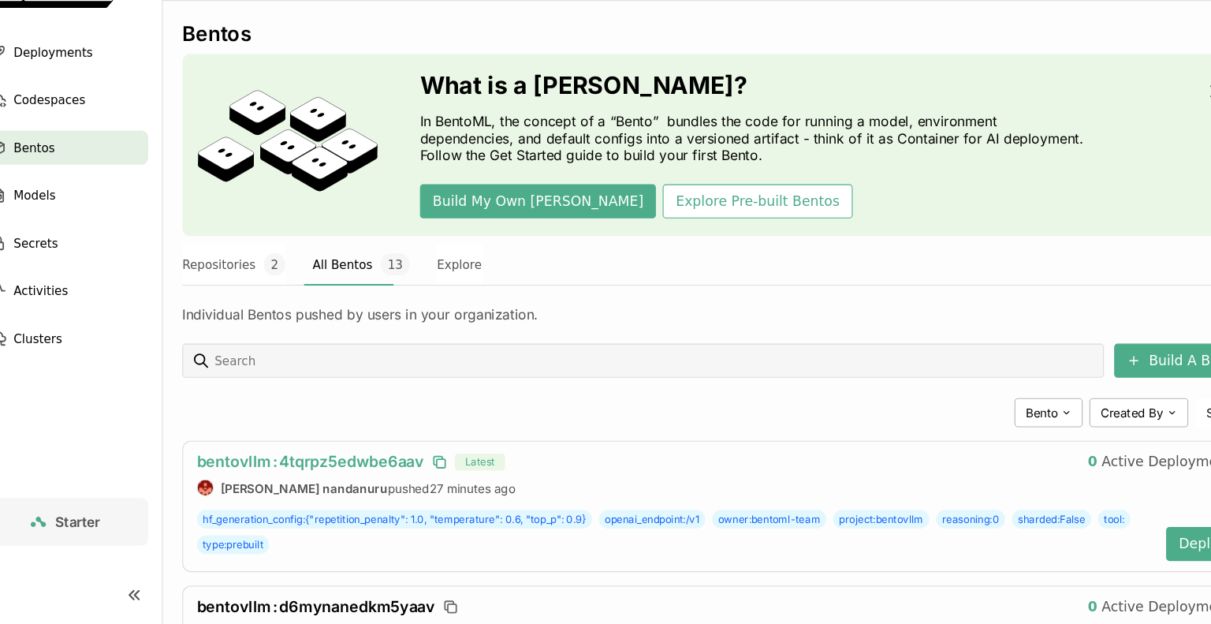
click at [363, 475] on span "bentovllm : 4tqrpz5edwbe6aav" at bounding box center [319, 473] width 210 height 17
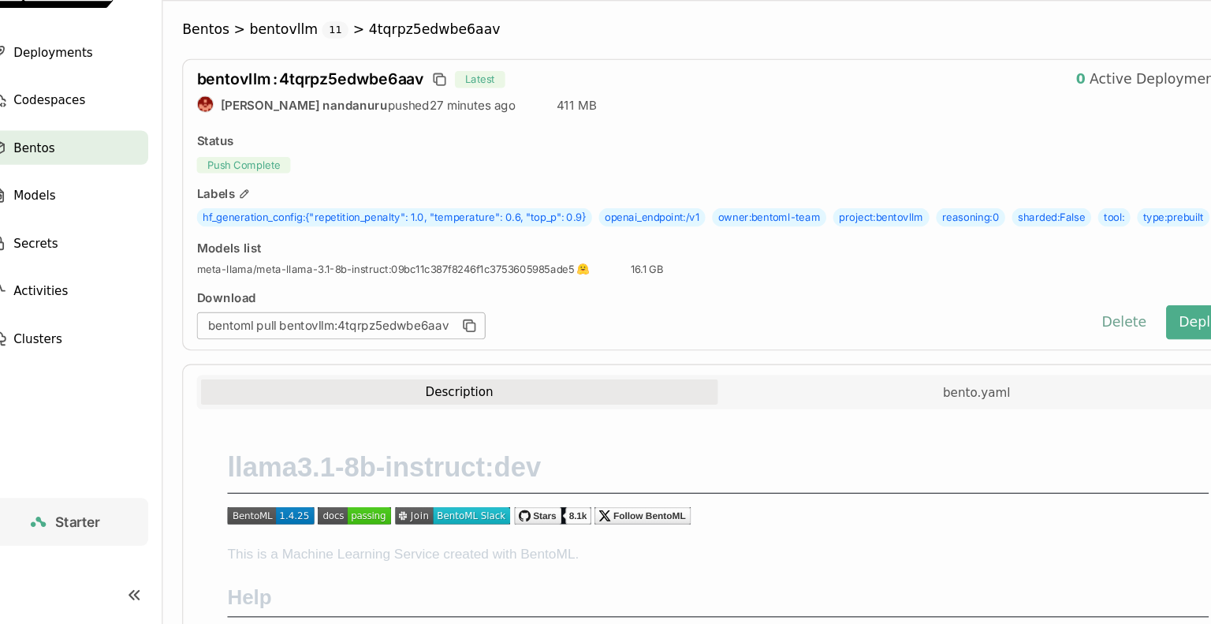
click at [1071, 360] on button "Delete" at bounding box center [1071, 345] width 65 height 32
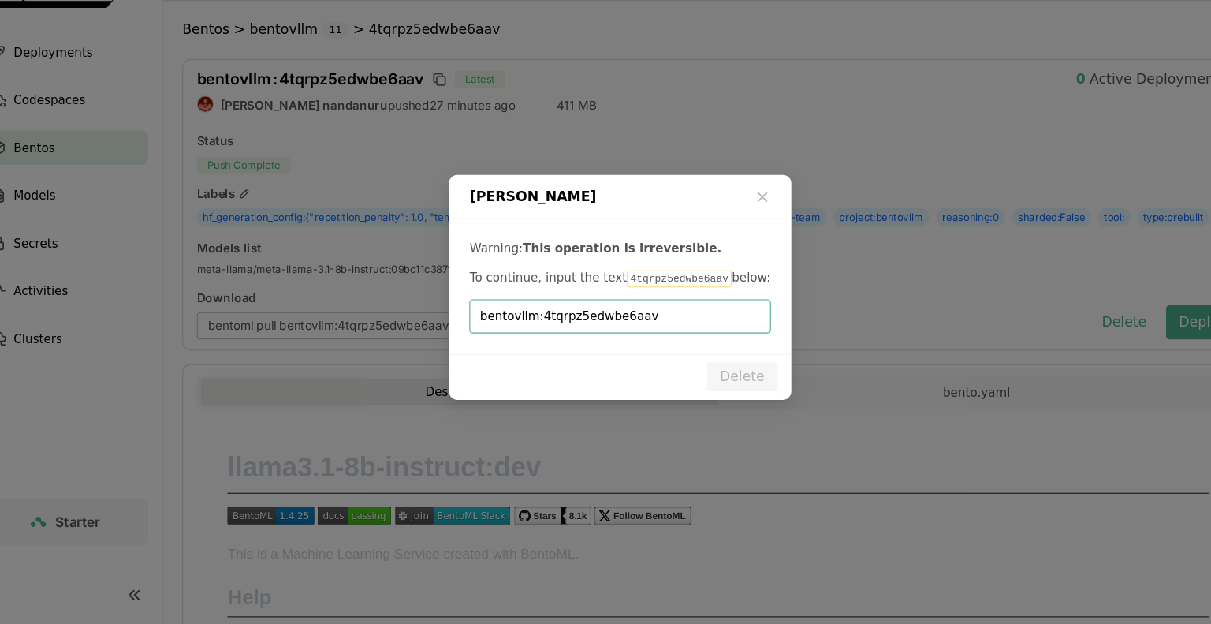
click at [531, 341] on input "bentovllm:4tqrpz5edwbe6aav" at bounding box center [604, 339] width 259 height 30
type input "4tqrpz5edwbe6aav"
click at [724, 393] on button "Delete" at bounding box center [718, 395] width 65 height 27
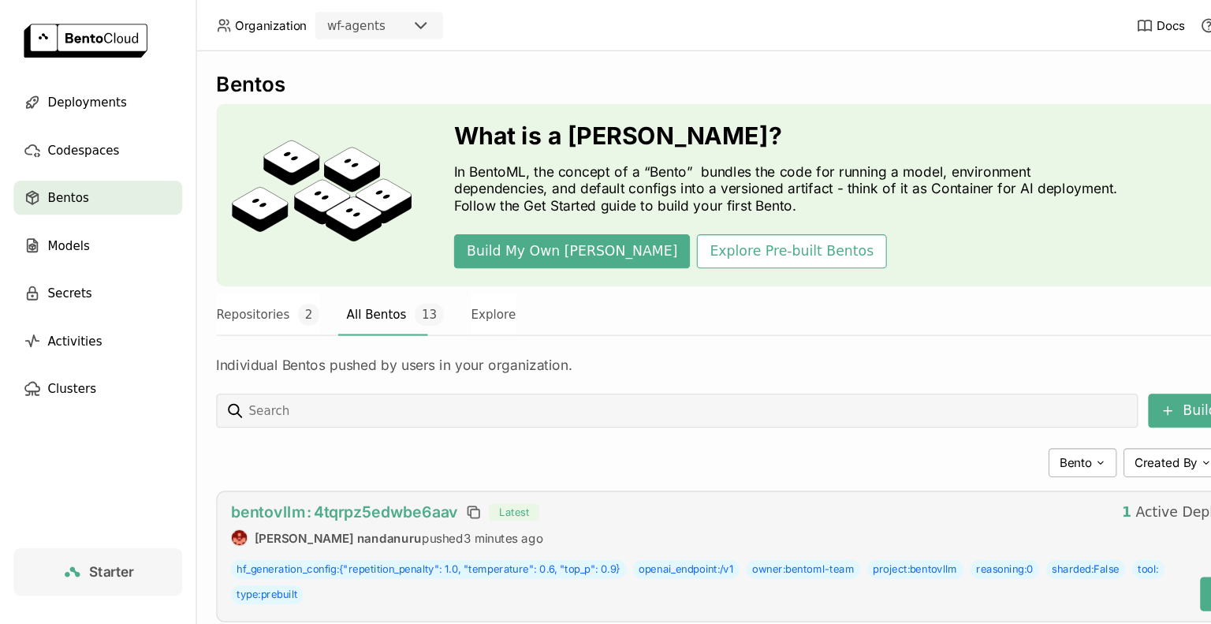
click at [387, 471] on span "bentovllm : 4tqrpz5edwbe6aav" at bounding box center [319, 473] width 210 height 17
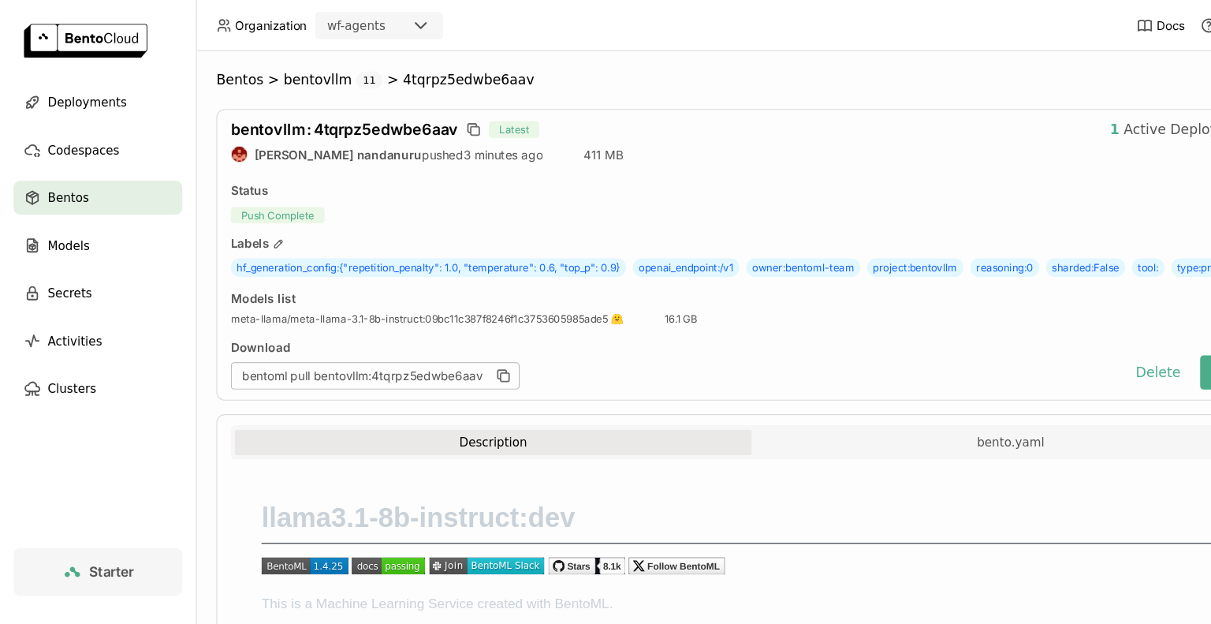
click at [769, 370] on div "bentovllm : 4tqrpz5edwbe6aav Latest 1 Active Deployments [PERSON_NAME] nandanur…" at bounding box center [696, 236] width 992 height 270
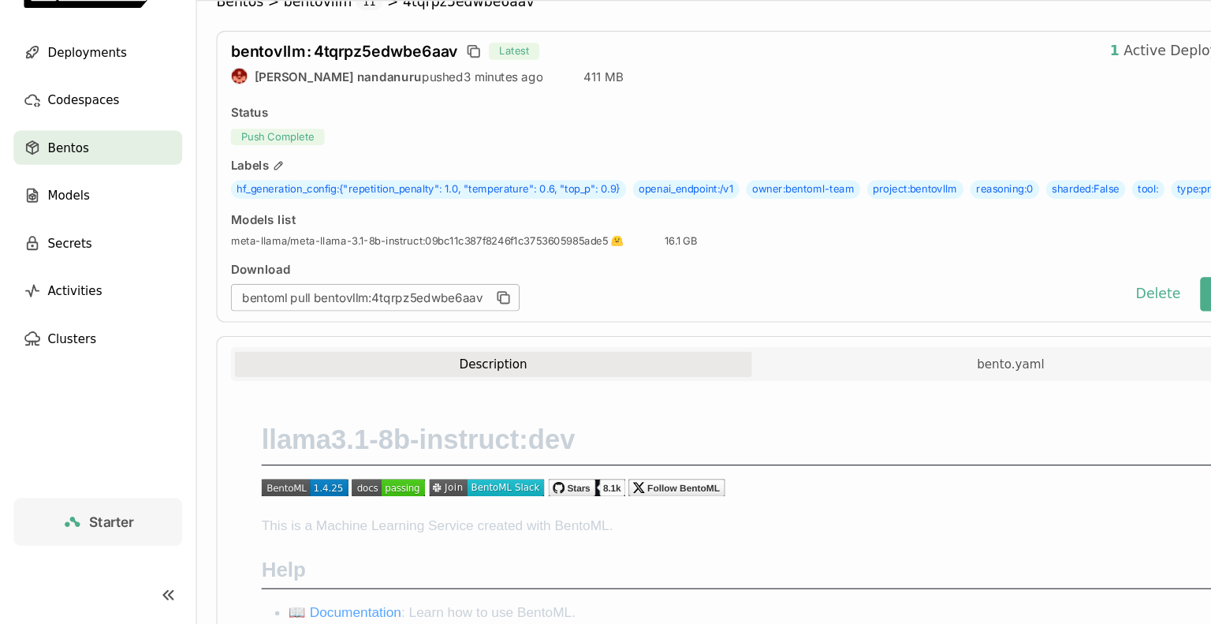
scroll to position [13, 0]
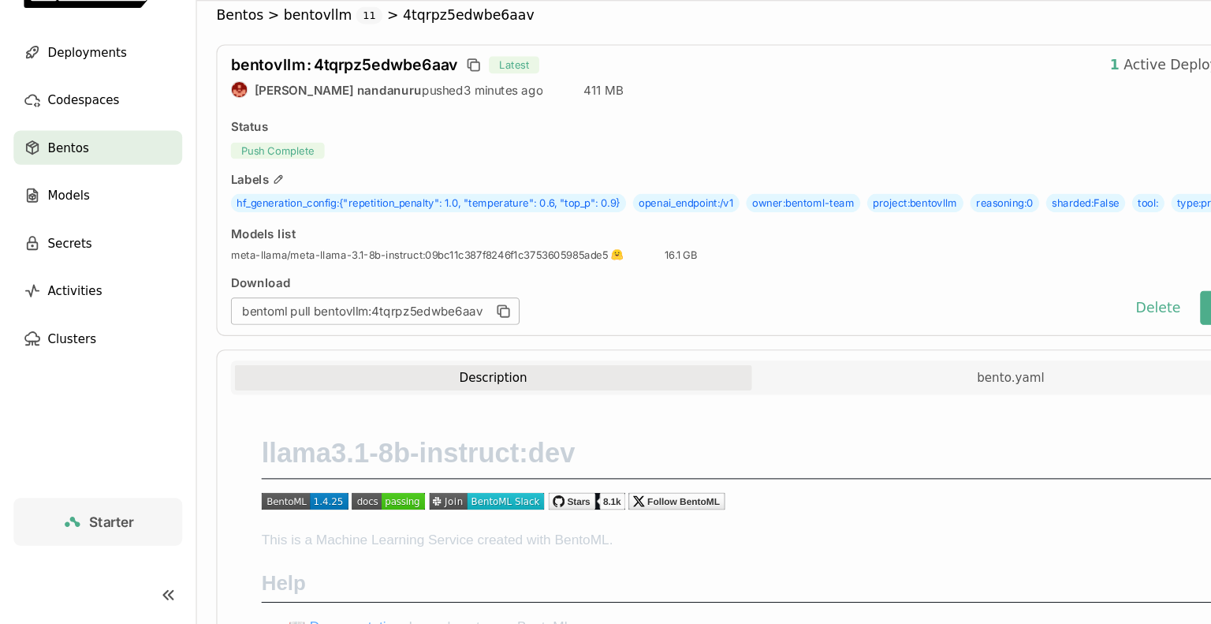
click at [769, 411] on div "Description bento.yaml" at bounding box center [696, 398] width 957 height 28
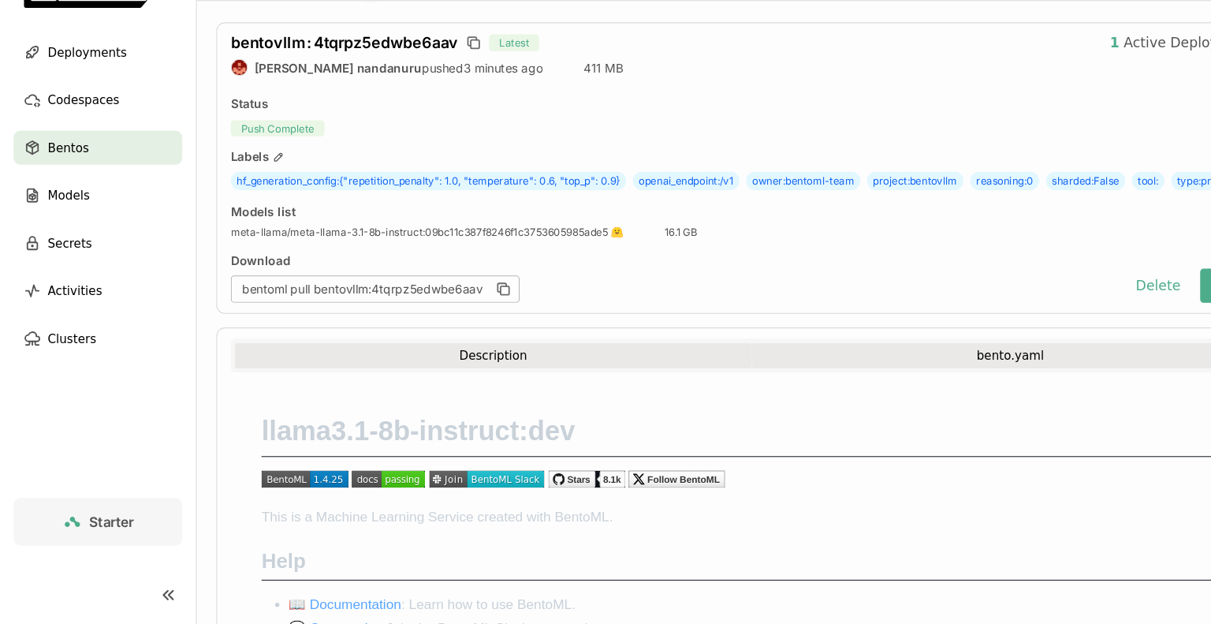
scroll to position [0, 0]
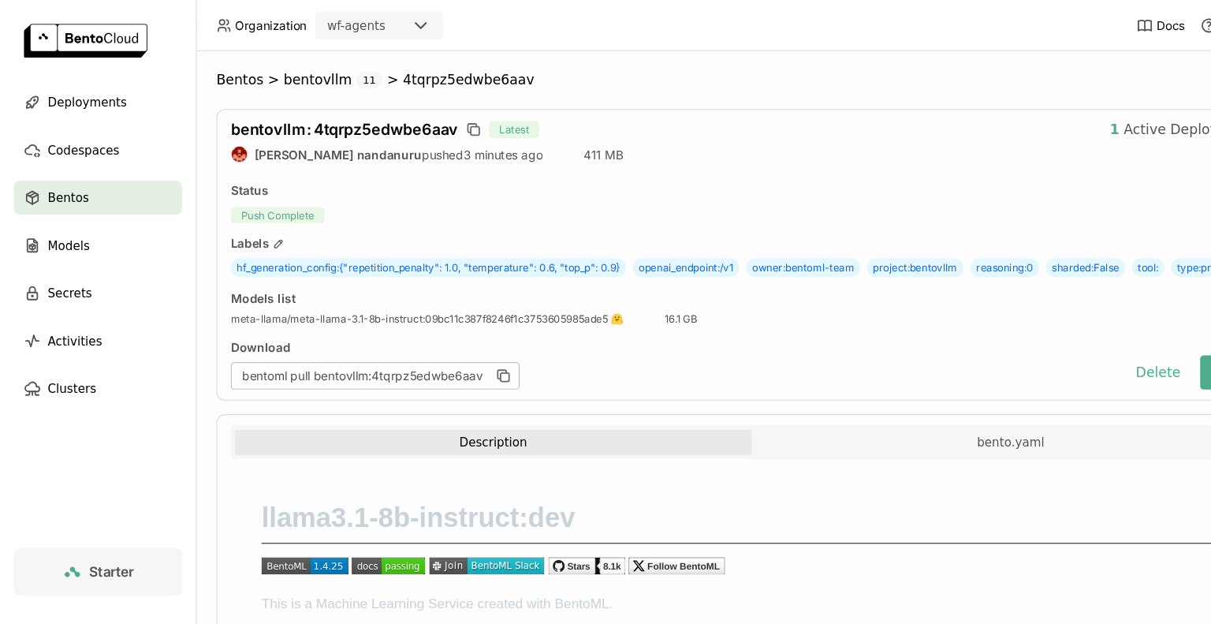
click at [365, 120] on span "bentovllm : 4tqrpz5edwbe6aav" at bounding box center [319, 119] width 210 height 17
click at [98, 102] on span "Deployments" at bounding box center [80, 94] width 73 height 19
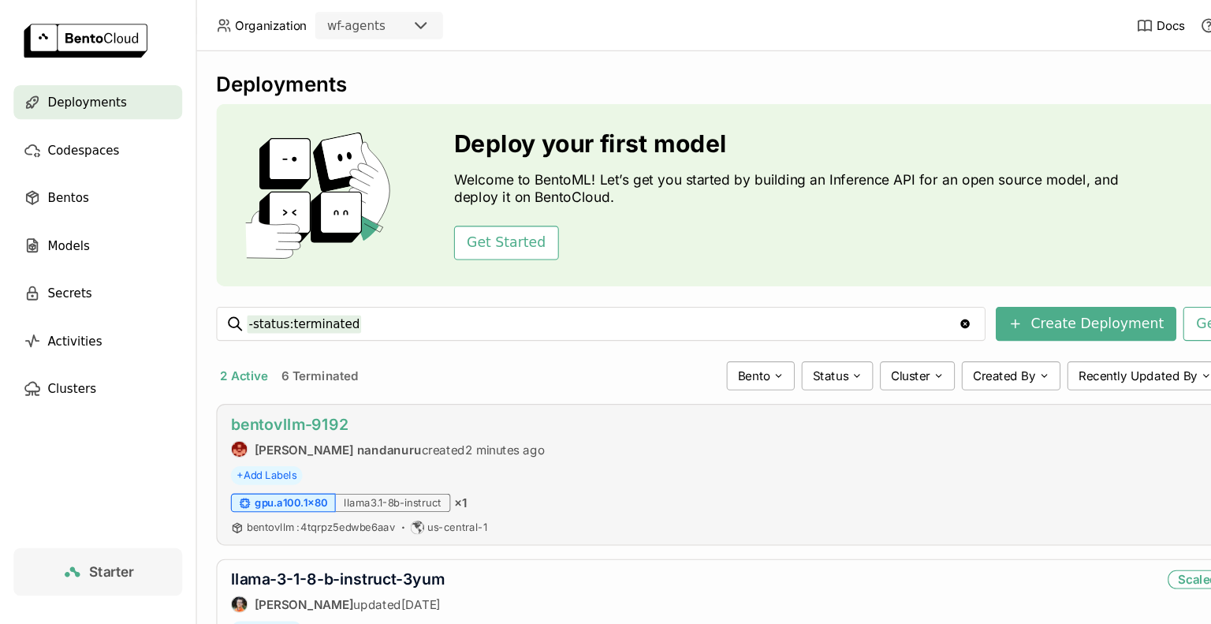
click at [296, 389] on link "bentovllm-9192" at bounding box center [268, 392] width 109 height 17
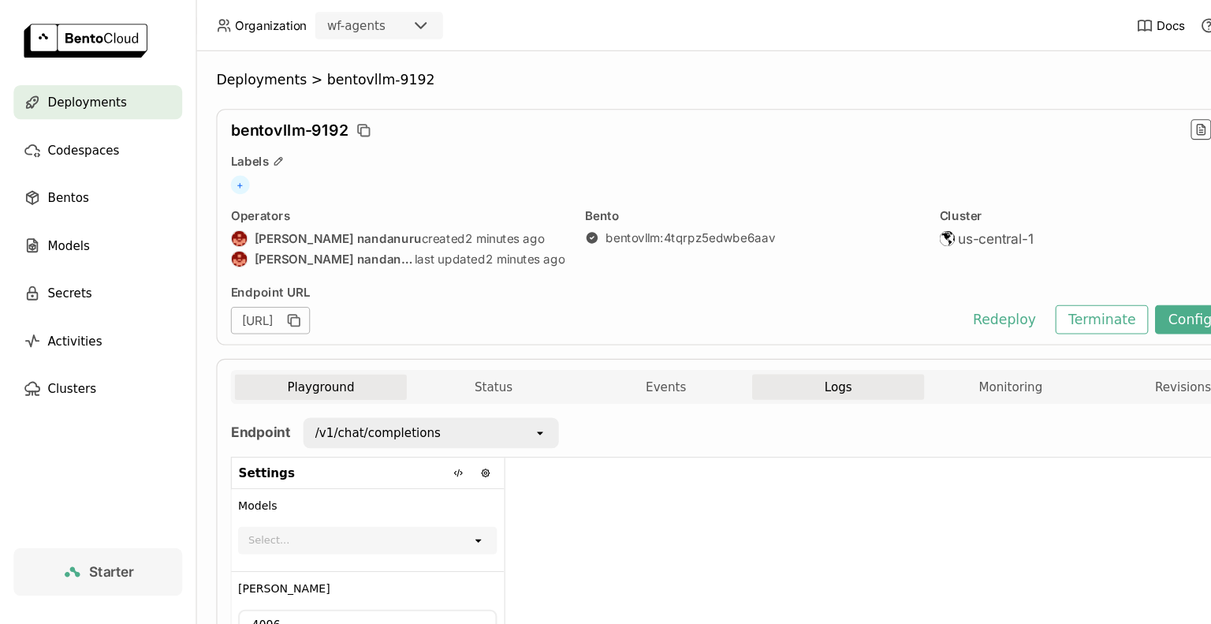
click at [792, 355] on button "Logs" at bounding box center [775, 358] width 159 height 24
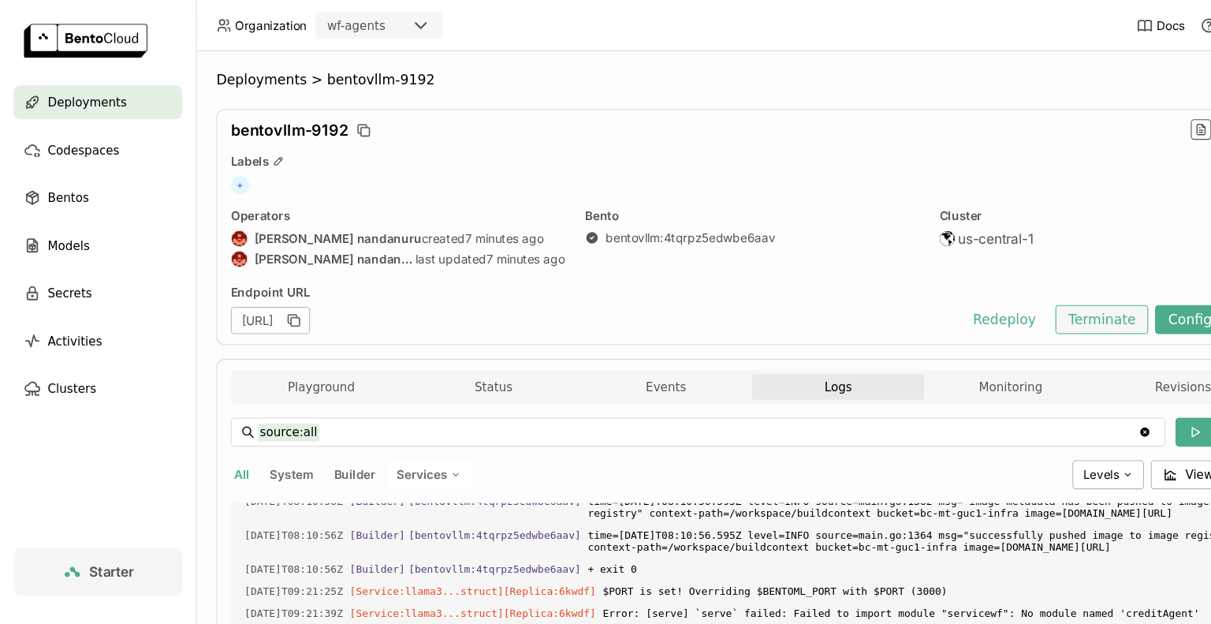
click at [1008, 303] on button "Terminate" at bounding box center [1020, 295] width 86 height 27
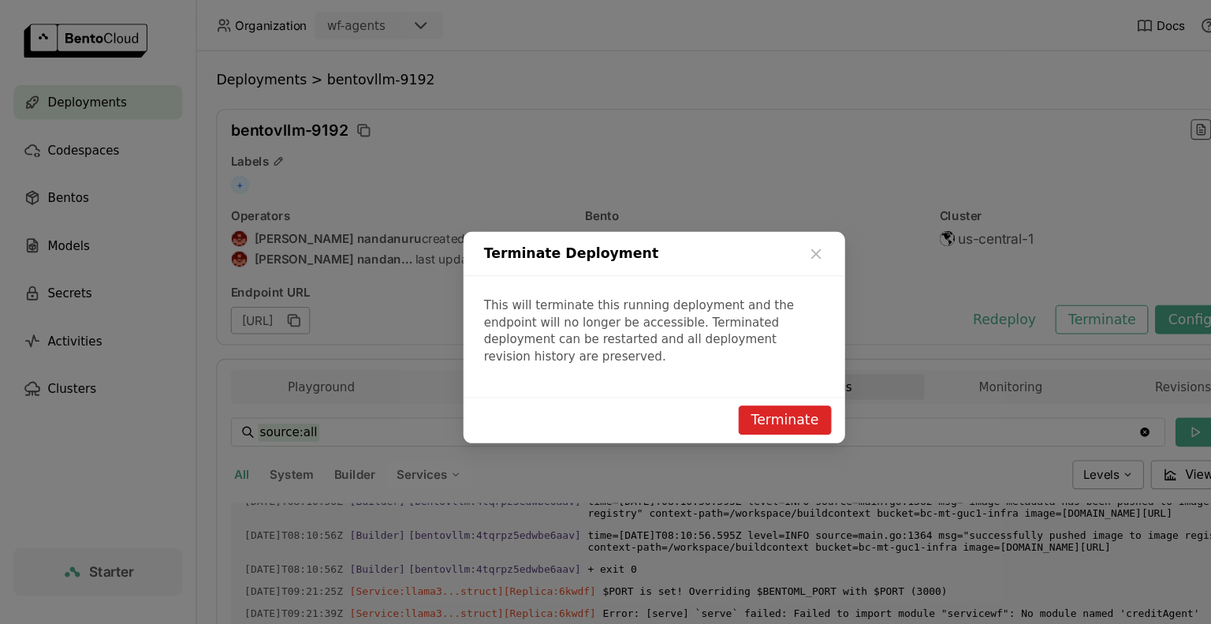
click at [737, 385] on button "Terminate" at bounding box center [726, 388] width 86 height 27
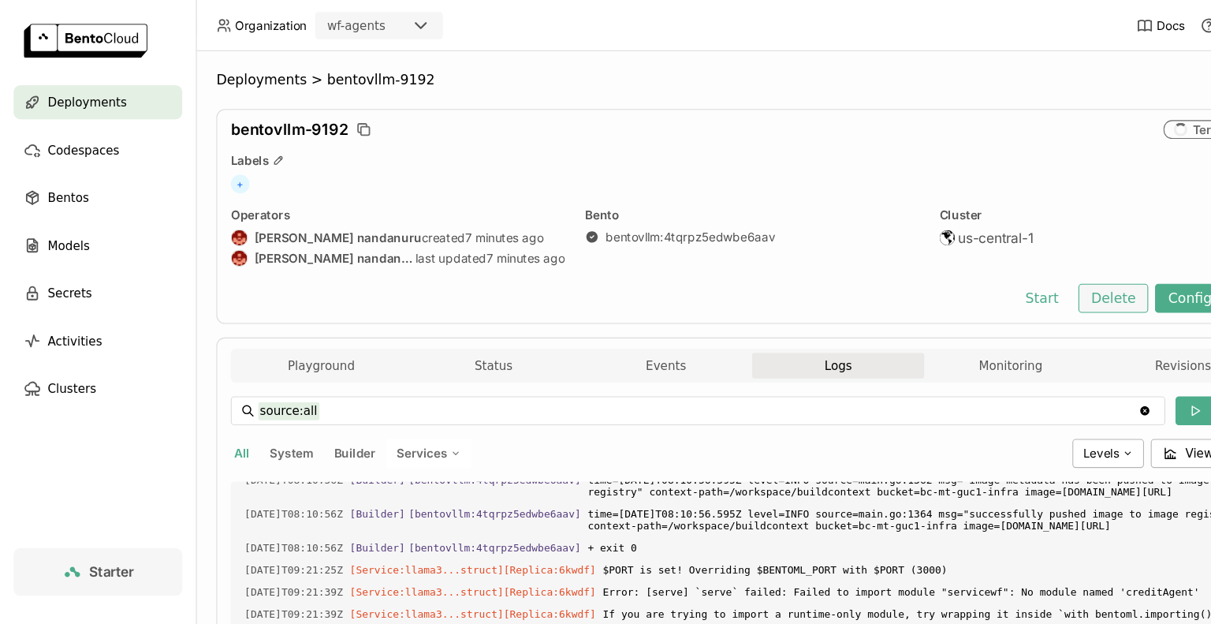
click at [1017, 286] on button "Delete" at bounding box center [1030, 275] width 65 height 27
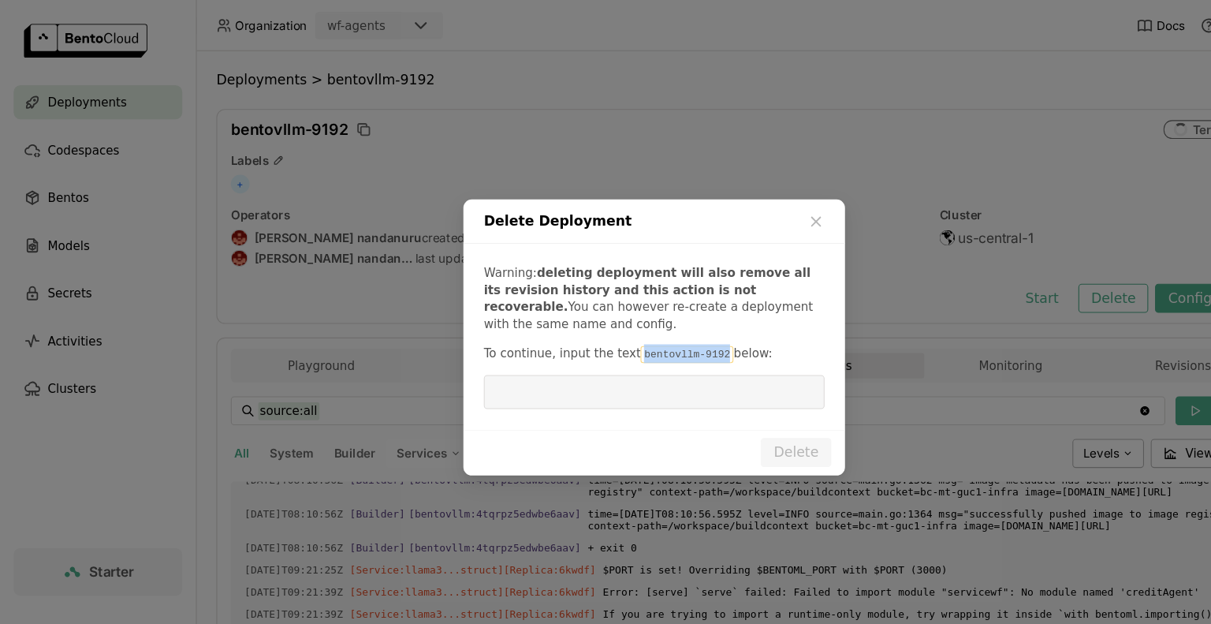
drag, startPoint x: 653, startPoint y: 329, endPoint x: 579, endPoint y: 316, distance: 75.9
click at [579, 316] on div "Warning: deleting deployment will also remove all its revision history and this…" at bounding box center [605, 311] width 353 height 172
copy code "bentovllm-9192"
click at [461, 363] on input "dialog" at bounding box center [605, 363] width 296 height 30
paste input "bentovllm-9192"
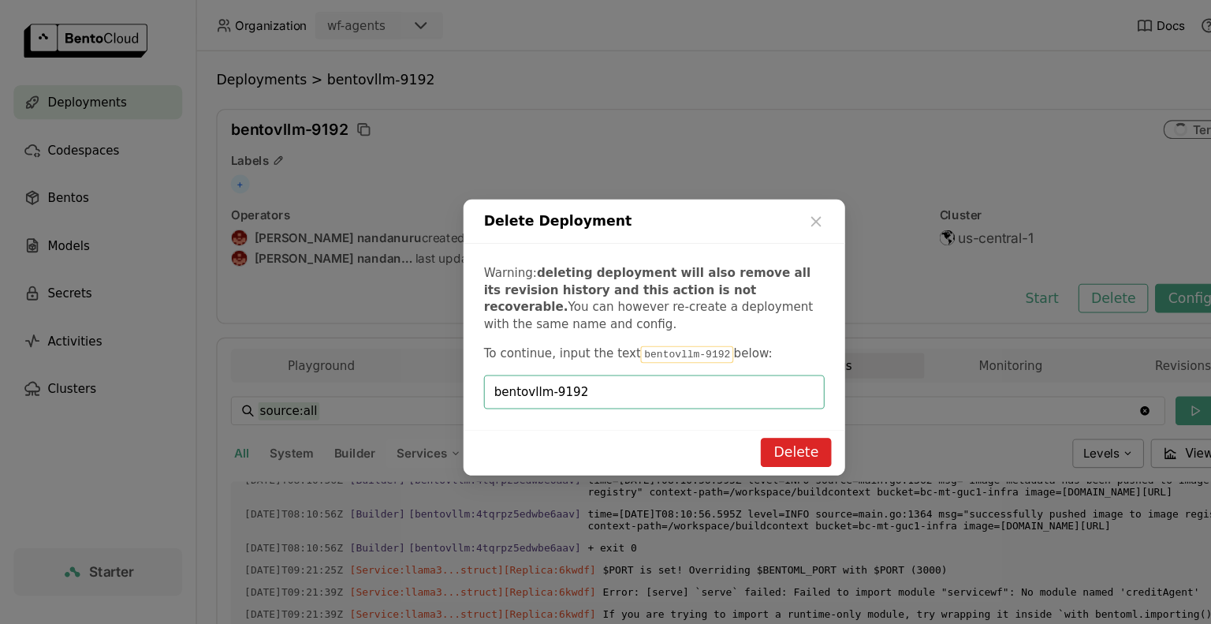
type input "bentovllm-9192"
click at [739, 415] on button "Delete" at bounding box center [736, 418] width 65 height 27
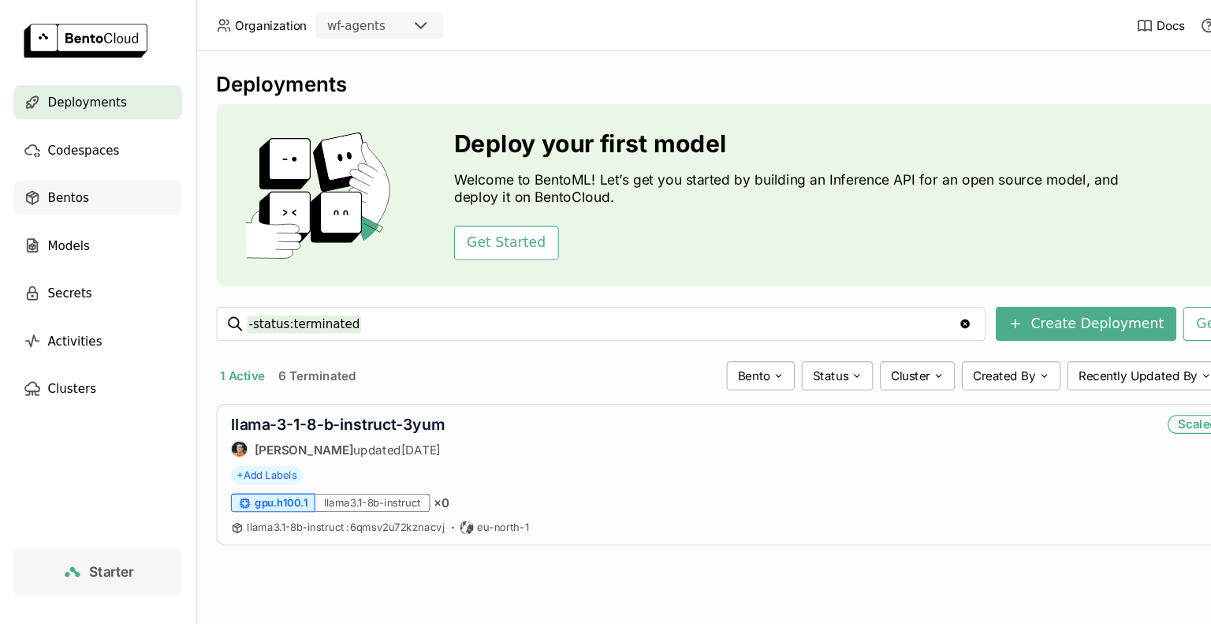
click at [62, 181] on span "Bentos" at bounding box center [63, 182] width 38 height 19
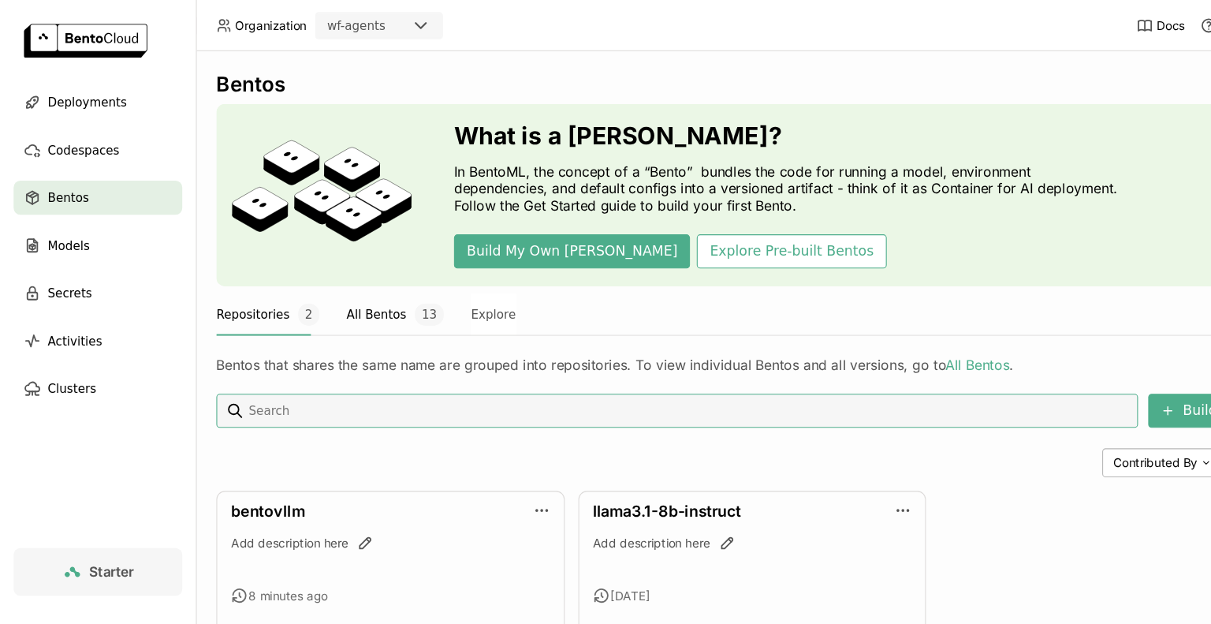
click at [329, 296] on button "All Bentos 13" at bounding box center [366, 290] width 90 height 39
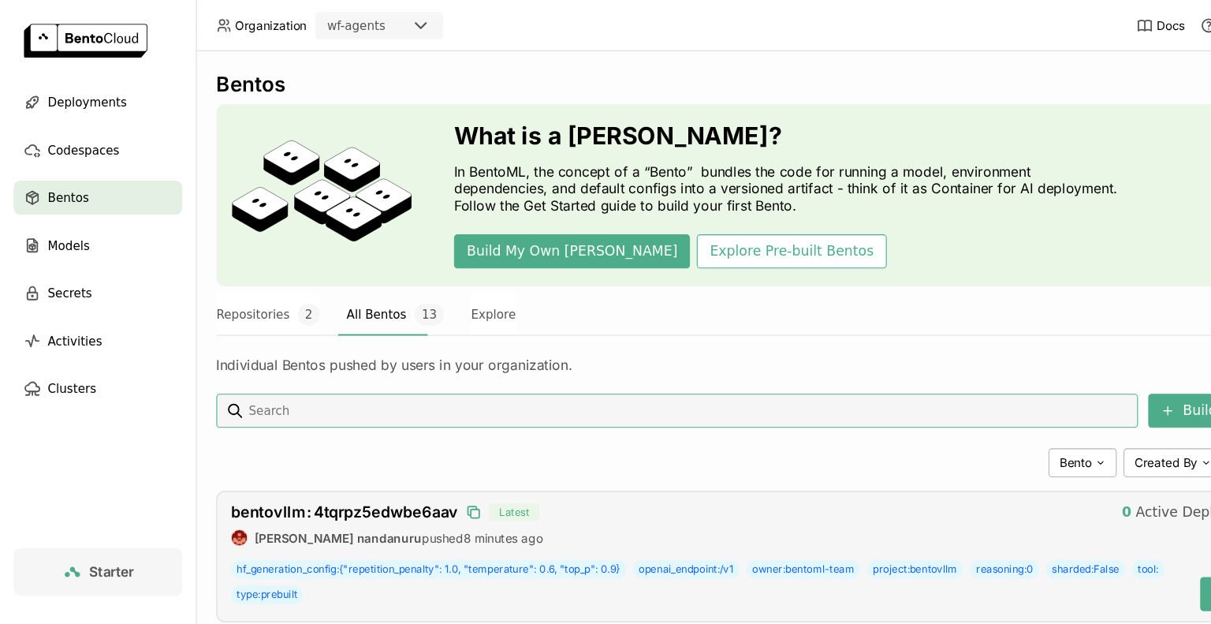
click at [436, 473] on icon "button" at bounding box center [438, 474] width 16 height 16
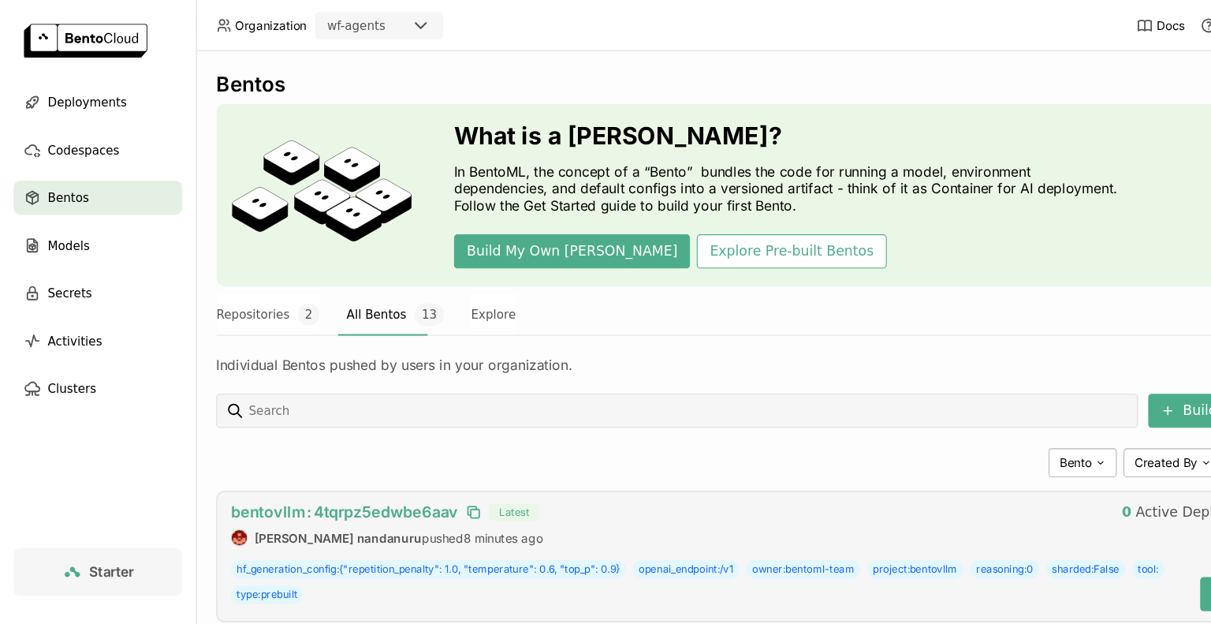
click at [409, 471] on span "bentovllm : 4tqrpz5edwbe6aav" at bounding box center [319, 473] width 210 height 17
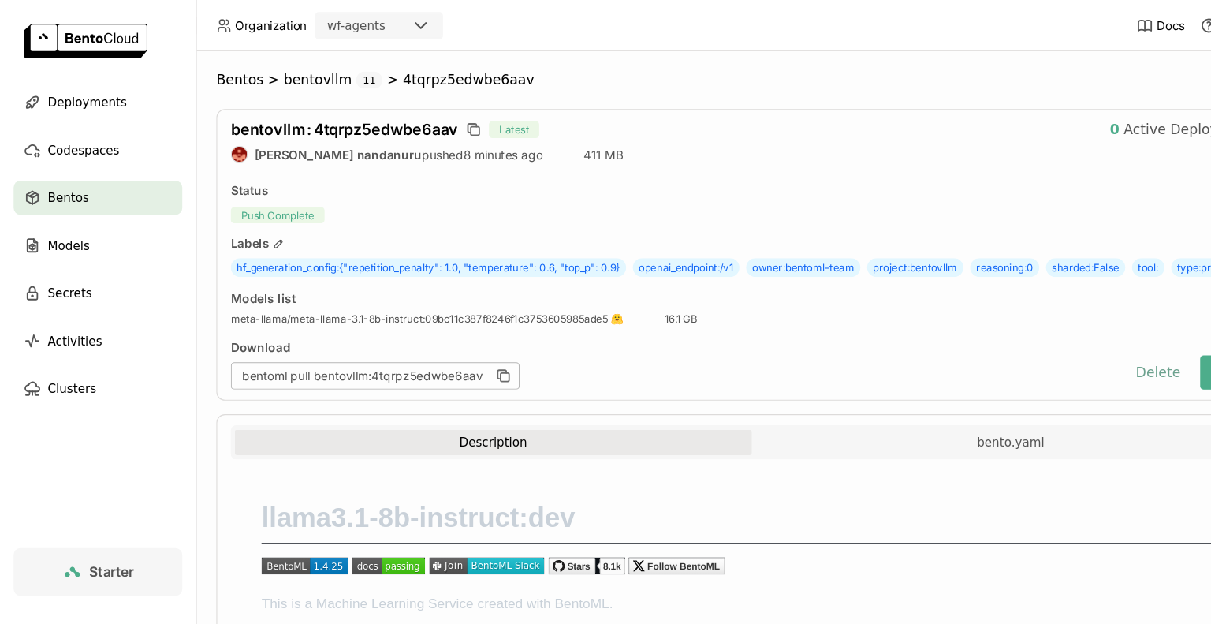
click at [1075, 360] on button "Delete" at bounding box center [1071, 345] width 65 height 32
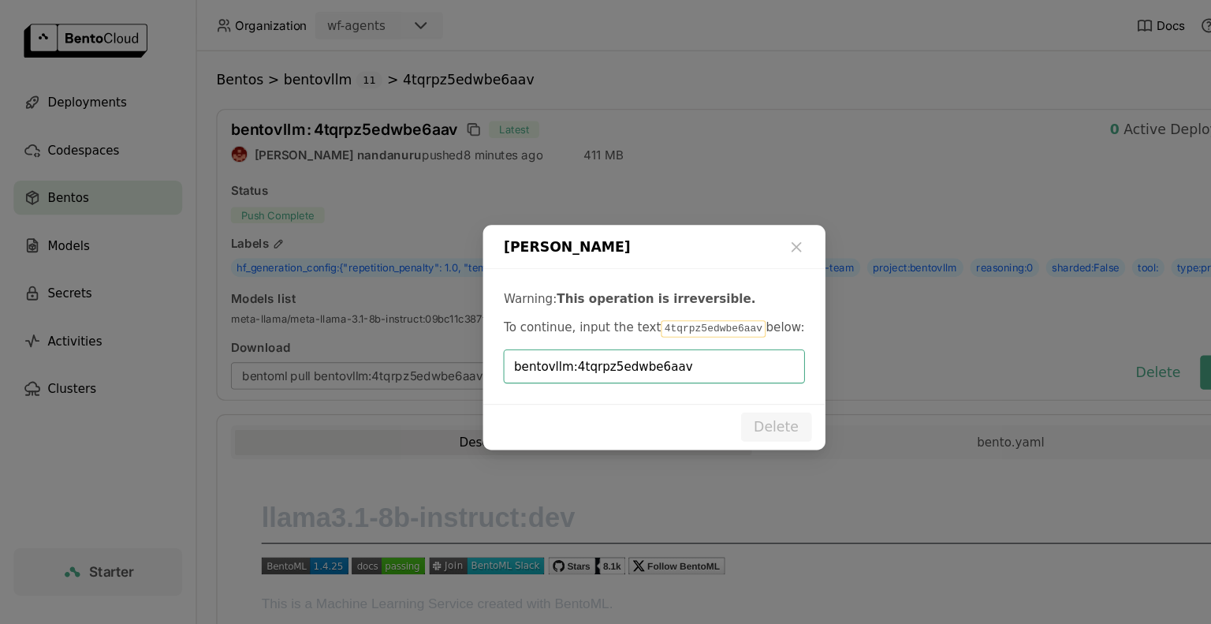
click at [525, 343] on input "bentovllm:4tqrpz5edwbe6aav" at bounding box center [604, 339] width 259 height 30
type input "4tqrpz5edwbe6aav"
click at [723, 404] on button "Delete" at bounding box center [718, 395] width 65 height 27
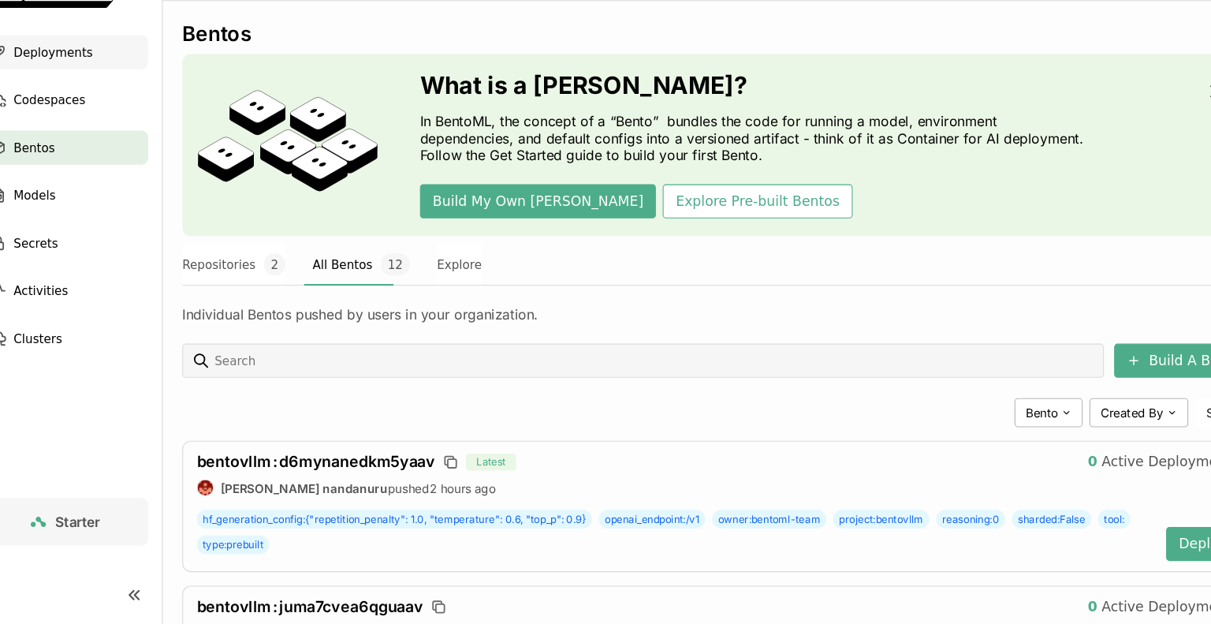
click at [87, 95] on span "Deployments" at bounding box center [80, 94] width 73 height 19
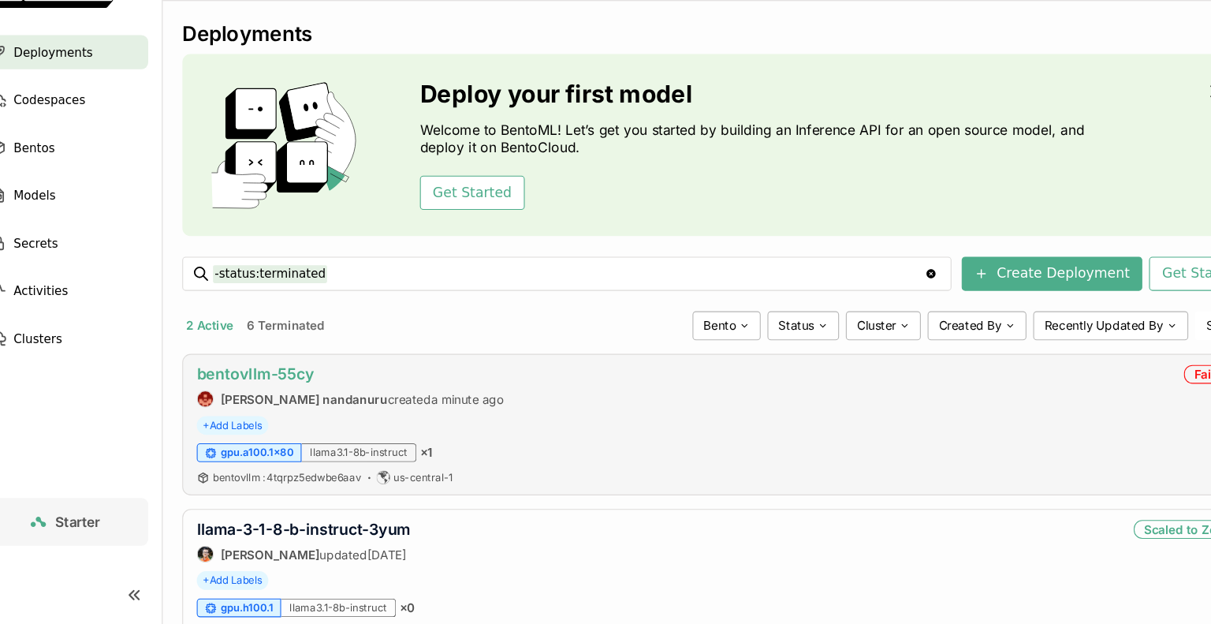
click at [292, 393] on link "bentovllm-55cy" at bounding box center [268, 392] width 109 height 17
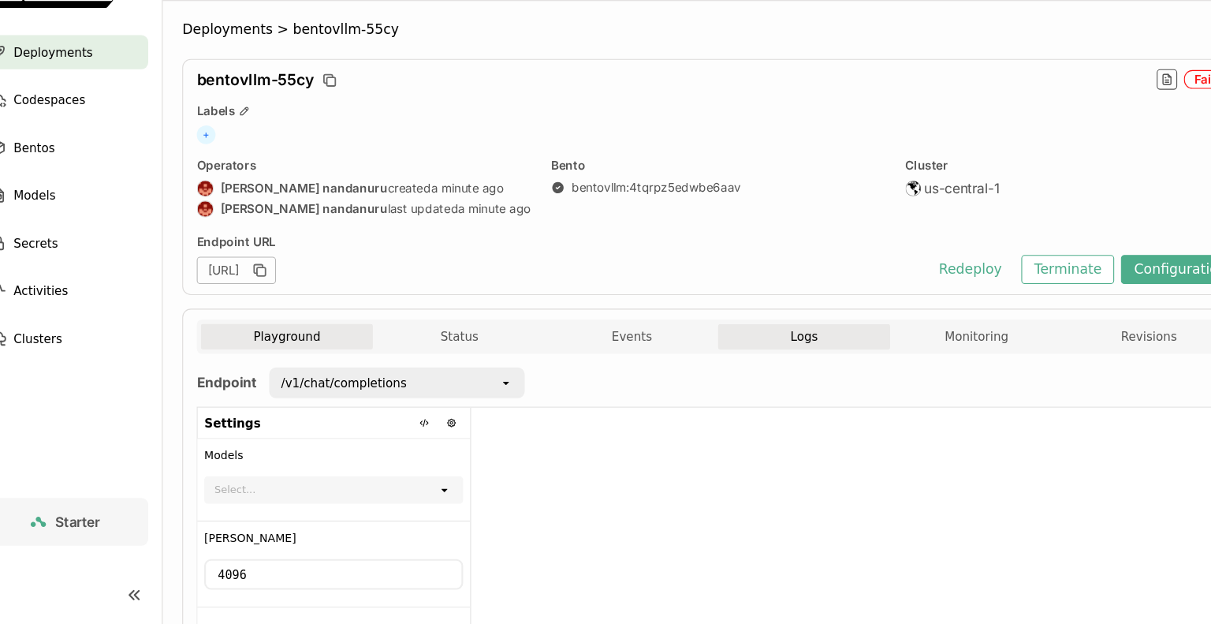
click at [769, 366] on button "Logs" at bounding box center [775, 358] width 159 height 24
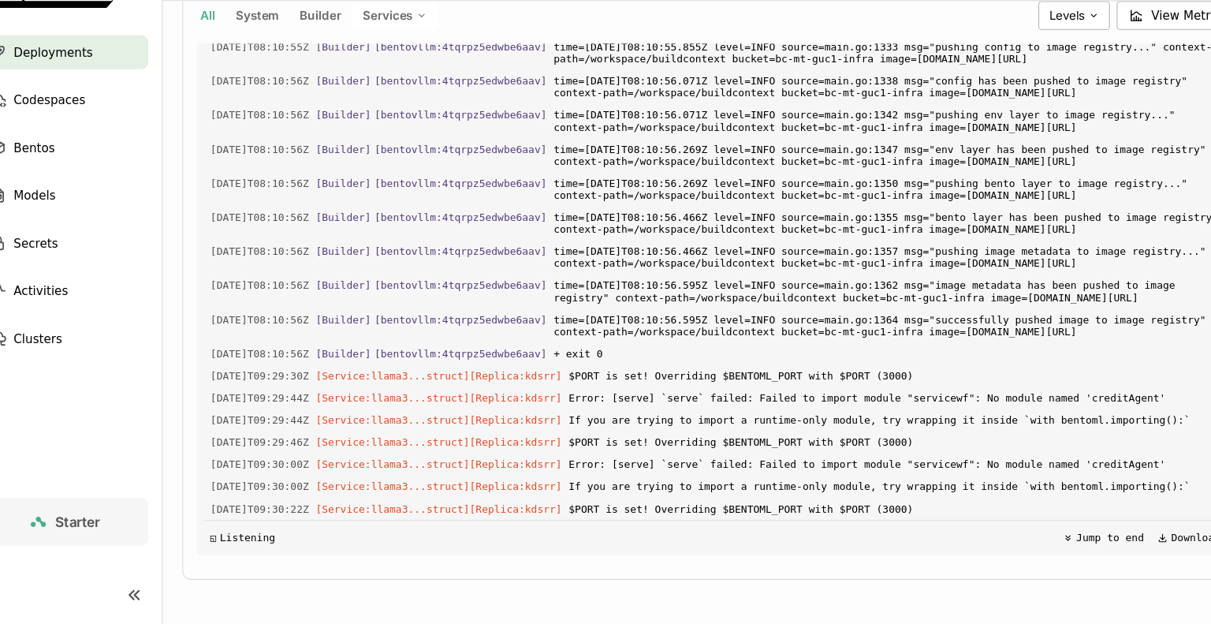
scroll to position [378, 0]
drag, startPoint x: 940, startPoint y: 494, endPoint x: 1065, endPoint y: 497, distance: 125.4
click at [1065, 497] on span "If you are trying to import a runtime-only module, try wrapping it inside `with…" at bounding box center [862, 496] width 608 height 17
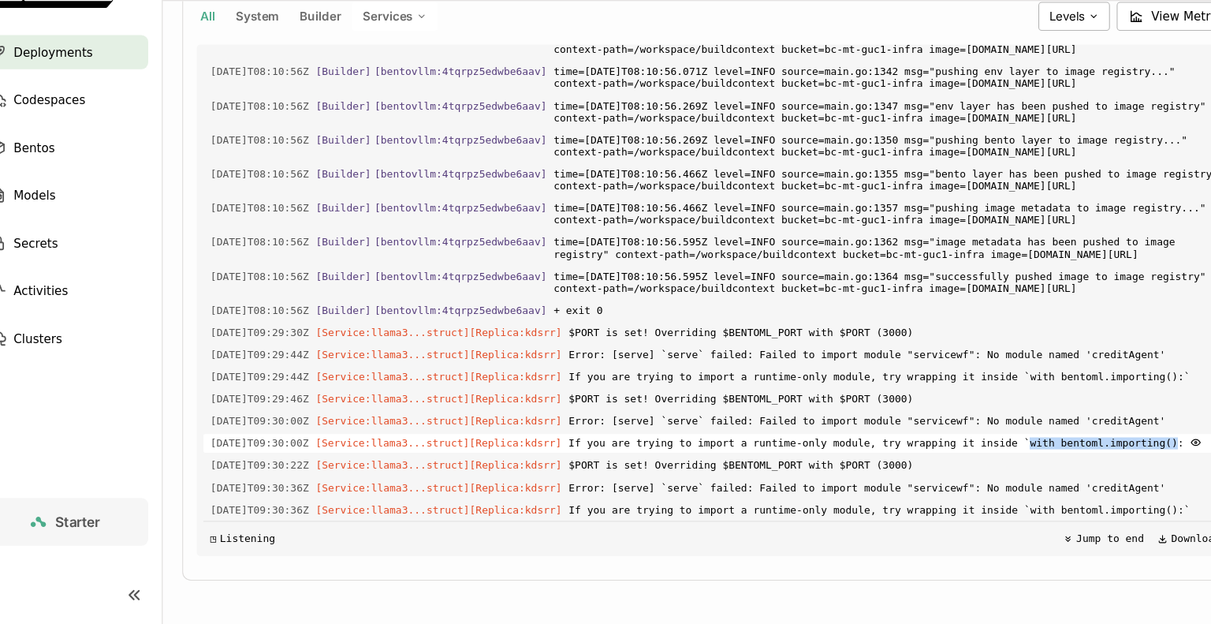
scroll to position [378, 0]
copy span "with bentoml.importing()"
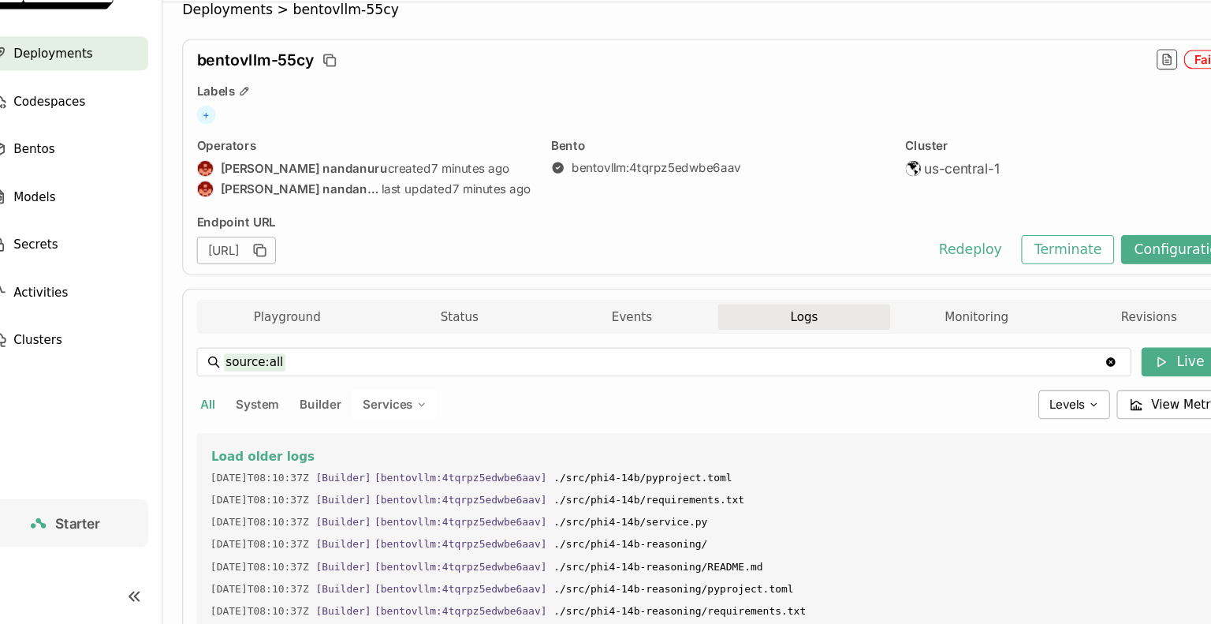
scroll to position [0, 0]
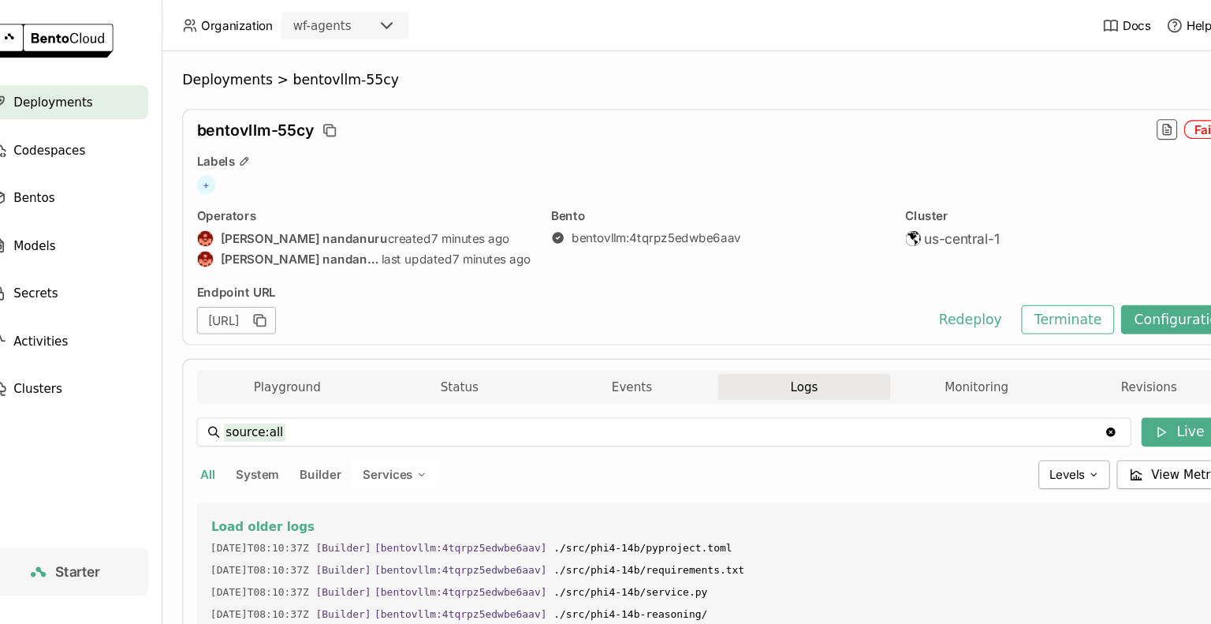
click at [969, 47] on header "Organization wf-agents Docs Help" at bounding box center [605, 23] width 1211 height 47
click at [1030, 296] on button "Terminate" at bounding box center [1020, 295] width 86 height 27
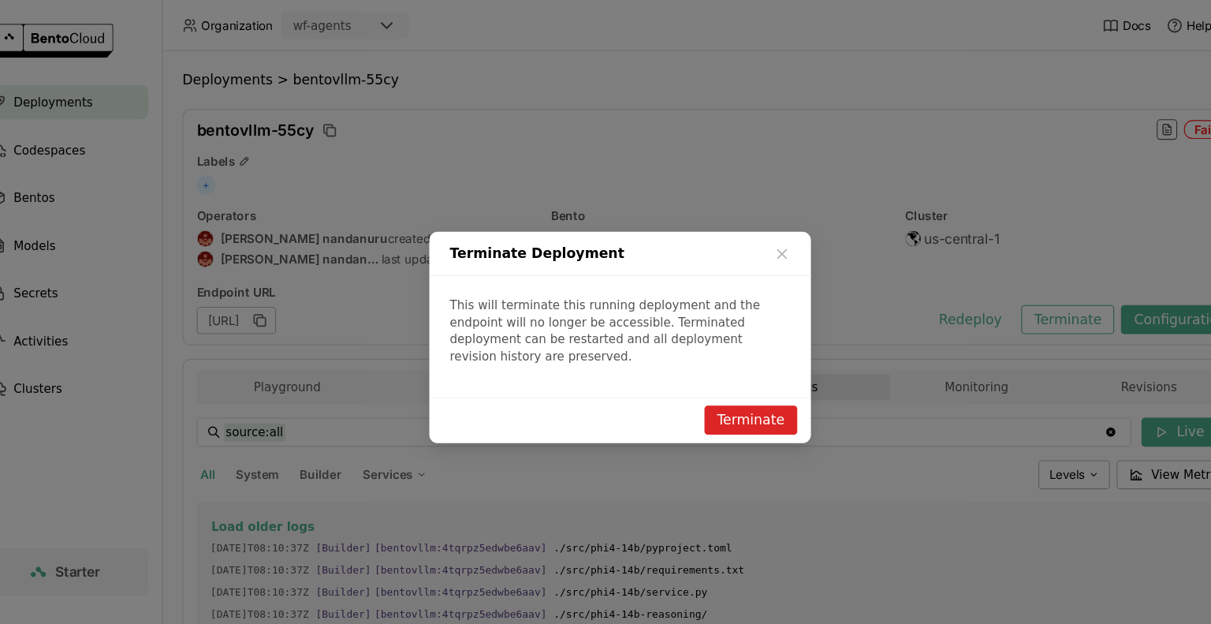
click at [752, 379] on button "Terminate" at bounding box center [726, 388] width 86 height 27
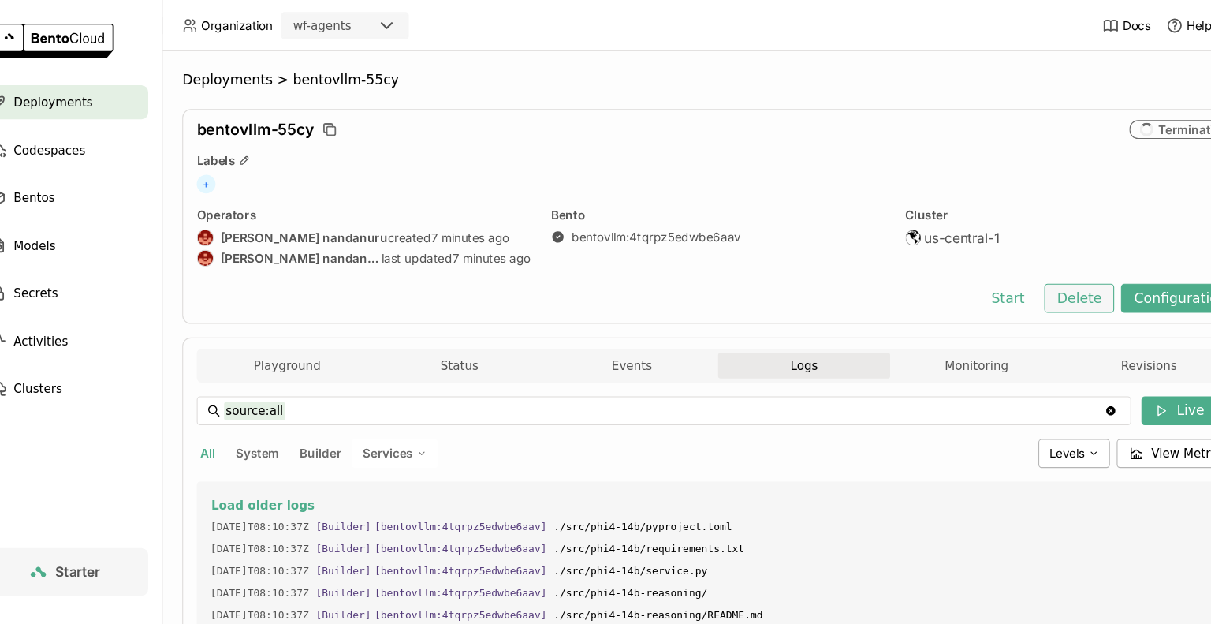
click at [1039, 274] on button "Delete" at bounding box center [1030, 275] width 65 height 27
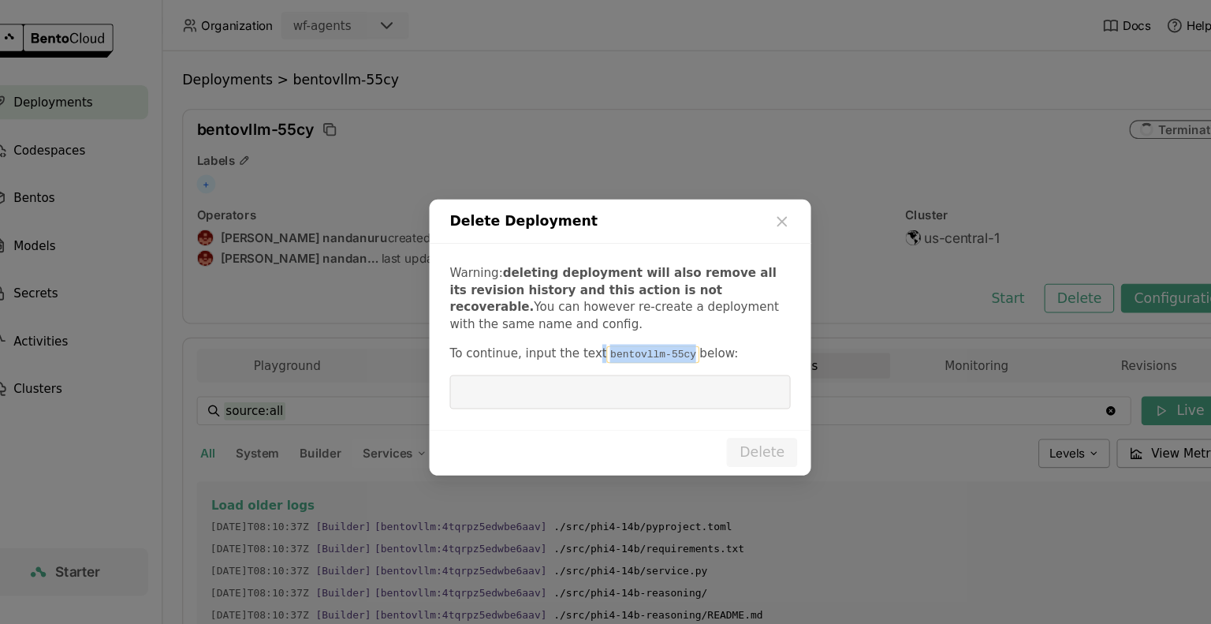
drag, startPoint x: 652, startPoint y: 330, endPoint x: 568, endPoint y: 318, distance: 84.3
click at [568, 318] on p "To continue, input the text bentovllm-55cy below:" at bounding box center [605, 326] width 315 height 17
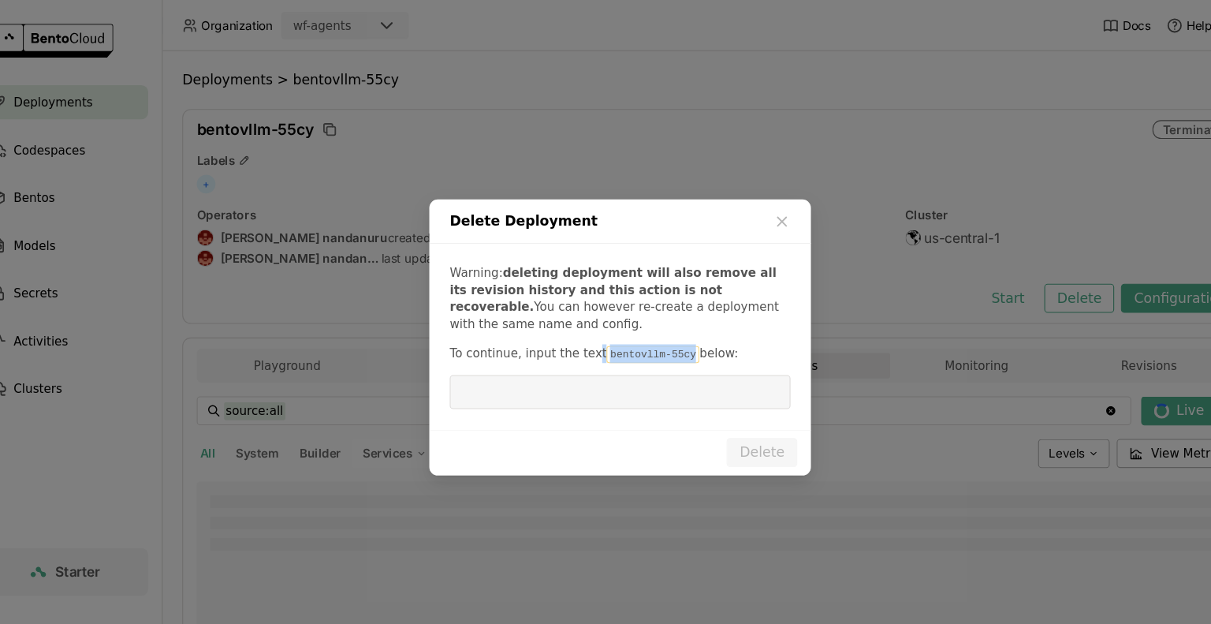
copy p "t bentovllm-55cy"
click at [470, 369] on input "dialog" at bounding box center [605, 363] width 296 height 30
paste input "t bentovllm-55cy"
click at [460, 364] on input "t bentovllm-55cy" at bounding box center [605, 363] width 296 height 30
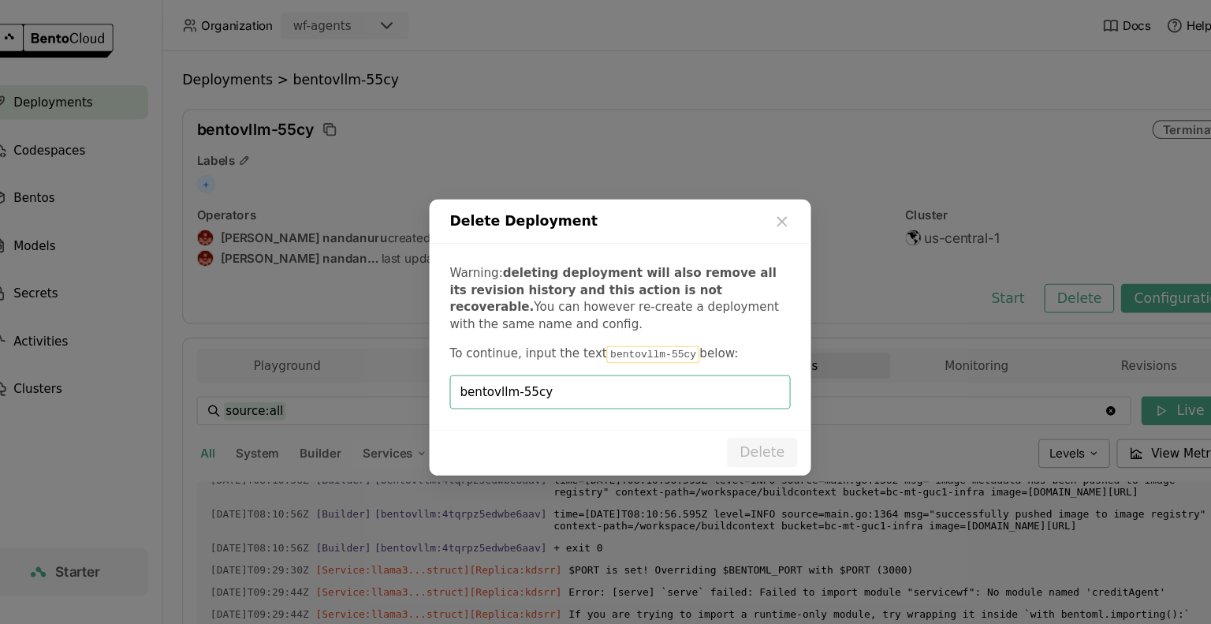
scroll to position [2863, 0]
type input "bentovllm-55cy"
click at [741, 421] on button "Delete" at bounding box center [736, 418] width 65 height 27
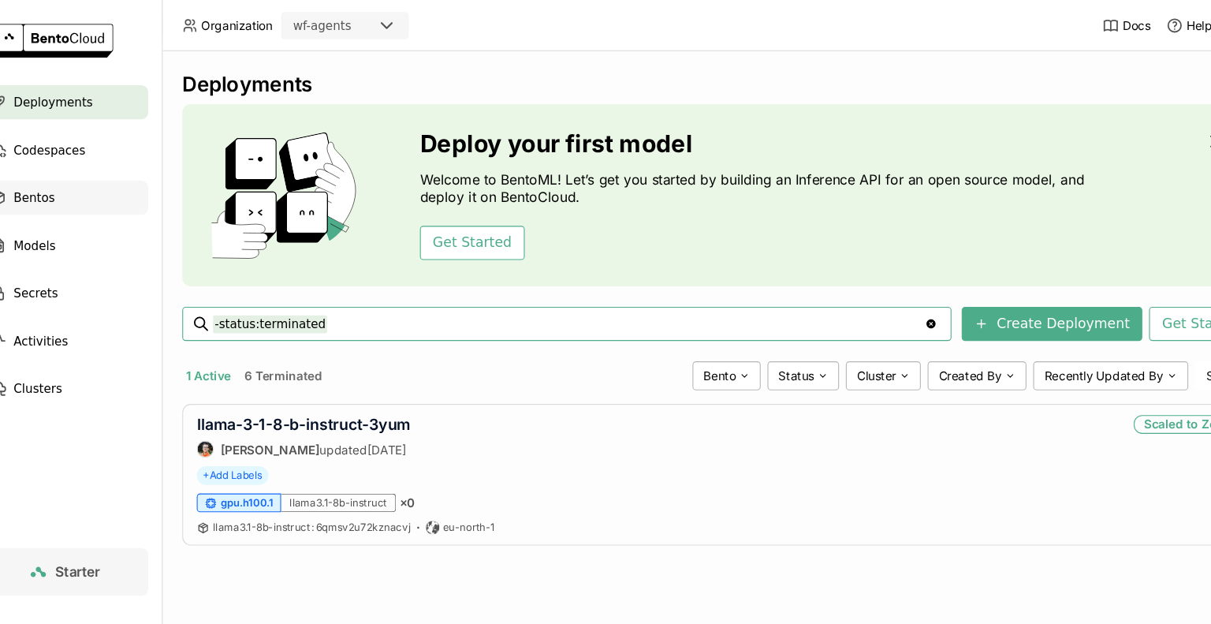
click at [60, 181] on span "Bentos" at bounding box center [63, 182] width 38 height 19
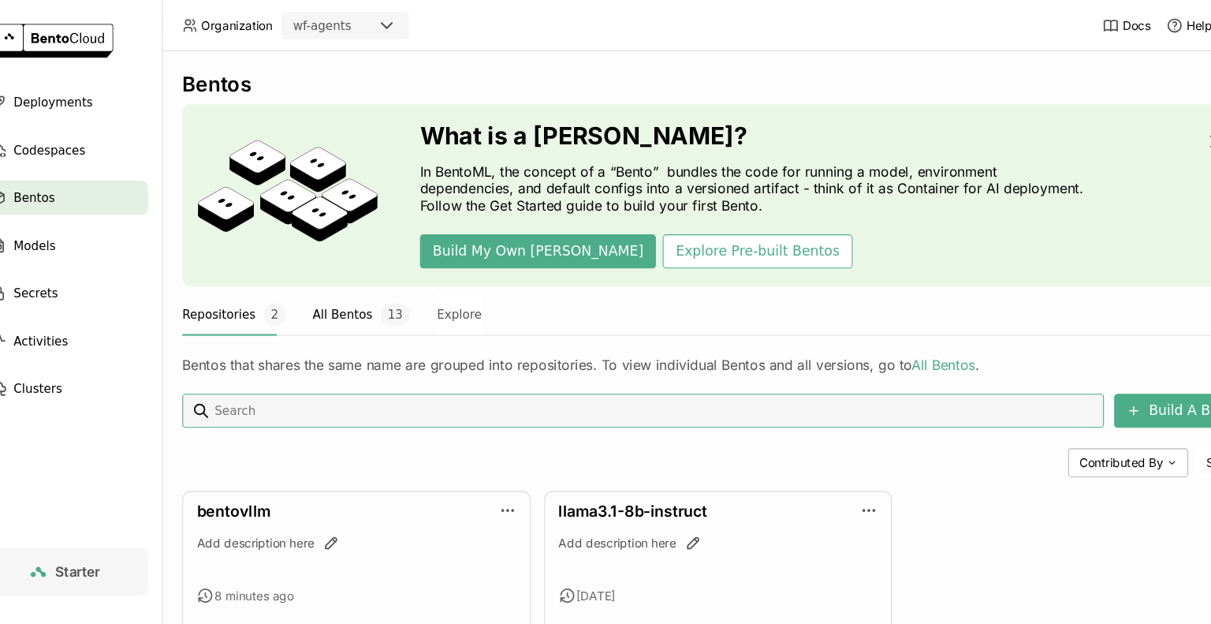
click at [365, 290] on button "All Bentos 13" at bounding box center [366, 290] width 90 height 39
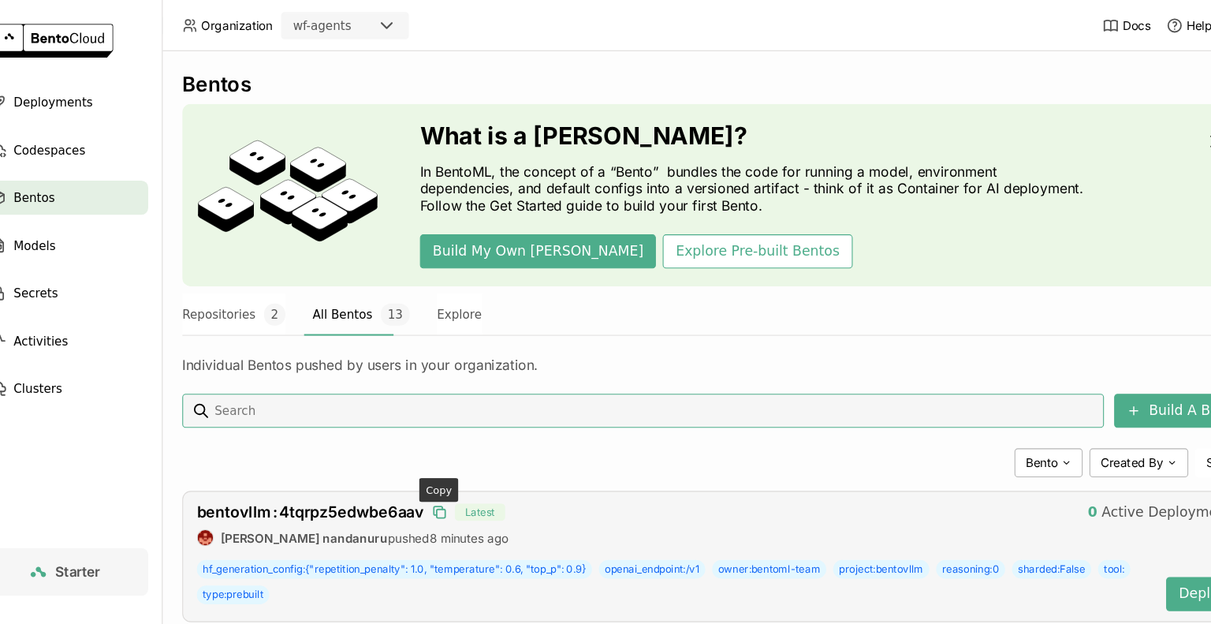
click at [436, 471] on icon "button" at bounding box center [440, 475] width 8 height 8
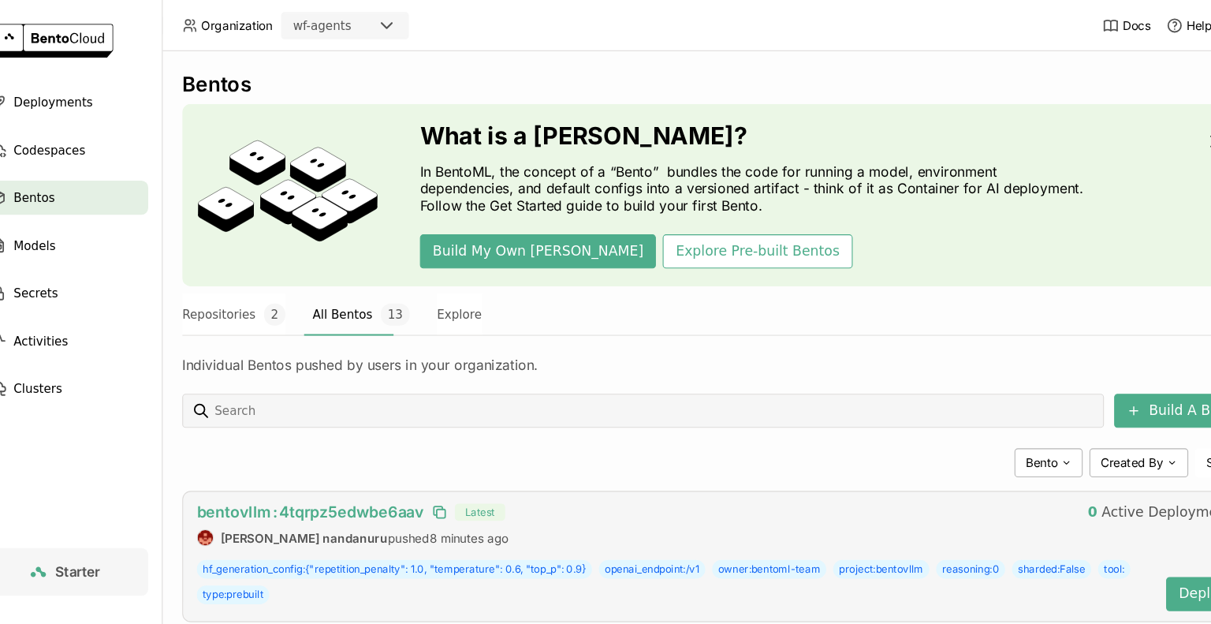
click at [358, 480] on span "bentovllm : 4tqrpz5edwbe6aav" at bounding box center [319, 473] width 210 height 17
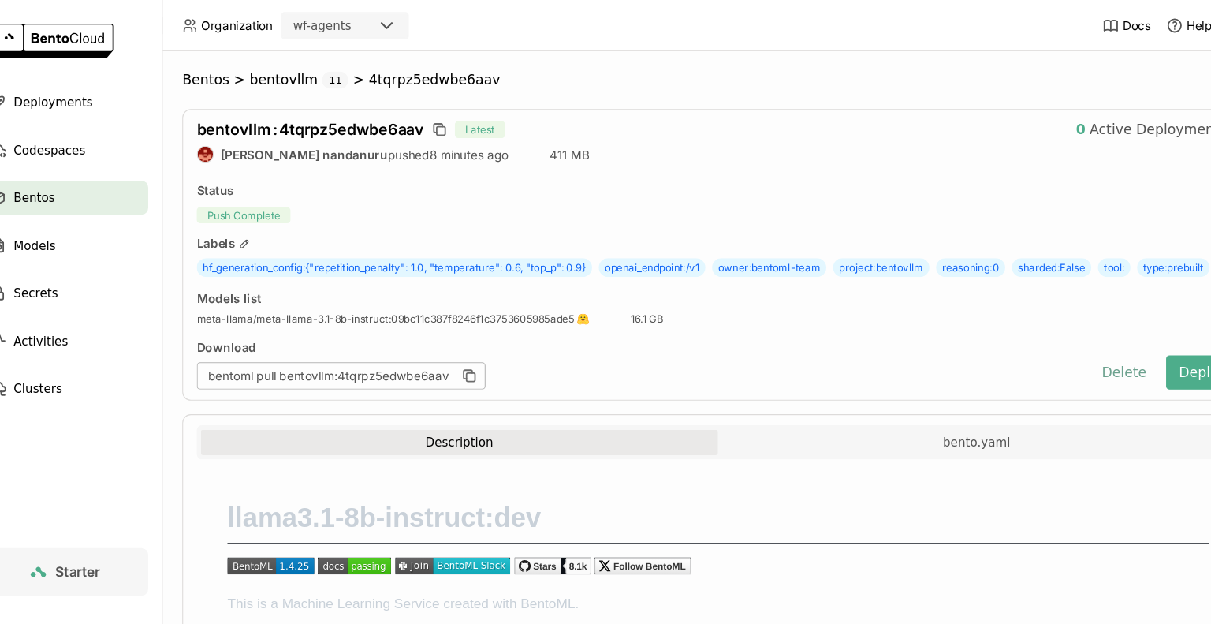
click at [1056, 360] on button "Delete" at bounding box center [1071, 345] width 65 height 32
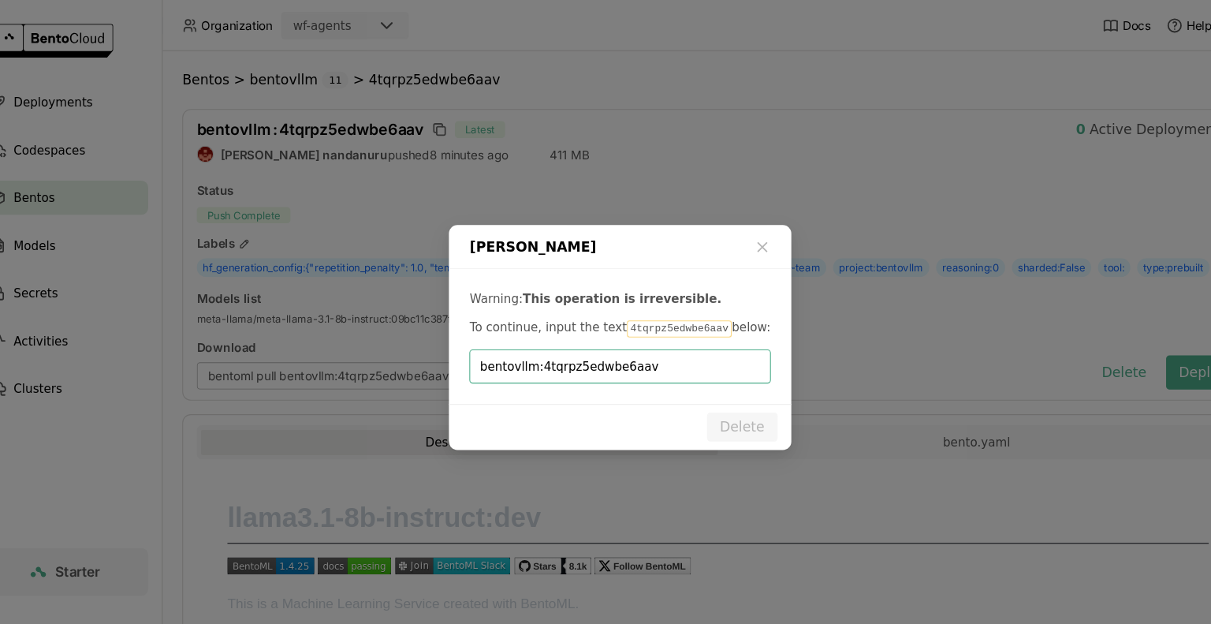
click at [529, 341] on input "bentovllm:4tqrpz5edwbe6aav" at bounding box center [604, 339] width 259 height 30
type input "4tqrpz5edwbe6aav"
click at [709, 394] on button "Delete" at bounding box center [718, 395] width 65 height 27
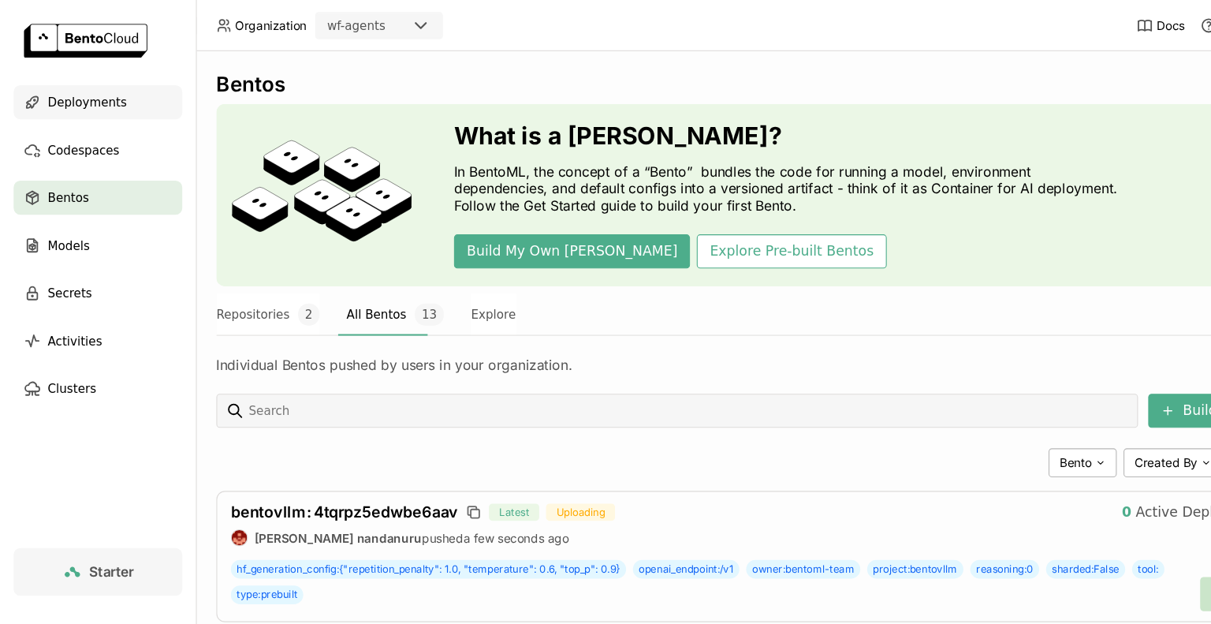
click at [80, 107] on div "Deployments" at bounding box center [91, 95] width 156 height 32
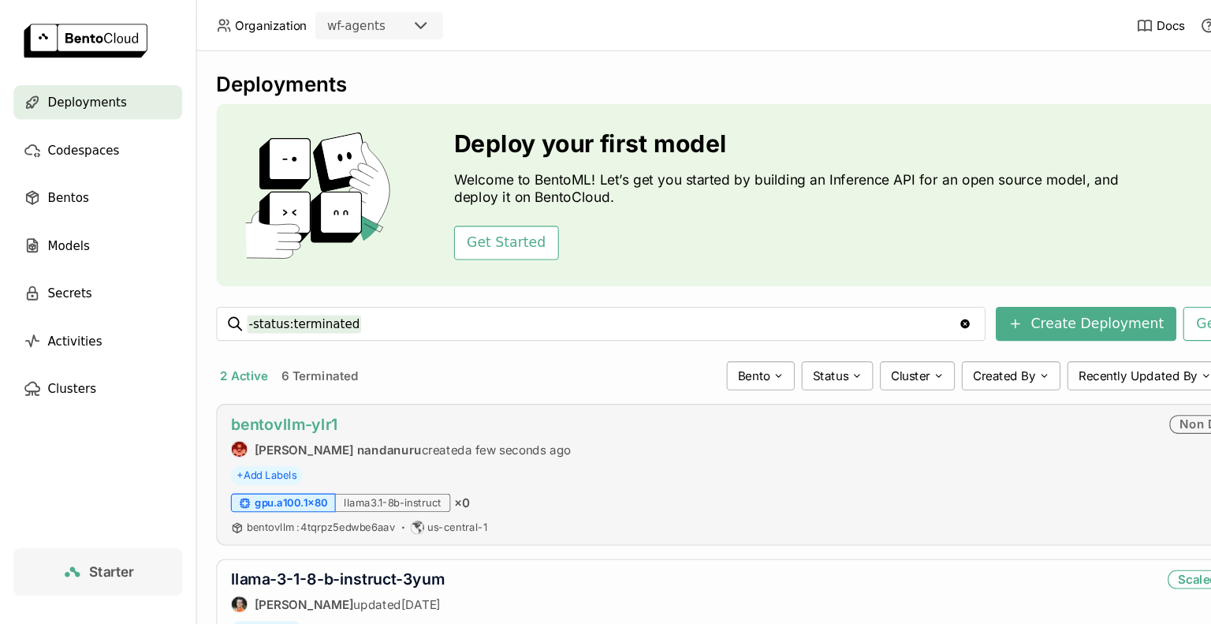
click at [296, 390] on link "bentovllm-ylr1" at bounding box center [263, 392] width 99 height 17
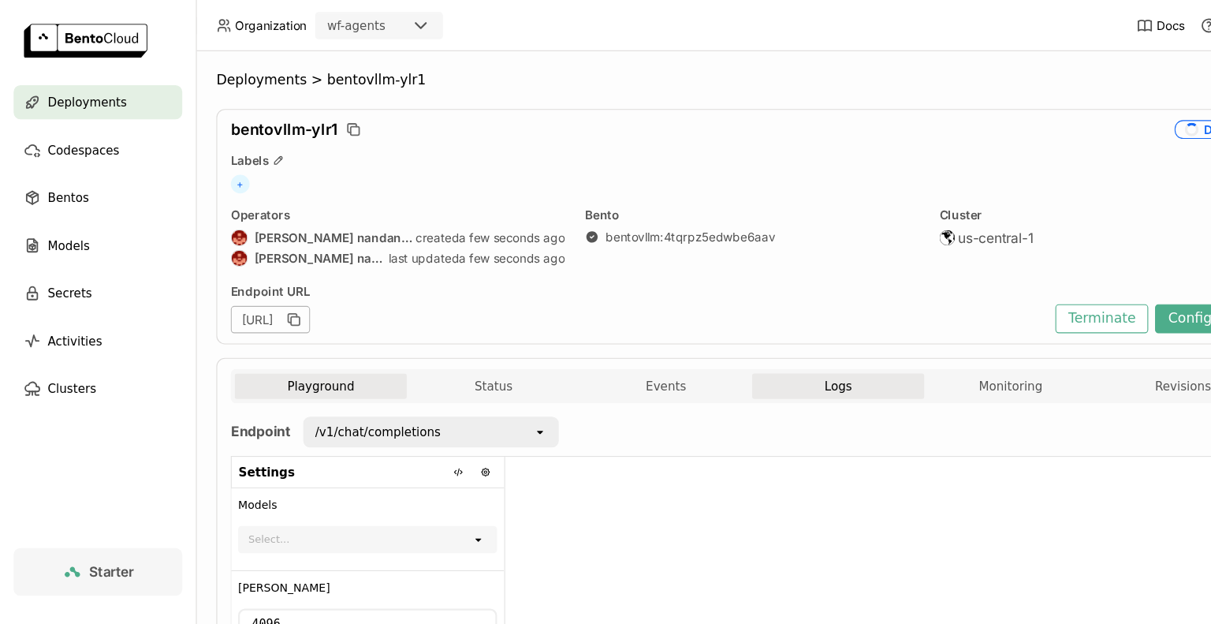
click at [779, 347] on button "Logs" at bounding box center [775, 357] width 159 height 24
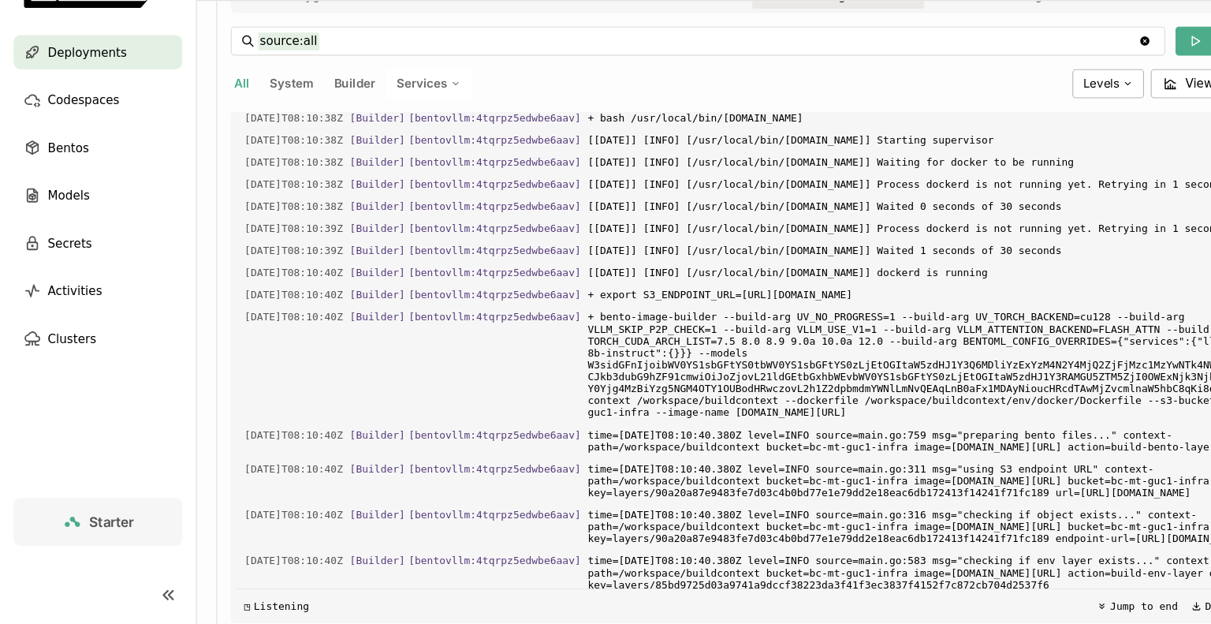
scroll to position [1804, 0]
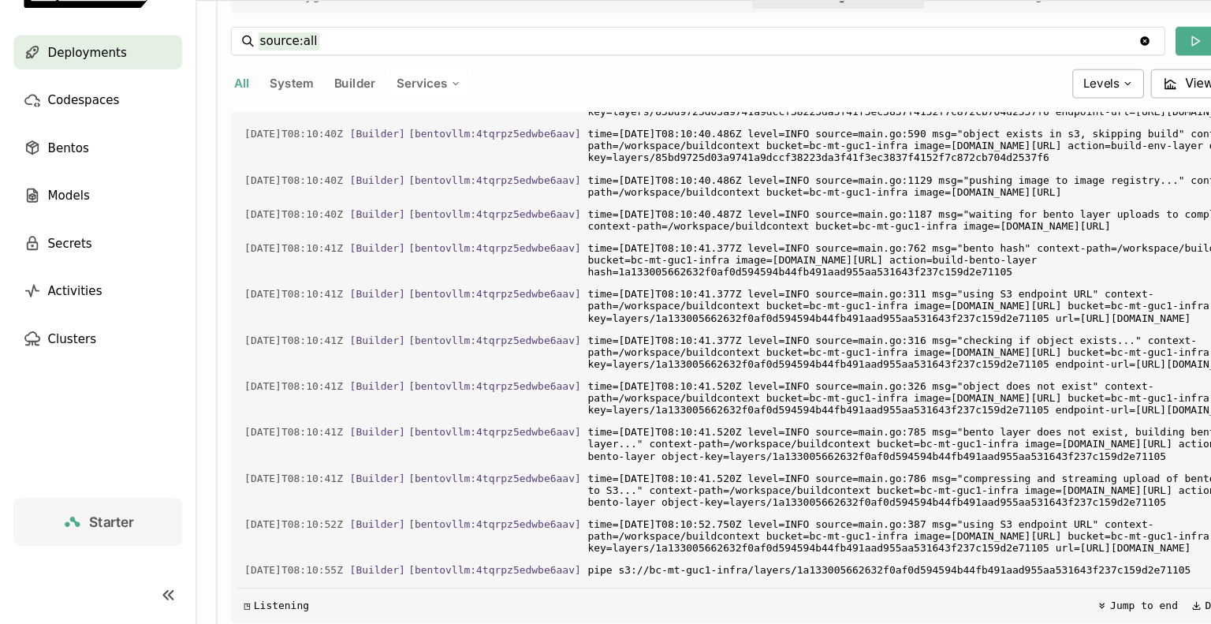
click at [779, 201] on span "time=[DATE]T08:10:40.486Z level=INFO source=main.go:590 msg="object exists in s…" at bounding box center [855, 181] width 622 height 39
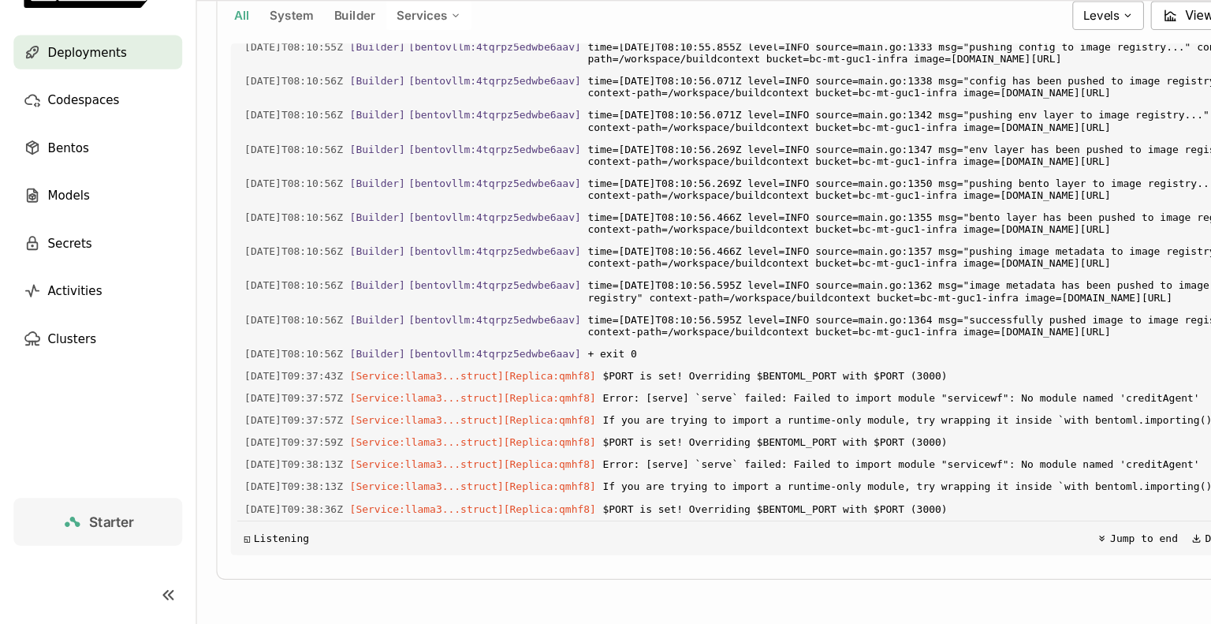
scroll to position [3008, 0]
